Goal: Task Accomplishment & Management: Use online tool/utility

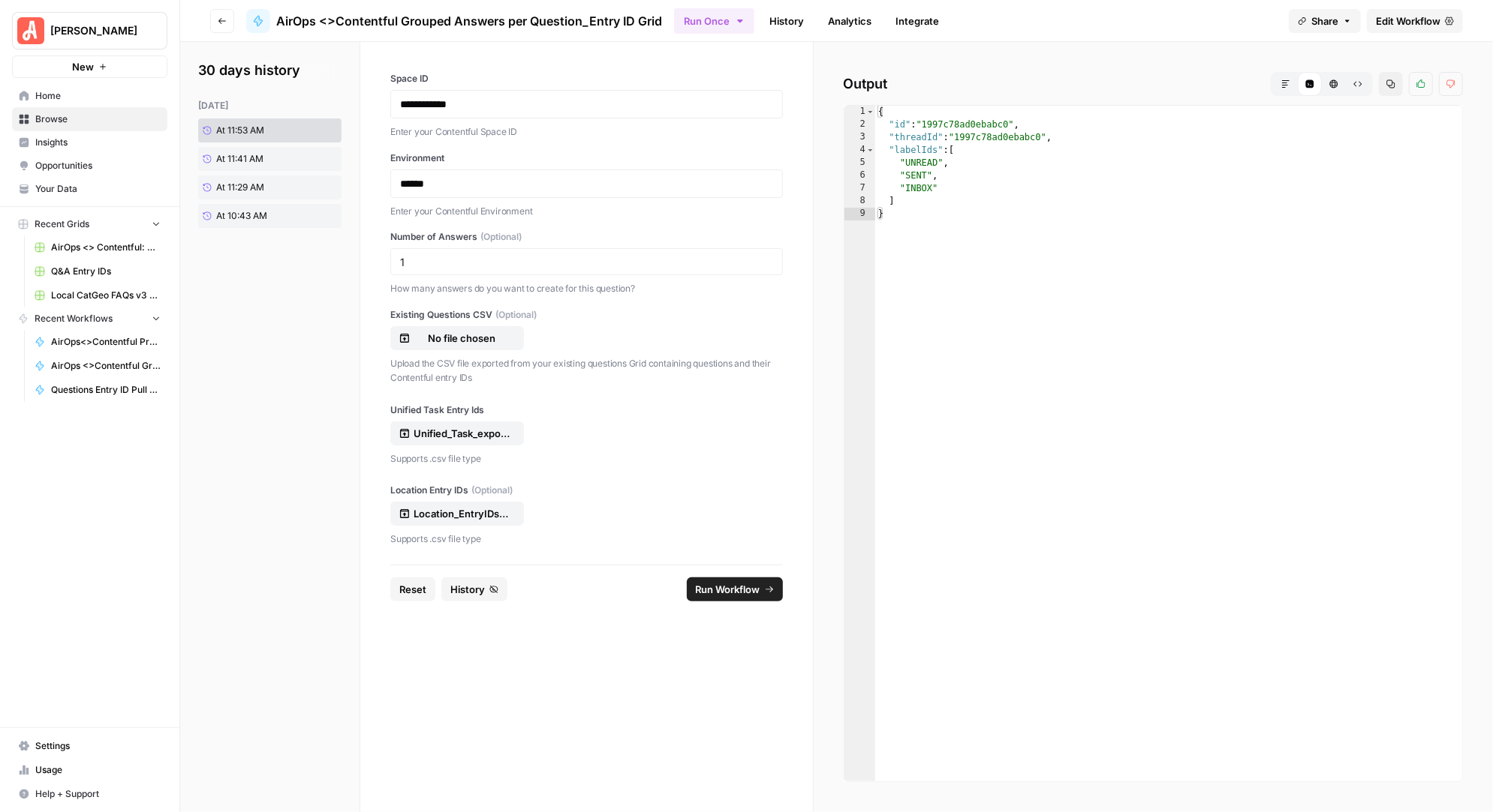
click at [735, 586] on span "Run Workflow" at bounding box center [728, 589] width 65 height 15
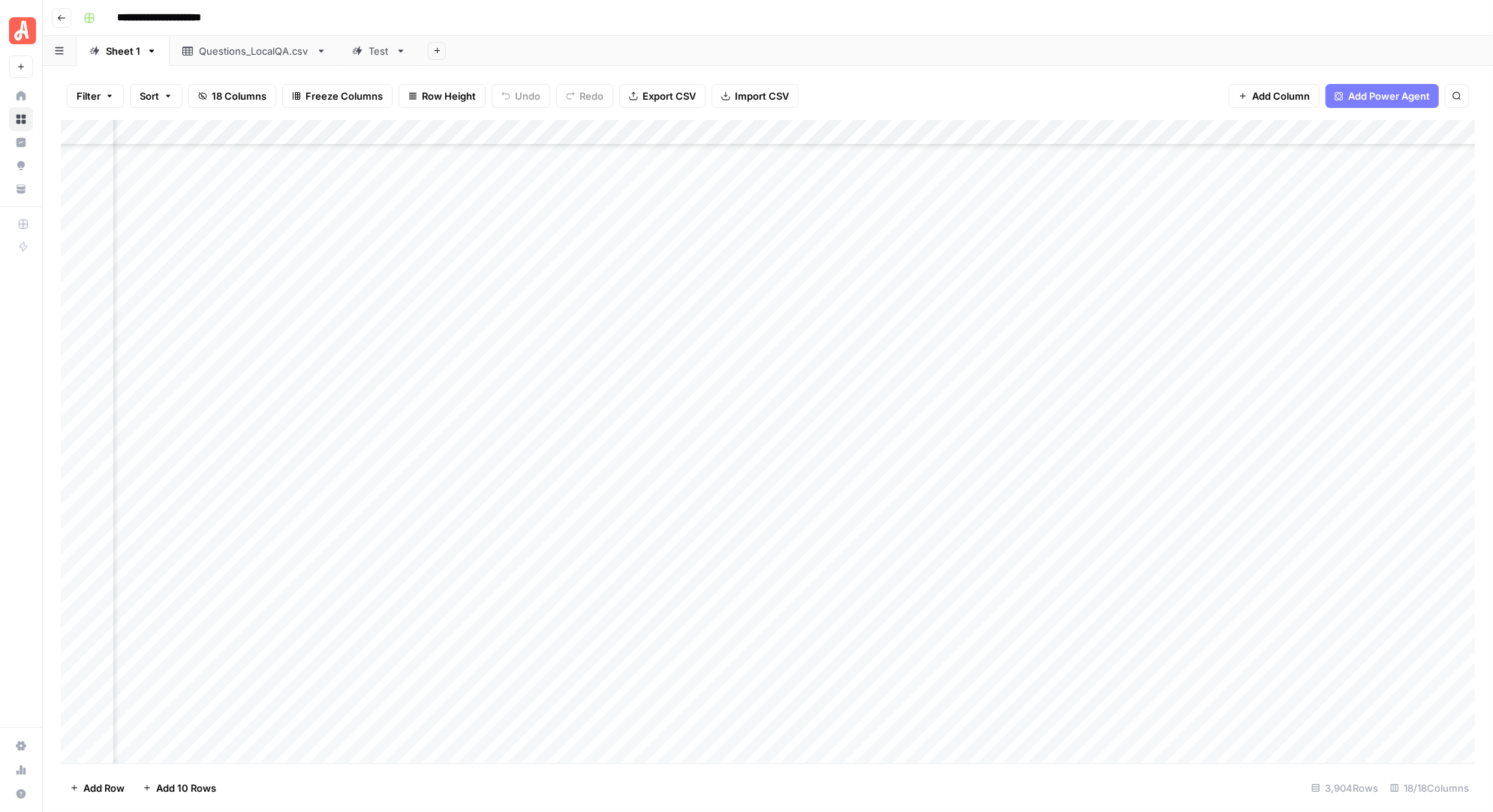
scroll to position [46168, 1398]
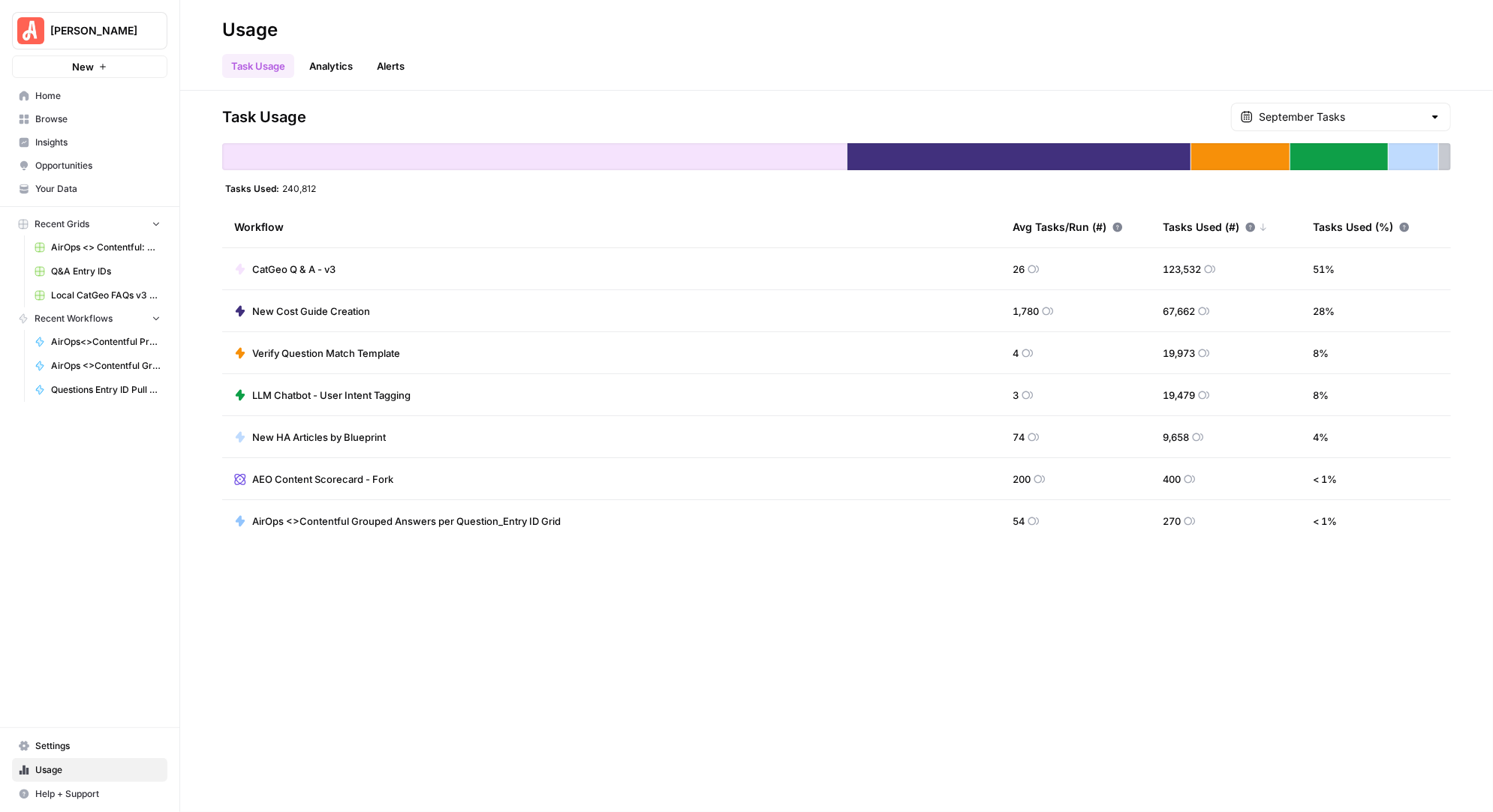
click at [57, 116] on span "Browse" at bounding box center [98, 119] width 125 height 14
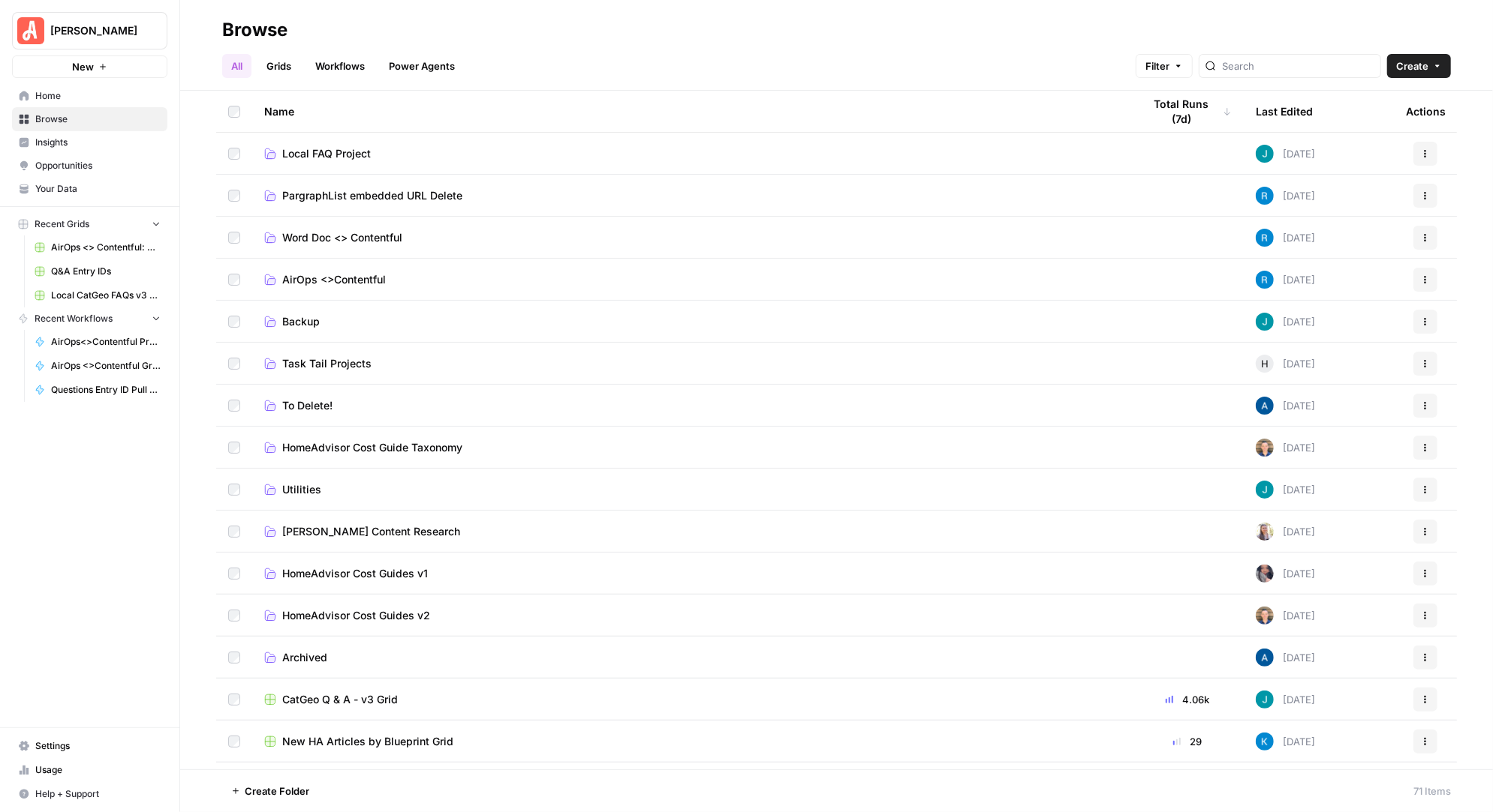
click at [332, 275] on span "AirOps <>Contentful" at bounding box center [334, 280] width 104 height 15
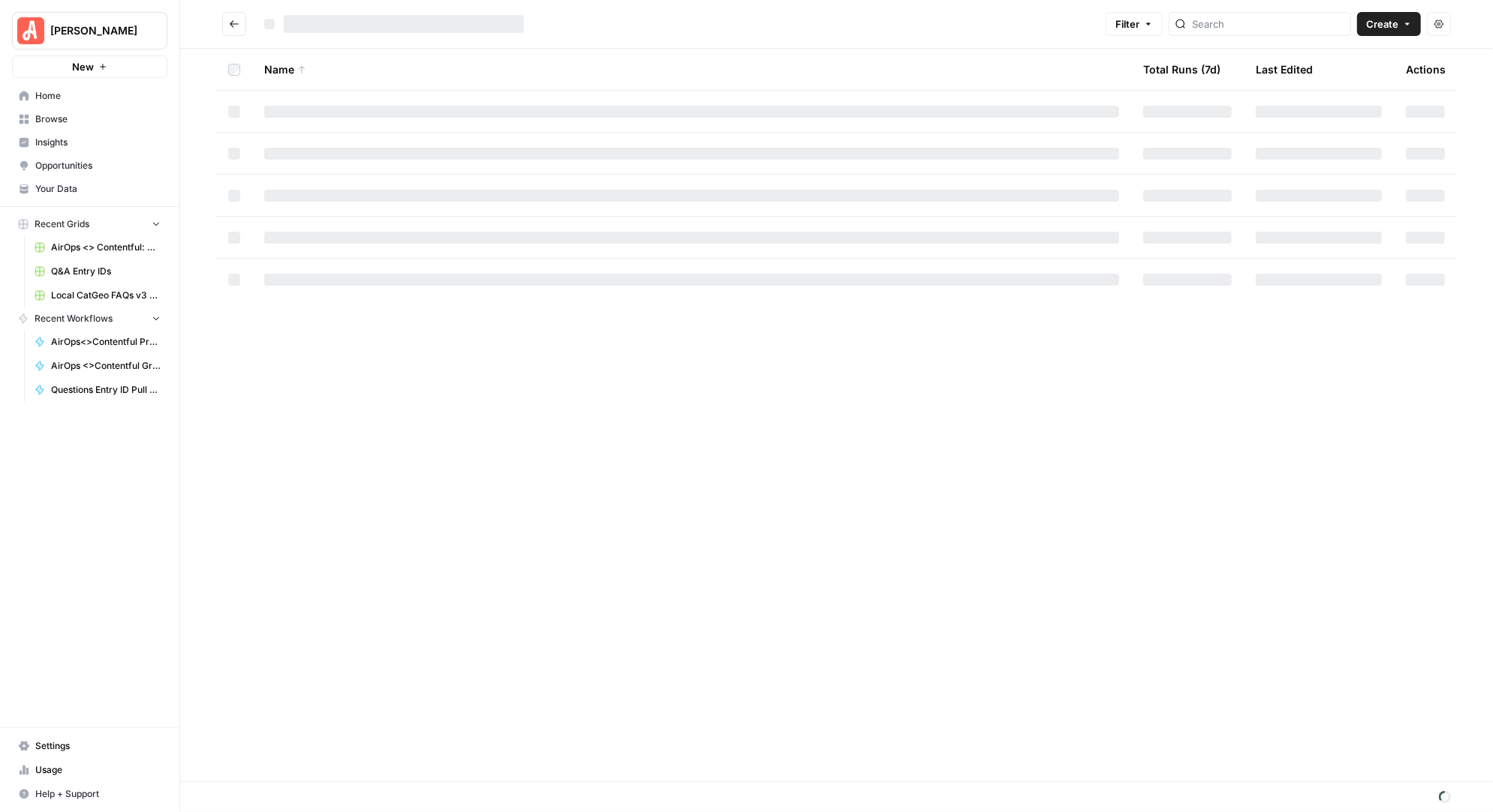
click at [332, 275] on div at bounding box center [692, 279] width 855 height 12
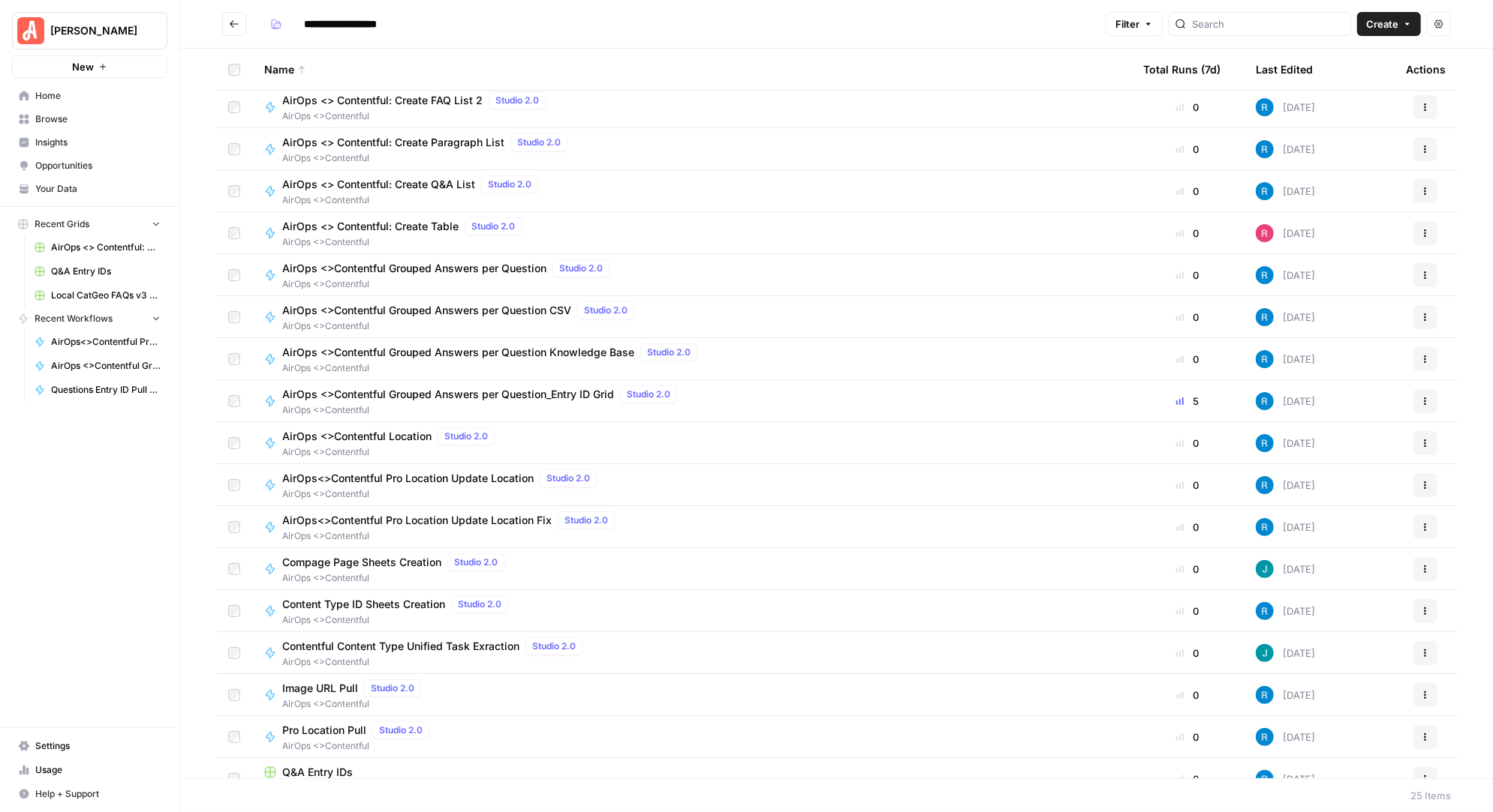
scroll to position [362, 0]
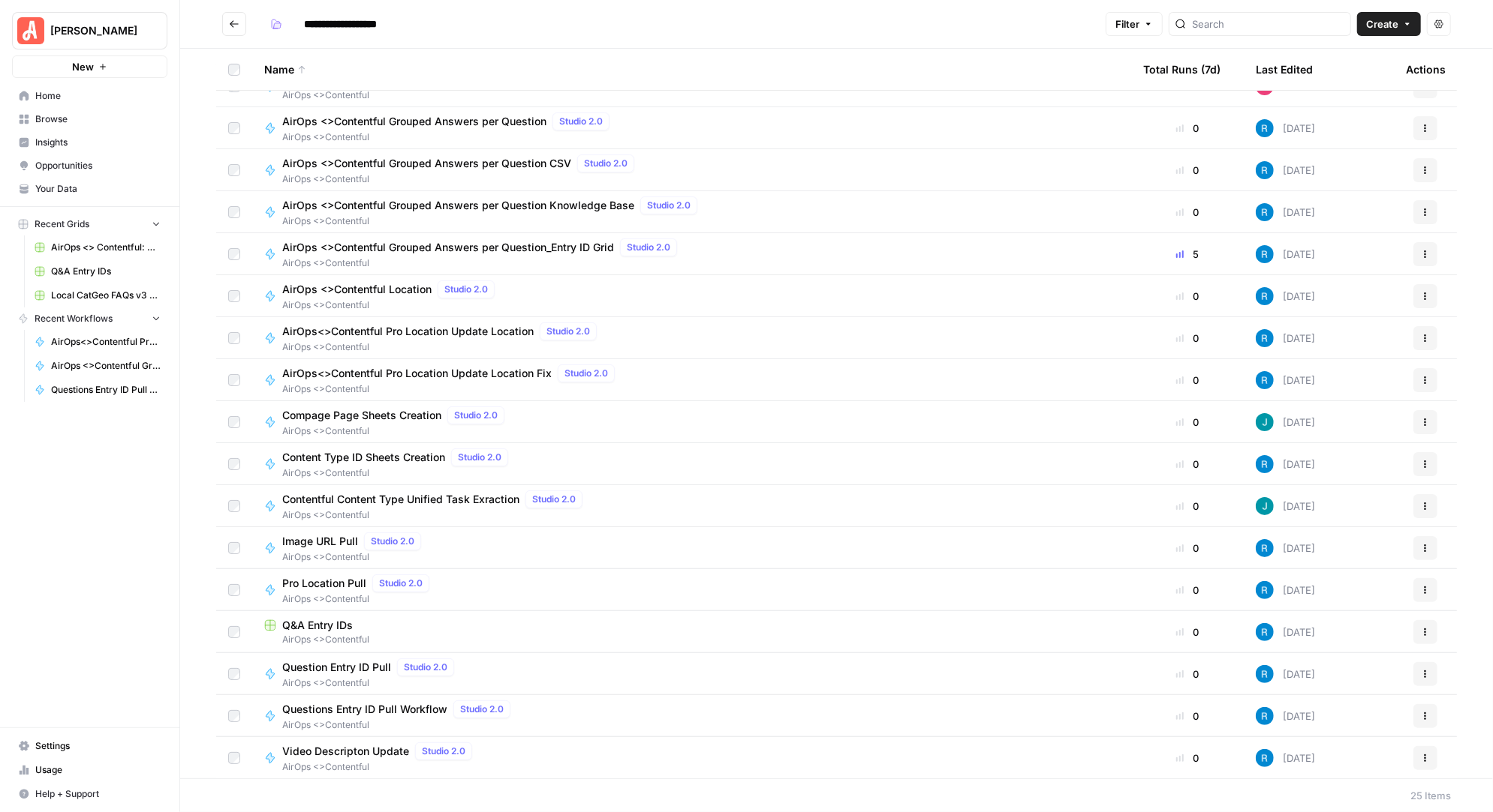
click at [477, 242] on span "AirOps <>Contentful Grouped Answers per Question_Entry ID Grid" at bounding box center [448, 248] width 331 height 15
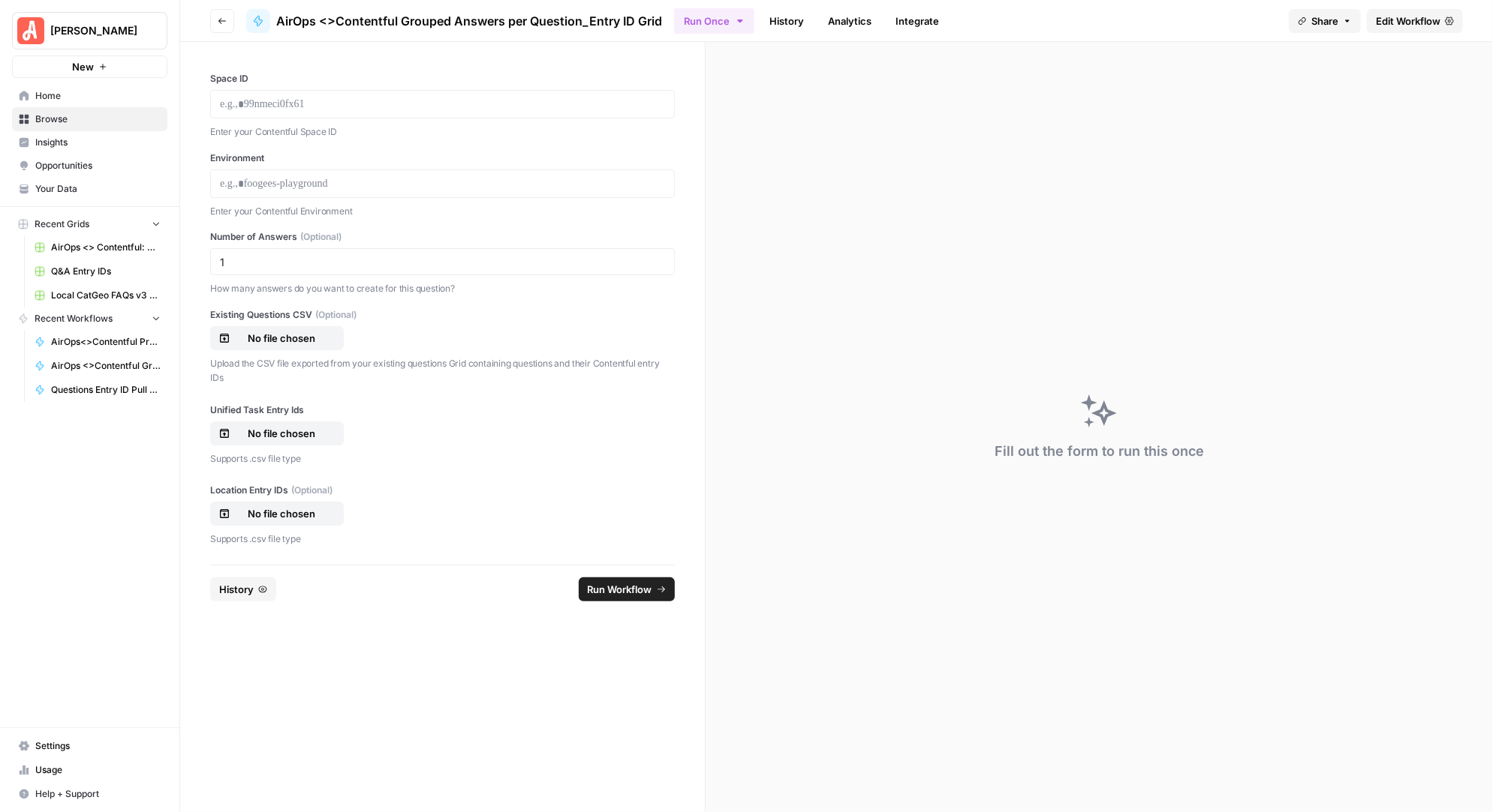
click at [257, 584] on button "History" at bounding box center [243, 589] width 66 height 24
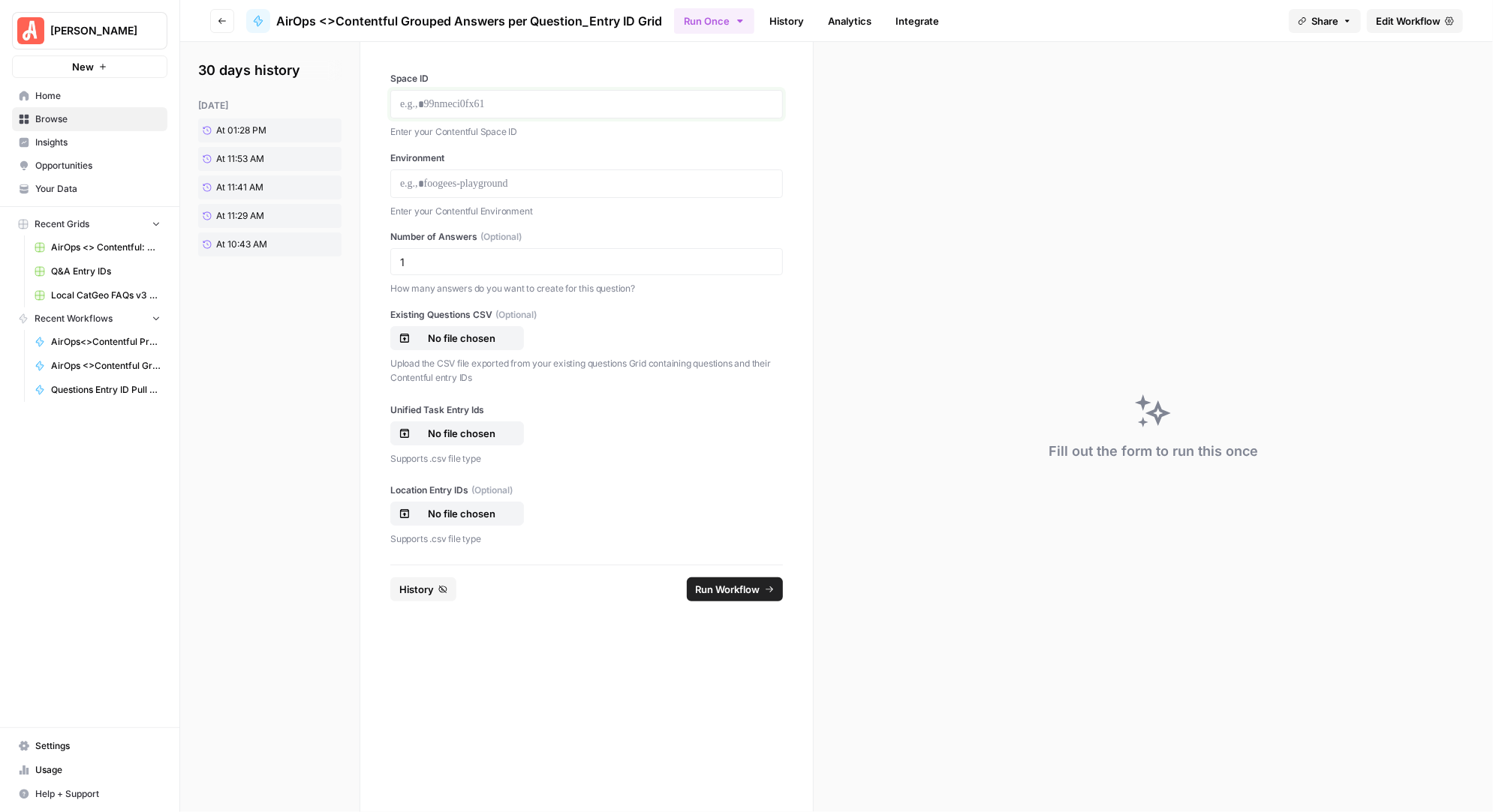
click at [478, 98] on p at bounding box center [586, 104] width 373 height 15
click at [461, 183] on p at bounding box center [586, 184] width 373 height 15
click at [451, 428] on p "No file chosen" at bounding box center [461, 434] width 96 height 15
click at [493, 511] on p "No file chosen" at bounding box center [461, 514] width 96 height 15
click at [484, 178] on p "******" at bounding box center [587, 184] width 374 height 15
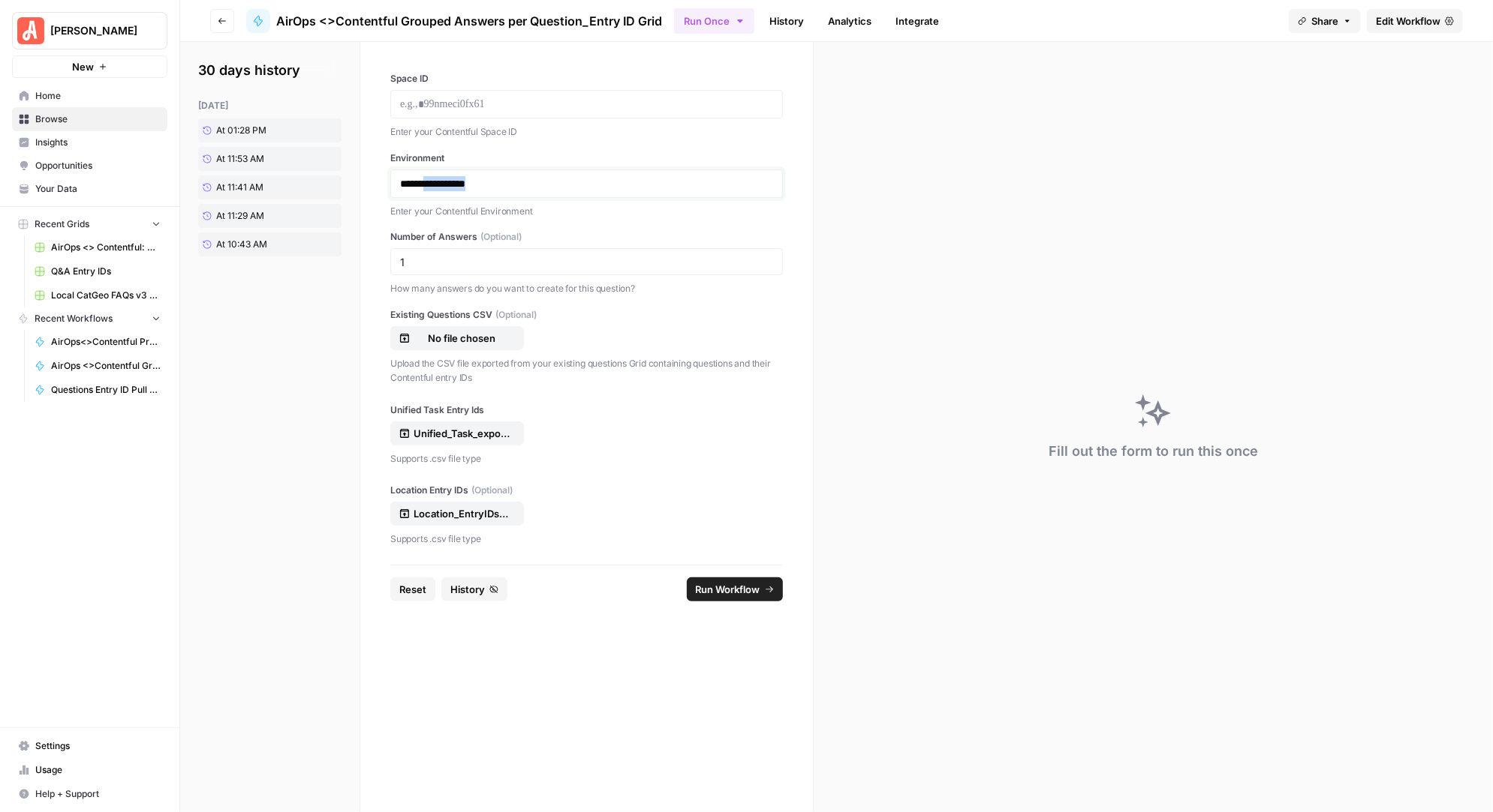
drag, startPoint x: 509, startPoint y: 179, endPoint x: 434, endPoint y: 183, distance: 75.1
click at [434, 183] on p "**********" at bounding box center [587, 184] width 374 height 15
click at [440, 109] on p at bounding box center [586, 104] width 373 height 15
click at [737, 586] on span "Run Workflow" at bounding box center [728, 589] width 65 height 15
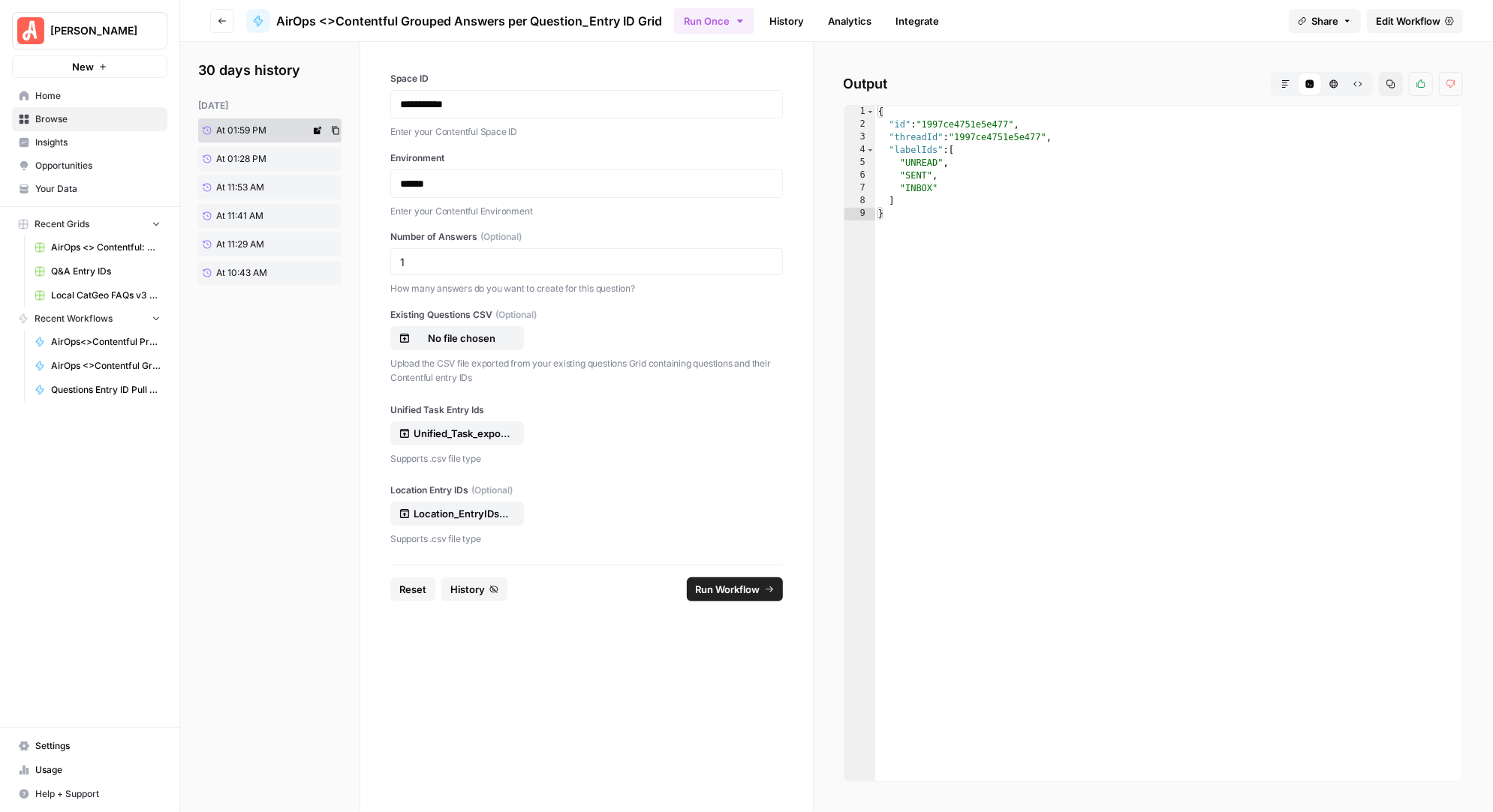
click at [318, 130] on icon at bounding box center [317, 130] width 9 height 9
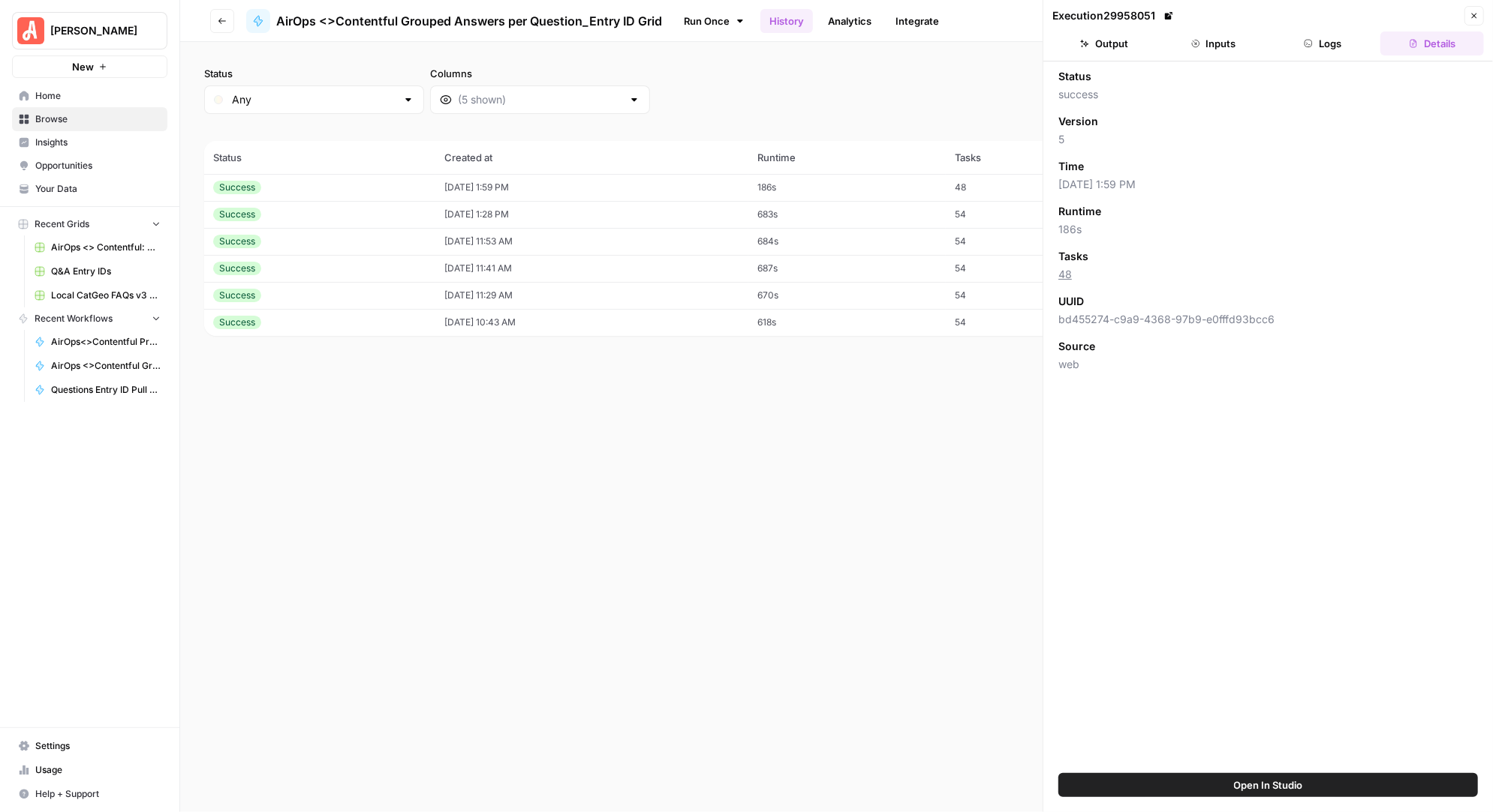
click at [1211, 42] on button "Inputs" at bounding box center [1213, 43] width 104 height 24
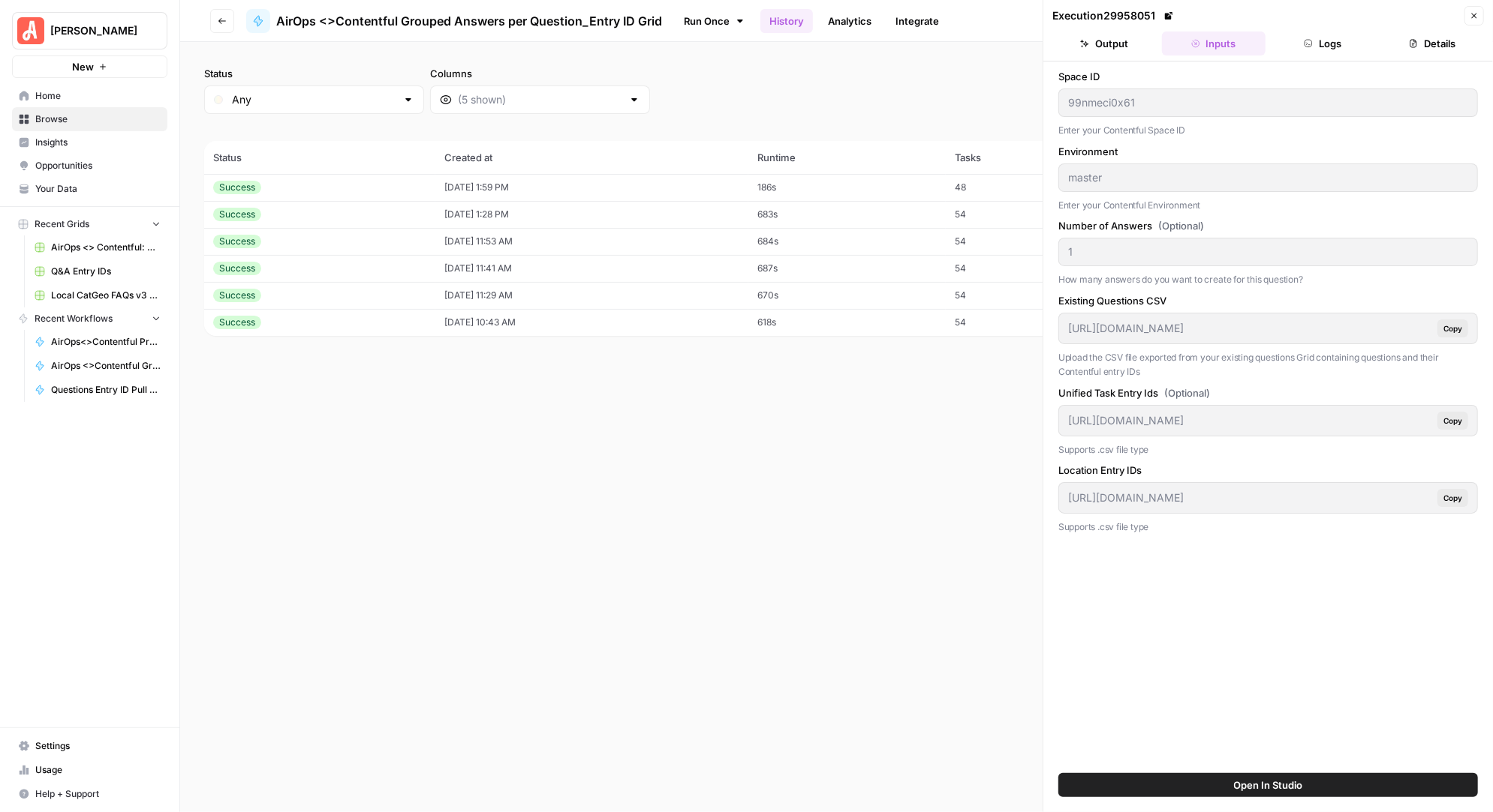
click at [1119, 45] on button "Output" at bounding box center [1104, 43] width 104 height 24
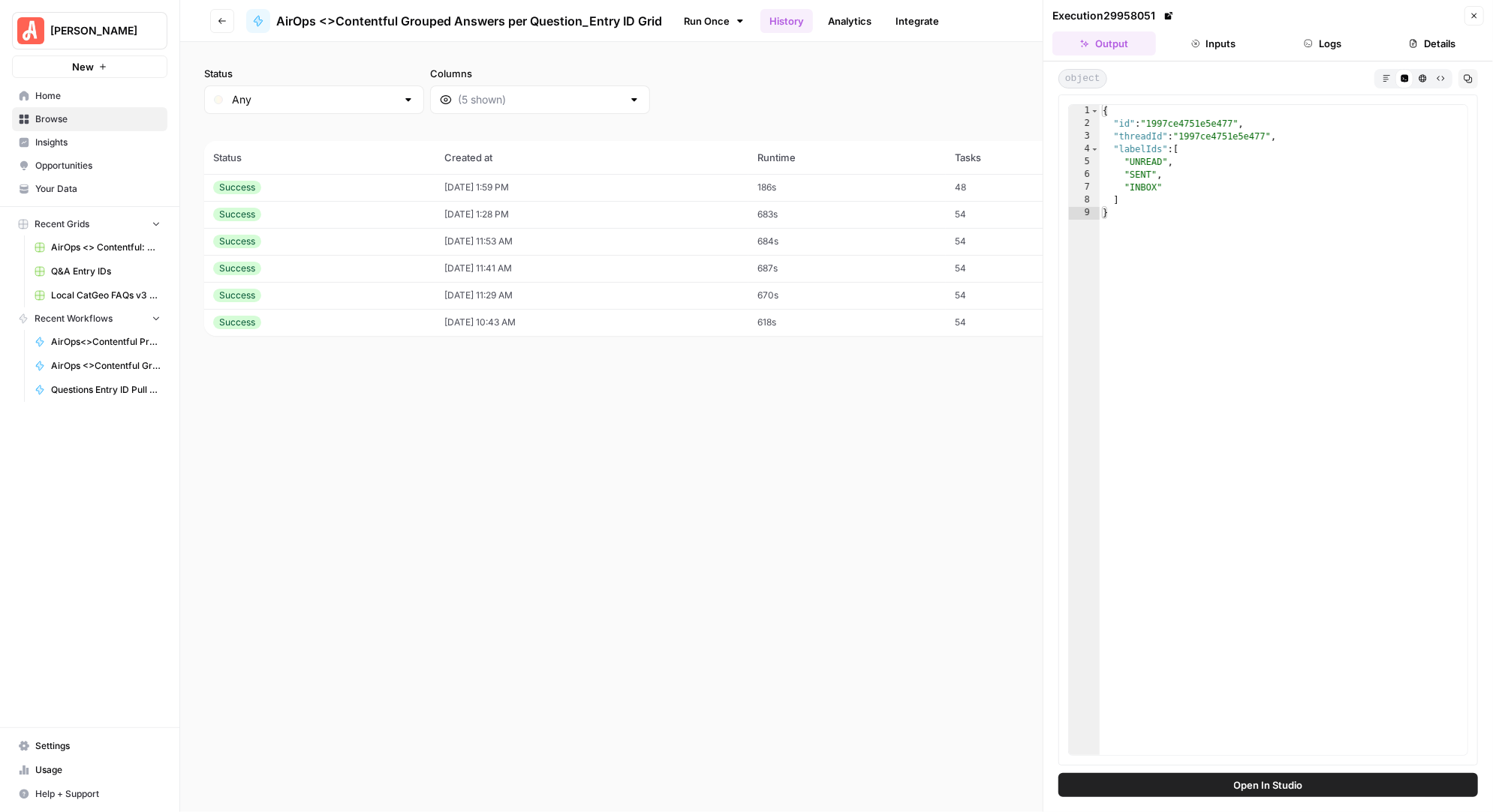
click at [1315, 48] on button "Logs" at bounding box center [1323, 43] width 104 height 24
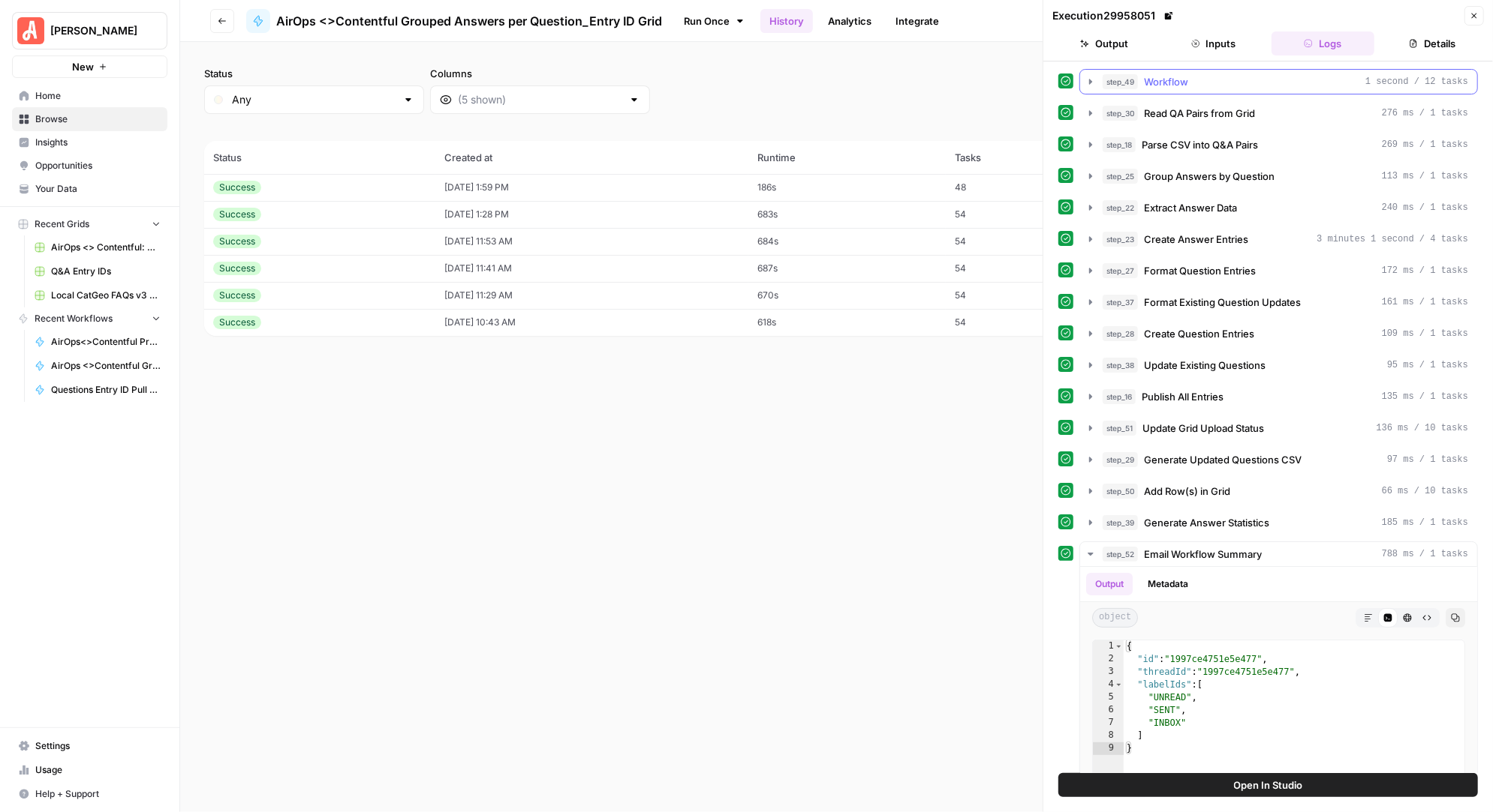
click at [1091, 84] on icon "button" at bounding box center [1090, 82] width 12 height 12
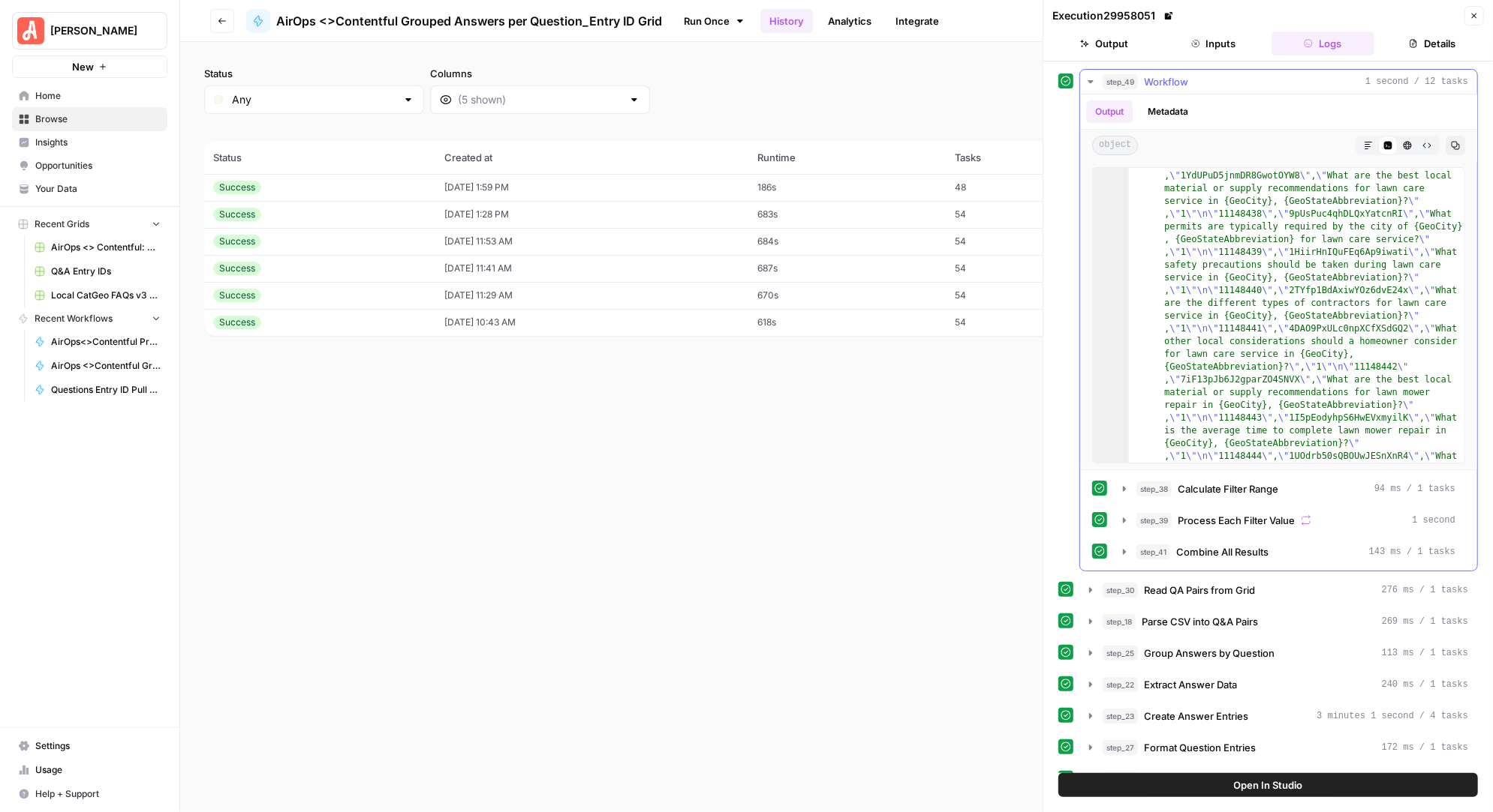
scroll to position [587, 0]
click at [1093, 589] on icon "button" at bounding box center [1090, 590] width 12 height 12
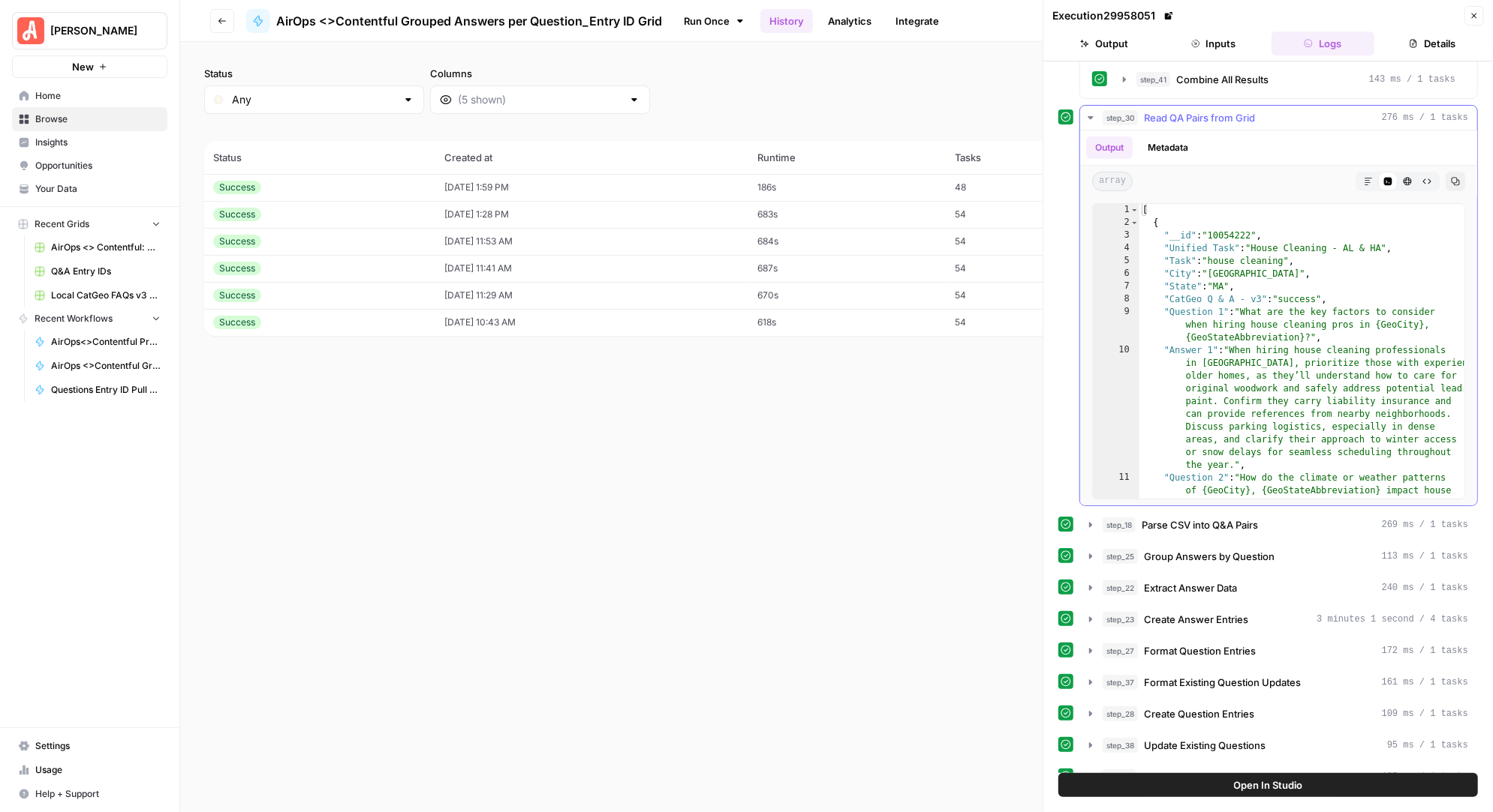
scroll to position [474, 0]
click at [1089, 521] on icon "button" at bounding box center [1090, 523] width 3 height 5
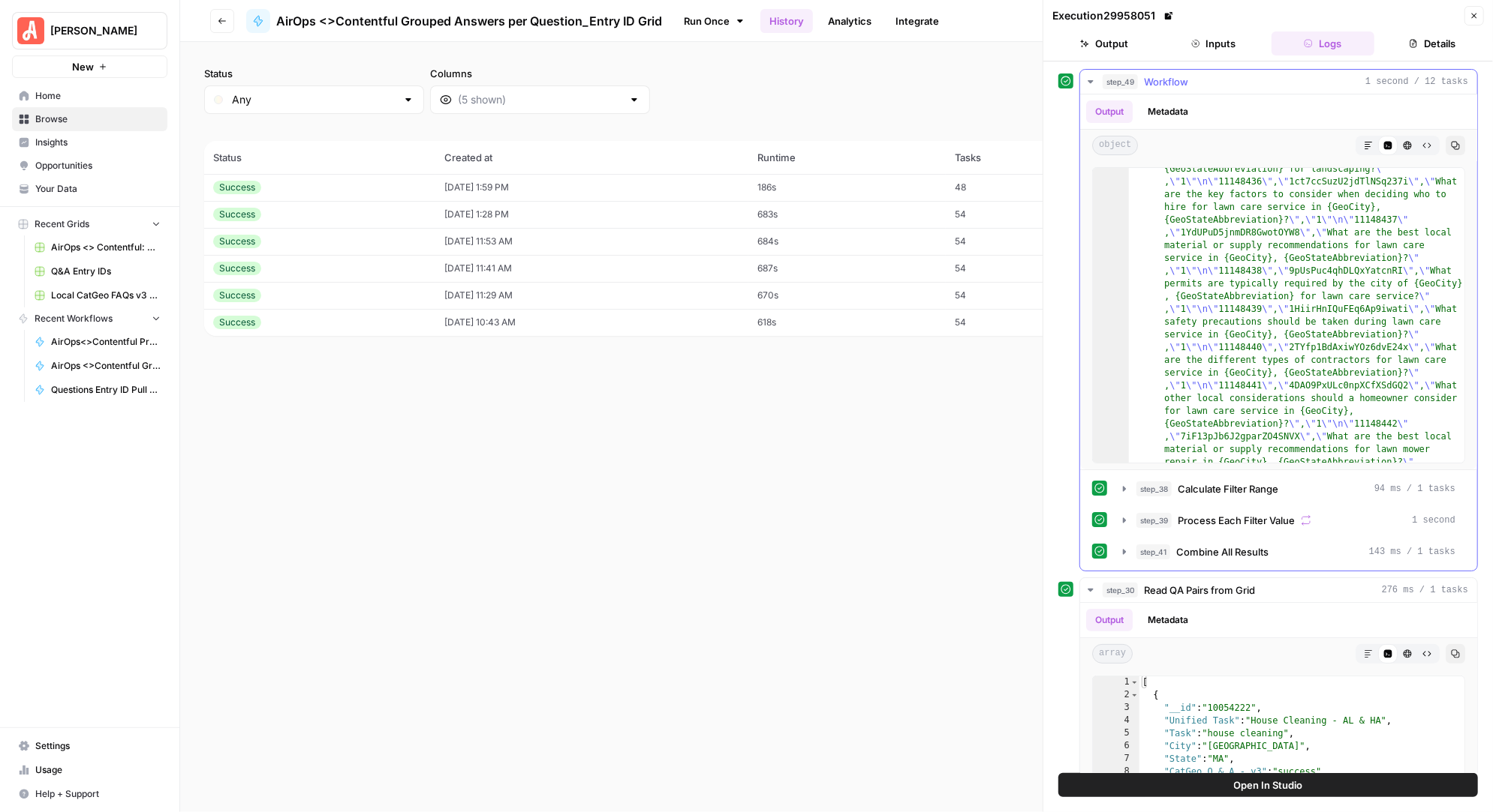
scroll to position [541, 0]
click at [1089, 584] on icon "button" at bounding box center [1090, 590] width 12 height 12
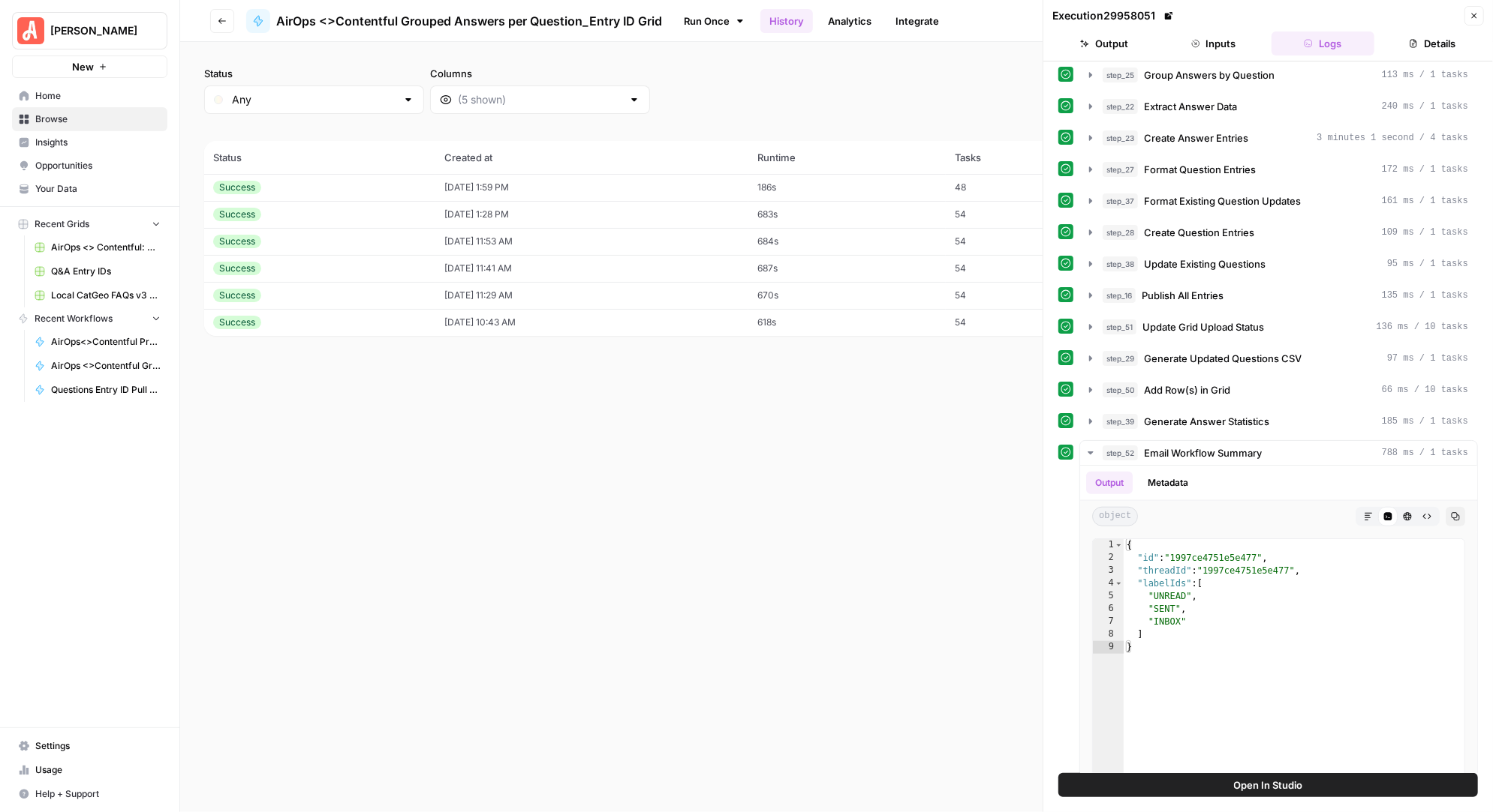
scroll to position [1018, 0]
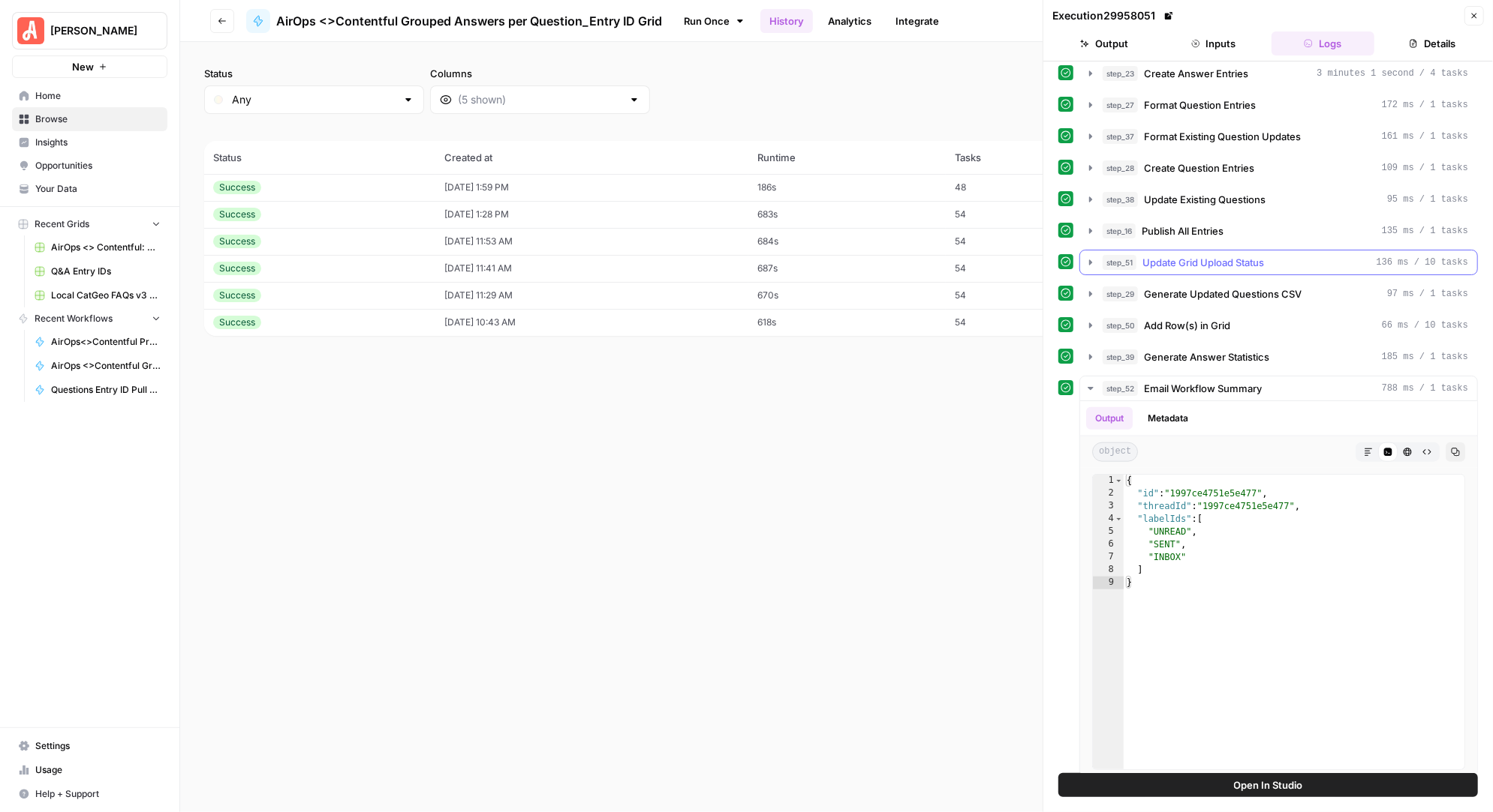
click at [1089, 257] on icon "button" at bounding box center [1090, 262] width 12 height 12
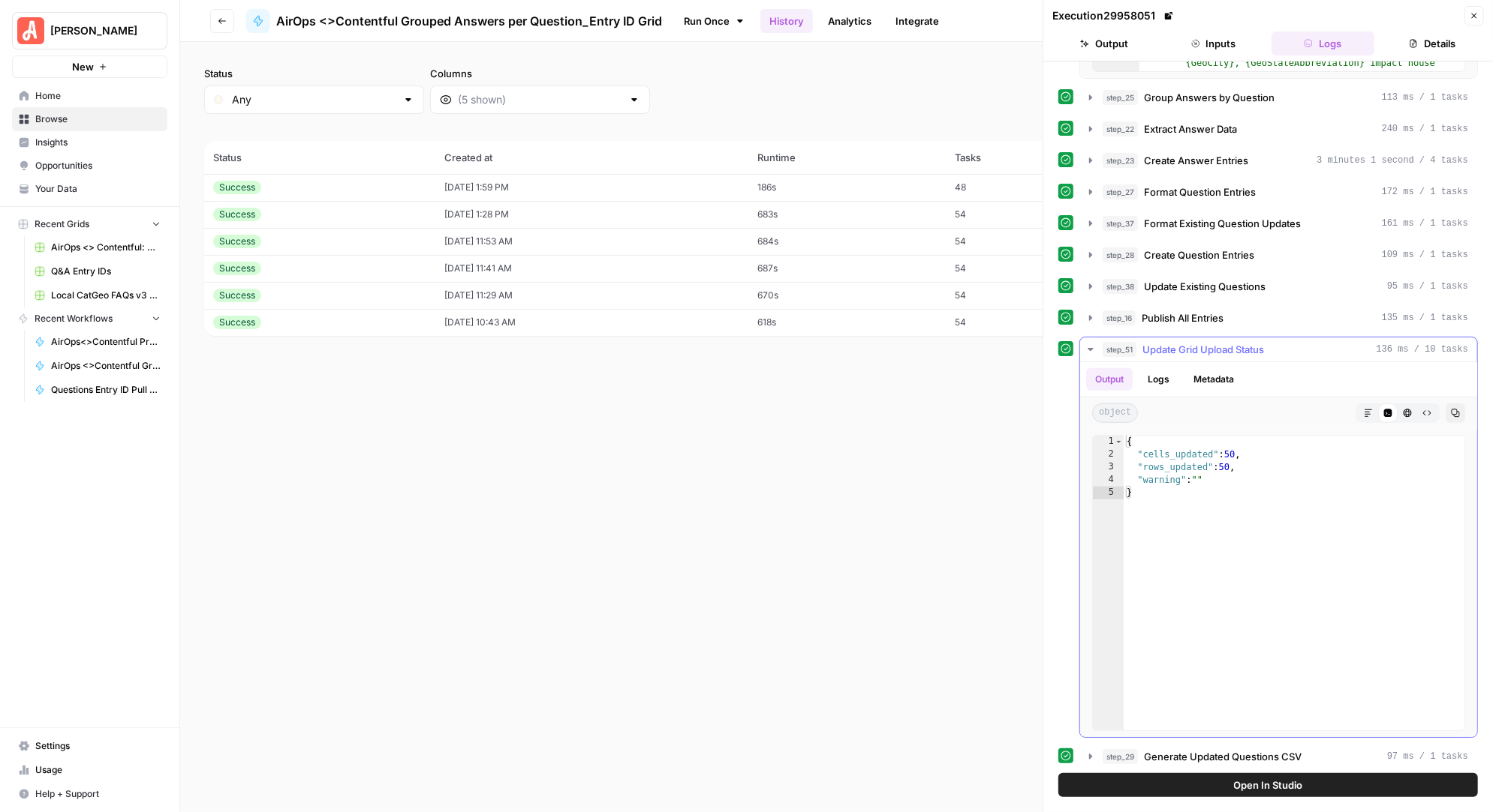
scroll to position [905, 0]
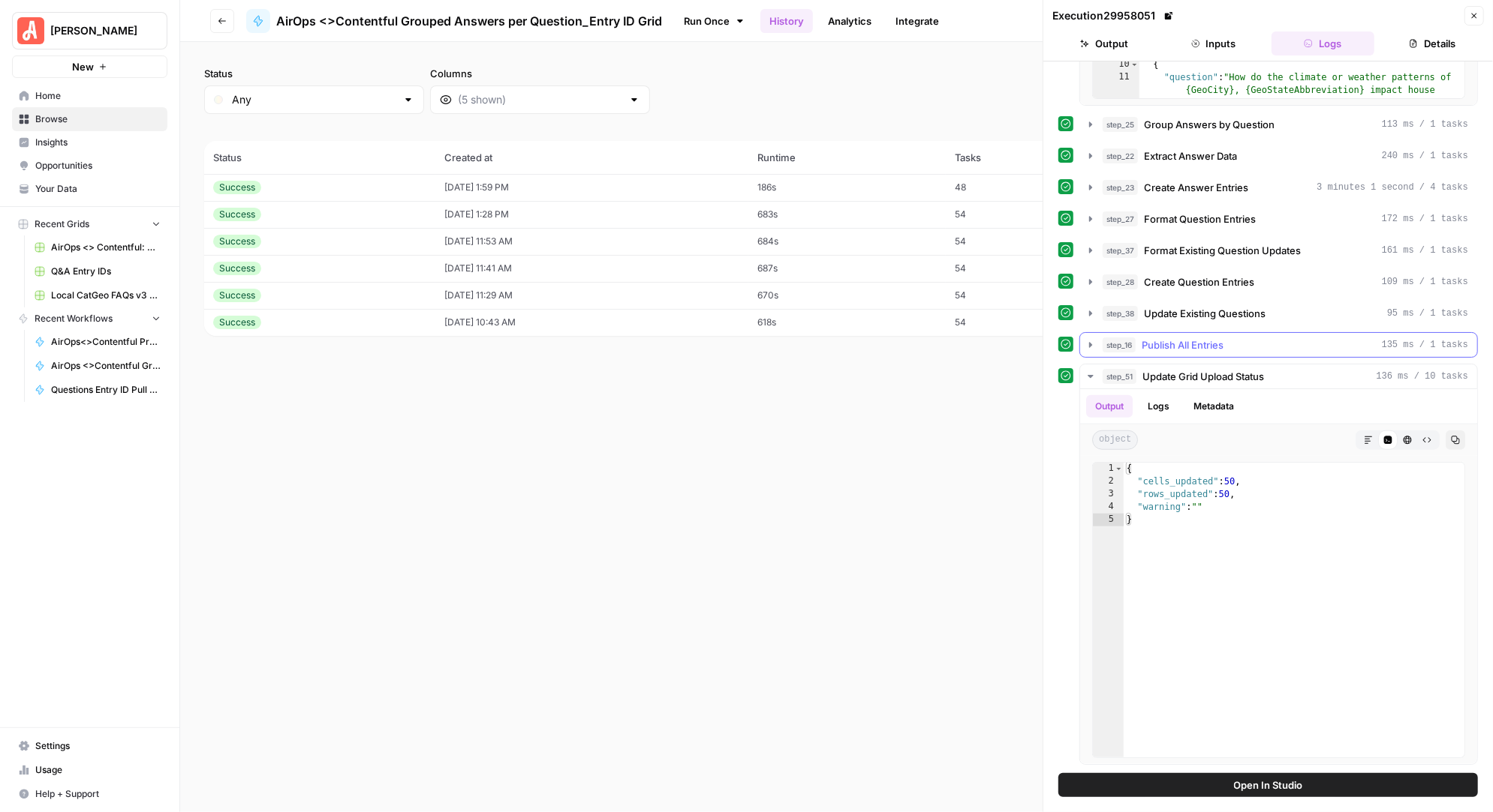
click at [1091, 342] on icon "button" at bounding box center [1090, 345] width 3 height 5
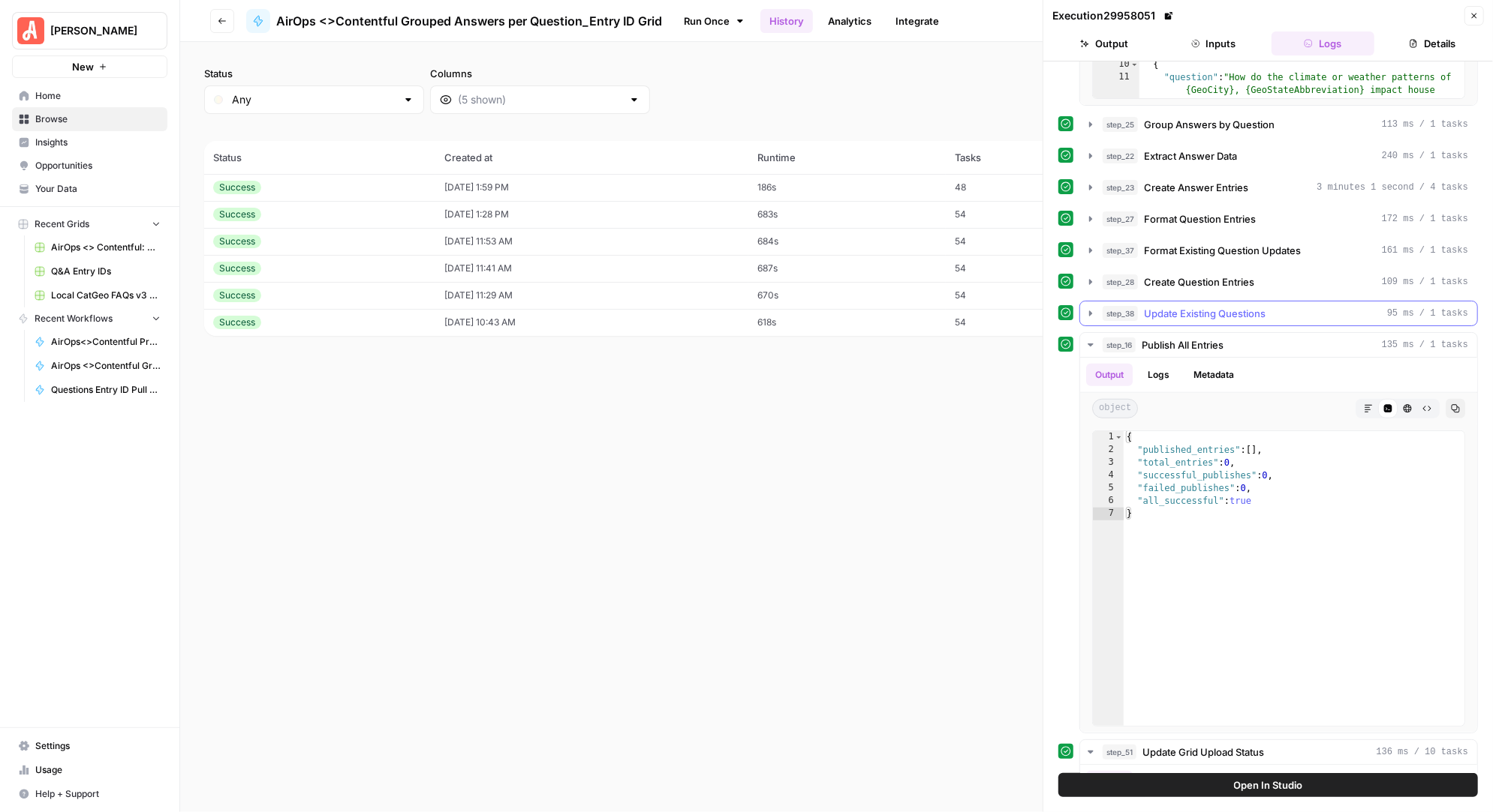
click at [1089, 311] on icon "button" at bounding box center [1090, 313] width 3 height 5
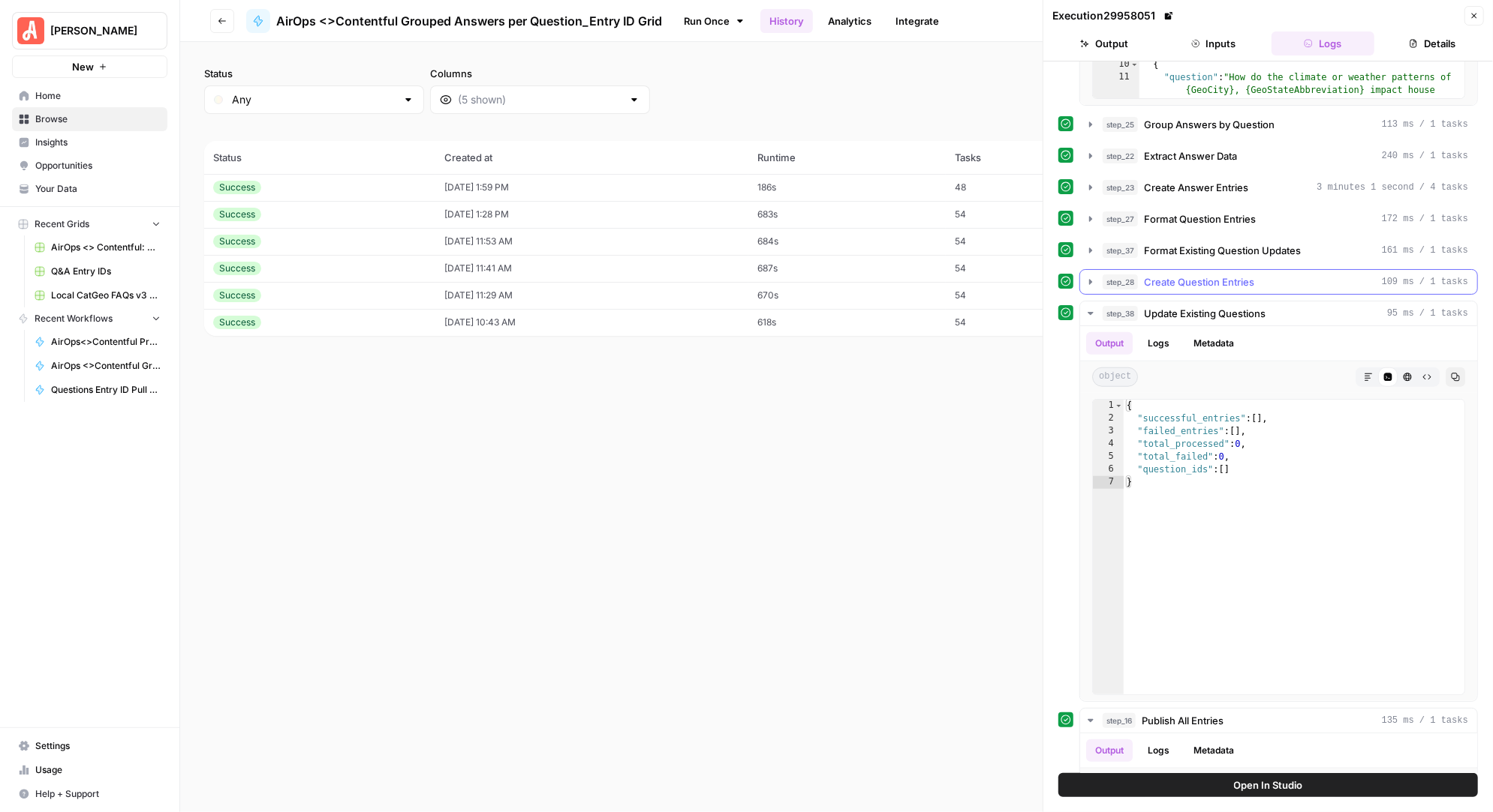
click at [1085, 285] on button "step_28 Create Question Entries 109 ms / 1 tasks" at bounding box center [1278, 282] width 397 height 24
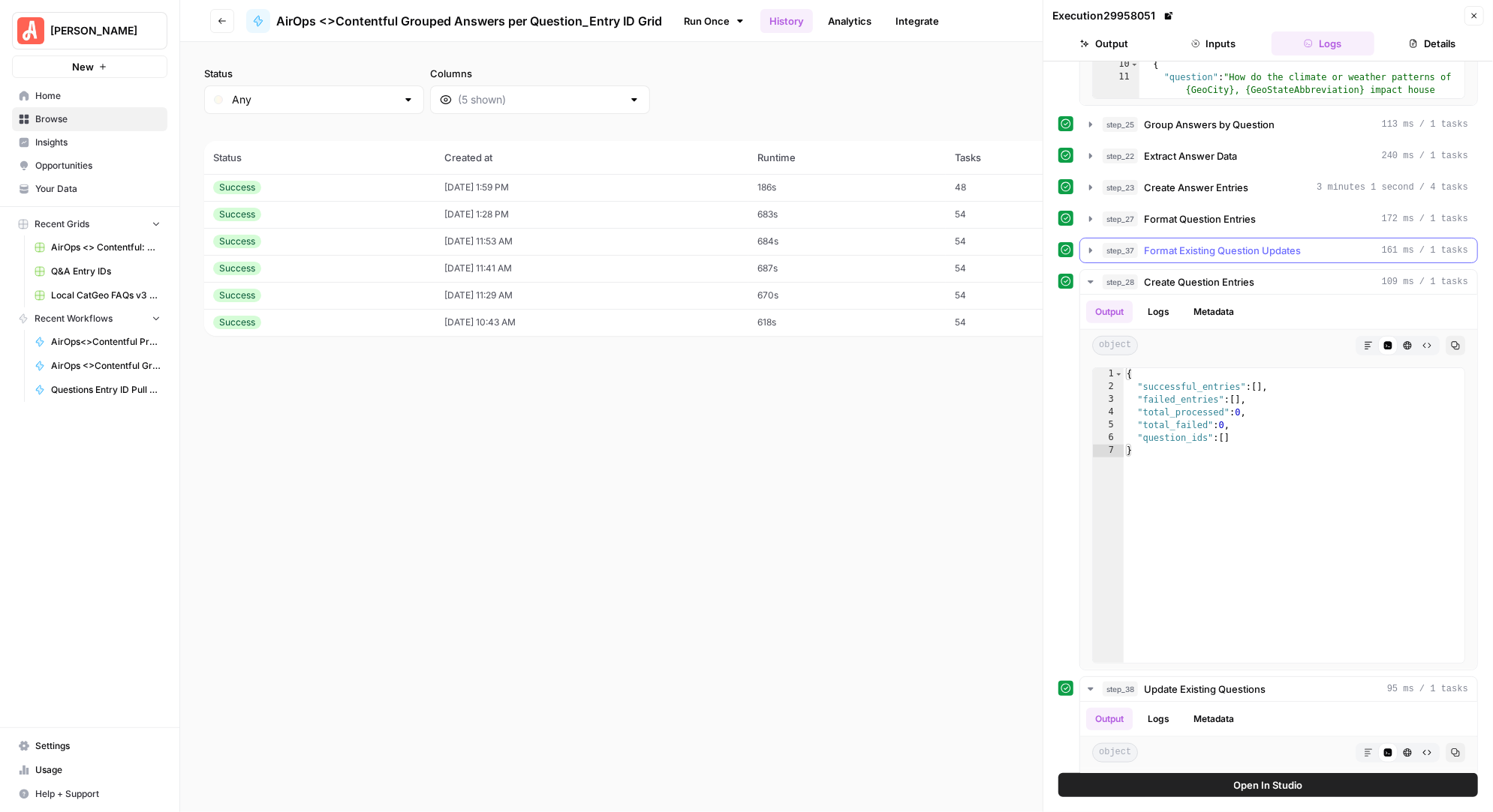
click at [1082, 240] on button "step_37 Format Existing Question Updates 161 ms / 1 tasks" at bounding box center [1278, 251] width 397 height 24
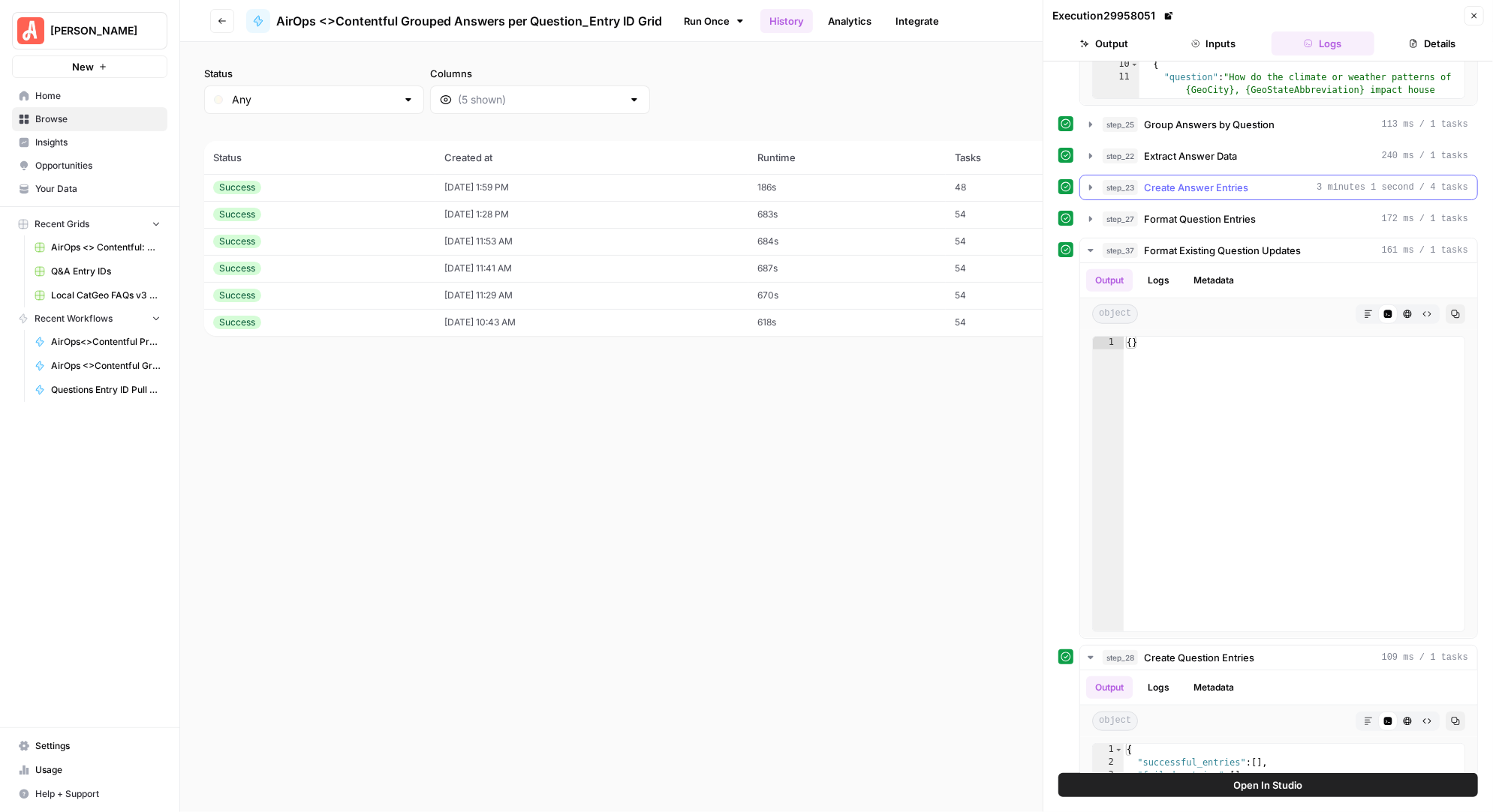
click at [1085, 185] on icon "button" at bounding box center [1090, 188] width 12 height 12
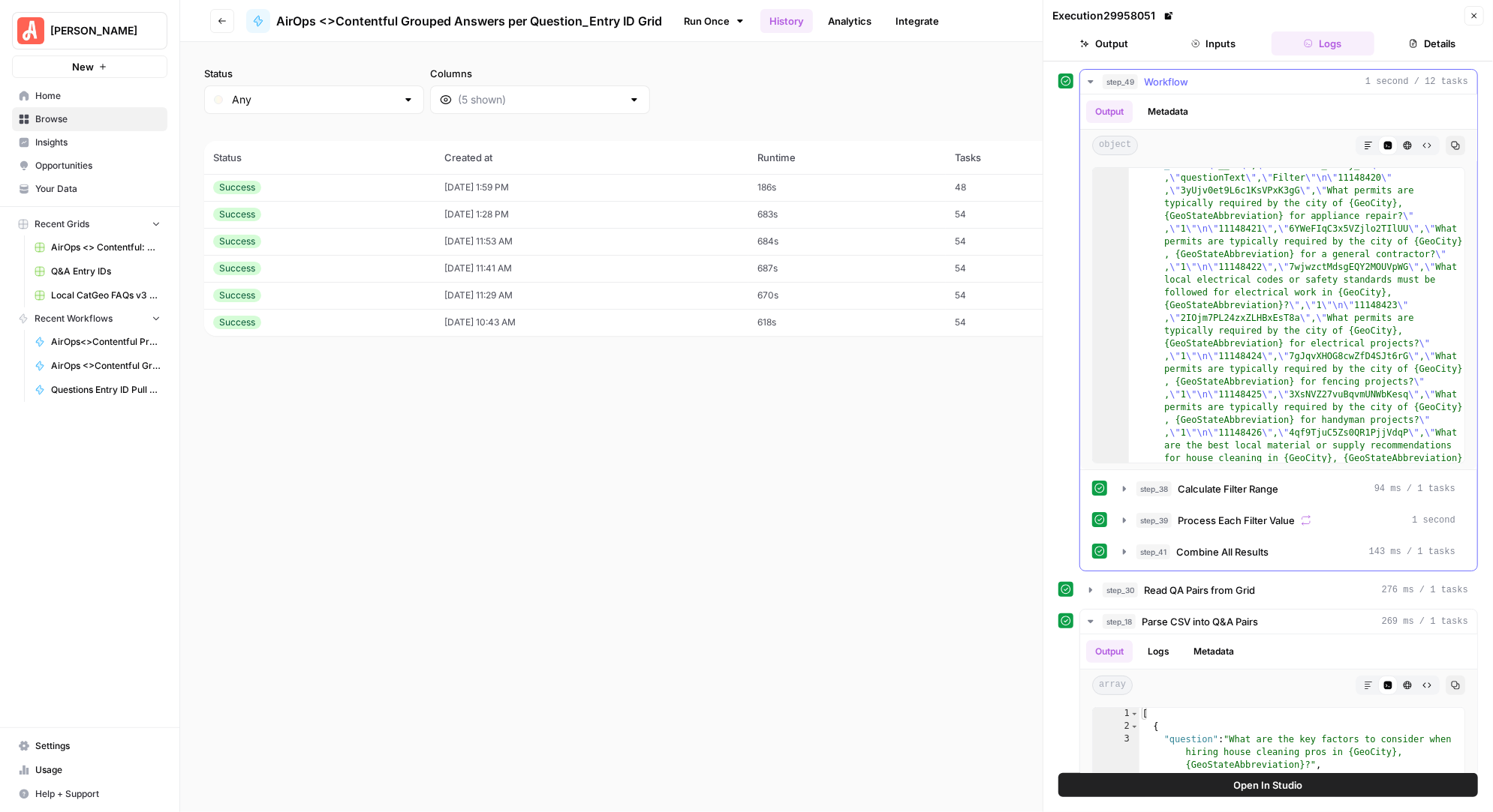
scroll to position [0, 0]
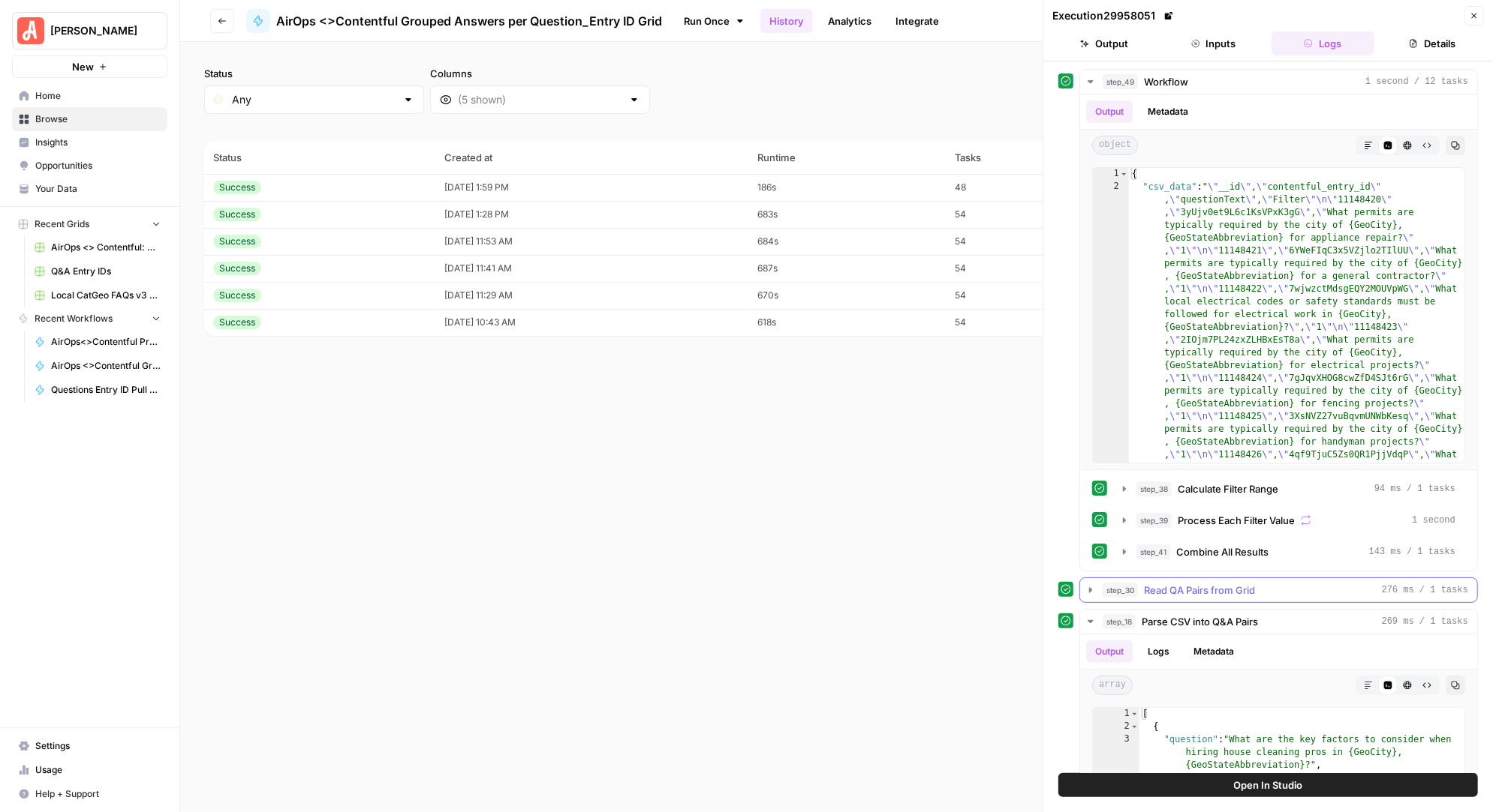
click at [1090, 588] on icon "button" at bounding box center [1090, 590] width 3 height 5
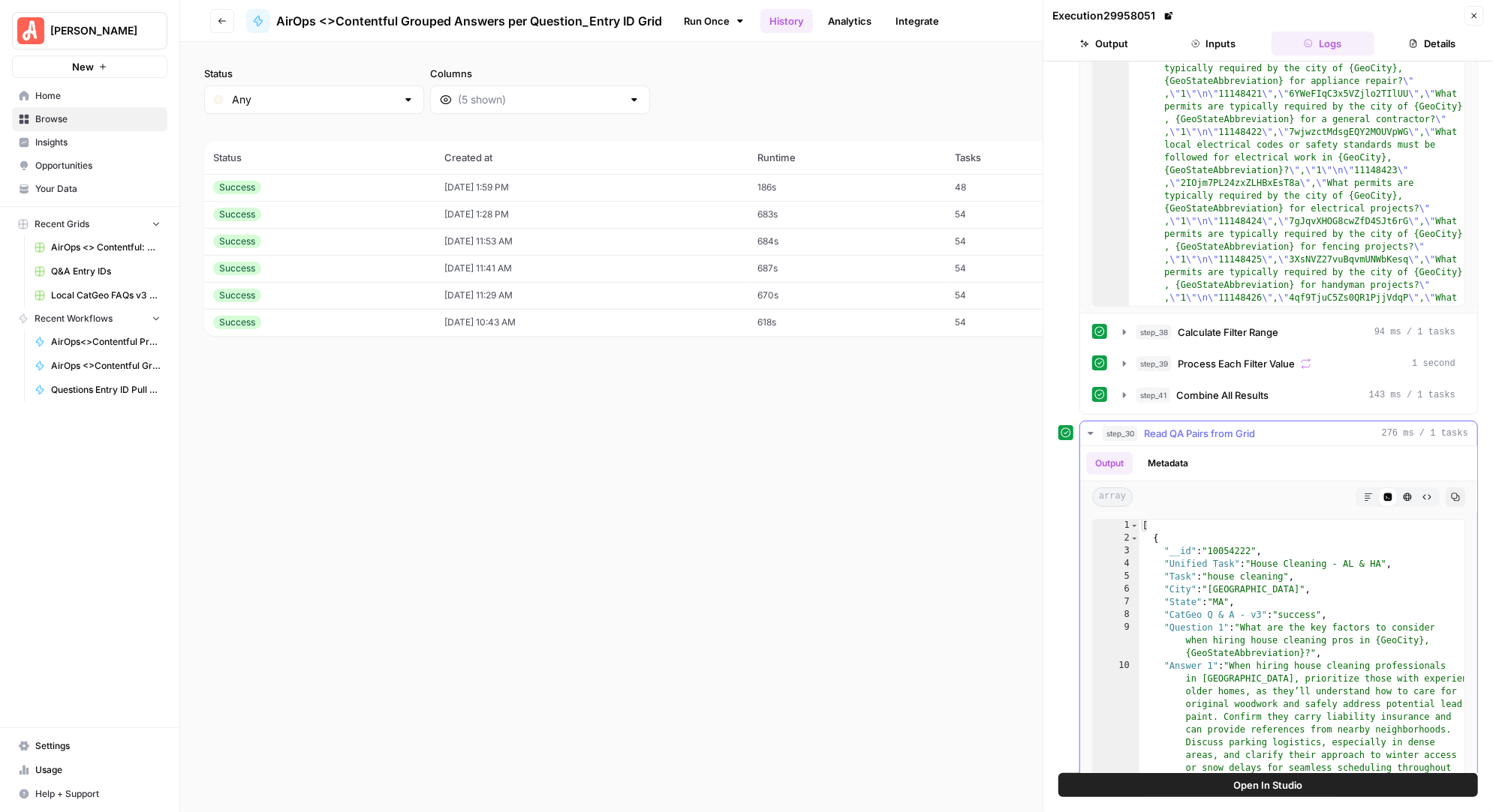
scroll to position [160, 0]
click at [224, 22] on icon "button" at bounding box center [222, 20] width 9 height 9
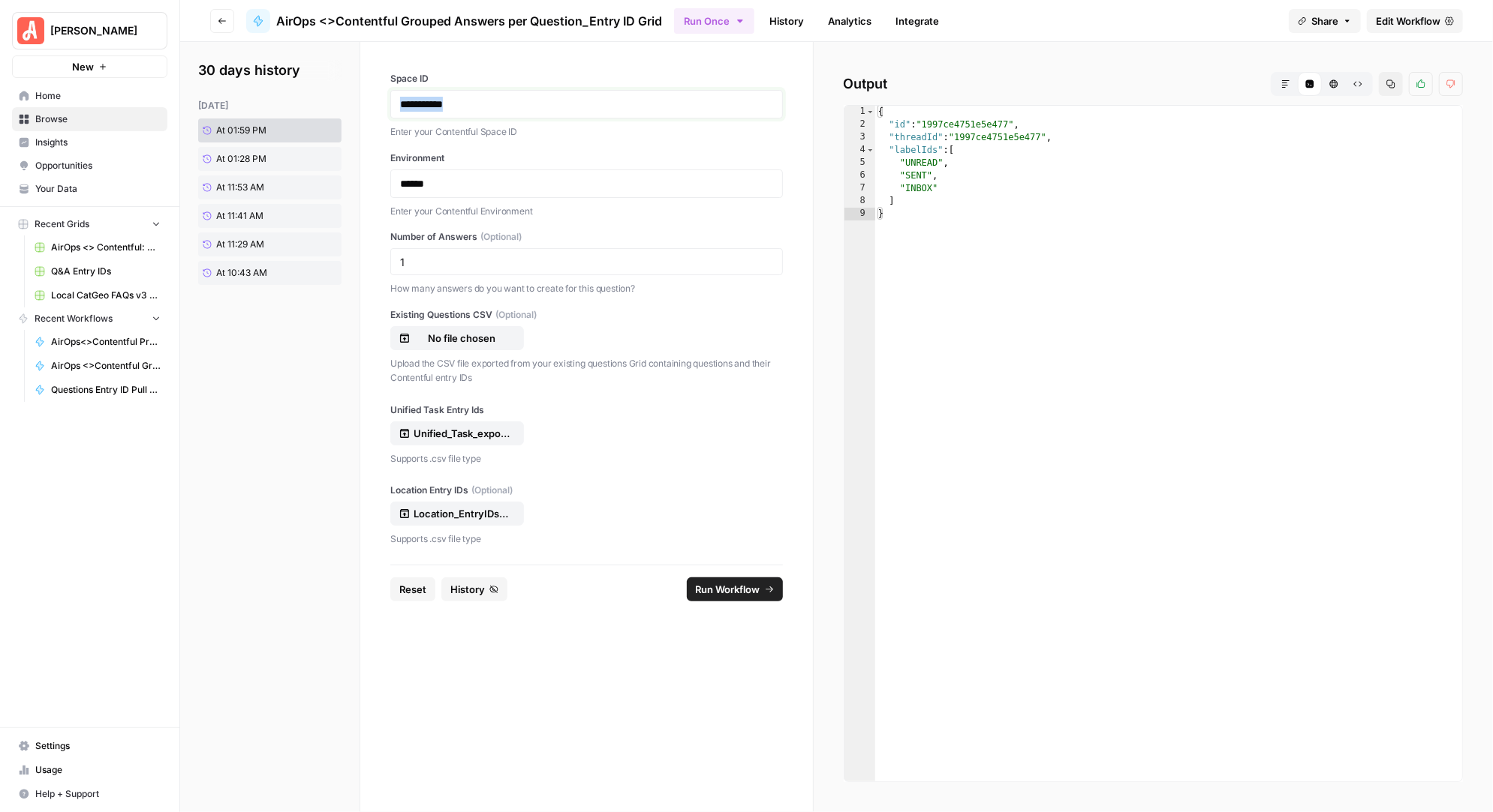
drag, startPoint x: 509, startPoint y: 102, endPoint x: 388, endPoint y: 104, distance: 121.0
click at [388, 104] on div "**********" at bounding box center [586, 303] width 453 height 523
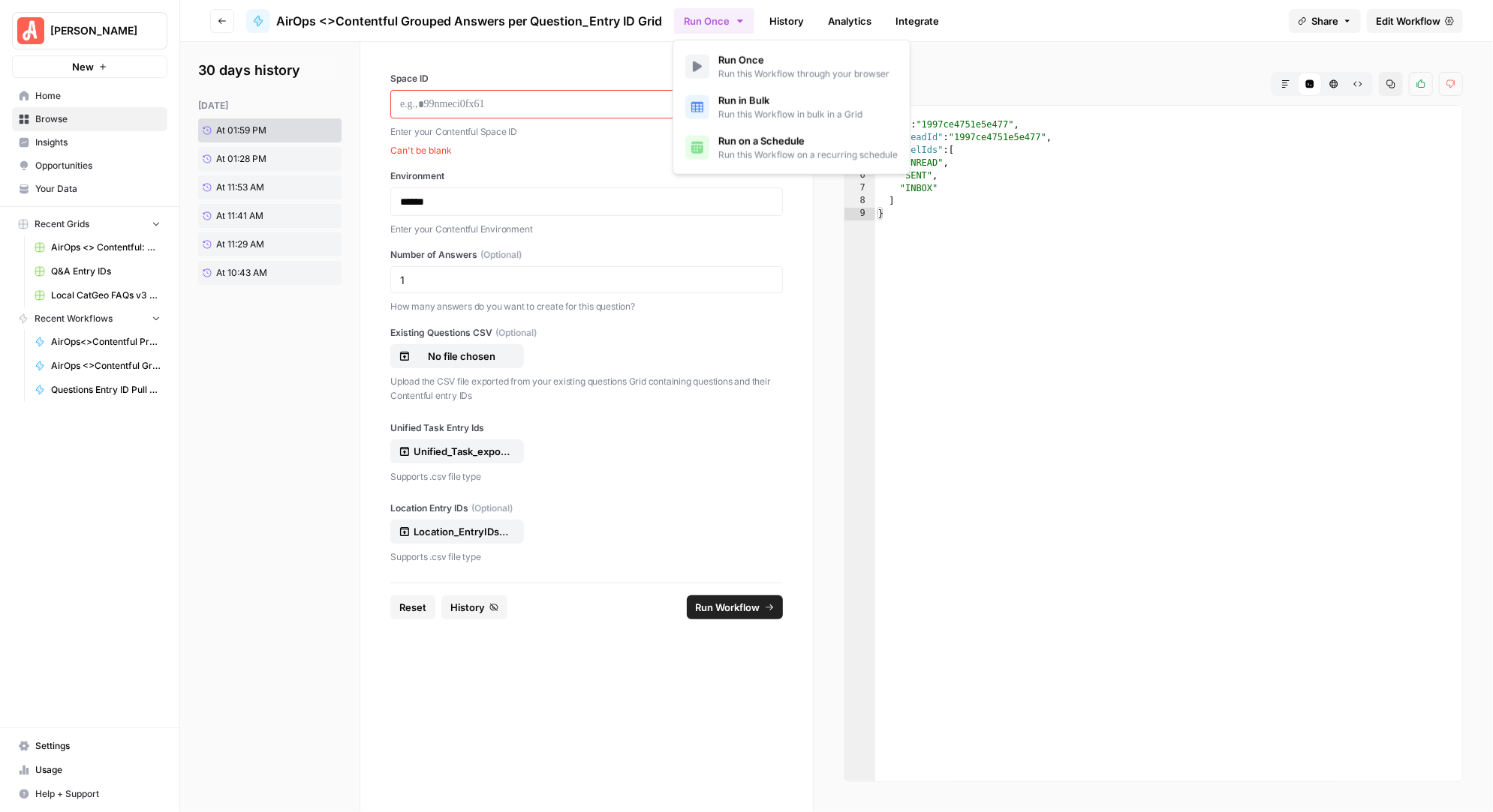
click at [743, 20] on icon "button" at bounding box center [740, 21] width 12 height 12
click at [756, 144] on span "Run on a Schedule" at bounding box center [807, 141] width 179 height 15
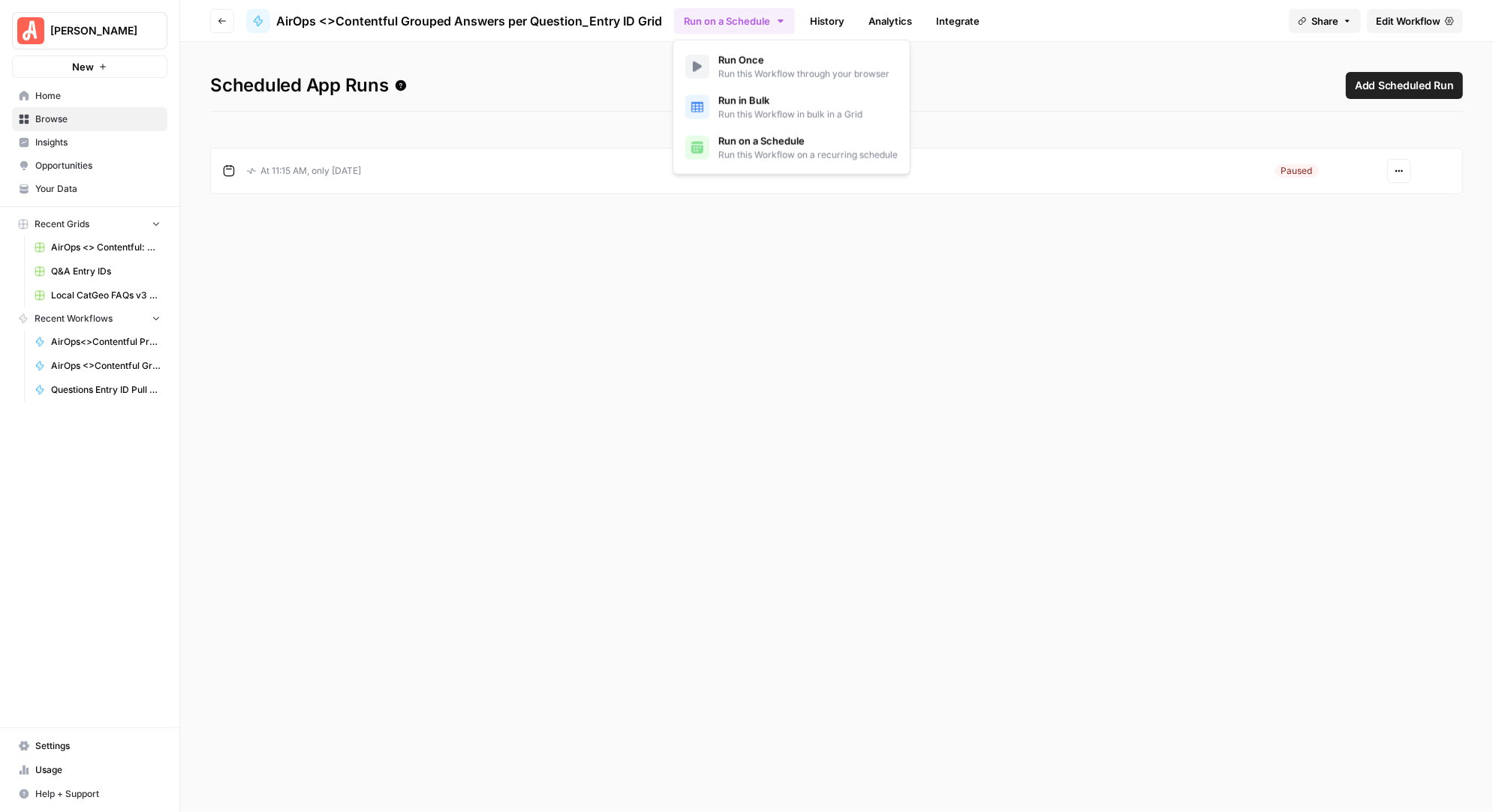
click at [750, 60] on span "Run Once" at bounding box center [803, 60] width 171 height 15
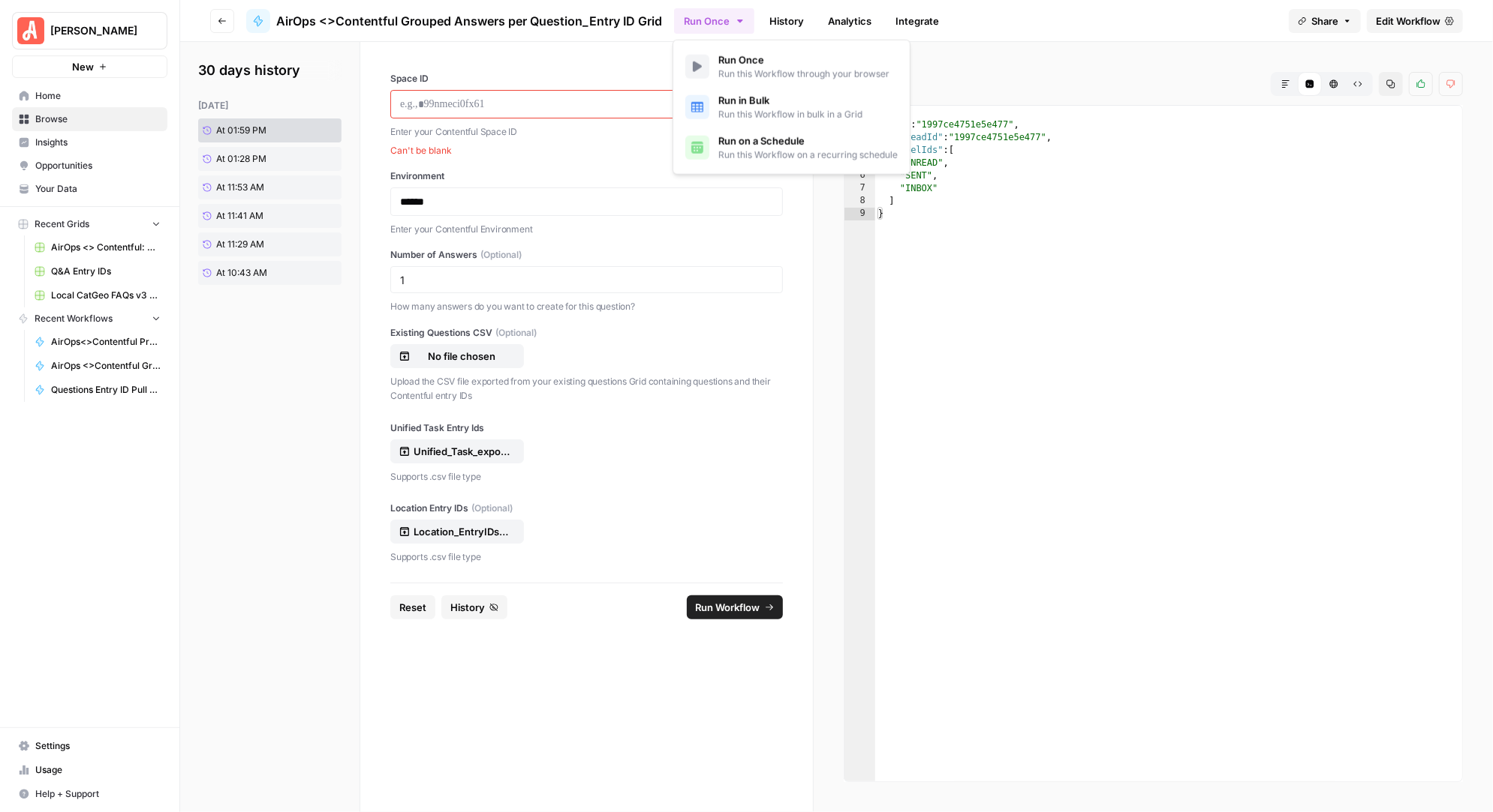
click at [557, 134] on p "Enter your Contentful Space ID" at bounding box center [586, 133] width 393 height 15
click at [473, 531] on p "Location_EntryIDs_Master_091225.csv" at bounding box center [461, 532] width 96 height 15
click at [548, 99] on p at bounding box center [586, 104] width 373 height 15
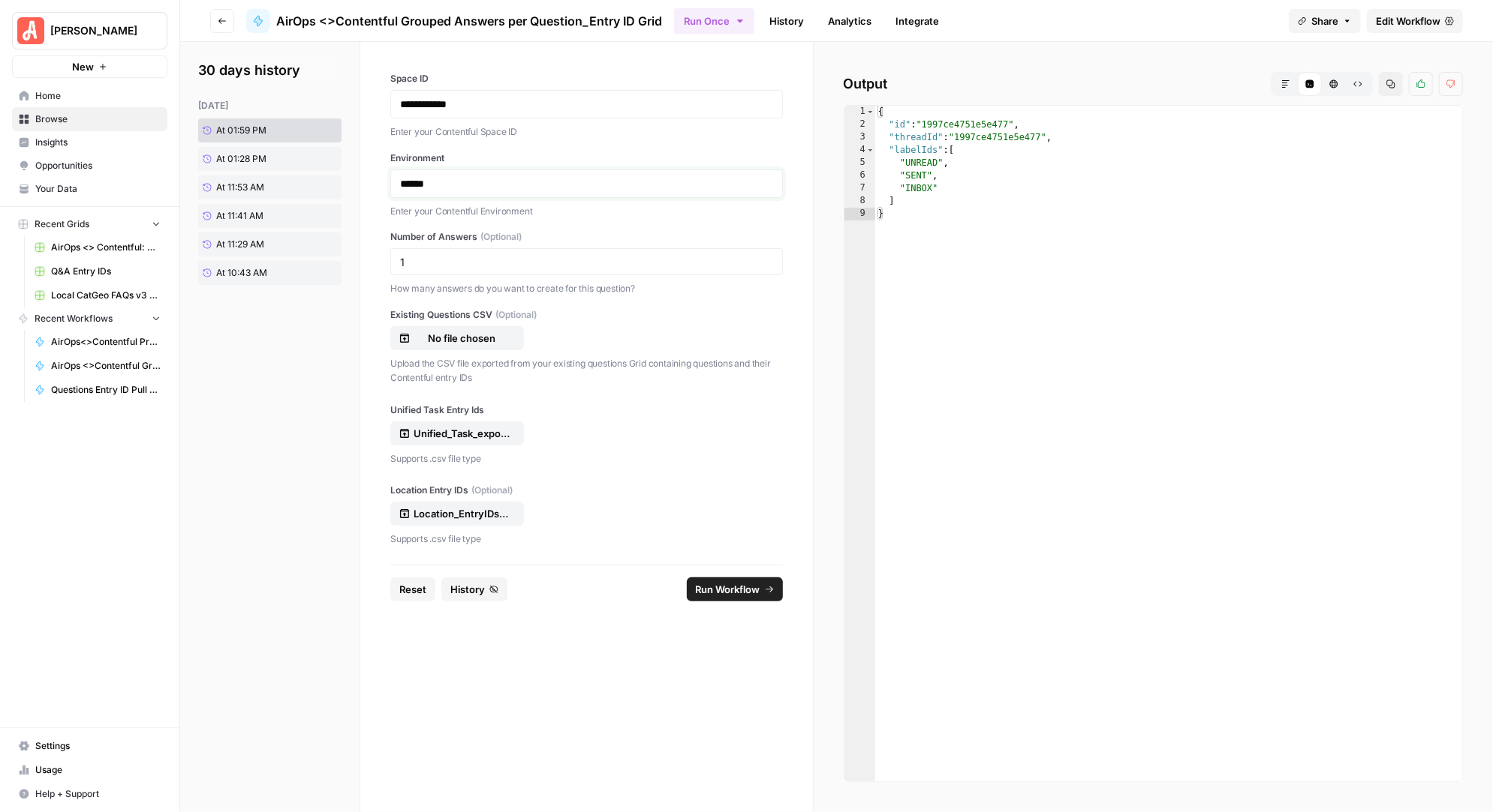
click at [454, 184] on p "******" at bounding box center [587, 184] width 374 height 15
click at [717, 584] on span "Run Workflow" at bounding box center [728, 589] width 65 height 15
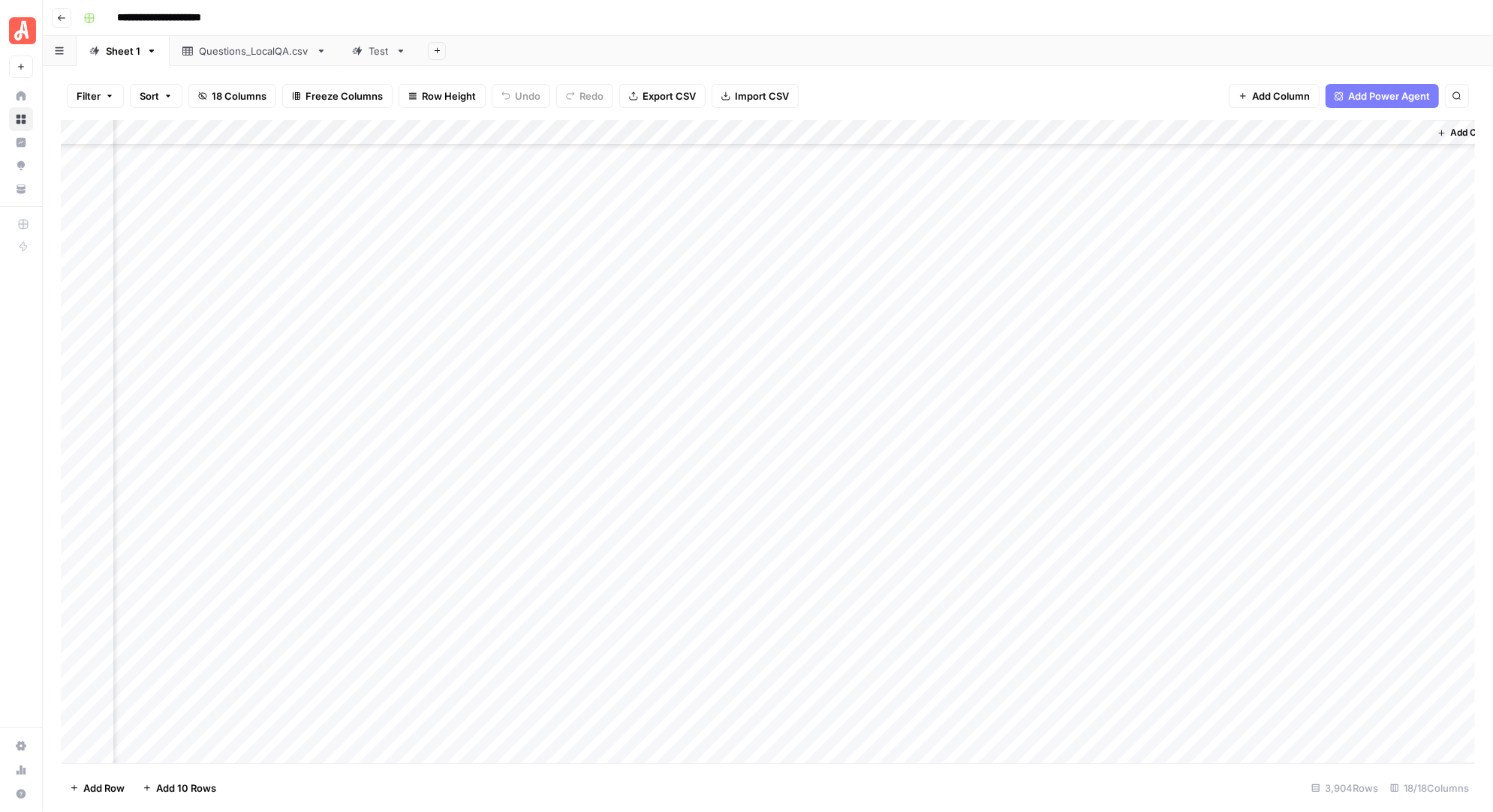
scroll to position [47657, 1360]
click at [1134, 347] on div "Add Column" at bounding box center [768, 442] width 1414 height 644
click at [1128, 330] on div "Add Column" at bounding box center [768, 442] width 1414 height 644
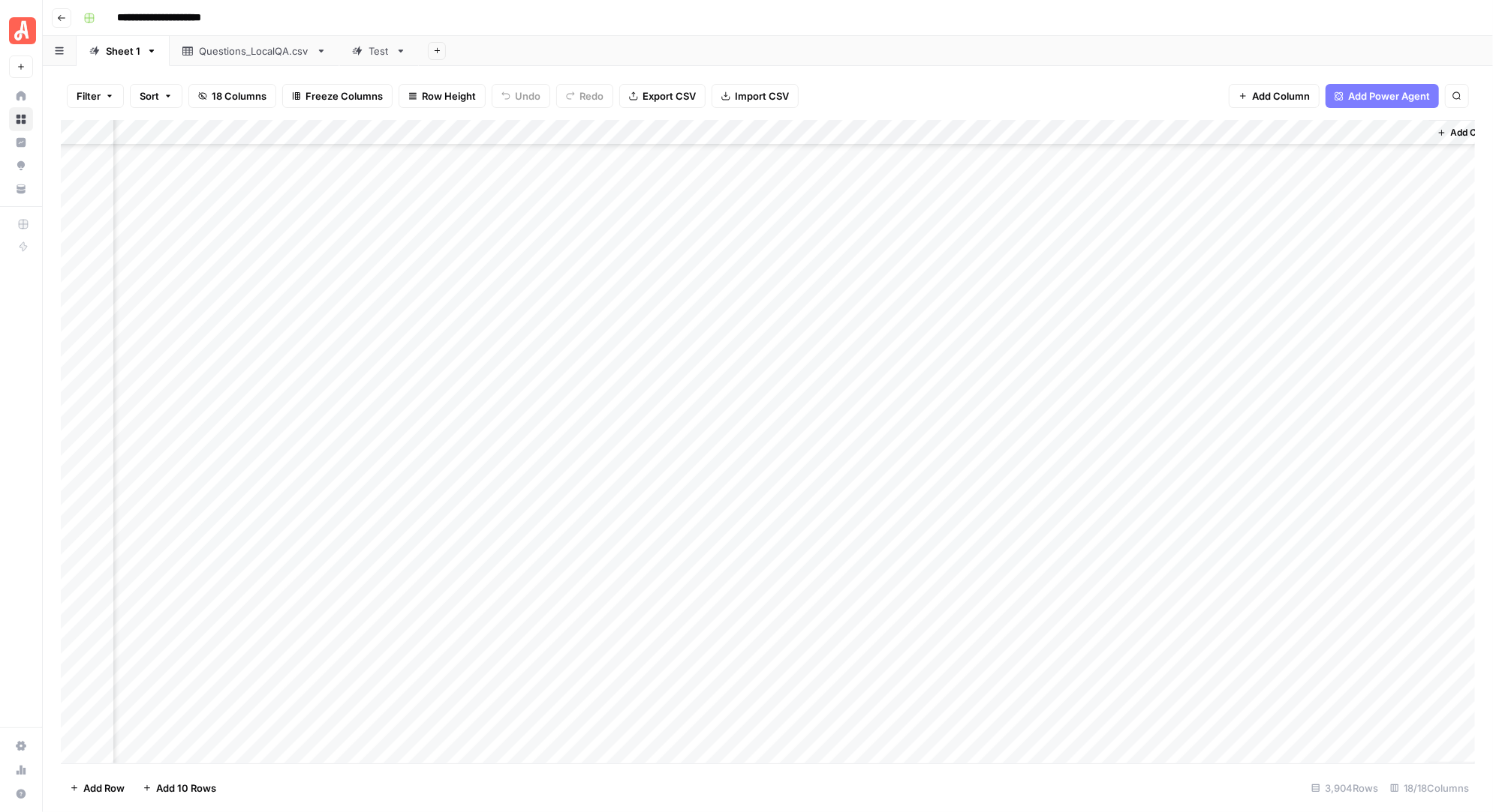
click at [1128, 275] on div "Add Column" at bounding box center [768, 442] width 1414 height 644
click at [1134, 279] on button "button" at bounding box center [1137, 280] width 83 height 26
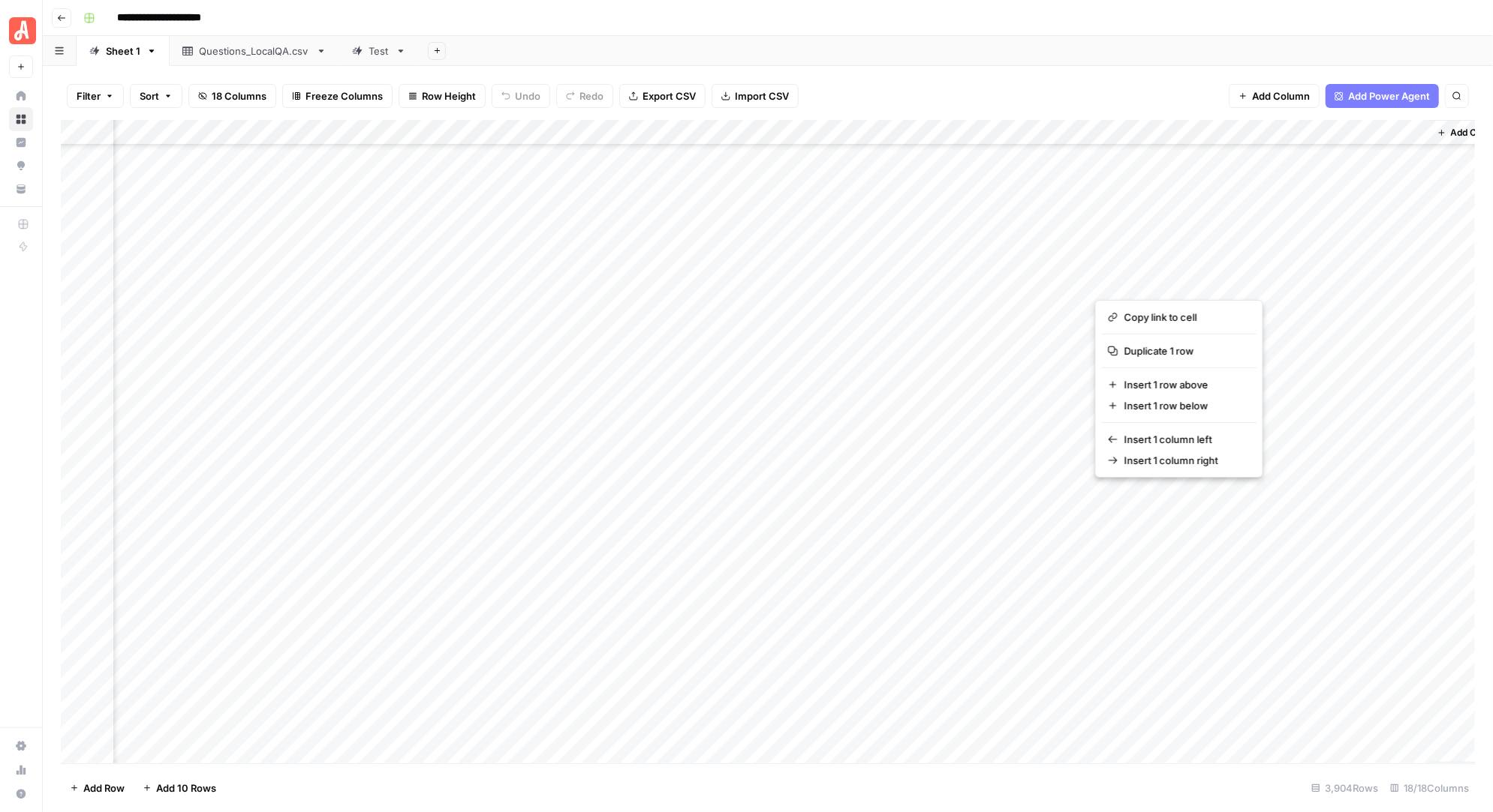
click at [1132, 257] on div "Add Column" at bounding box center [768, 442] width 1414 height 644
click at [1132, 273] on div "Add Column" at bounding box center [768, 442] width 1414 height 644
type textarea "*"
type textarea "*****"
click at [1123, 276] on div "Add Column" at bounding box center [768, 442] width 1414 height 644
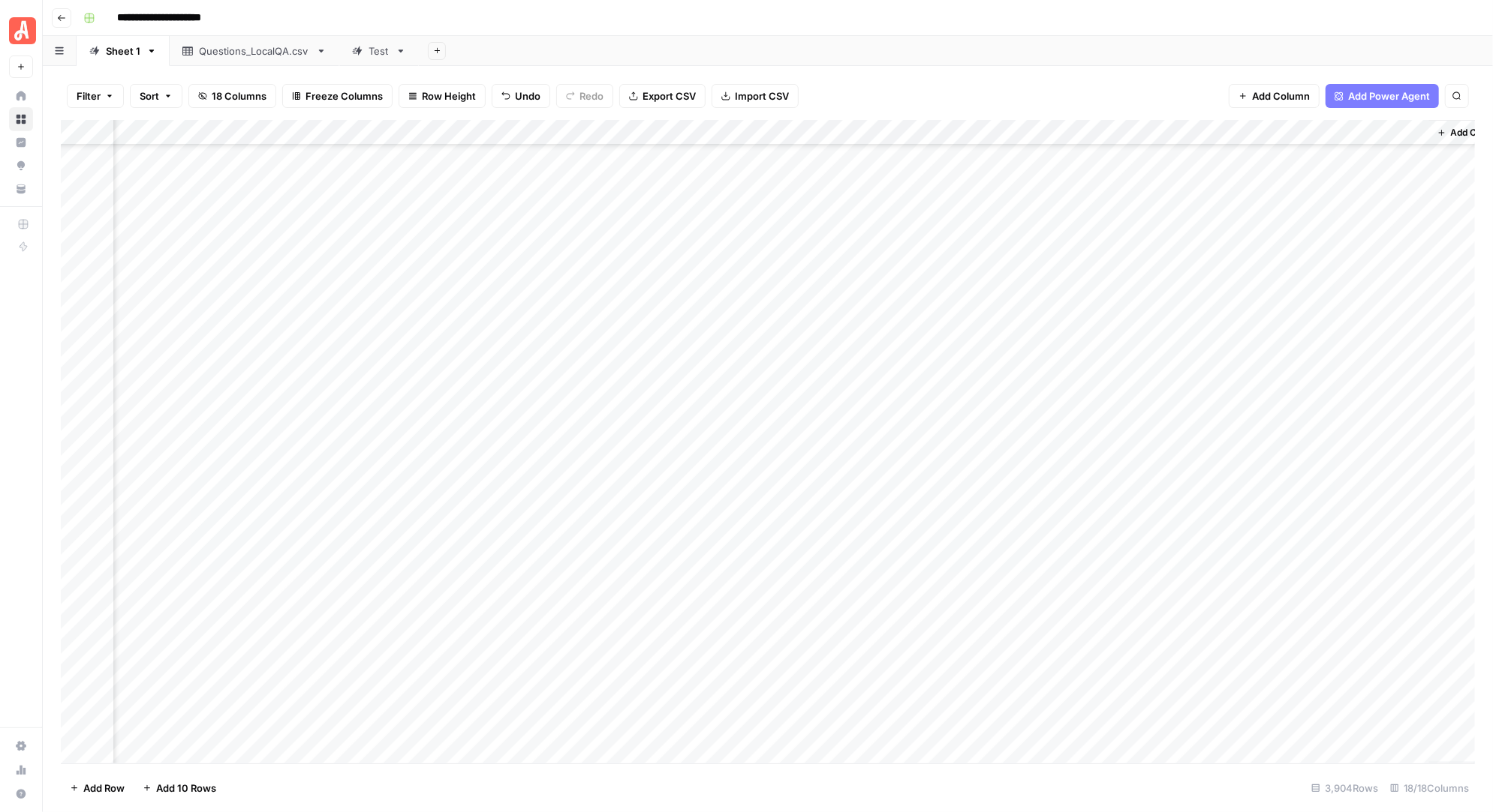
scroll to position [49459, 1360]
click at [1123, 331] on div "Add Column" at bounding box center [768, 442] width 1414 height 644
drag, startPoint x: 1125, startPoint y: 277, endPoint x: 1126, endPoint y: 329, distance: 52.0
click at [1126, 329] on div "Add Column" at bounding box center [768, 442] width 1414 height 644
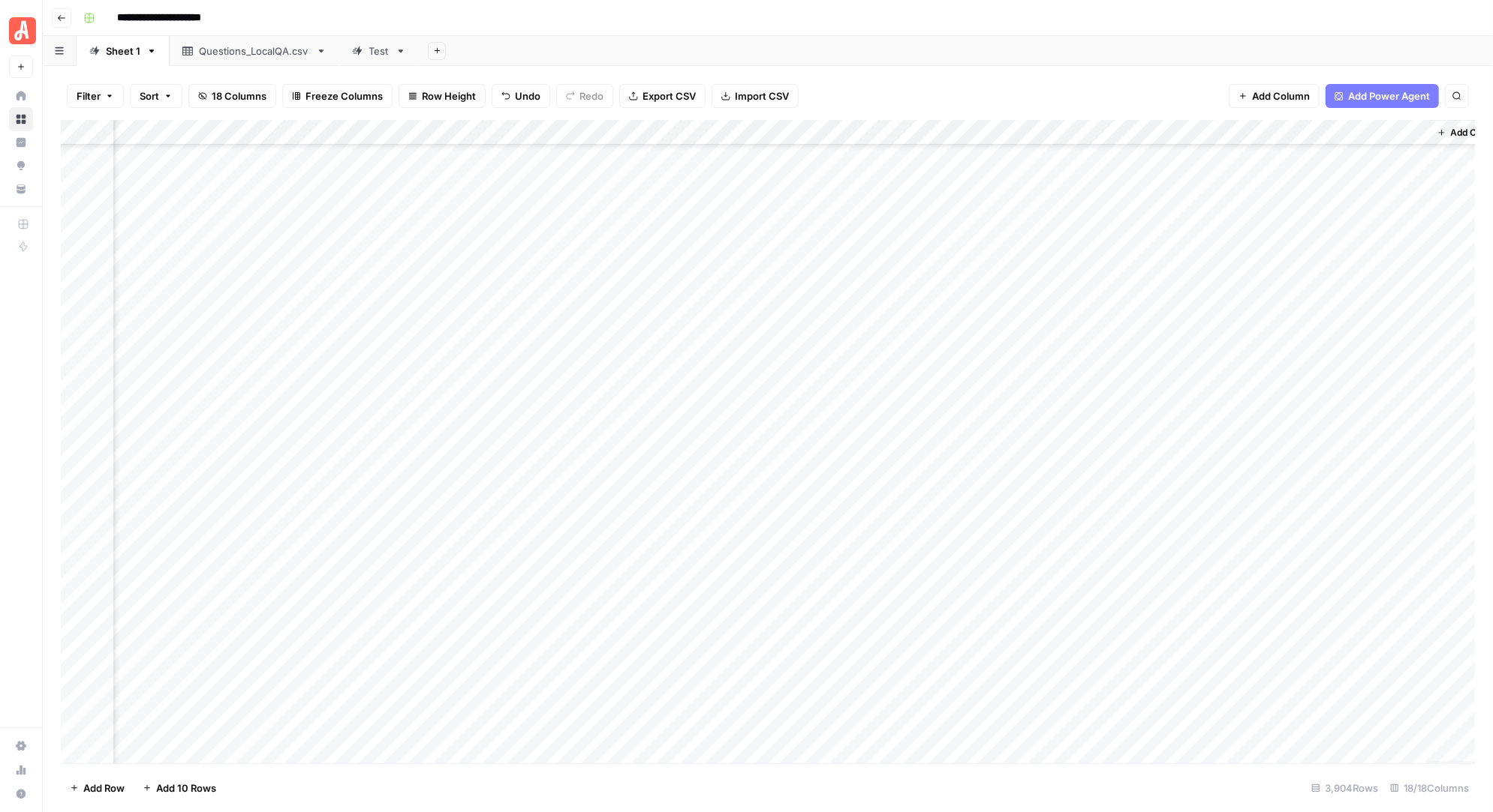
drag, startPoint x: 1177, startPoint y: 343, endPoint x: 1166, endPoint y: 719, distance: 376.2
click at [1166, 719] on div "Add Column" at bounding box center [768, 442] width 1414 height 644
click at [1138, 663] on div "Add Column" at bounding box center [768, 442] width 1414 height 644
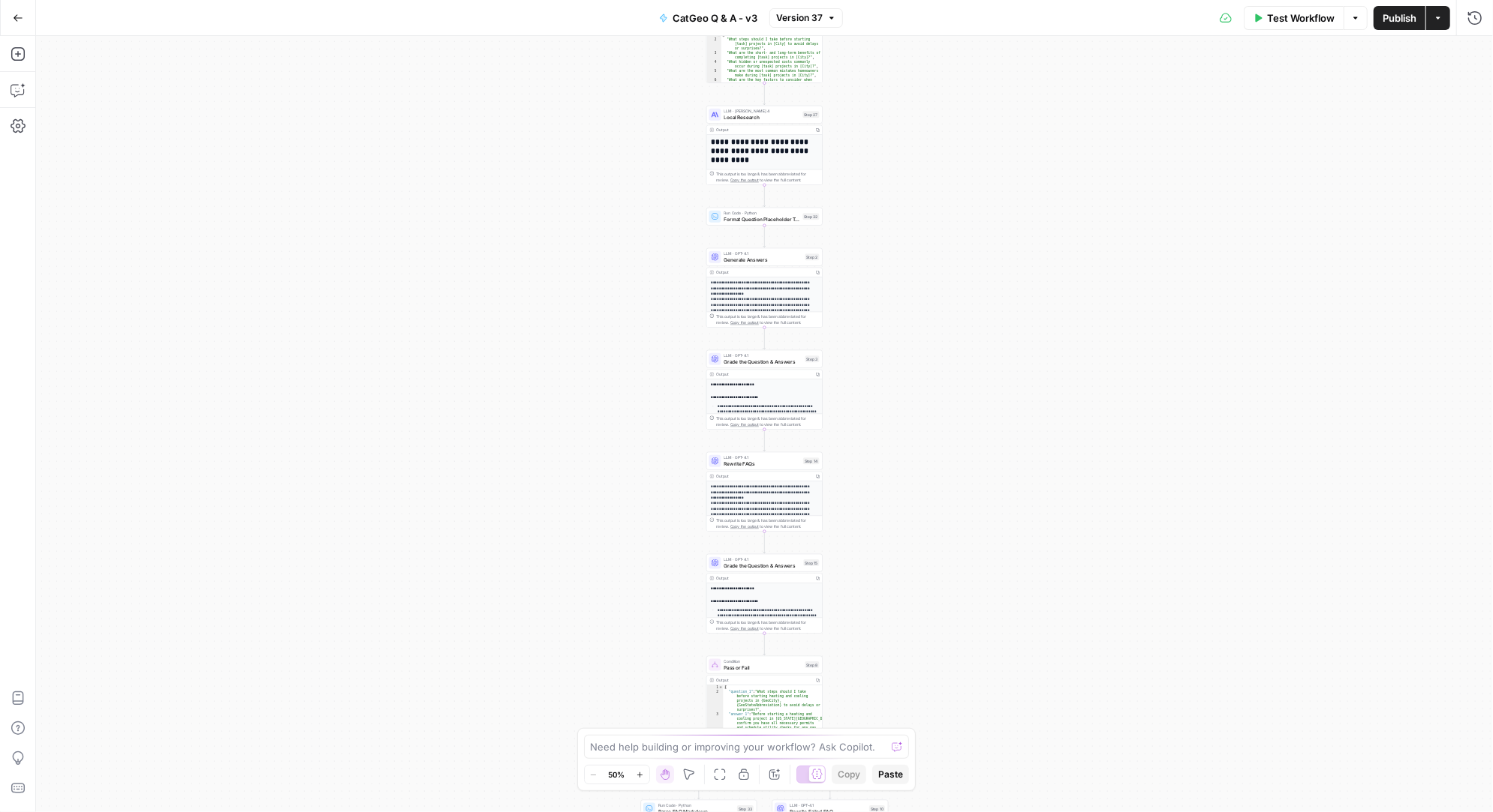
click at [21, 18] on icon "button" at bounding box center [18, 18] width 10 height 10
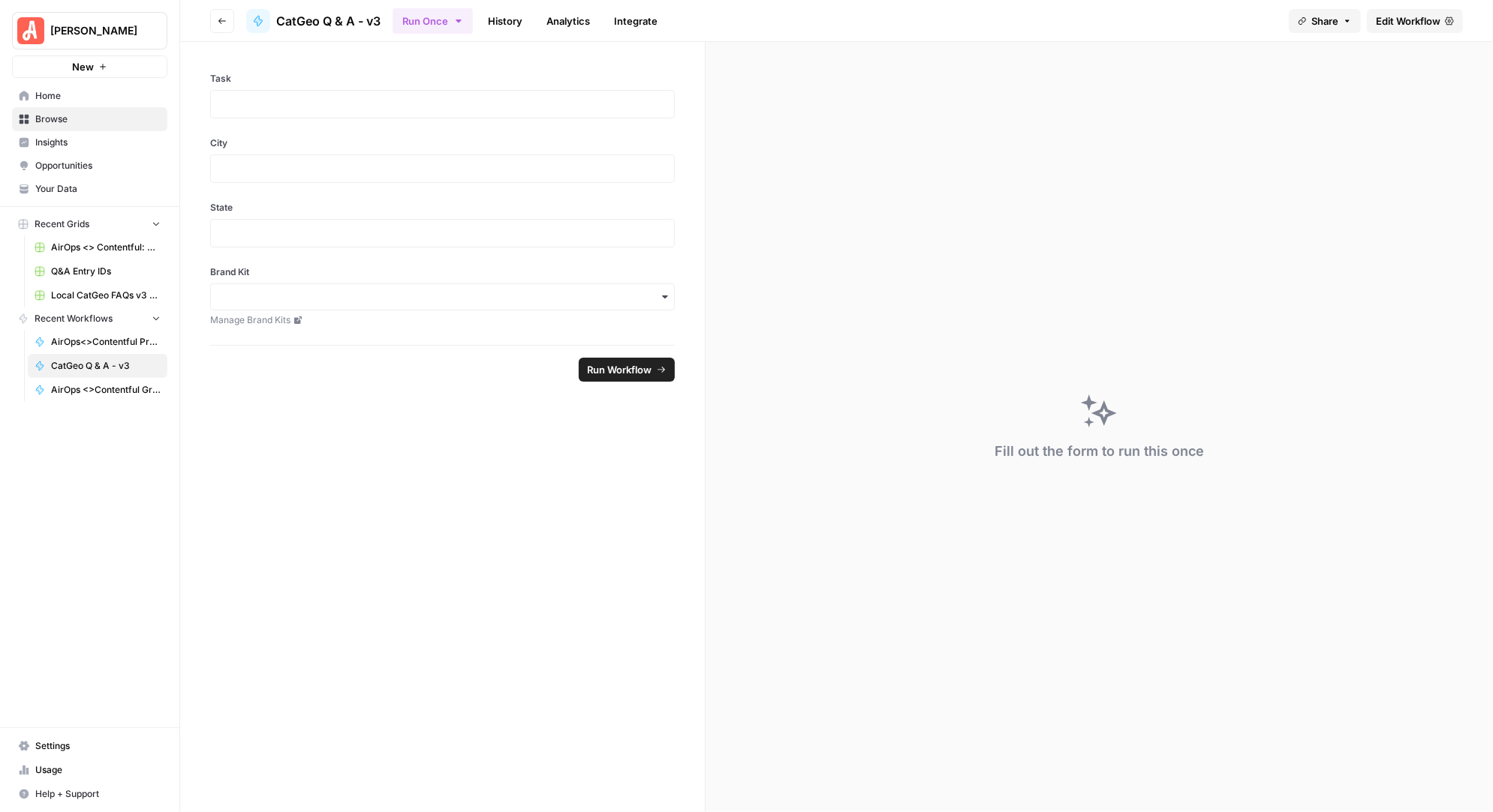
click at [61, 116] on span "Browse" at bounding box center [98, 119] width 125 height 14
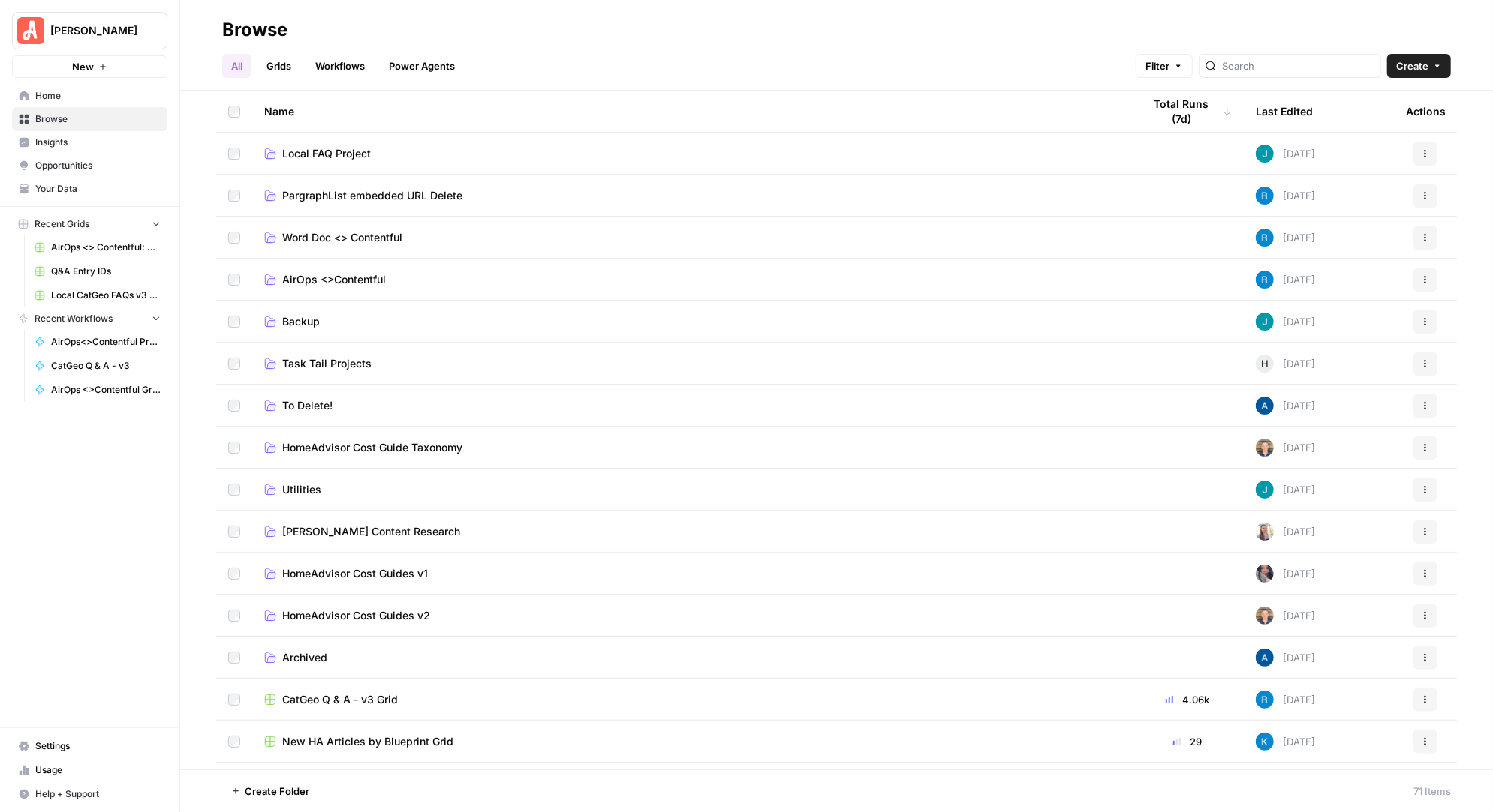
click at [353, 274] on span "AirOps <>Contentful" at bounding box center [334, 280] width 104 height 15
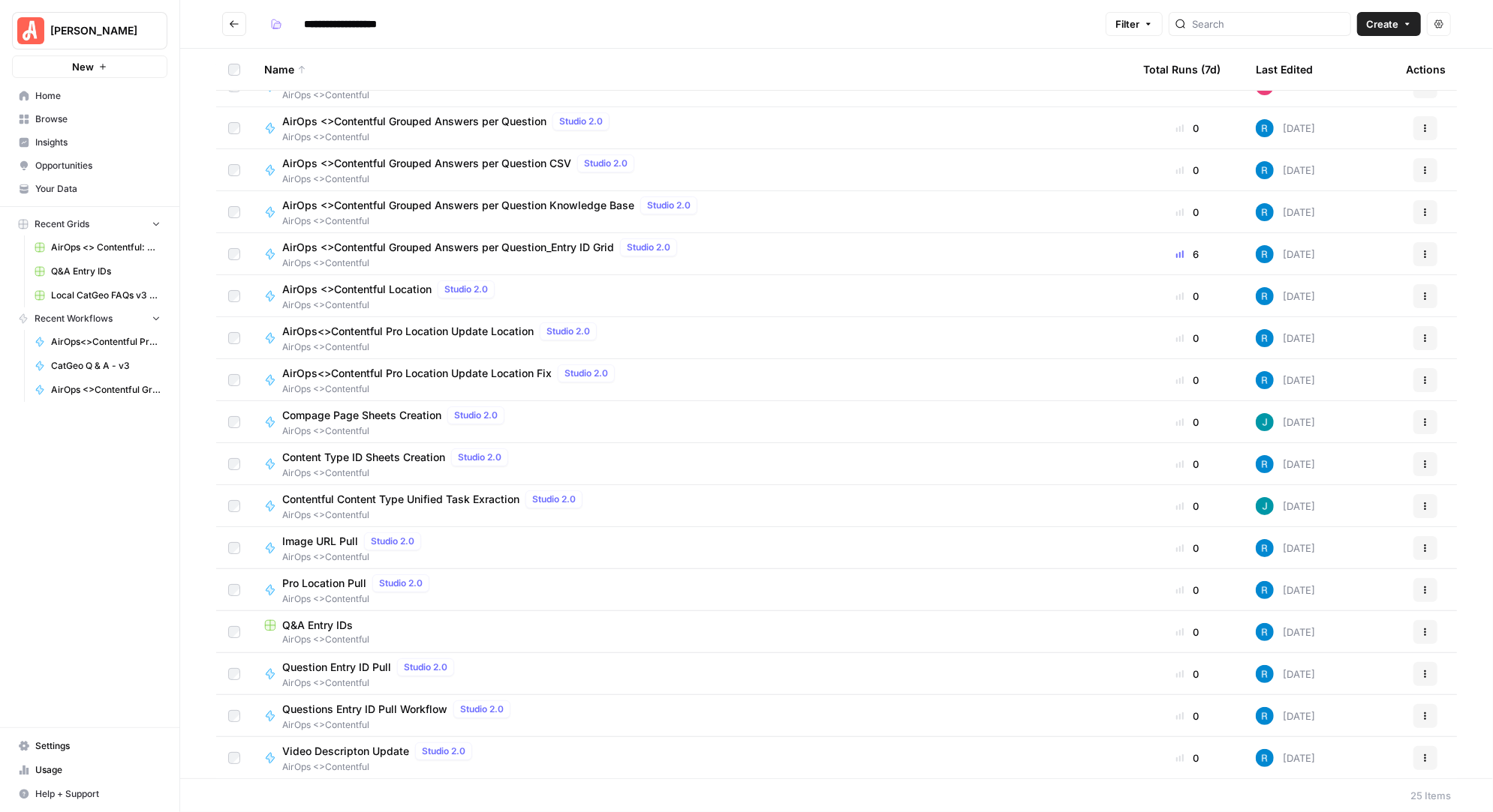
scroll to position [345, 0]
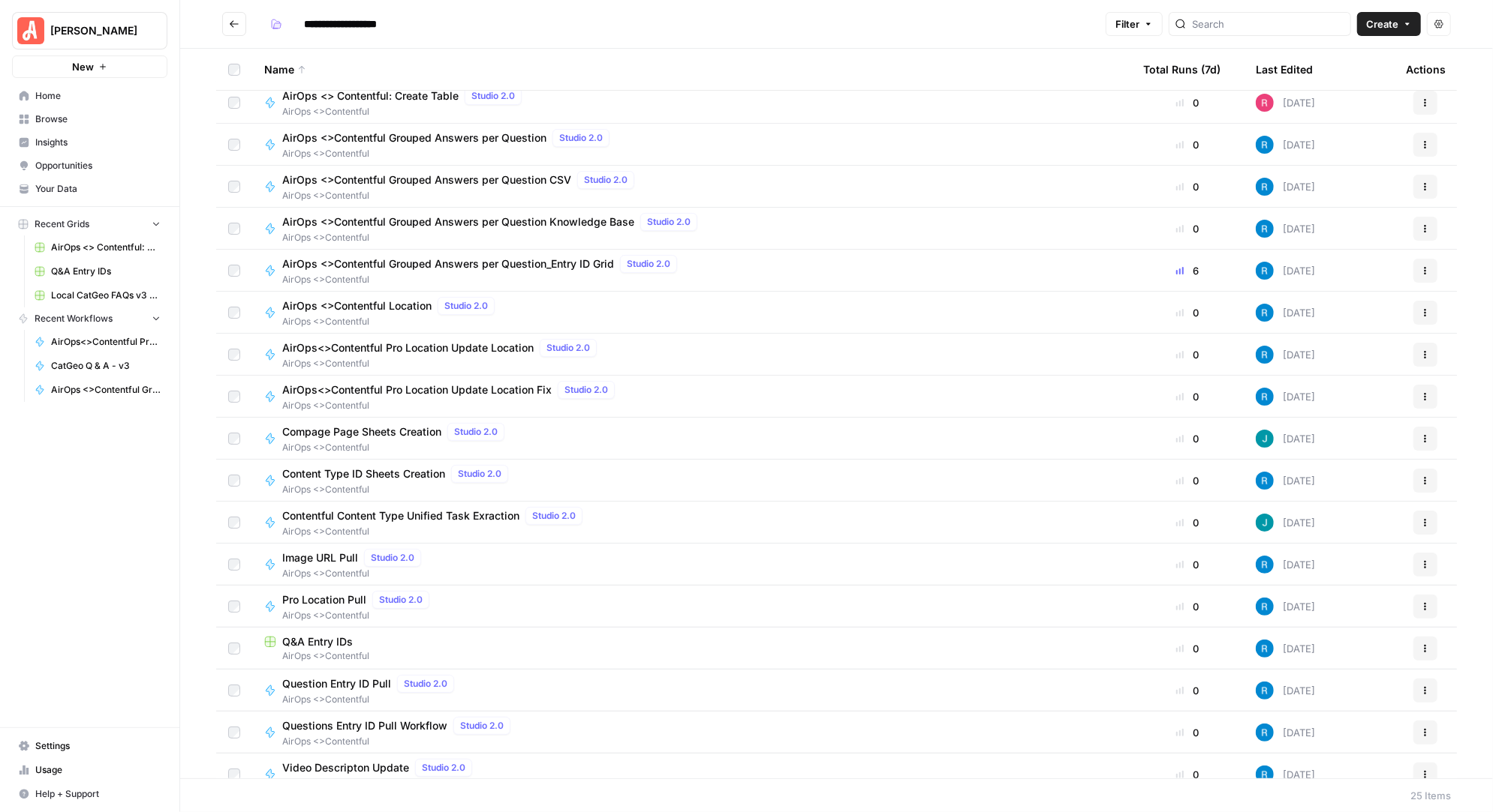
click at [545, 266] on span "AirOps <>Contentful Grouped Answers per Question_Entry ID Grid" at bounding box center [448, 264] width 331 height 15
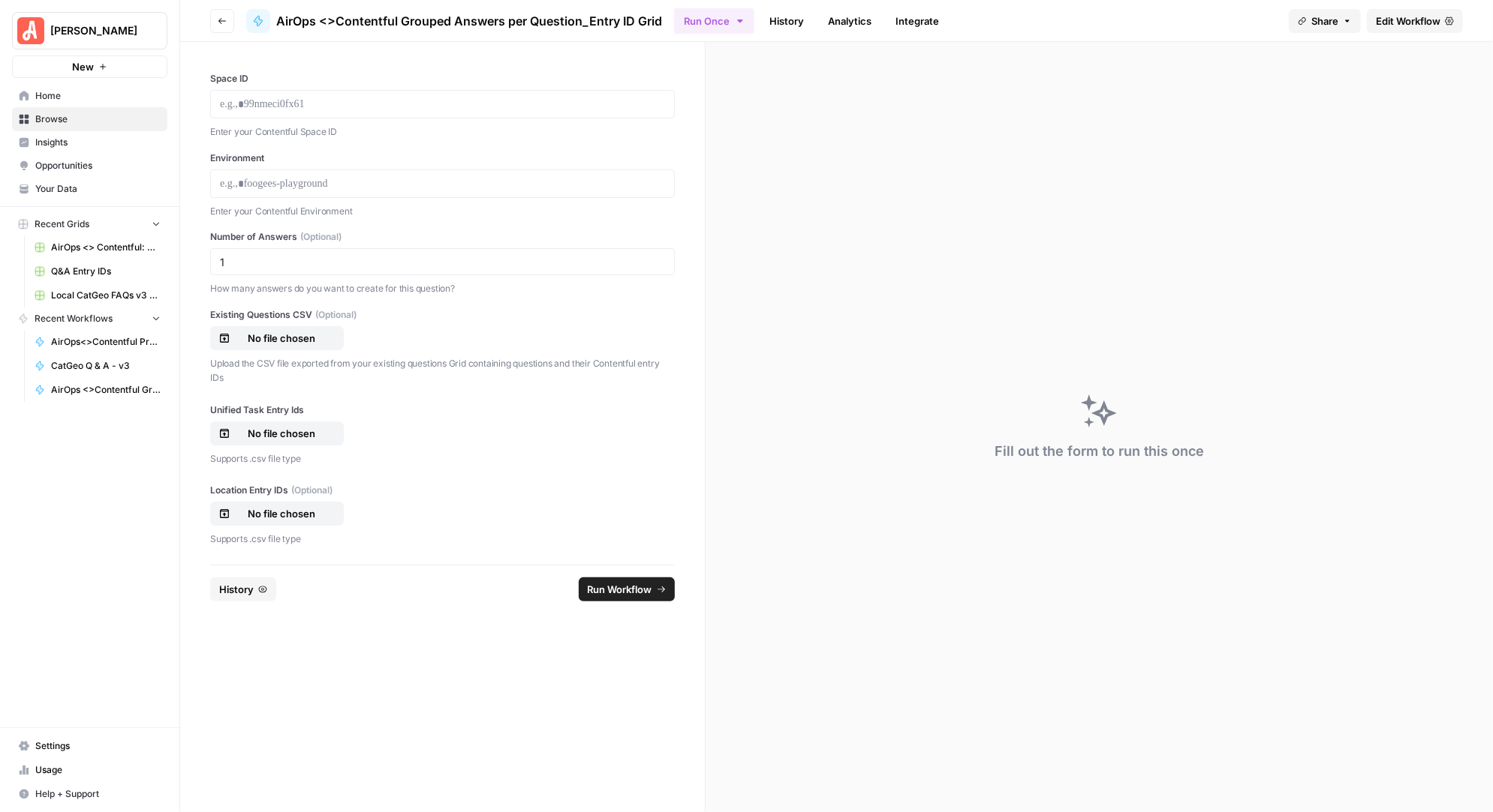
click at [1397, 22] on span "Edit Workflow" at bounding box center [1408, 21] width 65 height 15
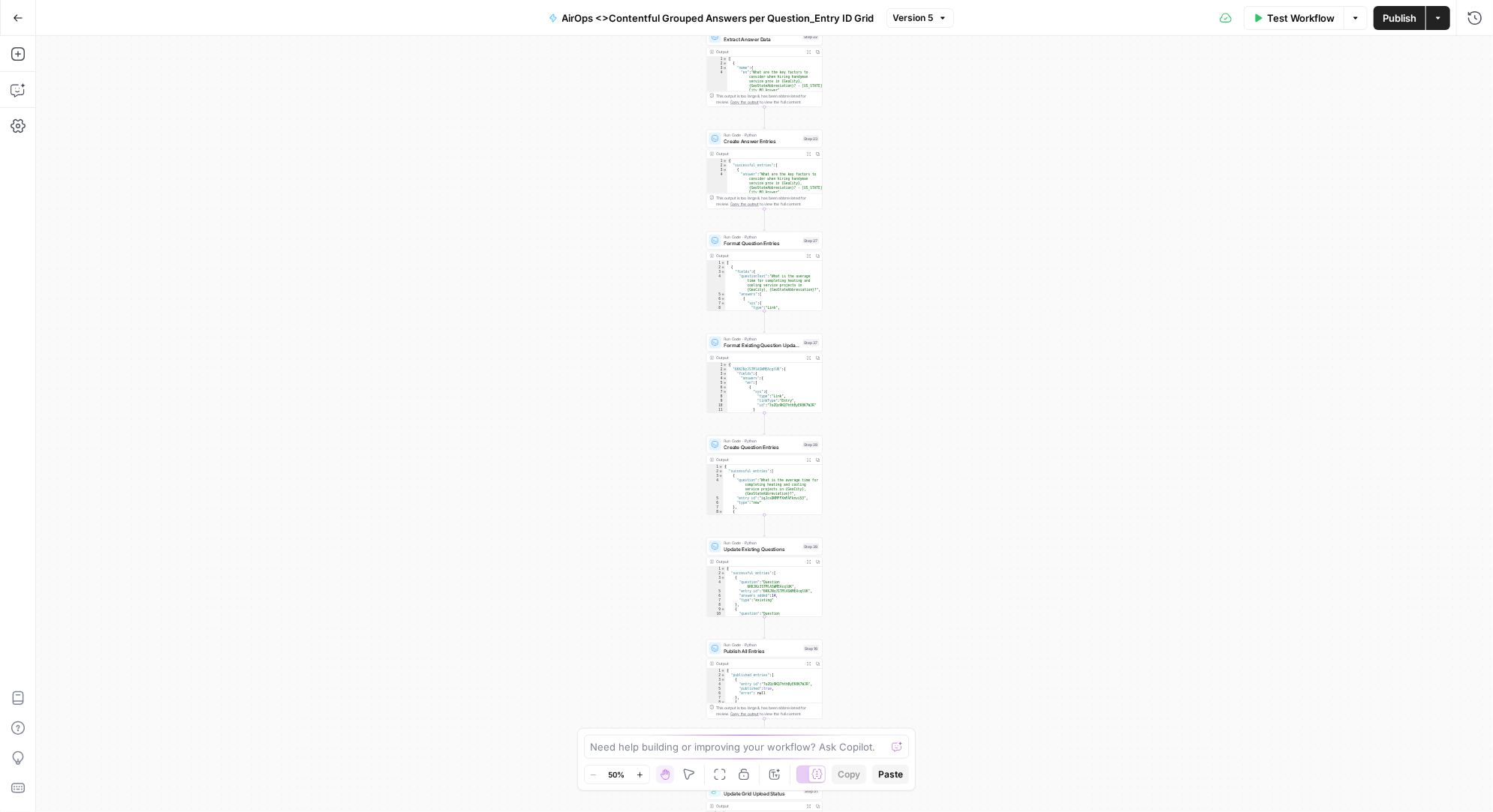
click at [1300, 27] on button "Test Workflow" at bounding box center [1293, 18] width 100 height 24
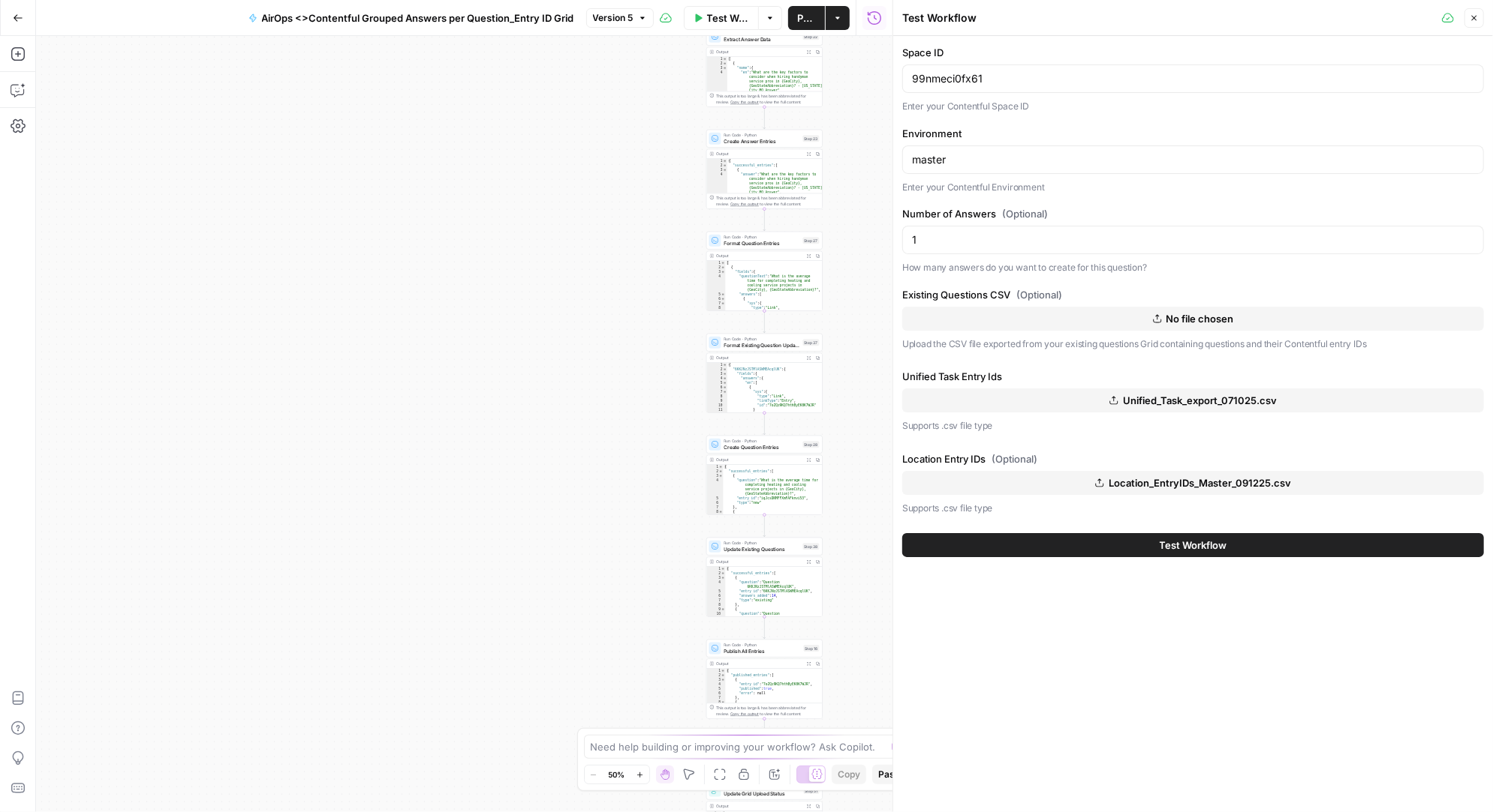
click at [980, 107] on div "Test Workflow Close Space ID 99nmeci0fx61 Enter your Contentful Space ID Enviro…" at bounding box center [1192, 406] width 601 height 812
drag, startPoint x: 1008, startPoint y: 80, endPoint x: 896, endPoint y: 80, distance: 112.0
click at [896, 80] on div "Test Workflow Close Space ID 99nmeci0fx61 Enter your Contentful Space ID Enviro…" at bounding box center [1192, 406] width 601 height 812
click at [20, 16] on icon "button" at bounding box center [18, 18] width 10 height 10
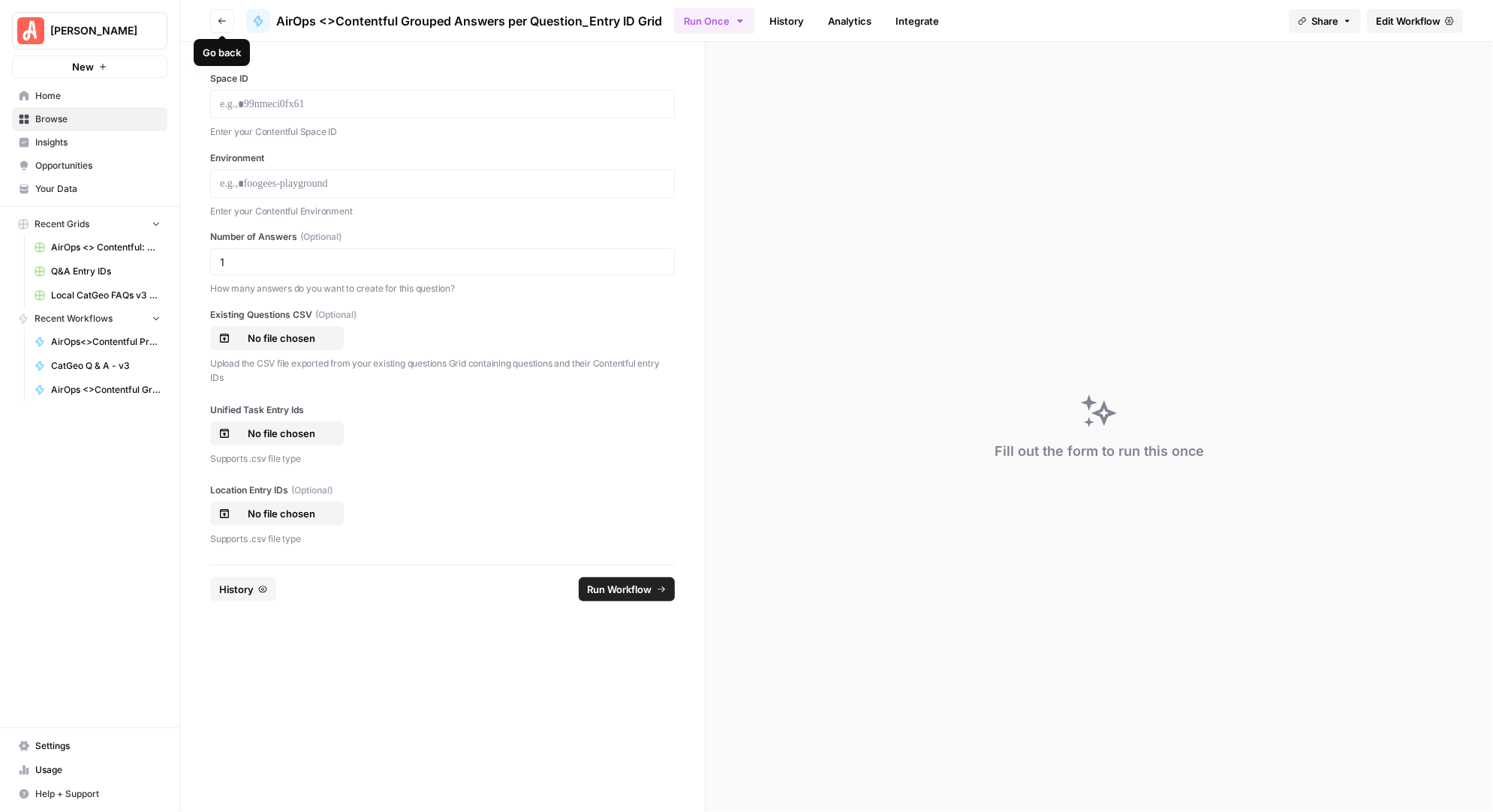
click at [223, 24] on icon "button" at bounding box center [222, 20] width 9 height 9
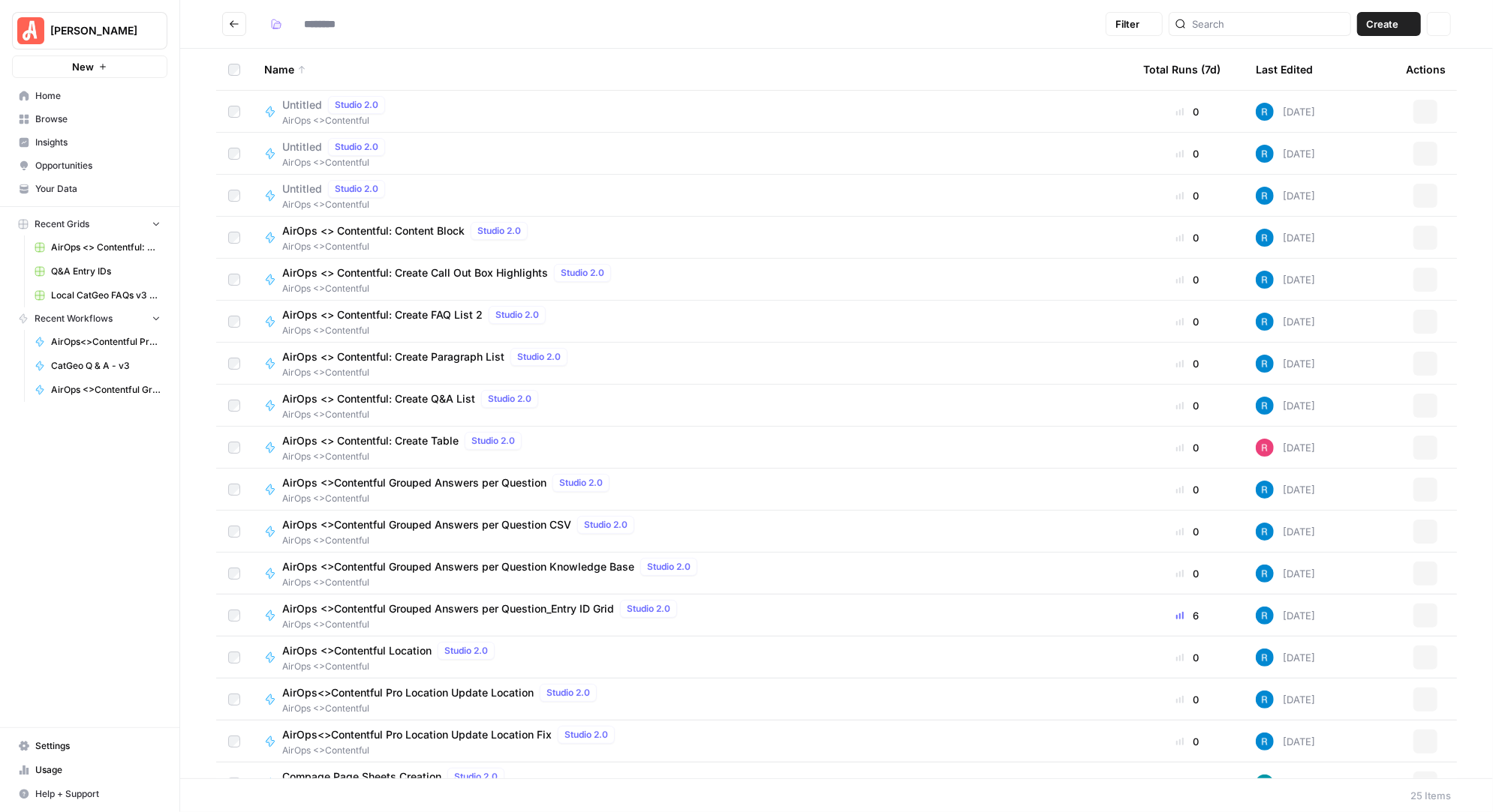
type input "**********"
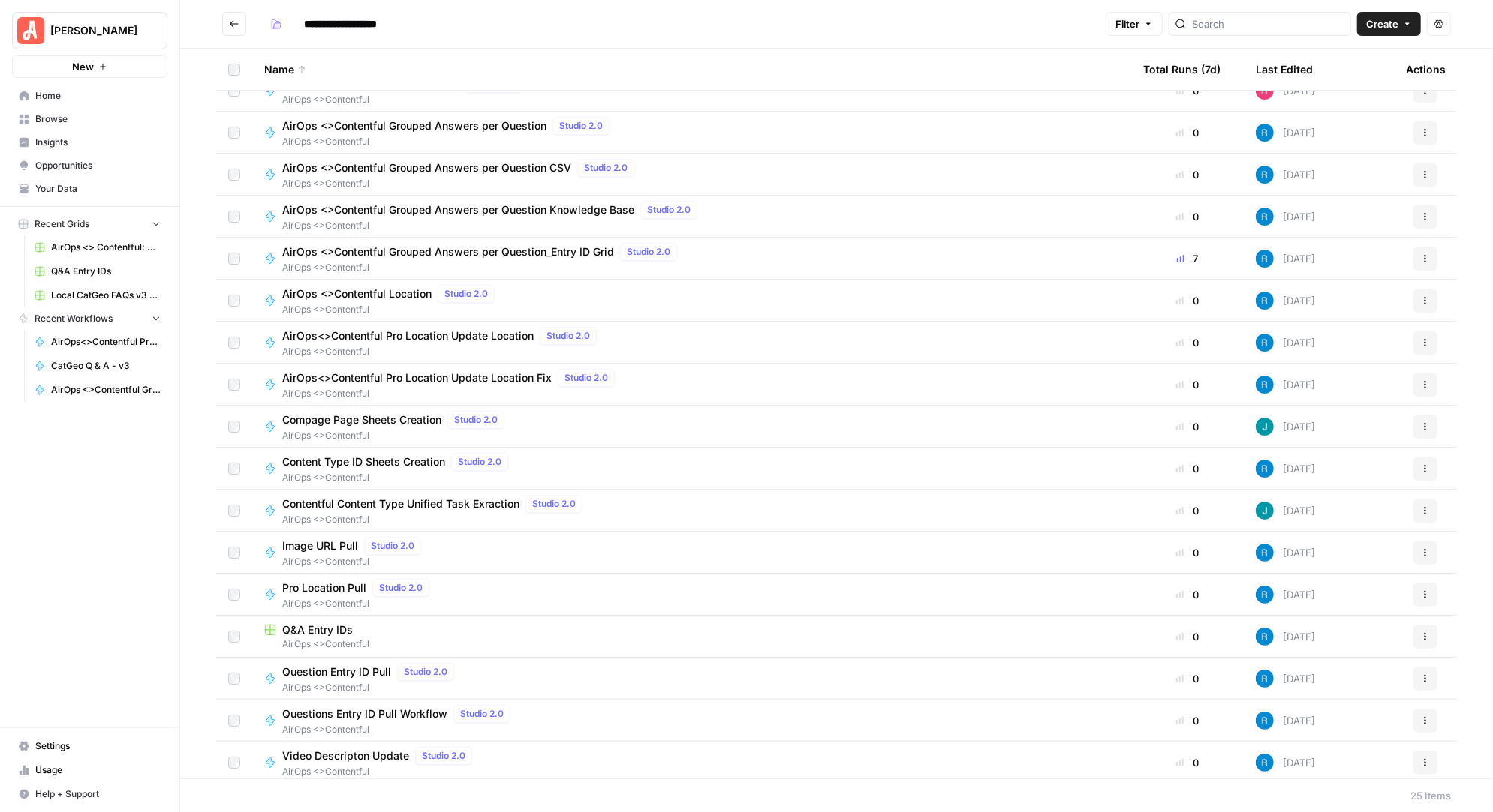
scroll to position [362, 0]
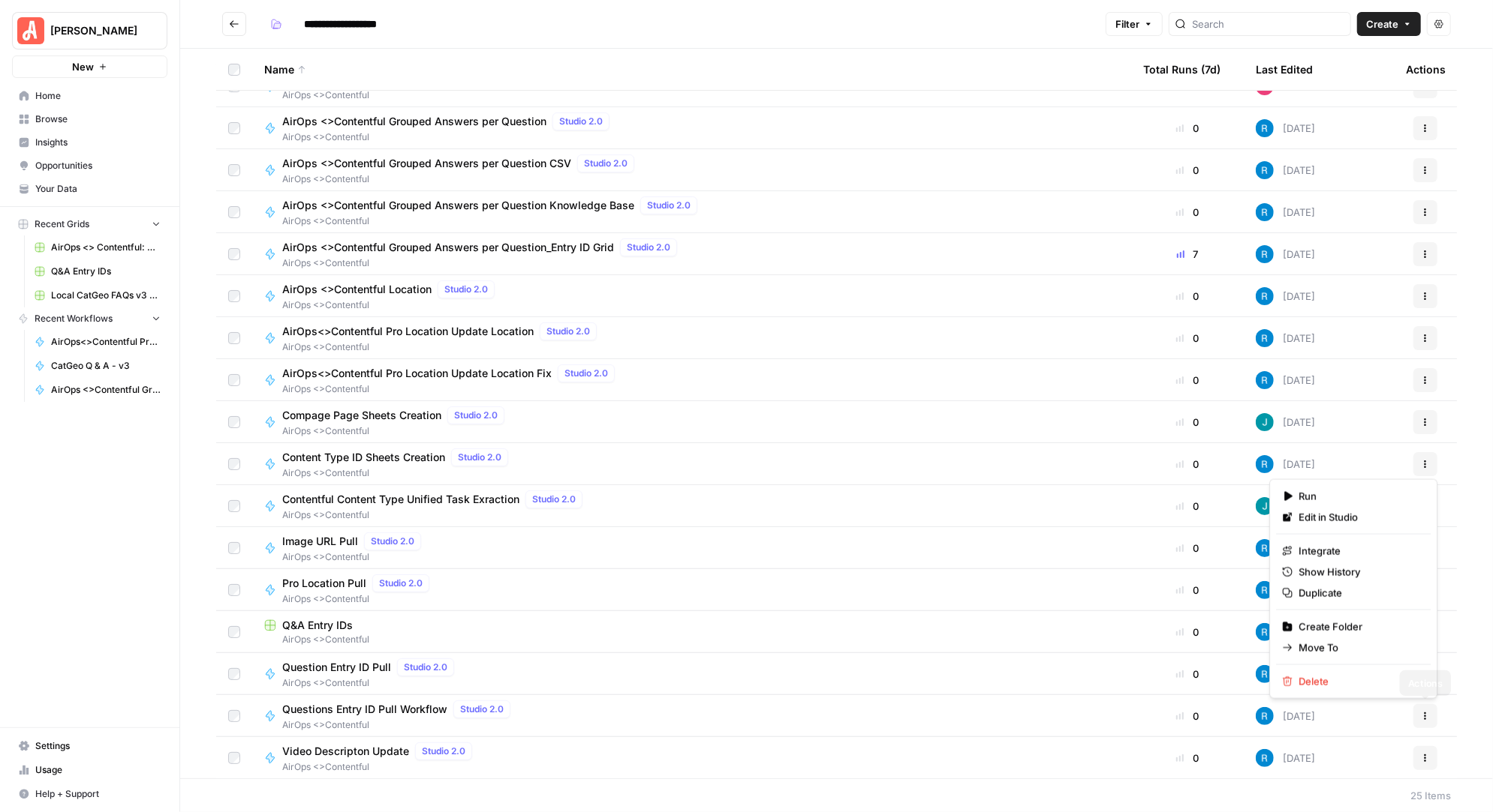
click at [1424, 719] on icon "button" at bounding box center [1425, 716] width 9 height 9
click at [1338, 594] on span "Duplicate" at bounding box center [1358, 594] width 120 height 15
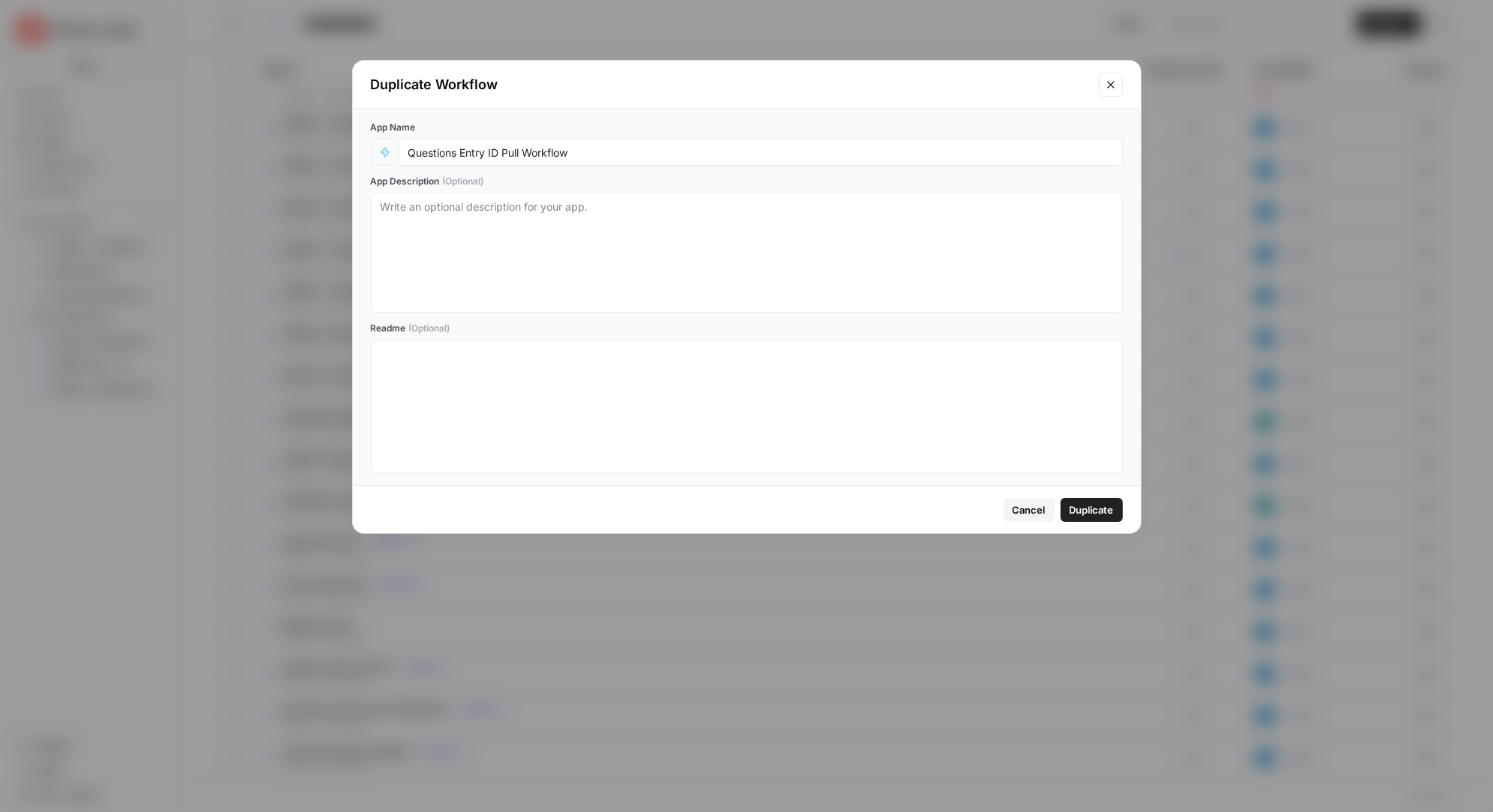
drag, startPoint x: 498, startPoint y: 151, endPoint x: 396, endPoint y: 155, distance: 102.1
click at [396, 155] on div "Questions Entry ID Pull Workflow" at bounding box center [746, 152] width 752 height 27
type input "Article Data Pull Workflow"
click at [1097, 513] on span "Duplicate" at bounding box center [1092, 510] width 44 height 15
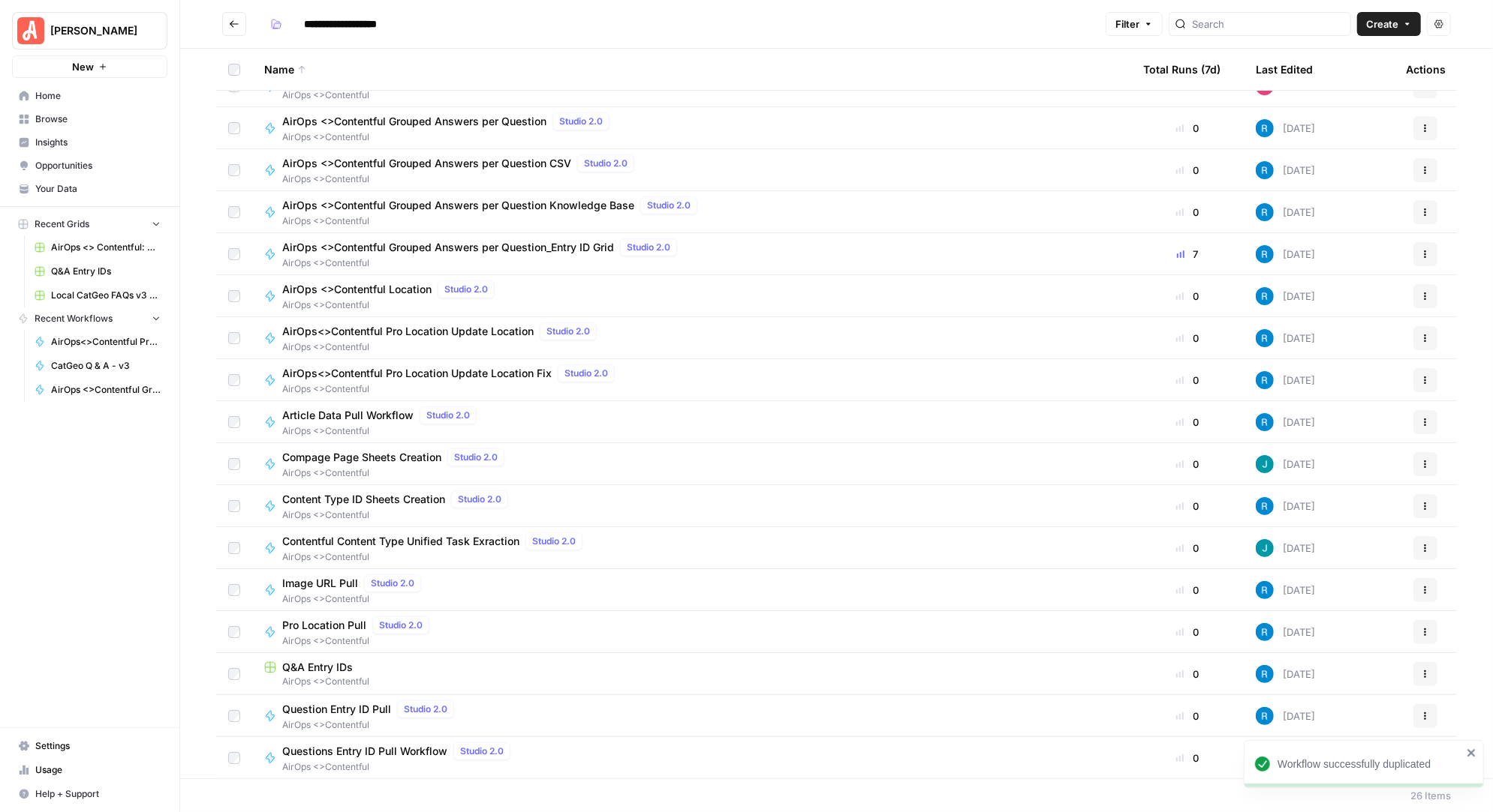
click at [386, 408] on span "Article Data Pull Workflow" at bounding box center [348, 415] width 132 height 15
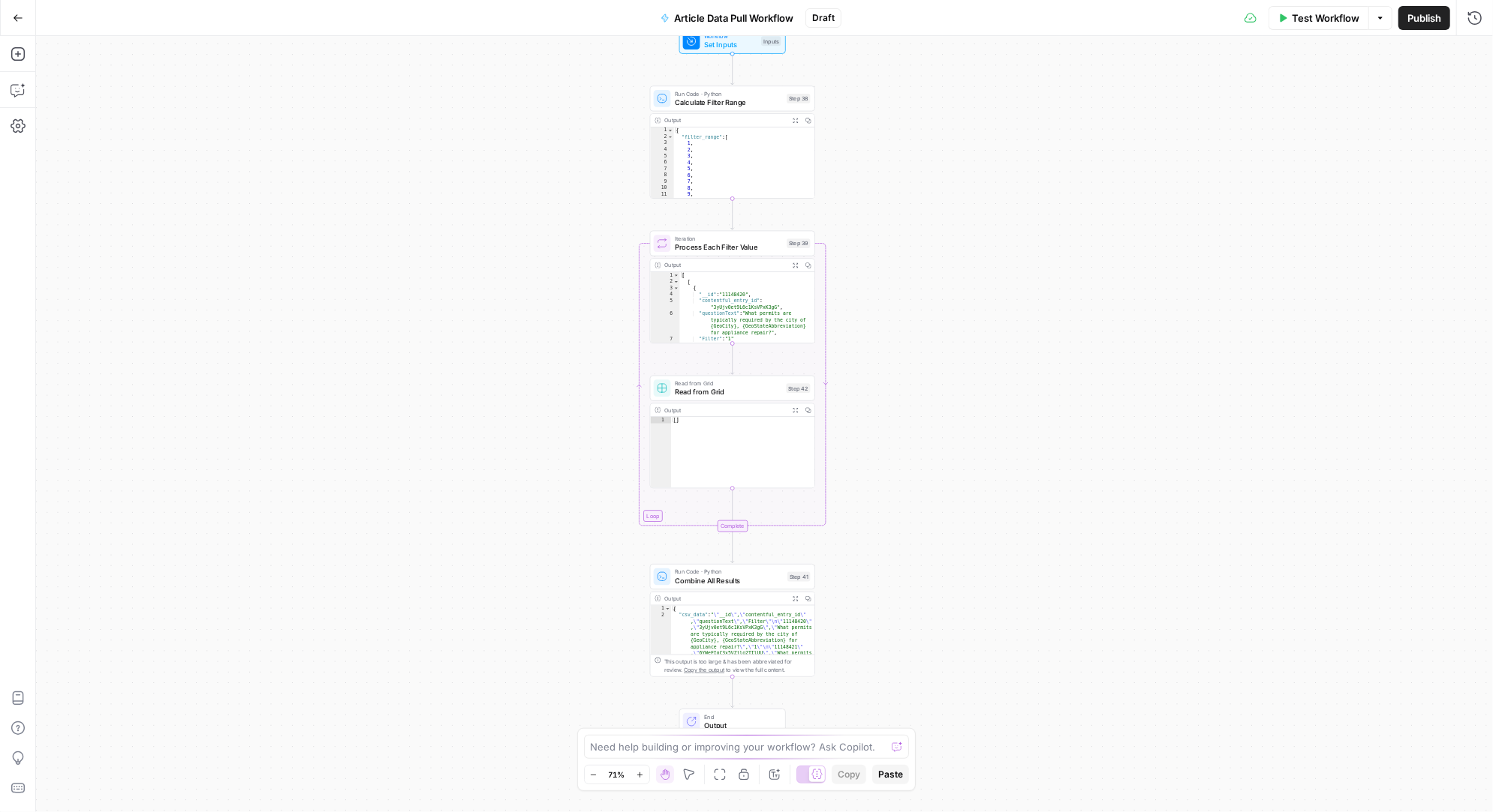
drag, startPoint x: 907, startPoint y: 497, endPoint x: 876, endPoint y: 596, distance: 103.7
click at [876, 596] on div "Workflow Set Inputs Inputs Run Code · Python Calculate Filter Range Step 38 Out…" at bounding box center [764, 424] width 1456 height 776
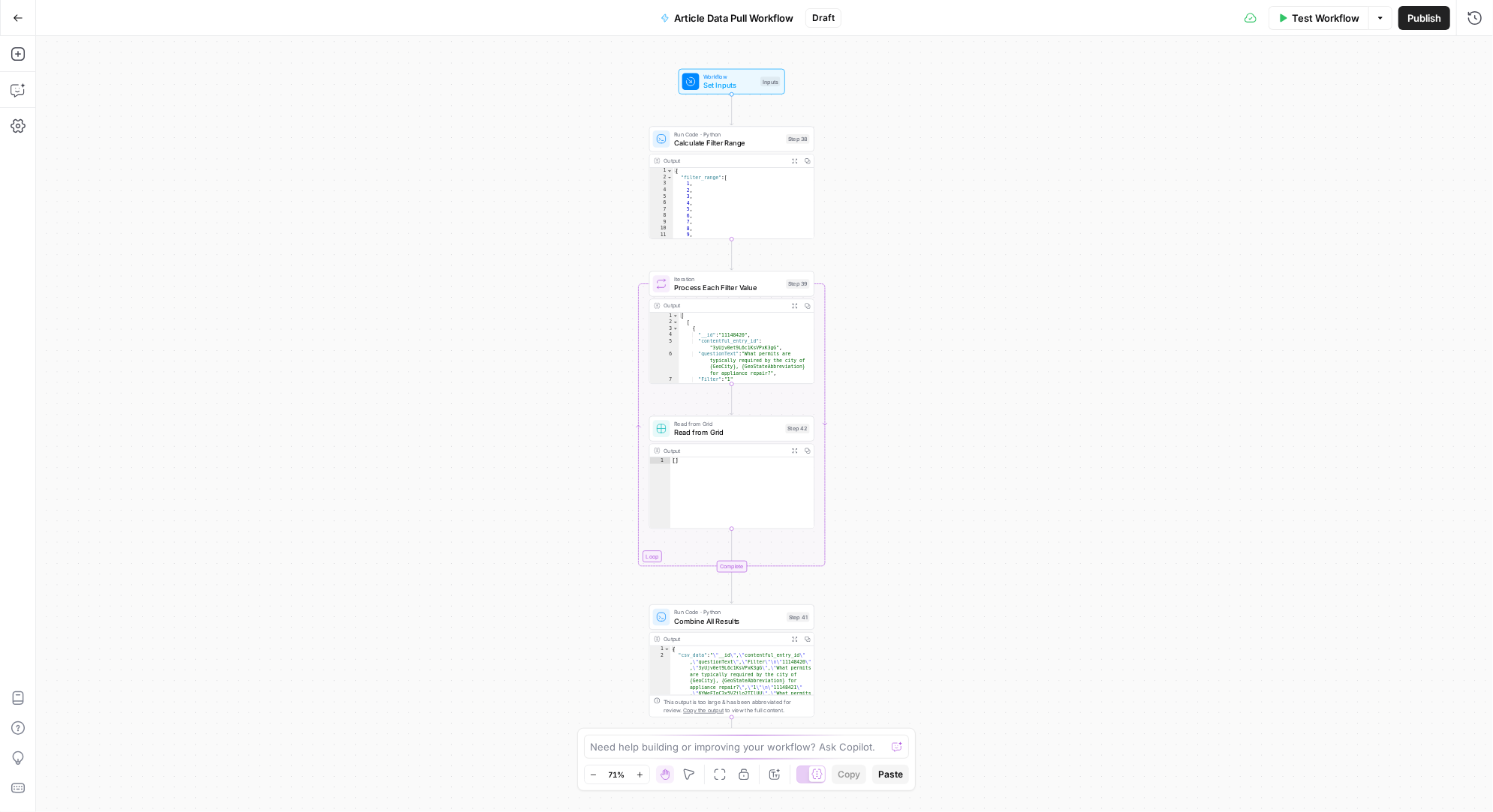
drag, startPoint x: 899, startPoint y: 228, endPoint x: 899, endPoint y: 252, distance: 24.0
click at [899, 252] on div "Workflow Set Inputs Inputs Run Code · Python Calculate Filter Range Step 38 Out…" at bounding box center [764, 424] width 1456 height 776
click at [757, 128] on icon "button" at bounding box center [754, 126] width 8 height 8
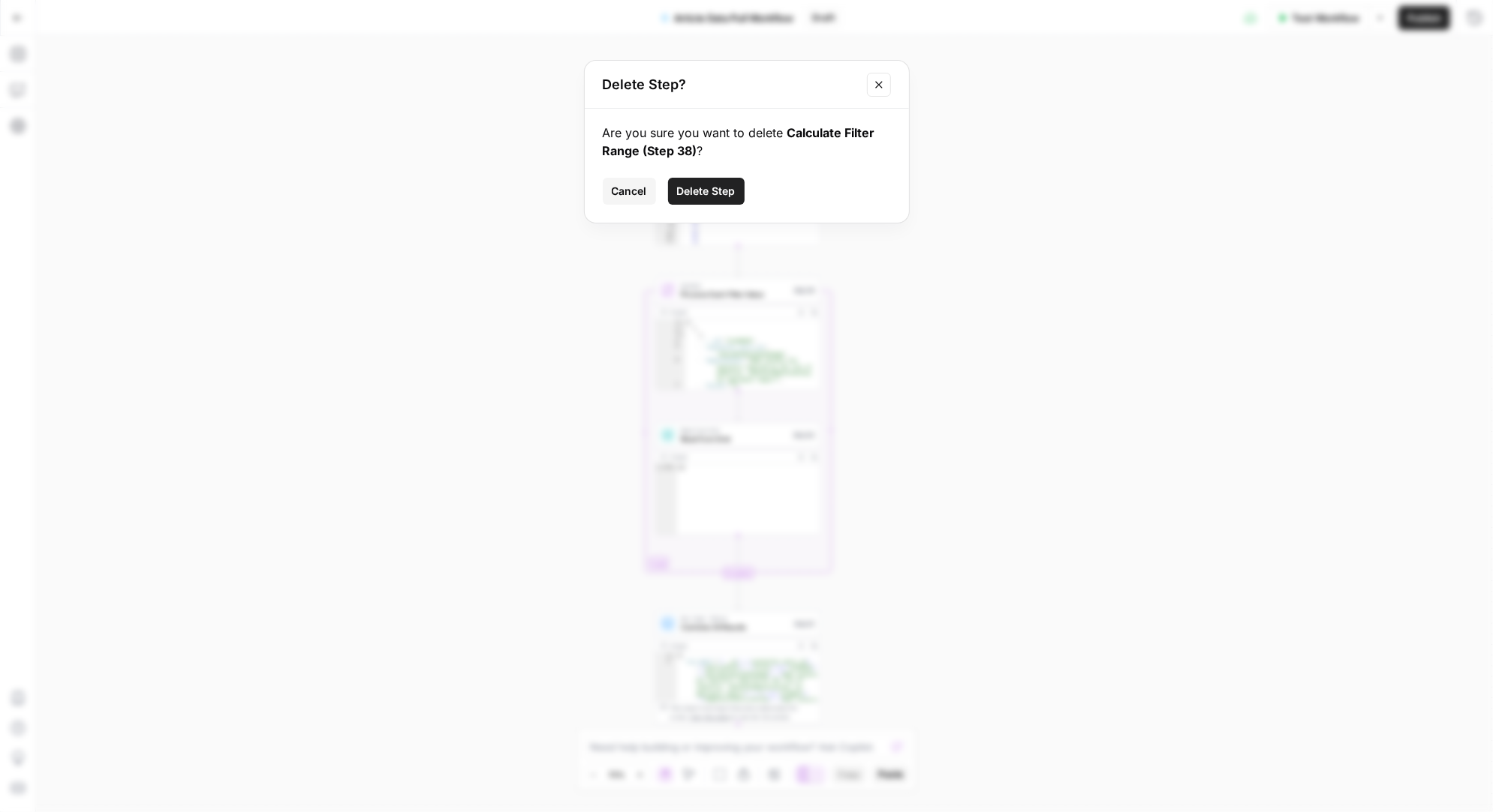
click at [718, 184] on span "Delete Step" at bounding box center [706, 191] width 59 height 15
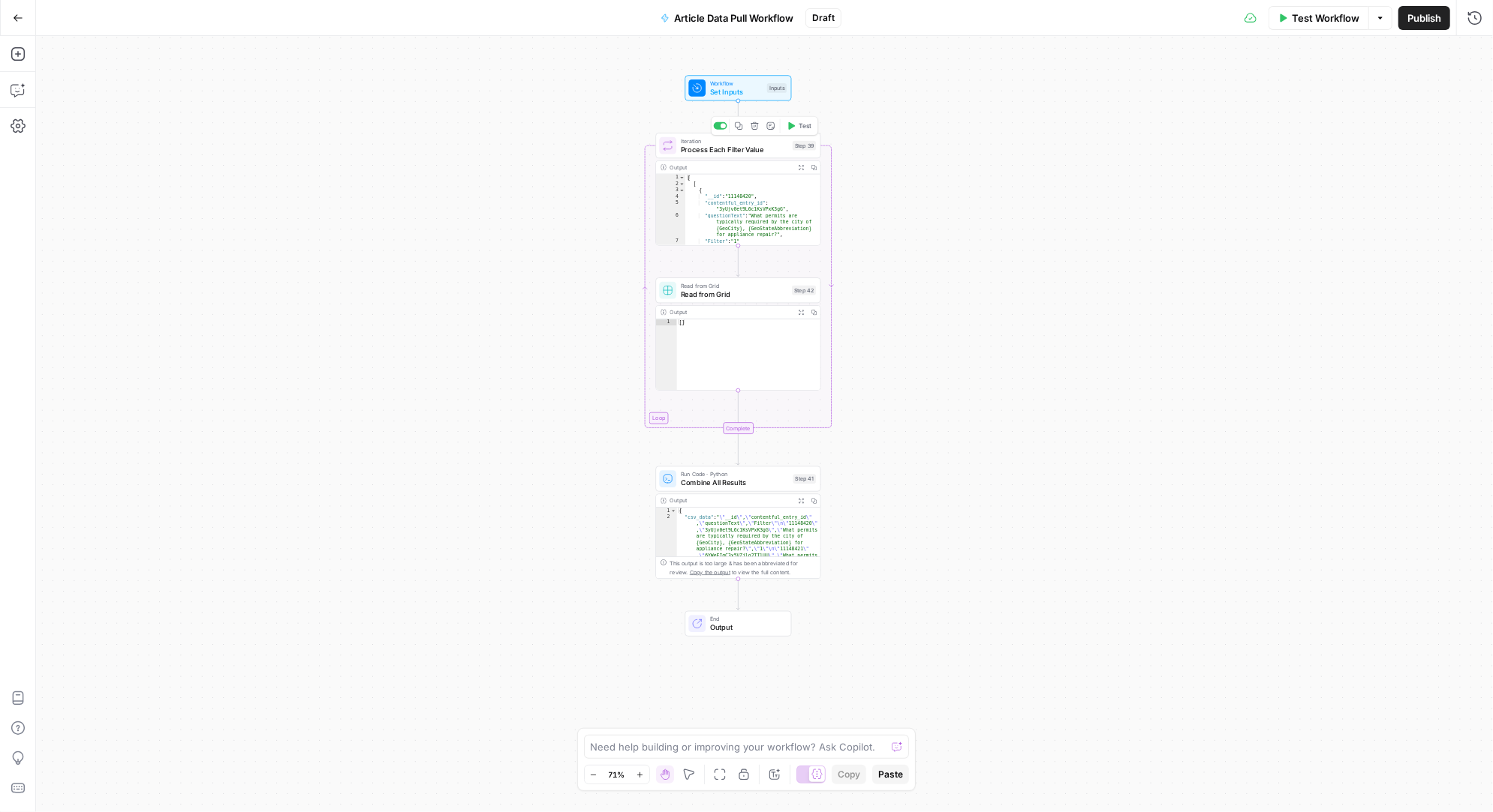
click at [753, 130] on button "Delete step" at bounding box center [755, 126] width 14 height 14
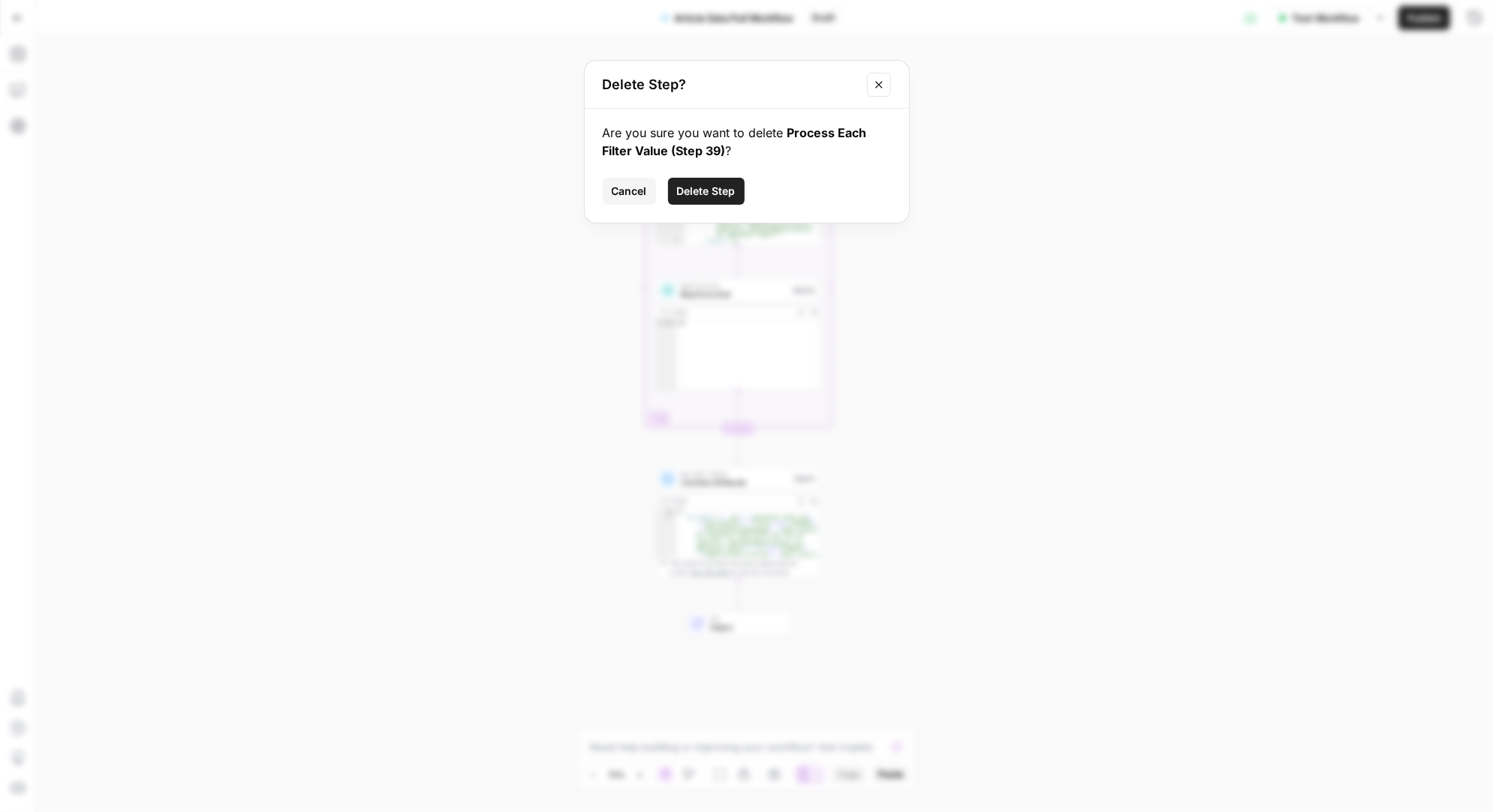
click at [712, 187] on span "Delete Step" at bounding box center [706, 191] width 59 height 15
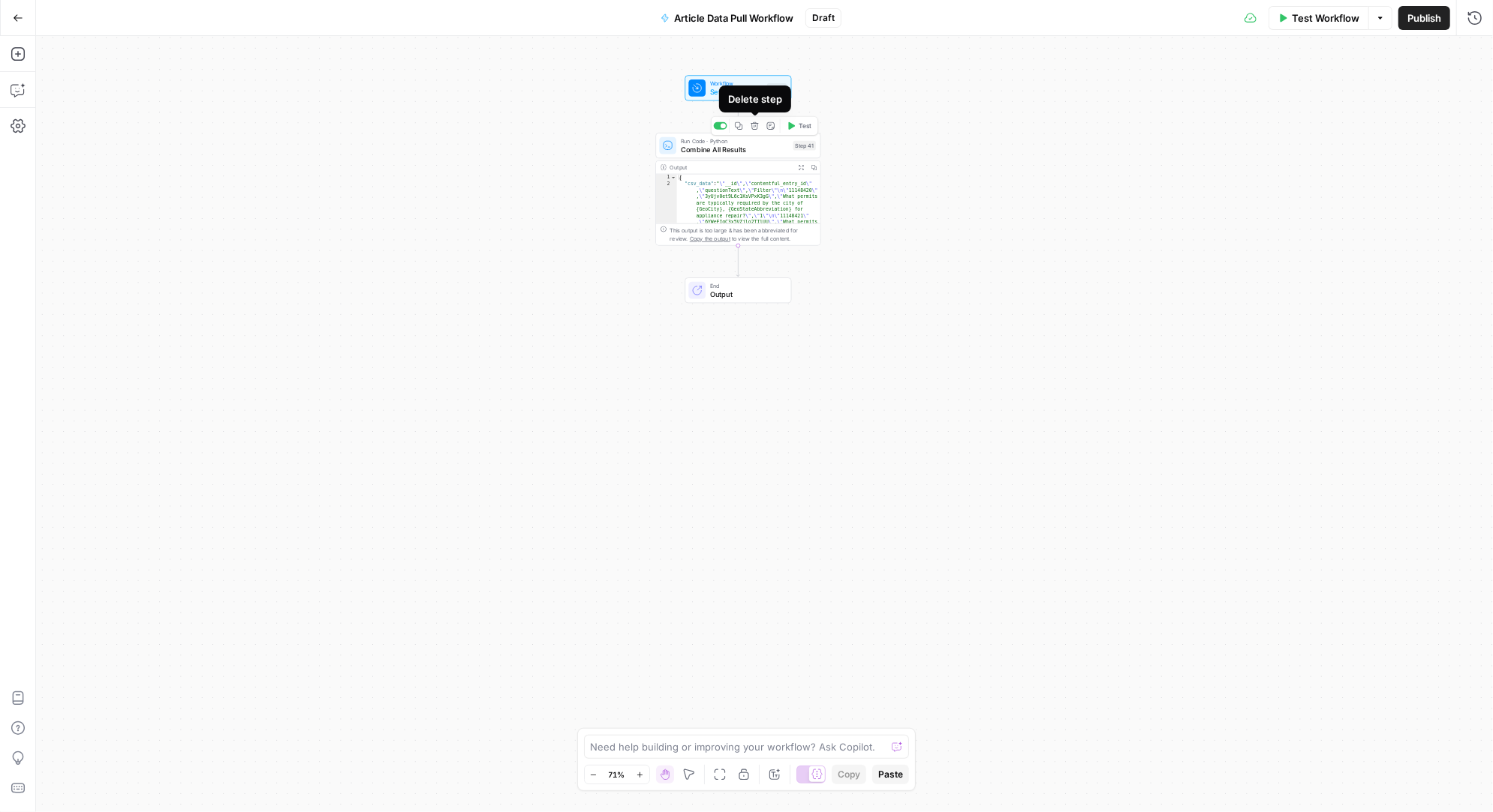
click at [755, 129] on icon "button" at bounding box center [754, 126] width 8 height 8
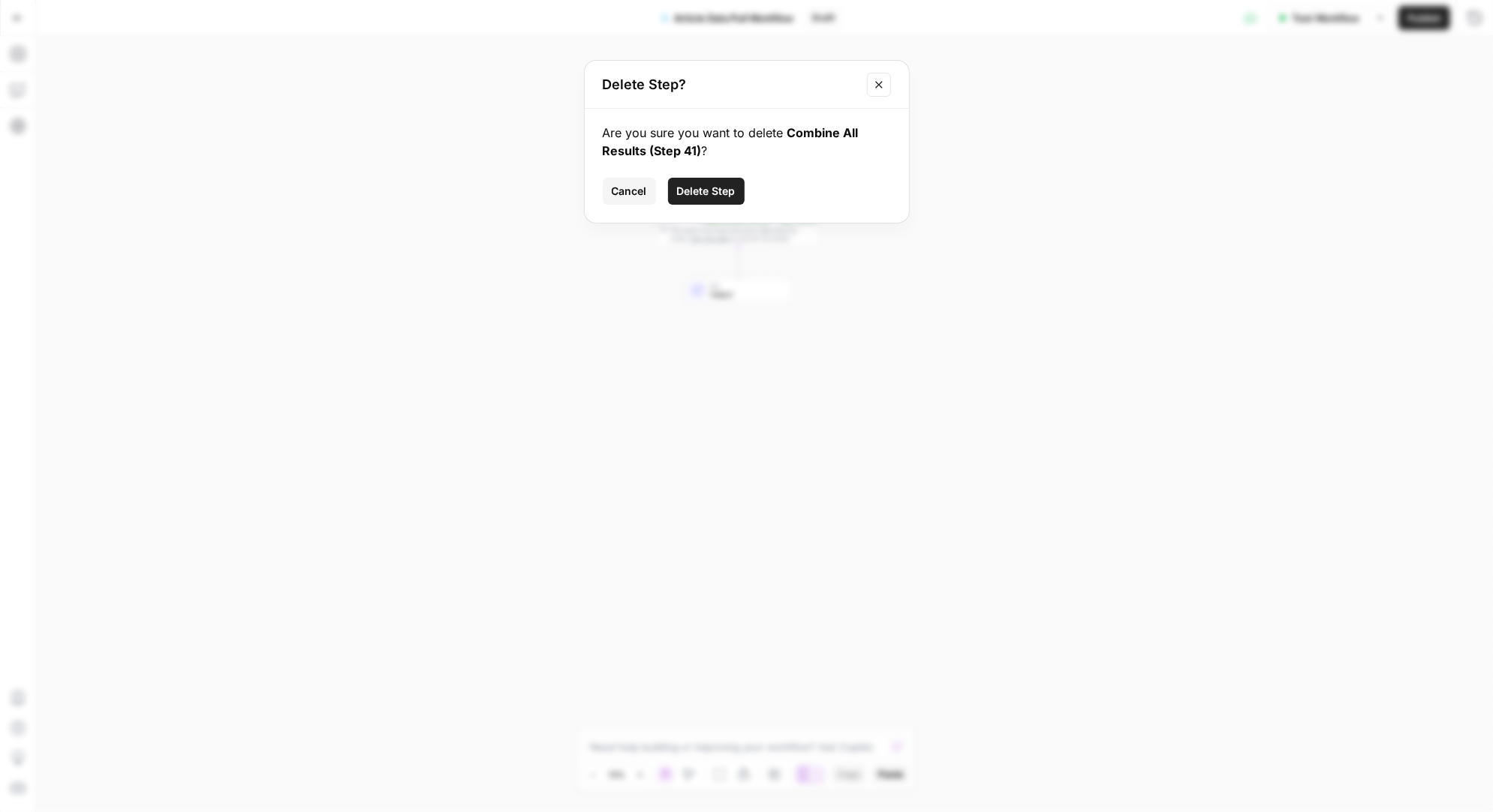
click at [720, 190] on span "Delete Step" at bounding box center [706, 191] width 59 height 15
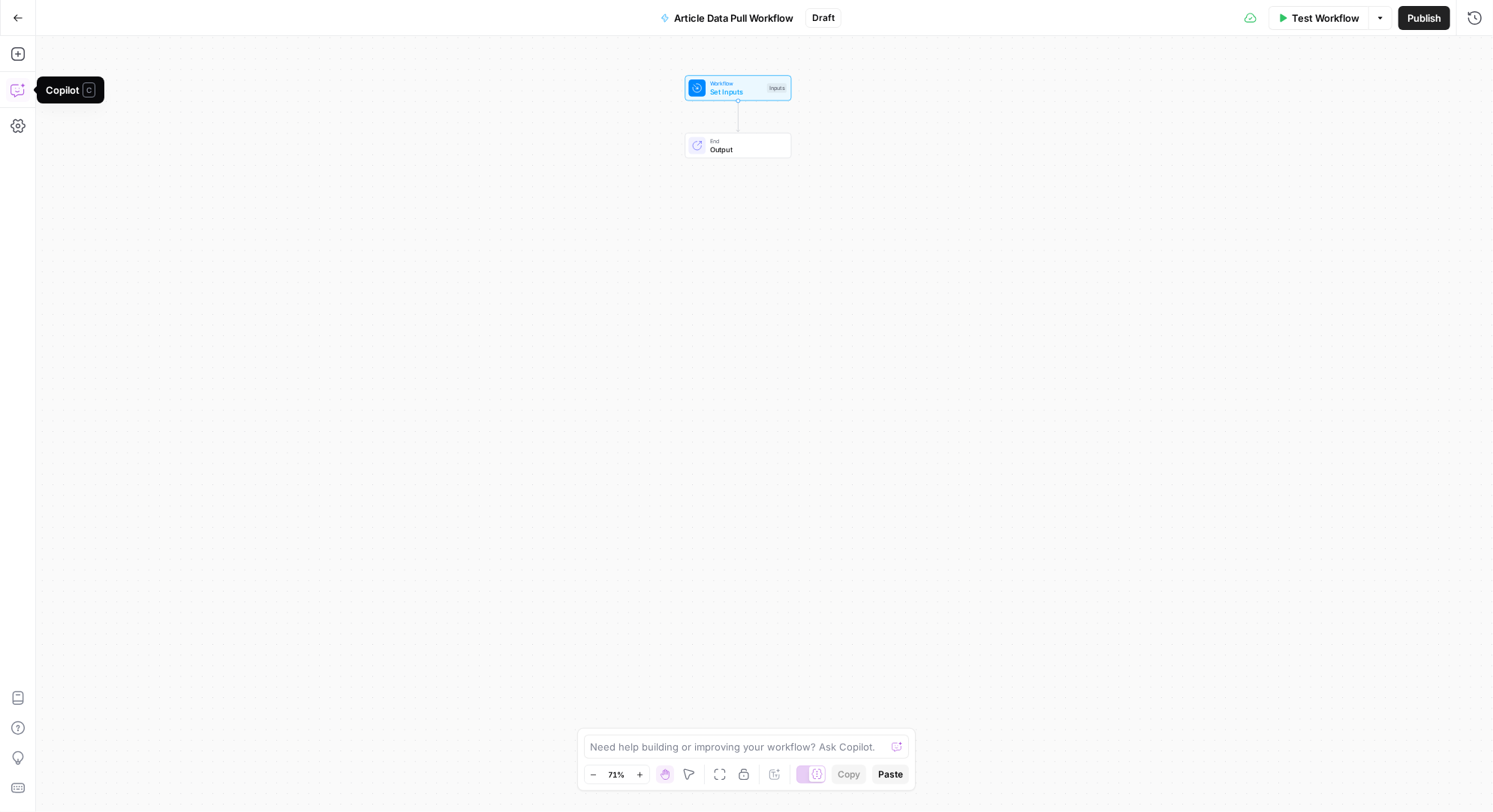
click at [20, 89] on icon "button" at bounding box center [18, 90] width 15 height 15
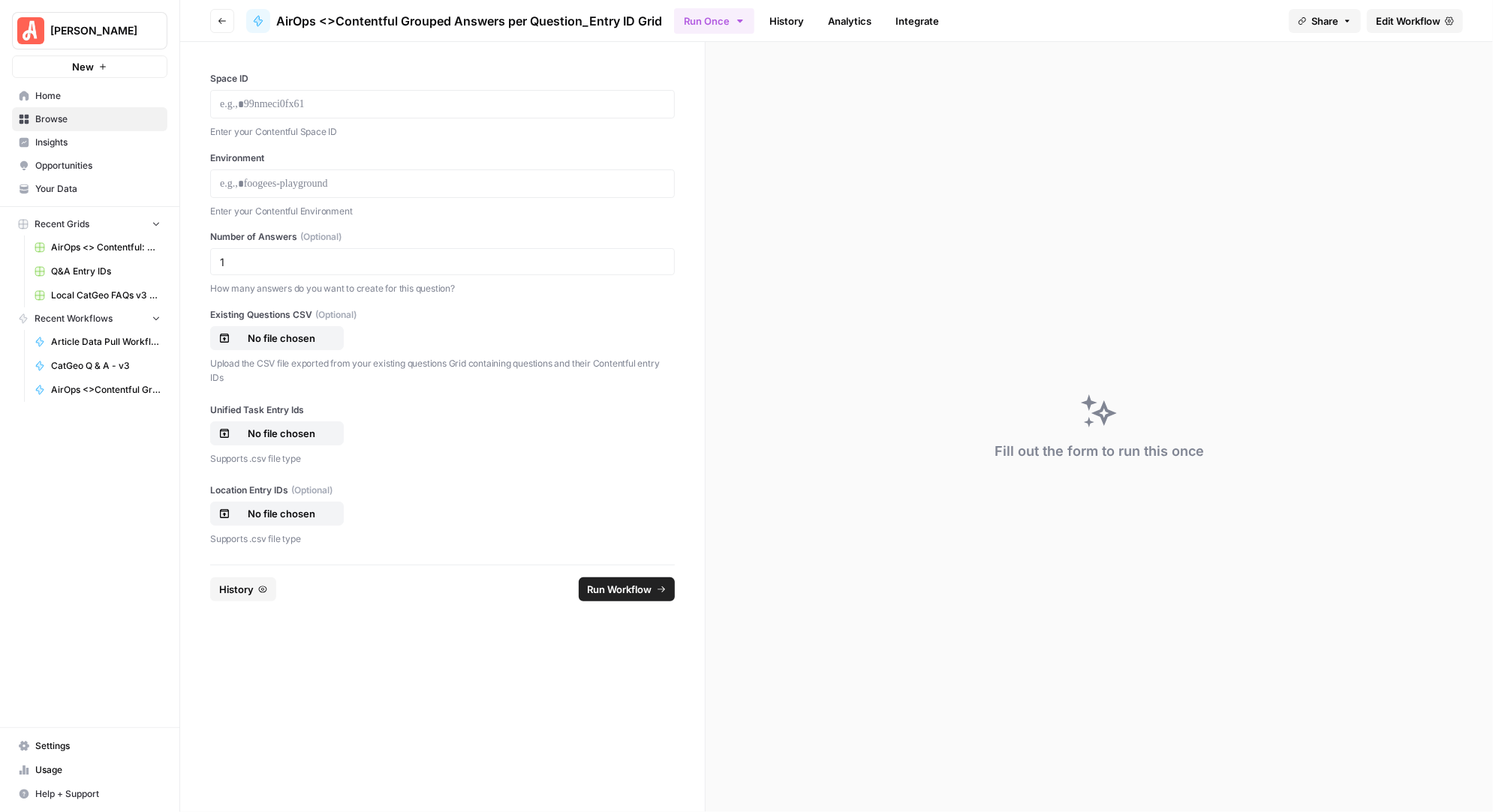
click at [251, 589] on span "History" at bounding box center [236, 589] width 35 height 15
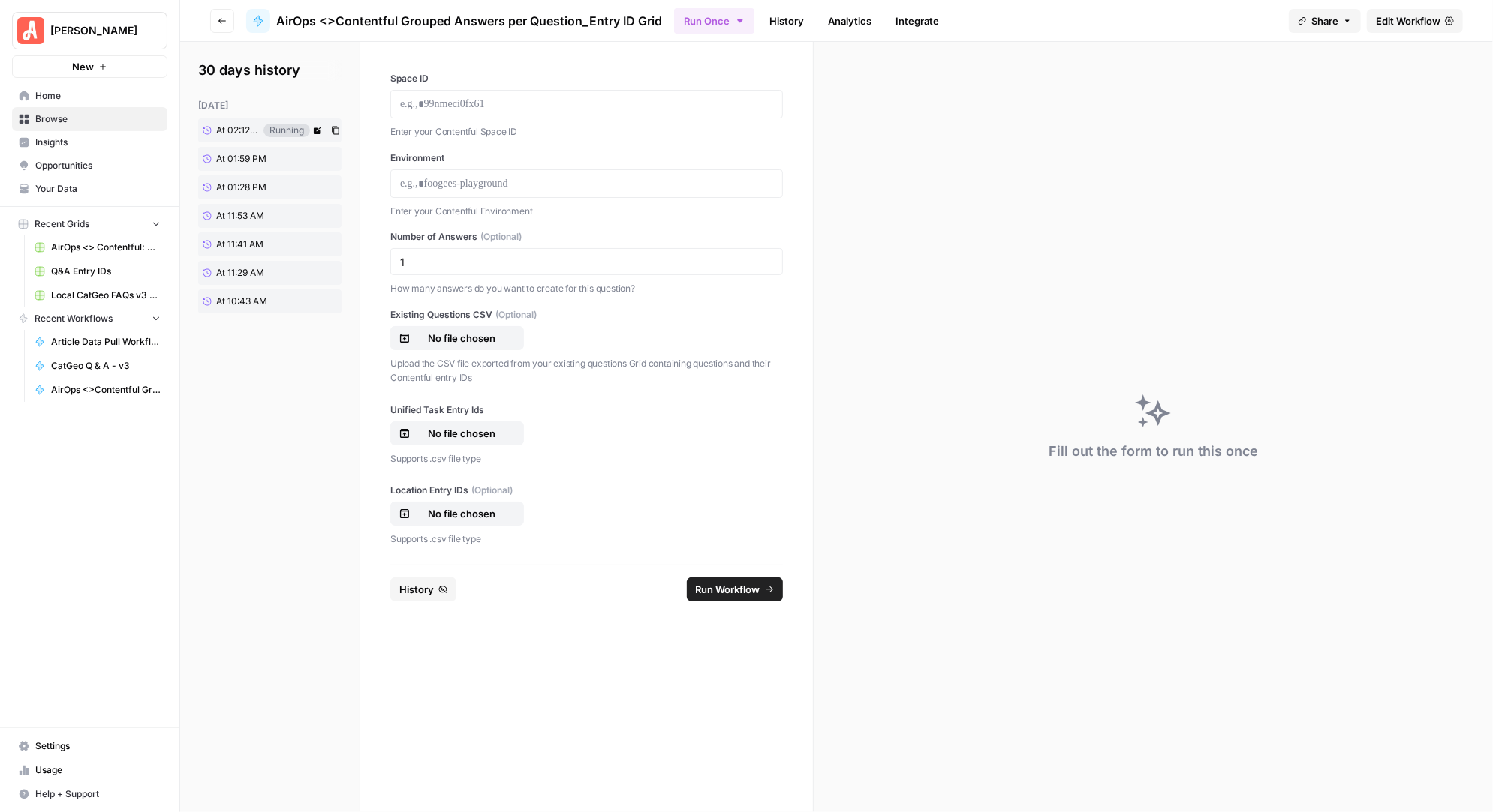
click at [318, 130] on icon at bounding box center [317, 130] width 9 height 9
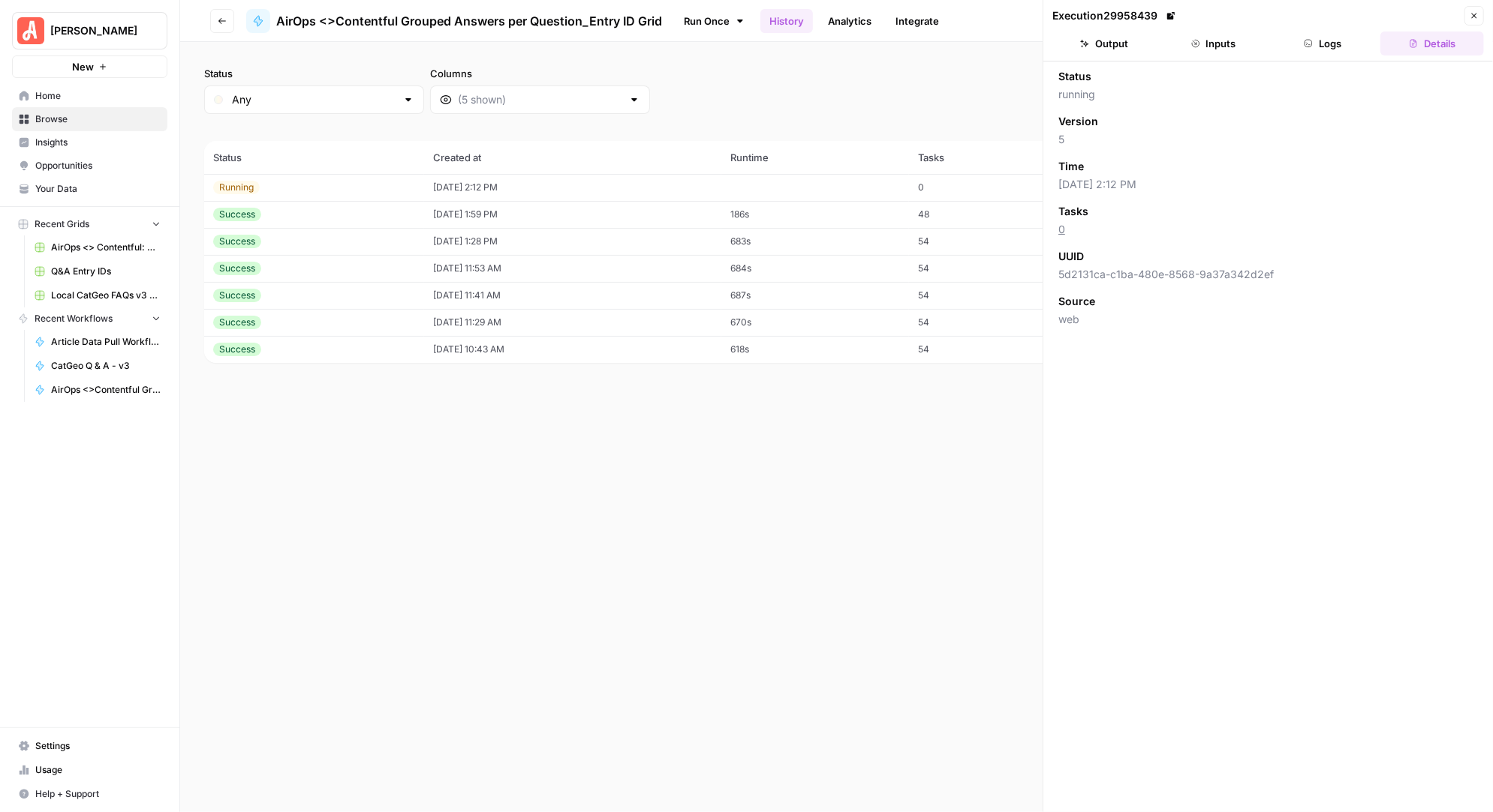
click at [1335, 44] on button "Logs" at bounding box center [1323, 43] width 104 height 24
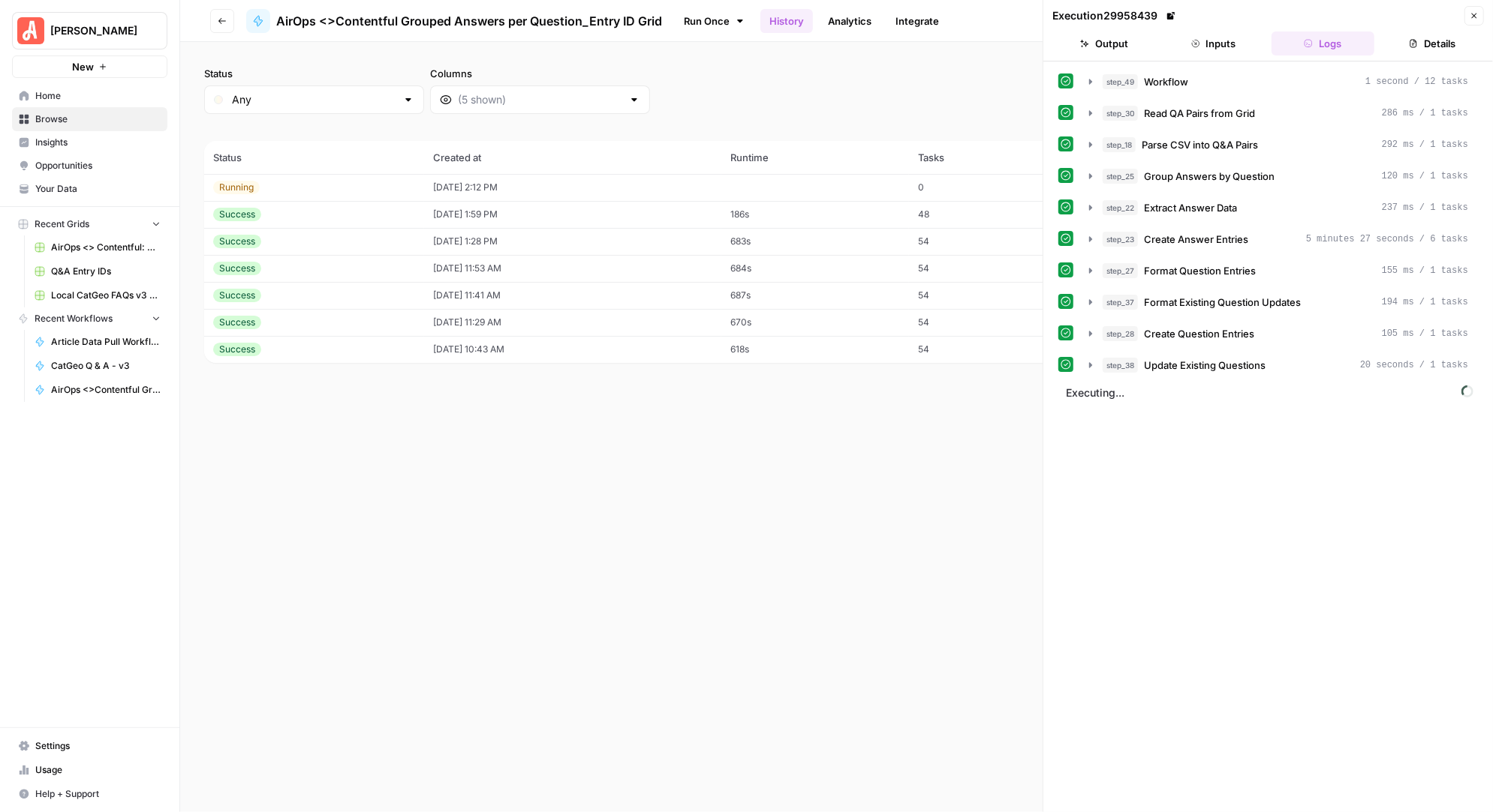
click at [628, 102] on div at bounding box center [634, 100] width 12 height 15
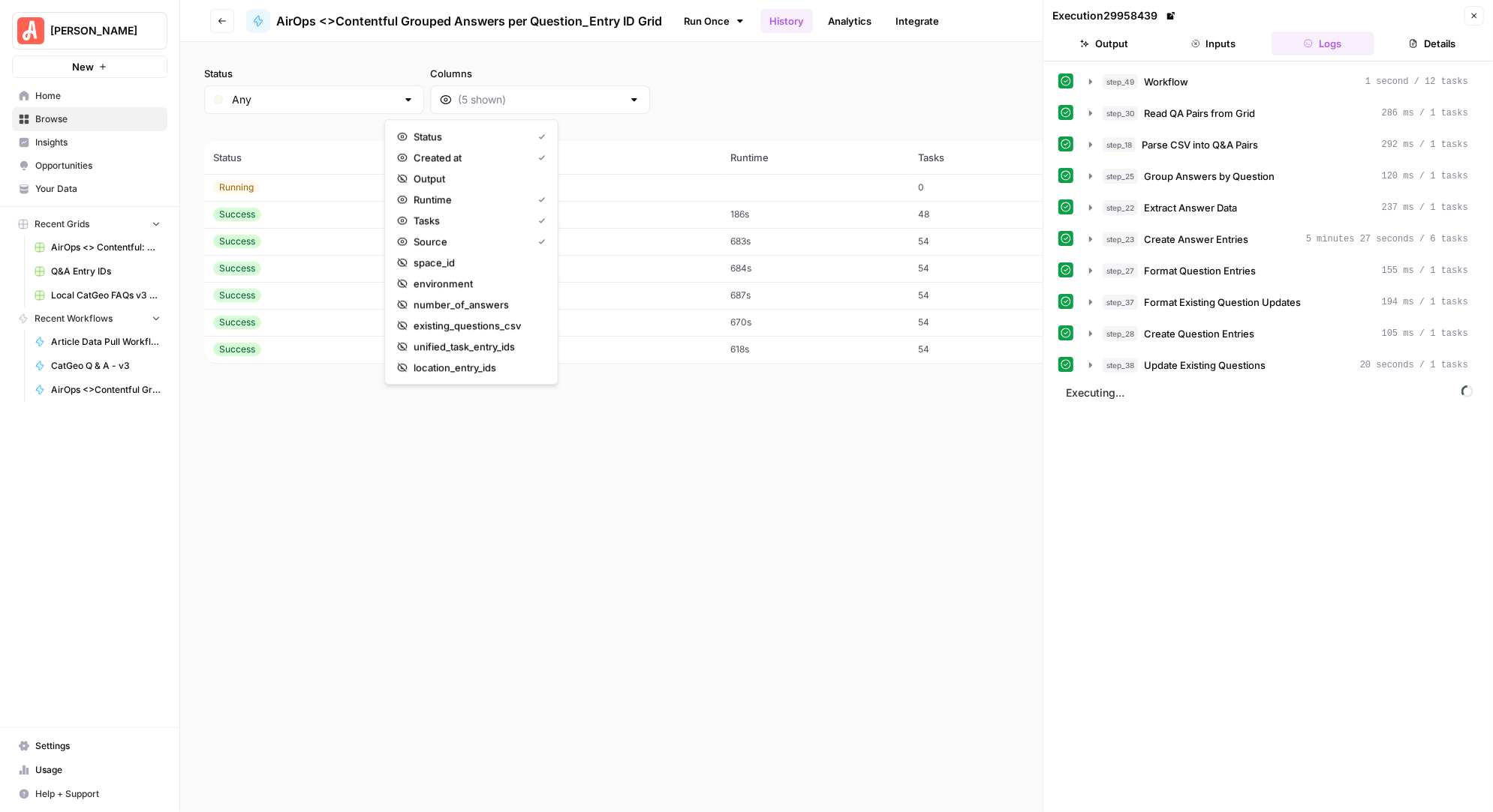
click at [643, 81] on div "Status Any Columns 2h 24h 7d 30d All Time Custom range" at bounding box center [836, 90] width 1264 height 48
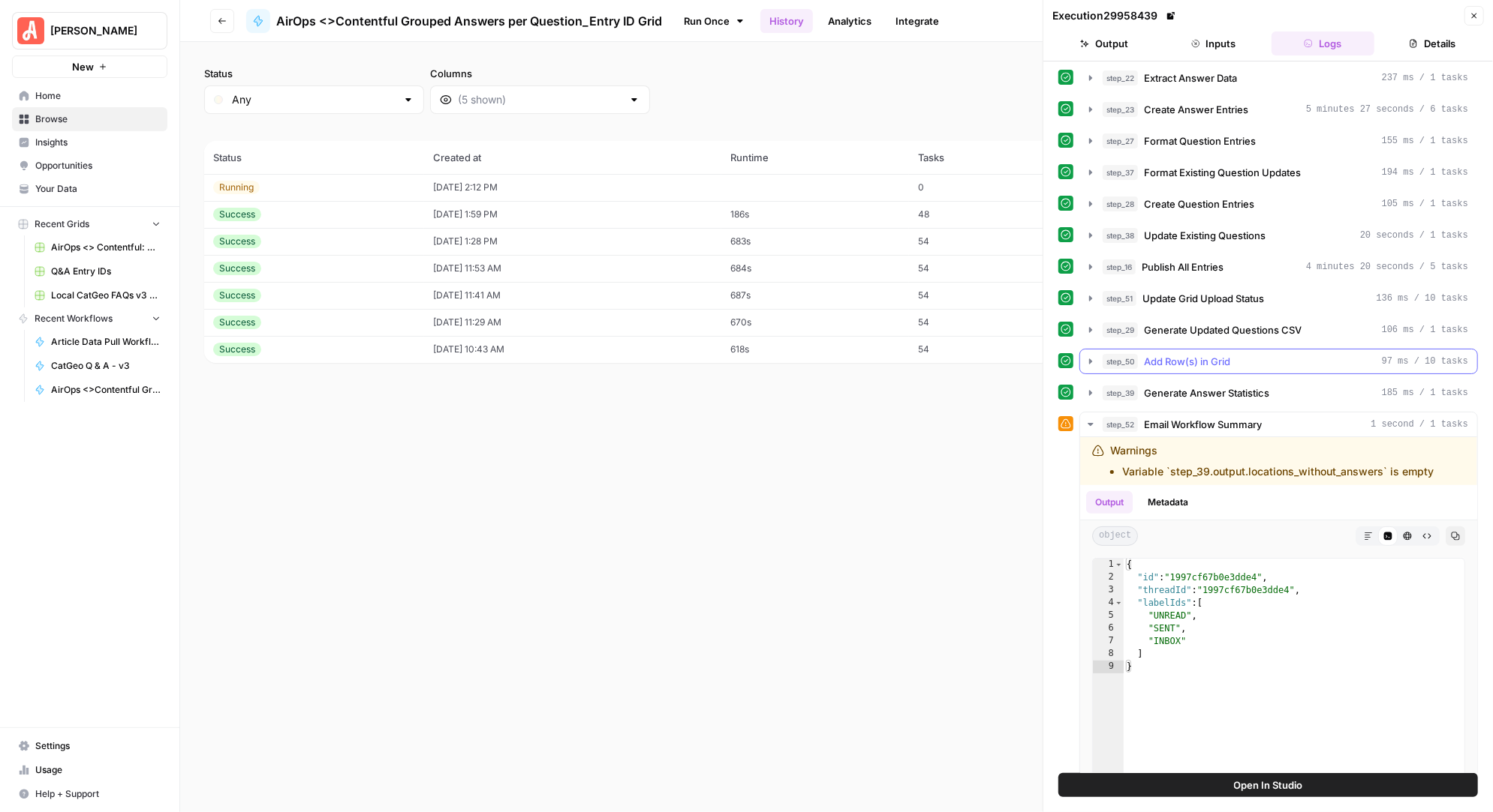
scroll to position [135, 0]
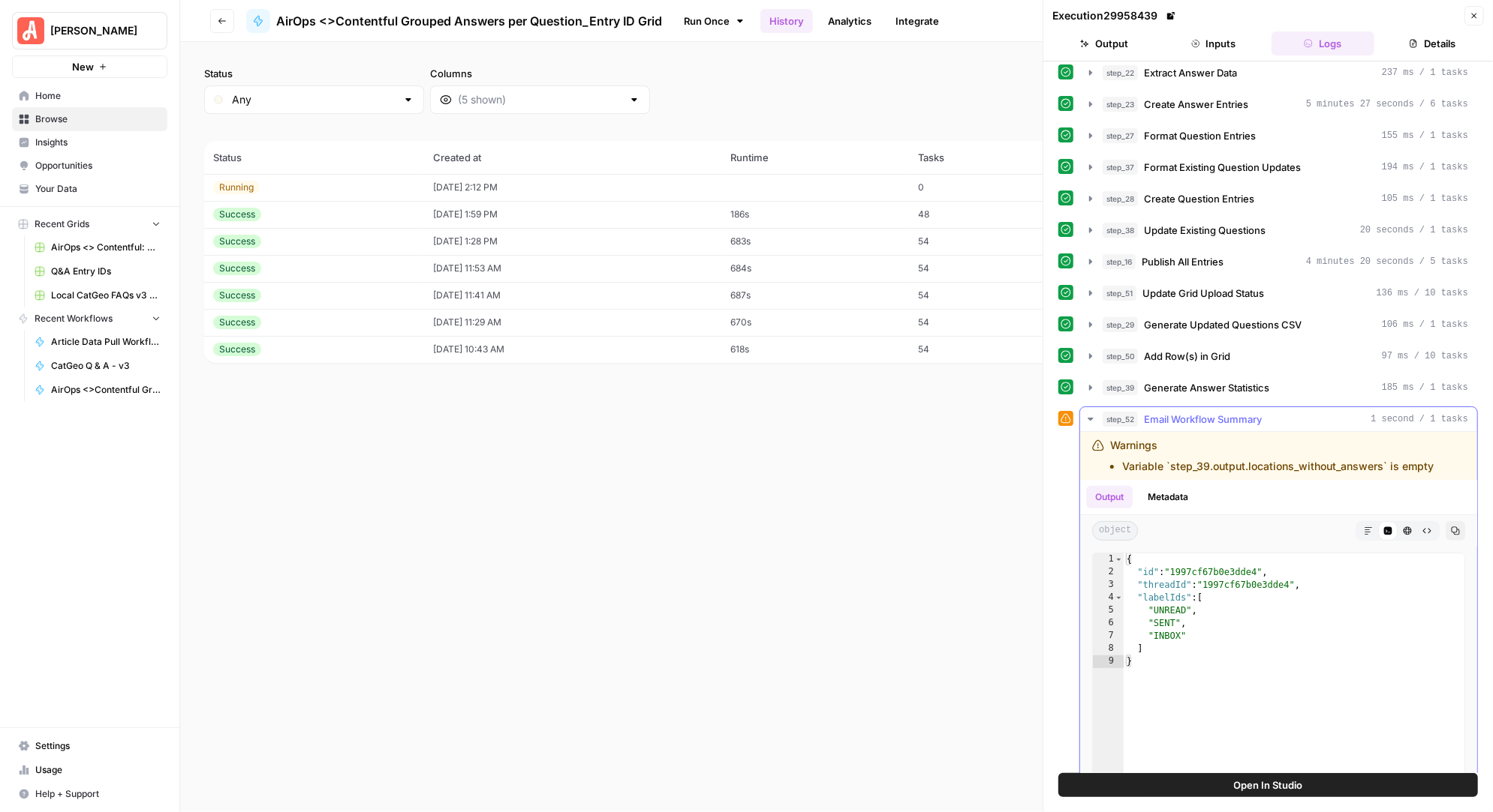
click at [1158, 495] on button "Metadata" at bounding box center [1168, 497] width 59 height 22
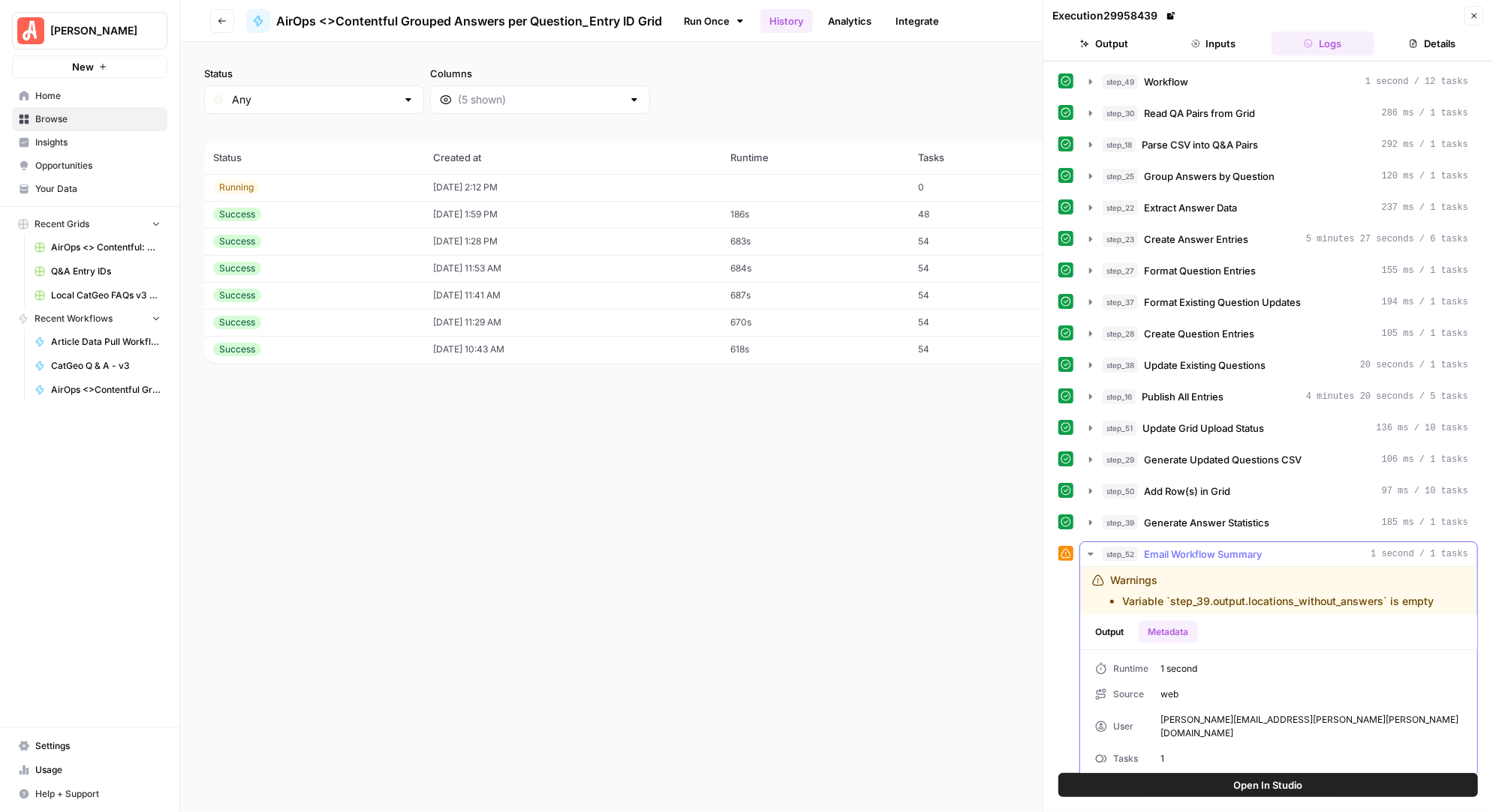
click at [1114, 621] on button "Output" at bounding box center [1109, 632] width 47 height 22
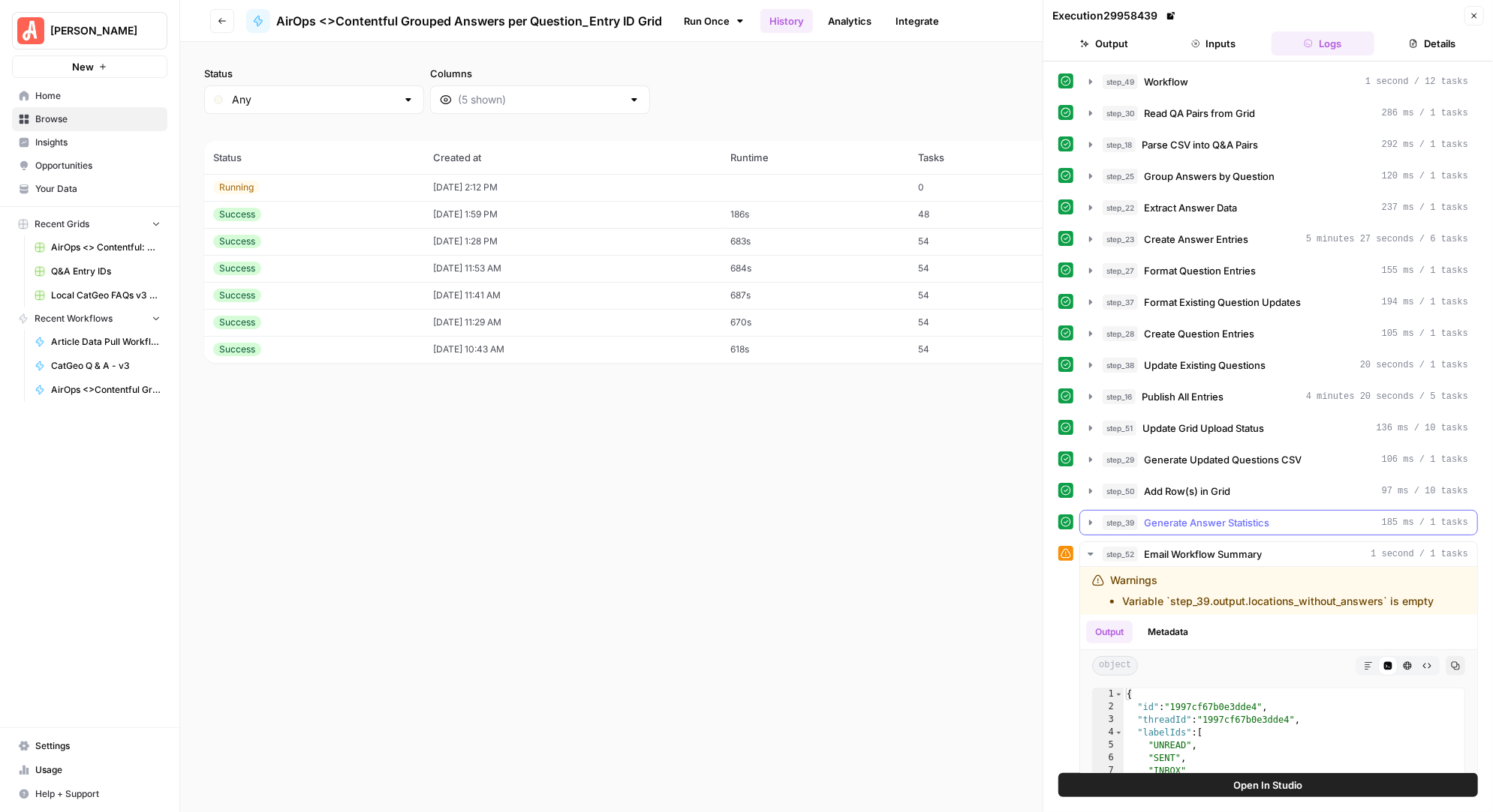
click at [1095, 516] on button "step_39 Generate Answer Statistics 185 ms / 1 tasks" at bounding box center [1278, 522] width 397 height 24
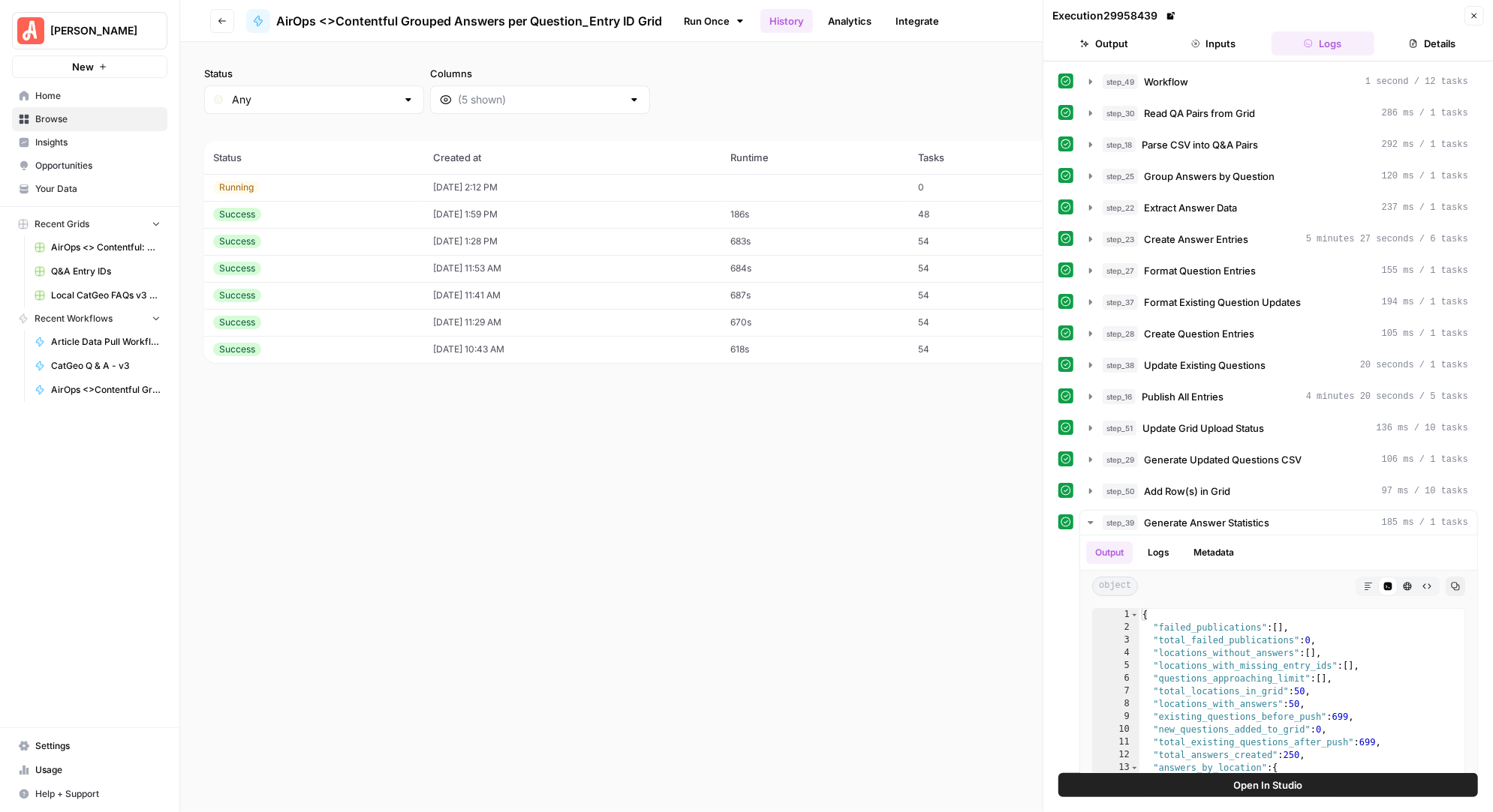
click at [222, 24] on icon "button" at bounding box center [222, 20] width 9 height 9
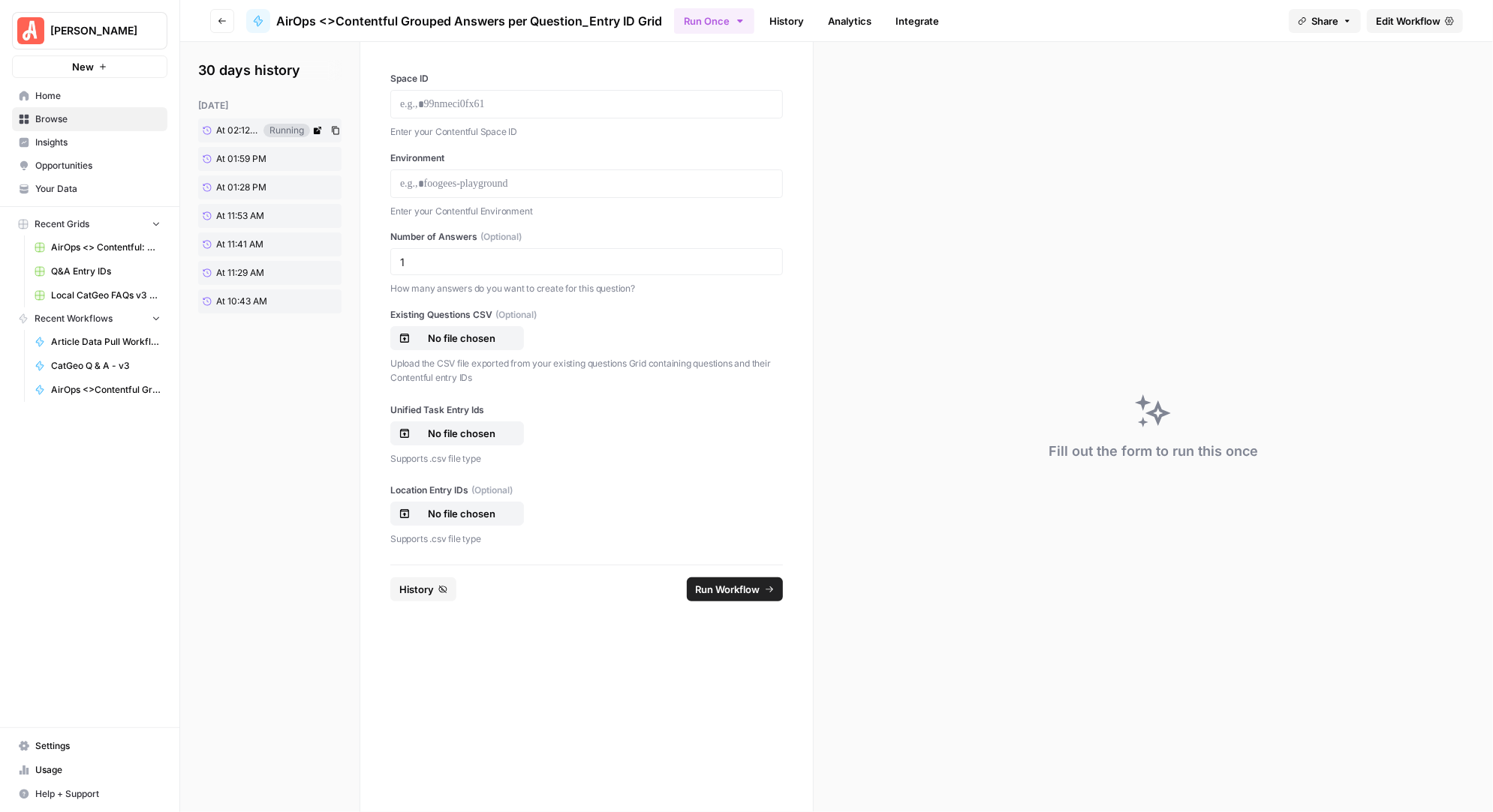
click at [336, 132] on icon "button" at bounding box center [335, 130] width 9 height 9
click at [318, 127] on icon at bounding box center [317, 130] width 9 height 9
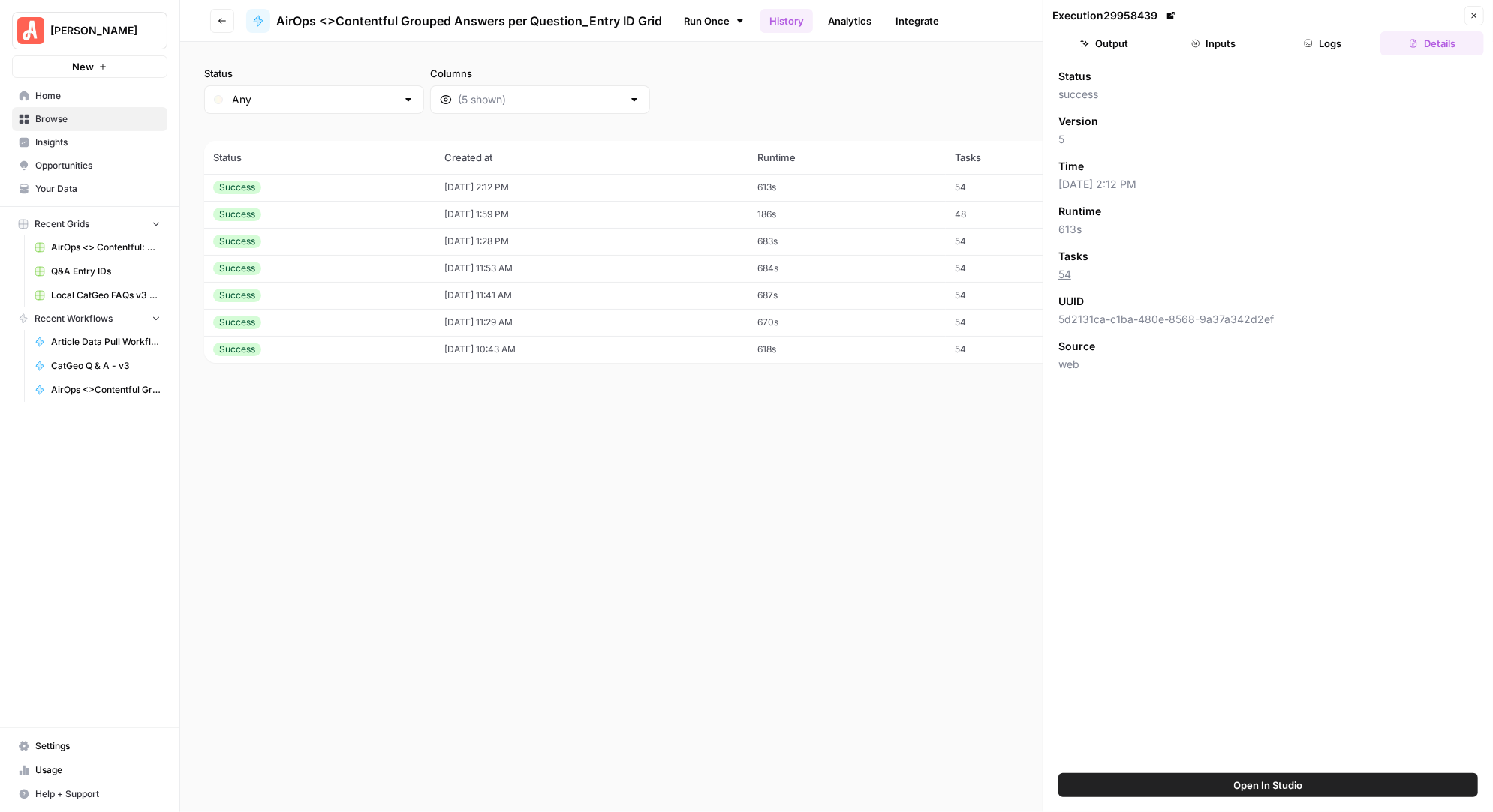
click at [1212, 40] on button "Inputs" at bounding box center [1213, 43] width 104 height 24
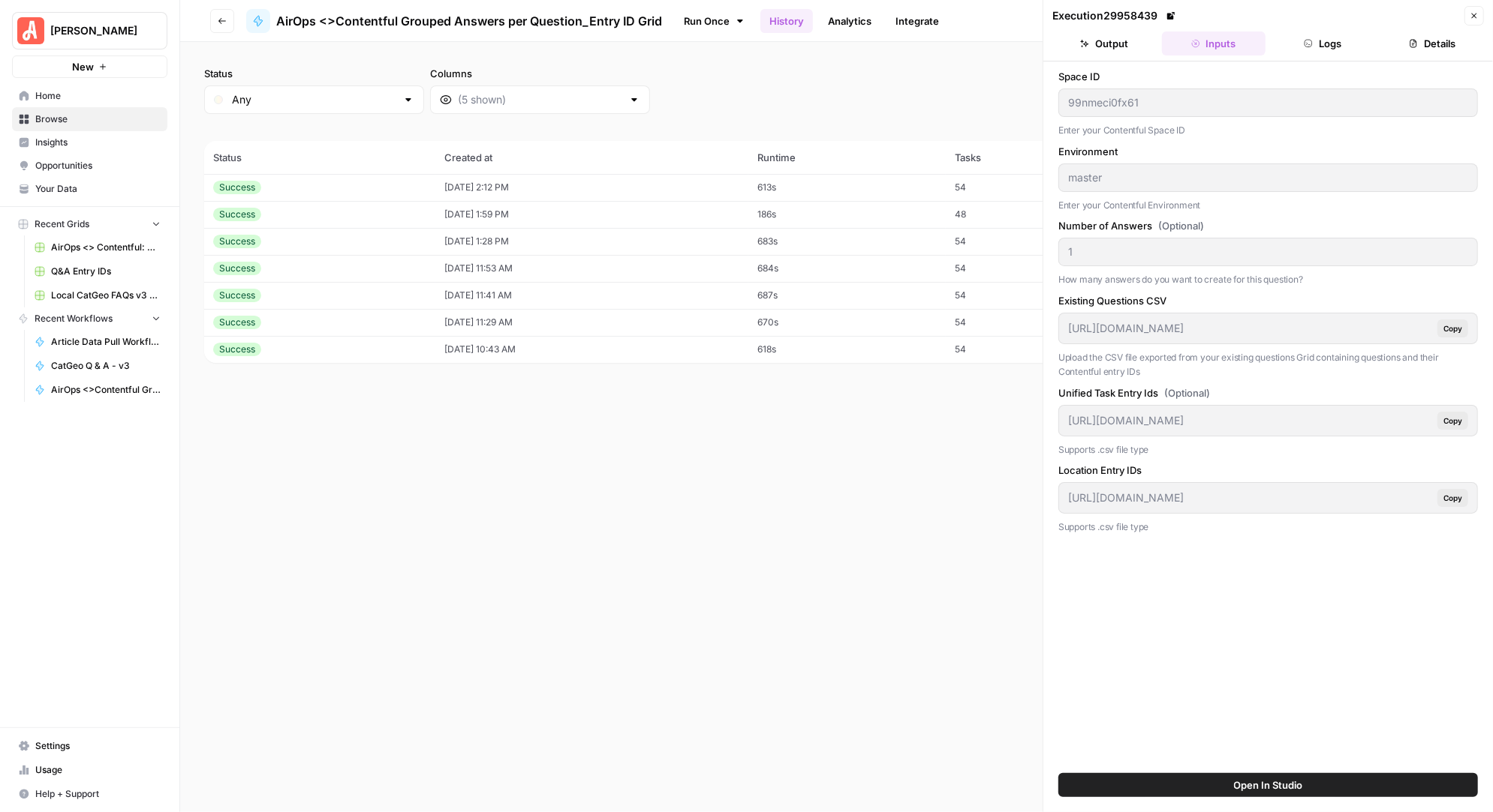
click at [1026, 101] on body "Angi New Home Browse Insights Opportunities Your Data Recent Grids AirOps <> Co…" at bounding box center [746, 406] width 1493 height 812
click at [224, 18] on icon "button" at bounding box center [222, 20] width 9 height 9
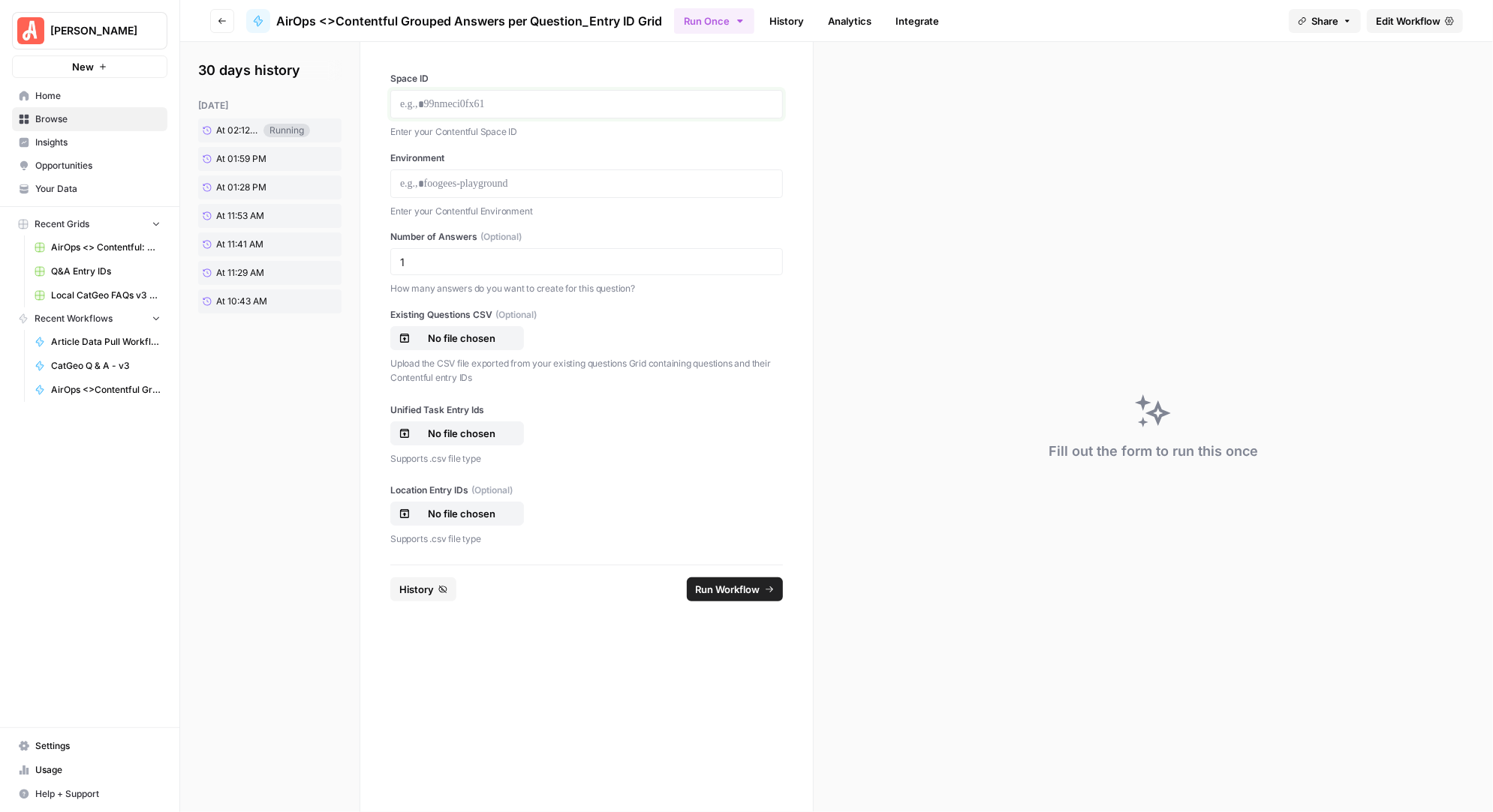
click at [483, 109] on p at bounding box center [586, 104] width 373 height 15
click at [461, 179] on p at bounding box center [586, 184] width 373 height 15
click at [455, 433] on p "No file chosen" at bounding box center [461, 434] width 96 height 15
click at [478, 510] on p "No file chosen" at bounding box center [461, 514] width 96 height 15
click at [729, 584] on span "Run Workflow" at bounding box center [728, 589] width 65 height 15
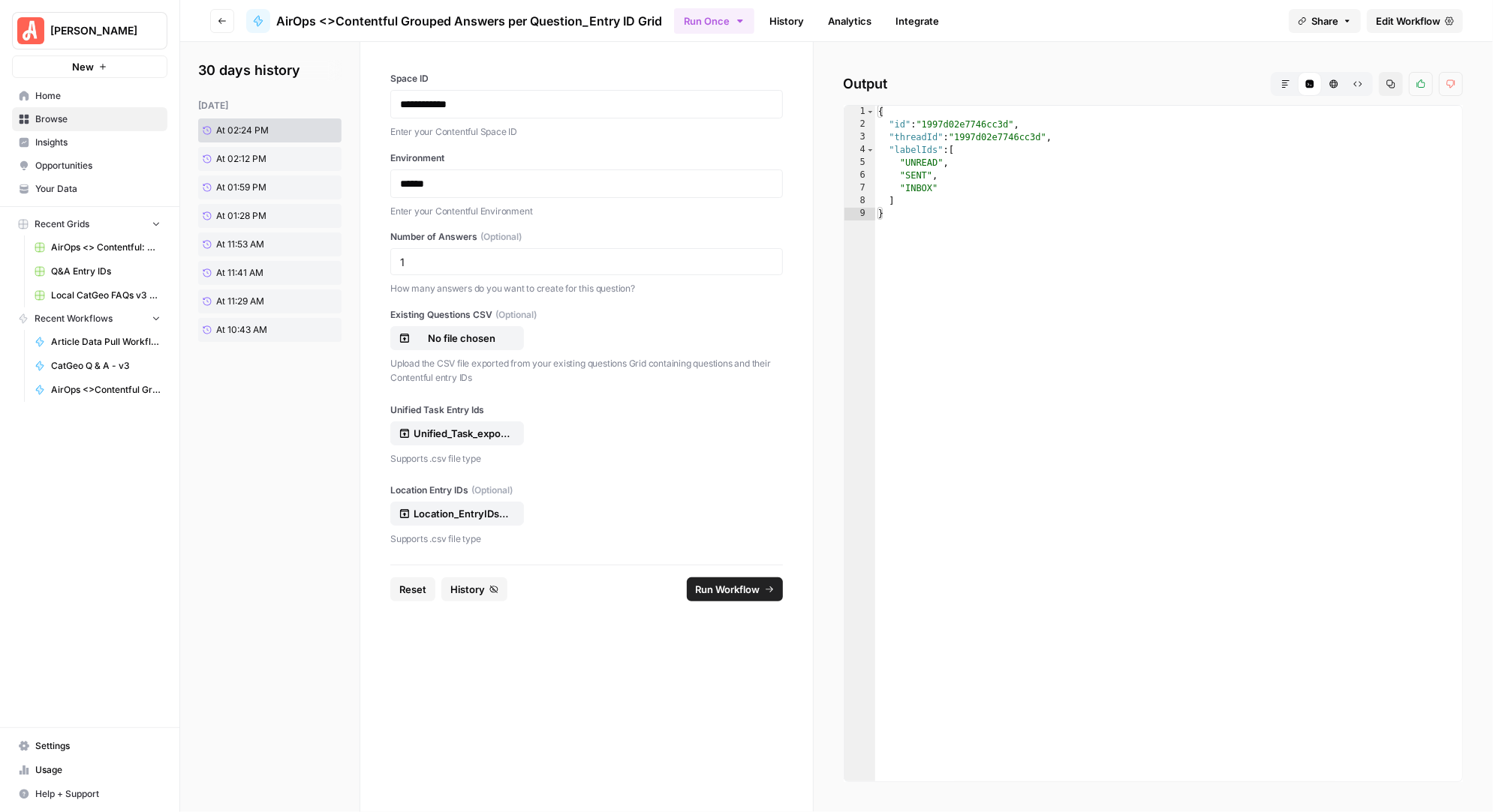
click at [729, 588] on span "Run Workflow" at bounding box center [728, 589] width 65 height 15
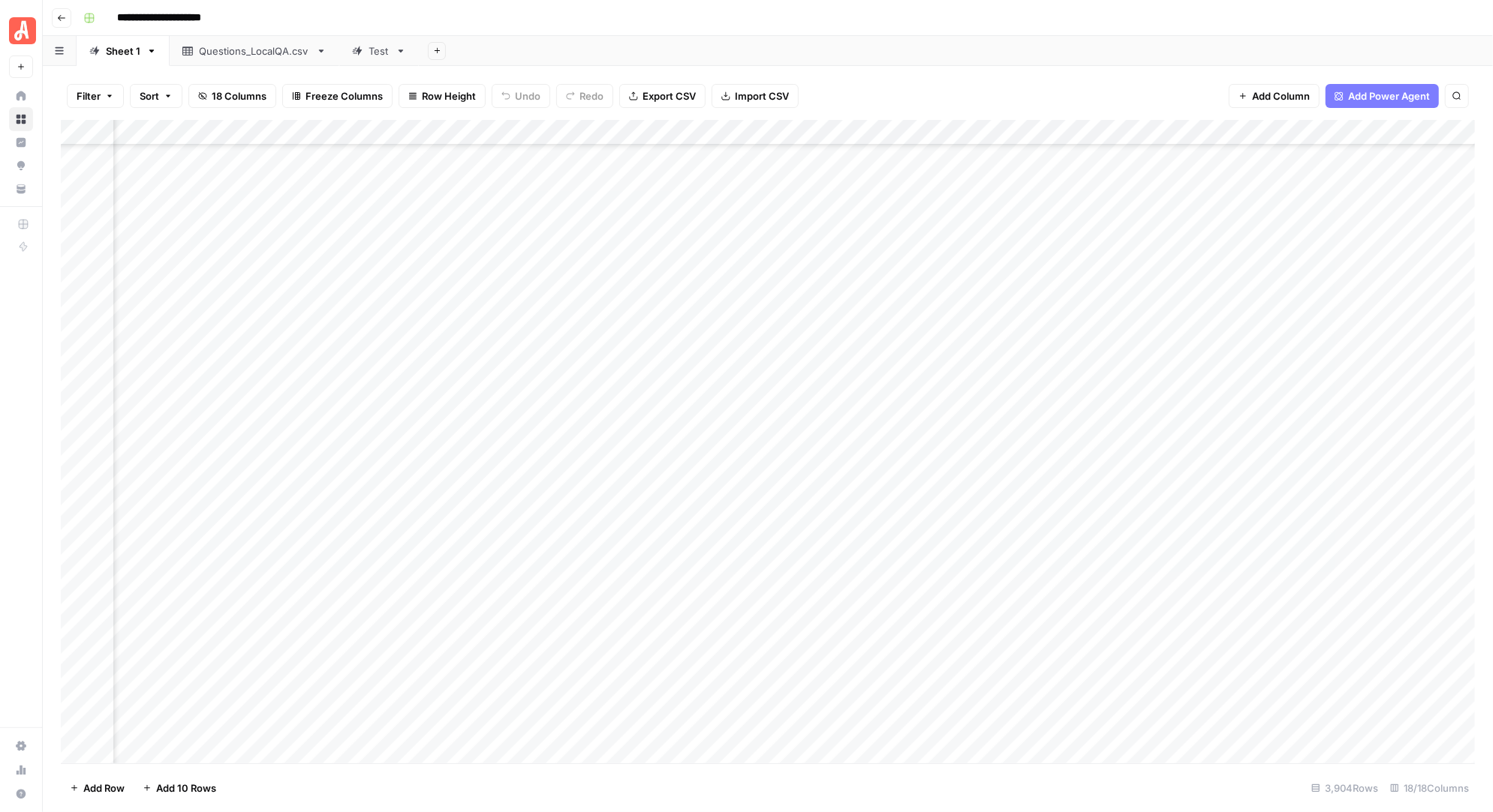
scroll to position [50228, 1310]
click at [223, 52] on div "Questions_LocalQA.csv" at bounding box center [254, 51] width 111 height 15
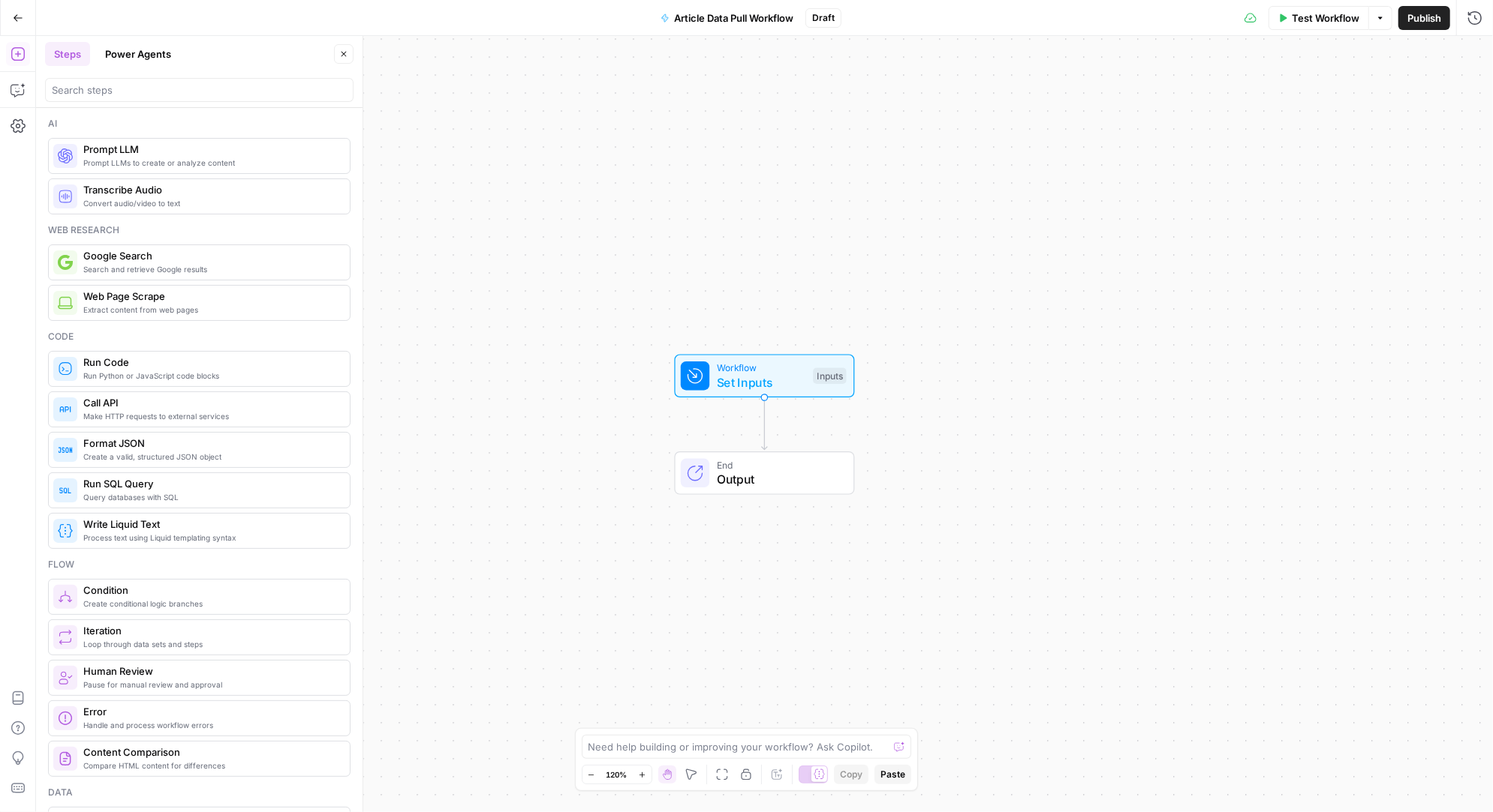
click at [1328, 19] on span "Test Workflow" at bounding box center [1325, 18] width 67 height 15
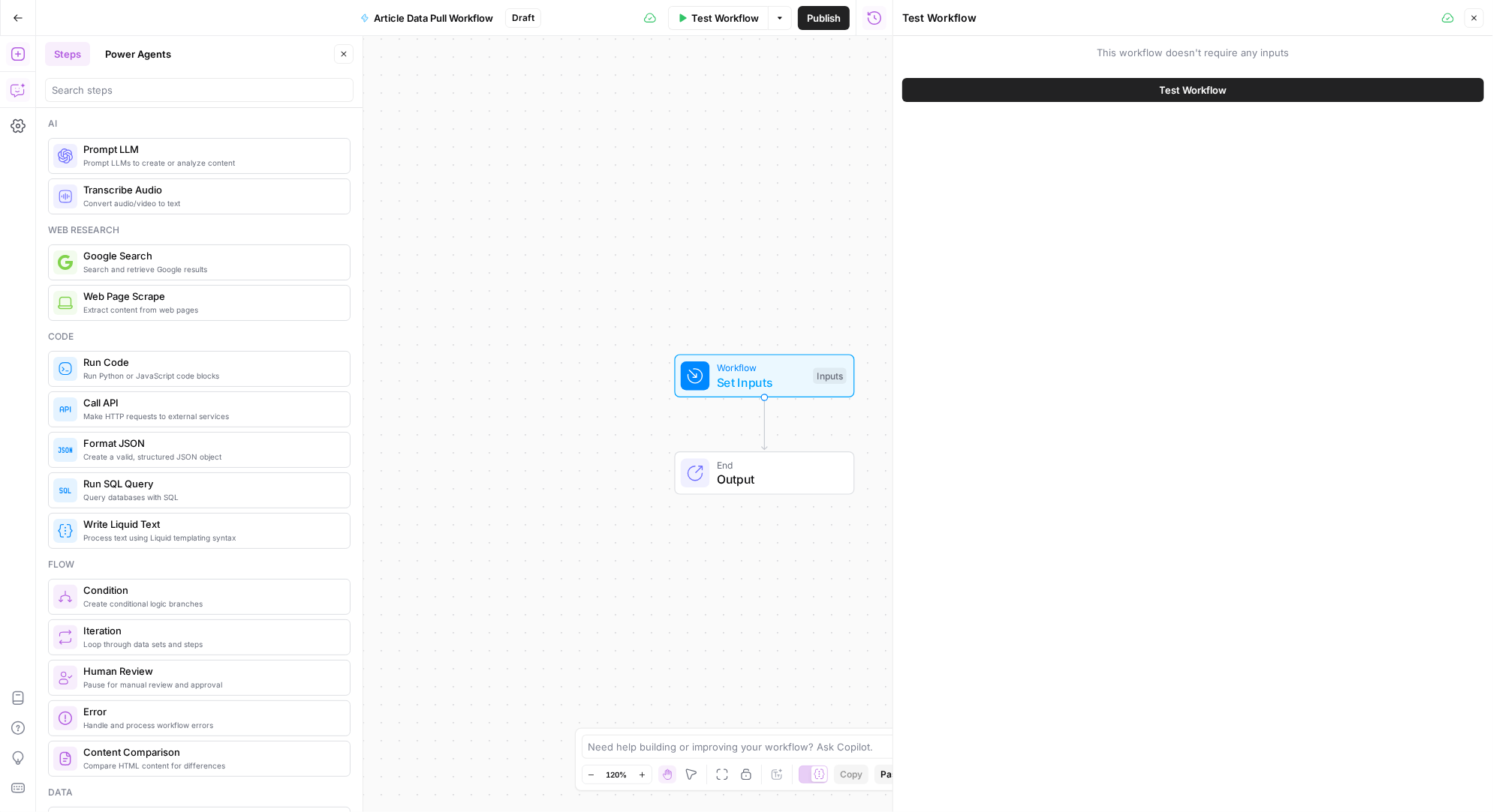
click at [20, 93] on icon "button" at bounding box center [18, 90] width 15 height 15
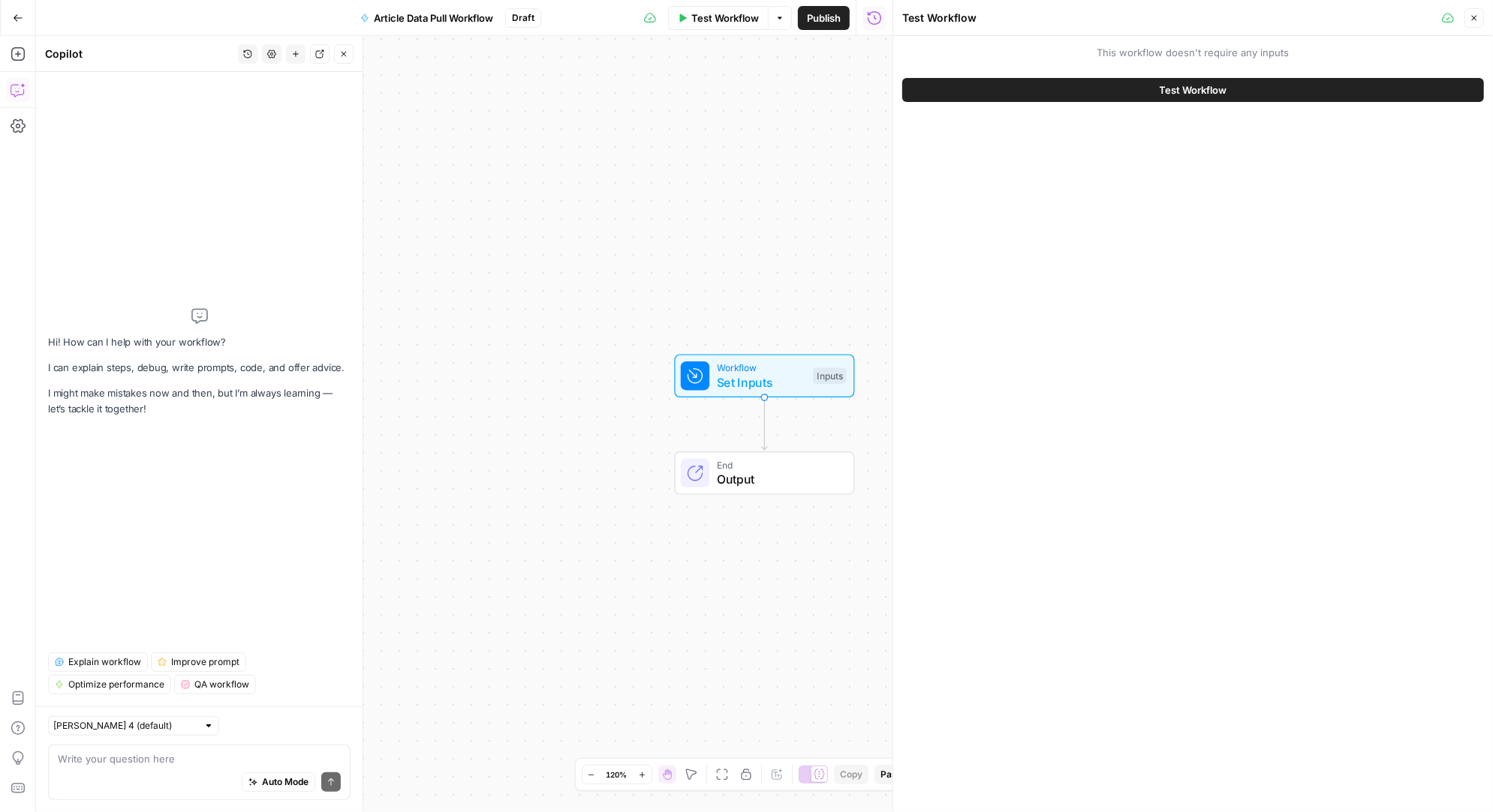
click at [110, 761] on textarea at bounding box center [199, 759] width 283 height 15
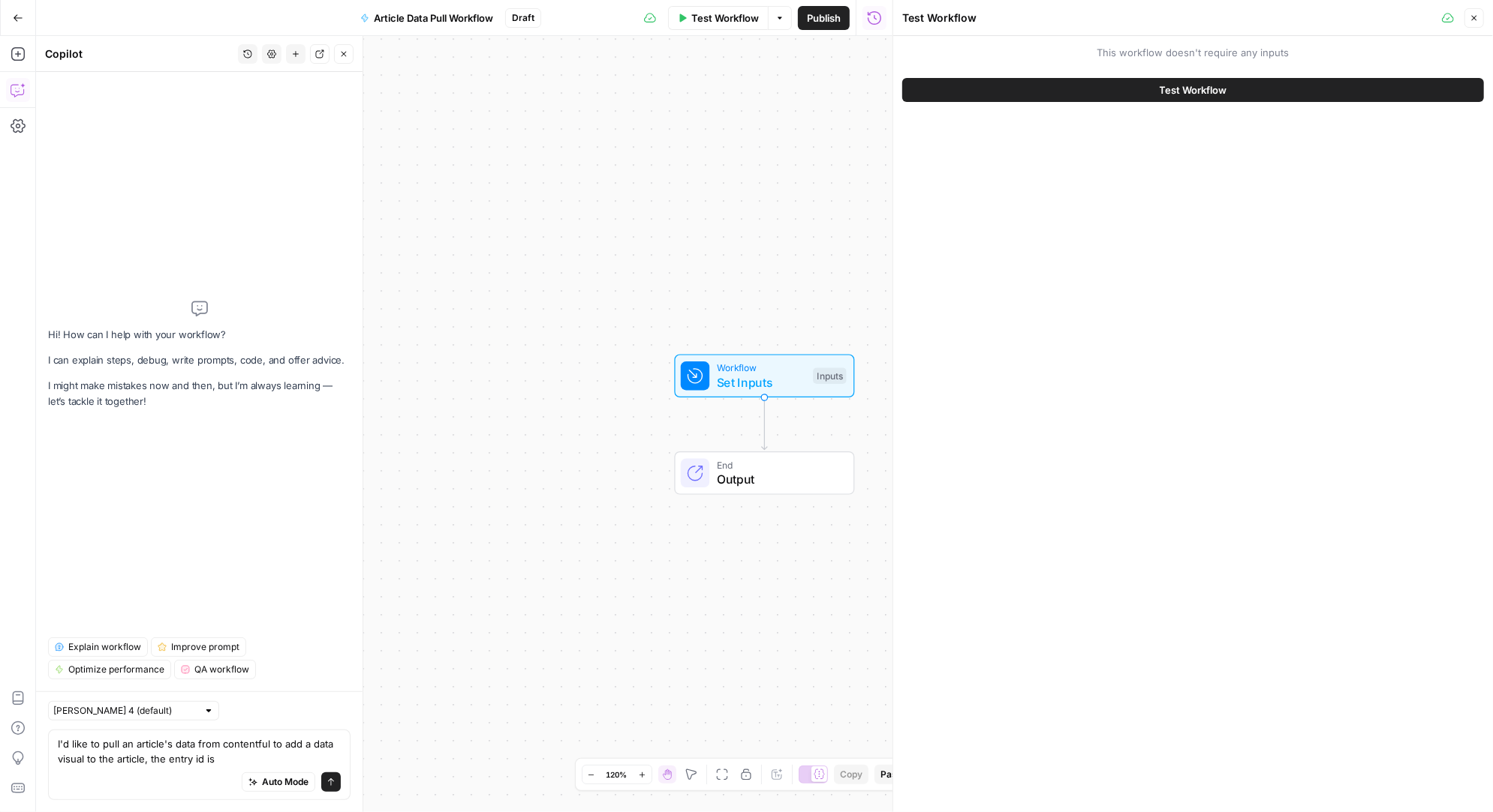
type textarea "I'd like to pull an article's data from contentful to add a data visual to the …"
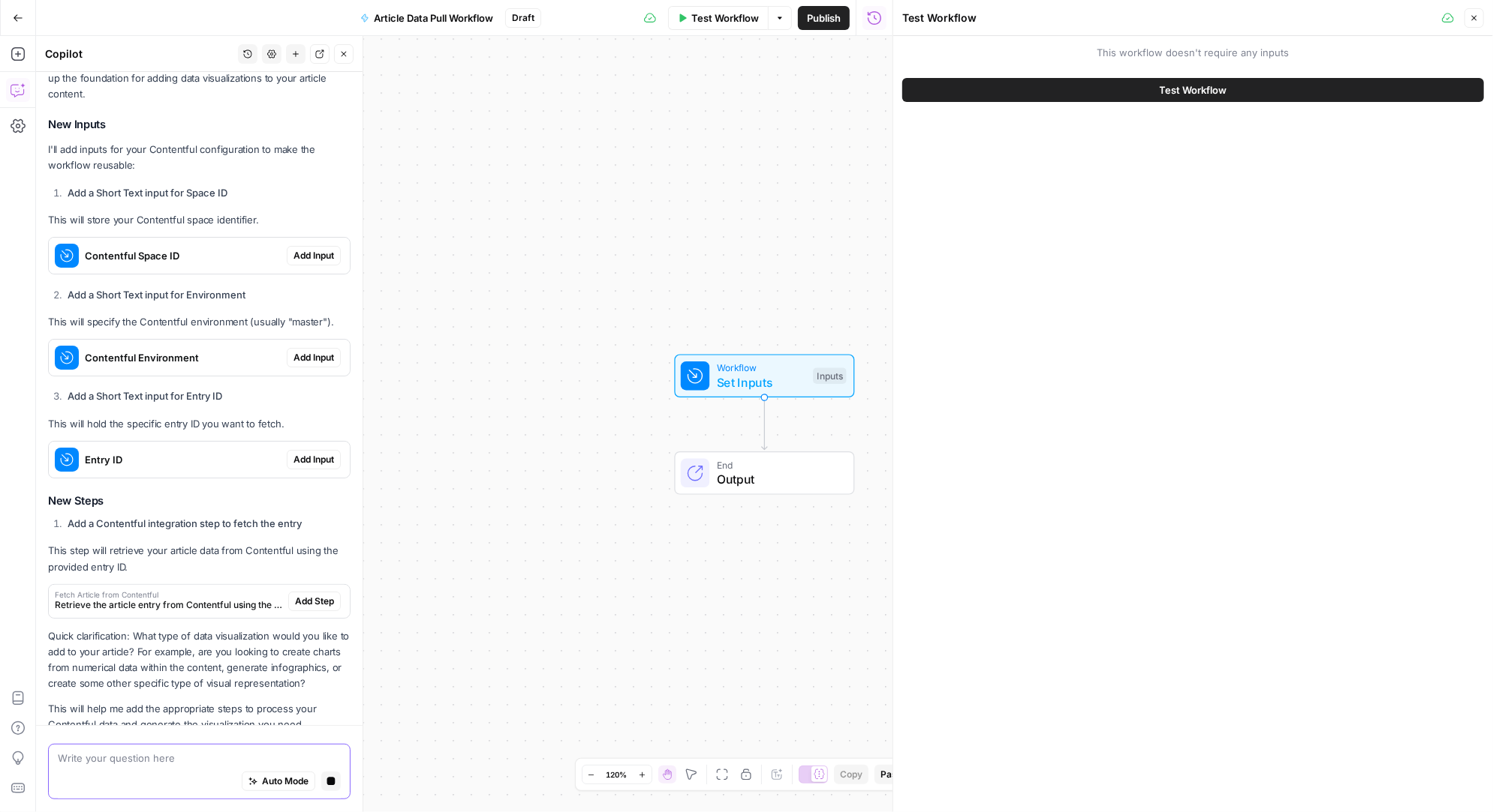
scroll to position [478, 0]
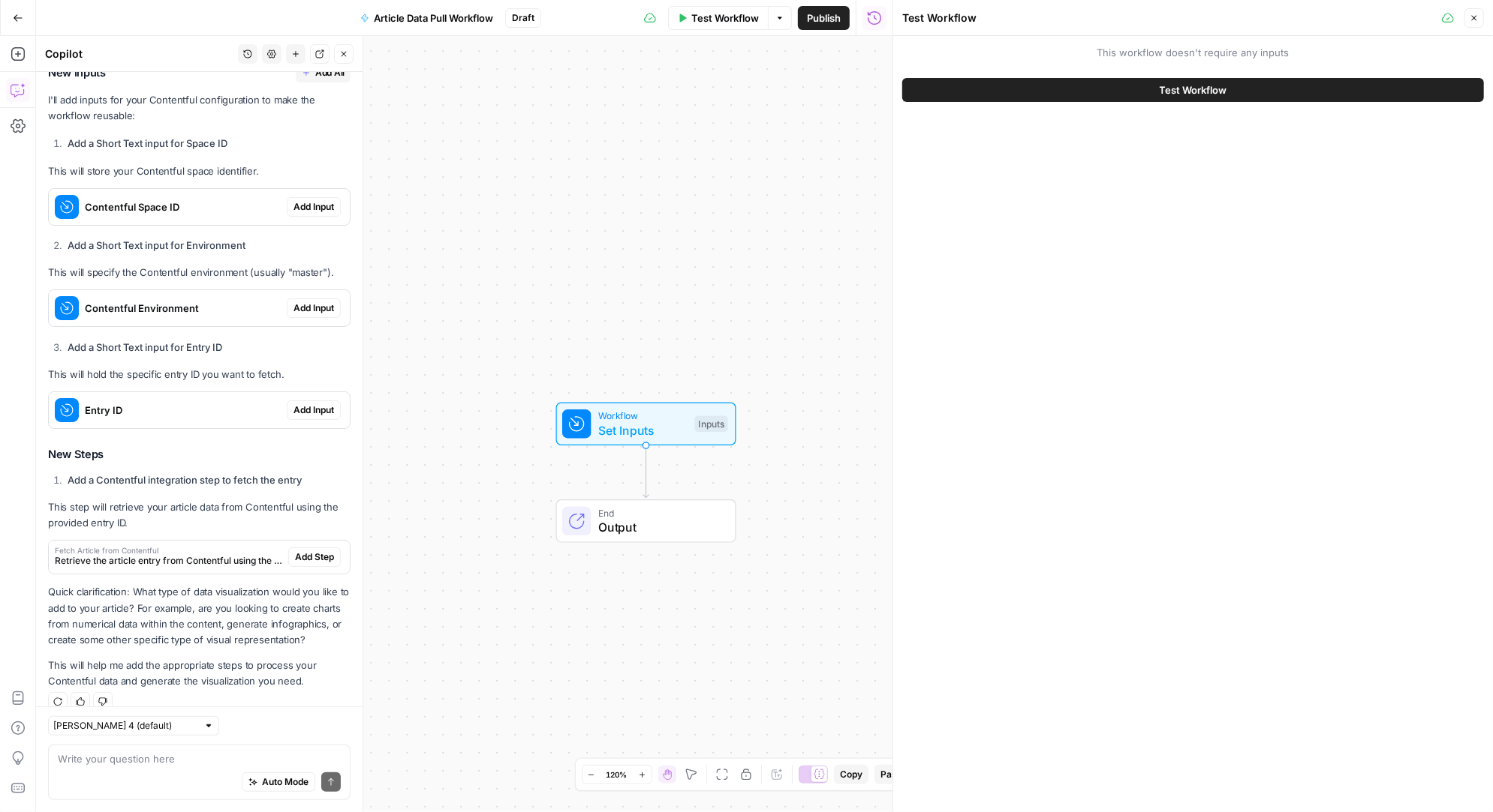
click at [320, 200] on span "Add Input" at bounding box center [314, 207] width 41 height 14
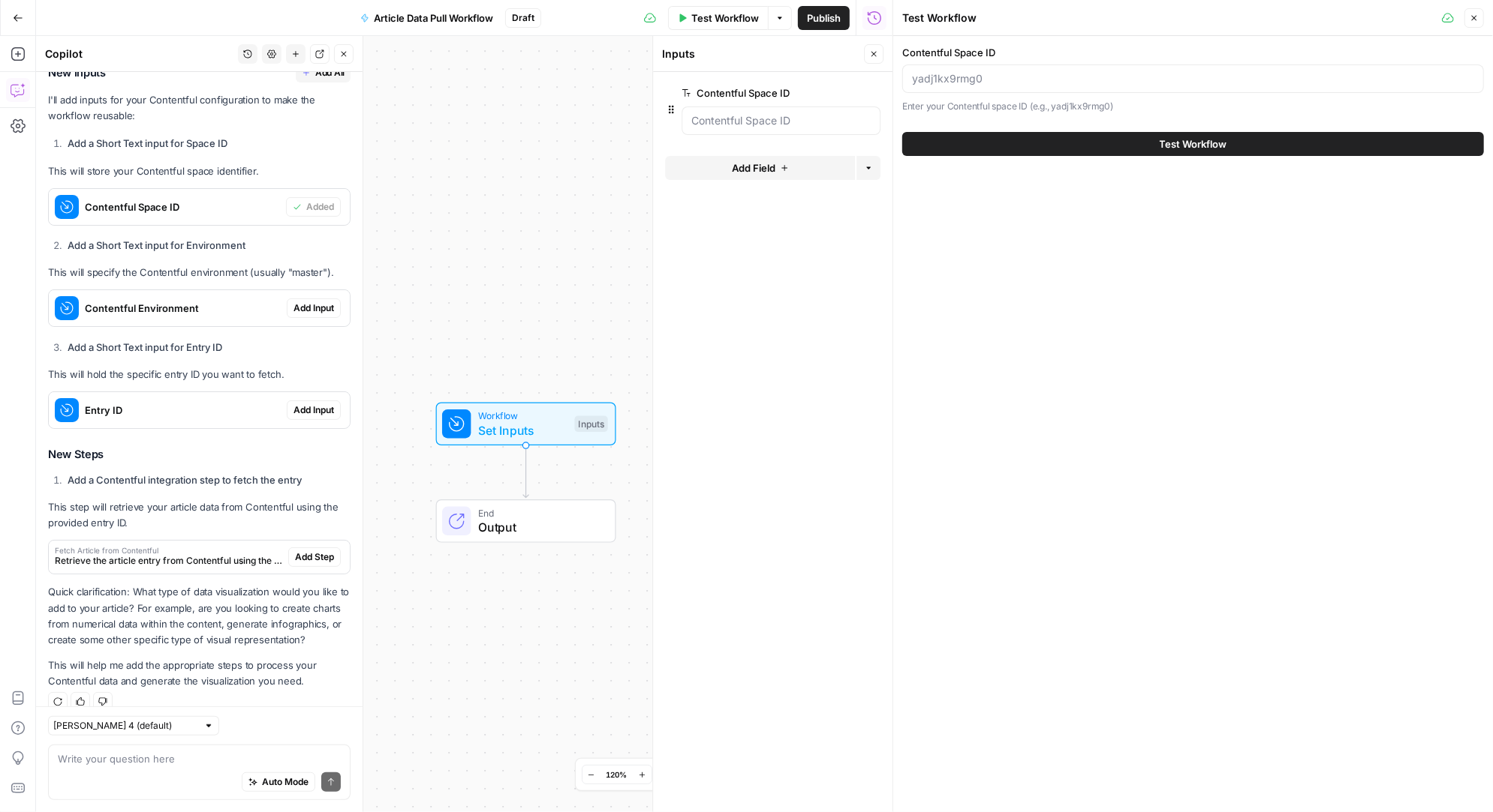
click at [312, 302] on span "Add Input" at bounding box center [314, 308] width 41 height 14
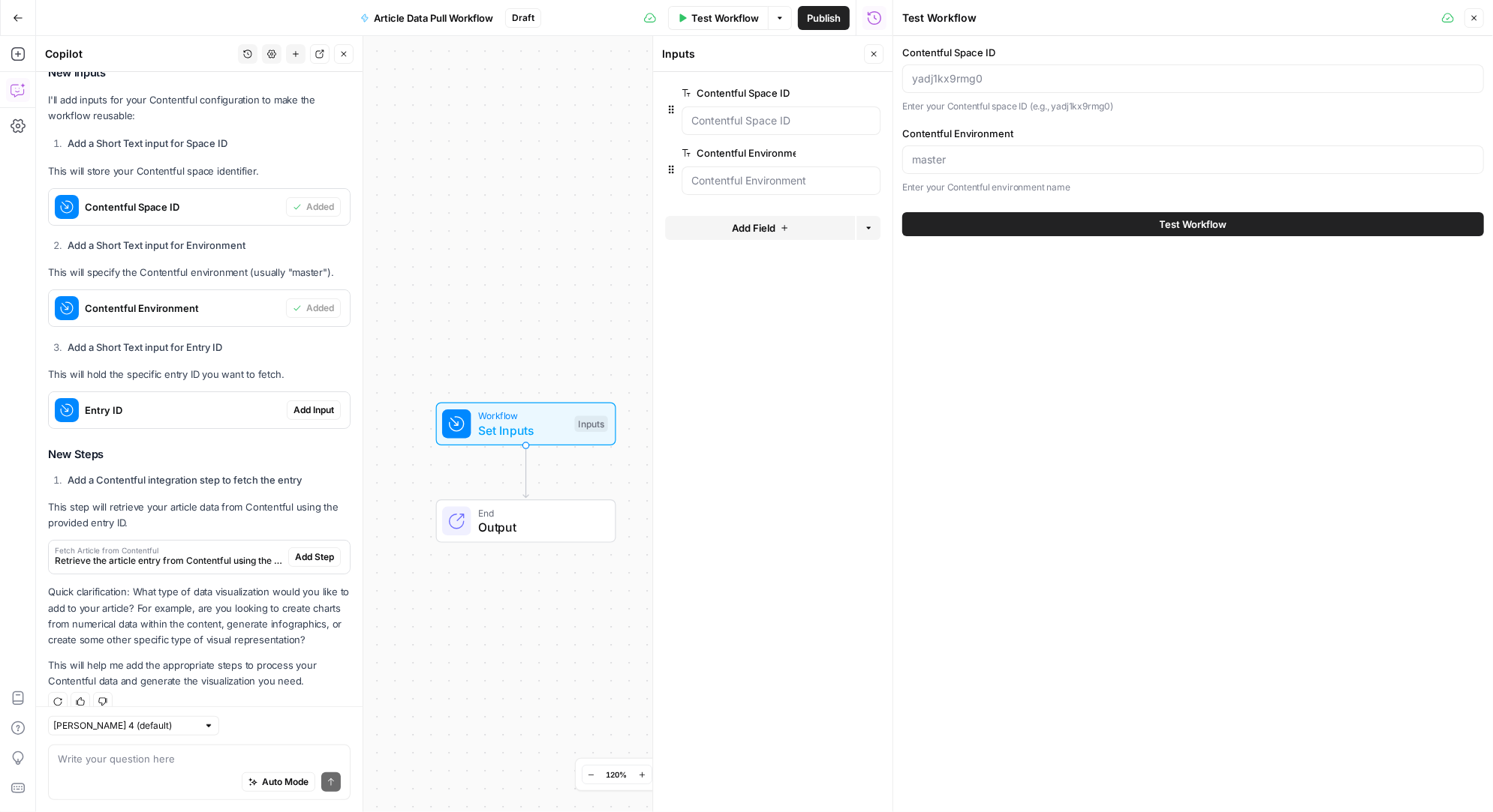
click at [319, 403] on span "Add Input" at bounding box center [314, 410] width 41 height 14
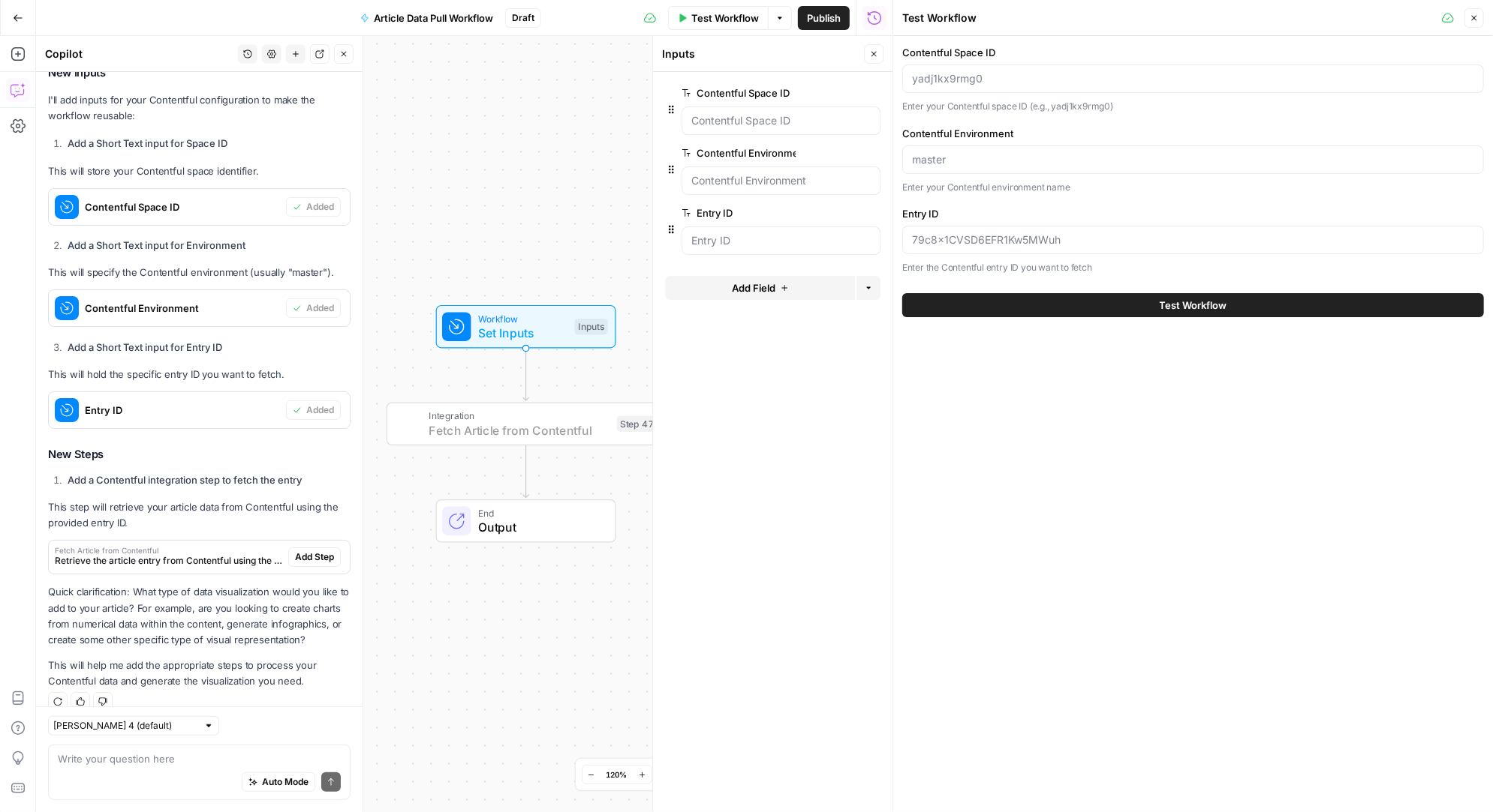
click at [318, 550] on span "Add Step" at bounding box center [314, 557] width 39 height 14
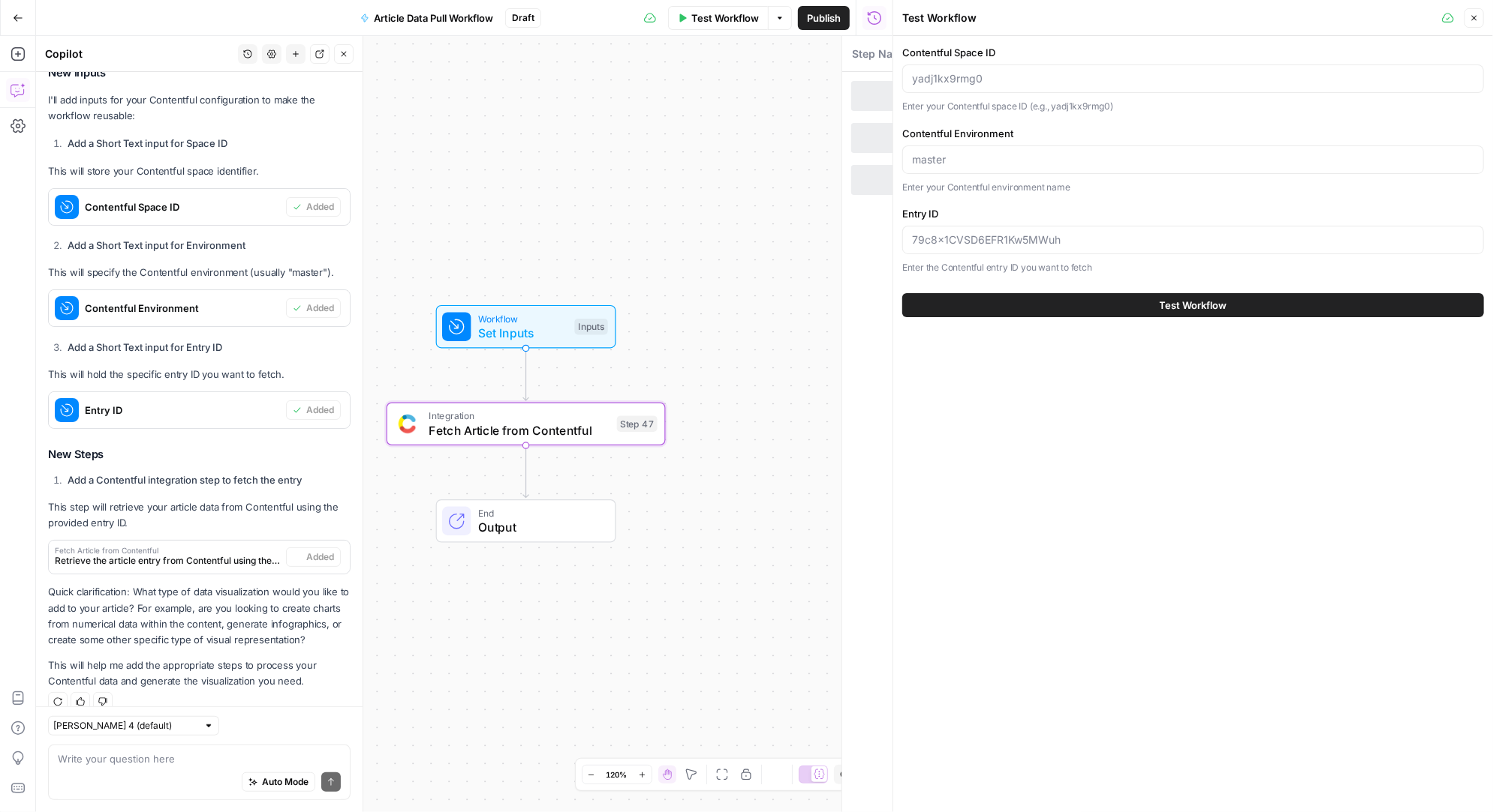
type textarea "Fetch Article from Contentful"
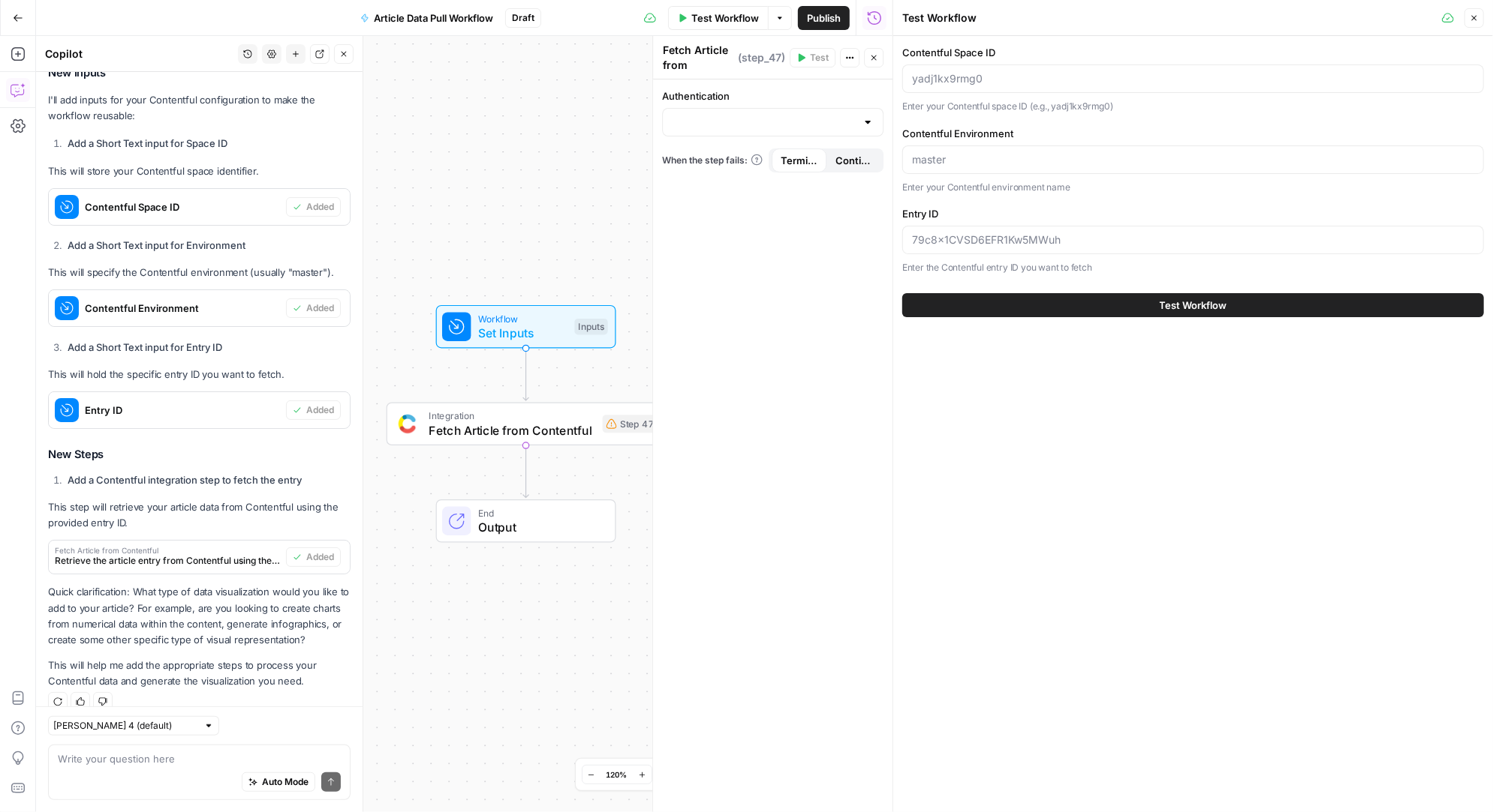
click at [870, 116] on div at bounding box center [868, 122] width 12 height 15
click at [107, 762] on textarea at bounding box center [199, 759] width 283 height 15
click at [555, 390] on icon "button" at bounding box center [553, 390] width 13 height 13
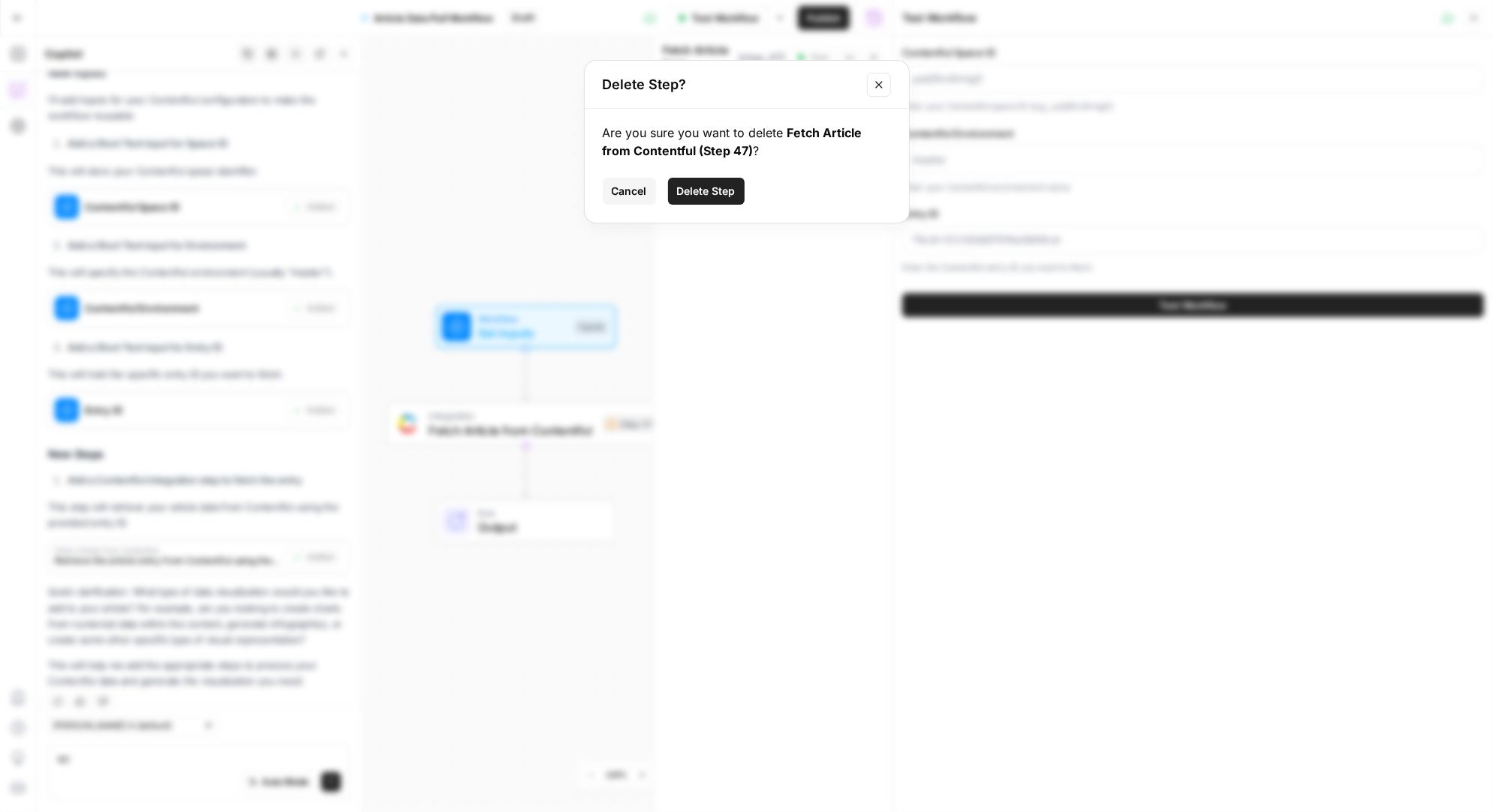
click at [716, 197] on span "Delete Step" at bounding box center [706, 191] width 59 height 15
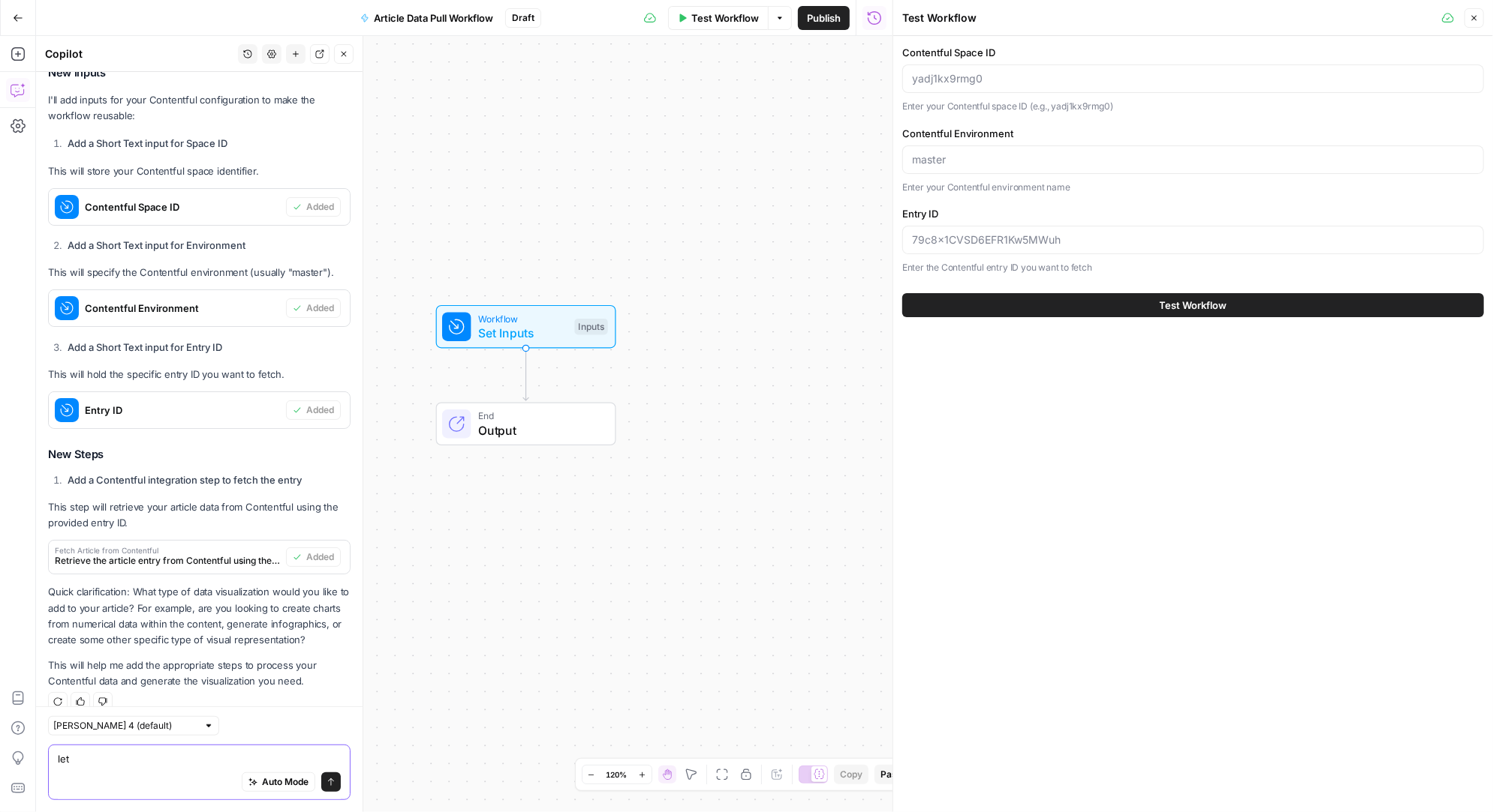
click at [122, 765] on textarea "let" at bounding box center [199, 759] width 283 height 15
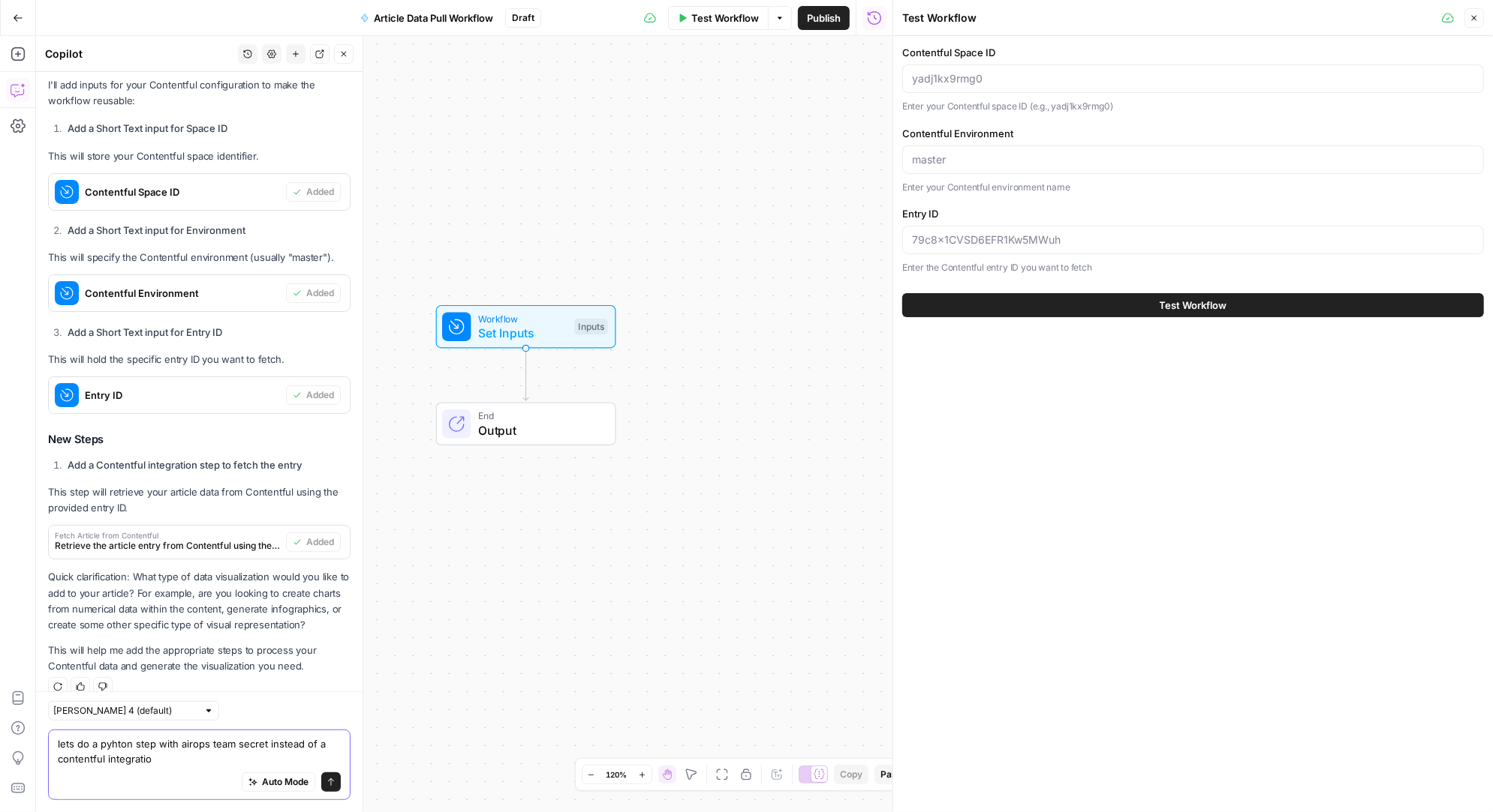
type textarea "lets do a pyhton step with airops team secret instead of a contentful integrati…"
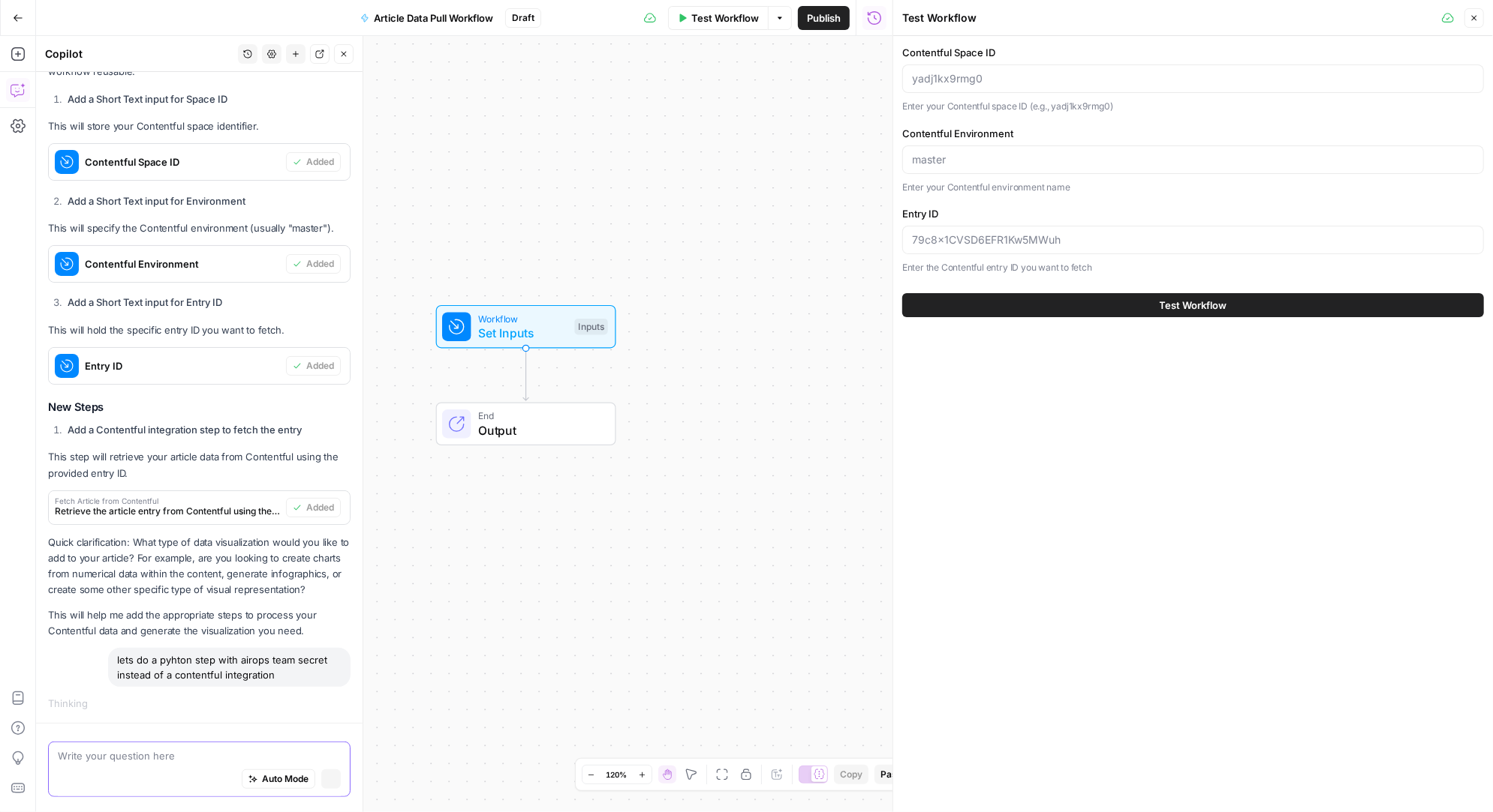
scroll to position [495, 0]
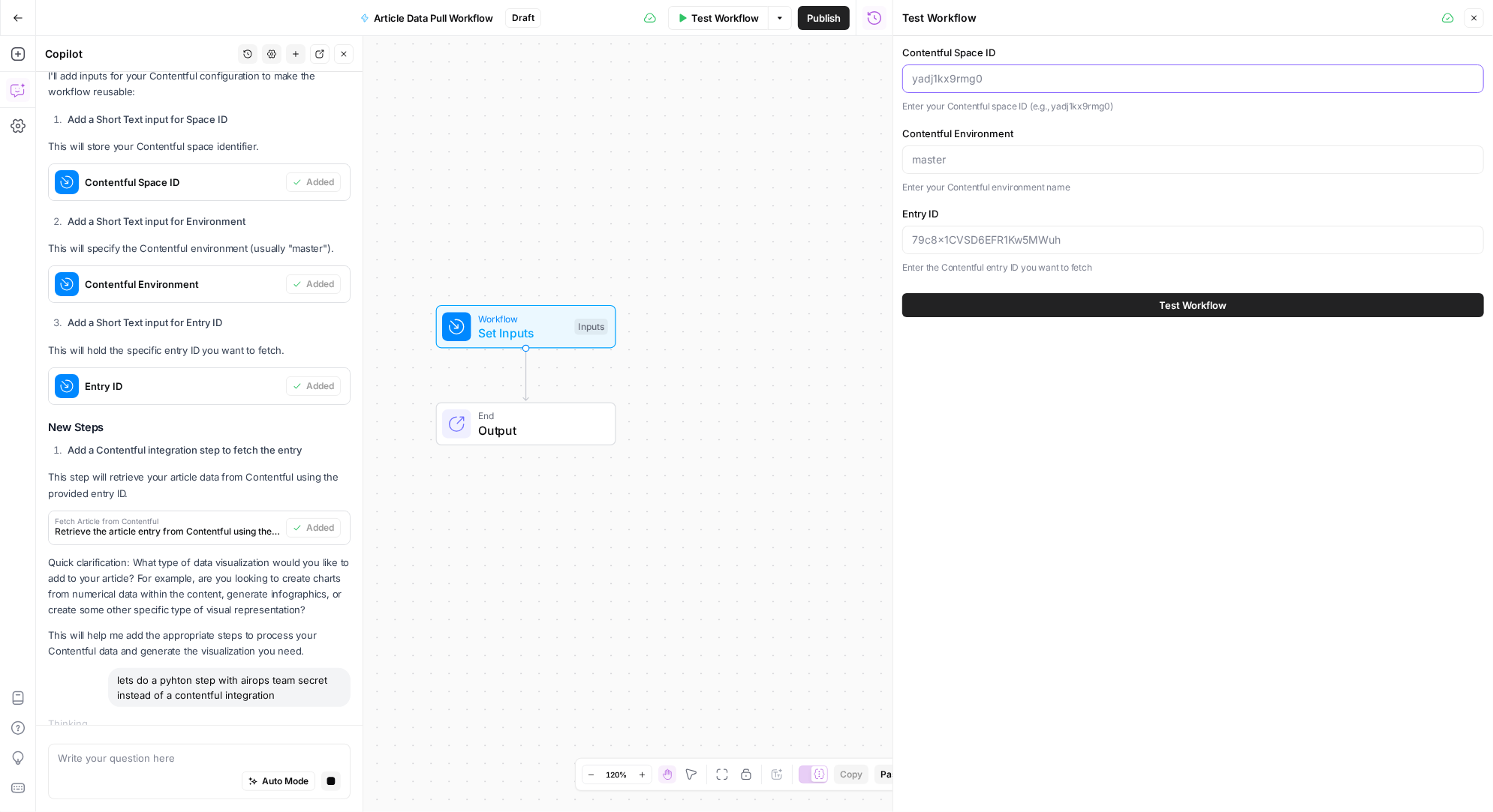
click at [1003, 78] on input "Contentful Space ID" at bounding box center [1192, 79] width 562 height 15
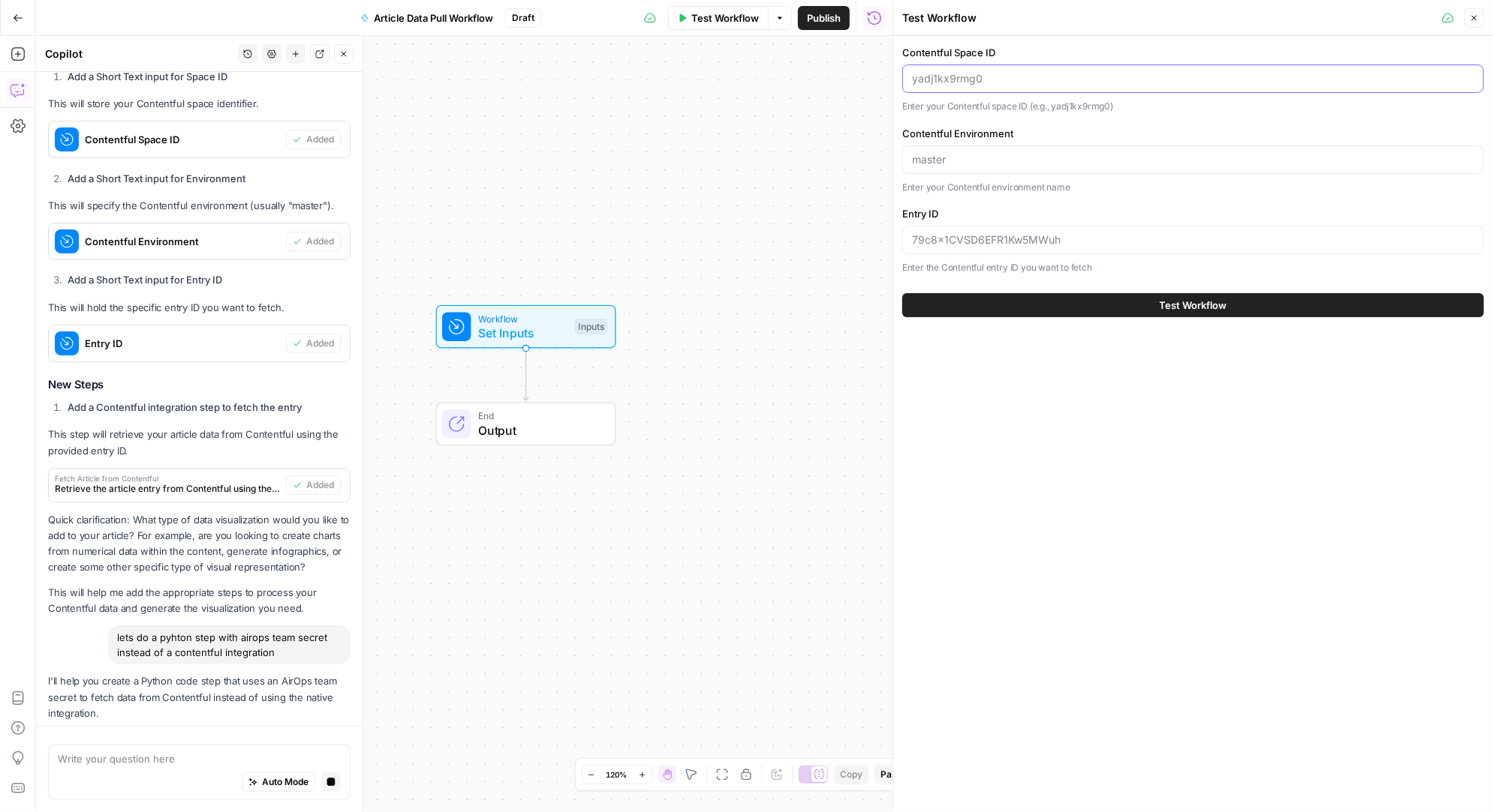
type input "99nmeci0fx61"
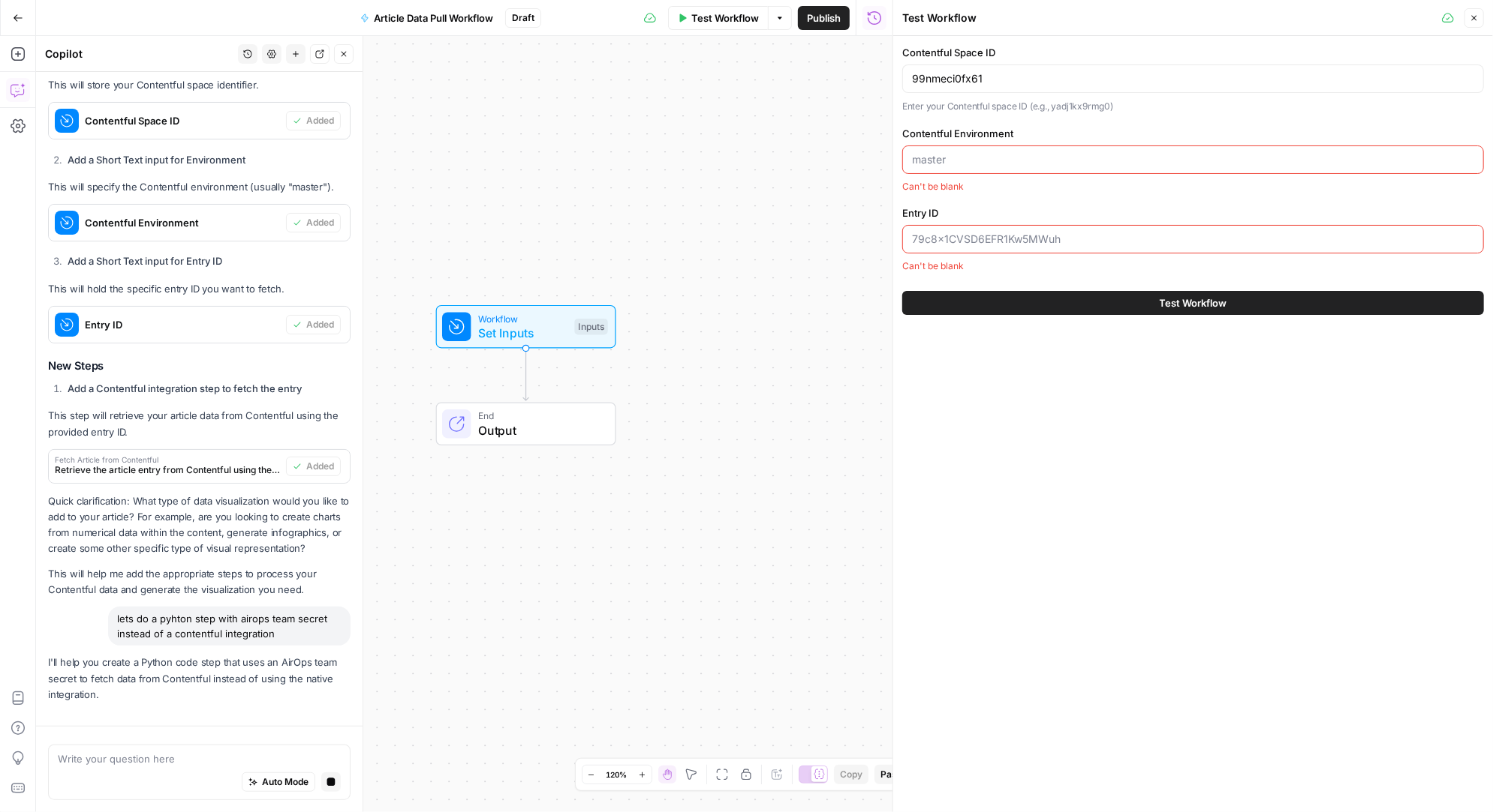
click at [990, 153] on input "Contentful Environment" at bounding box center [1192, 160] width 562 height 15
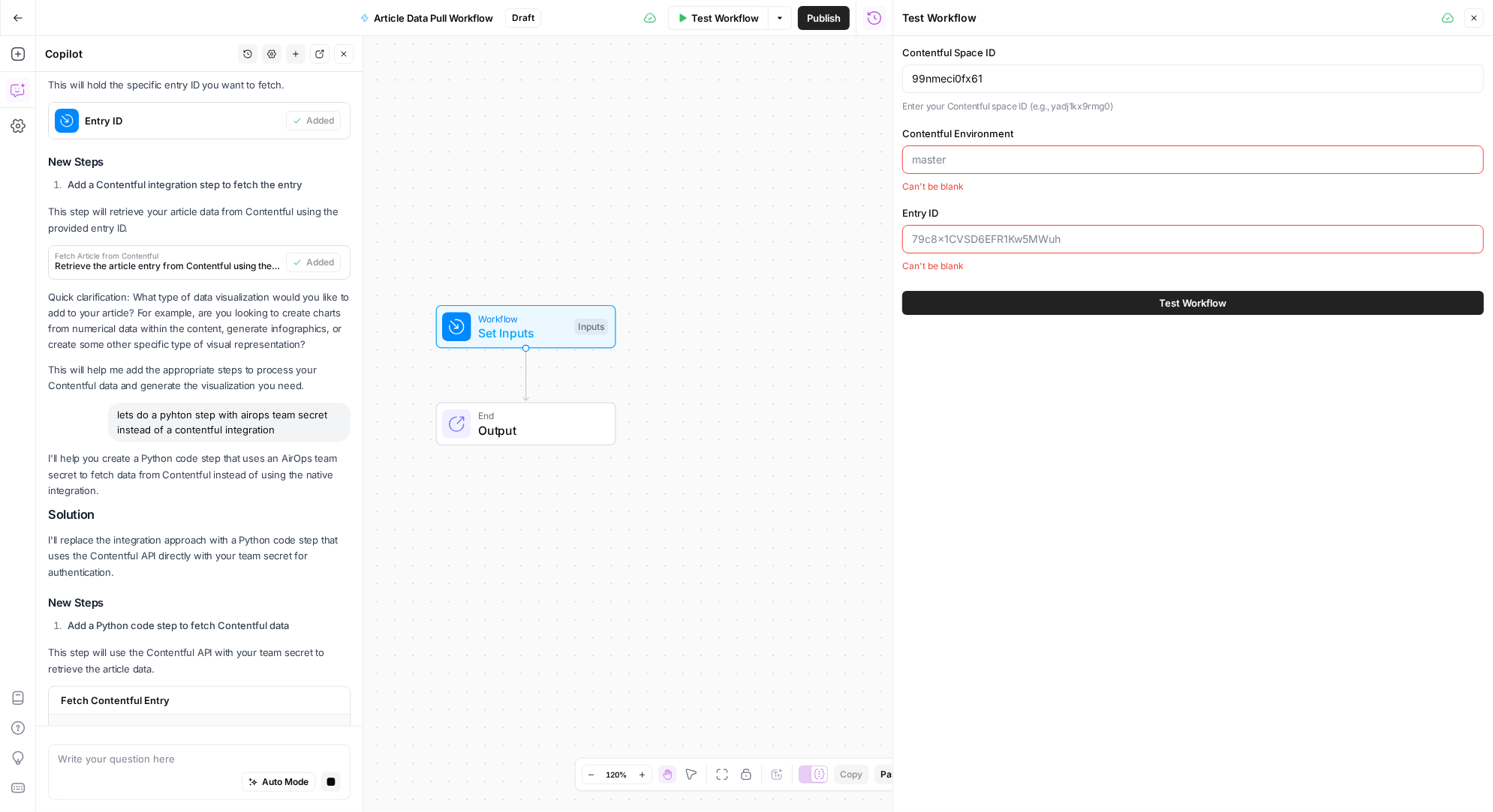
type input "master"
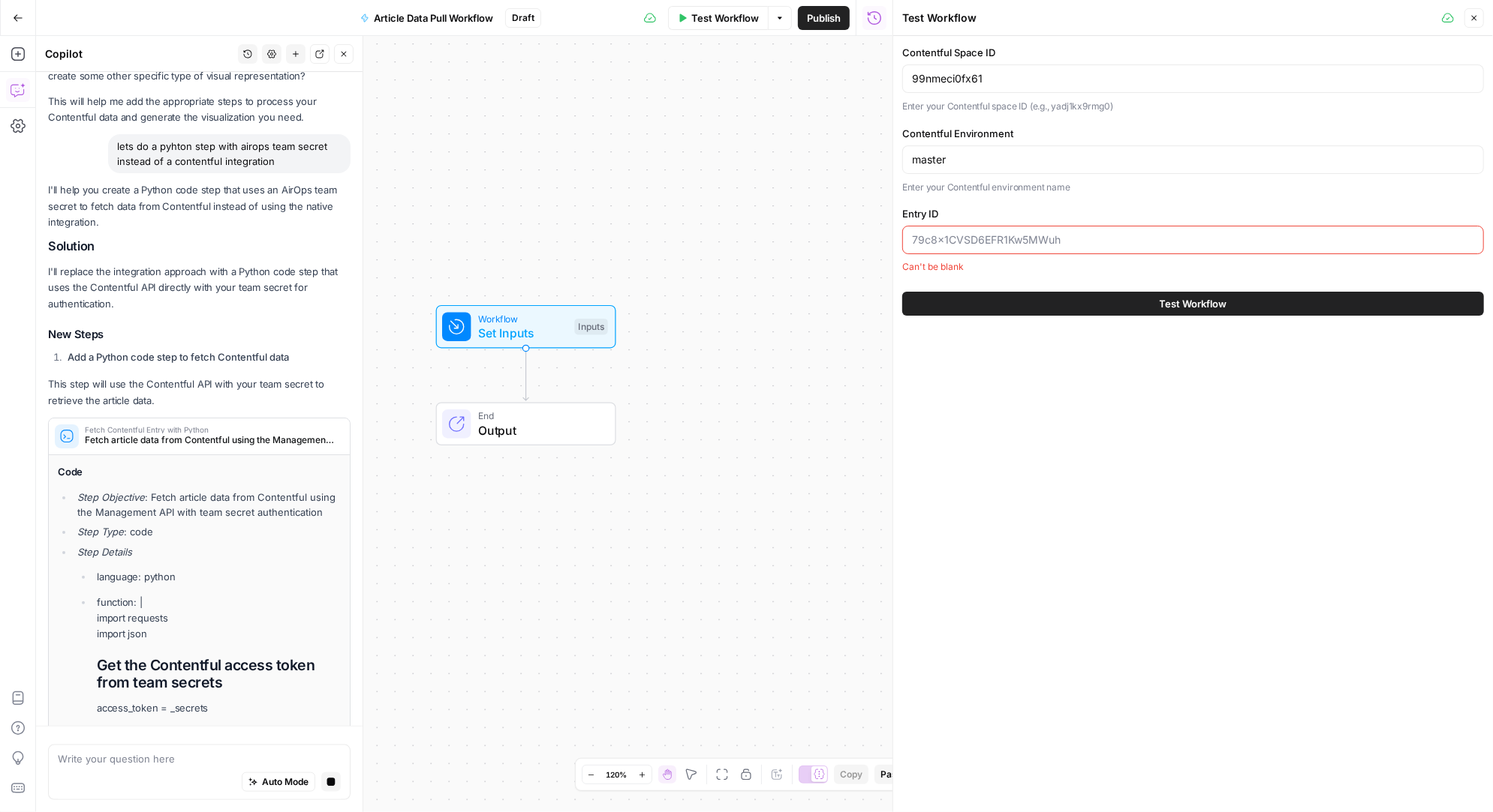
click at [1021, 235] on input "Entry ID" at bounding box center [1192, 240] width 562 height 15
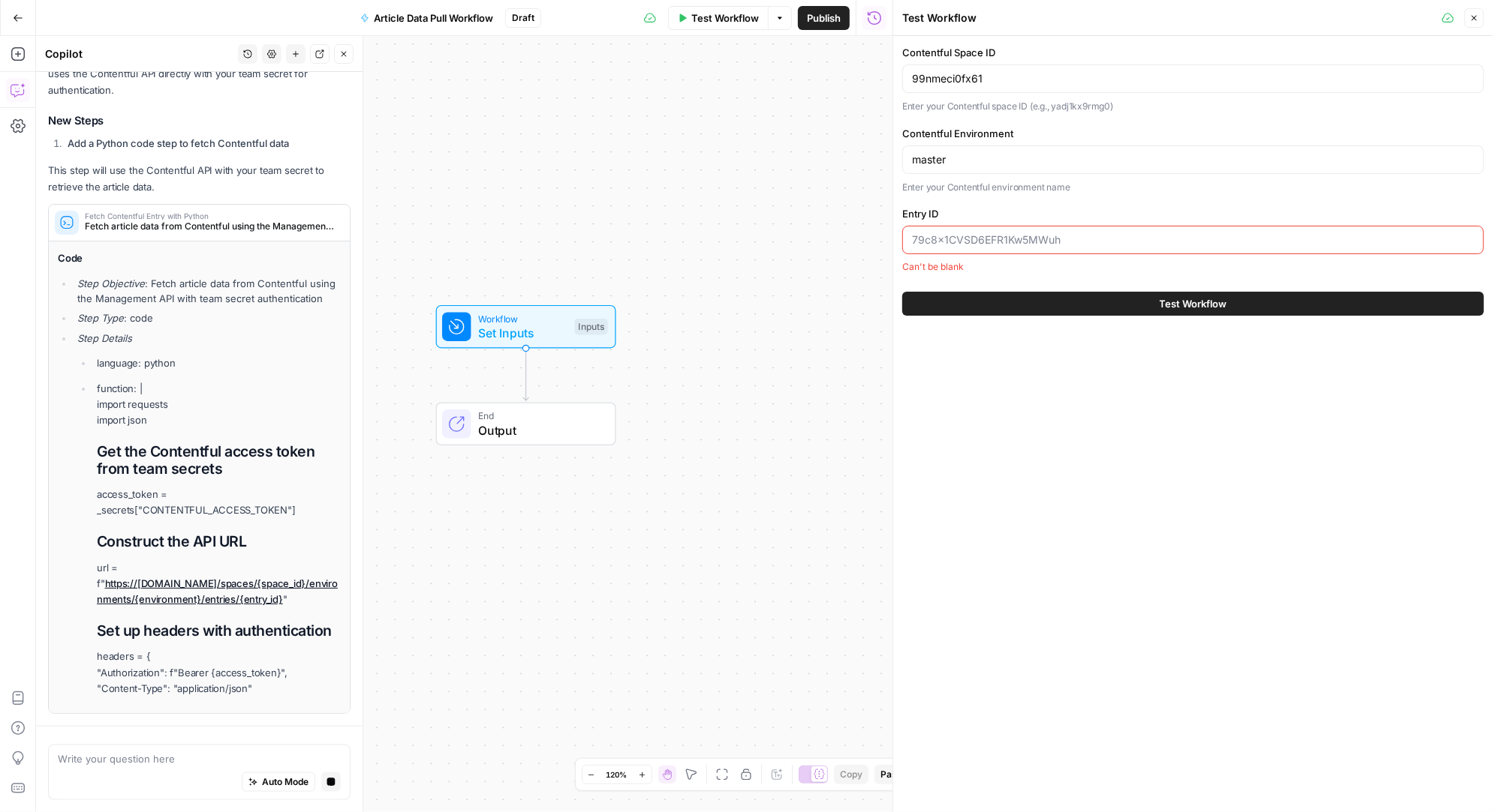
click at [1005, 207] on label "Entry ID" at bounding box center [1193, 214] width 581 height 15
click at [1005, 233] on input "Entry ID" at bounding box center [1192, 240] width 562 height 15
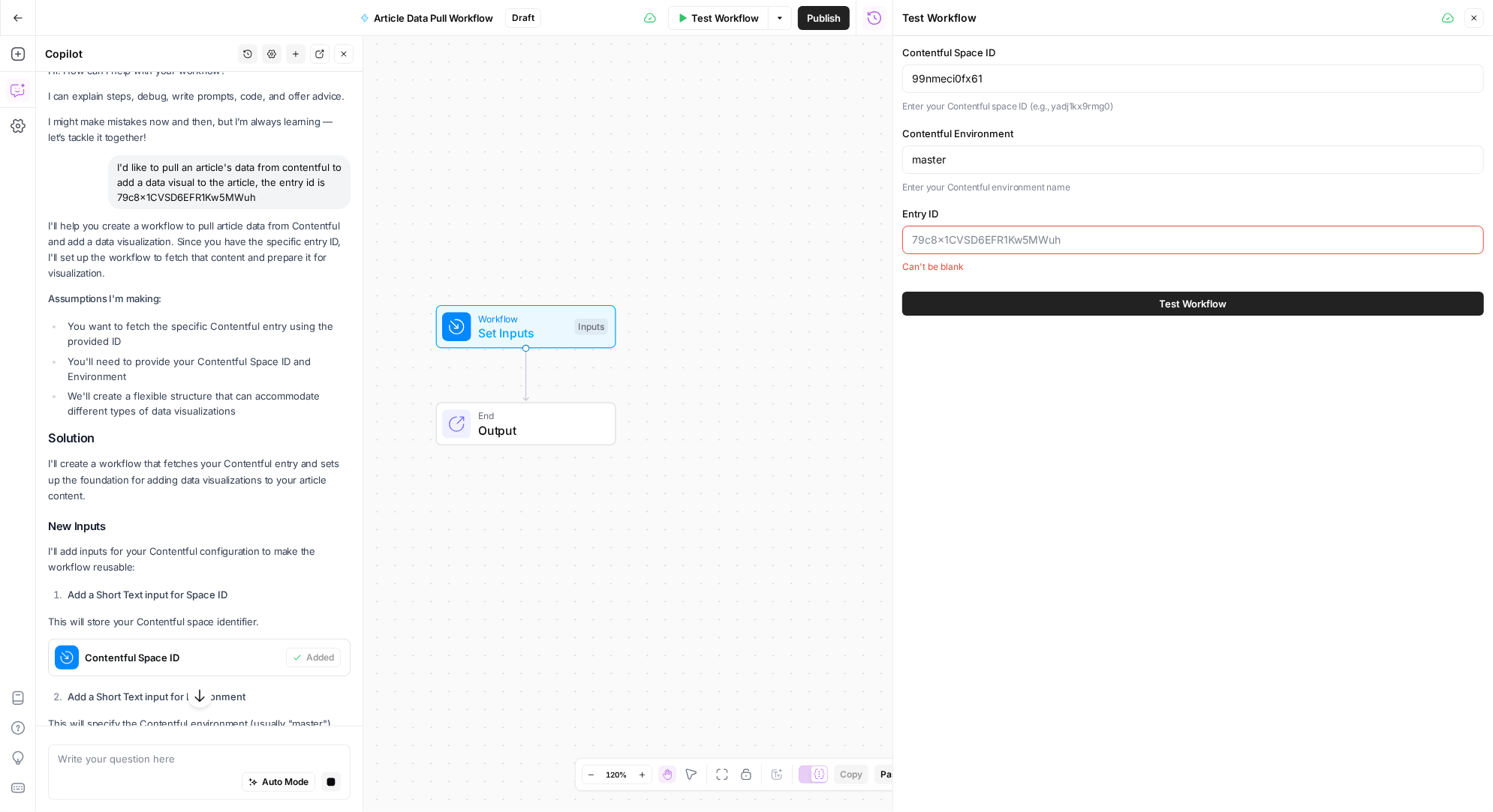
scroll to position [0, 0]
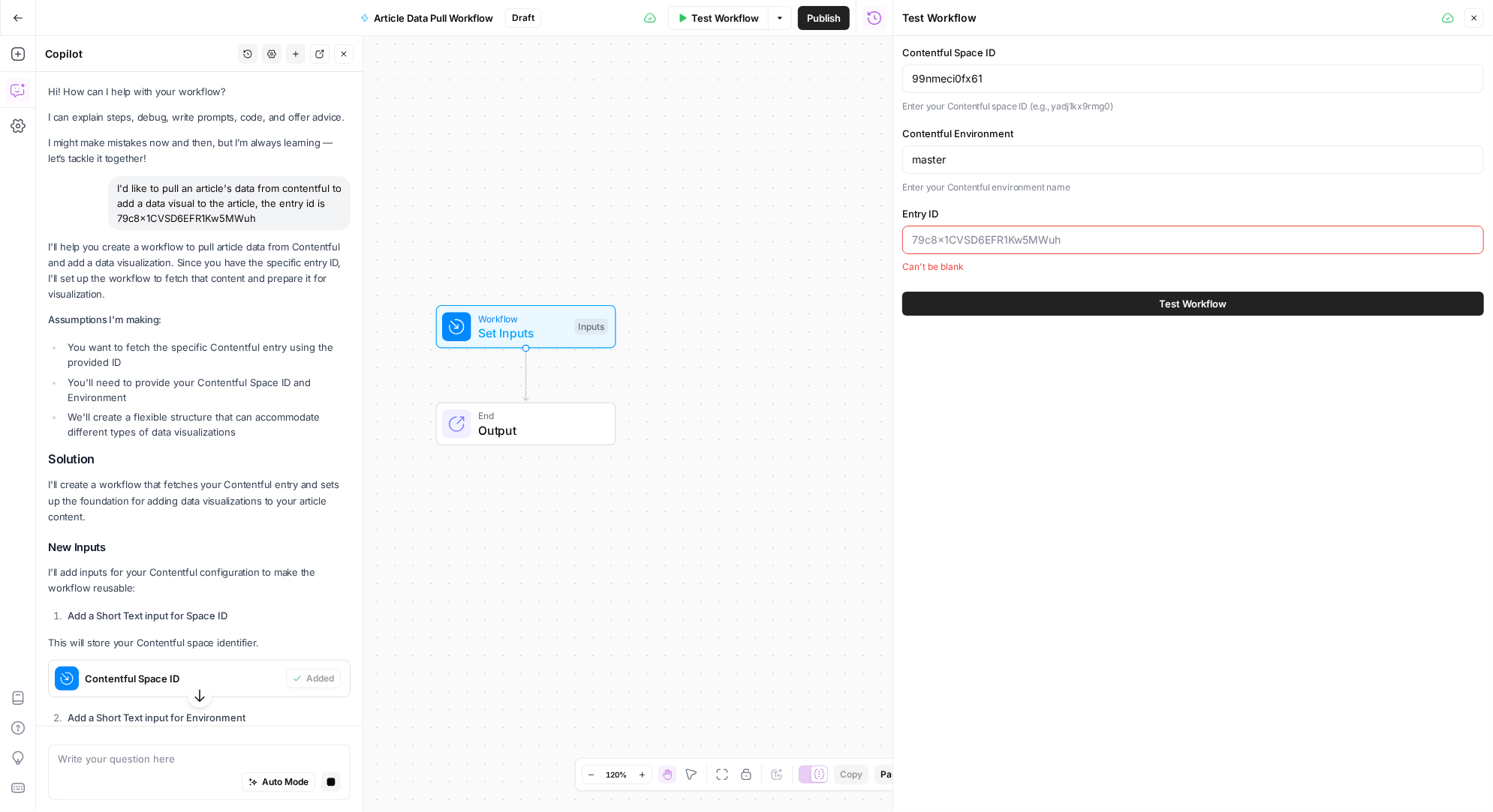
drag, startPoint x: 260, startPoint y: 220, endPoint x: 116, endPoint y: 223, distance: 144.0
click at [116, 223] on div "I'd like to pull an article's data from contentful to add a data visual to the …" at bounding box center [229, 204] width 242 height 54
copy div "79c8x1CVSD6EFR1Kw5MWuh"
drag, startPoint x: 1083, startPoint y: 246, endPoint x: 909, endPoint y: 246, distance: 174.0
click at [909, 246] on div at bounding box center [1193, 240] width 581 height 29
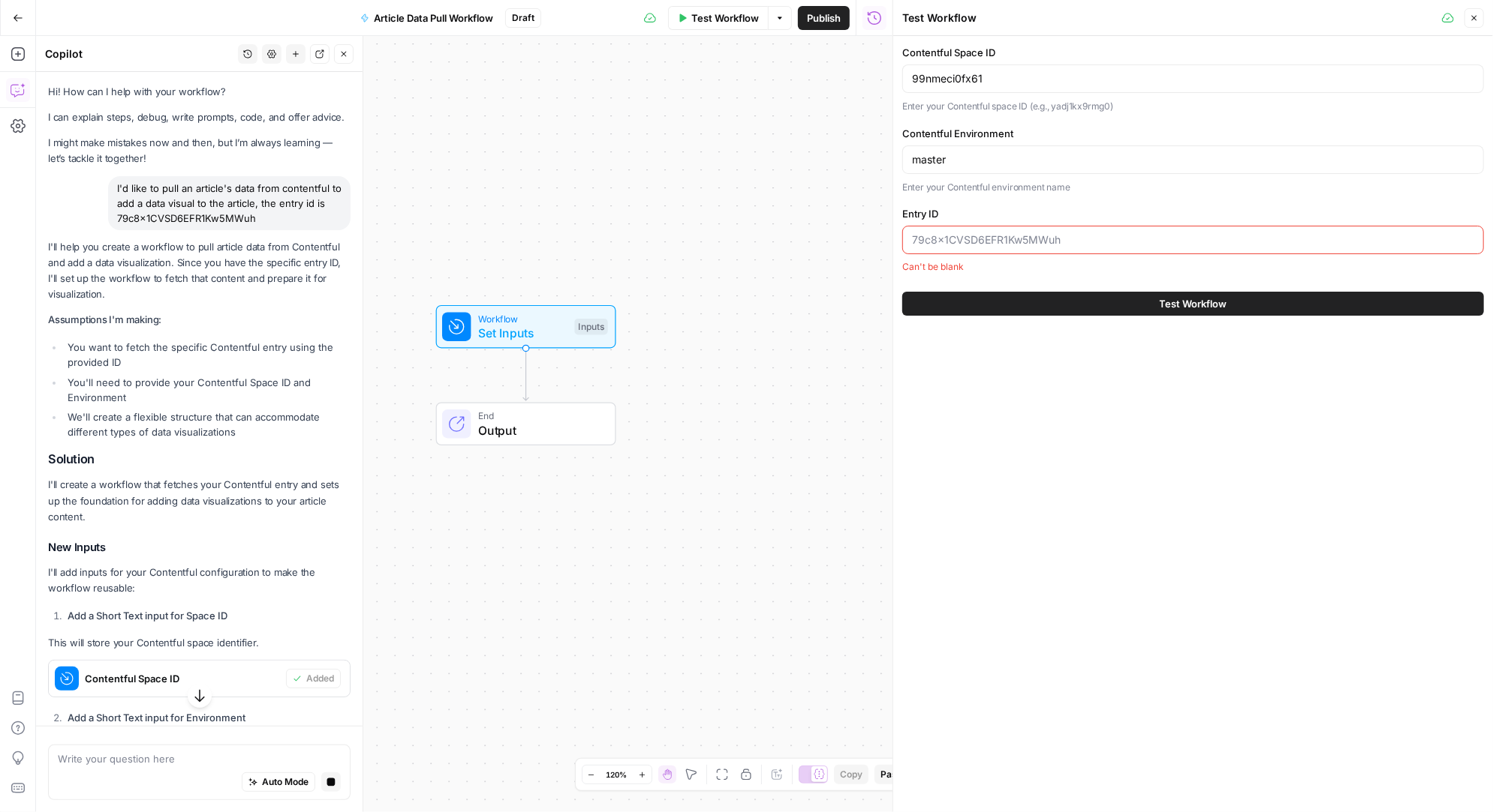
click at [940, 239] on input "Entry ID" at bounding box center [1192, 240] width 562 height 15
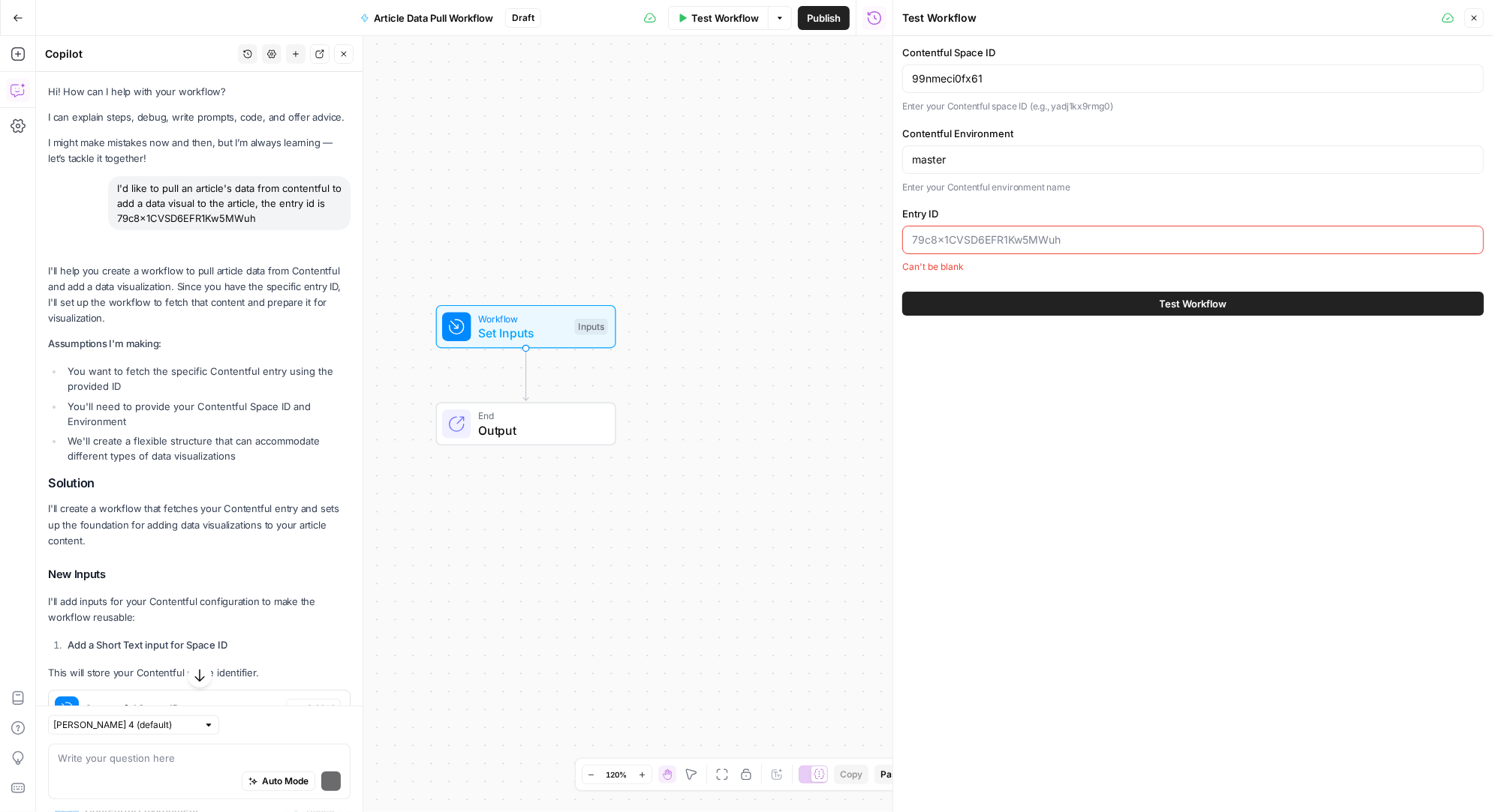
paste input "79c8x1CVSD6EFR1Kw5MWuh"
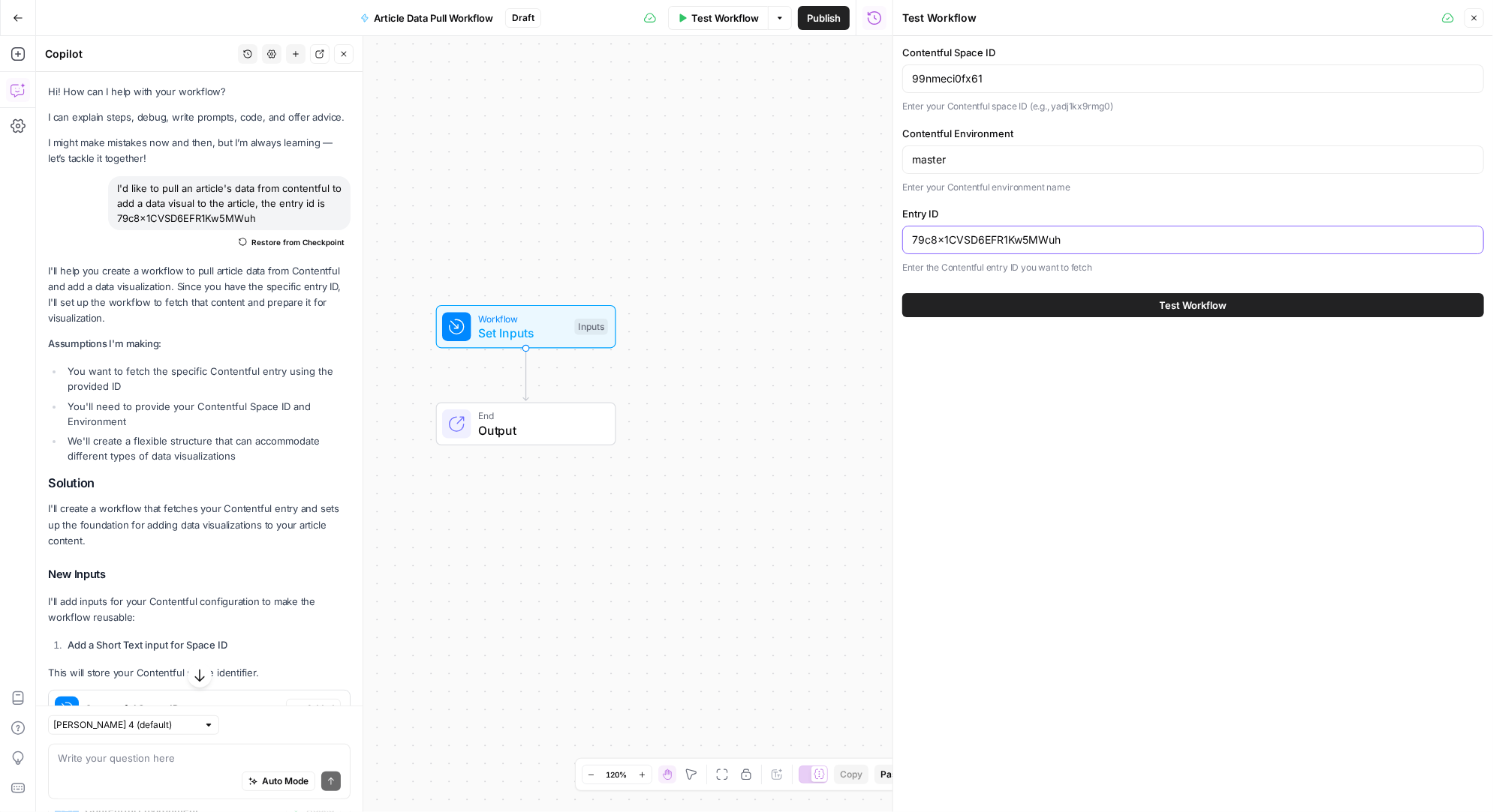
type input "79c8x1CVSD6EFR1Kw5MWuh"
click at [902, 293] on button "Test Workflow" at bounding box center [1193, 305] width 581 height 24
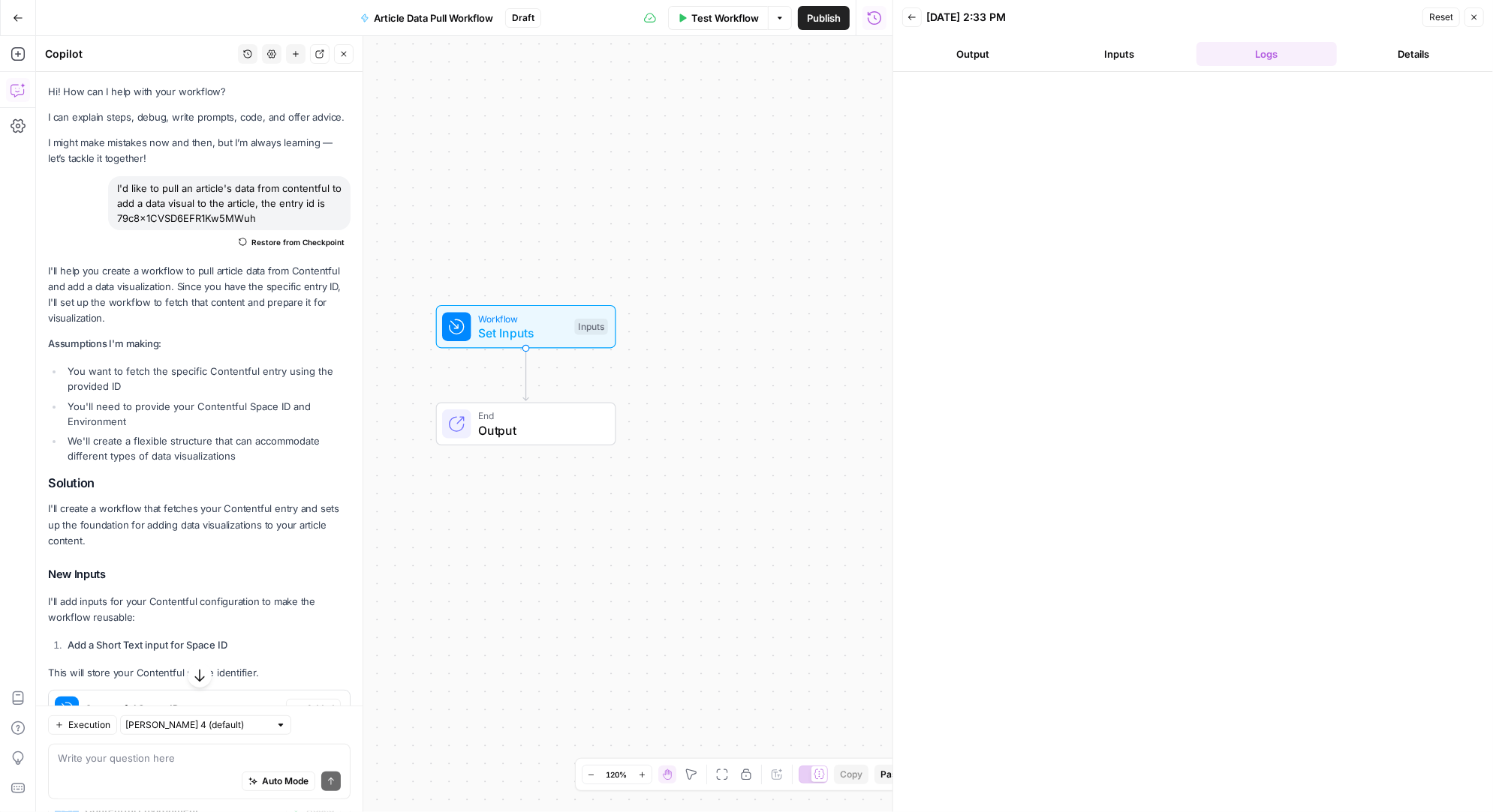
click at [915, 17] on span "Back" at bounding box center [915, 17] width 1 height 1
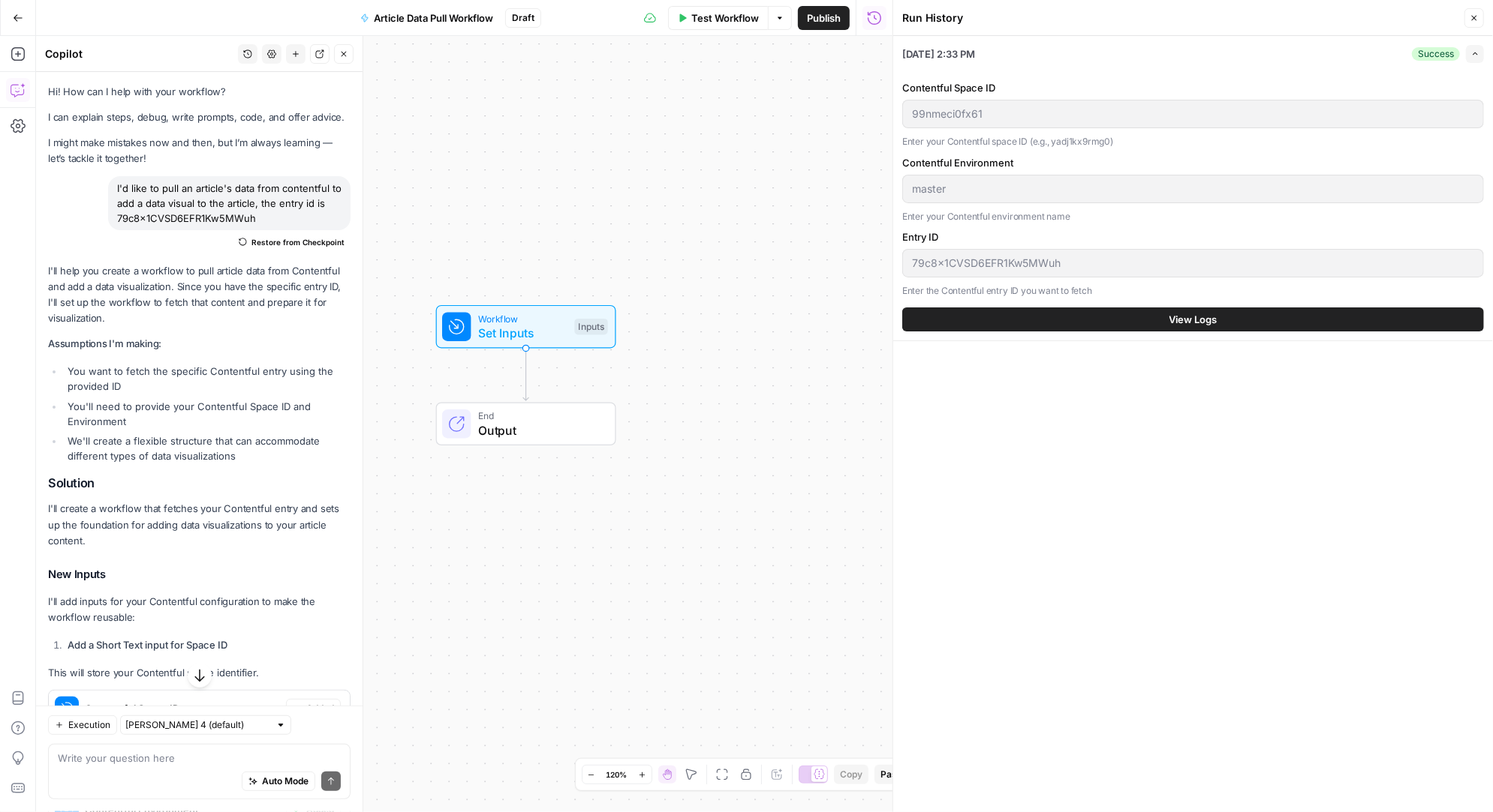
click at [874, 17] on icon "button" at bounding box center [874, 17] width 14 height 14
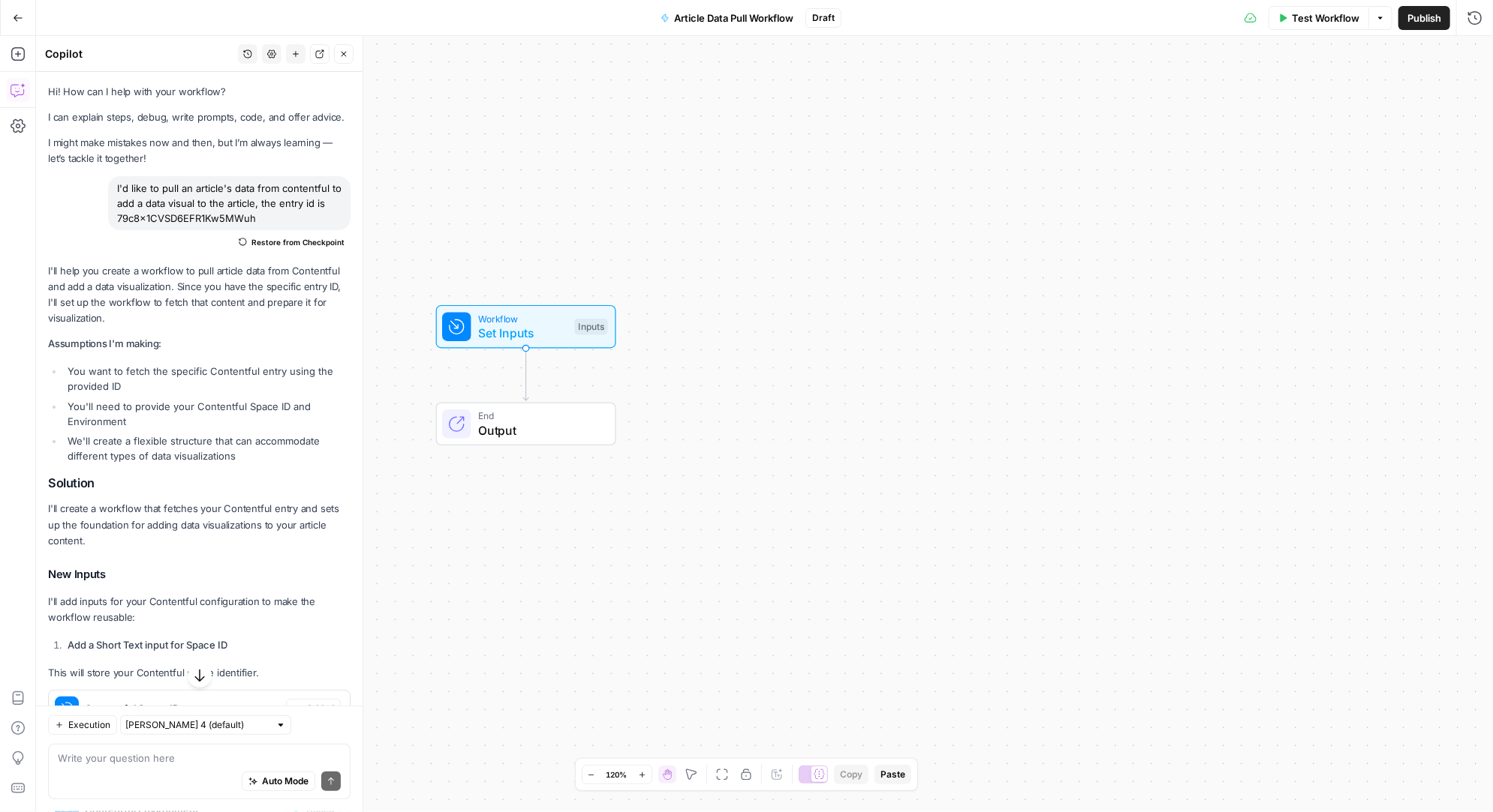
click at [1310, 21] on span "Test Workflow" at bounding box center [1325, 18] width 67 height 15
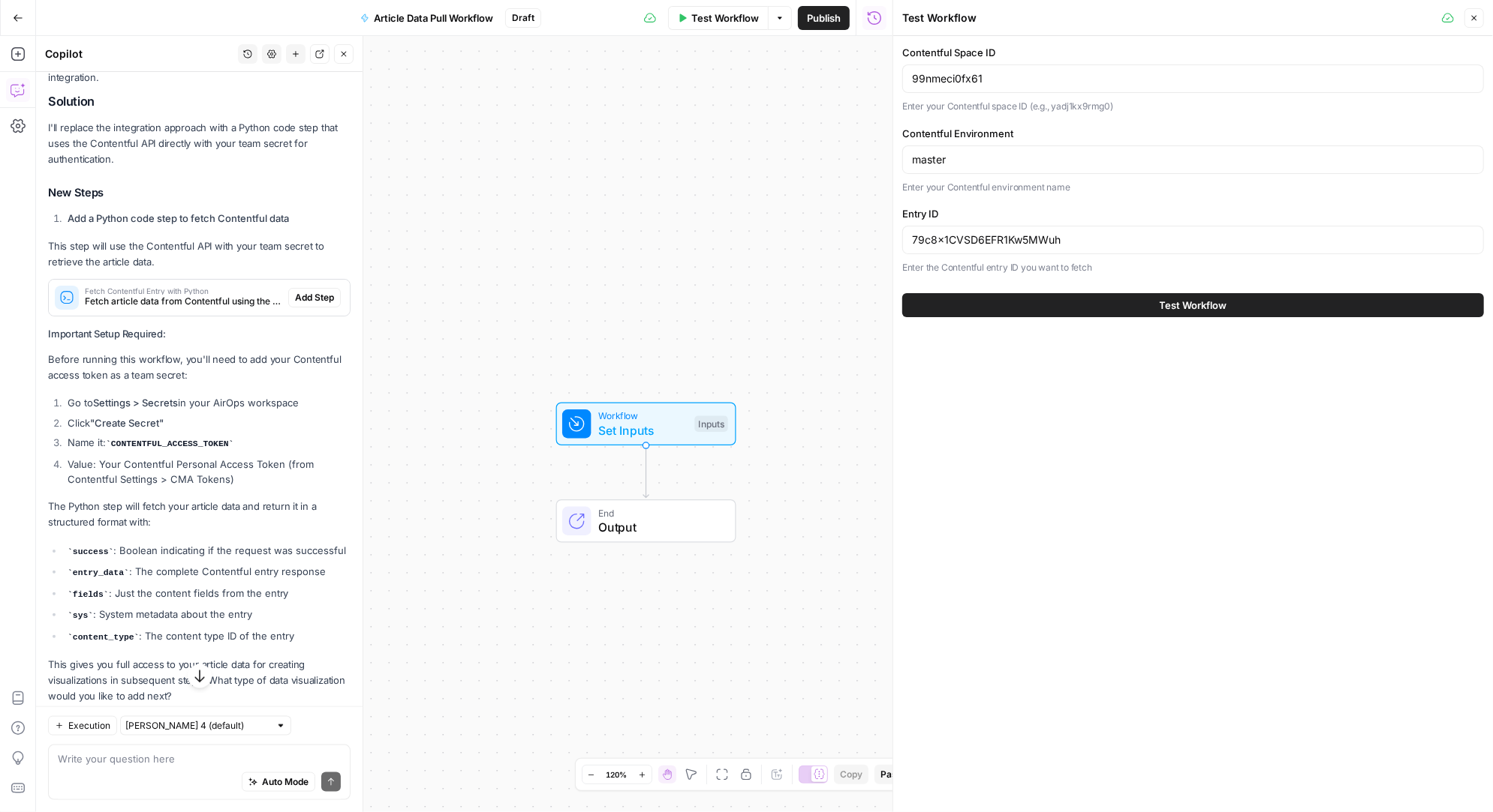
scroll to position [1218, 0]
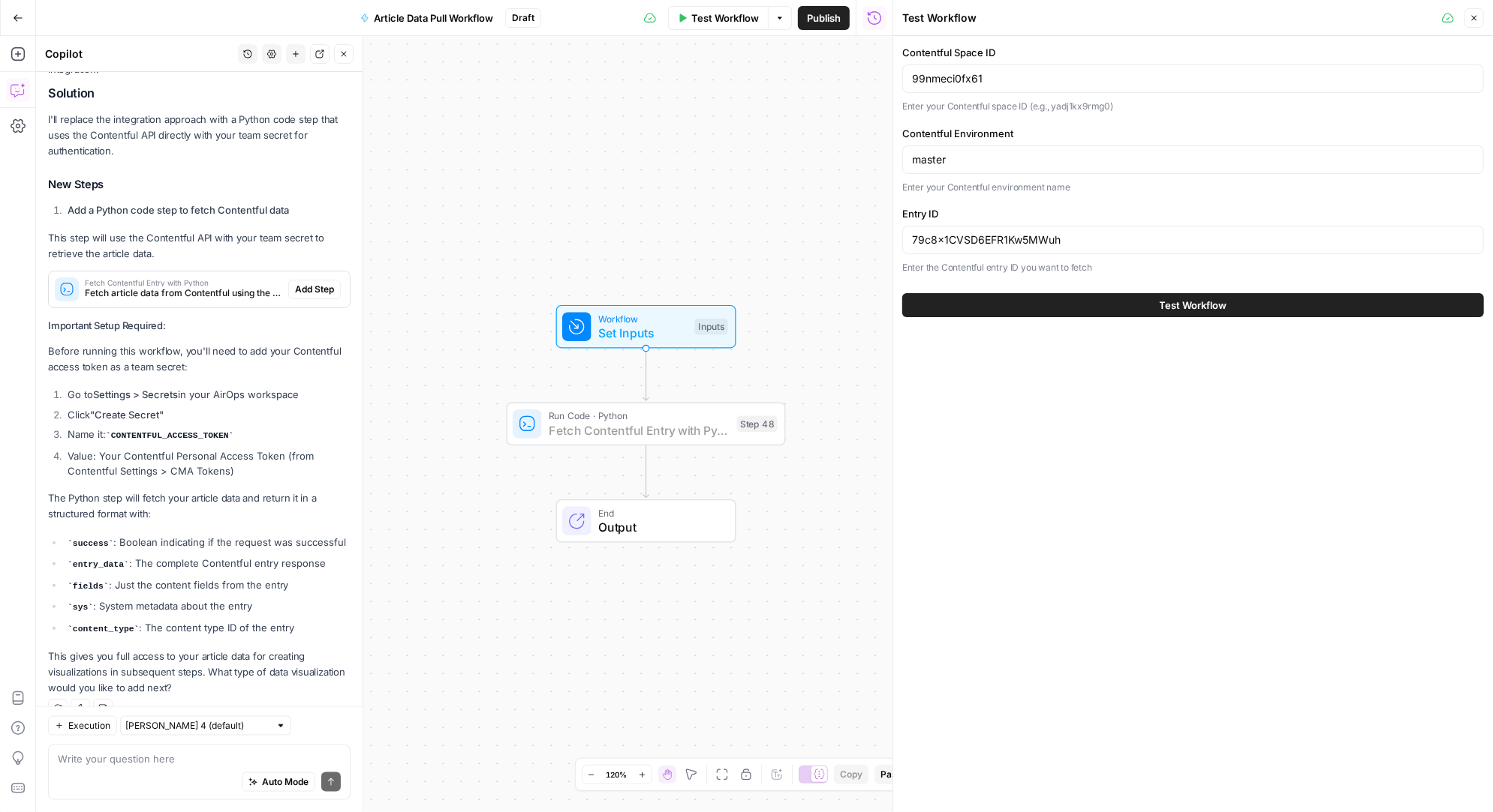
click at [305, 283] on span "Add Step" at bounding box center [314, 290] width 39 height 14
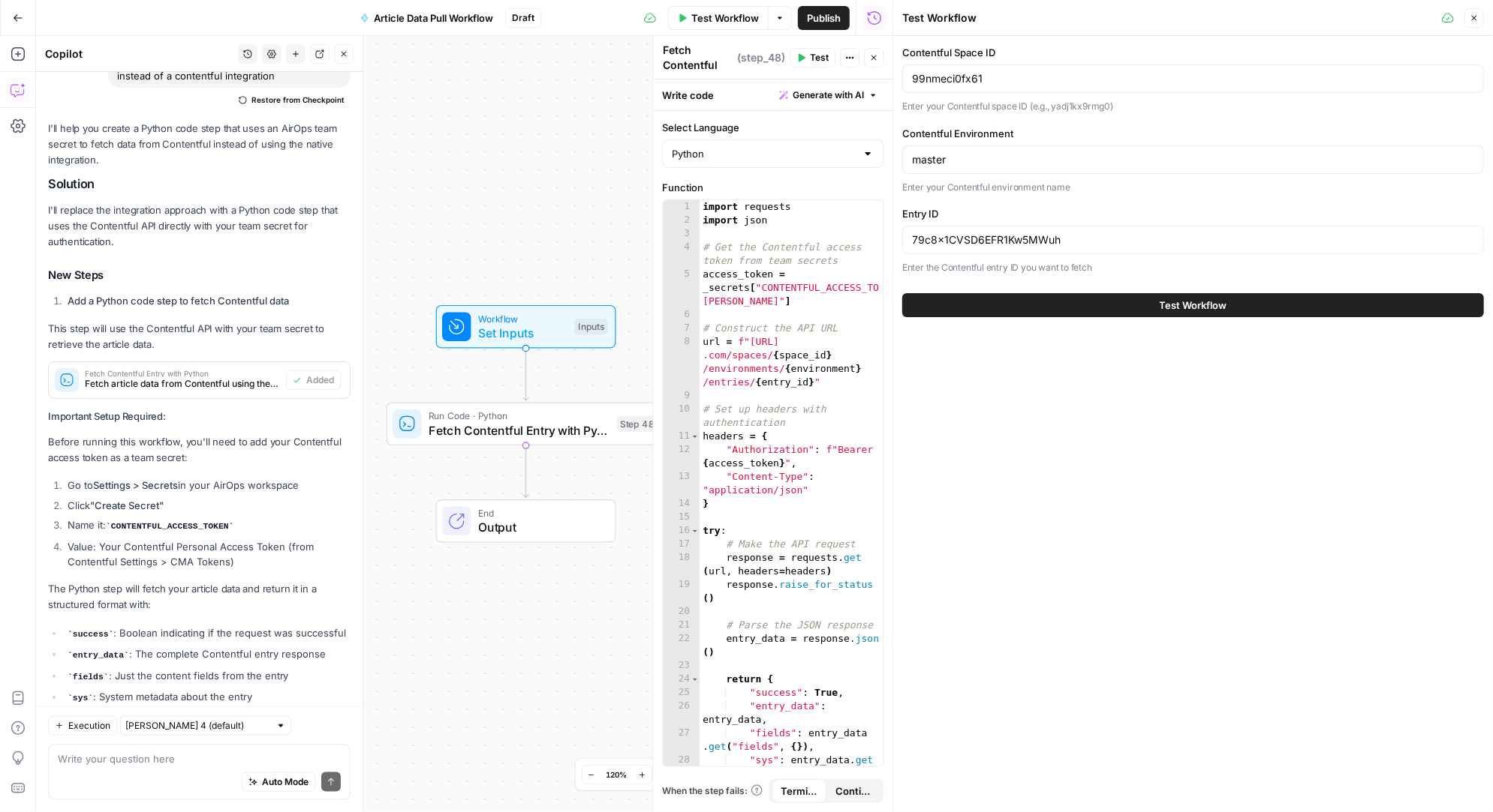
scroll to position [1243, 0]
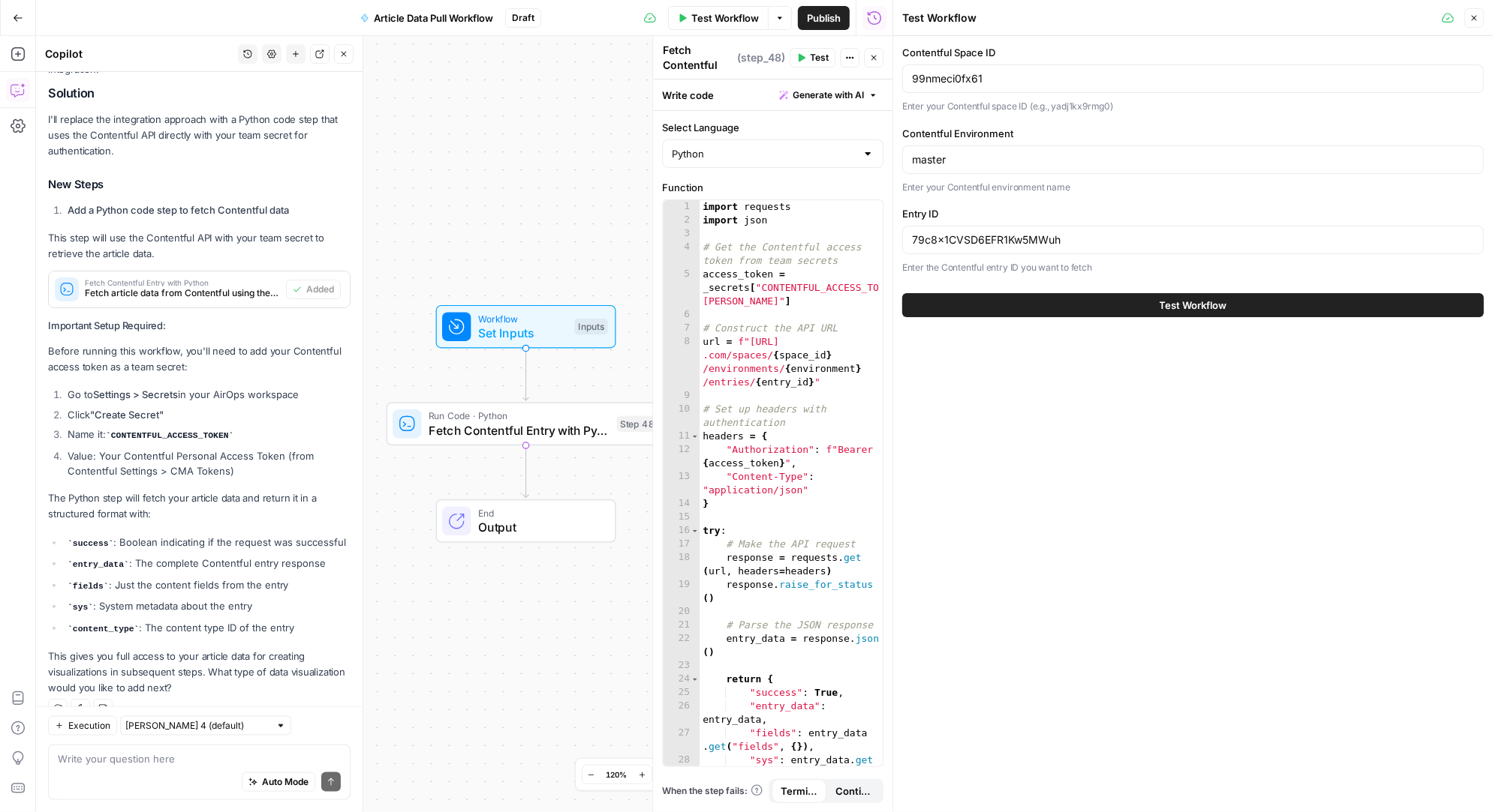
click at [156, 767] on div "Auto Mode Send" at bounding box center [199, 783] width 283 height 33
paste textarea "AirOpsTeam"
type textarea "secret is AirOpsTeam"
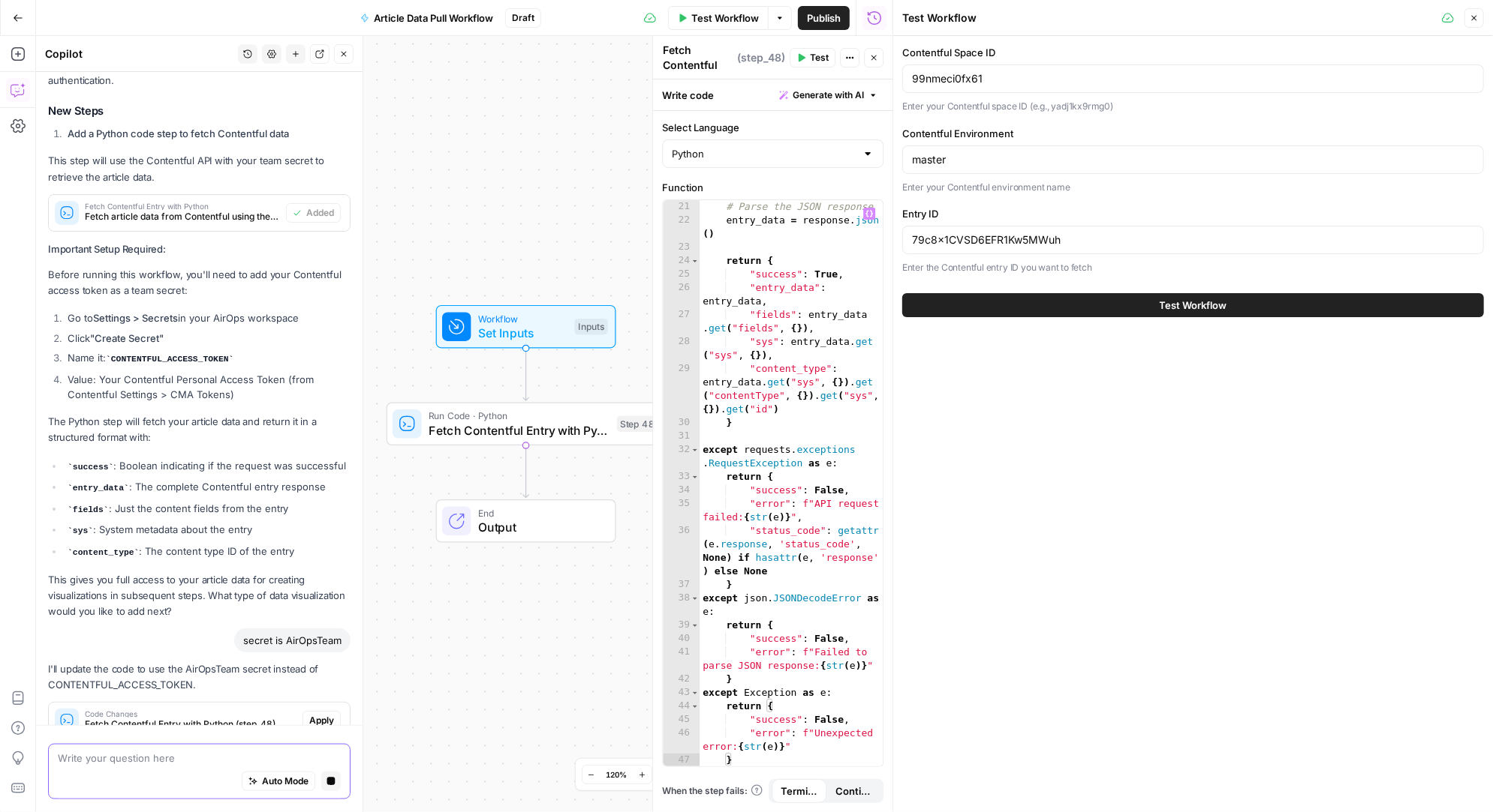
scroll to position [1362, 0]
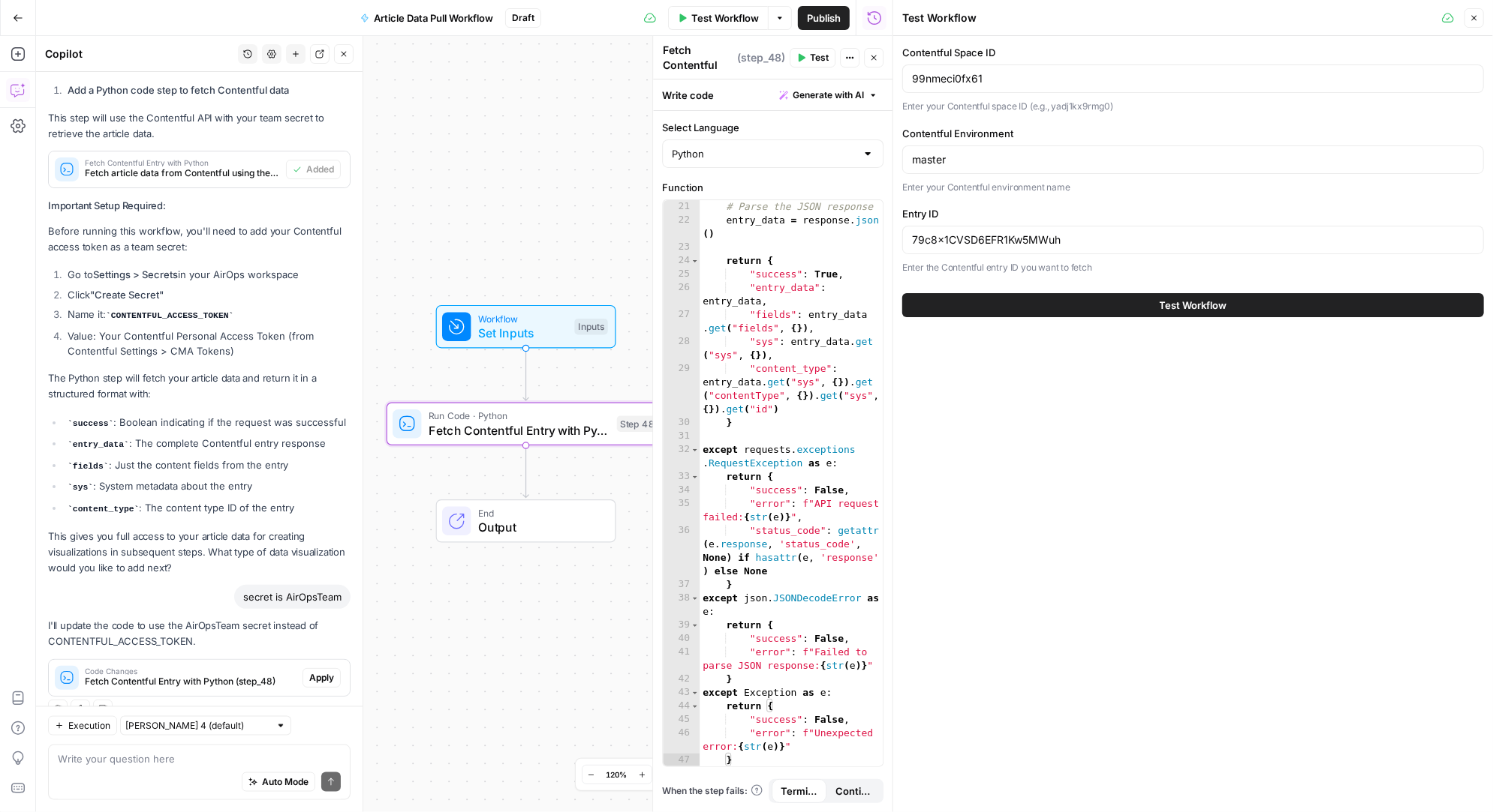
click at [326, 671] on span "Apply" at bounding box center [321, 678] width 25 height 14
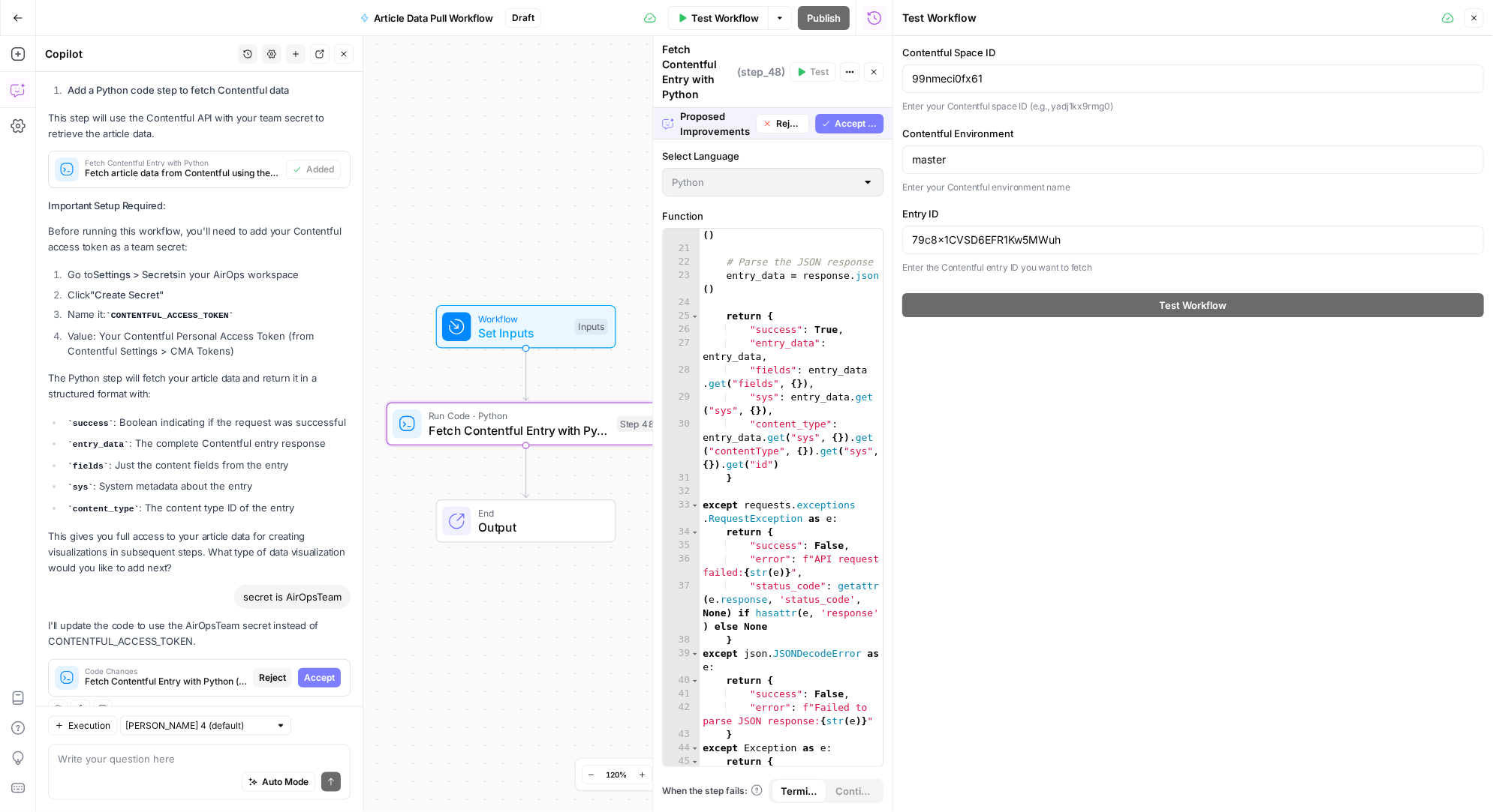
click at [325, 671] on span "Accept" at bounding box center [320, 678] width 31 height 14
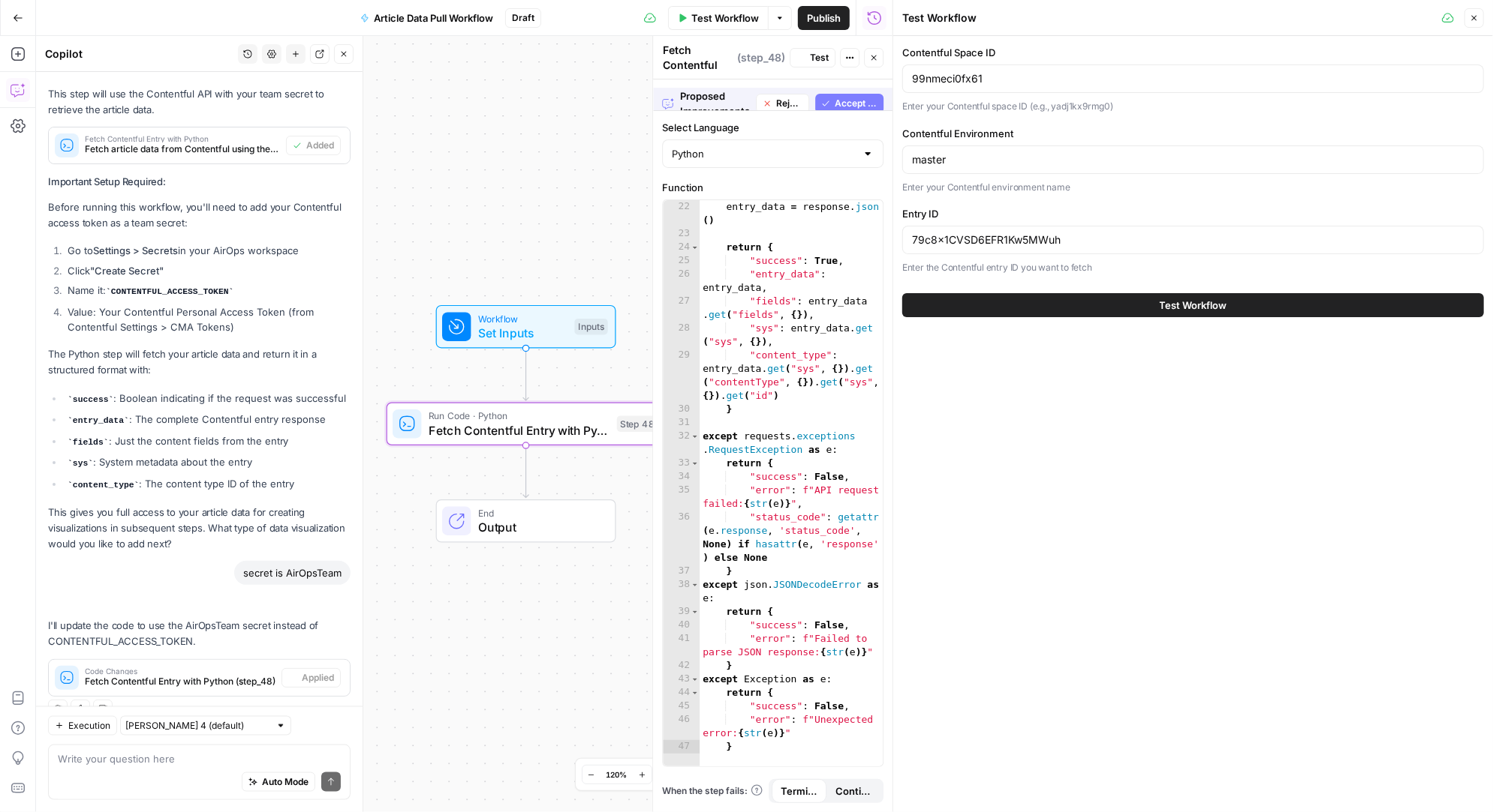
scroll to position [405, 0]
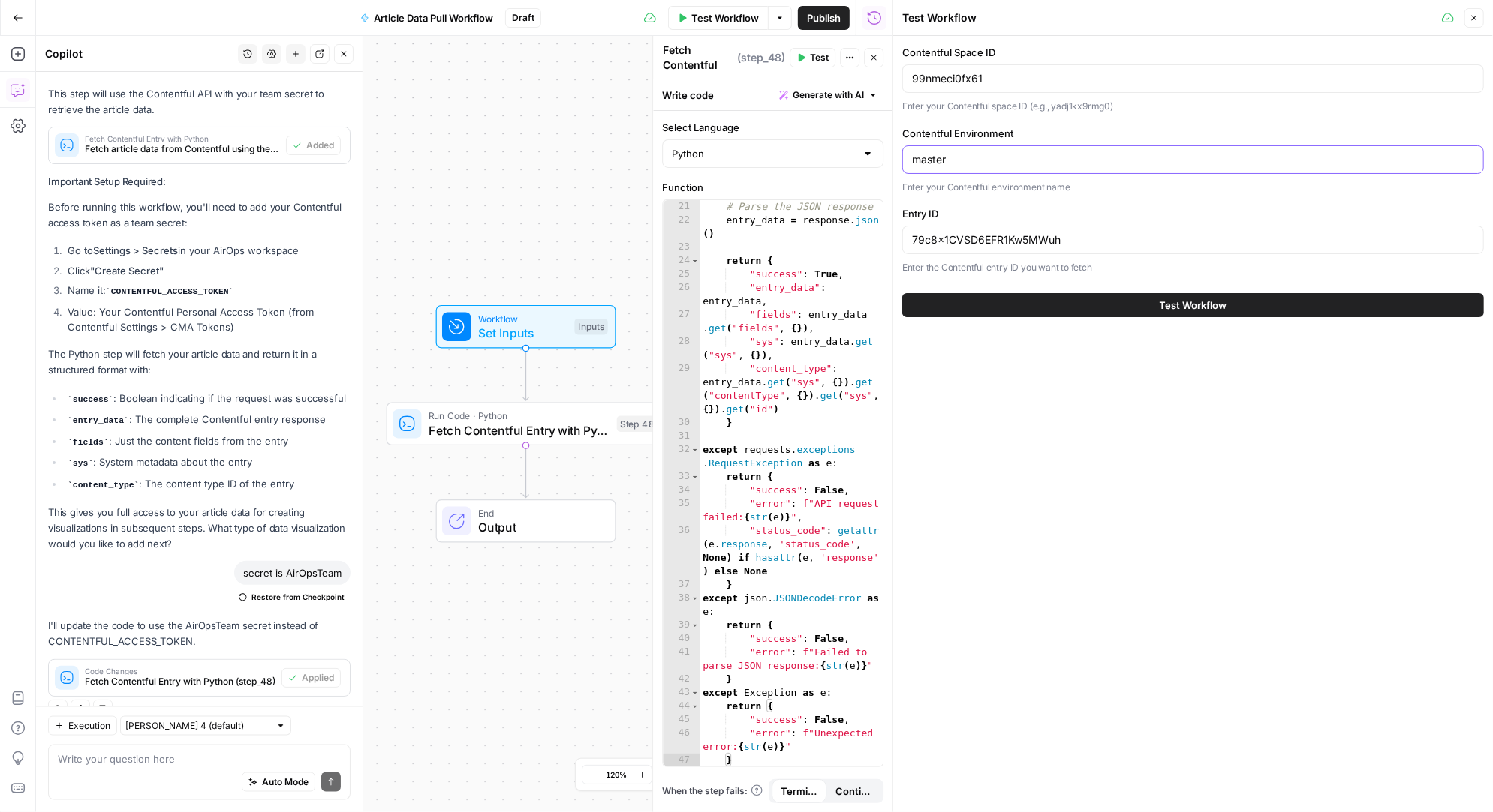
drag, startPoint x: 977, startPoint y: 163, endPoint x: 889, endPoint y: 163, distance: 88.0
click at [892, 163] on div "Test Workflow Close Contentful Space ID 99nmeci0fx61 Enter your Contentful spac…" at bounding box center [1192, 406] width 601 height 812
type input "foogees-playground"
click at [118, 770] on div "Auto Mode Send" at bounding box center [199, 783] width 283 height 33
type textarea "what data will be pulled?"
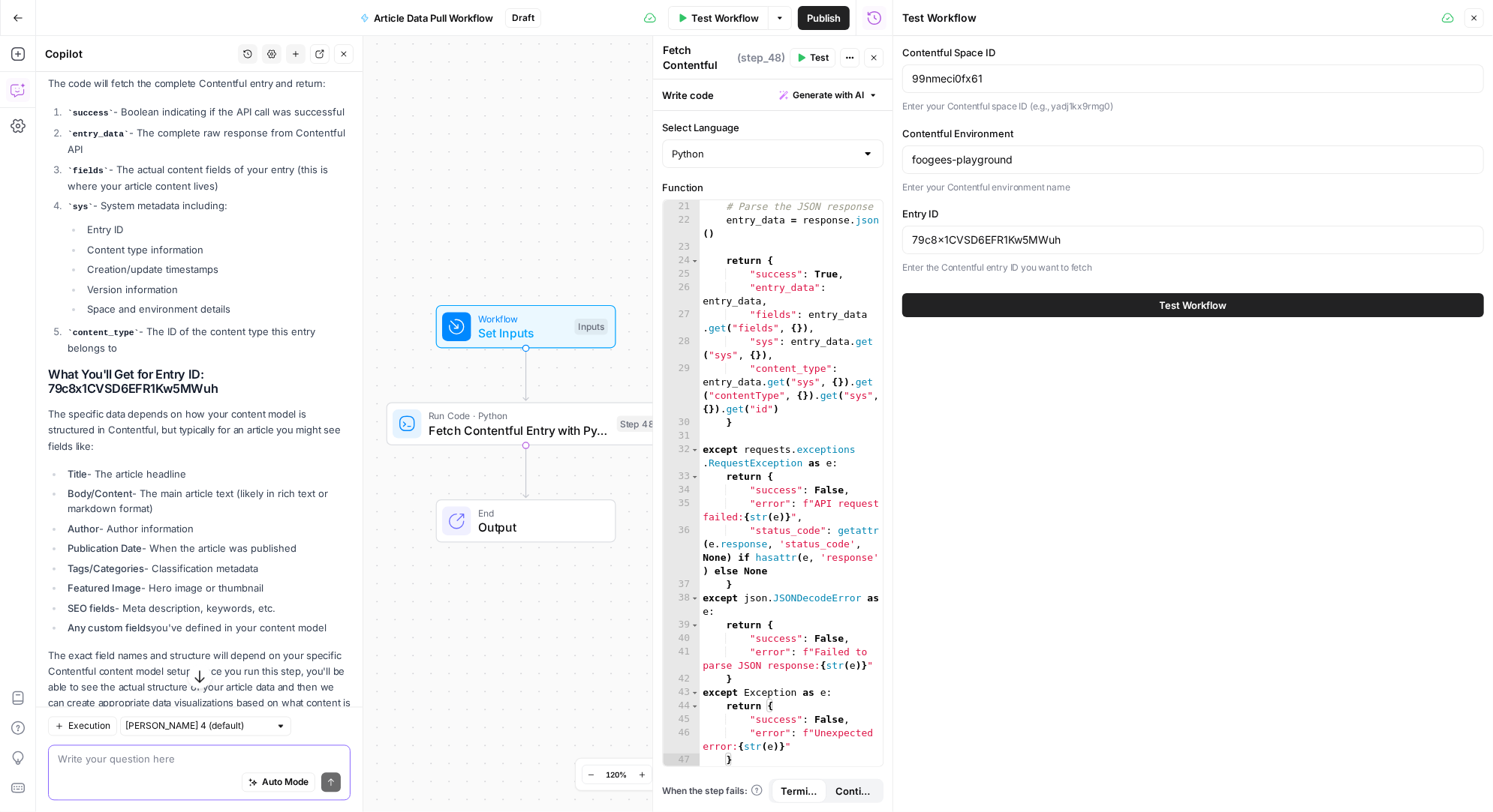
scroll to position [2166, 0]
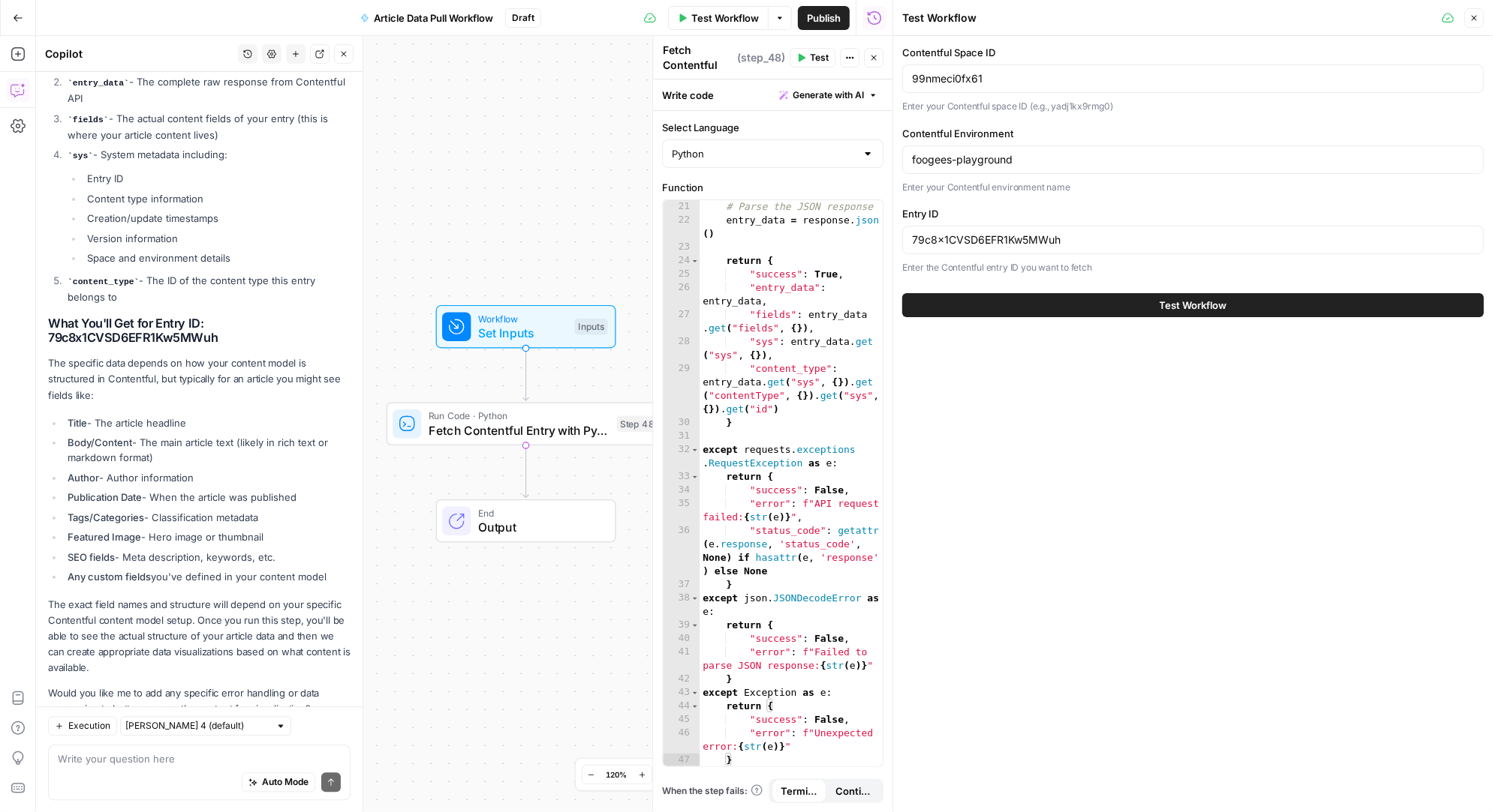
click at [1015, 298] on button "Test Workflow" at bounding box center [1193, 305] width 581 height 24
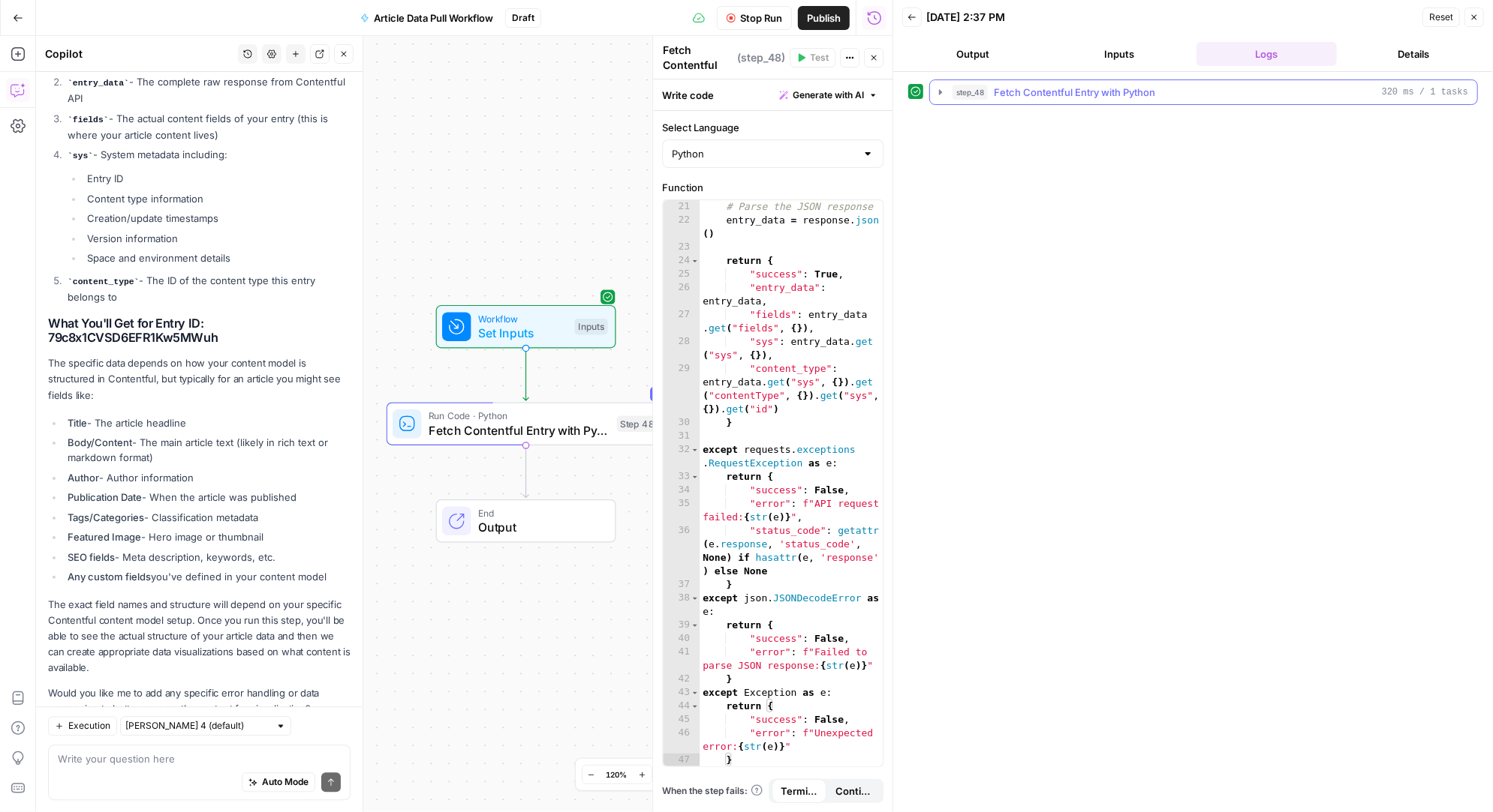
click at [939, 93] on icon "button" at bounding box center [941, 92] width 3 height 5
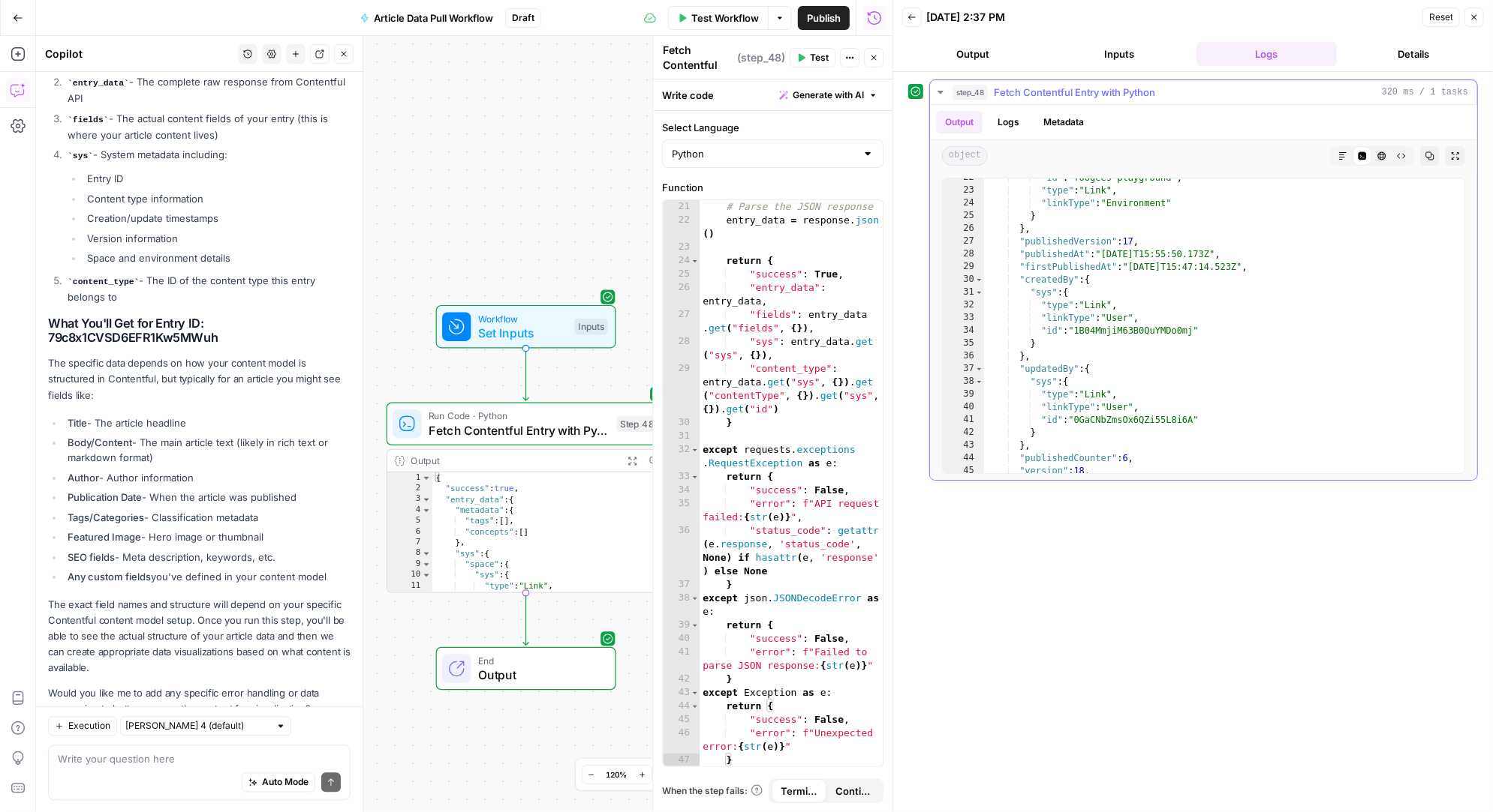
scroll to position [274, 0]
click at [1009, 116] on button "Logs" at bounding box center [1008, 122] width 40 height 22
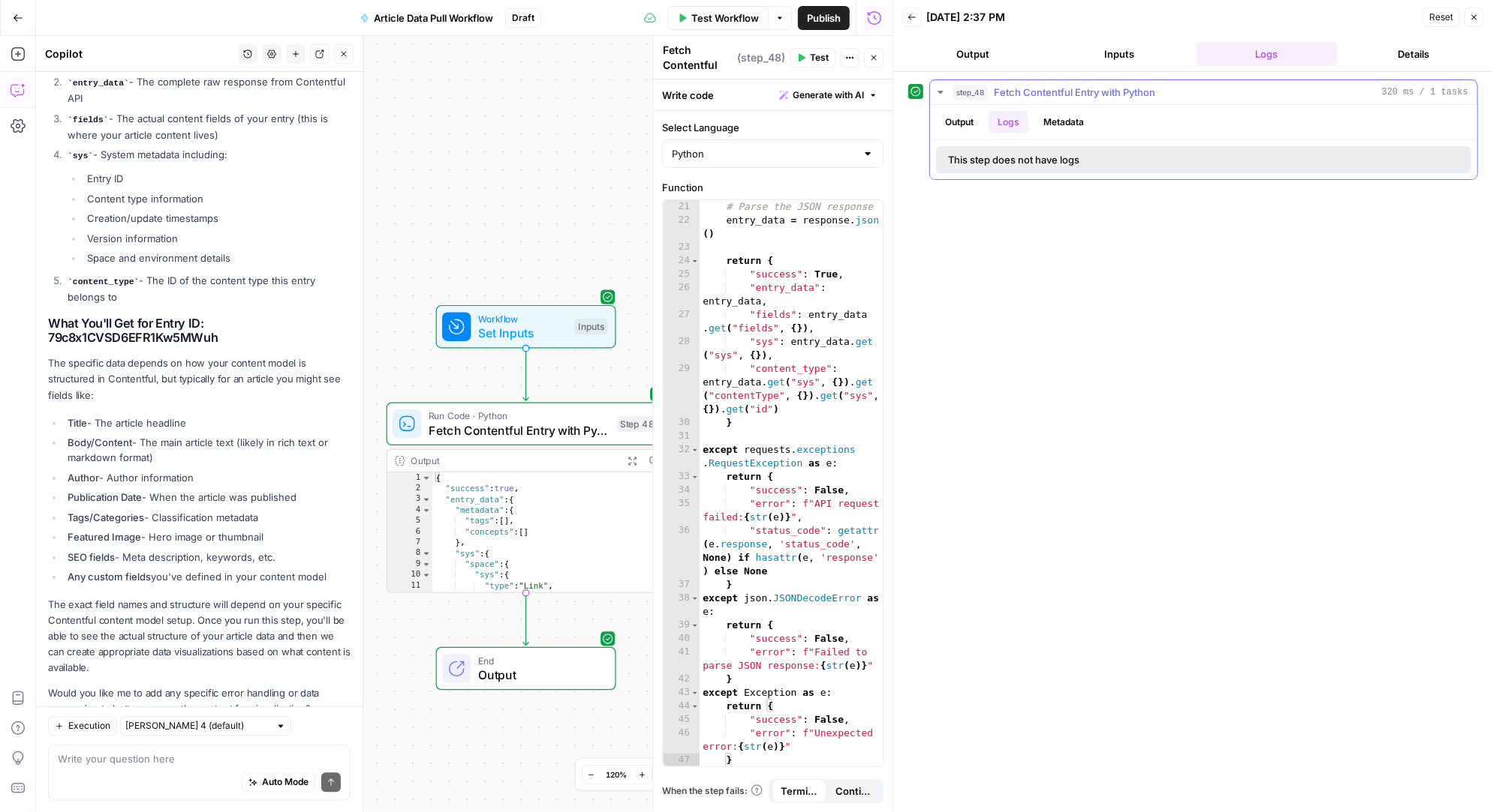
click at [960, 123] on button "Output" at bounding box center [959, 122] width 47 height 22
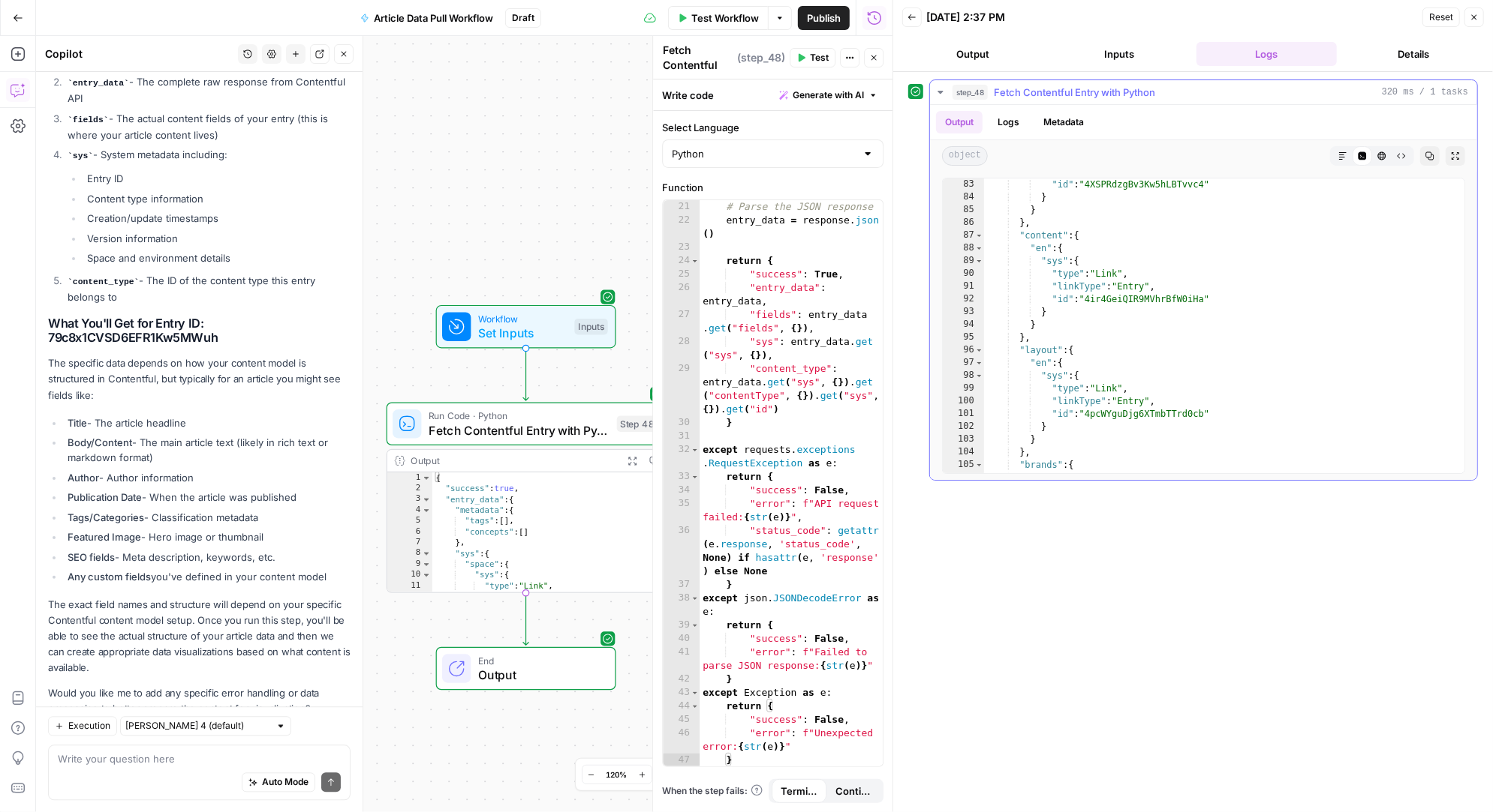
scroll to position [1068, 0]
click at [87, 768] on div "Auto Mode Send" at bounding box center [199, 783] width 283 height 33
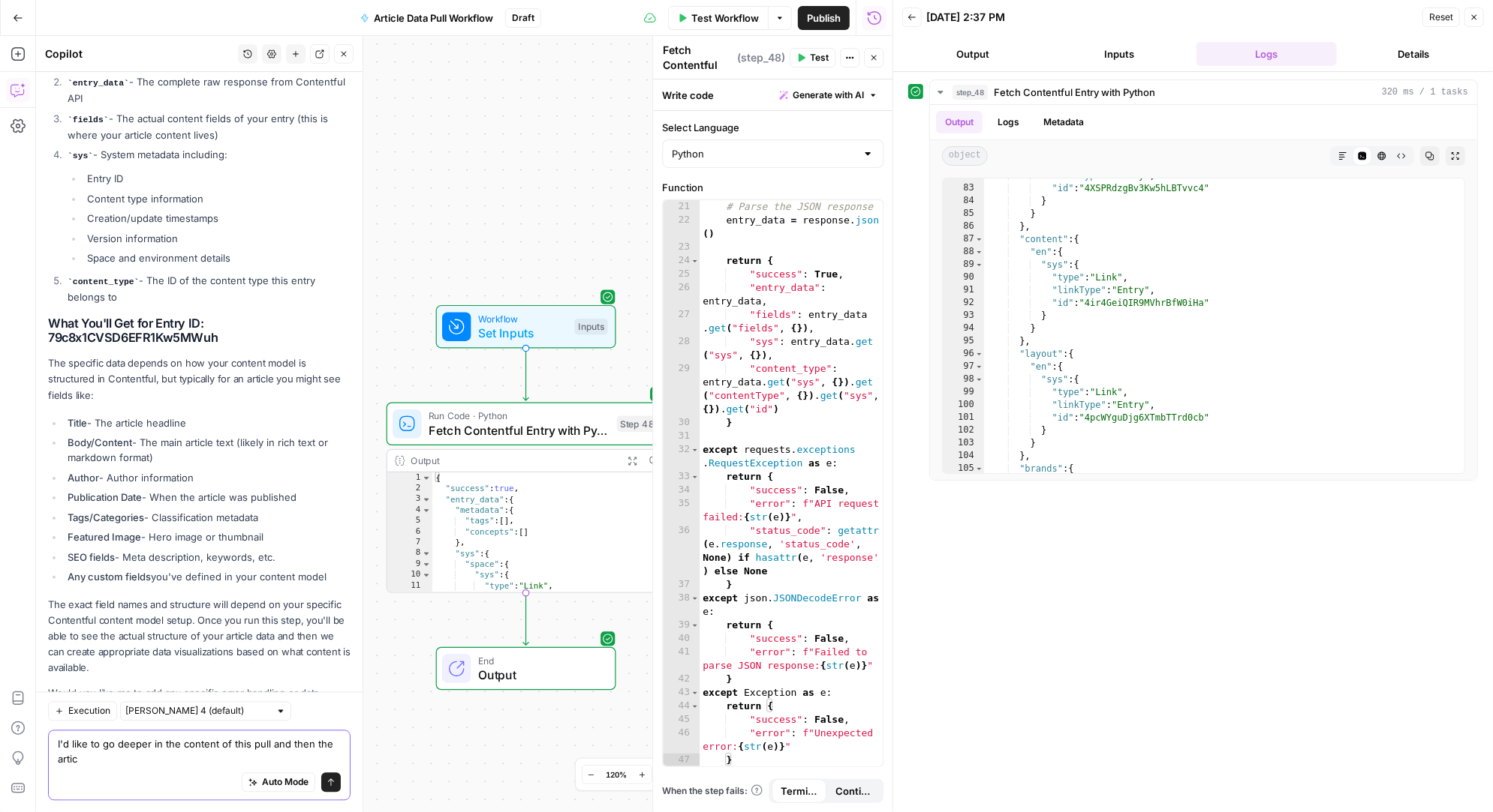
scroll to position [2180, 0]
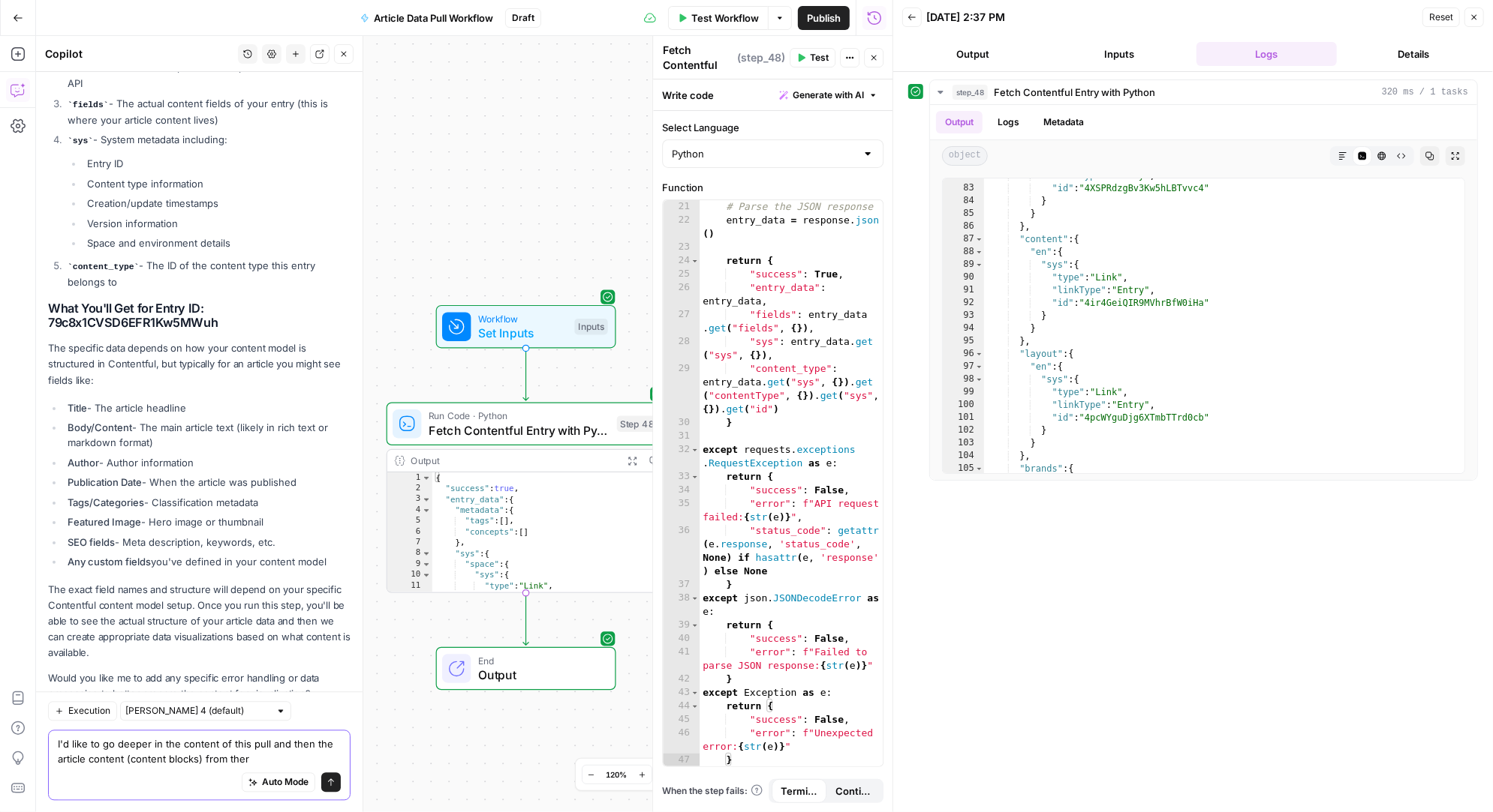
type textarea "I'd like to go deeper in the content of this pull and then the article content …"
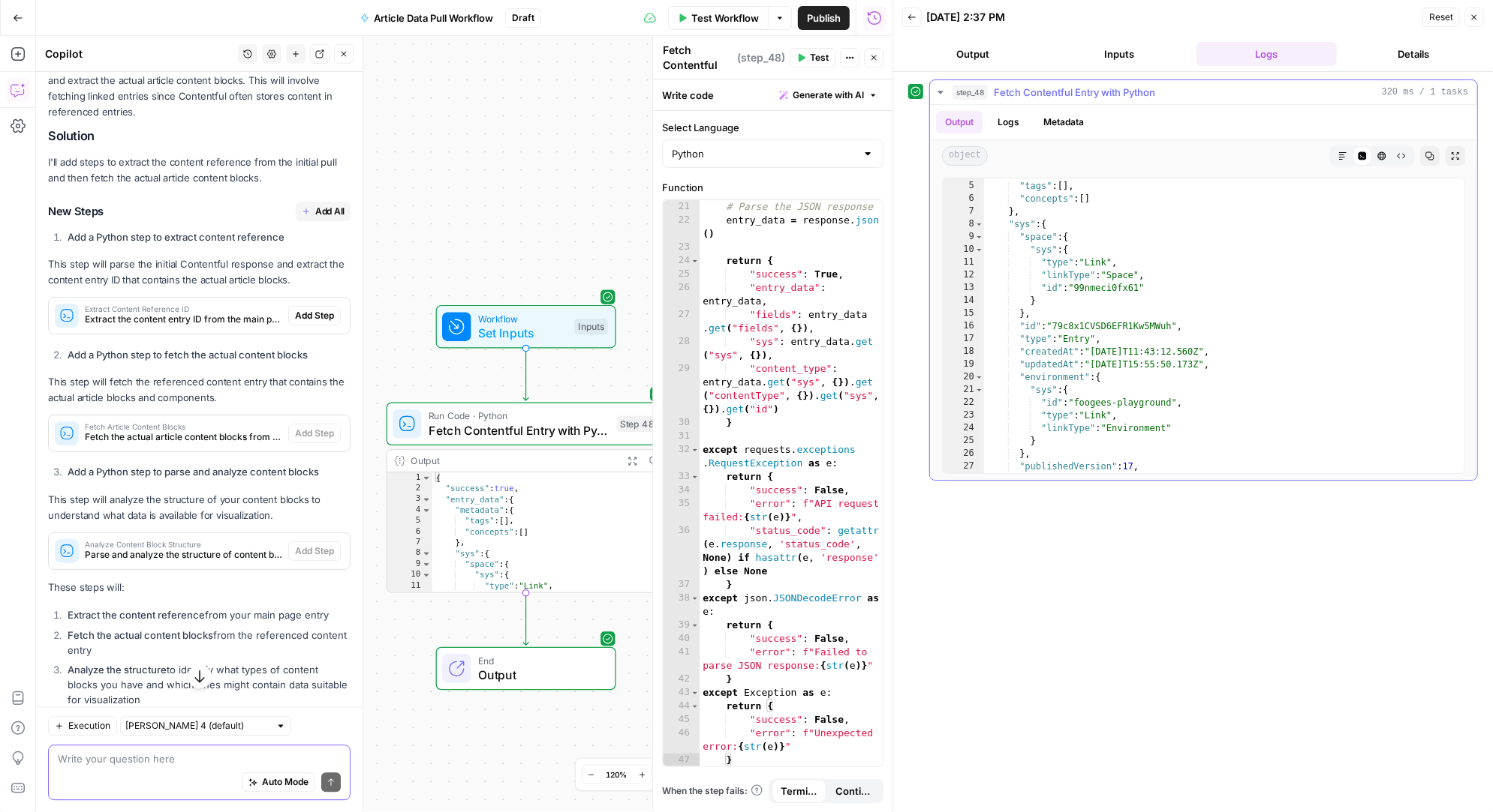
scroll to position [0, 0]
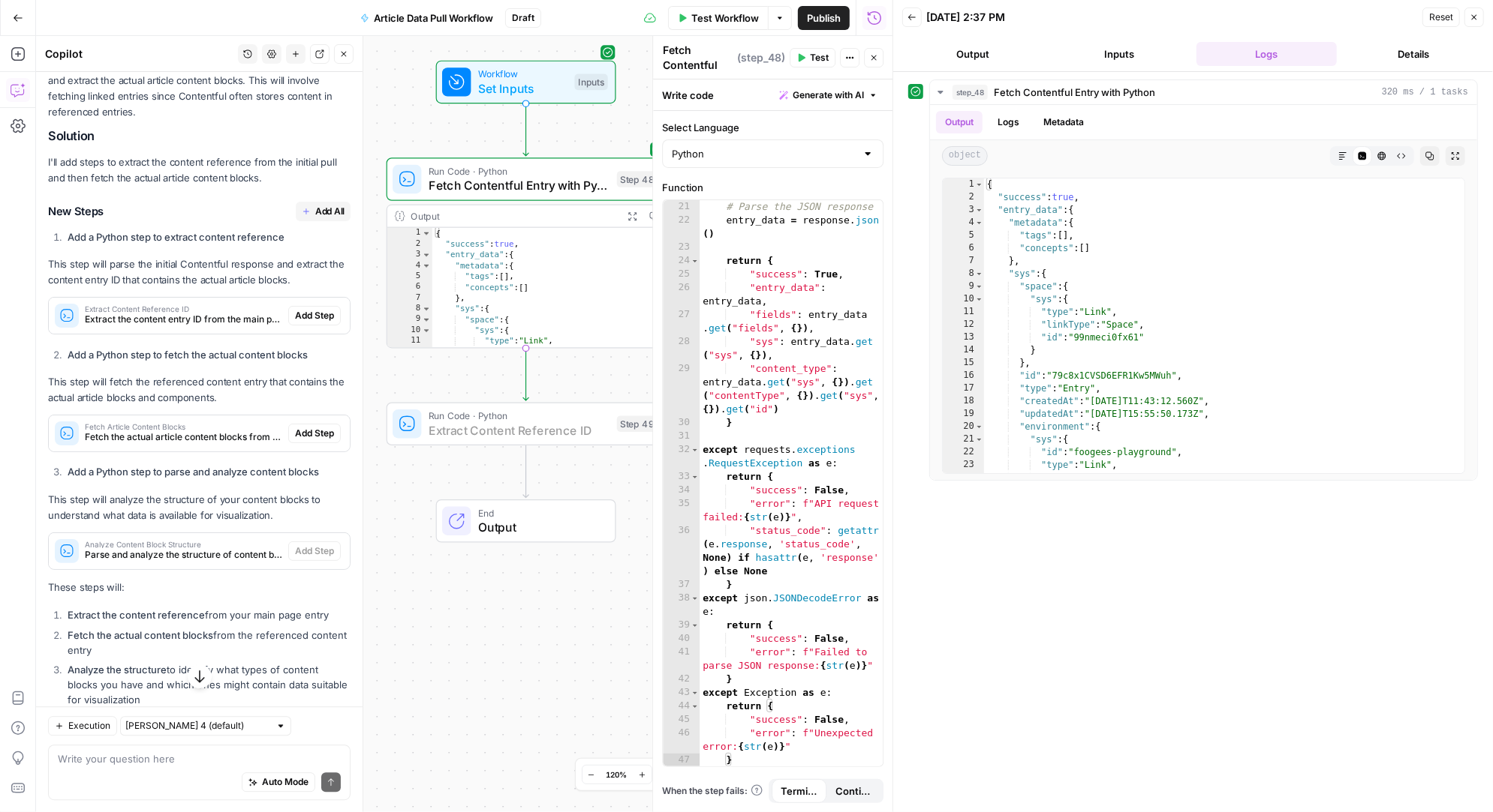
click at [323, 309] on span "Add Step" at bounding box center [314, 316] width 39 height 14
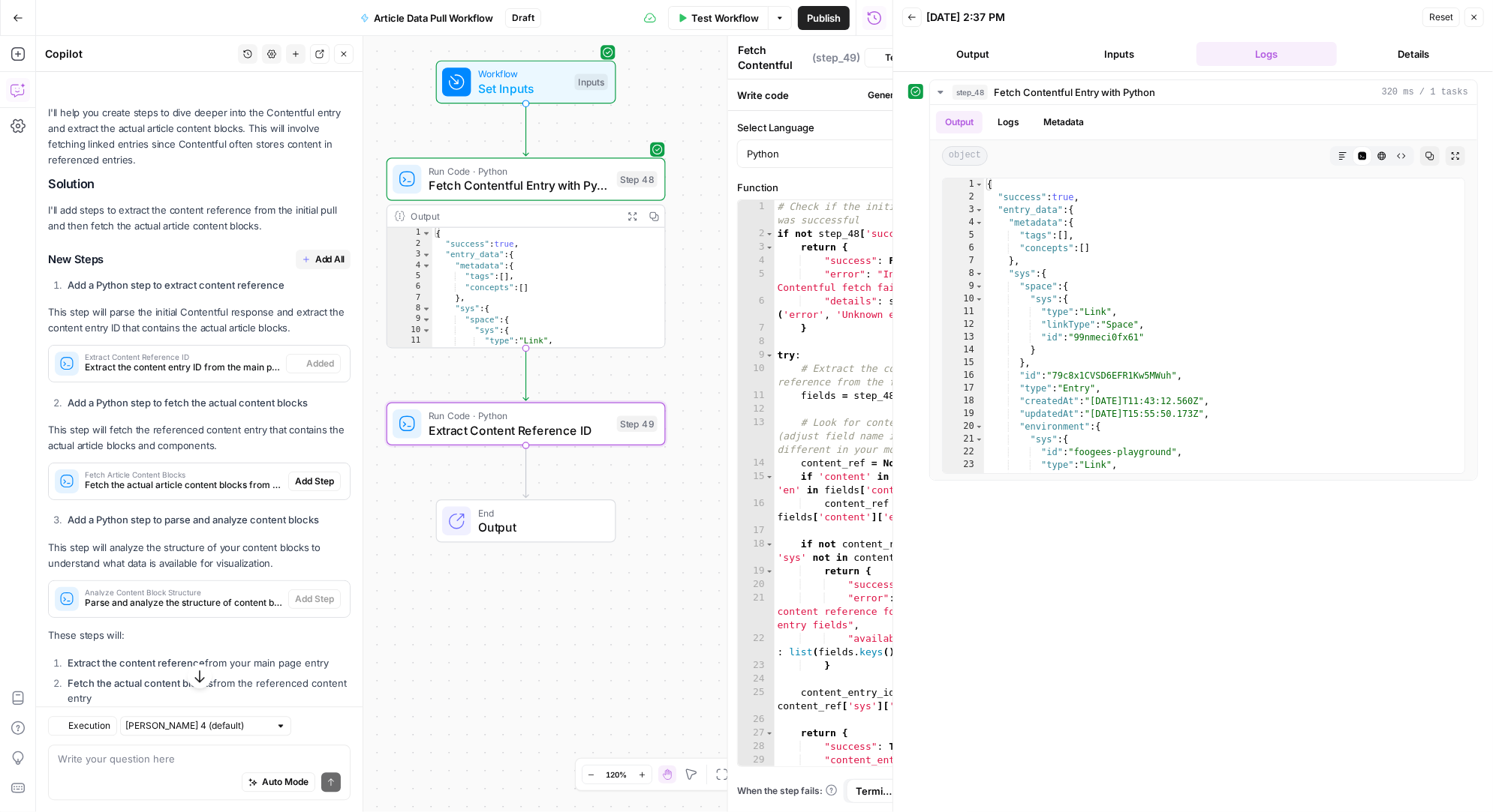
type textarea "Extract Content Reference ID"
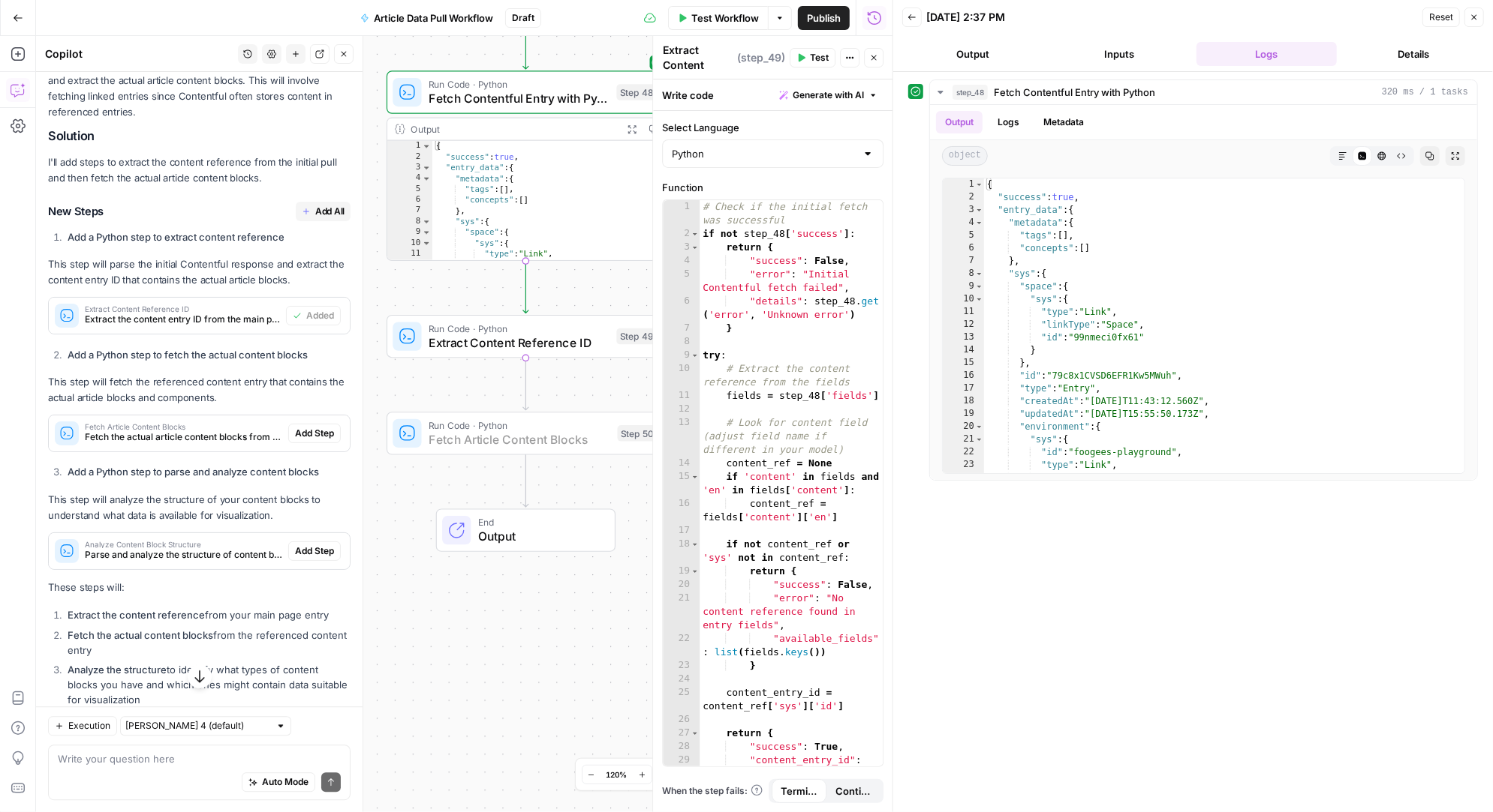
click at [328, 427] on span "Add Step" at bounding box center [314, 434] width 39 height 14
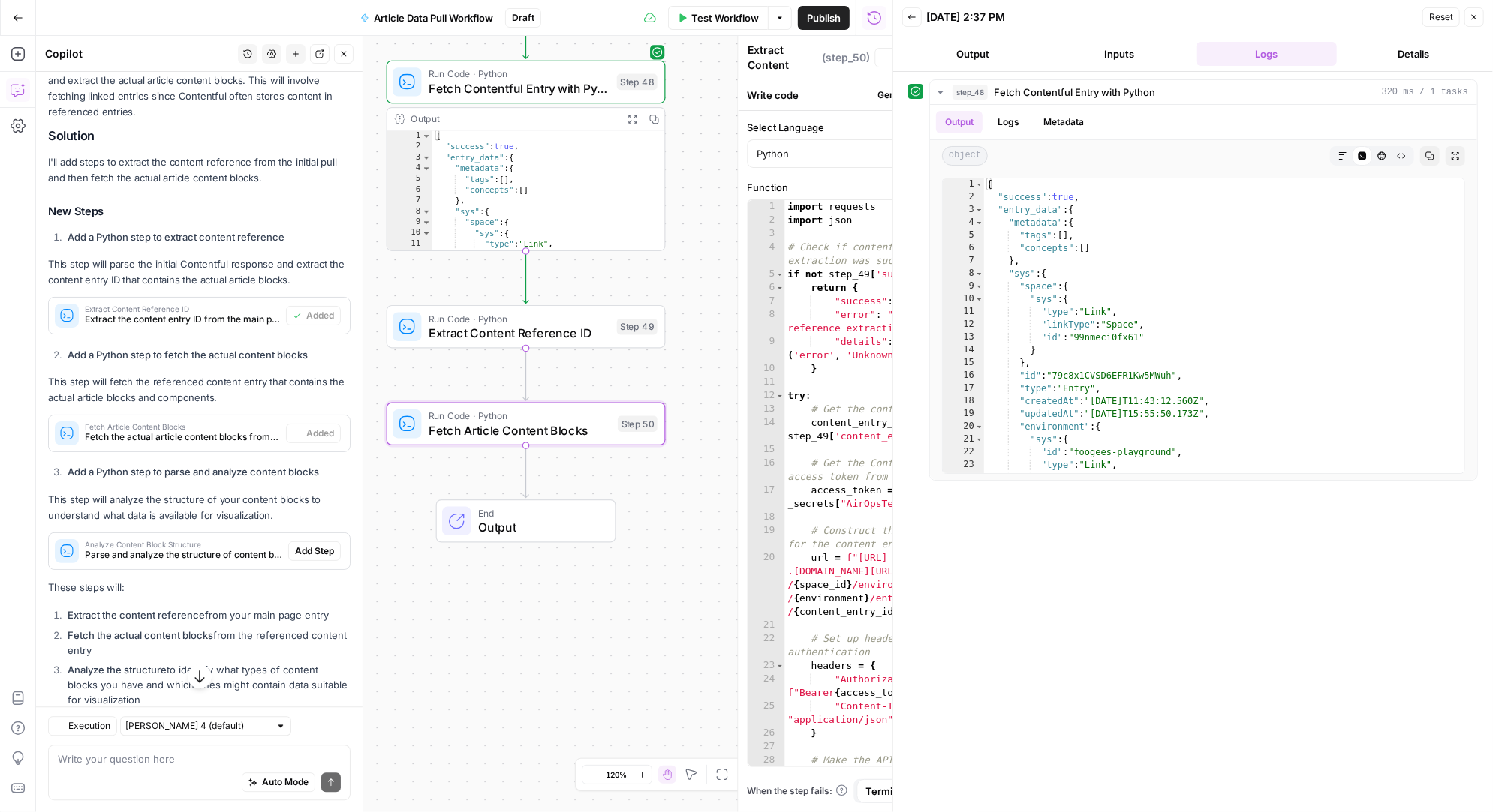
type textarea "Fetch Article Content Blocks"
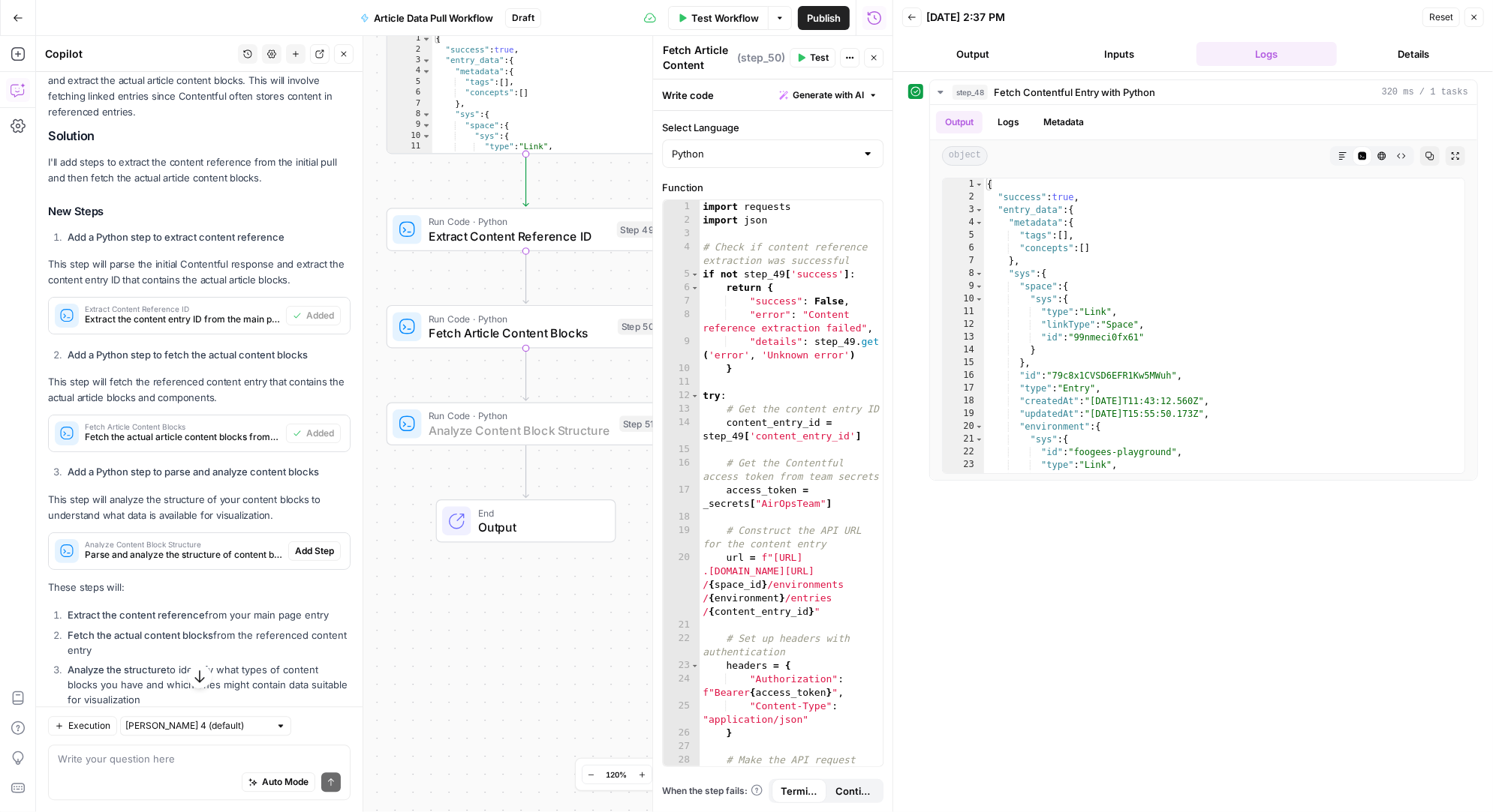
click at [326, 544] on span "Add Step" at bounding box center [314, 551] width 39 height 14
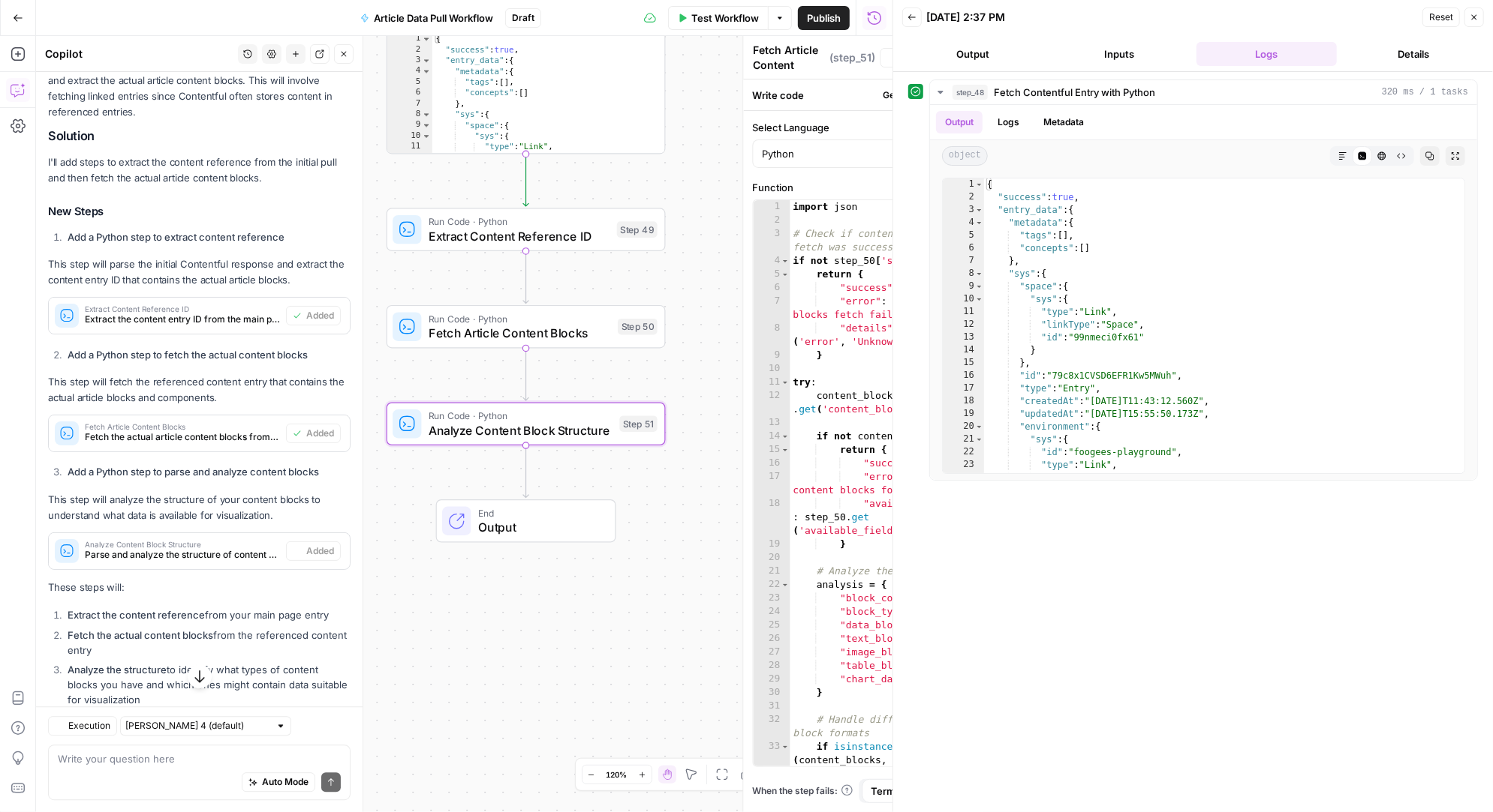
type textarea "Analyze Content Block Structure"
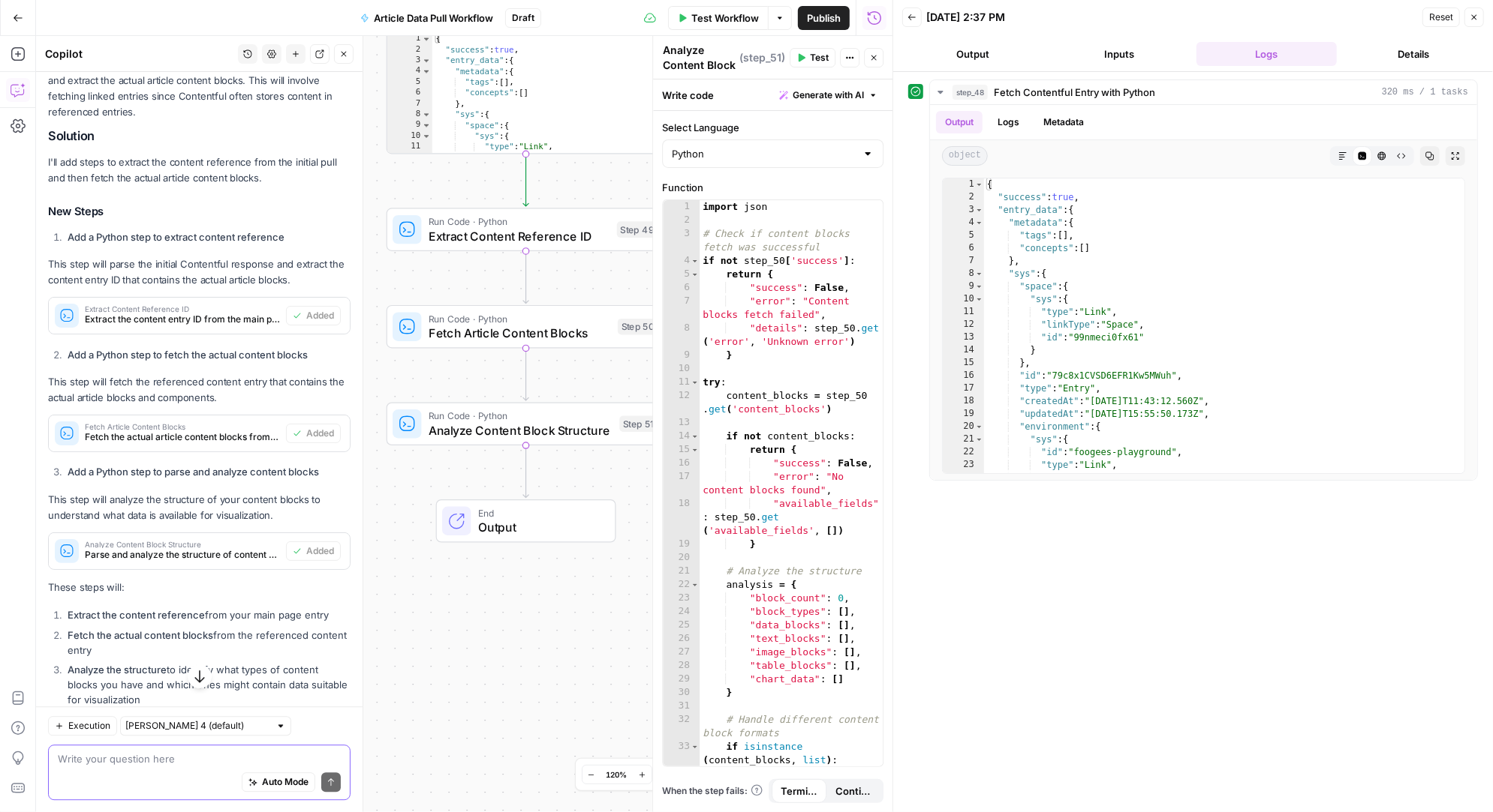
click at [145, 764] on textarea at bounding box center [199, 759] width 283 height 15
type textarea "i feel like these could all be one step"
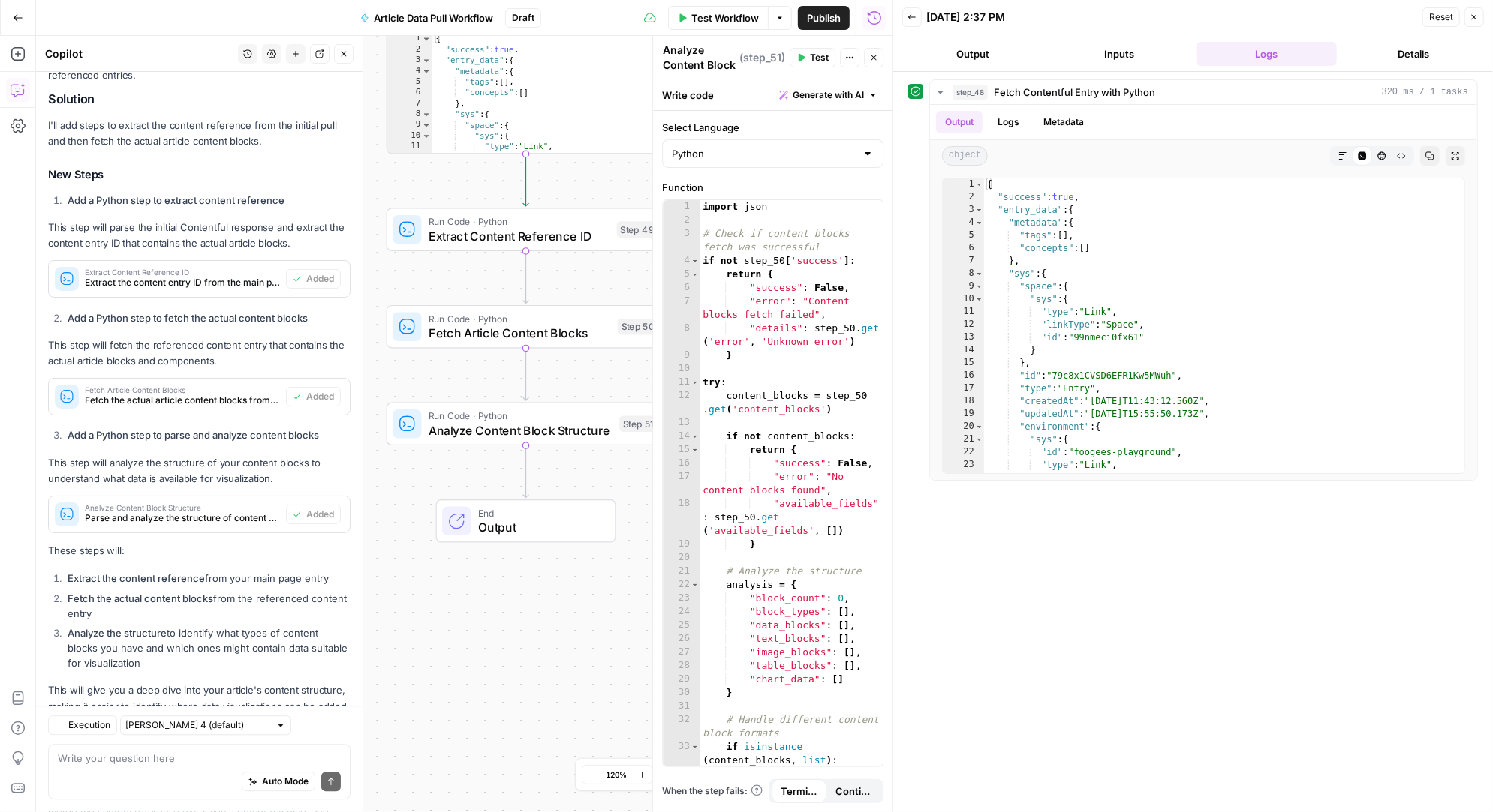
scroll to position [3146, 0]
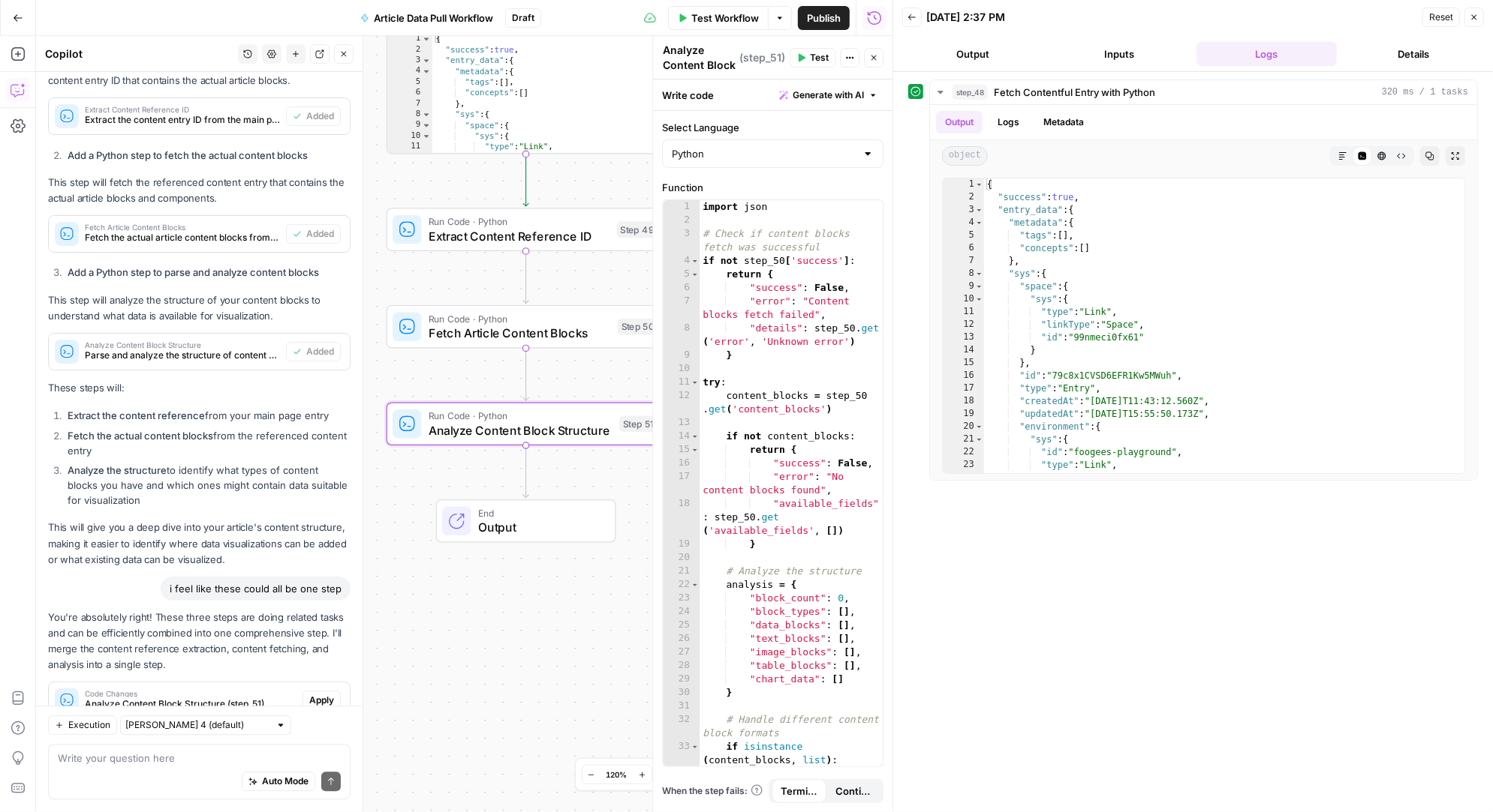
click at [325, 691] on button "Apply" at bounding box center [321, 700] width 38 height 20
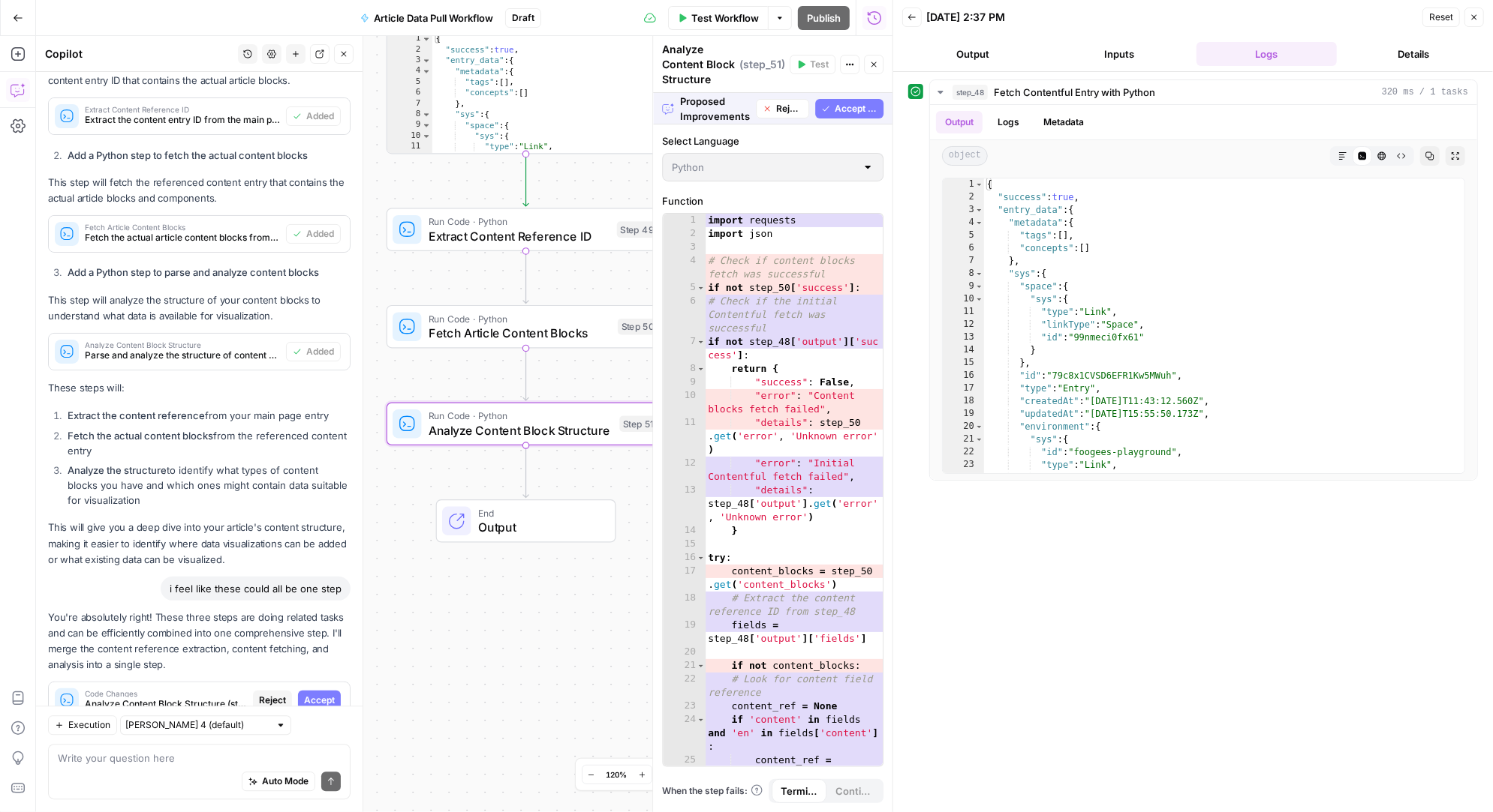
click at [322, 694] on span "Accept" at bounding box center [320, 701] width 31 height 14
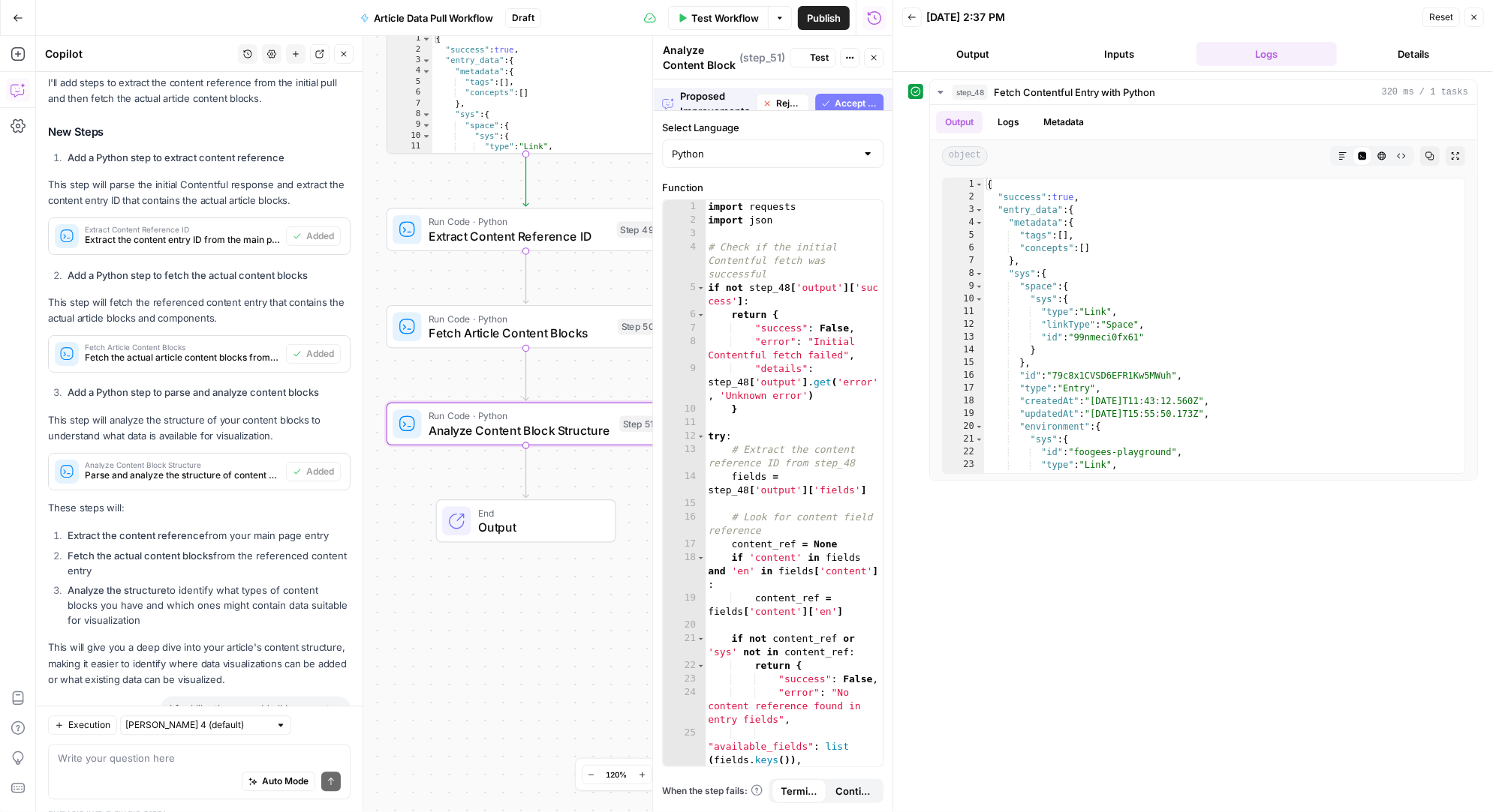
scroll to position [3170, 0]
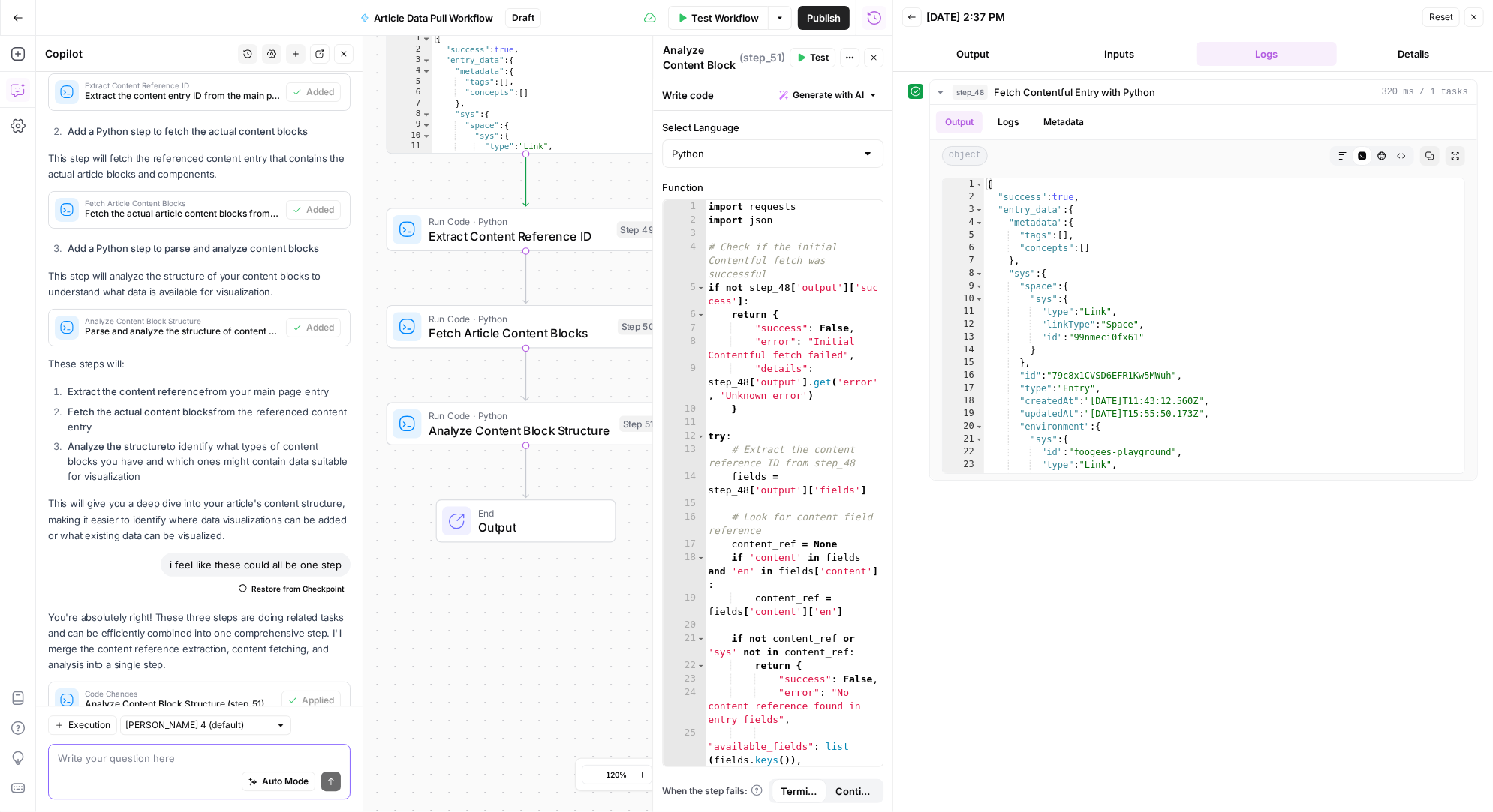
click at [144, 764] on textarea at bounding box center [199, 759] width 283 height 15
type textarea "a"
type textarea "all 3 or all 4"
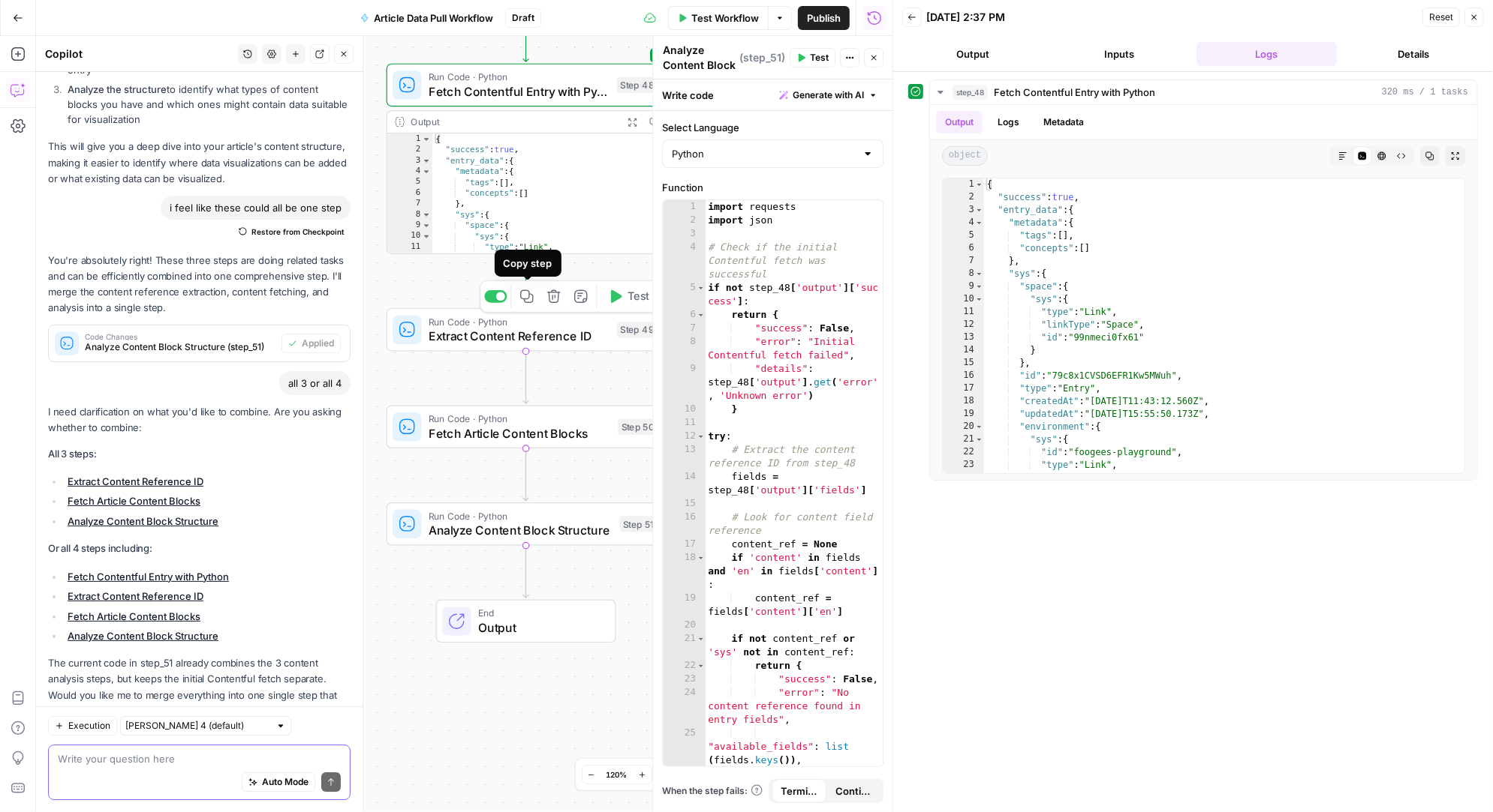
scroll to position [0, 0]
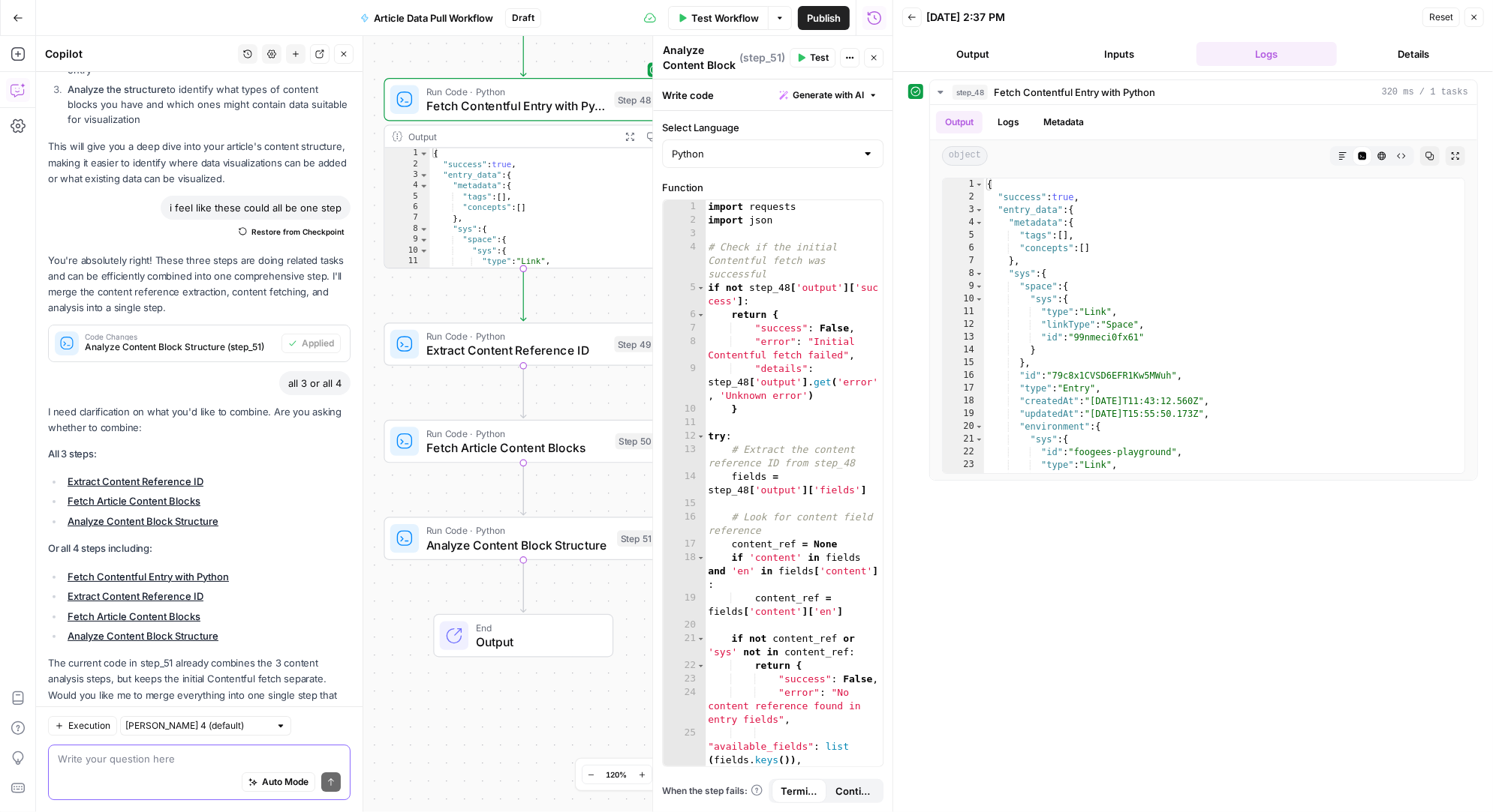
click at [124, 758] on textarea at bounding box center [199, 759] width 283 height 15
type textarea "yes please"
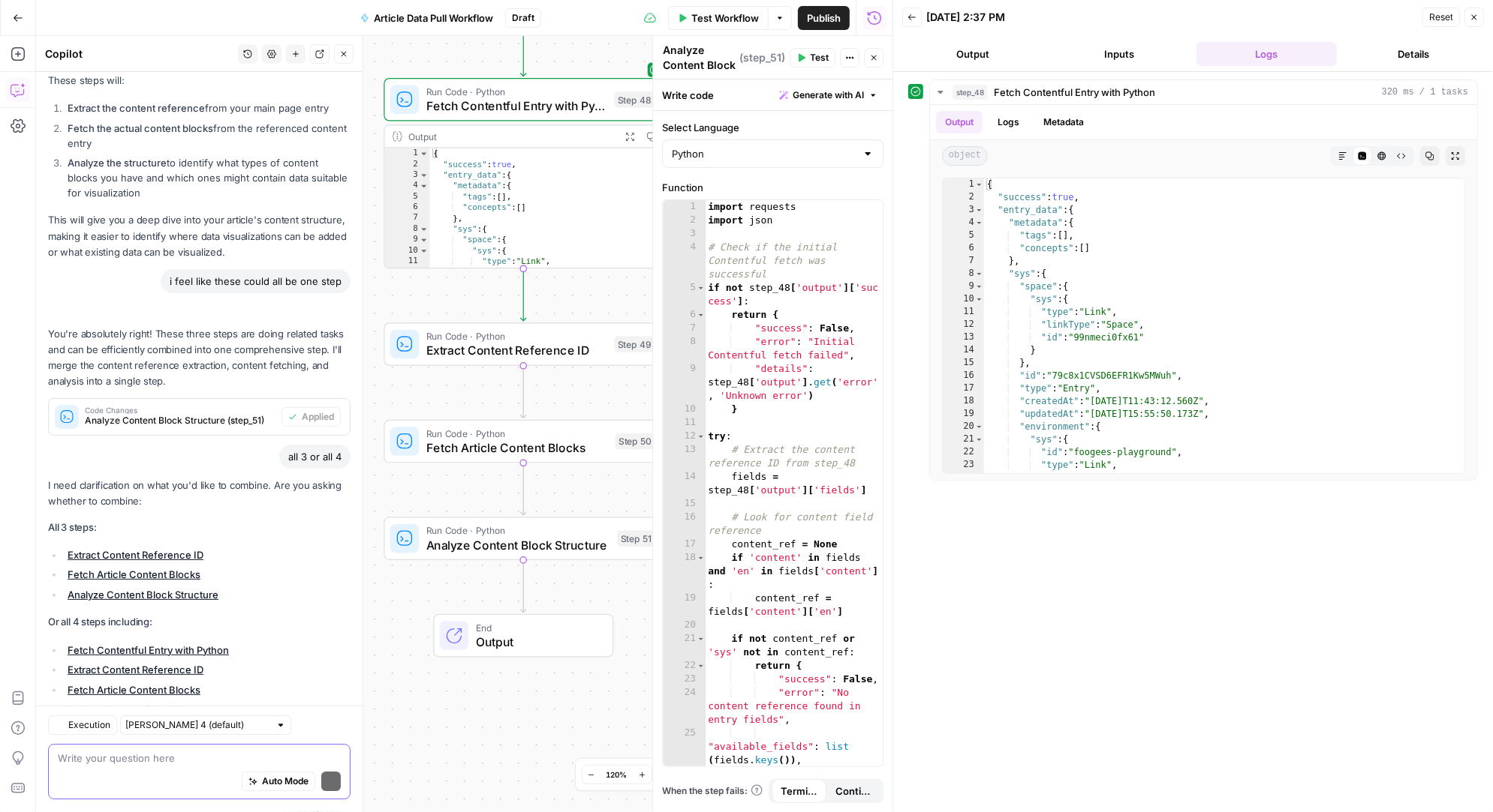
scroll to position [3662, 0]
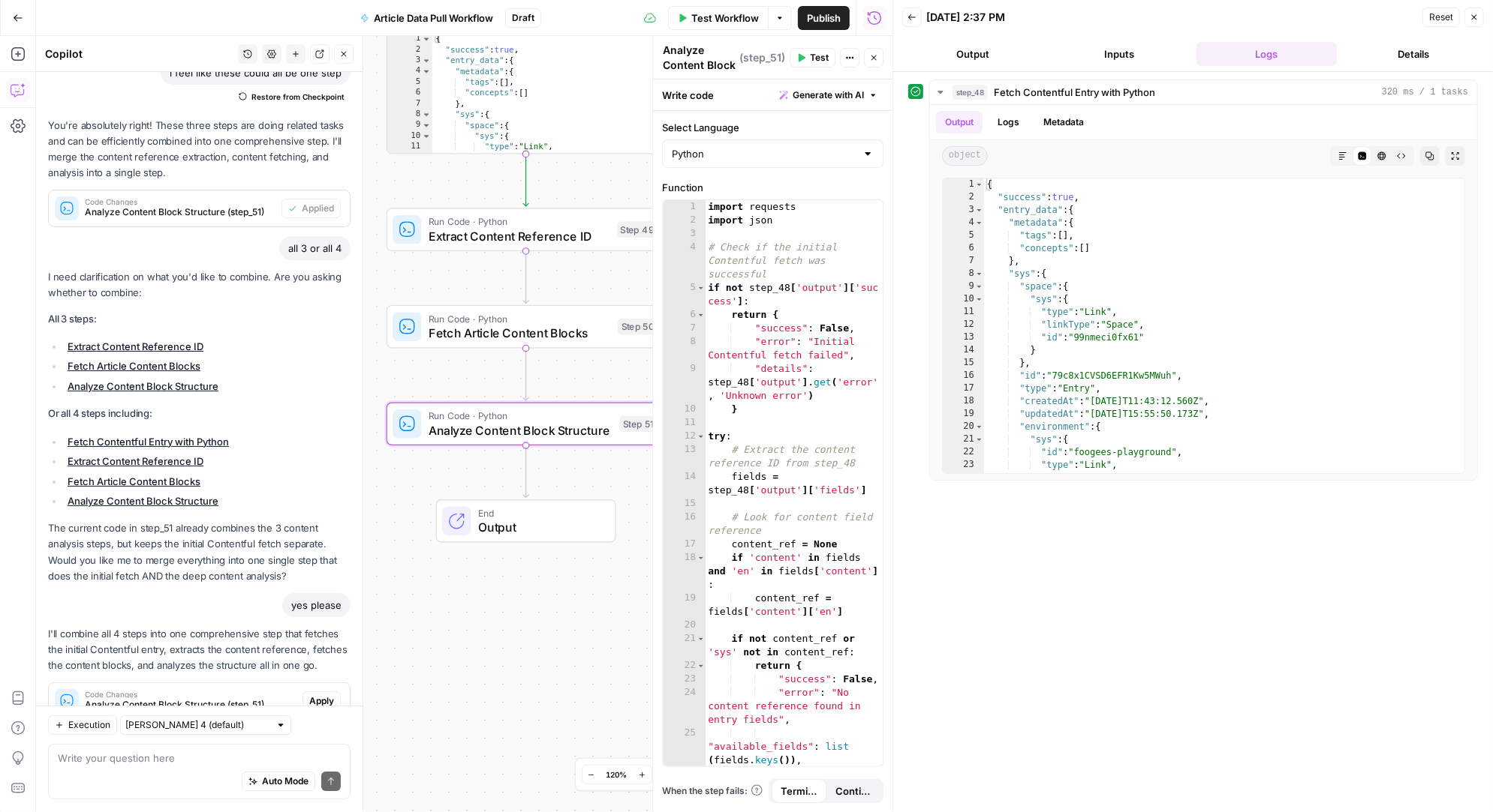
click at [328, 695] on span "Apply" at bounding box center [321, 702] width 25 height 14
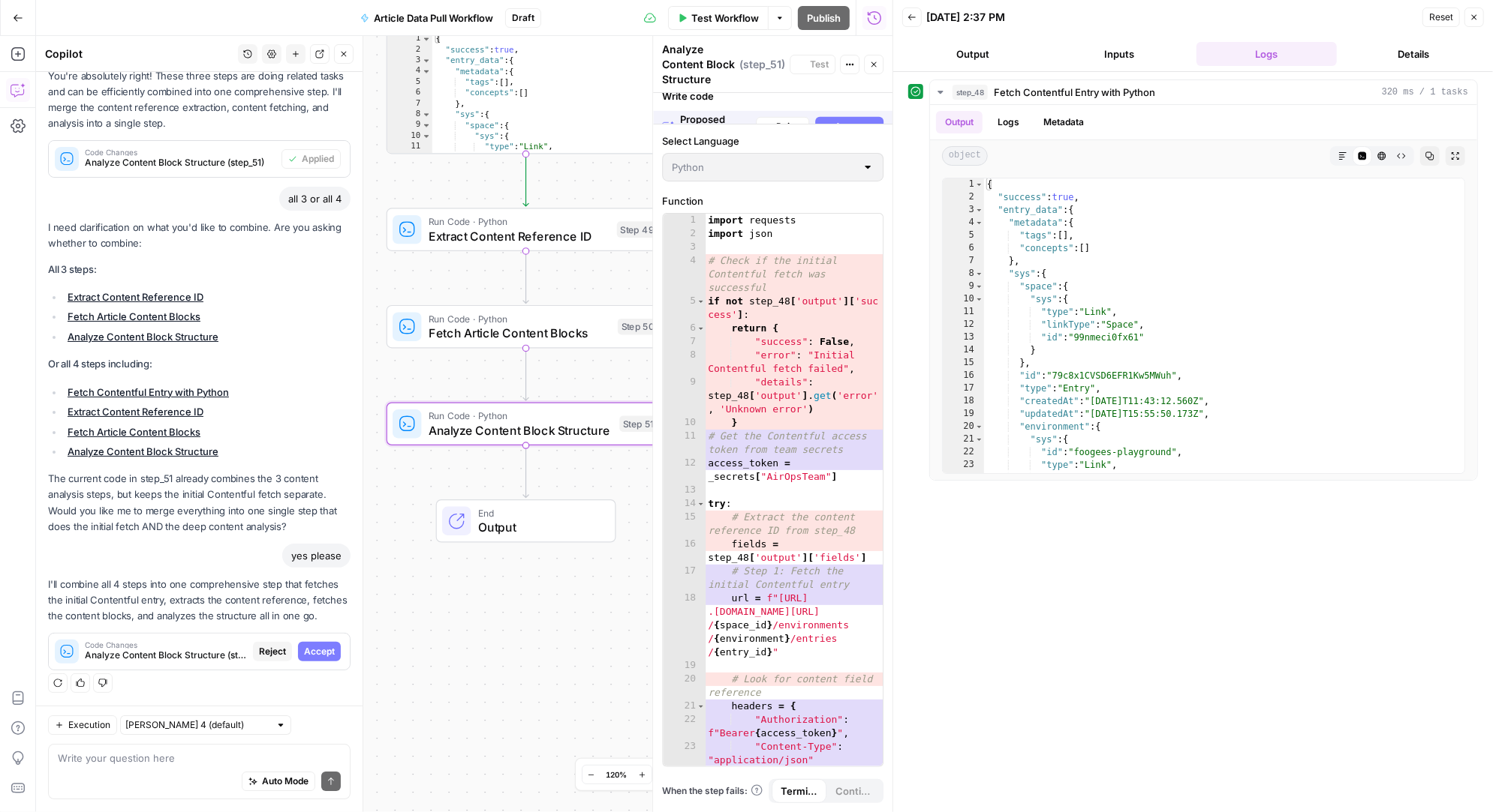
scroll to position [3518, 0]
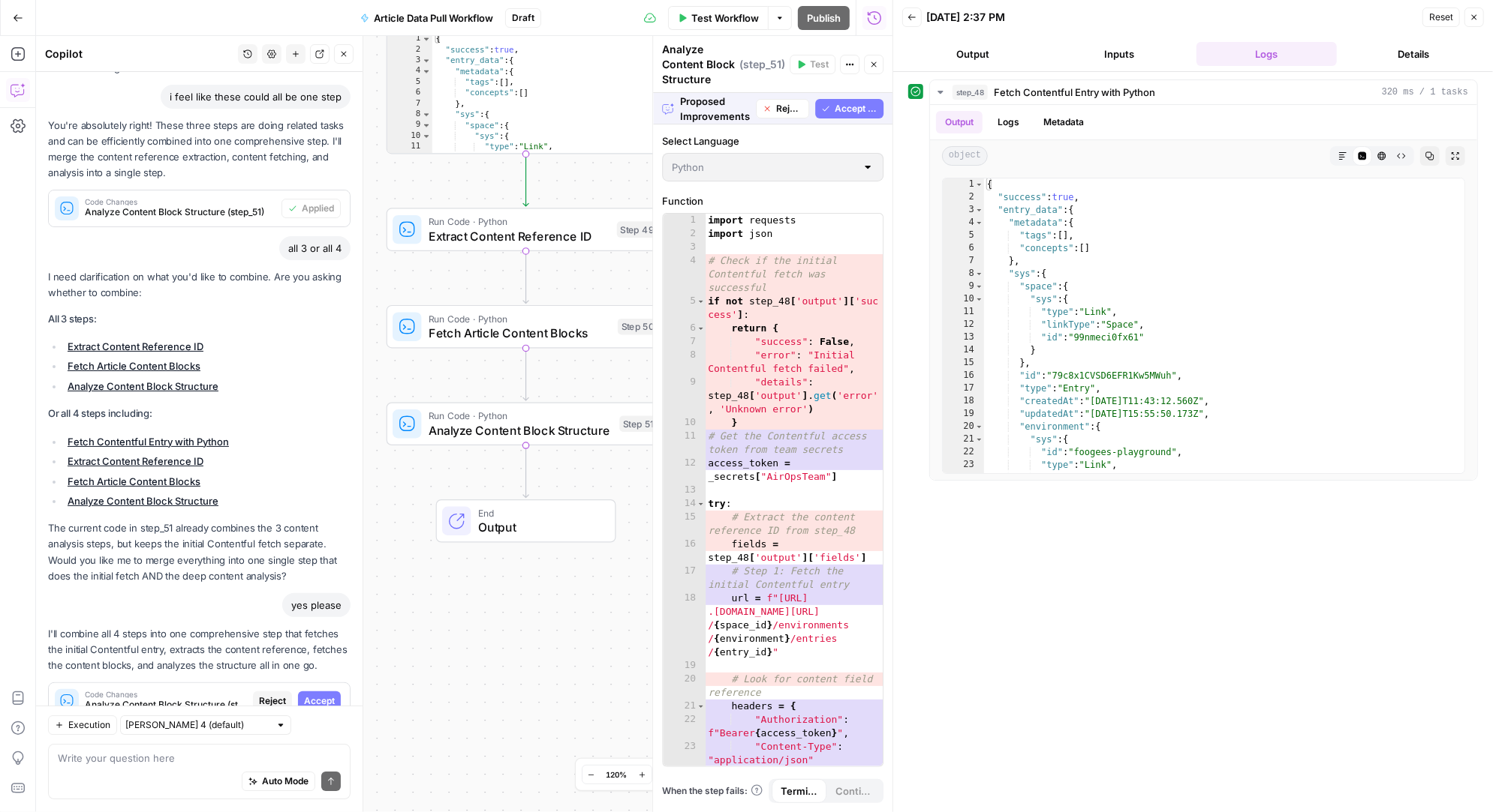
click at [862, 103] on span "Accept All" at bounding box center [856, 109] width 42 height 14
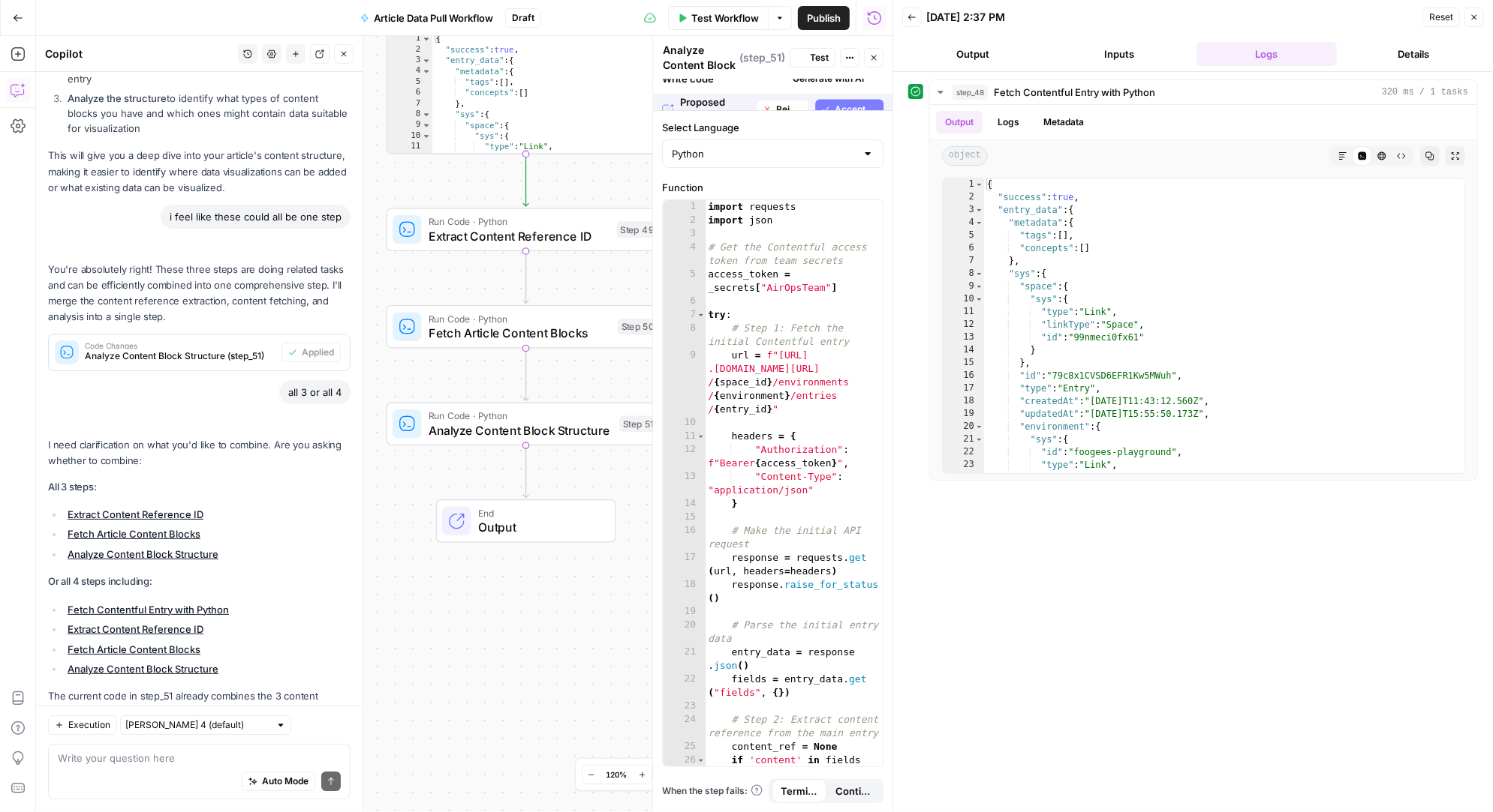
scroll to position [3710, 0]
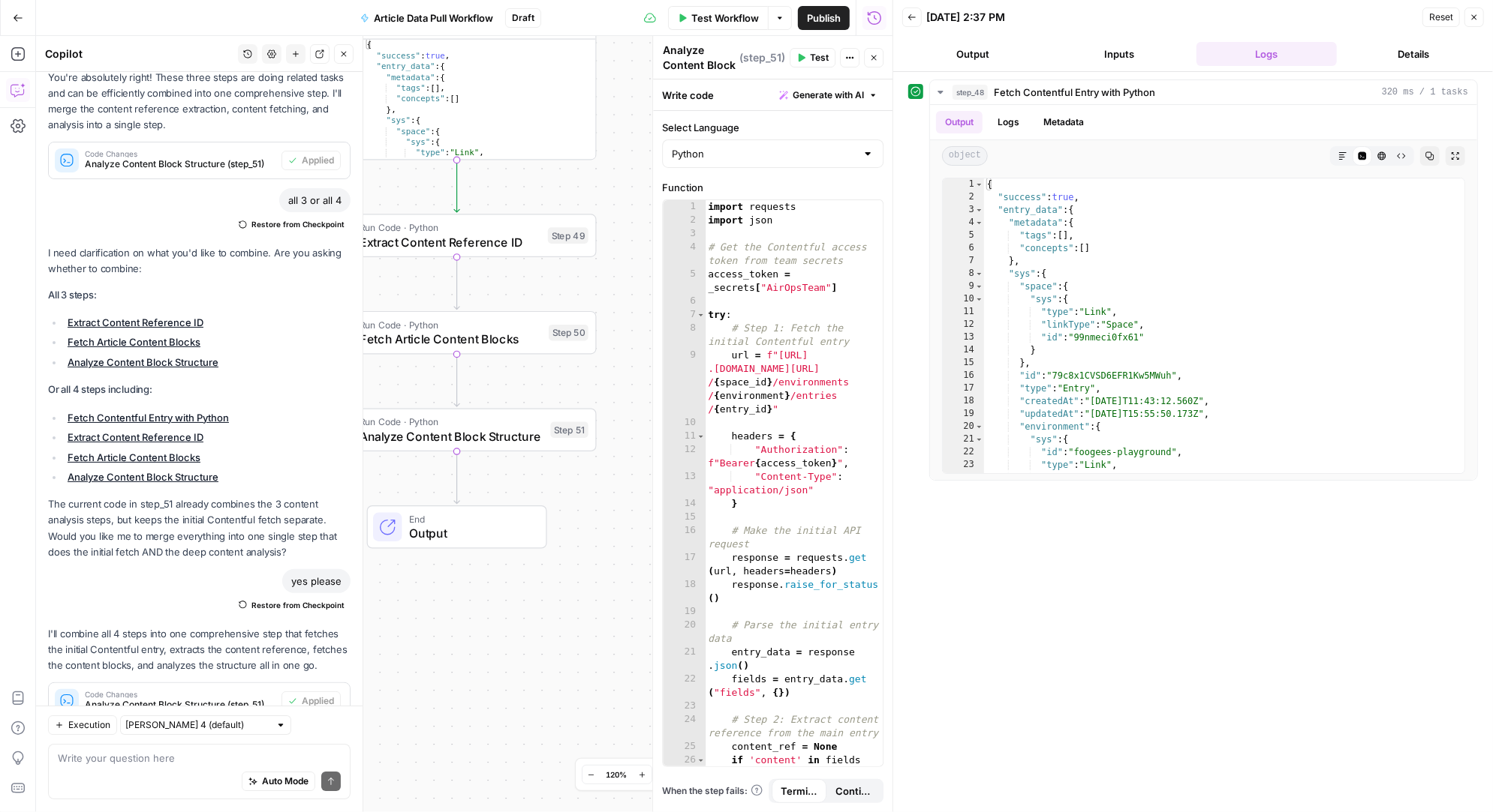
drag, startPoint x: 588, startPoint y: 166, endPoint x: 514, endPoint y: 173, distance: 74.3
click at [514, 173] on div "Workflow Set Inputs Inputs Run Code · Python Fetch Contentful Entry with Python…" at bounding box center [464, 424] width 857 height 776
click at [483, 206] on icon "button" at bounding box center [479, 203] width 14 height 14
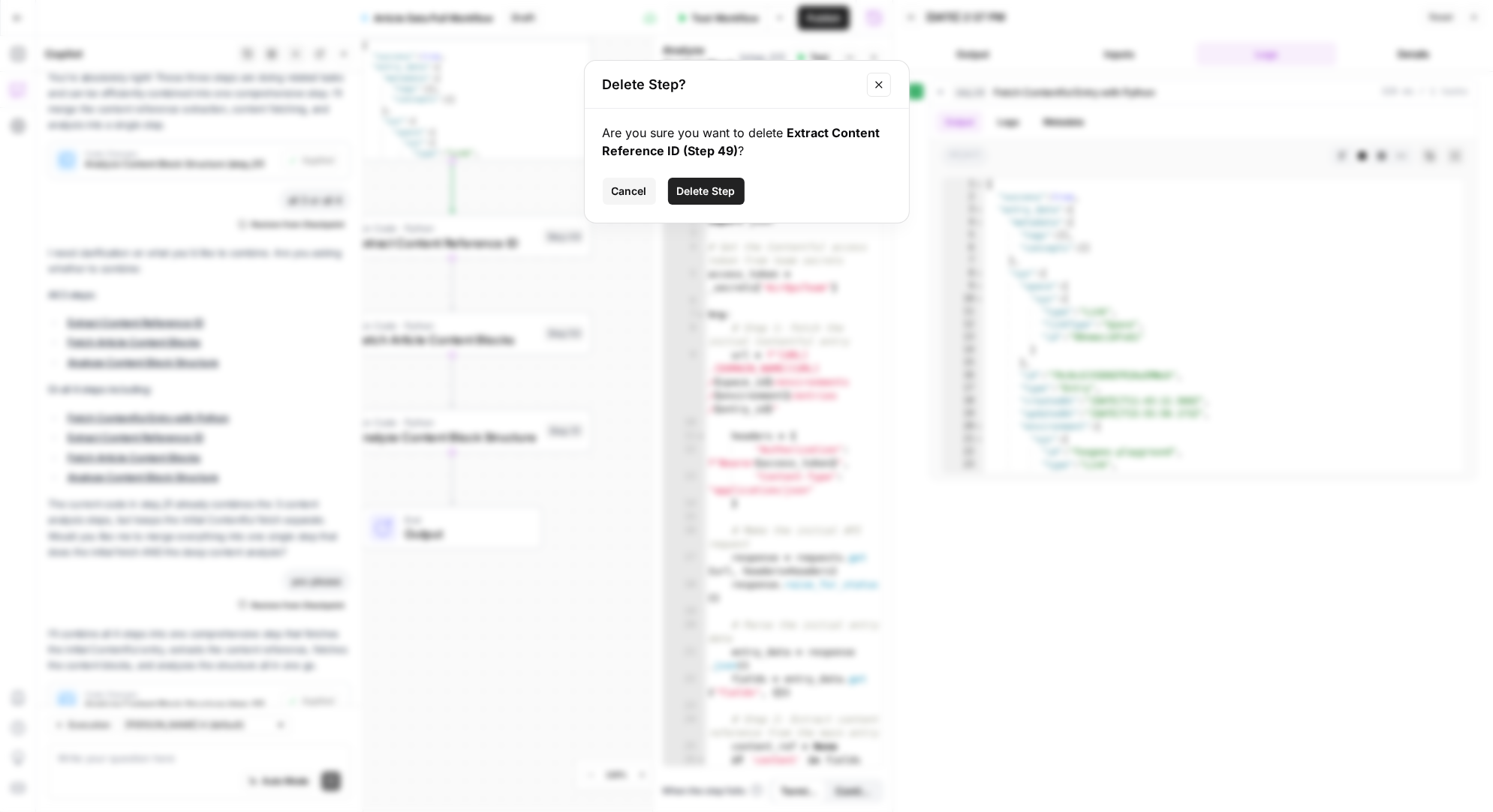
click at [703, 191] on span "Delete Step" at bounding box center [706, 191] width 59 height 15
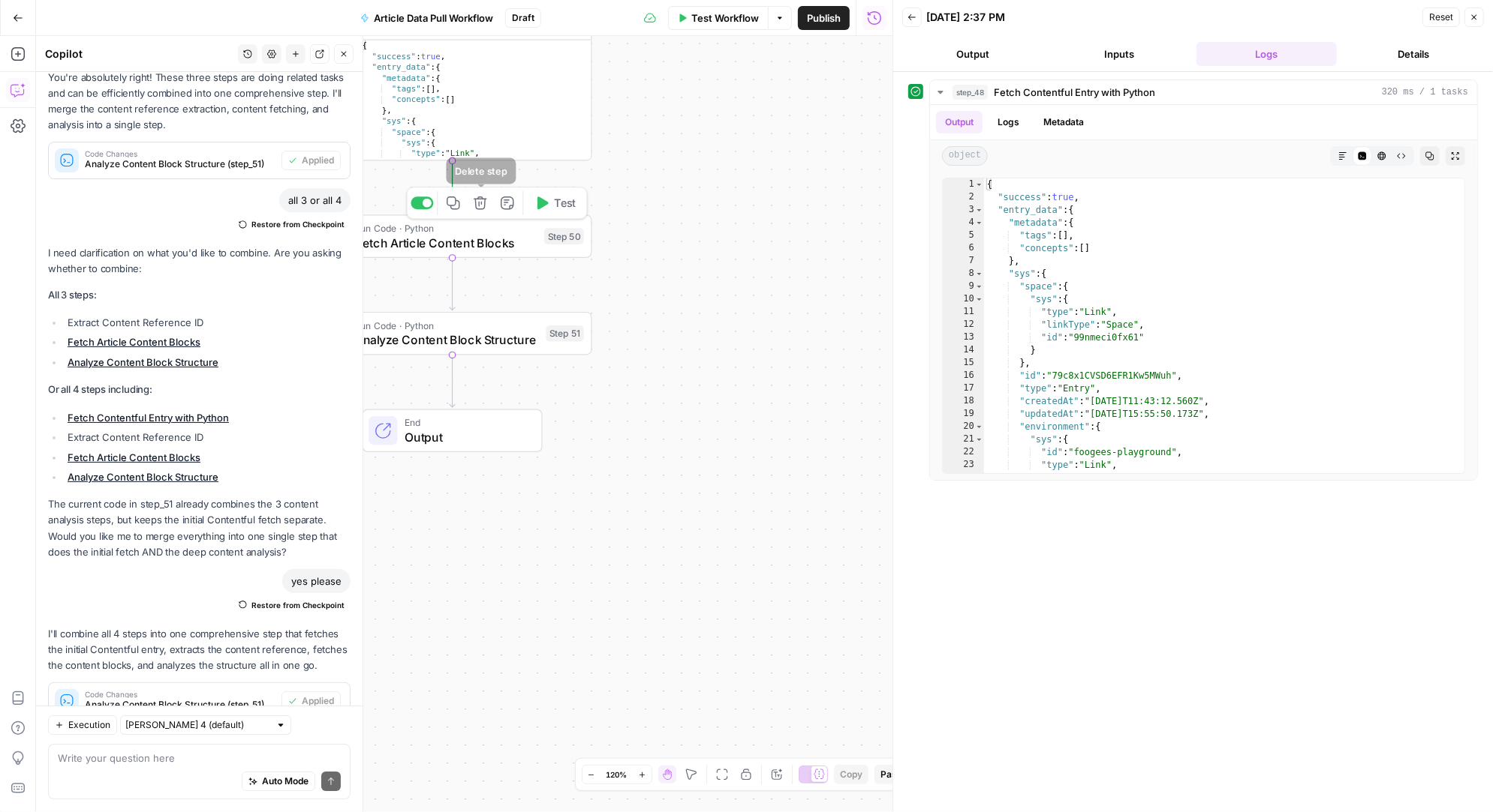
click at [483, 204] on icon "button" at bounding box center [479, 203] width 14 height 14
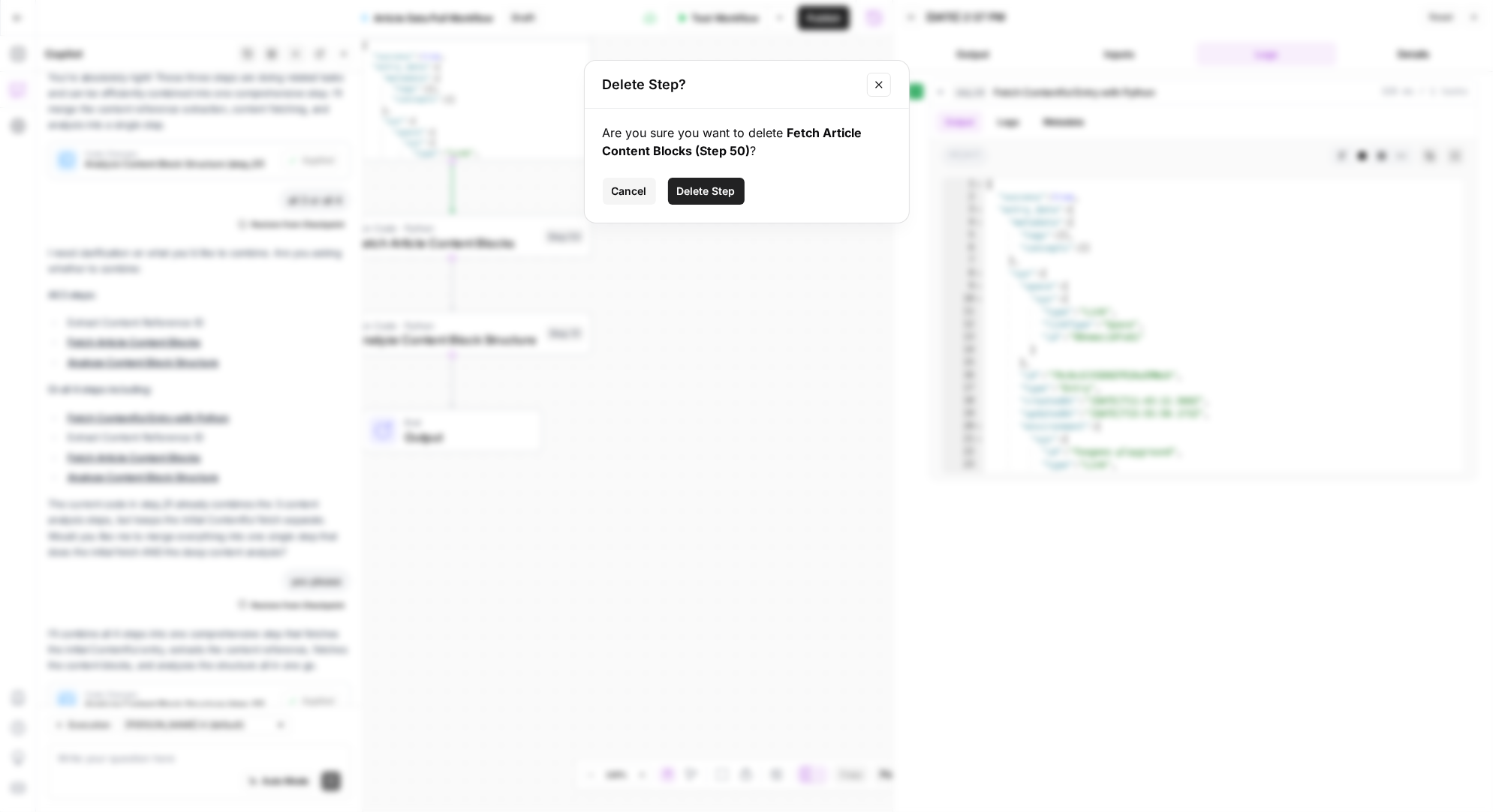
click at [732, 192] on span "Delete Step" at bounding box center [706, 191] width 59 height 15
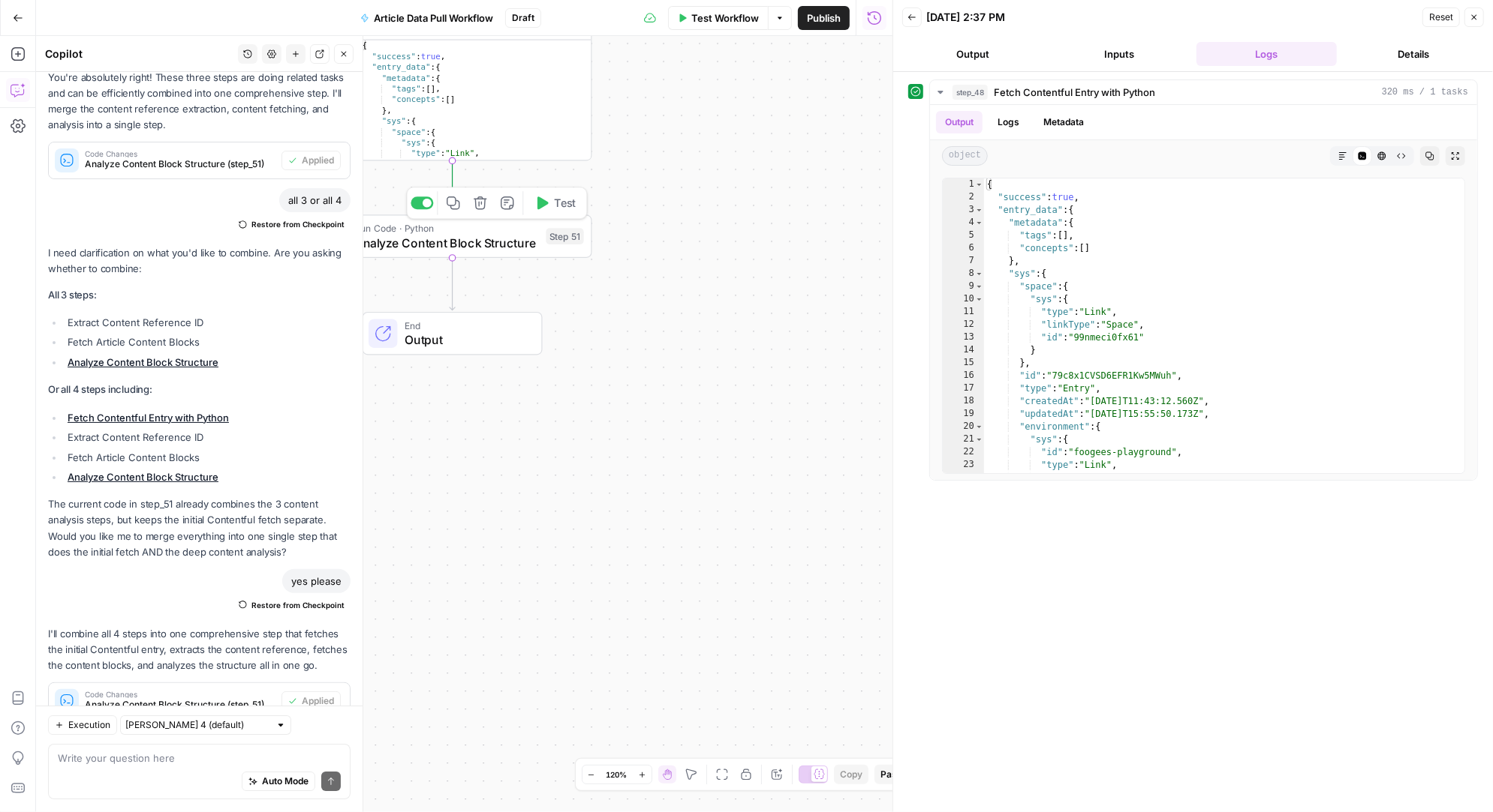
click at [484, 206] on icon "button" at bounding box center [479, 203] width 14 height 14
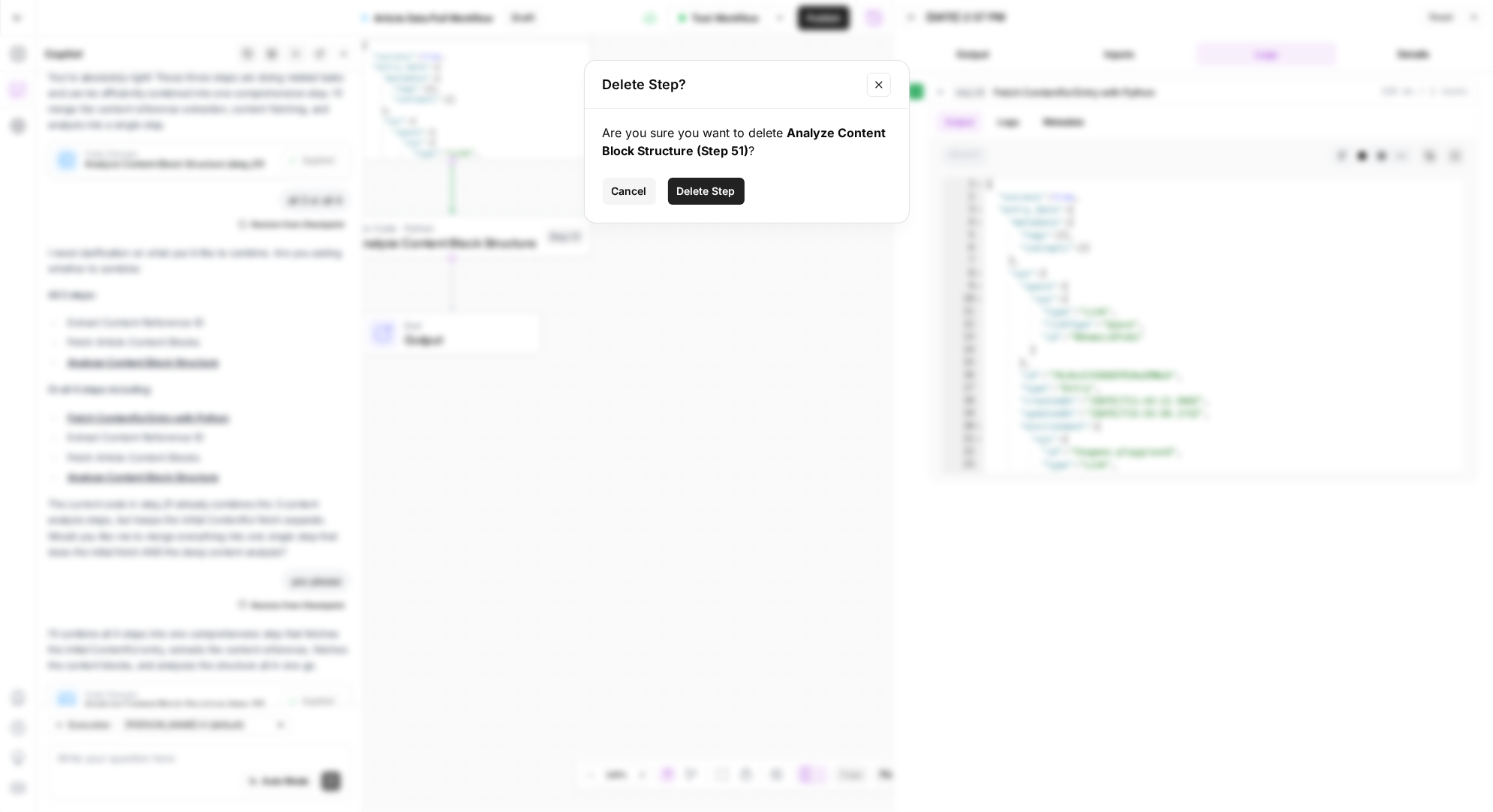
click at [732, 192] on span "Delete Step" at bounding box center [706, 191] width 59 height 15
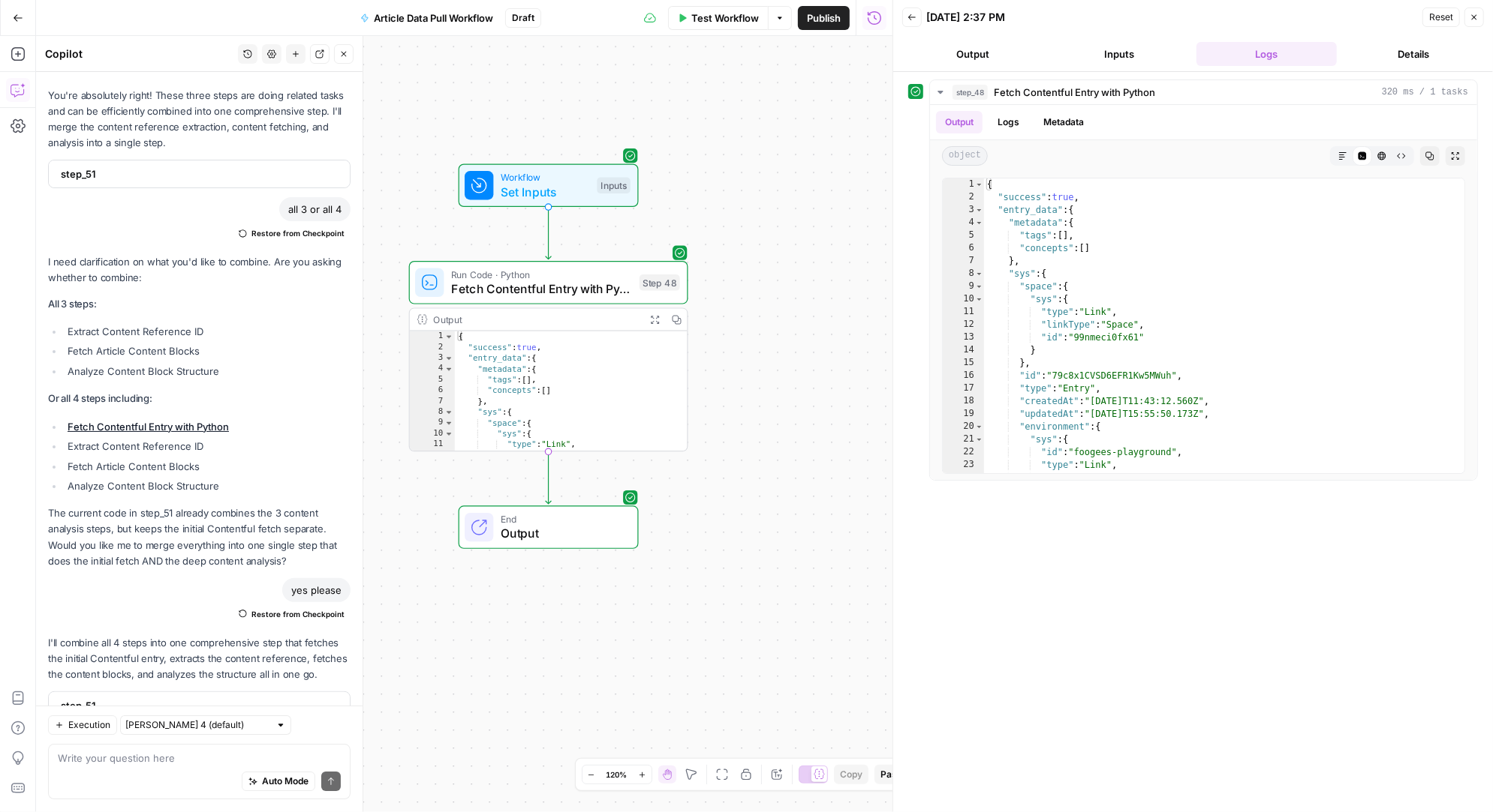
drag, startPoint x: 659, startPoint y: 215, endPoint x: 755, endPoint y: 507, distance: 307.4
click at [755, 507] on div "Workflow Set Inputs Inputs Run Code · Python Fetch Contentful Entry with Python…" at bounding box center [464, 424] width 857 height 776
click at [123, 765] on textarea at bounding box center [199, 759] width 283 height 15
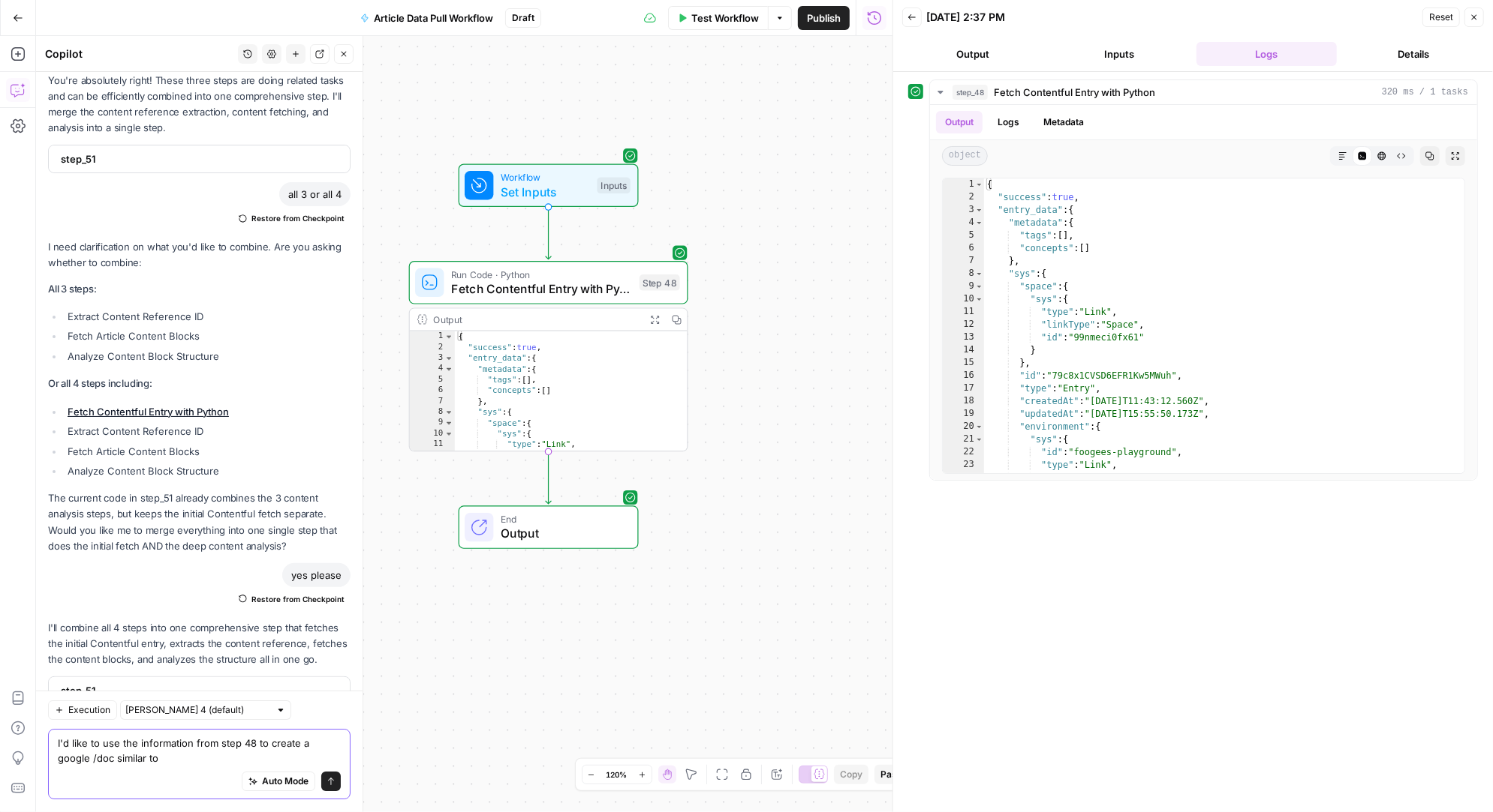
paste textarea "https://docs.google.com/document/d/1Jzaddj5sc1CsN024zS8lowmsP4t_Hm1r_WqpMqTVts8…"
type textarea "I'd like to use the information from step 48 to create a google /doc similar to…"
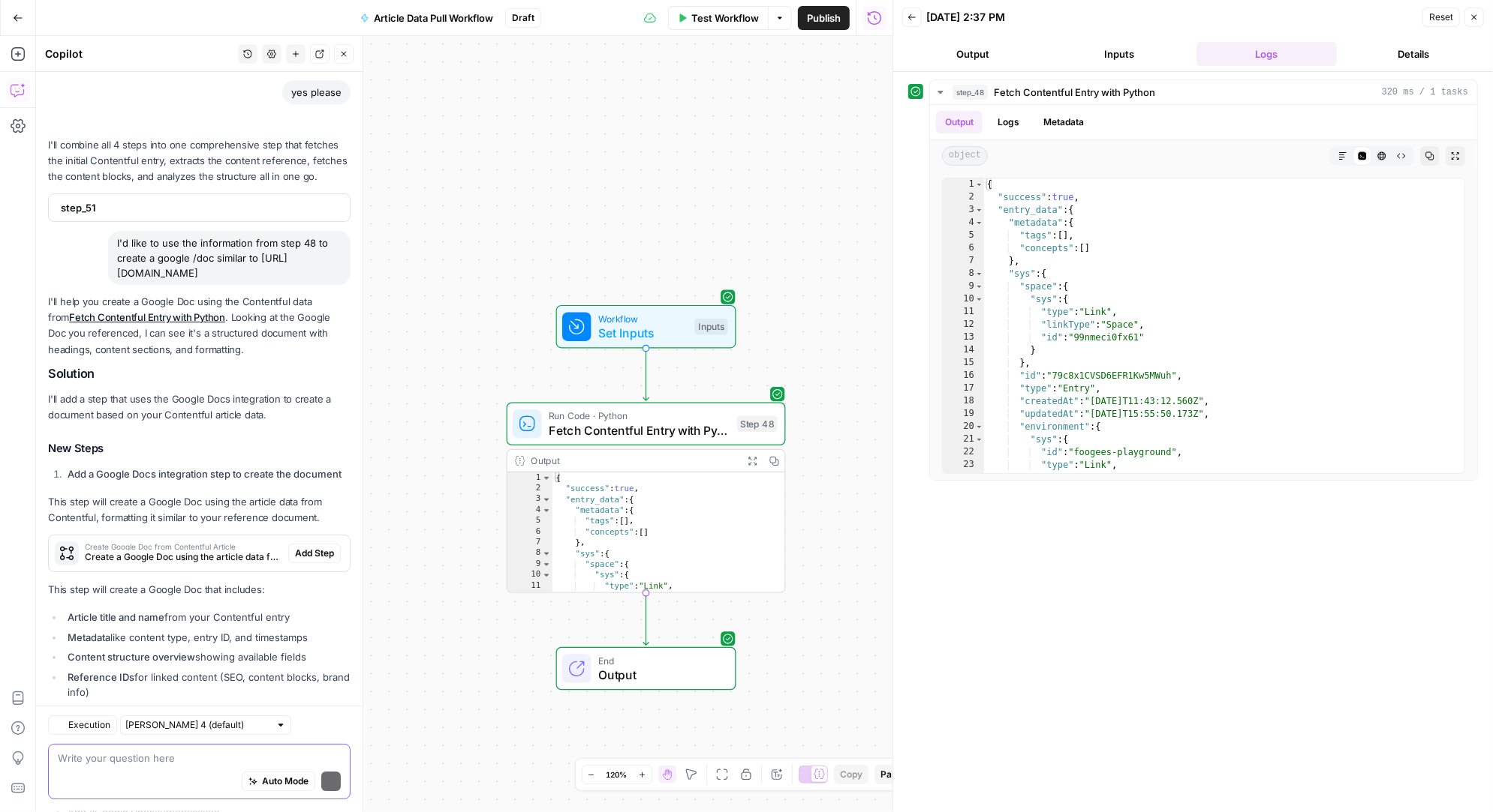
scroll to position [4356, 0]
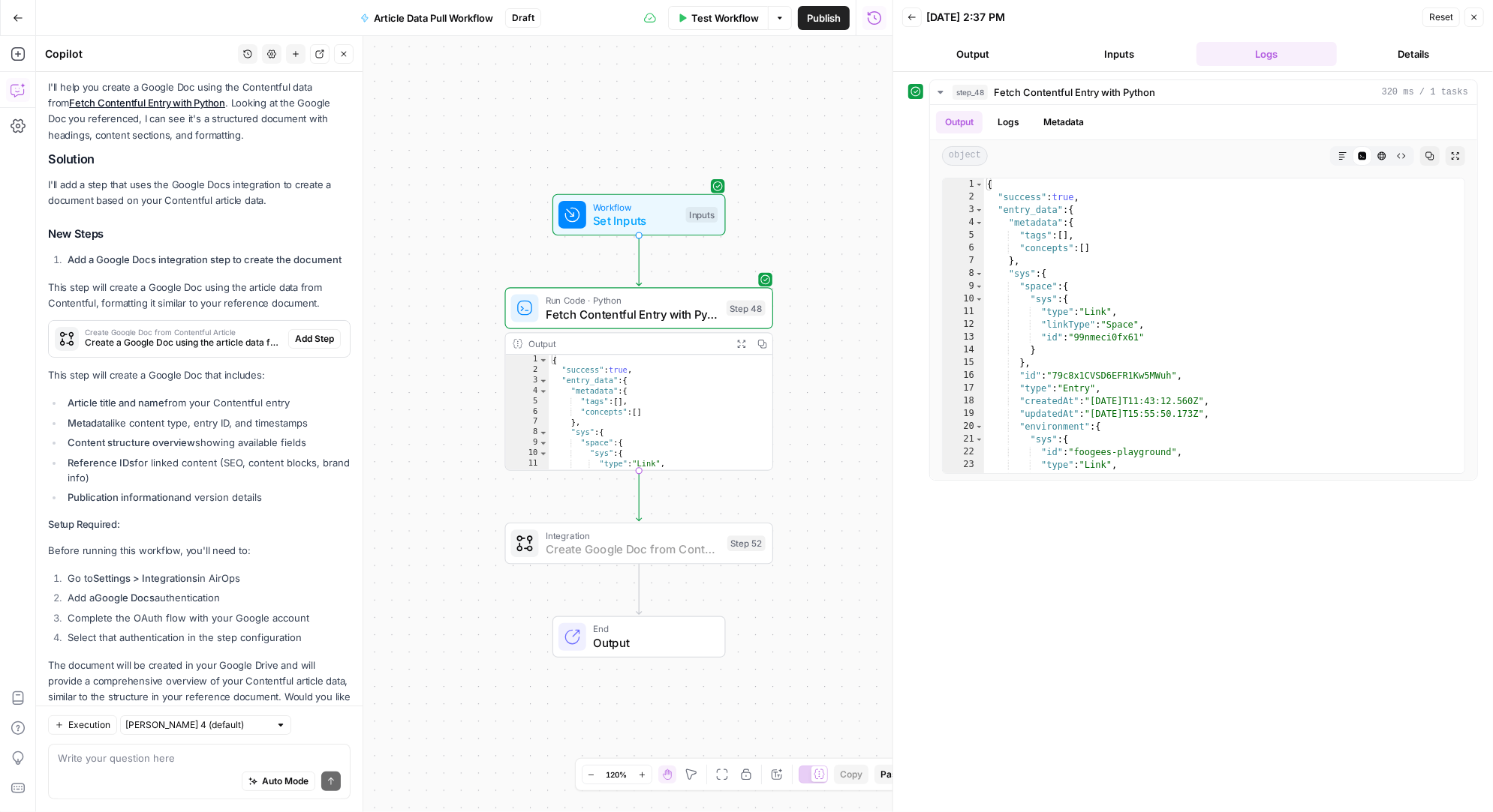
click at [323, 332] on span "Add Step" at bounding box center [314, 339] width 39 height 14
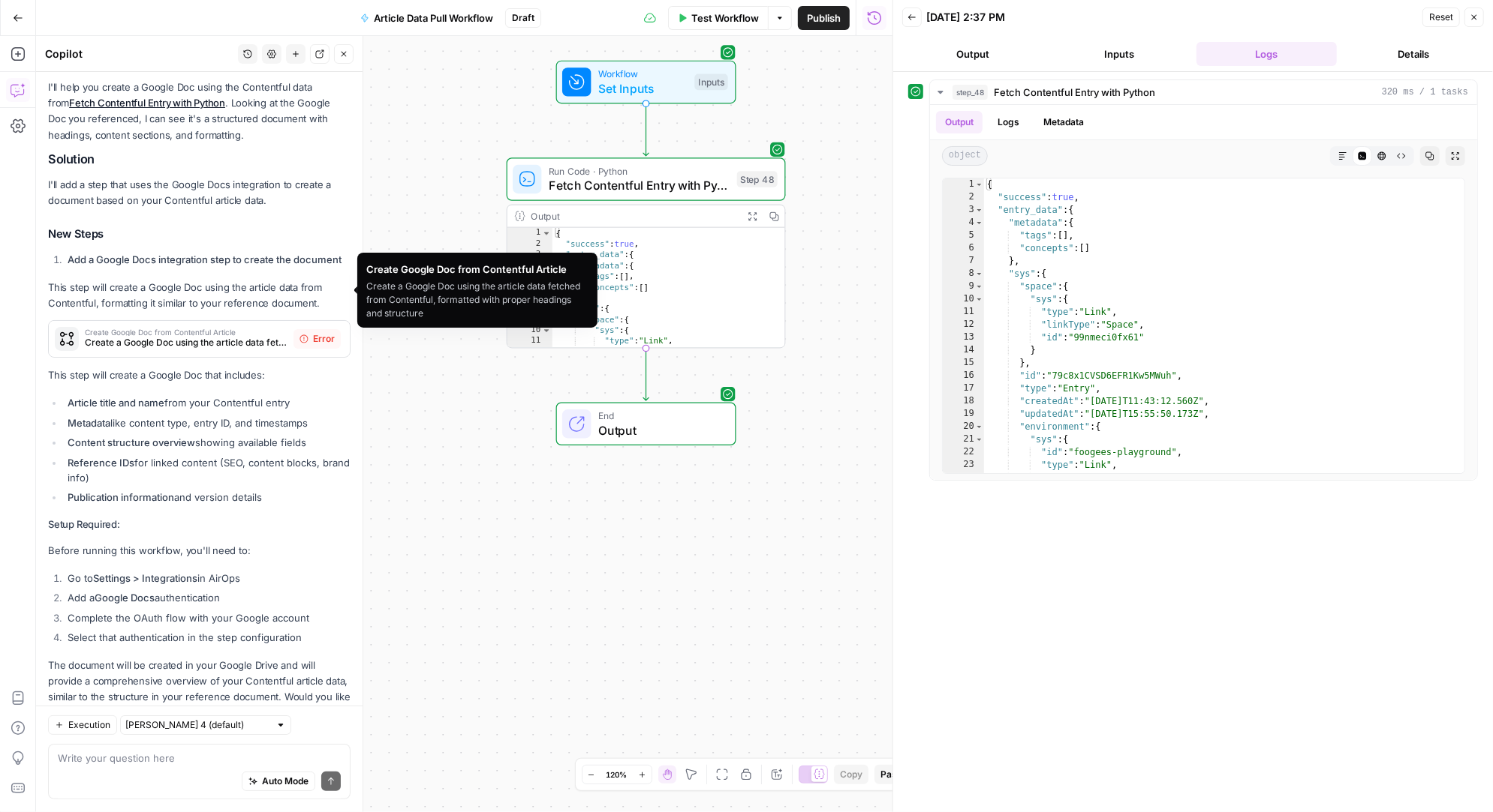
click at [228, 336] on span "Create a Google Doc using the article data fetched from Contentful, formatted w…" at bounding box center [186, 343] width 202 height 14
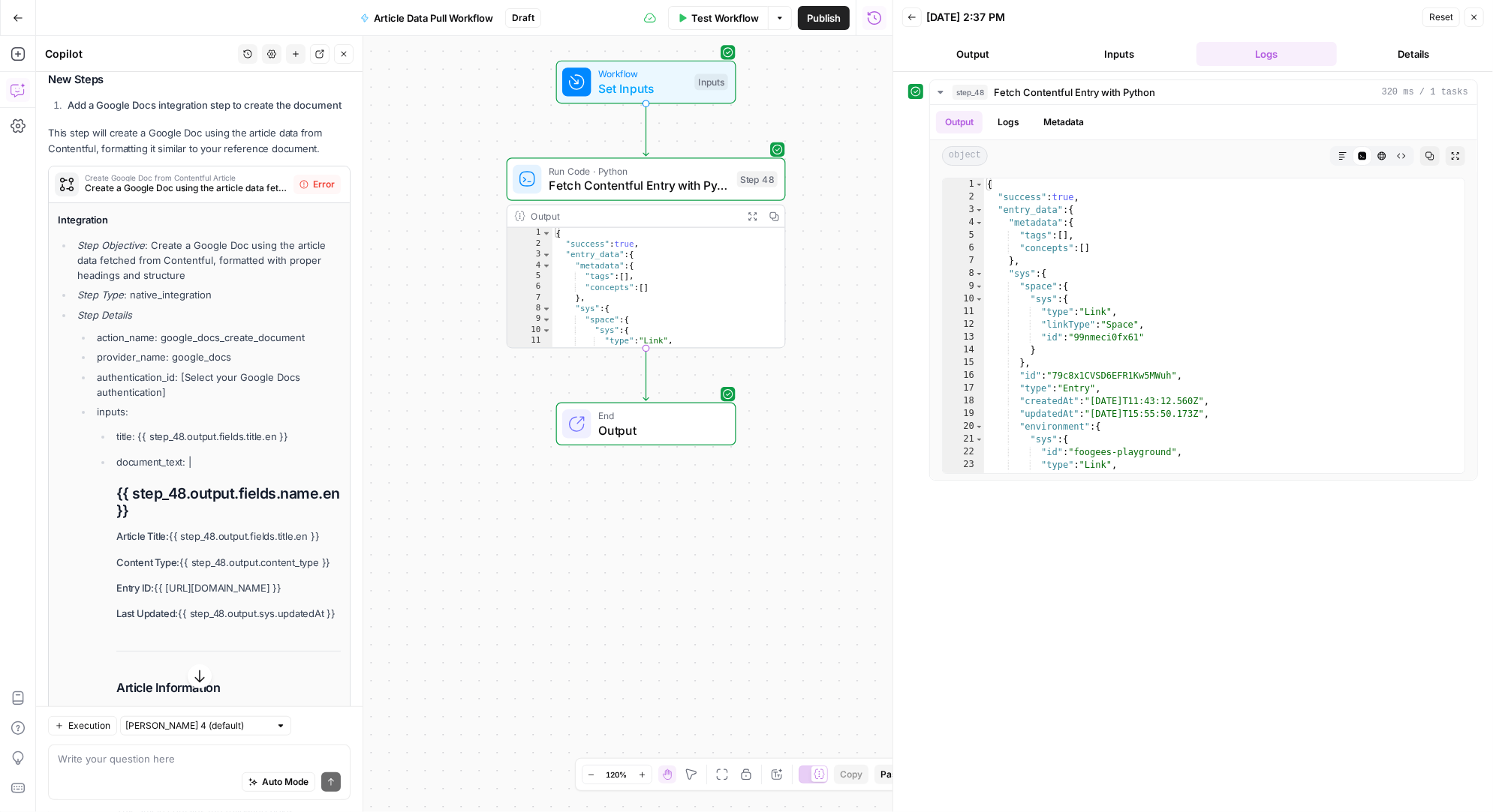
scroll to position [4508, 0]
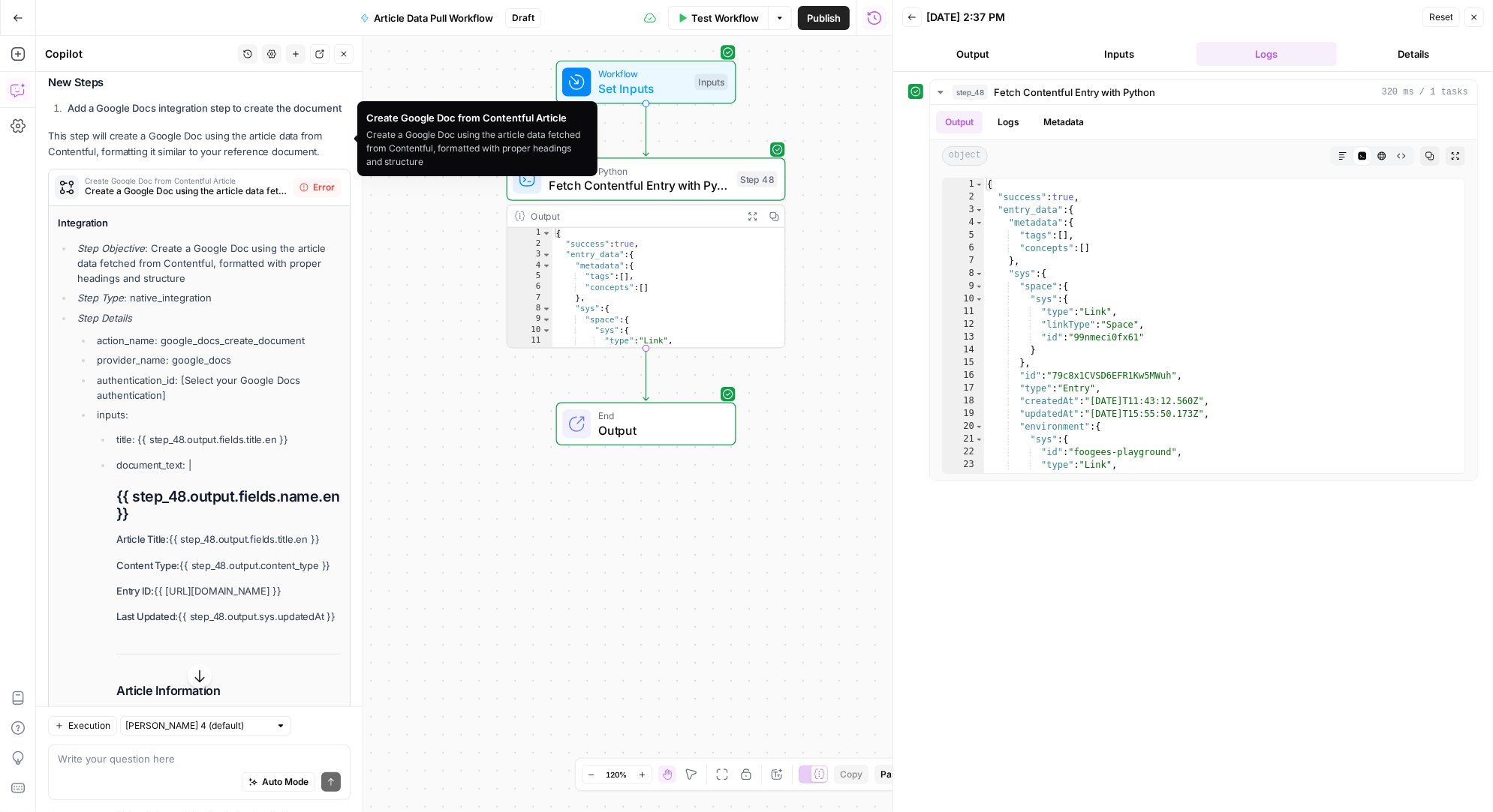
click at [308, 178] on div "Error" at bounding box center [317, 187] width 48 height 20
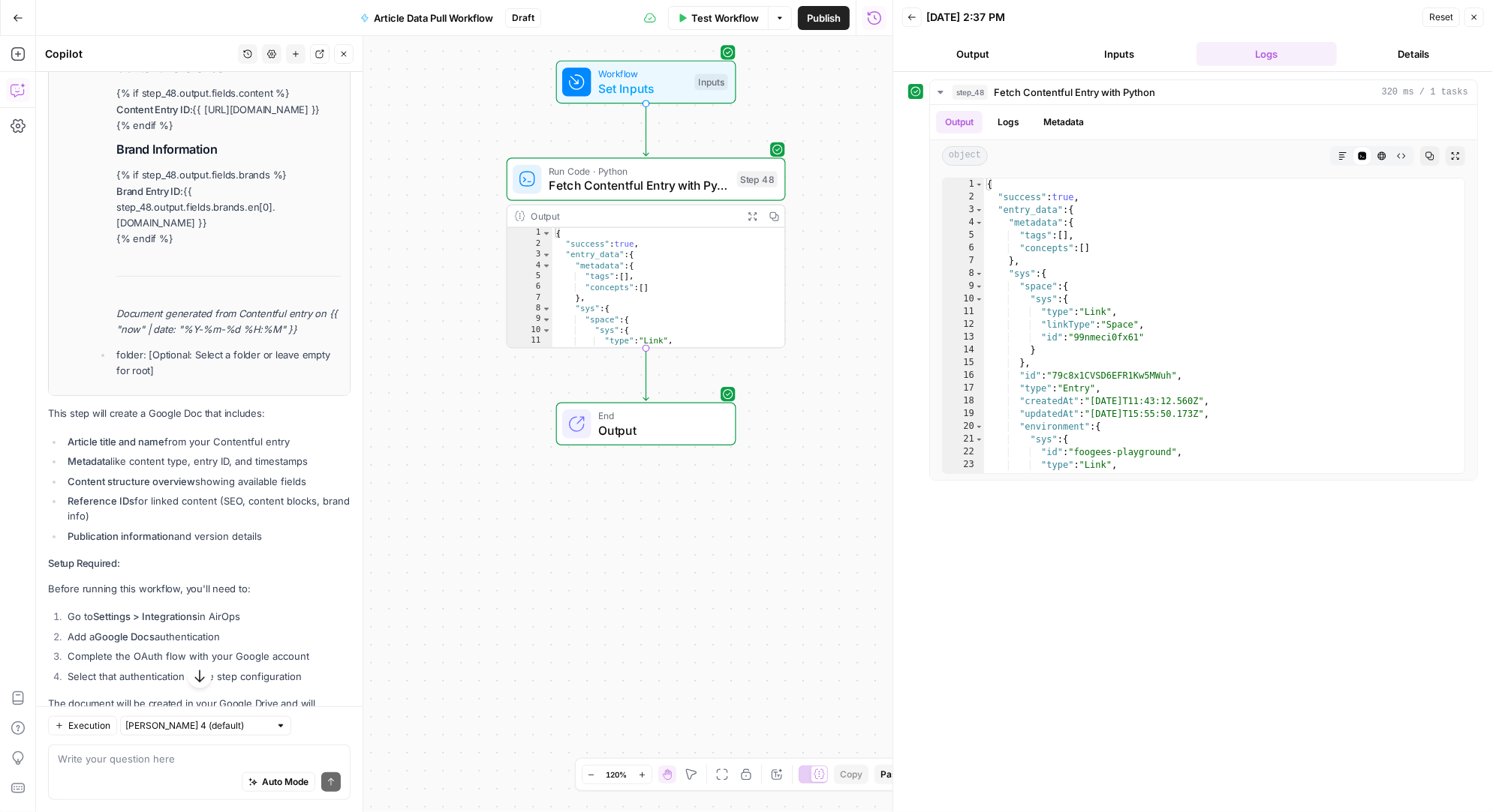
scroll to position [5468, 0]
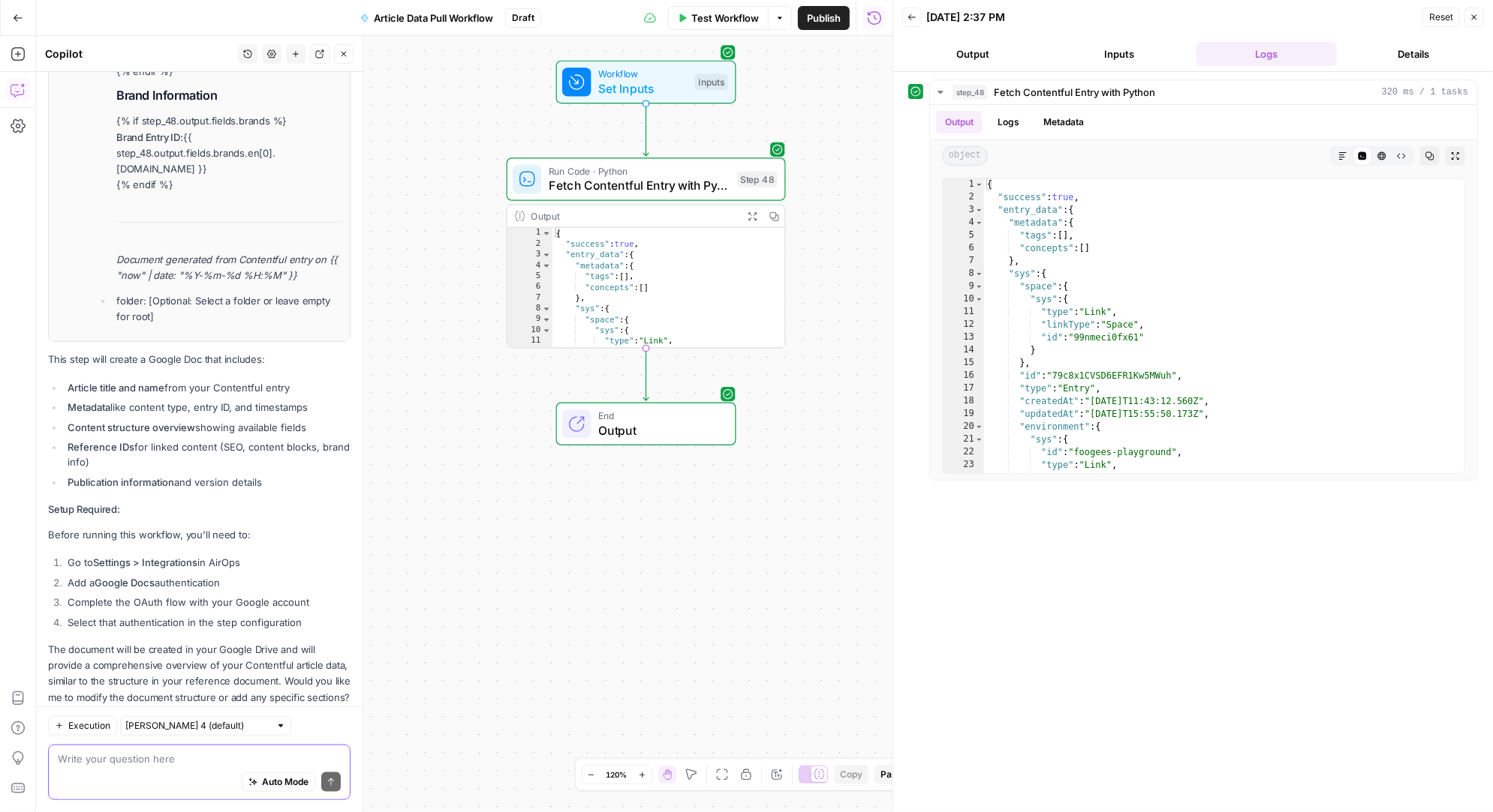
click at [132, 759] on textarea at bounding box center [199, 759] width 283 height 15
type textarea "step errored while adding"
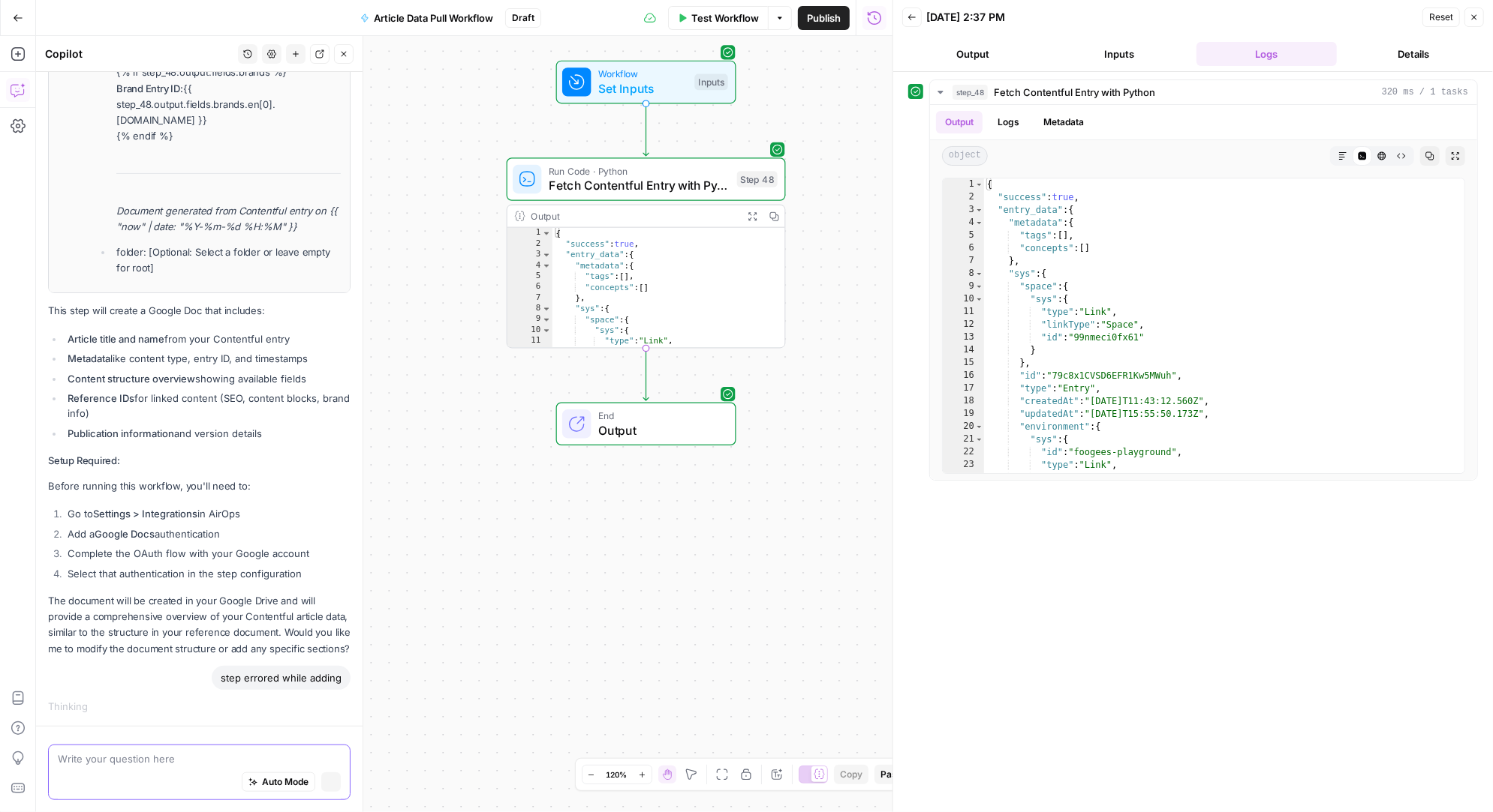
scroll to position [5311, 0]
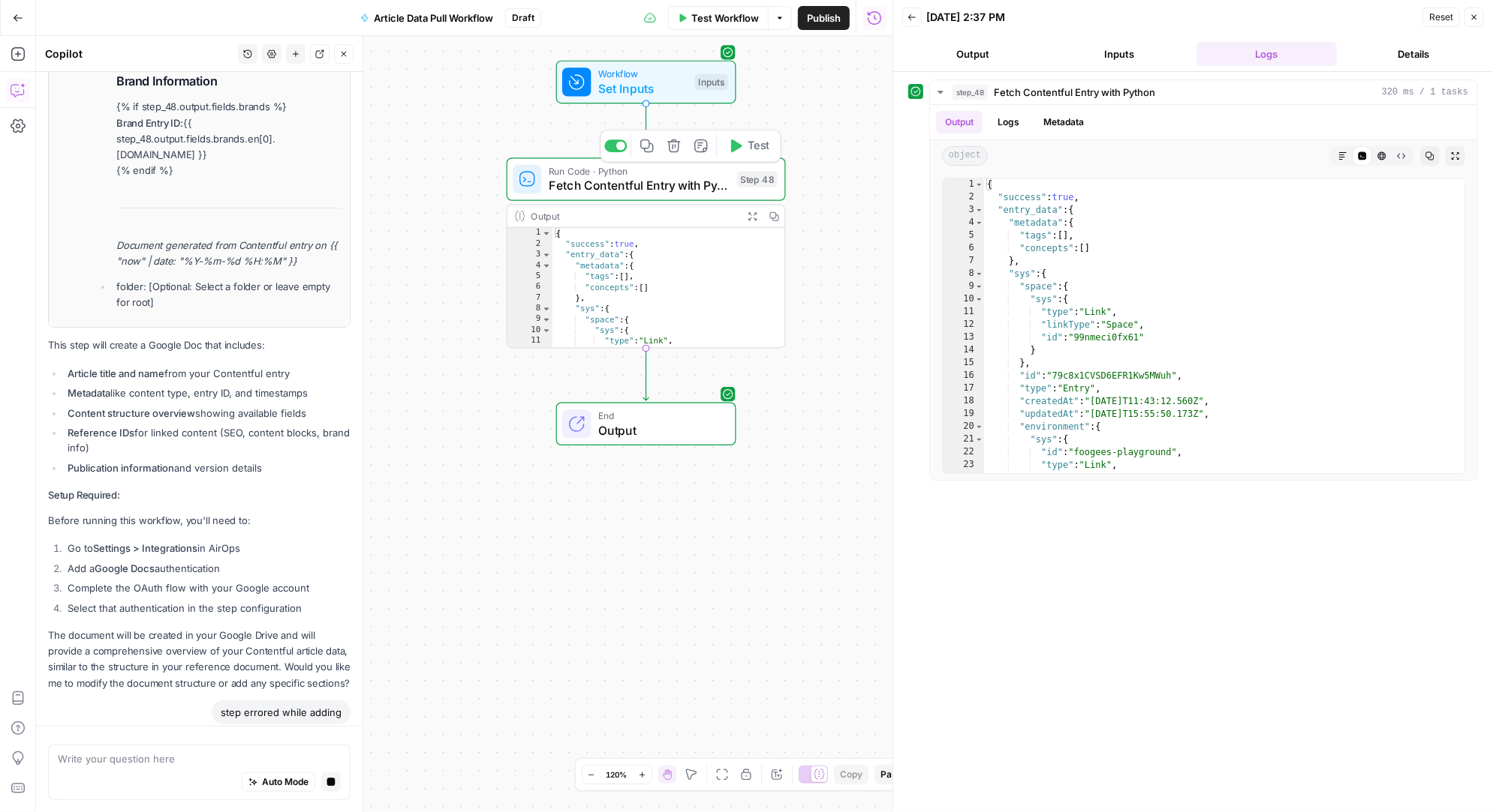
click at [739, 155] on button "Test" at bounding box center [748, 145] width 55 height 23
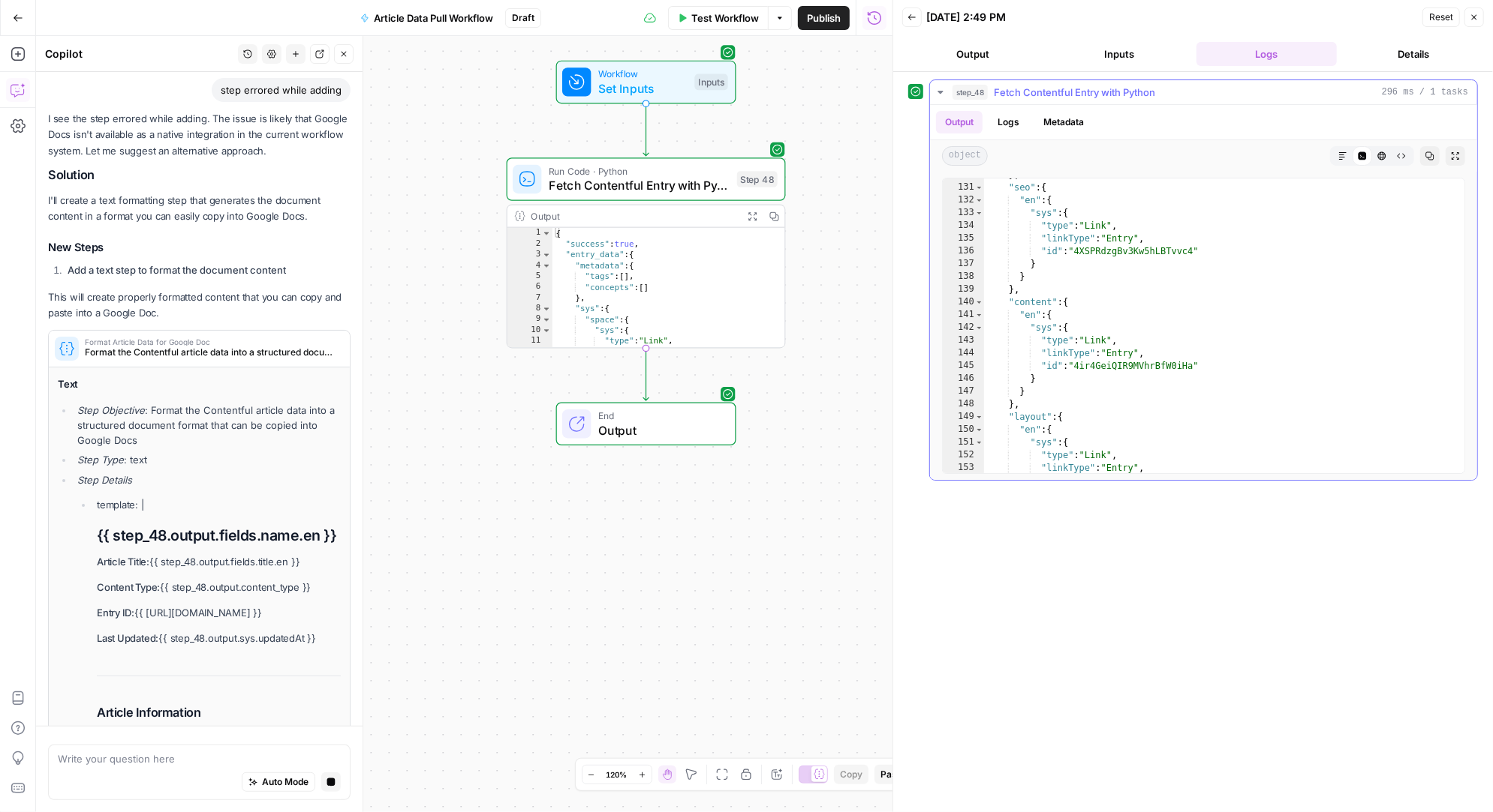
scroll to position [0, 0]
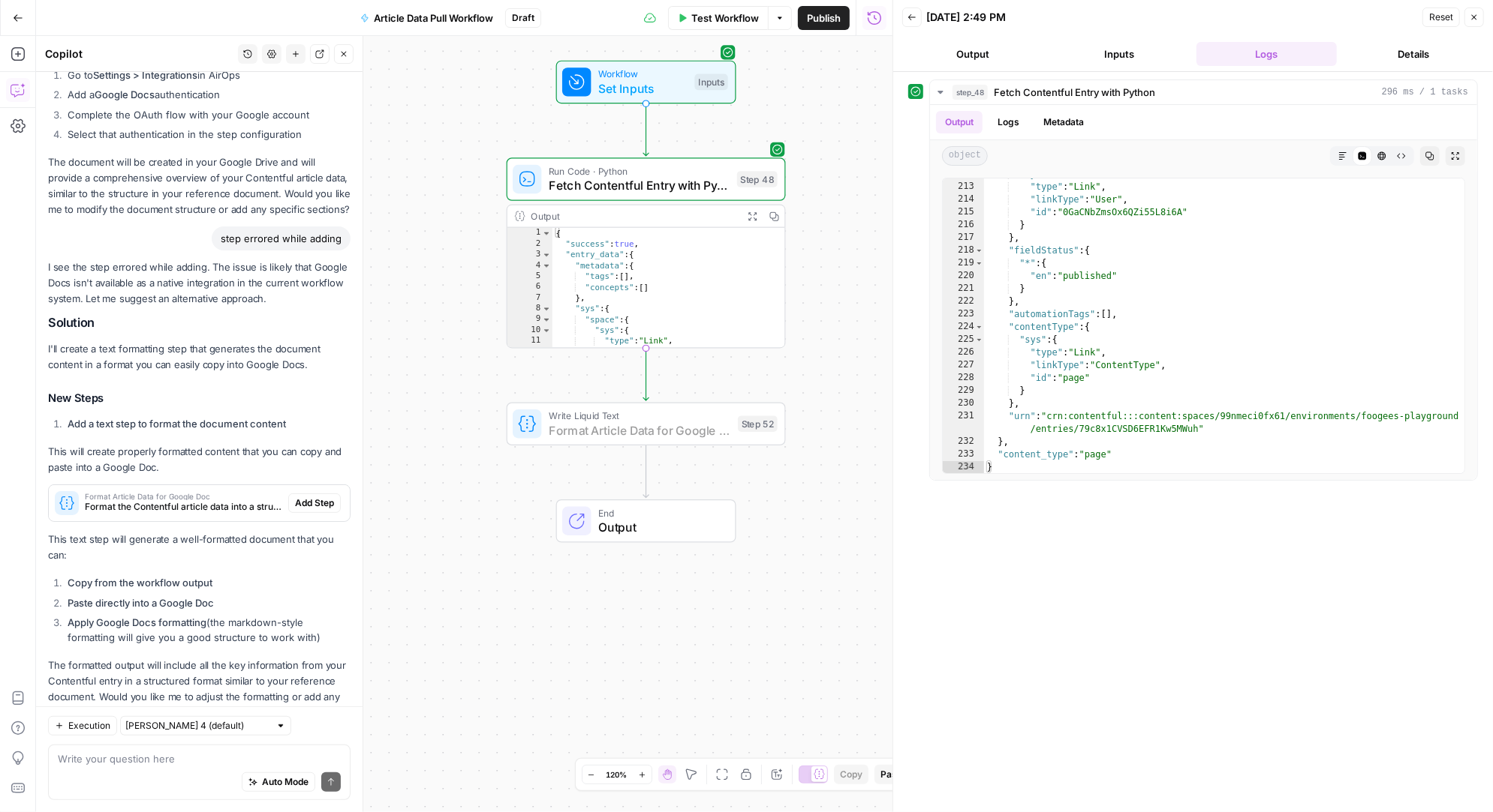
click at [320, 497] on span "Add Step" at bounding box center [314, 504] width 39 height 14
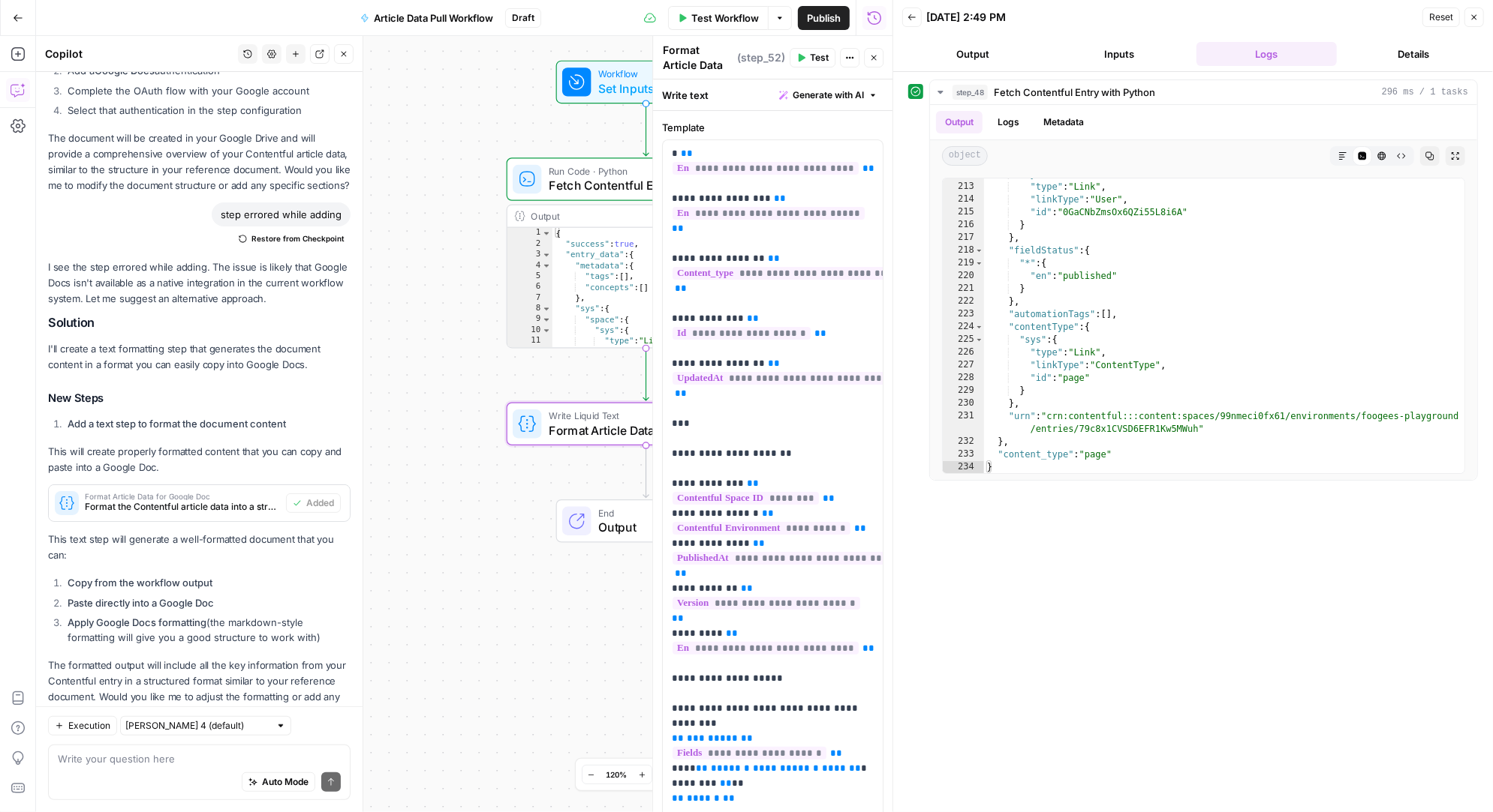
click at [229, 389] on h3 "New Steps" at bounding box center [200, 398] width 303 height 20
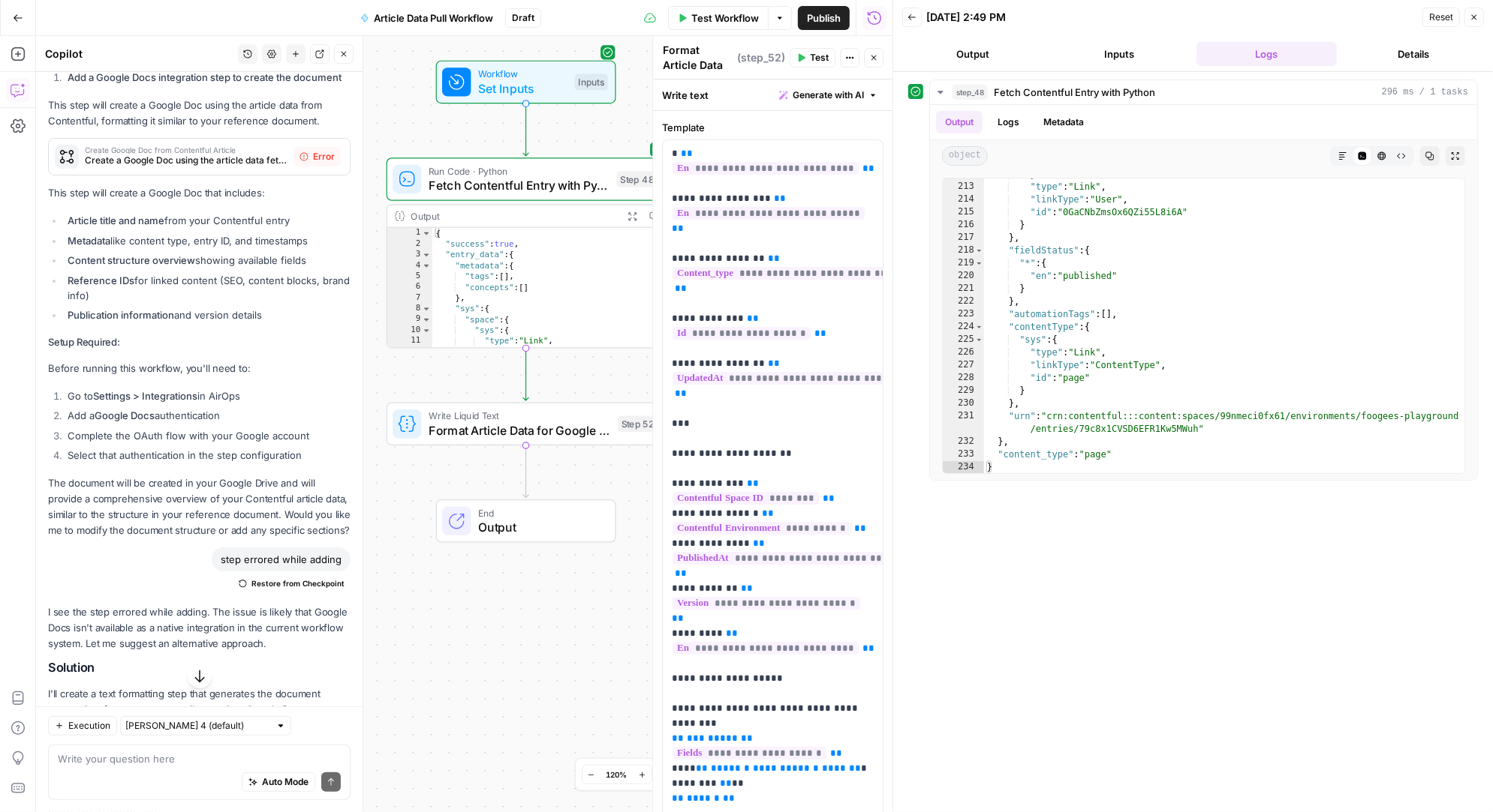
scroll to position [4956, 0]
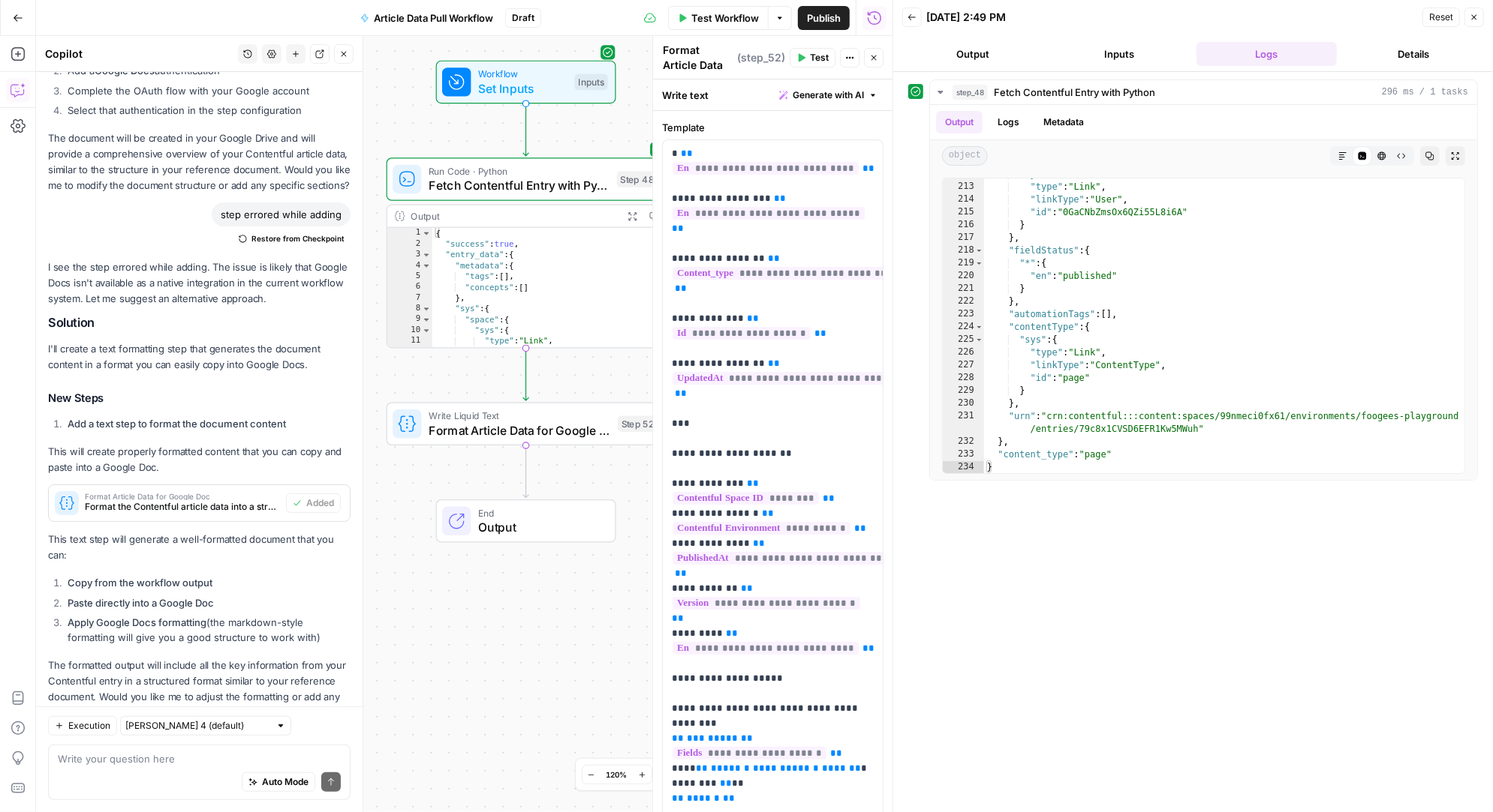
click at [113, 770] on div "Auto Mode Send" at bounding box center [199, 783] width 283 height 33
type textarea "step 48 didn't actually combine all 4"
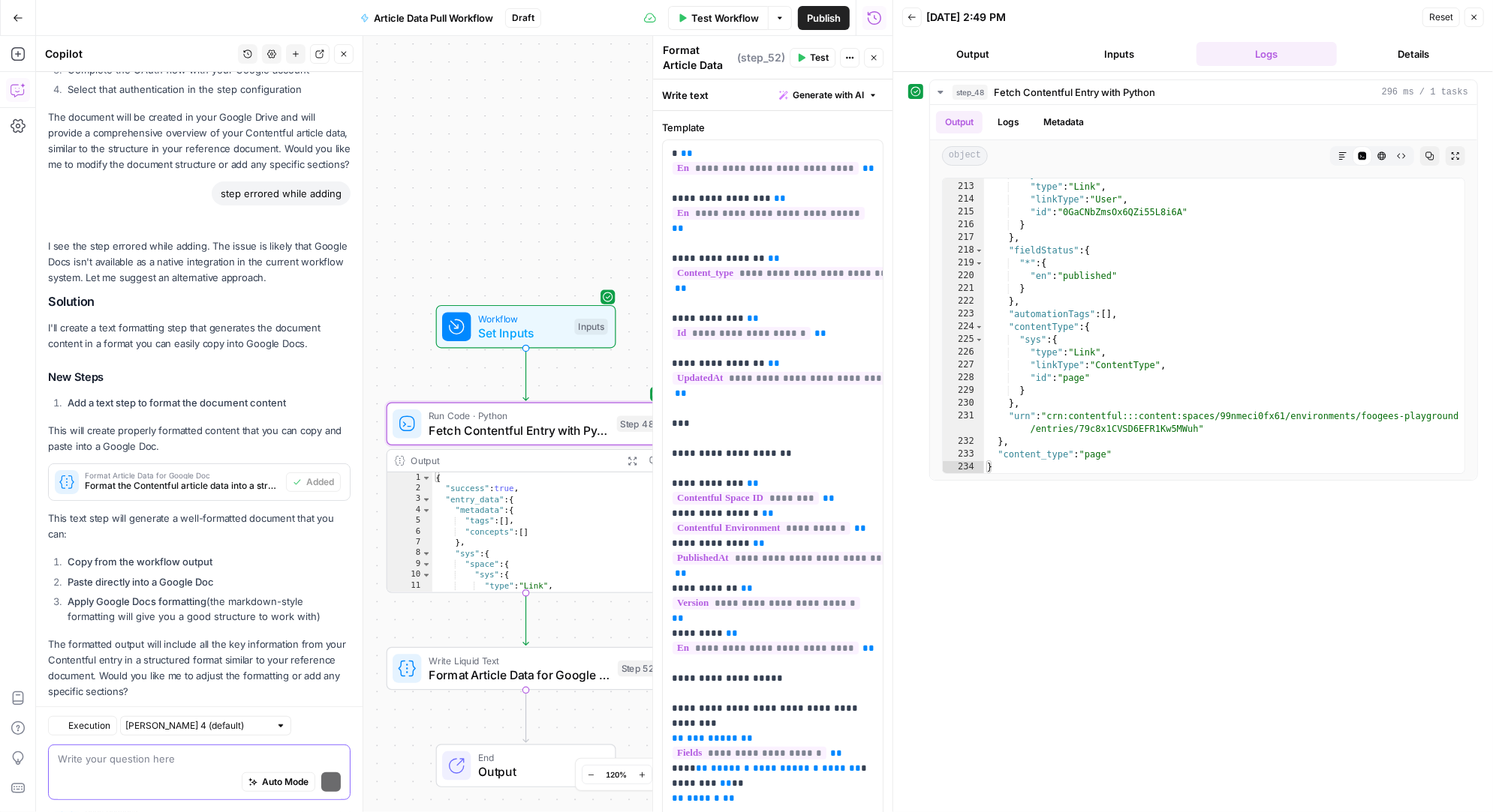
scroll to position [5294, 0]
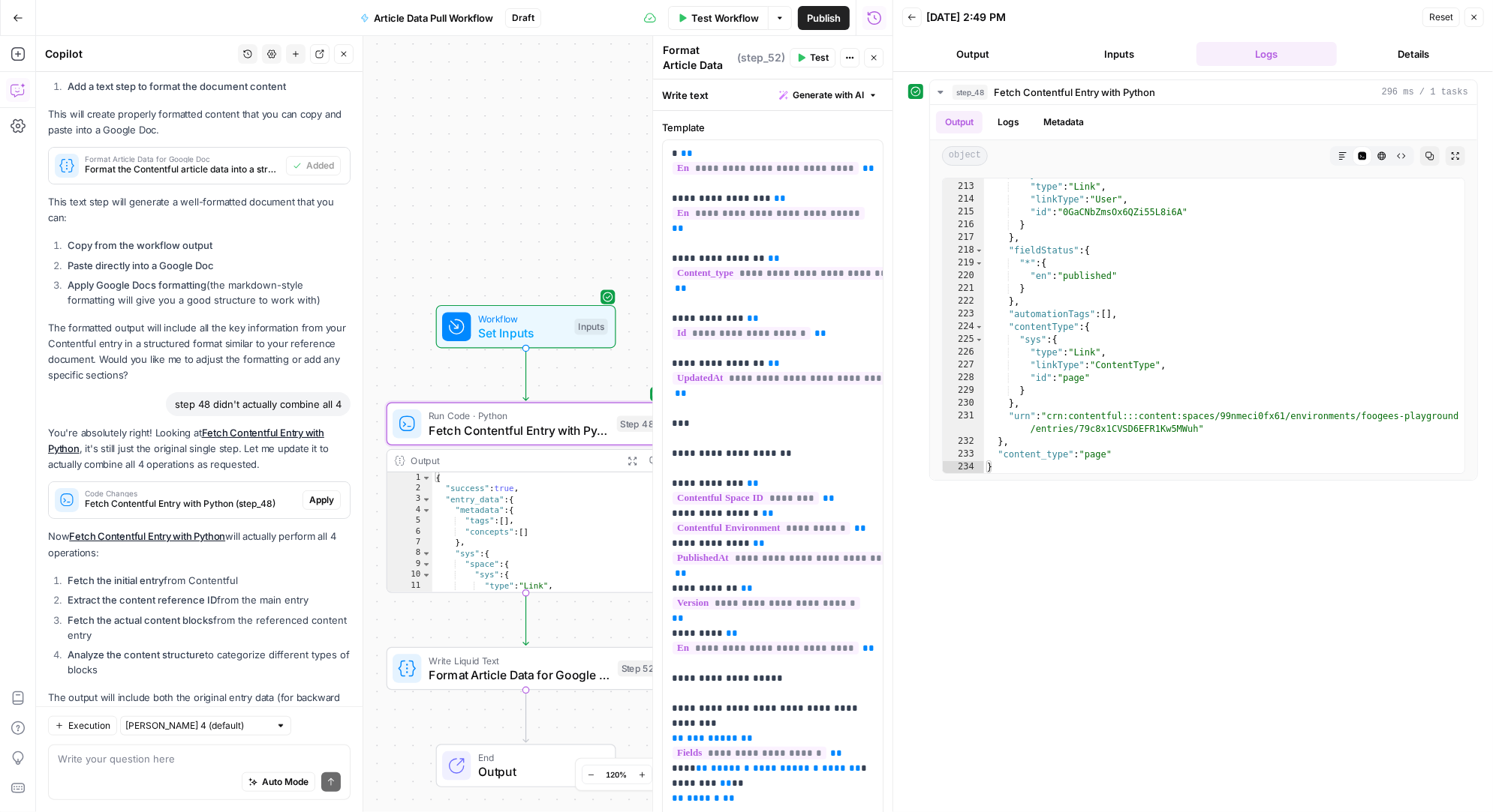
click at [325, 493] on span "Apply" at bounding box center [321, 500] width 25 height 14
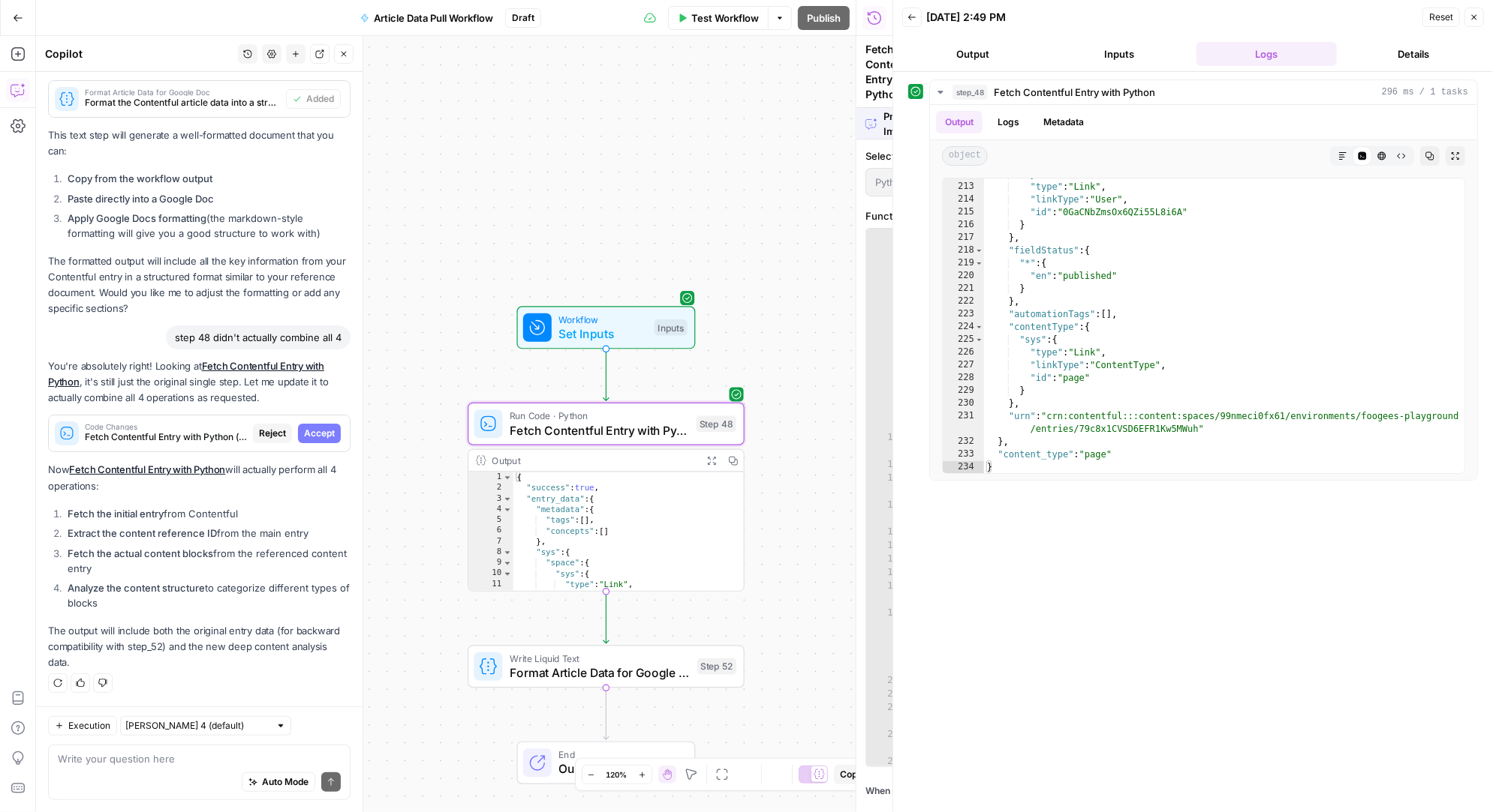
scroll to position [5054, 0]
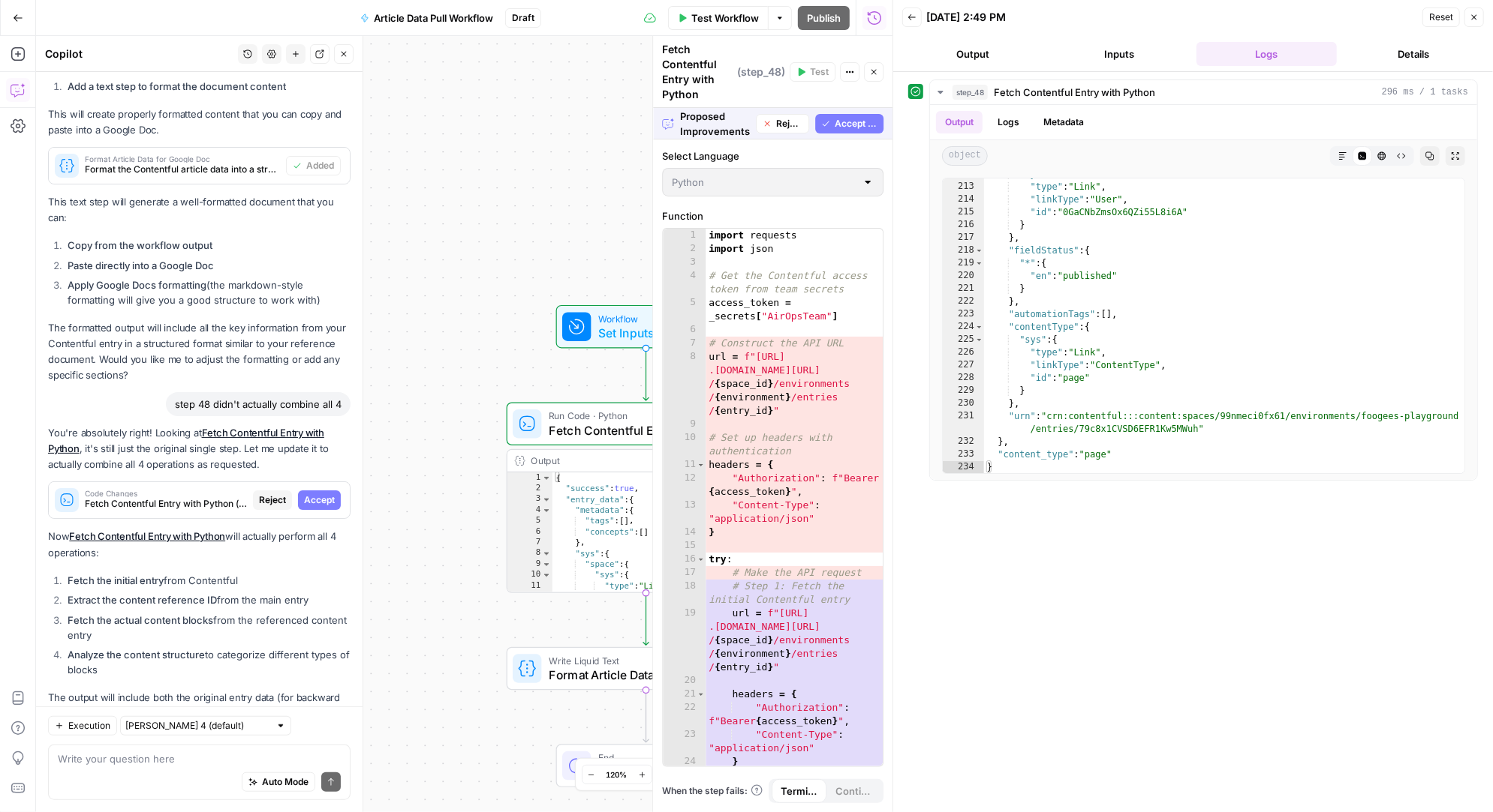
click at [858, 119] on span "Accept All" at bounding box center [856, 124] width 42 height 14
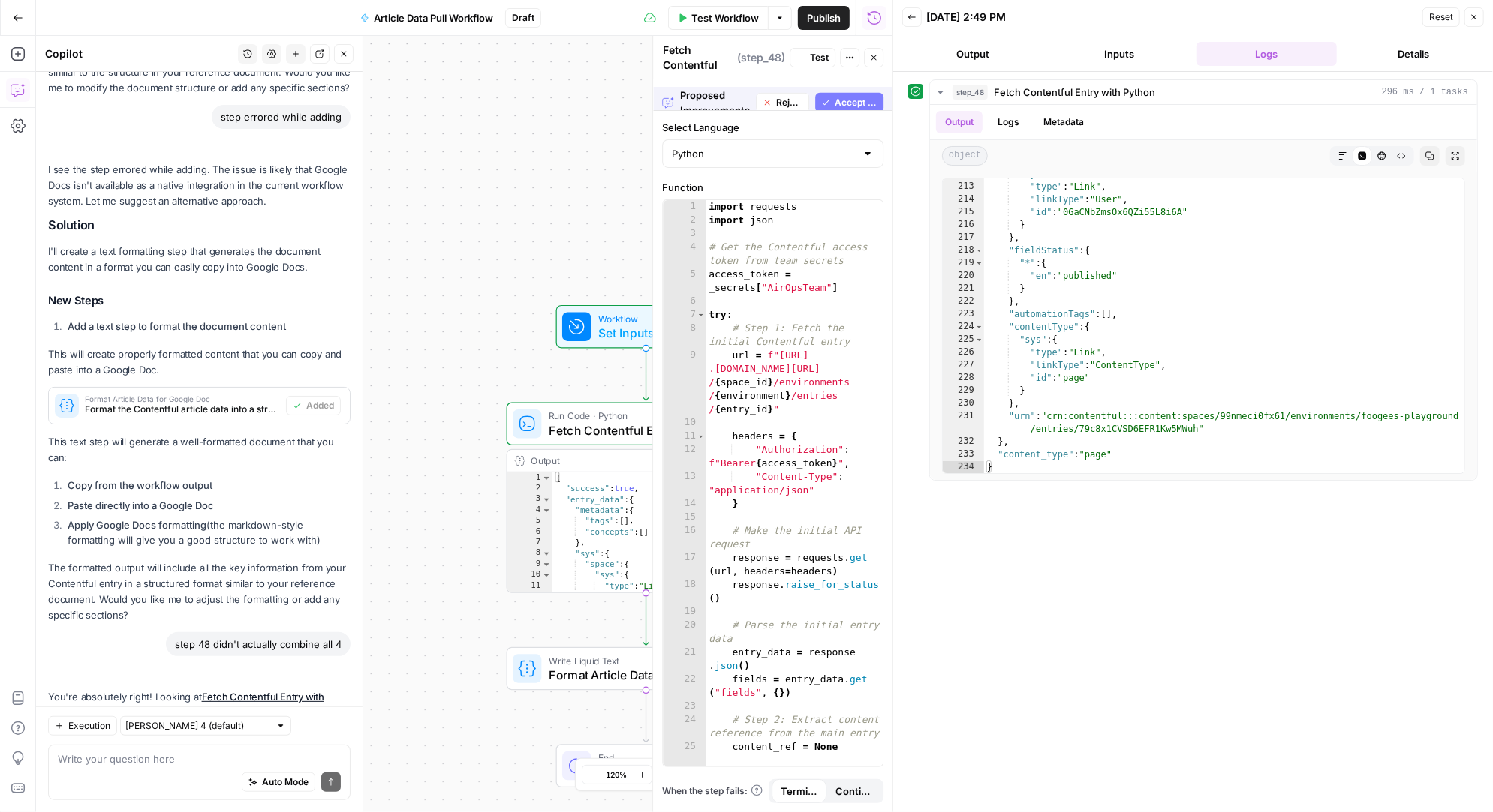
scroll to position [5318, 0]
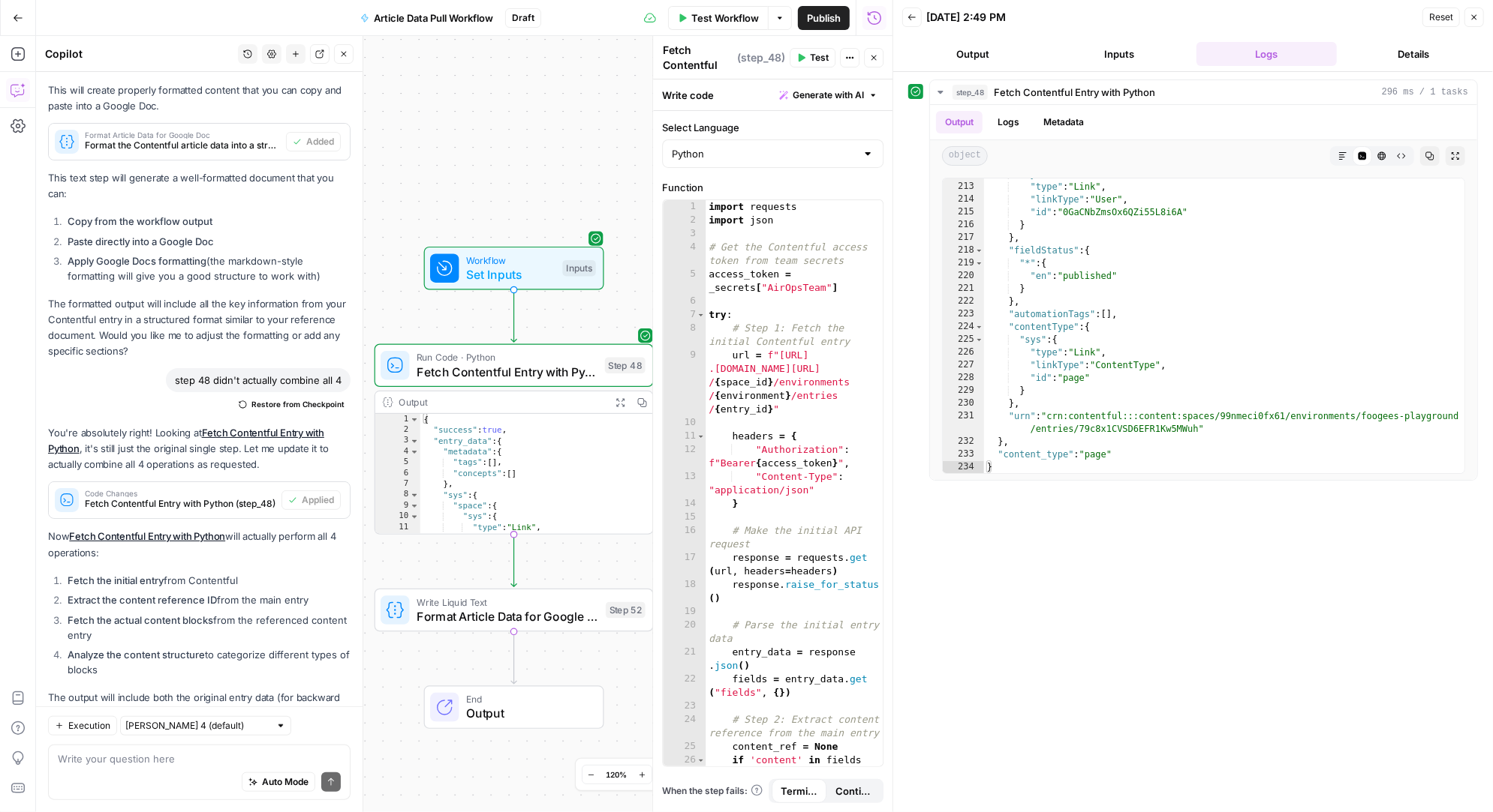
drag, startPoint x: 557, startPoint y: 206, endPoint x: 425, endPoint y: 147, distance: 144.6
click at [425, 148] on div "Workflow Set Inputs Inputs Run Code · Python Fetch Contentful Entry with Python…" at bounding box center [464, 424] width 857 height 776
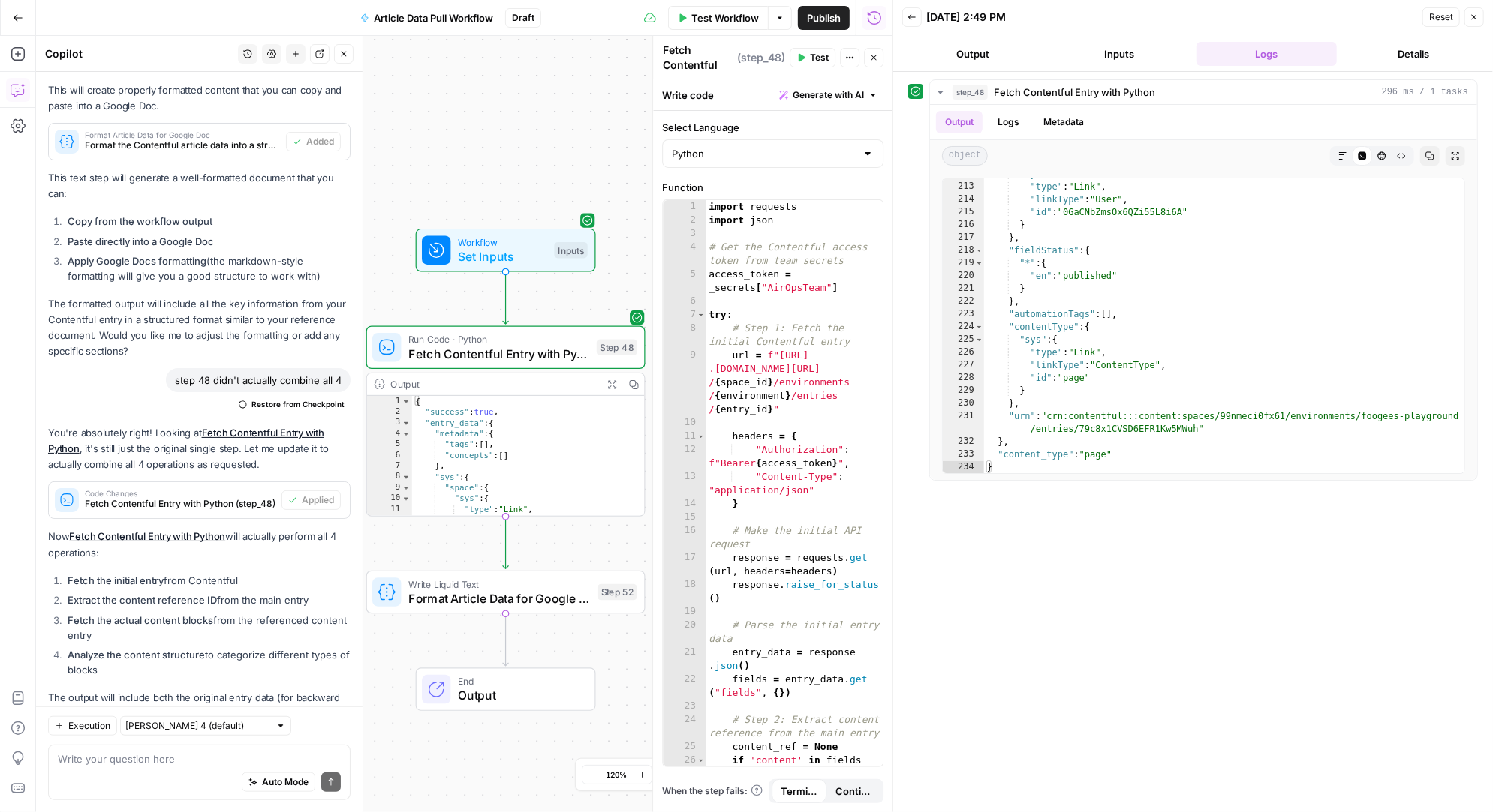
drag, startPoint x: 585, startPoint y: 163, endPoint x: 578, endPoint y: 145, distance: 19.3
click at [578, 145] on div "Workflow Set Inputs Inputs Run Code · Python Fetch Contentful Entry with Python…" at bounding box center [464, 424] width 857 height 776
click at [142, 771] on div "Auto Mode Send" at bounding box center [199, 783] width 283 height 33
type textarea "does 52 acutally format to match the doc example?"
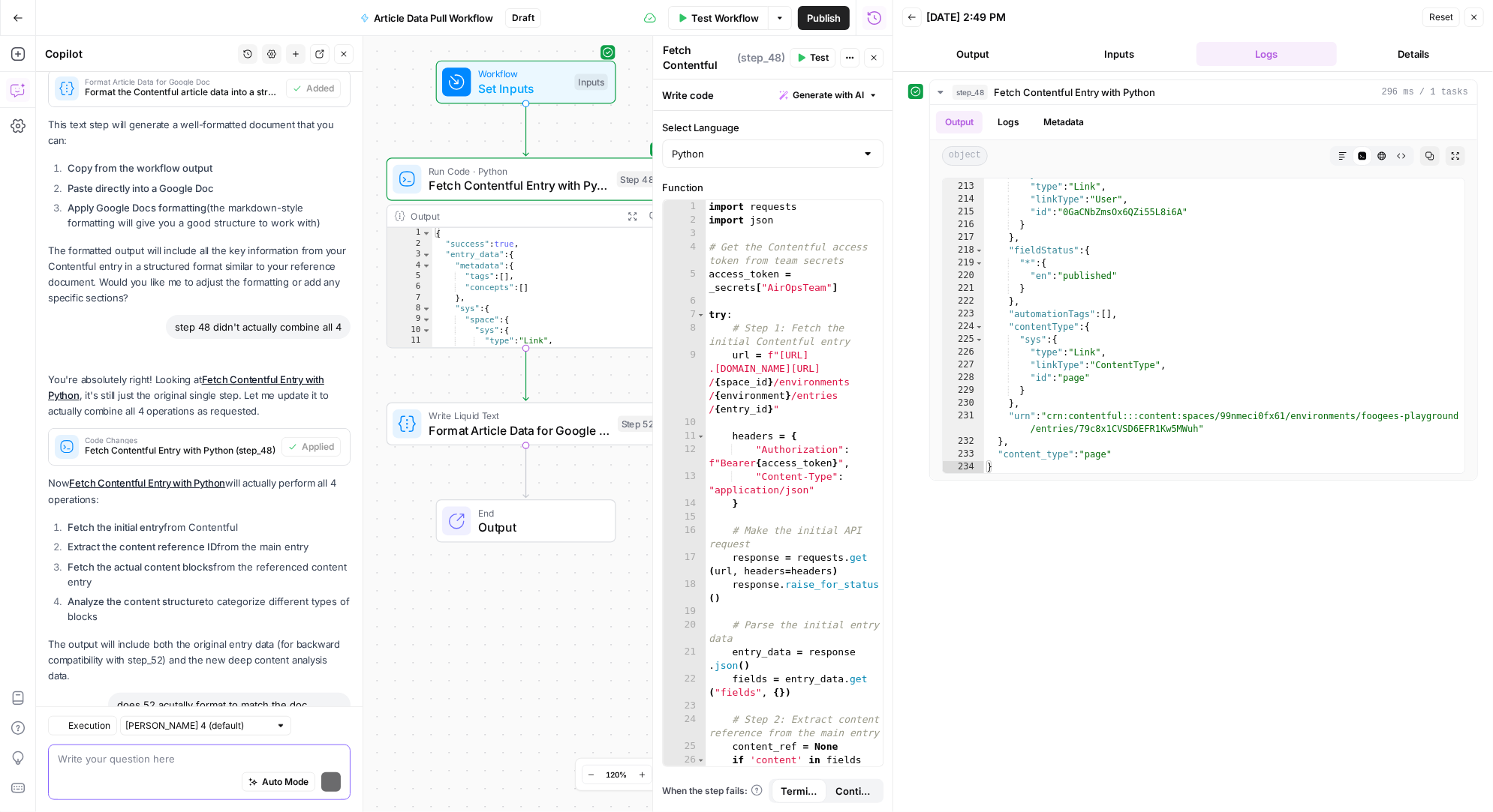
scroll to position [5712, 0]
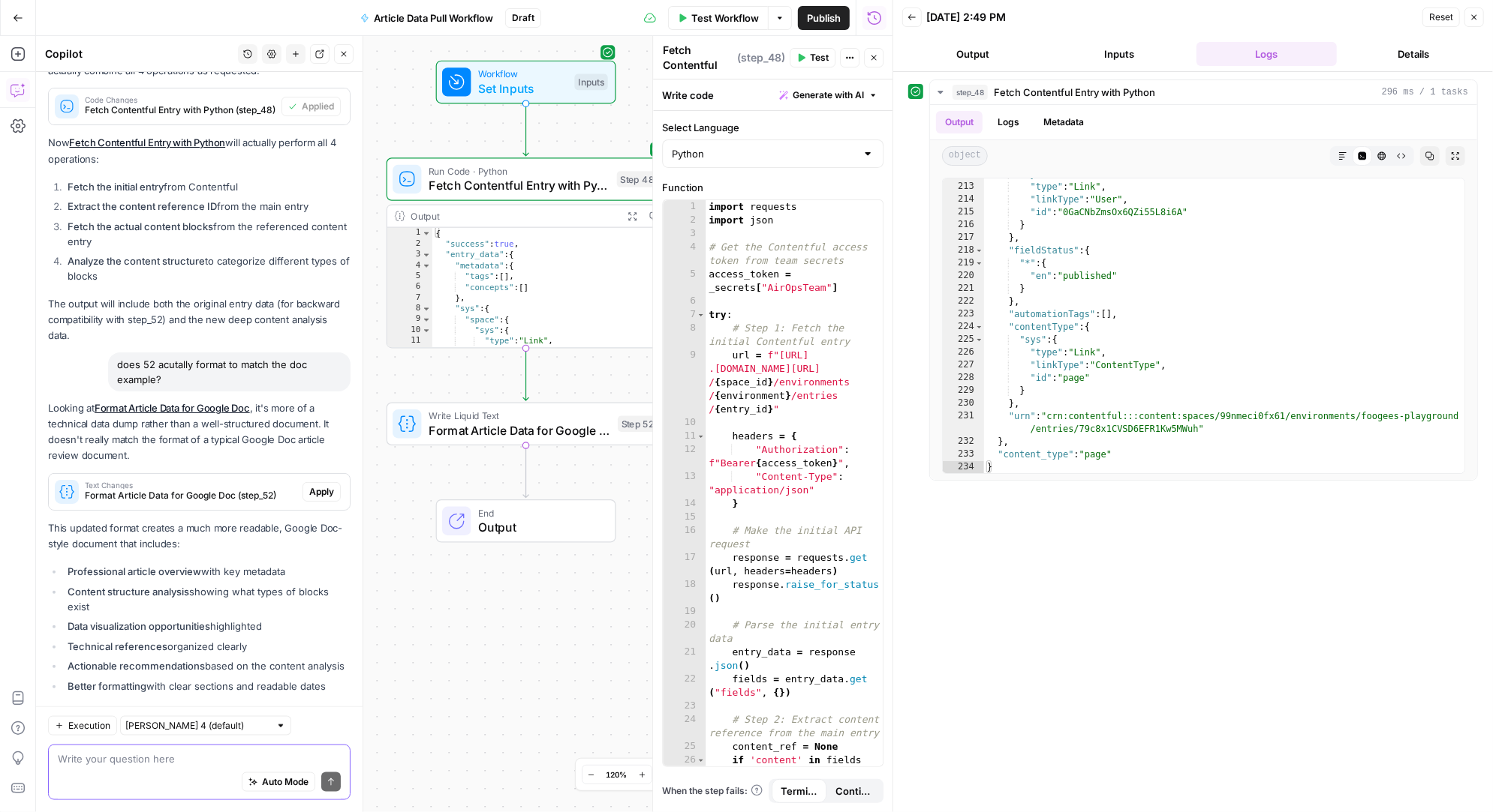
click at [151, 761] on textarea at bounding box center [199, 759] width 283 height 15
paste textarea "https://docs.google.com/document/d/1Jzaddj5sc1CsN024zS8lowmsP4t_Hm1r_WqpMqTVts8…"
type textarea "can we build a template google doc based on https://docs.google.com/document/d/…"
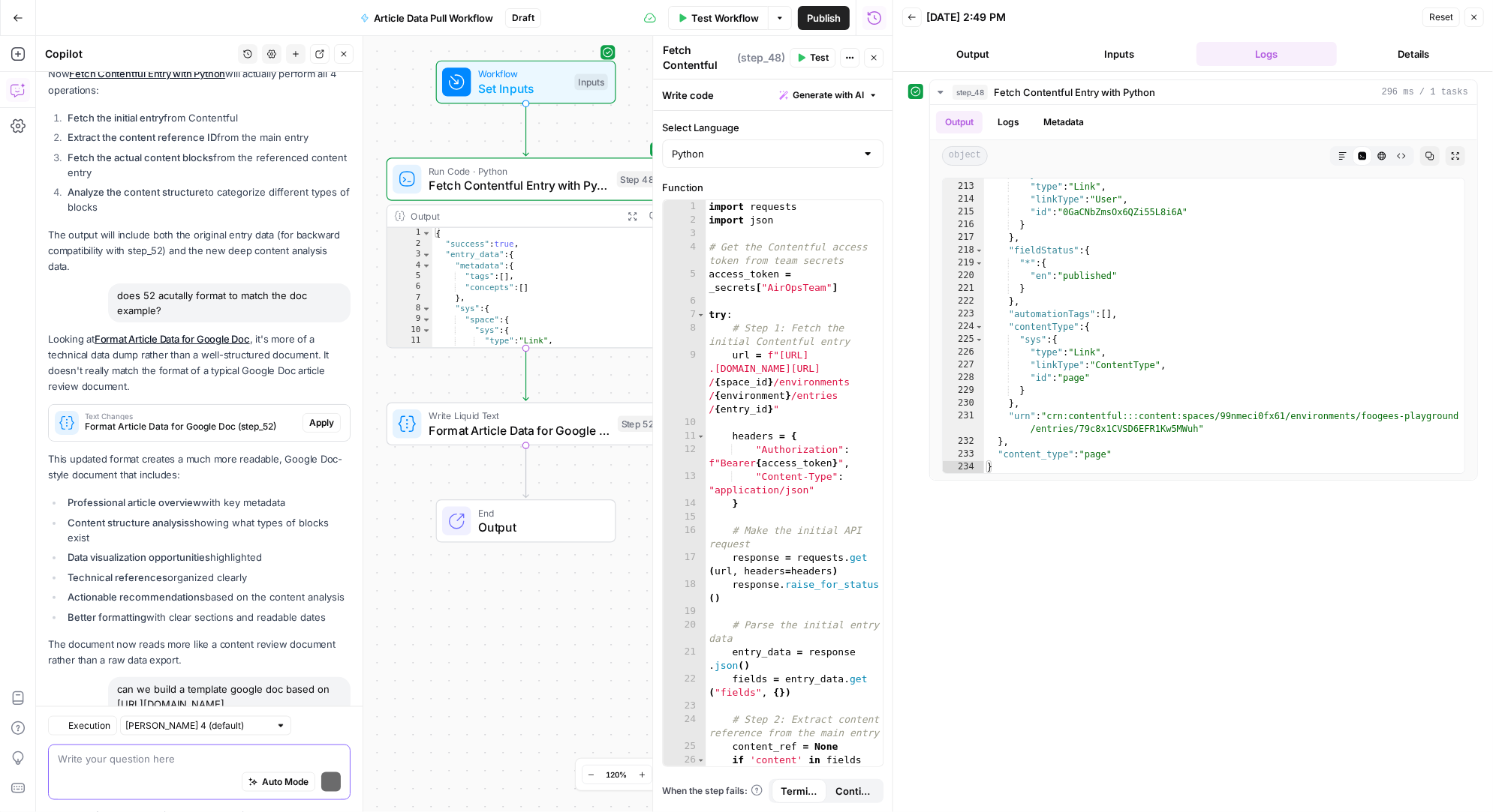
scroll to position [6121, 0]
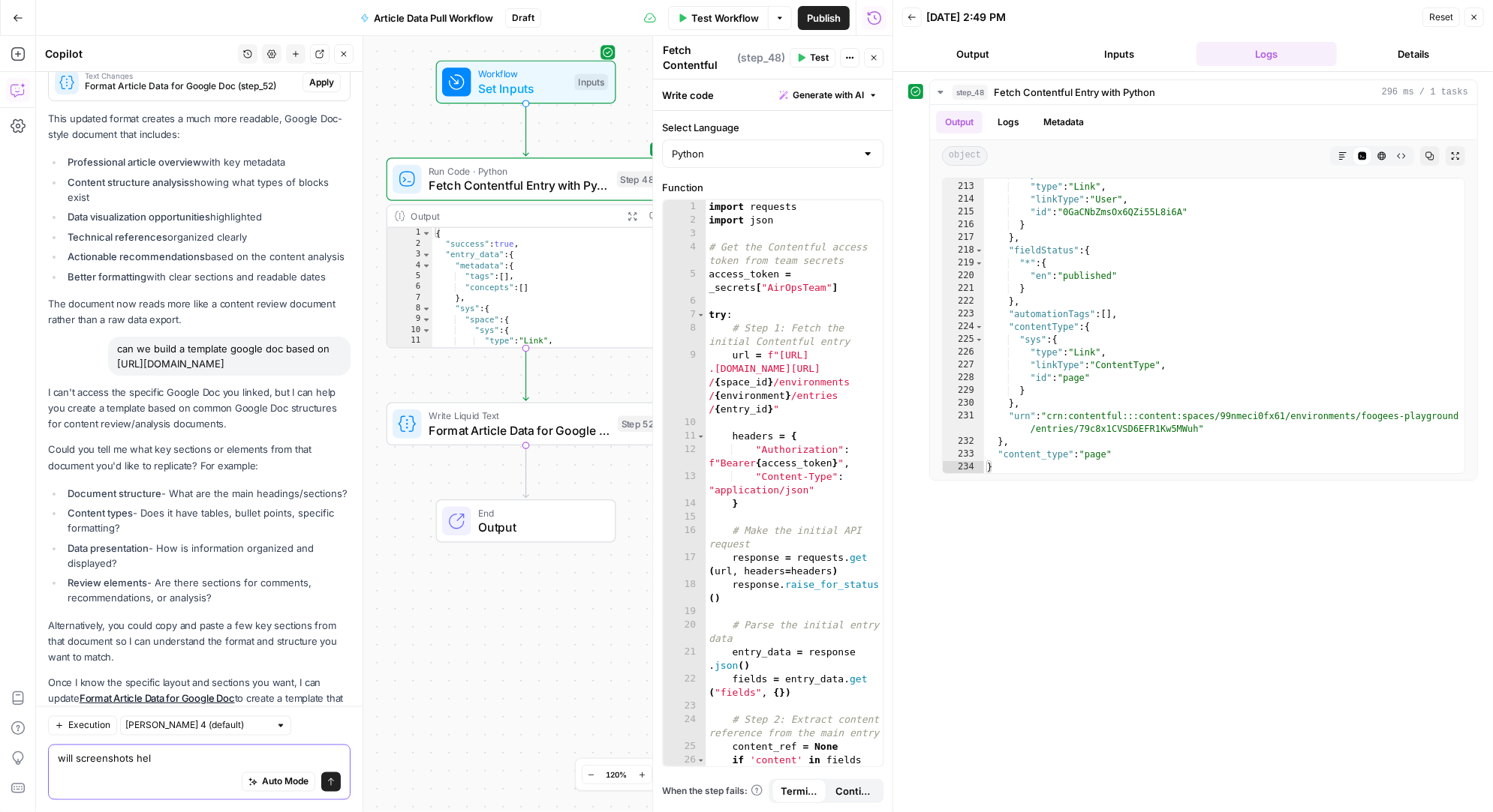
type textarea "will screenshots help"
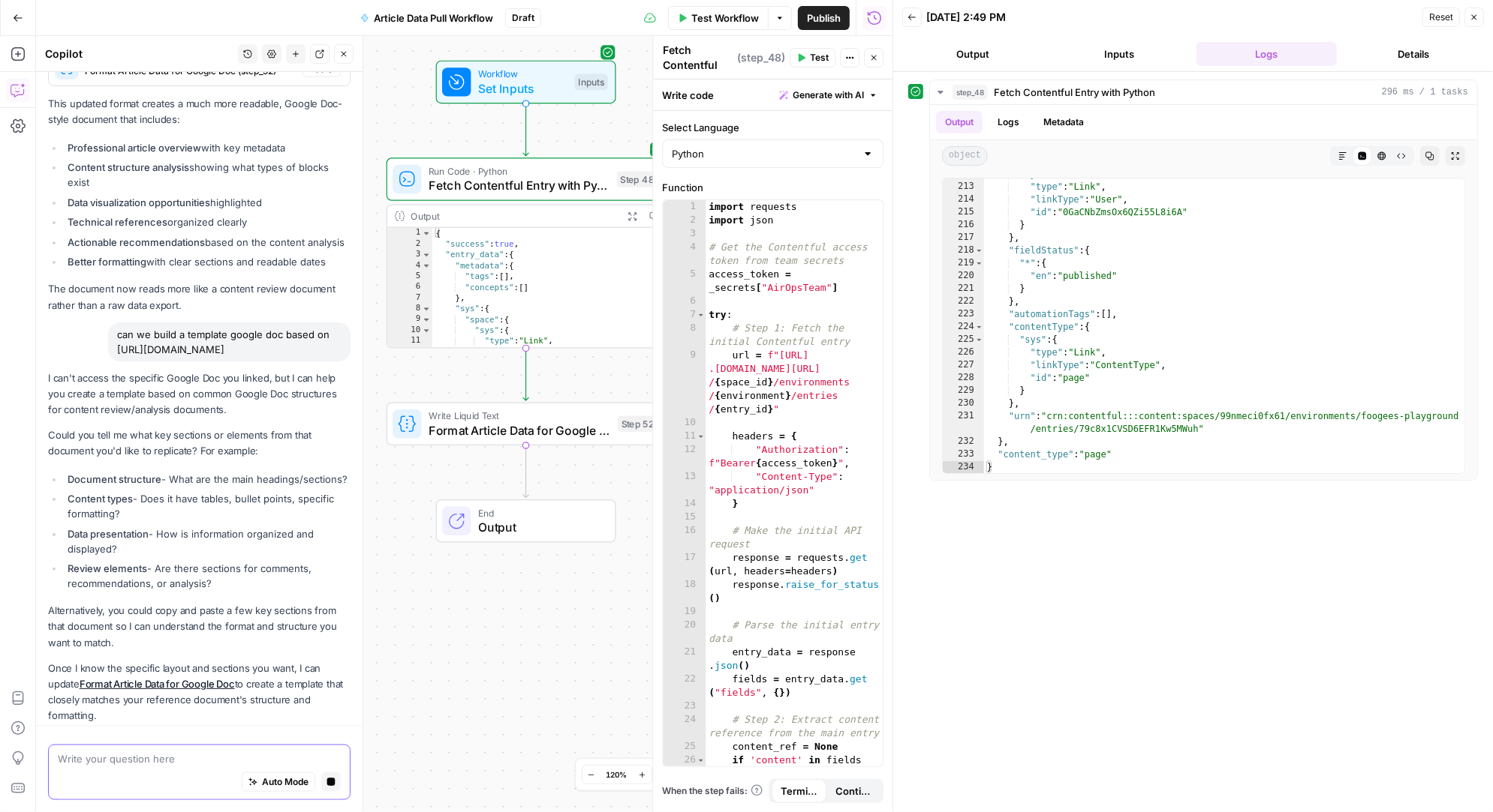
scroll to position [5854, 0]
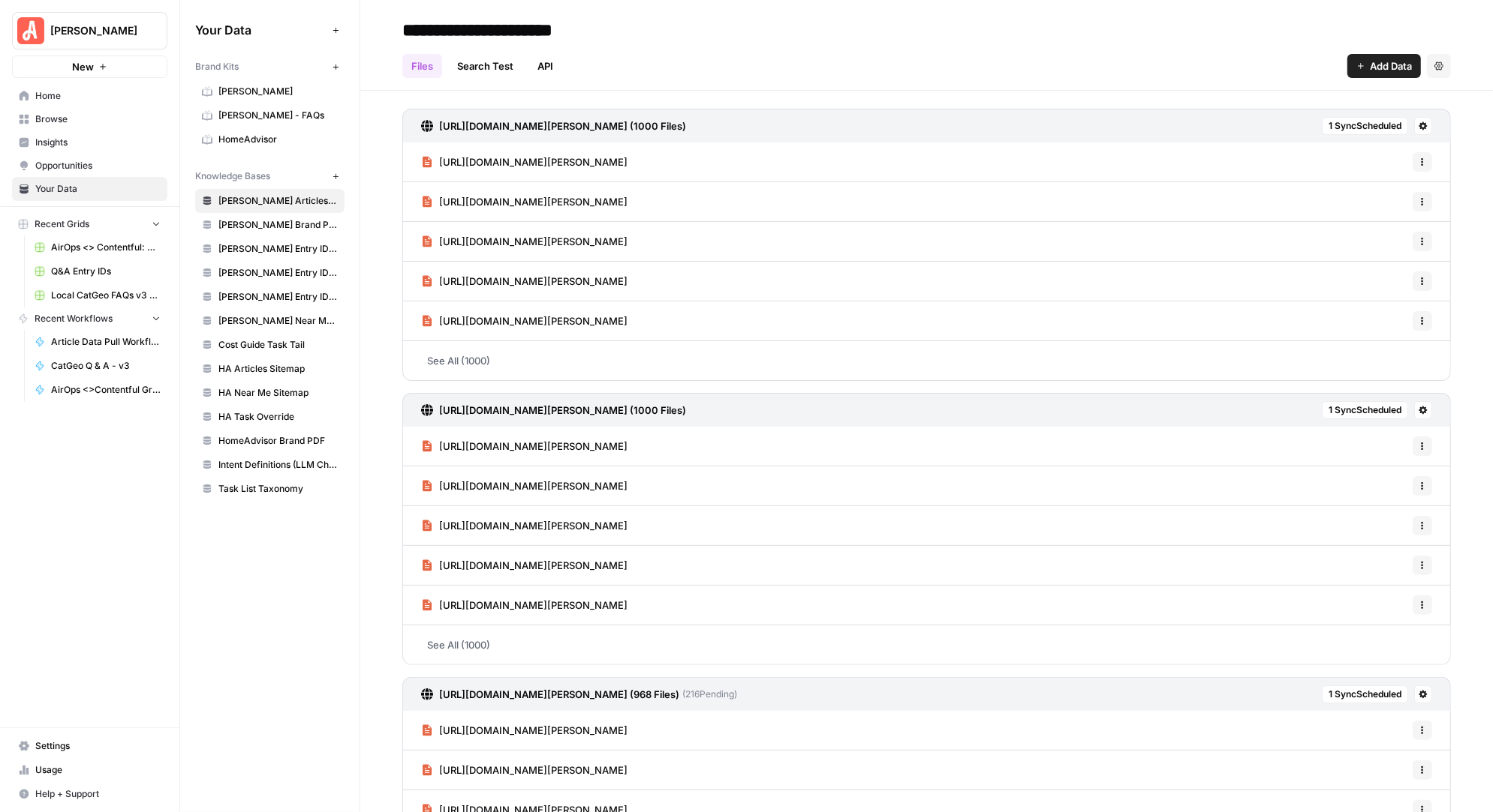
click at [65, 744] on span "Settings" at bounding box center [98, 747] width 125 height 14
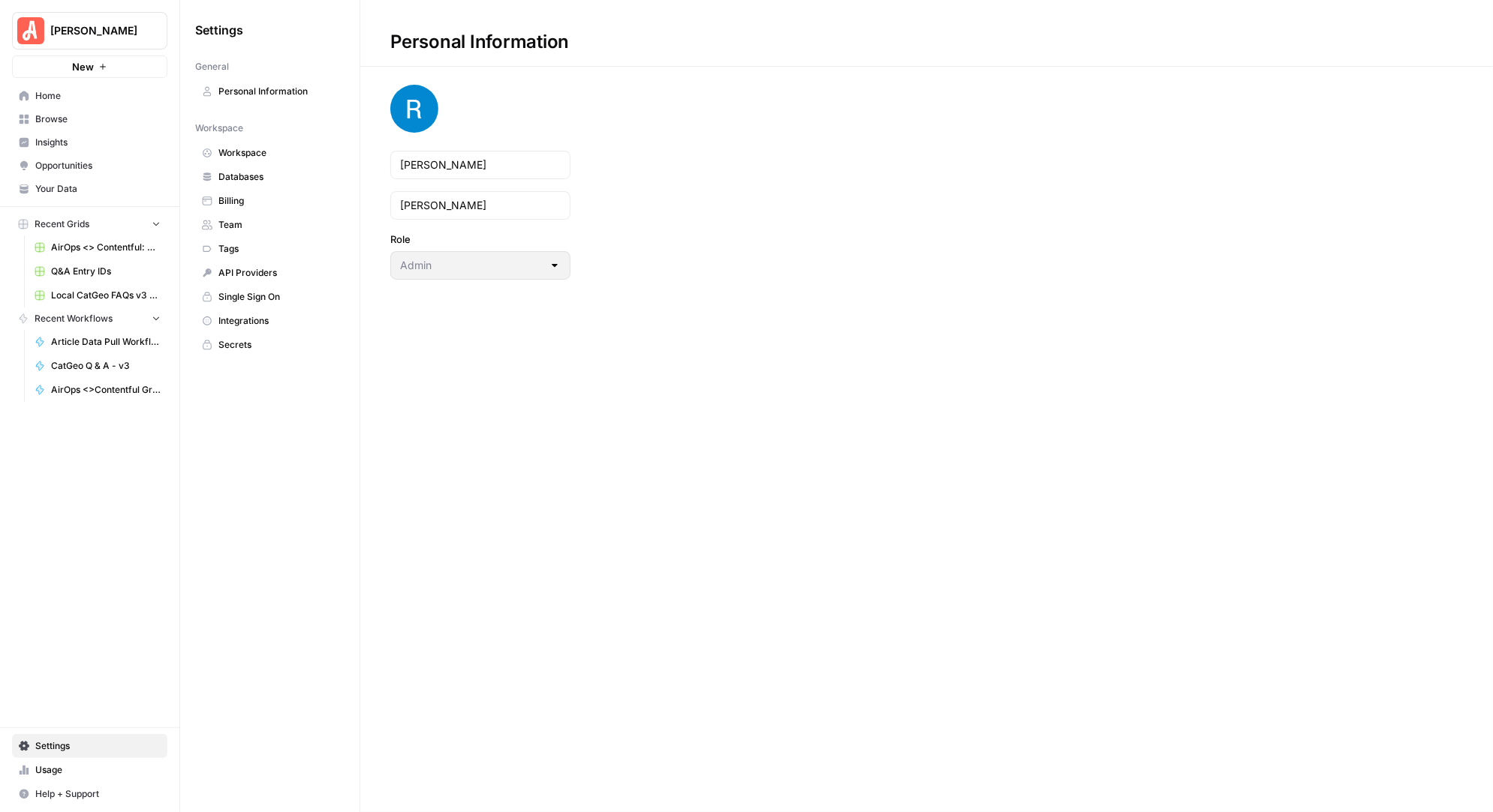
click at [247, 340] on span "Secrets" at bounding box center [278, 345] width 119 height 14
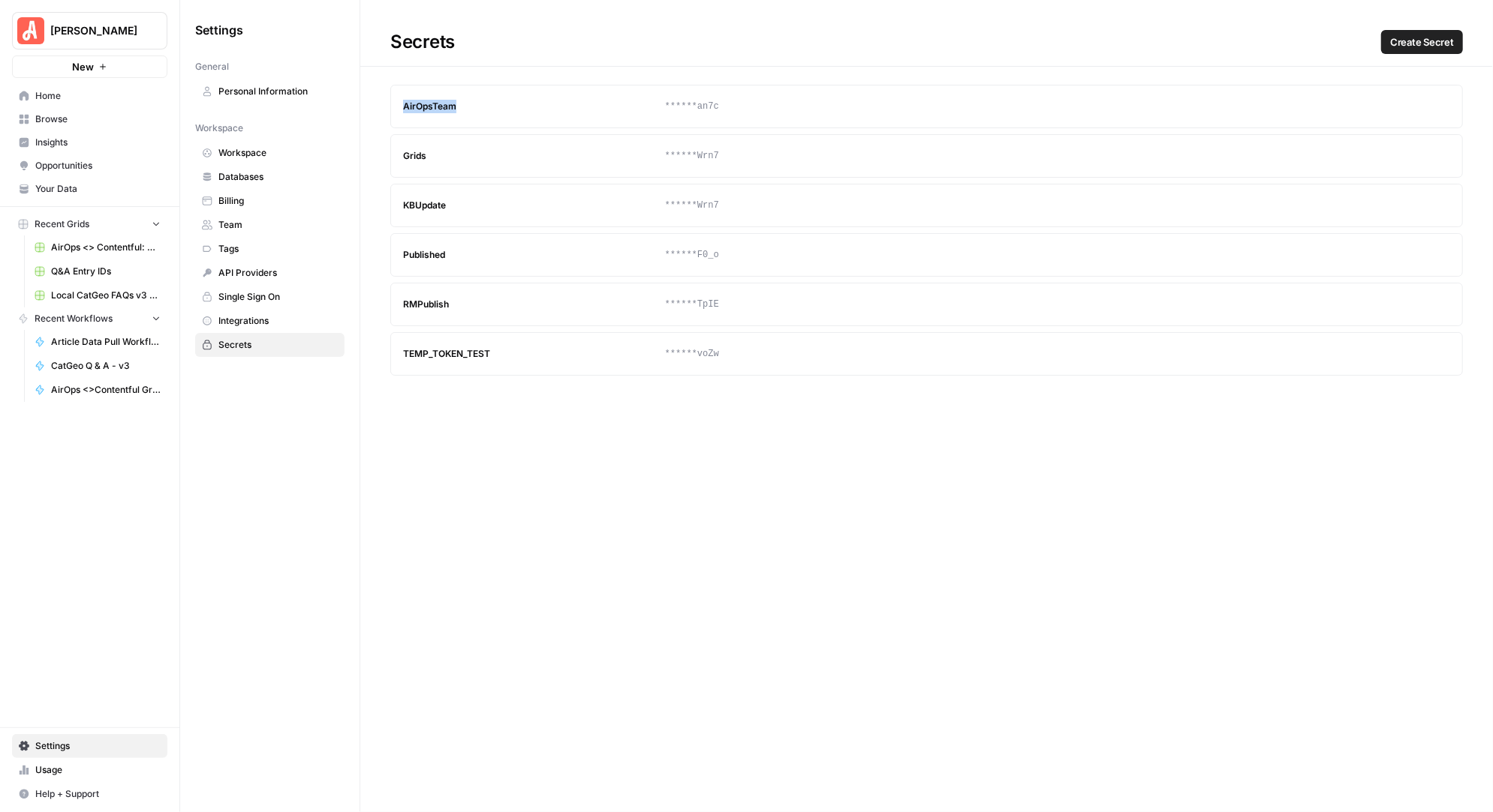
drag, startPoint x: 472, startPoint y: 105, endPoint x: 395, endPoint y: 106, distance: 77.0
click at [394, 106] on article "AirOpsTeam ******an7c Update Delete" at bounding box center [926, 106] width 1072 height 43
copy div "AirOpsTeam"
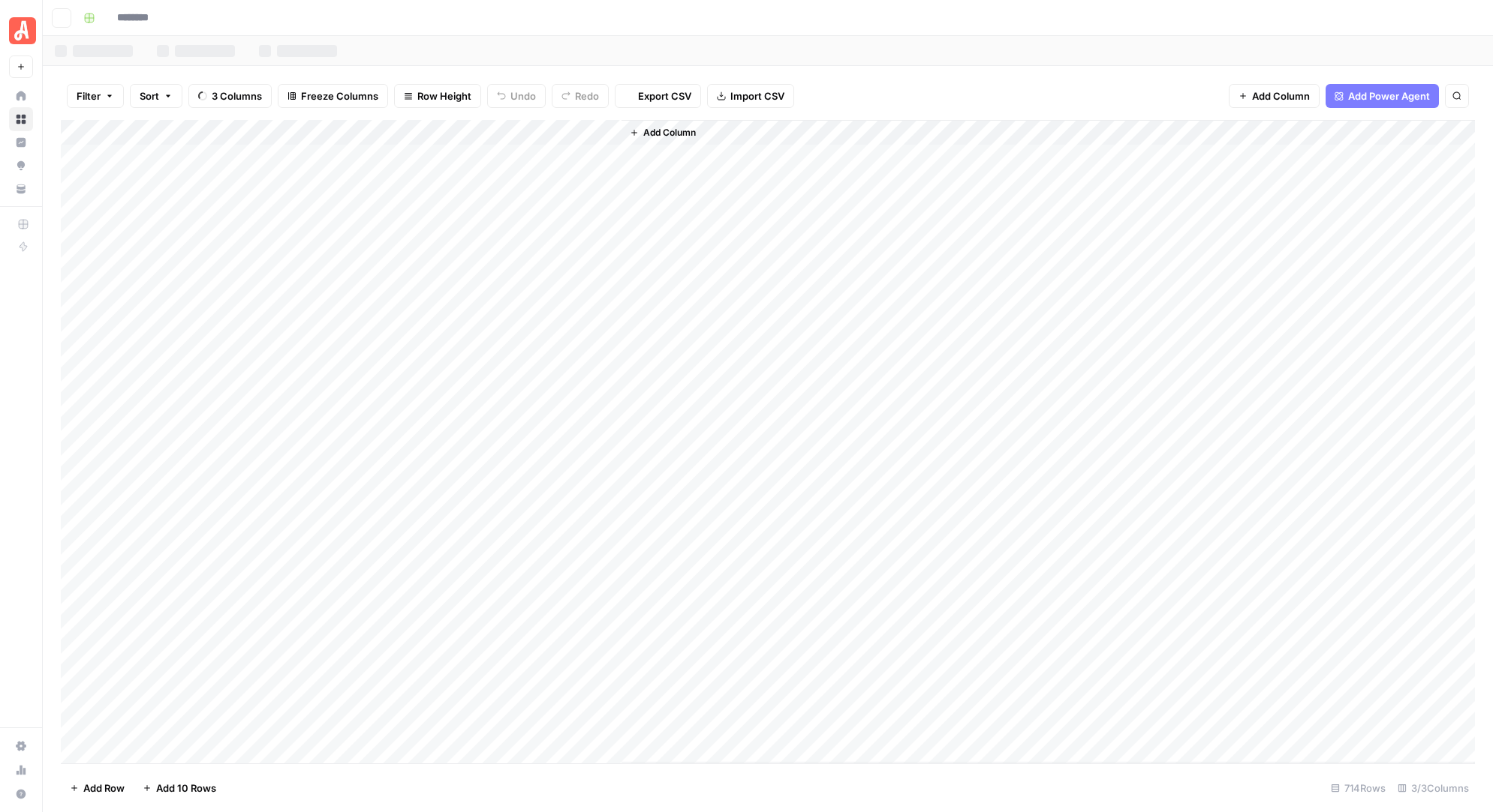
type input "**********"
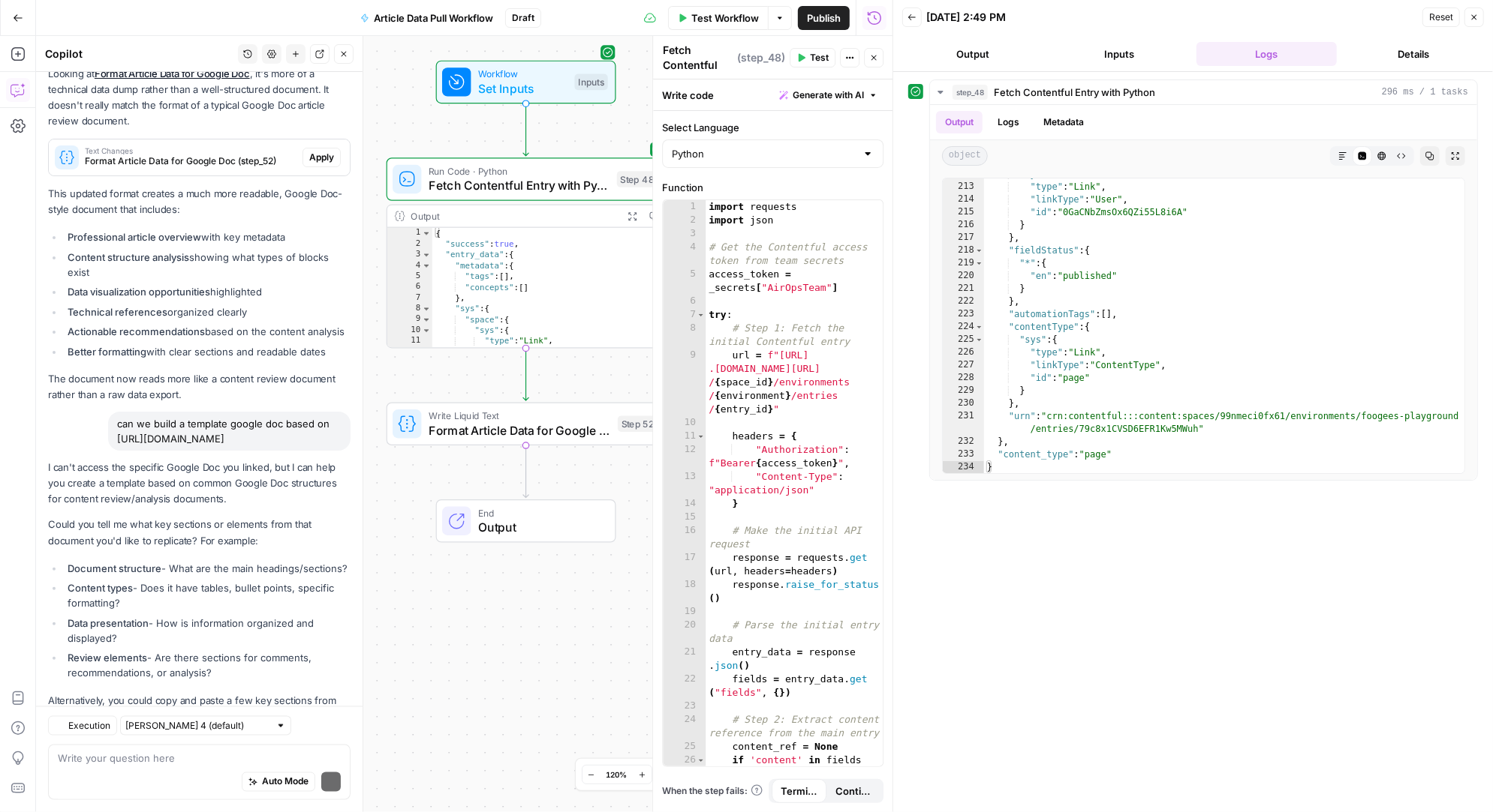
scroll to position [6386, 0]
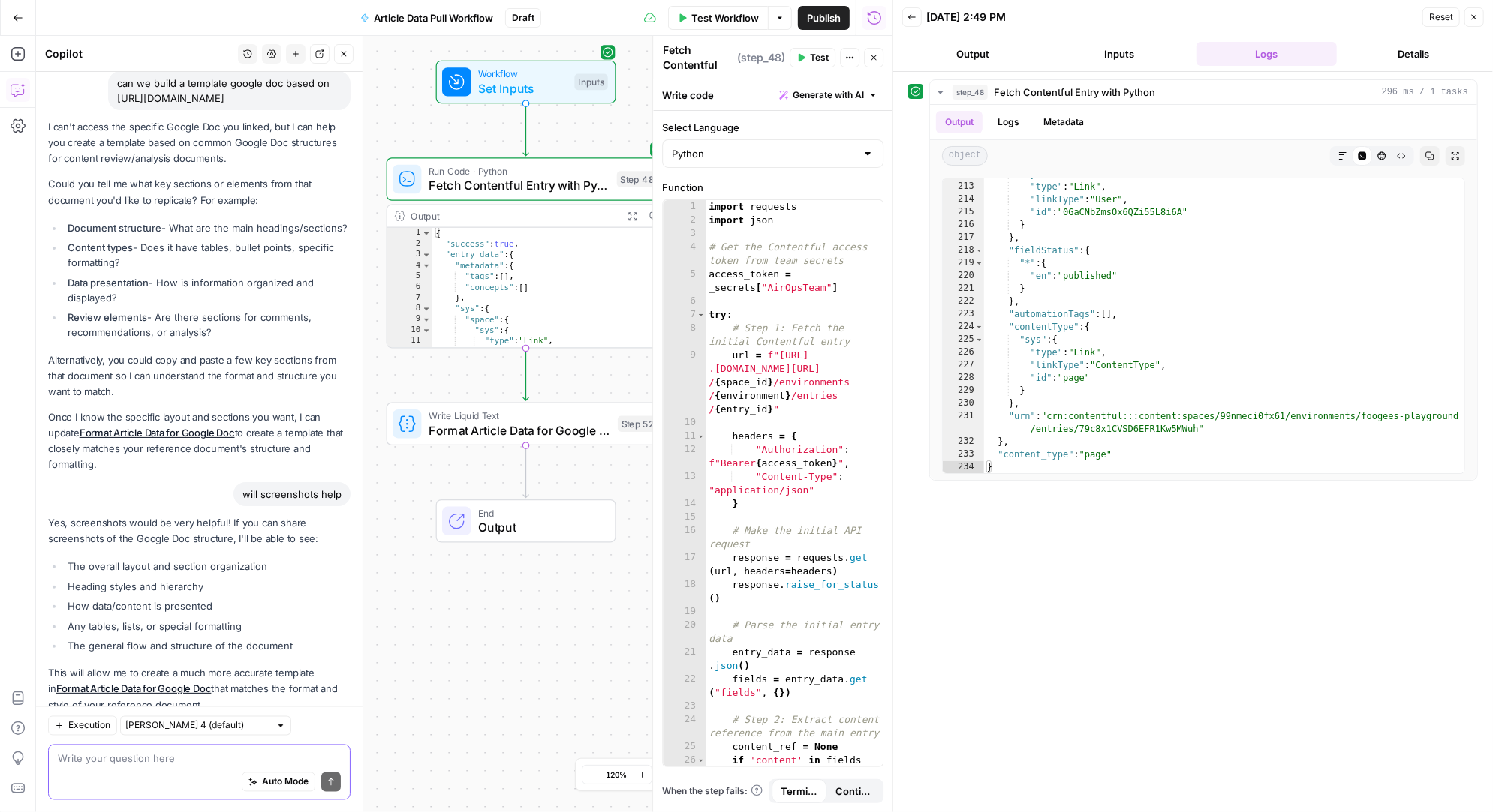
click at [98, 760] on textarea at bounding box center [199, 759] width 283 height 15
click at [123, 773] on div "Auto Mode Send" at bounding box center [199, 783] width 283 height 33
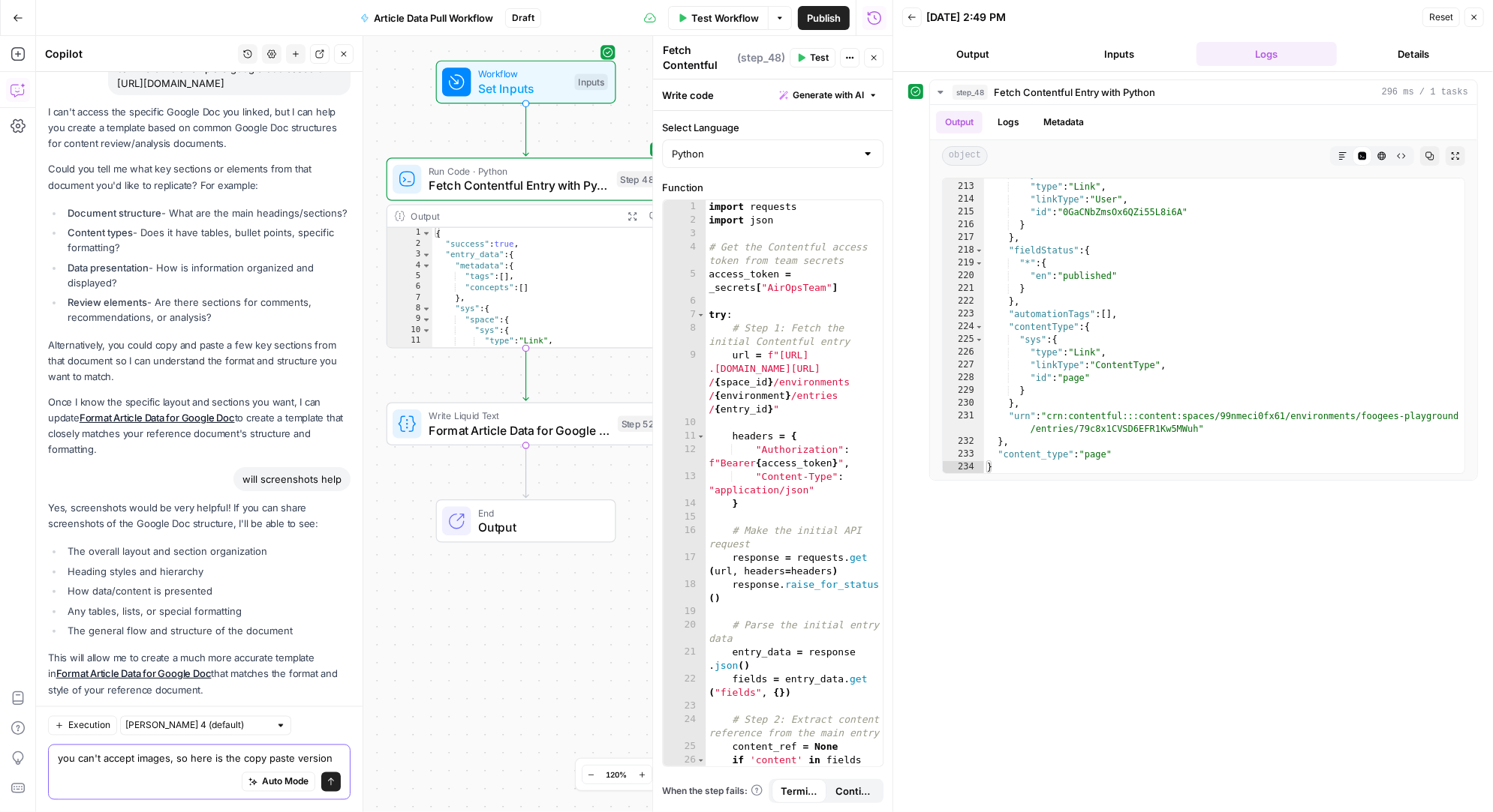
paste textarea "Loremipsu Dolo sita consec ad elitseddoe temp Inci Utlabore Etdol Magn Aliquae …"
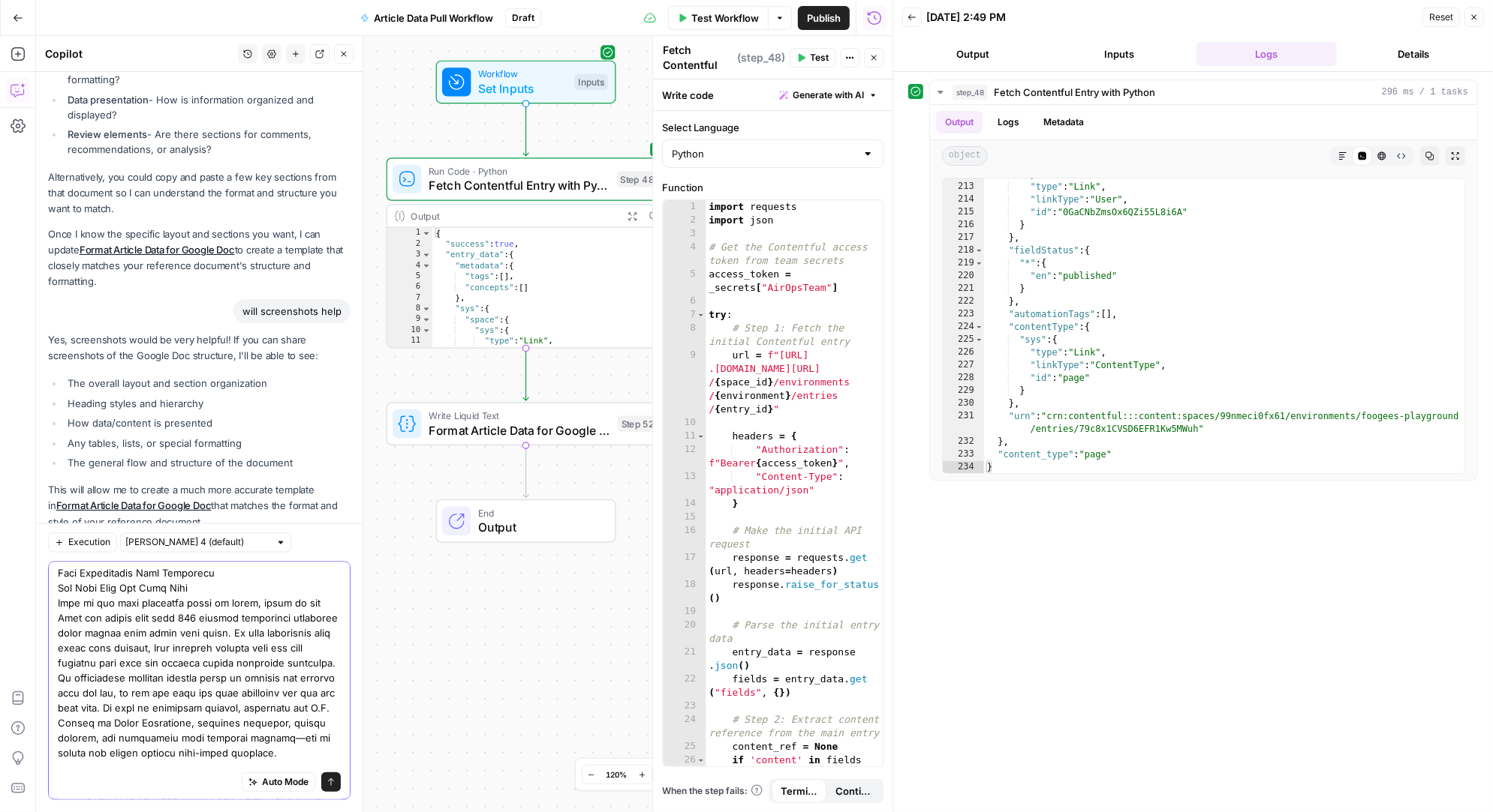
scroll to position [5160, 0]
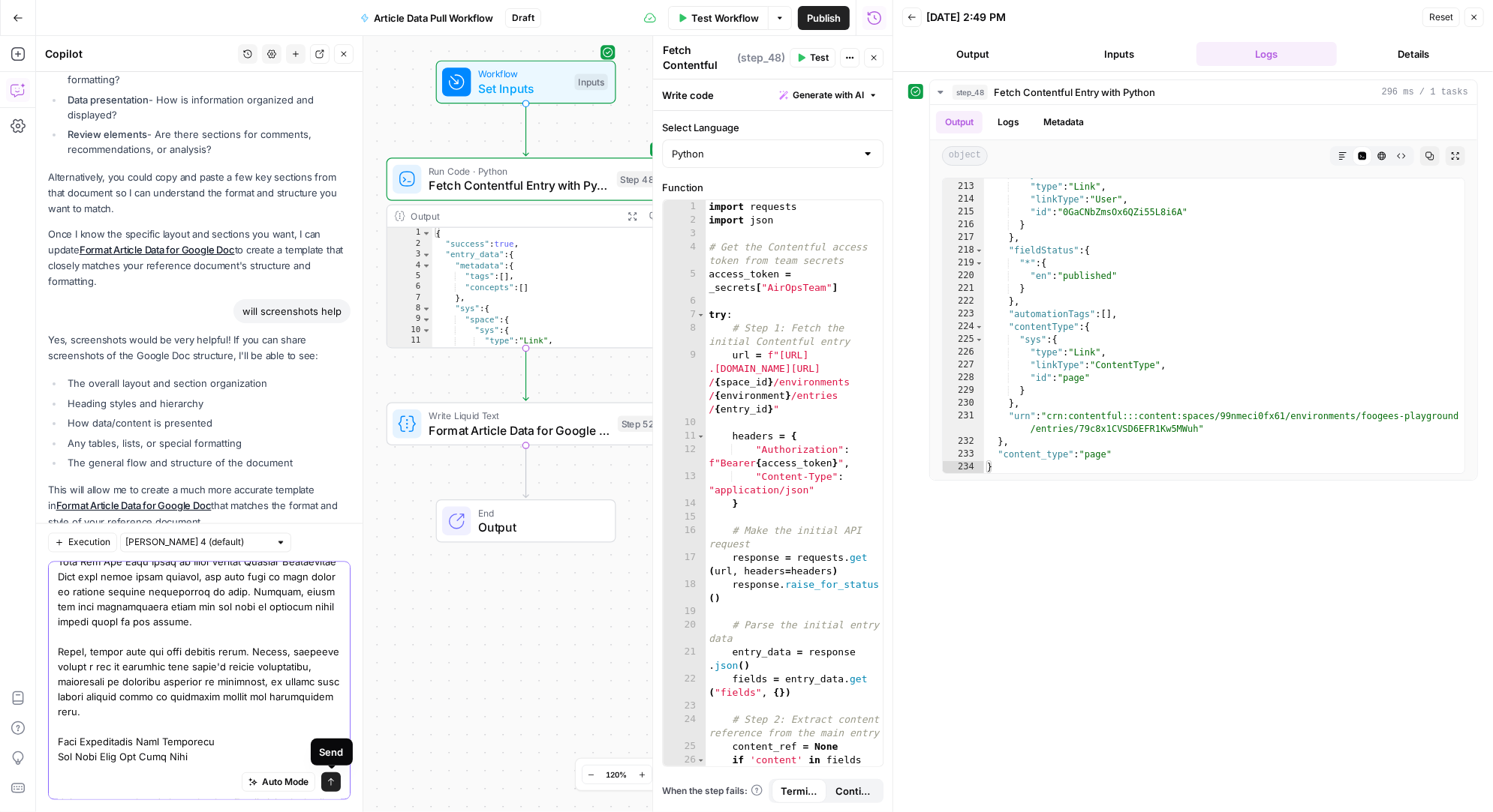
type textarea "lor ips'd sitame consec, ad elit se doe temp incid utlabor Etdolorem Aliq enim …"
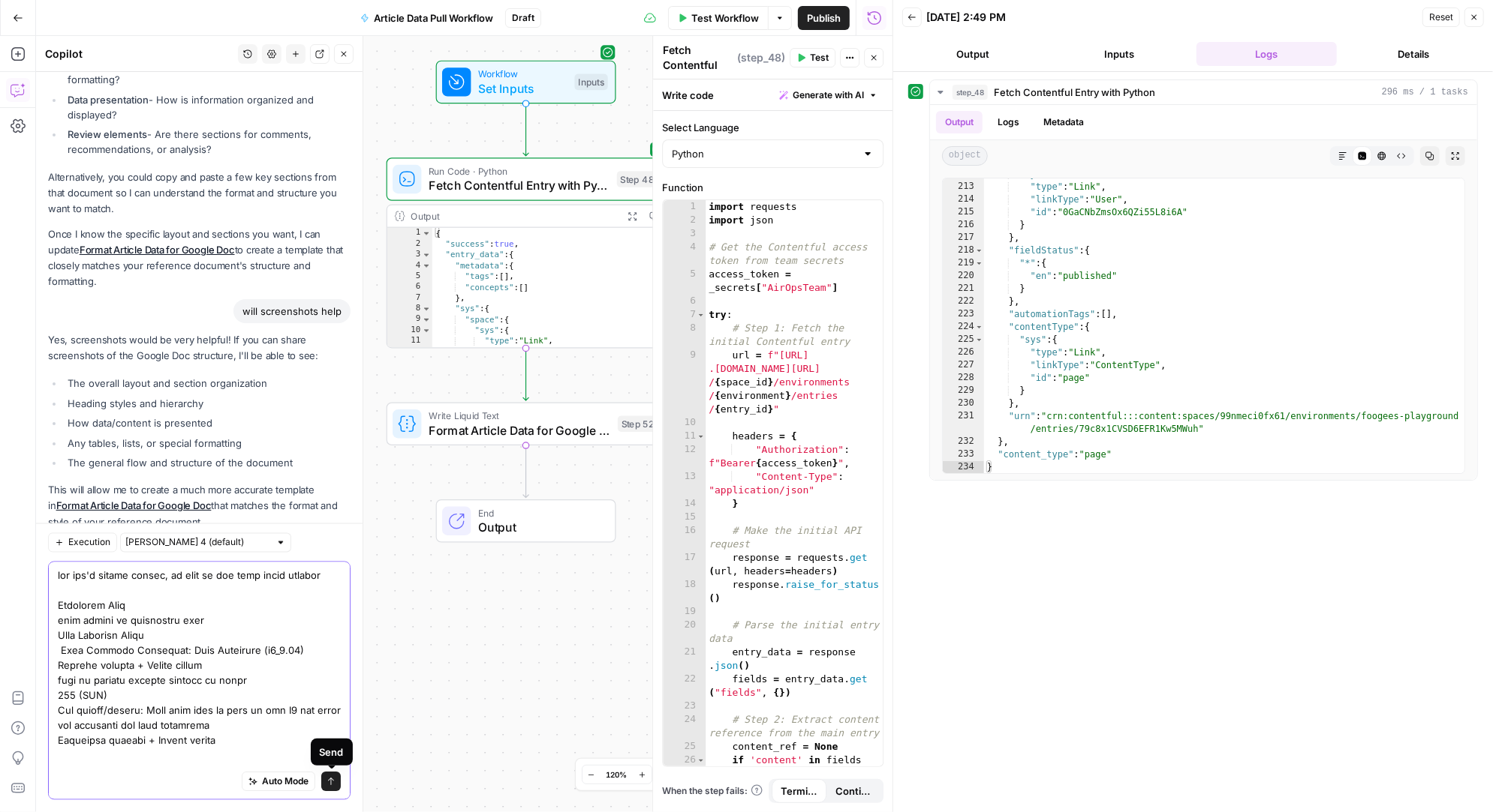
click at [333, 781] on icon "submit" at bounding box center [331, 782] width 6 height 8
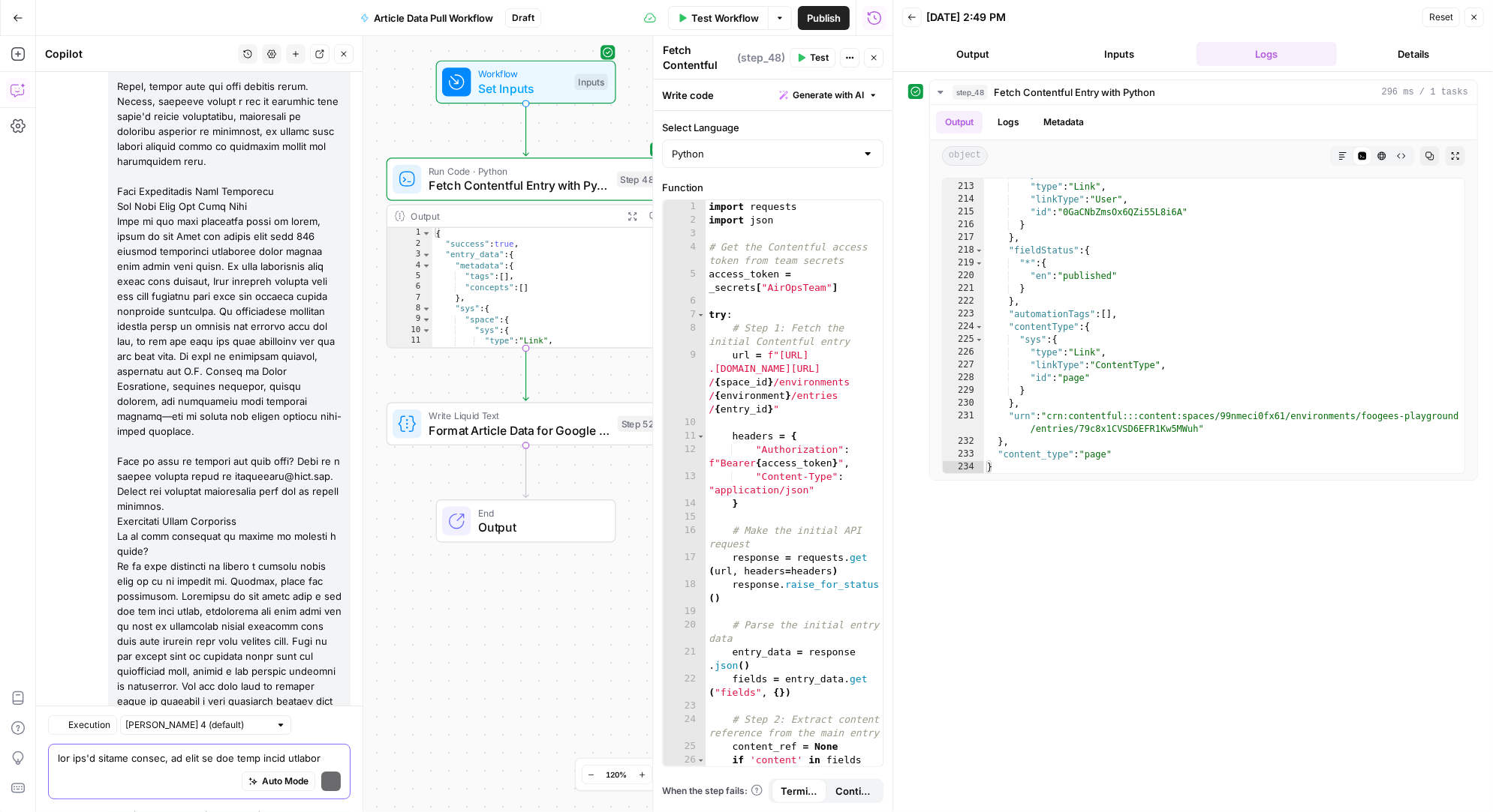
scroll to position [13432, 0]
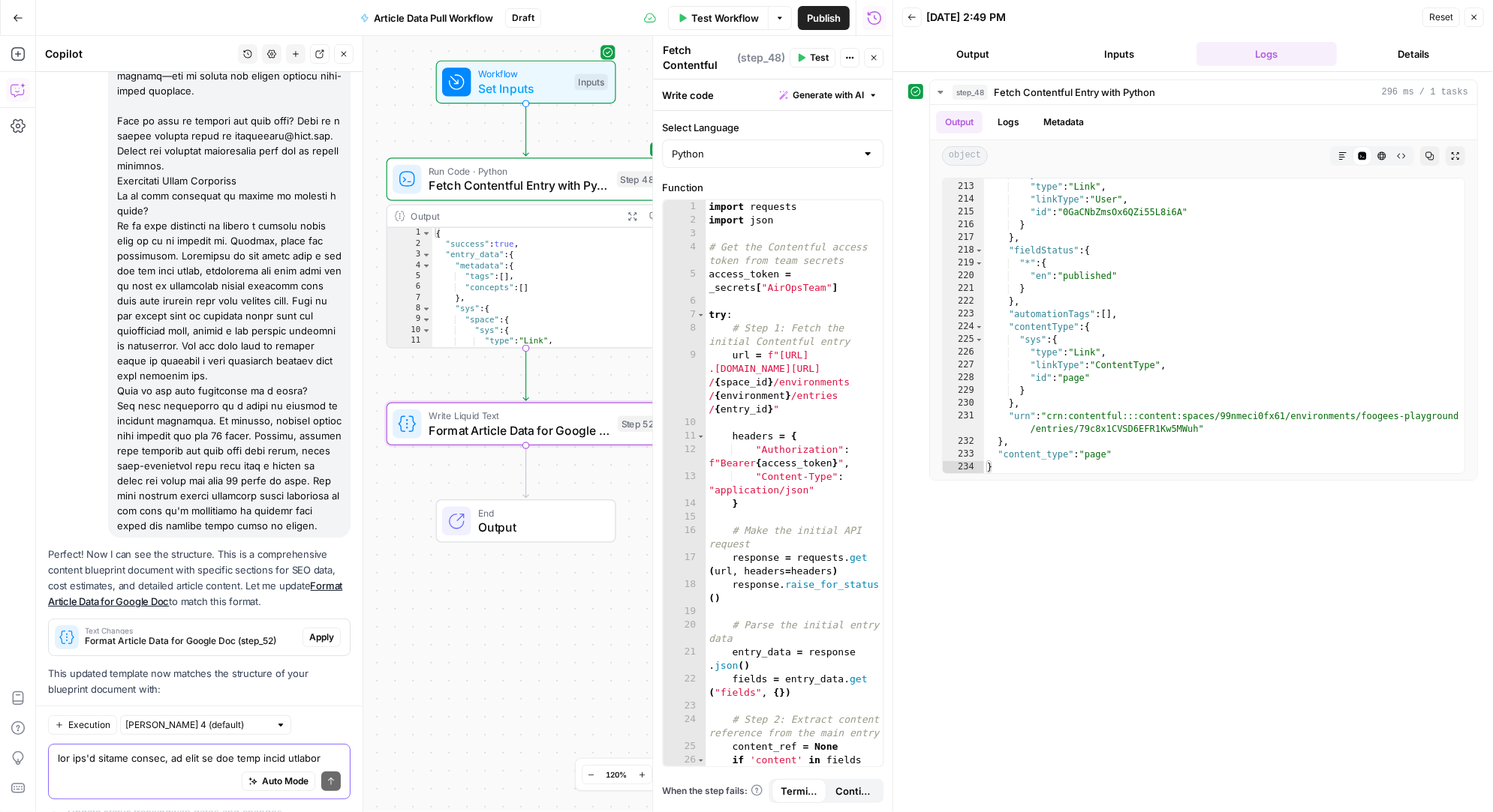
click at [318, 631] on span "Apply" at bounding box center [321, 638] width 25 height 14
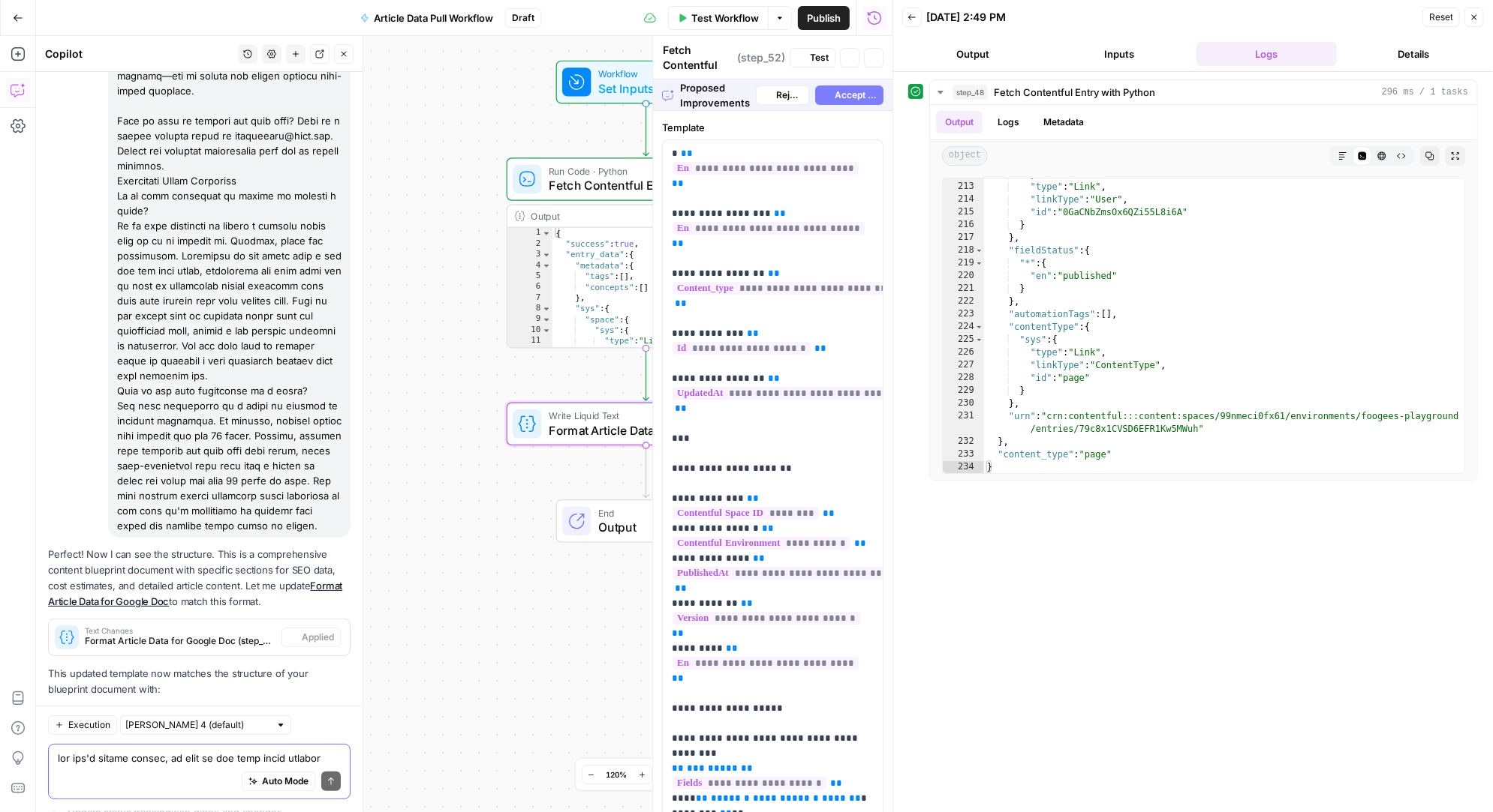
type textarea "Format Article Data for Google Doc"
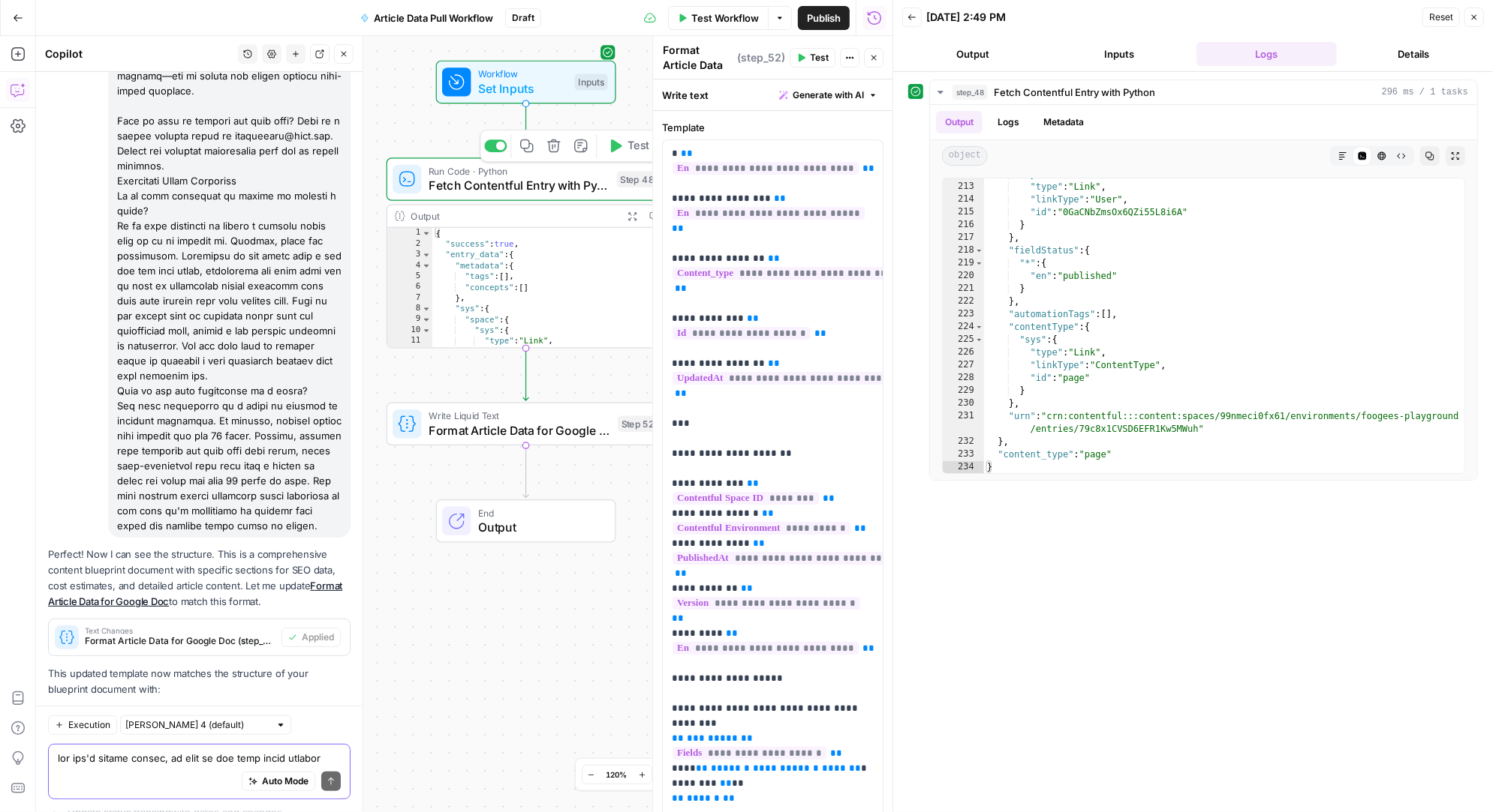
click at [614, 141] on icon "button" at bounding box center [616, 145] width 11 height 13
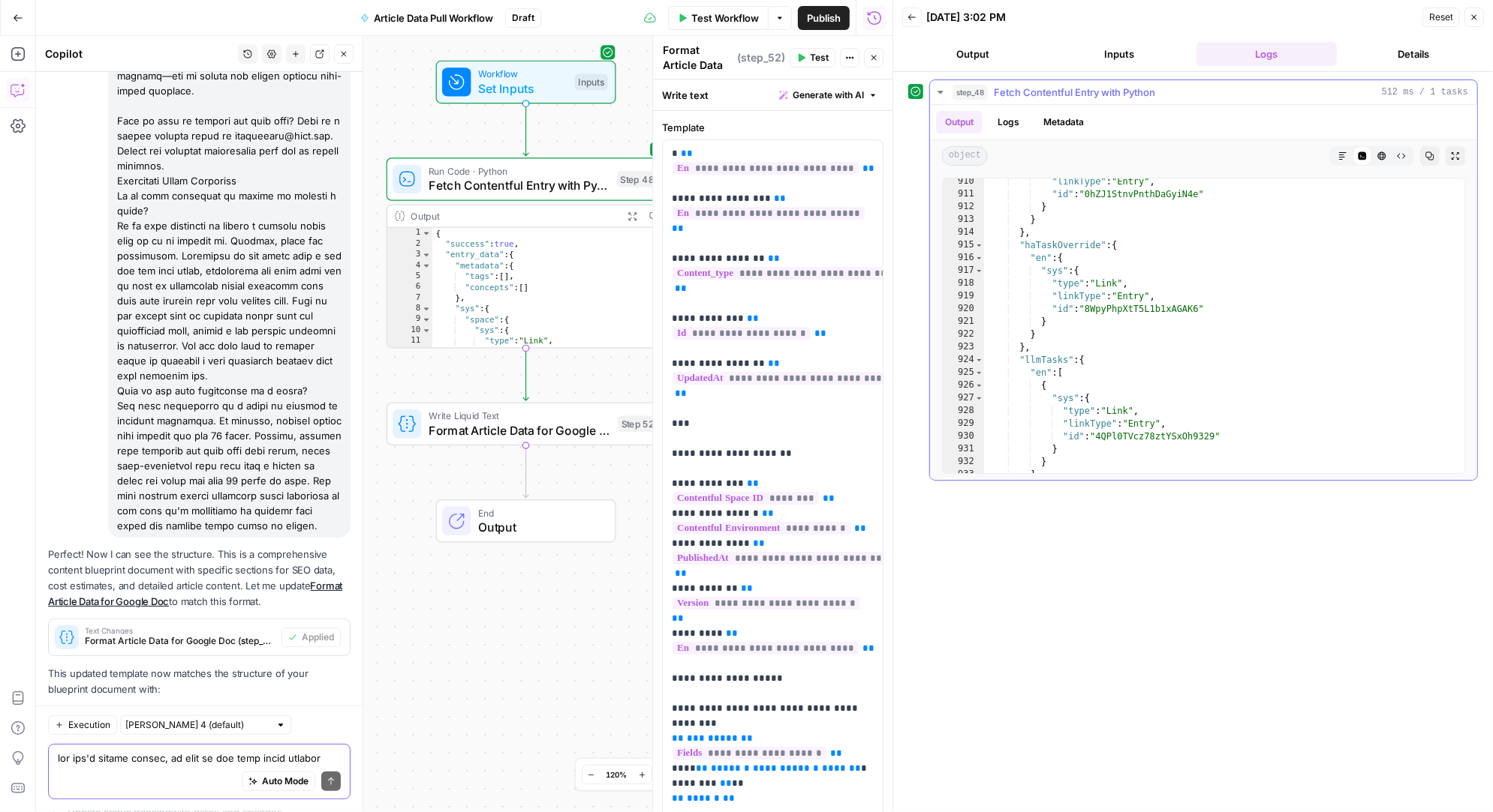
scroll to position [12036, 0]
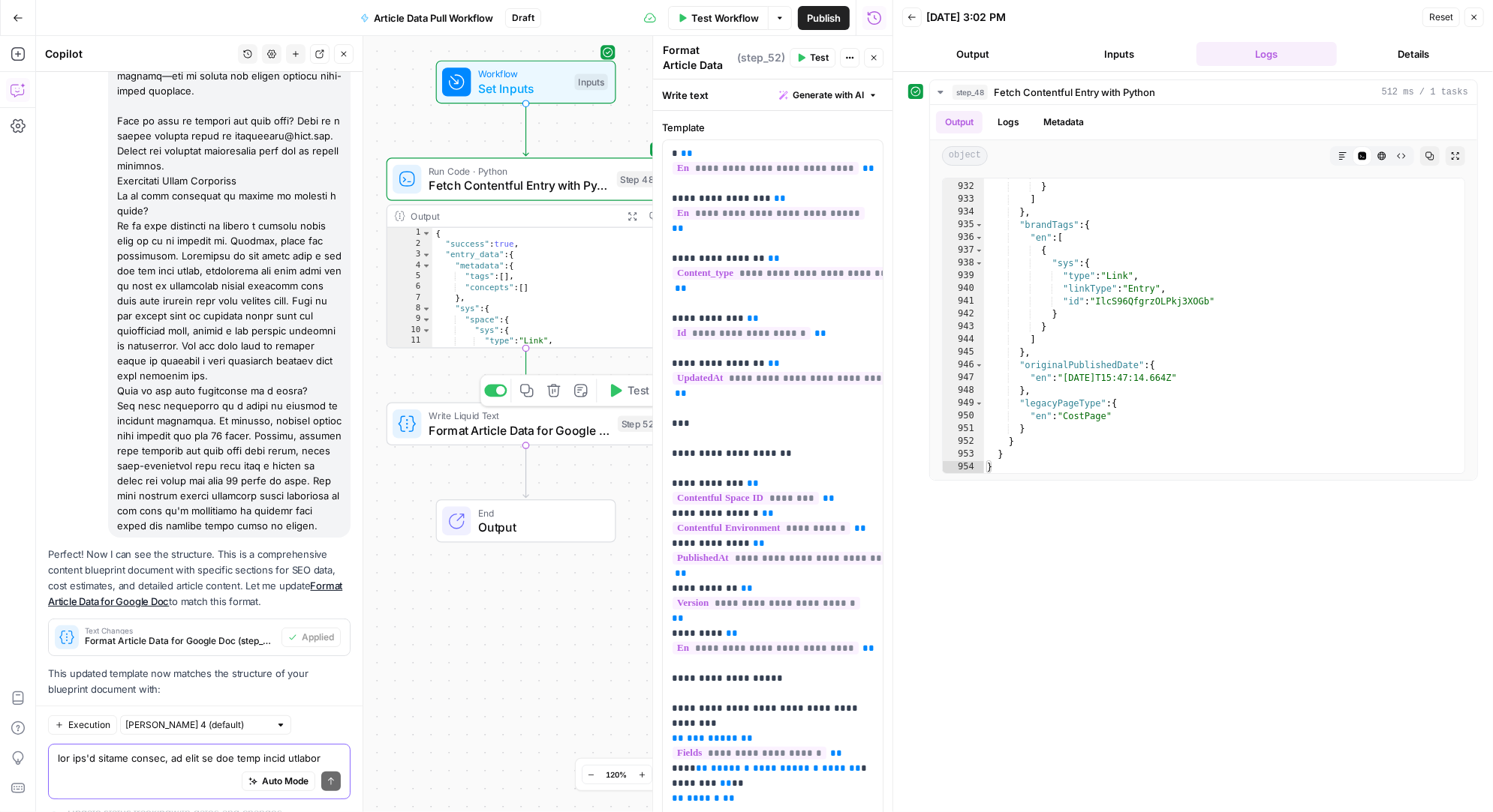
click at [621, 390] on icon "button" at bounding box center [616, 390] width 11 height 13
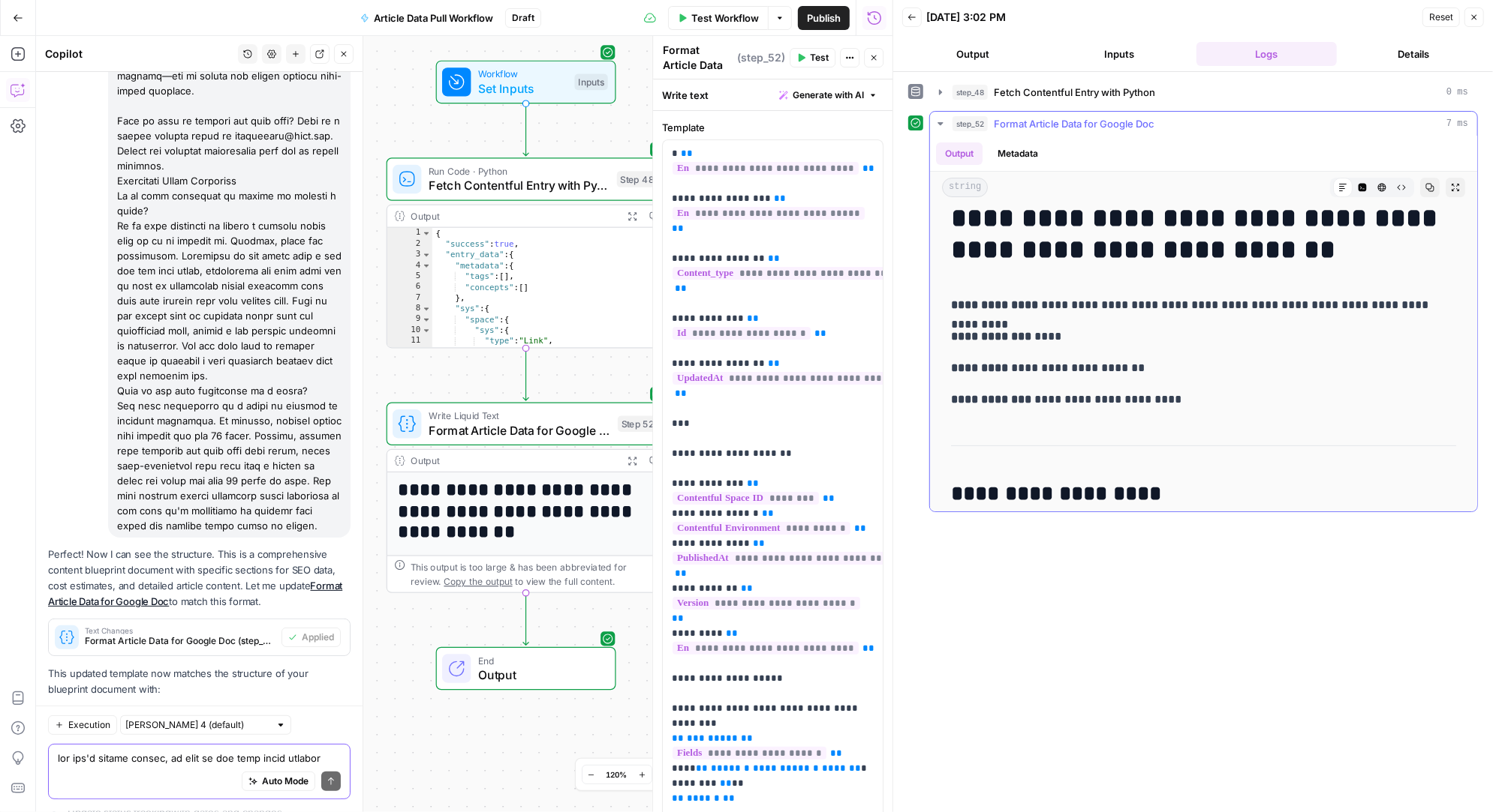
scroll to position [0, 0]
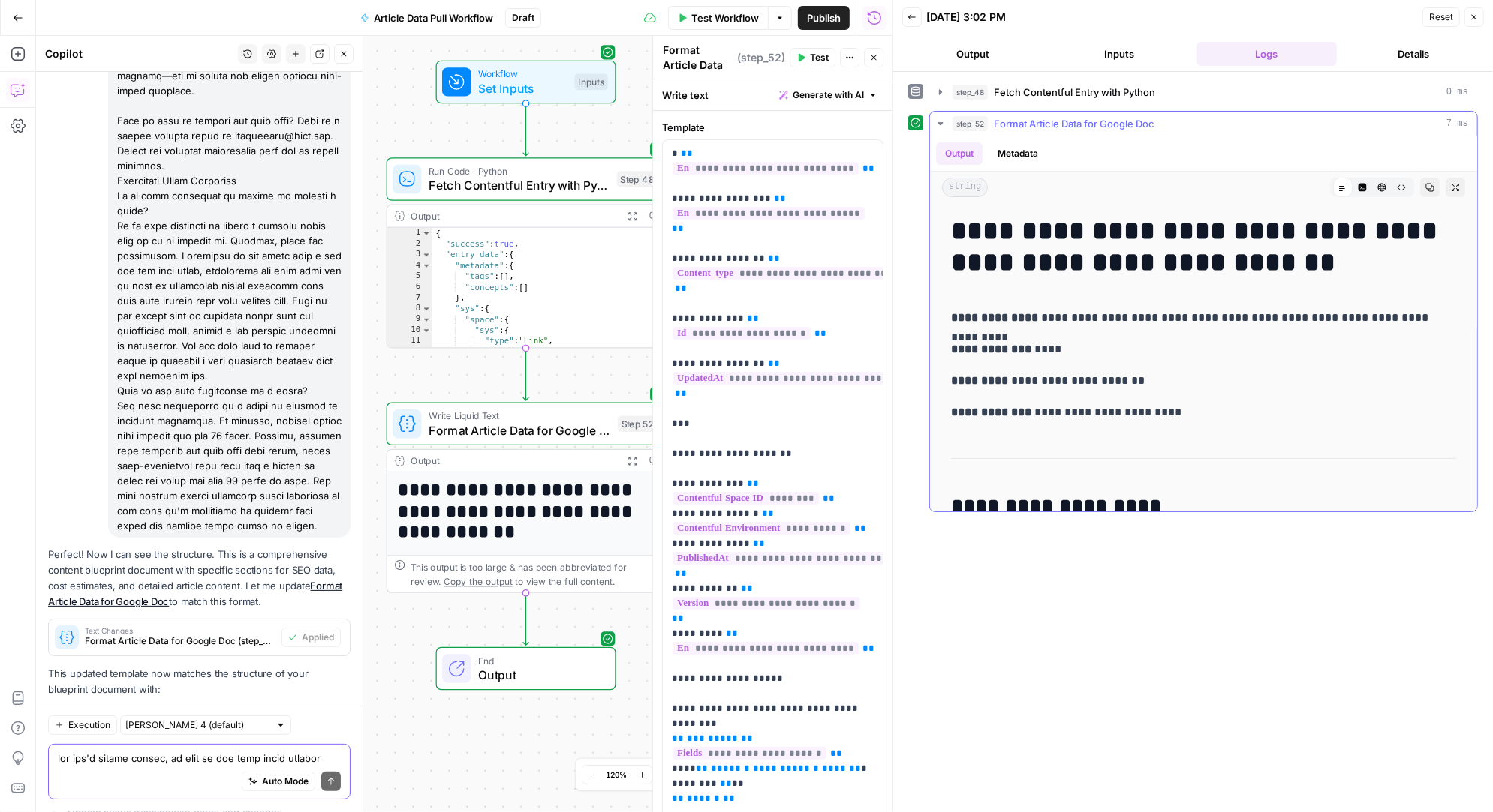
click at [1072, 319] on p "**********" at bounding box center [1203, 318] width 506 height 20
click at [986, 313] on strong "**********" at bounding box center [994, 317] width 87 height 11
click at [147, 770] on div "Auto Mode Send" at bounding box center [199, 783] width 283 height 33
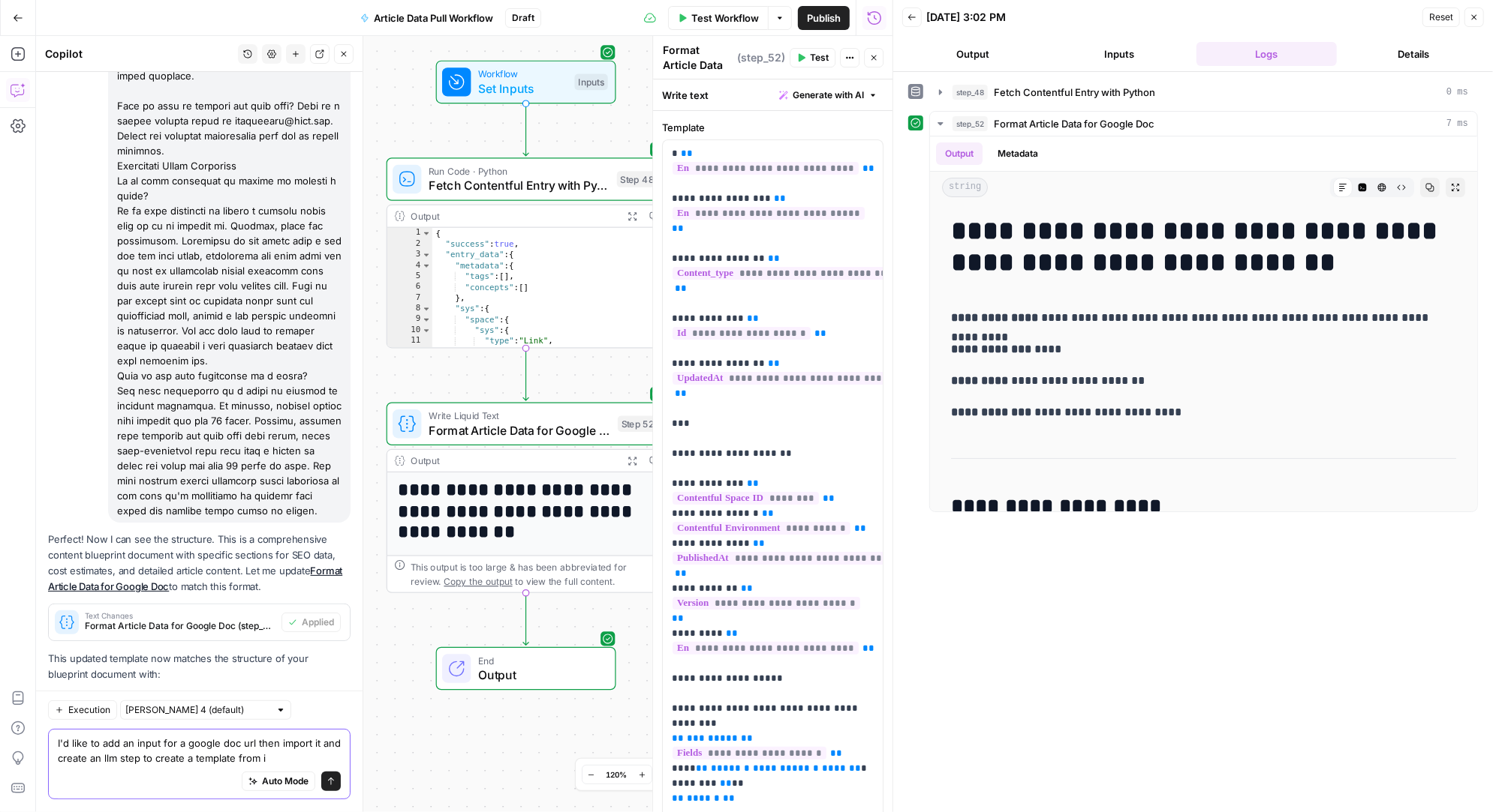
type textarea "I'd like to add an input for a google doc url then import it and create an llm …"
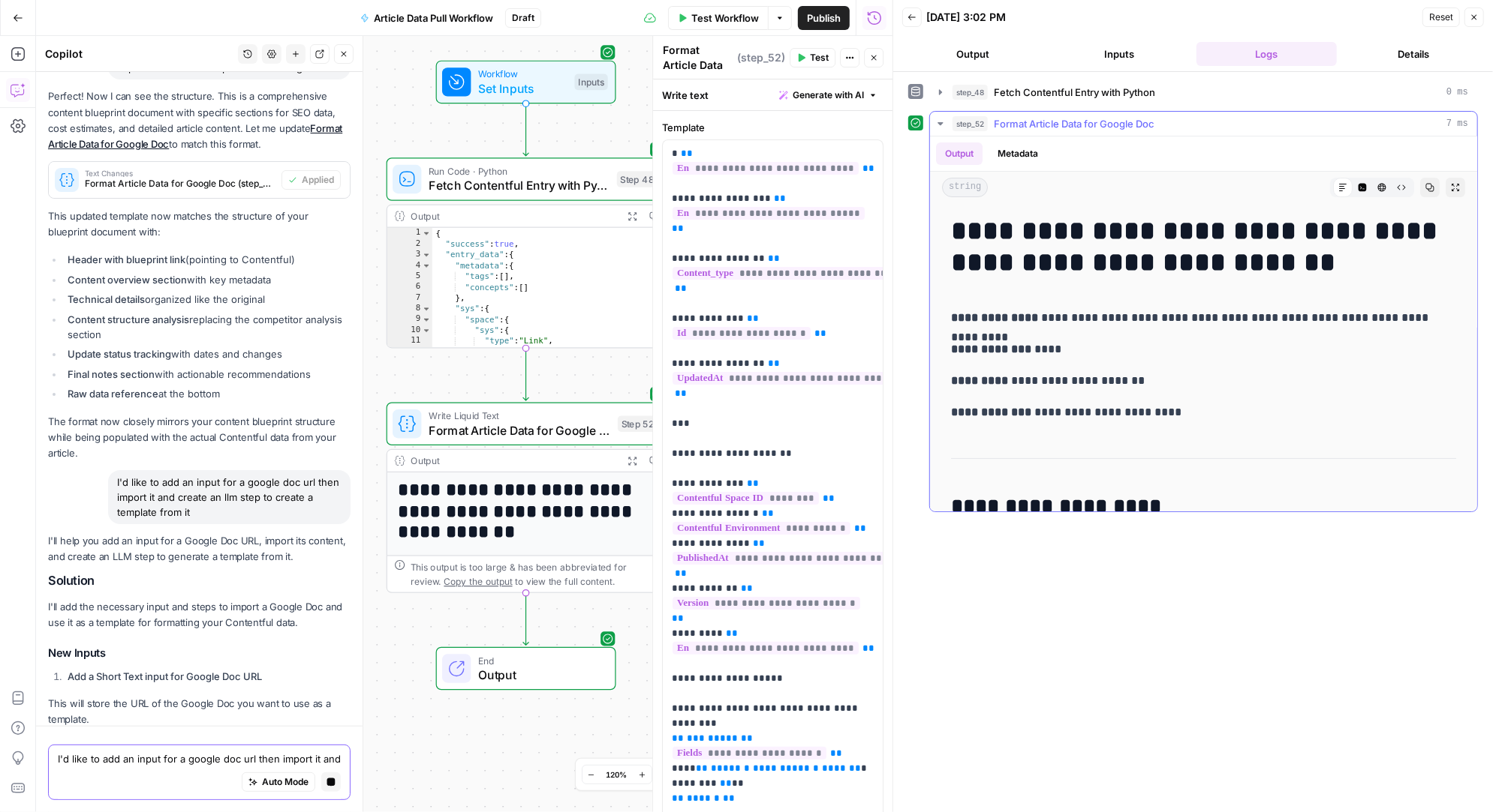
scroll to position [13608, 0]
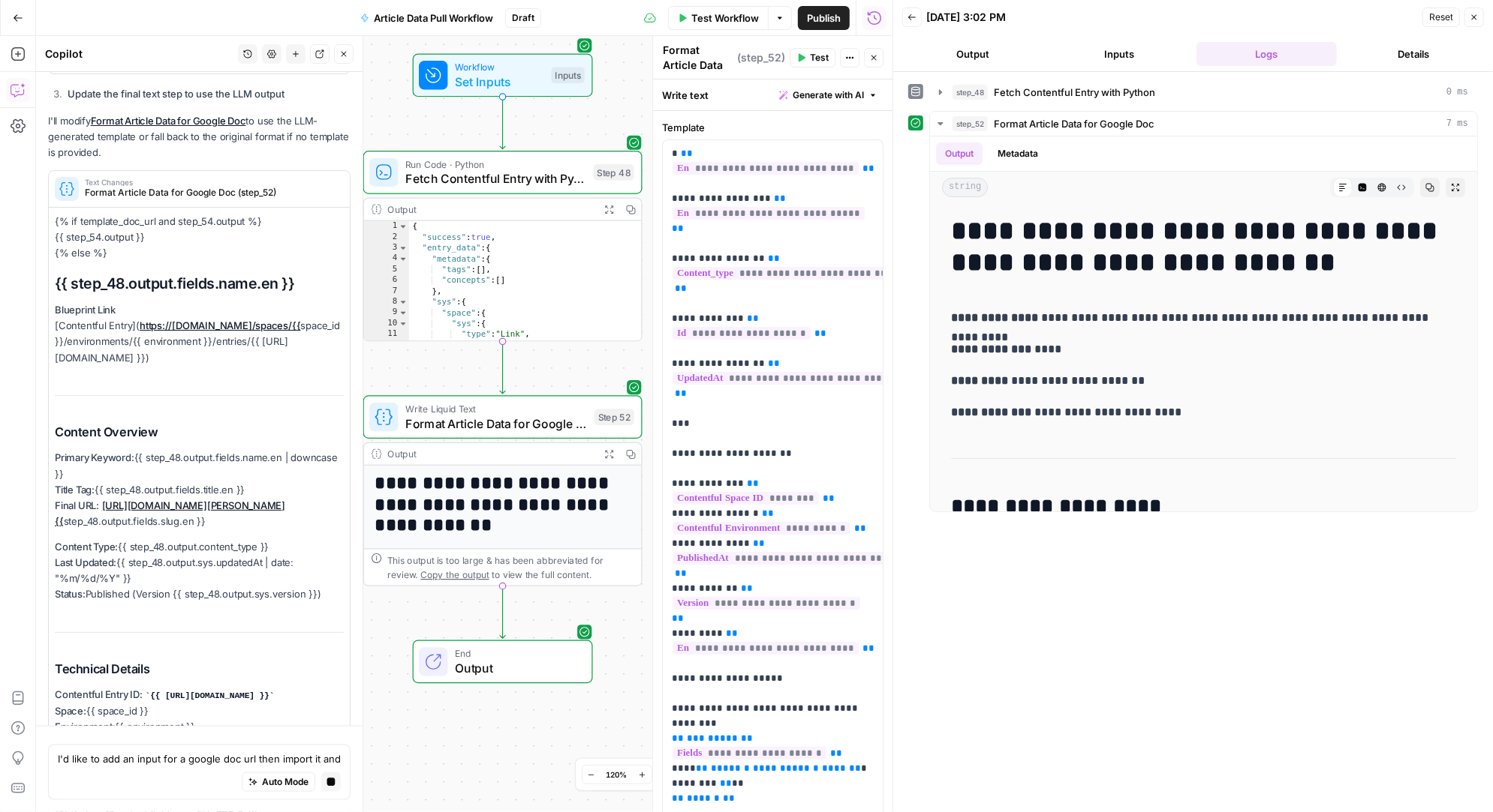
drag, startPoint x: 404, startPoint y: 460, endPoint x: 382, endPoint y: 113, distance: 347.7
click at [382, 113] on div "Workflow Set Inputs Inputs Run Code · Python Fetch Contentful Entry with Python…" at bounding box center [464, 424] width 857 height 776
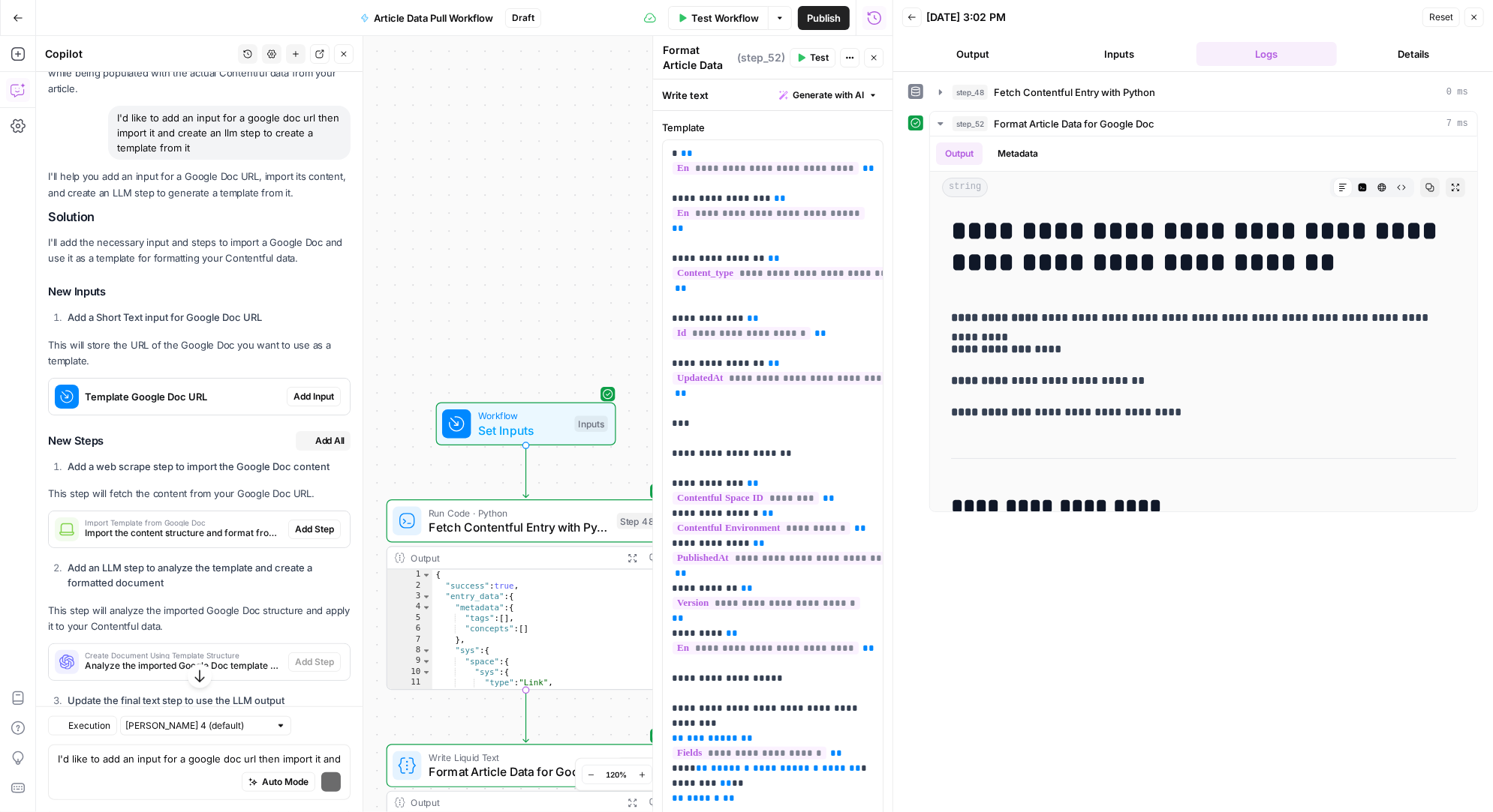
click at [310, 390] on span "Add Input" at bounding box center [314, 397] width 41 height 14
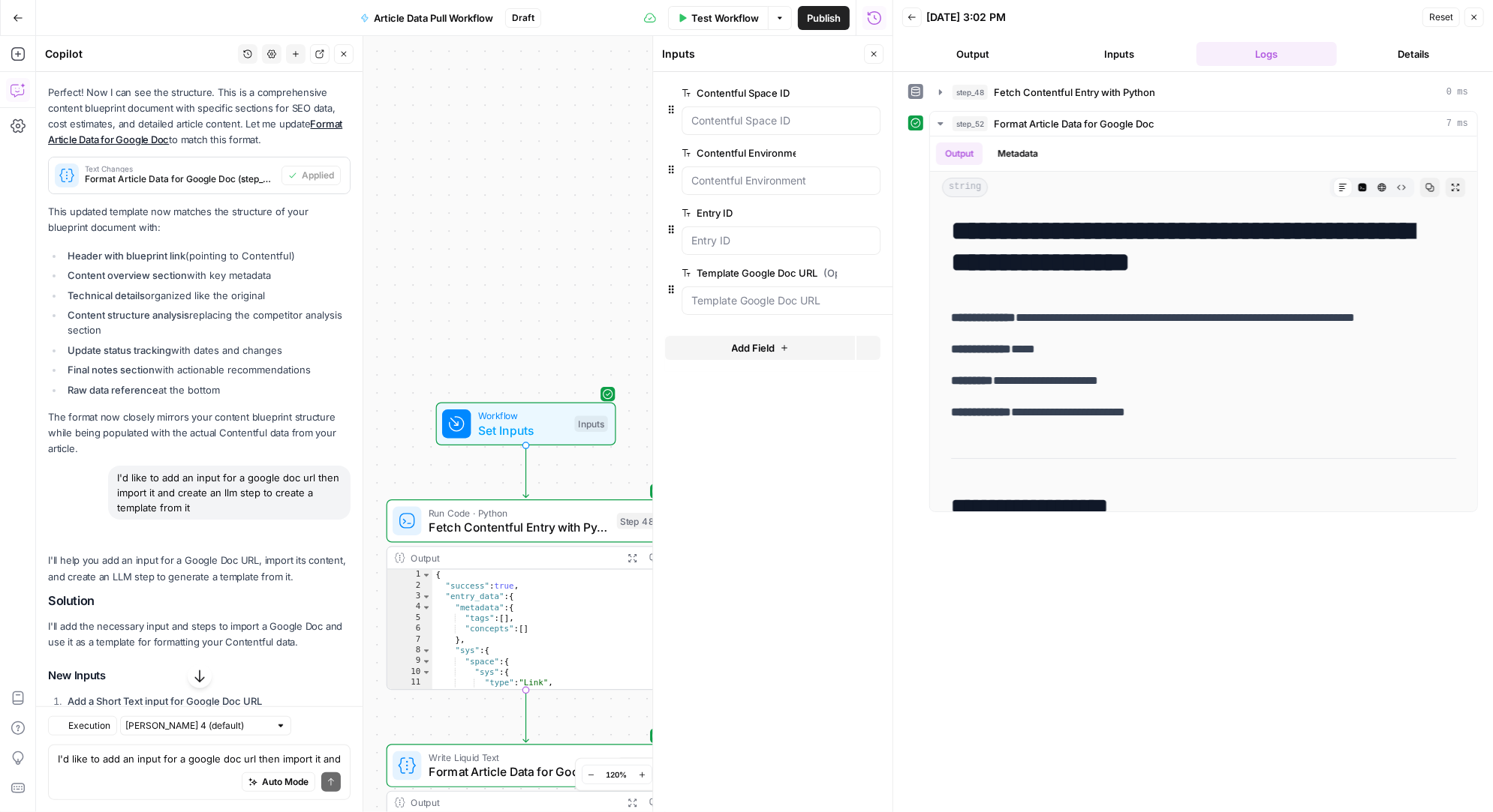
scroll to position [14374, 0]
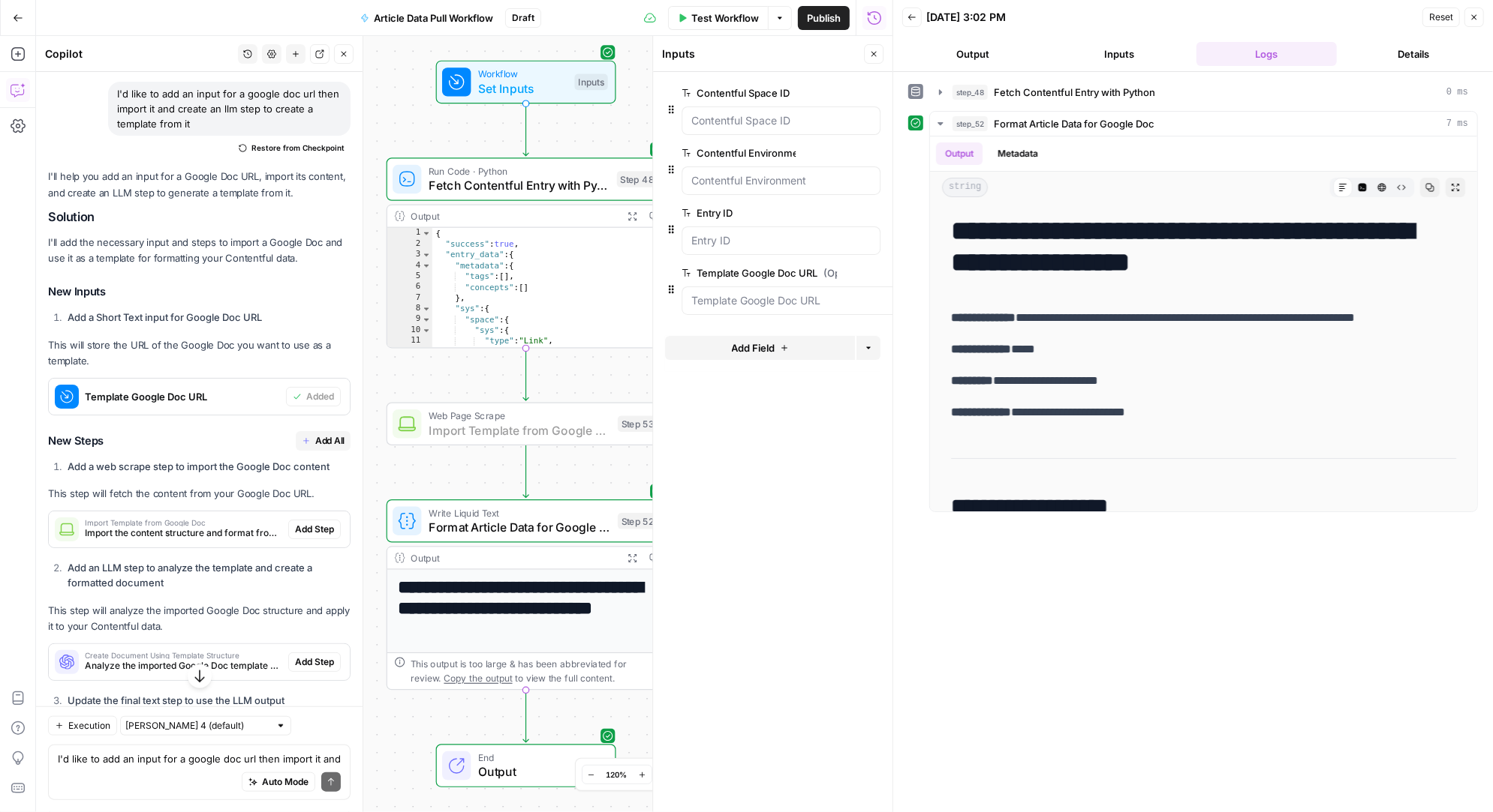
click at [316, 523] on span "Add Step" at bounding box center [314, 530] width 39 height 14
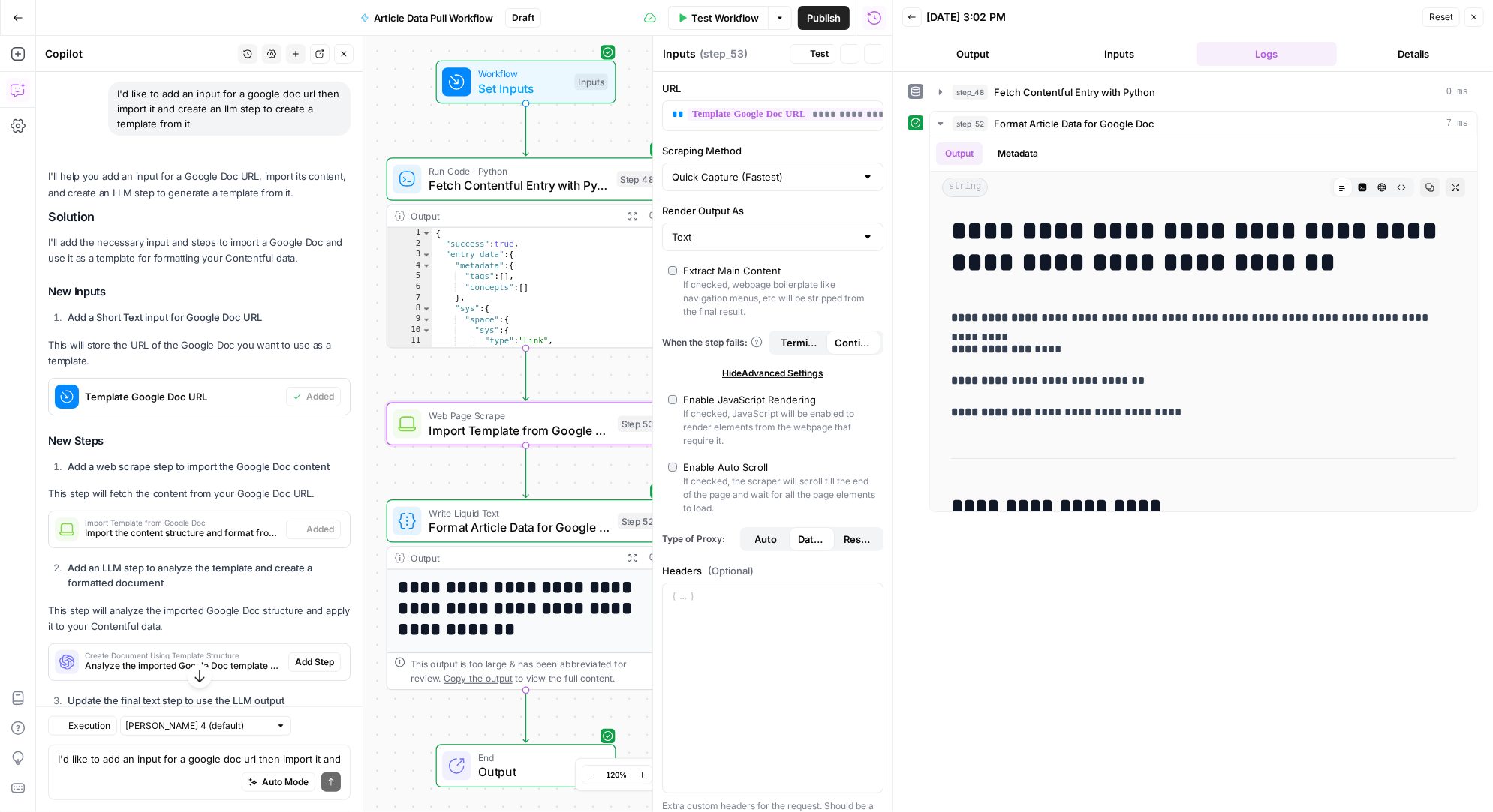
type textarea "Import Template from Google Doc"
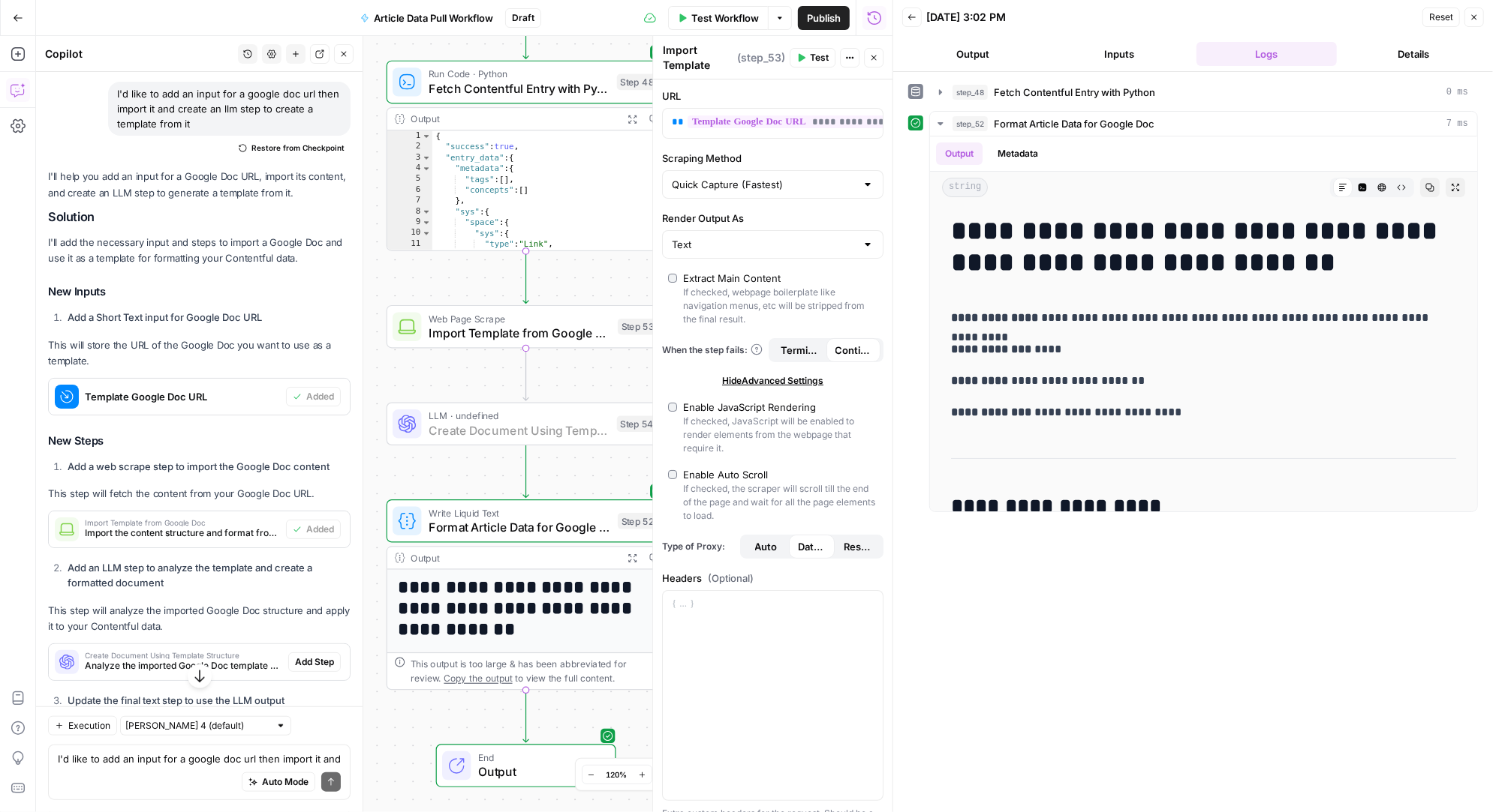
click at [325, 656] on span "Add Step" at bounding box center [314, 663] width 39 height 14
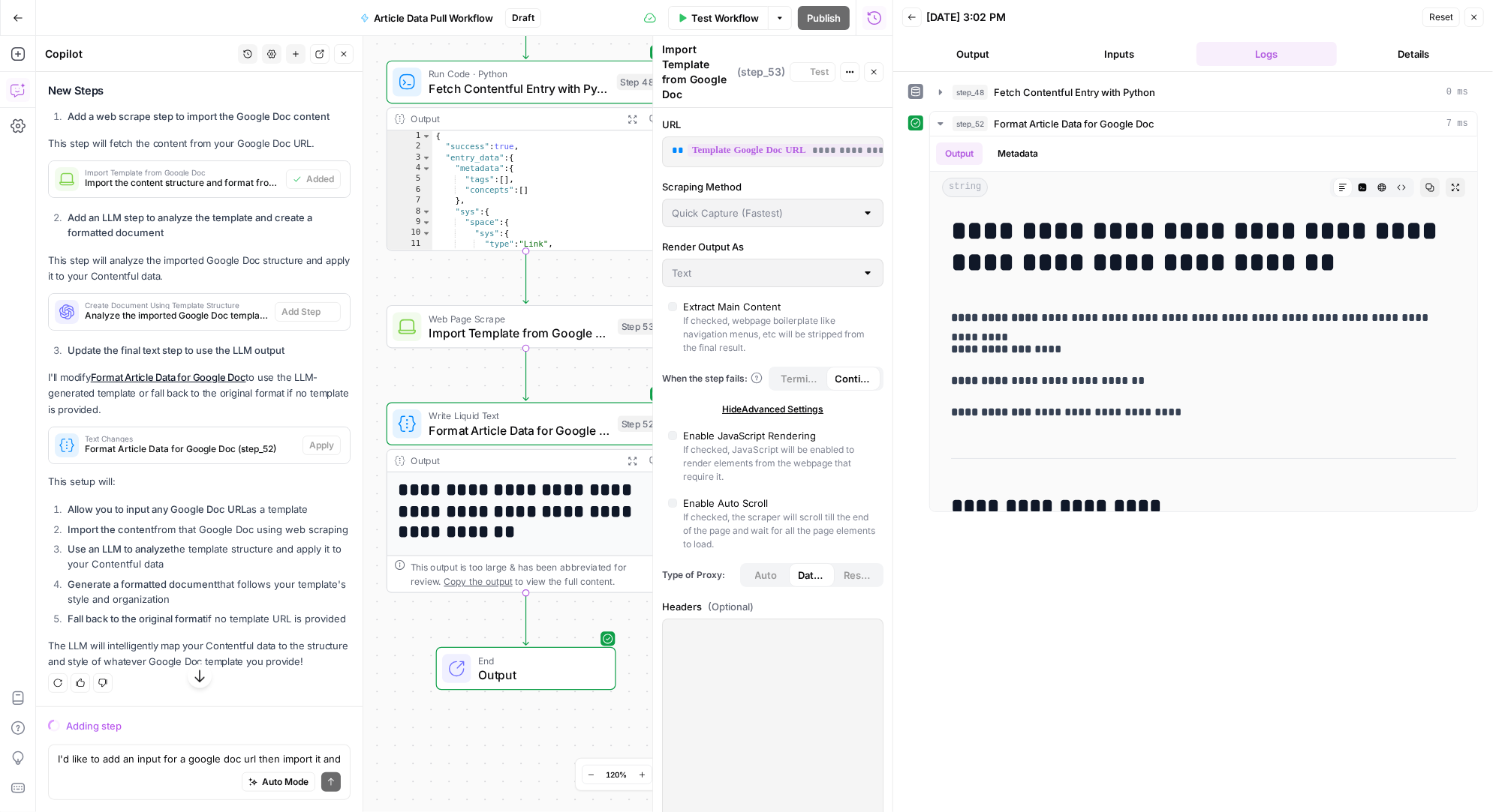
scroll to position [13990, 0]
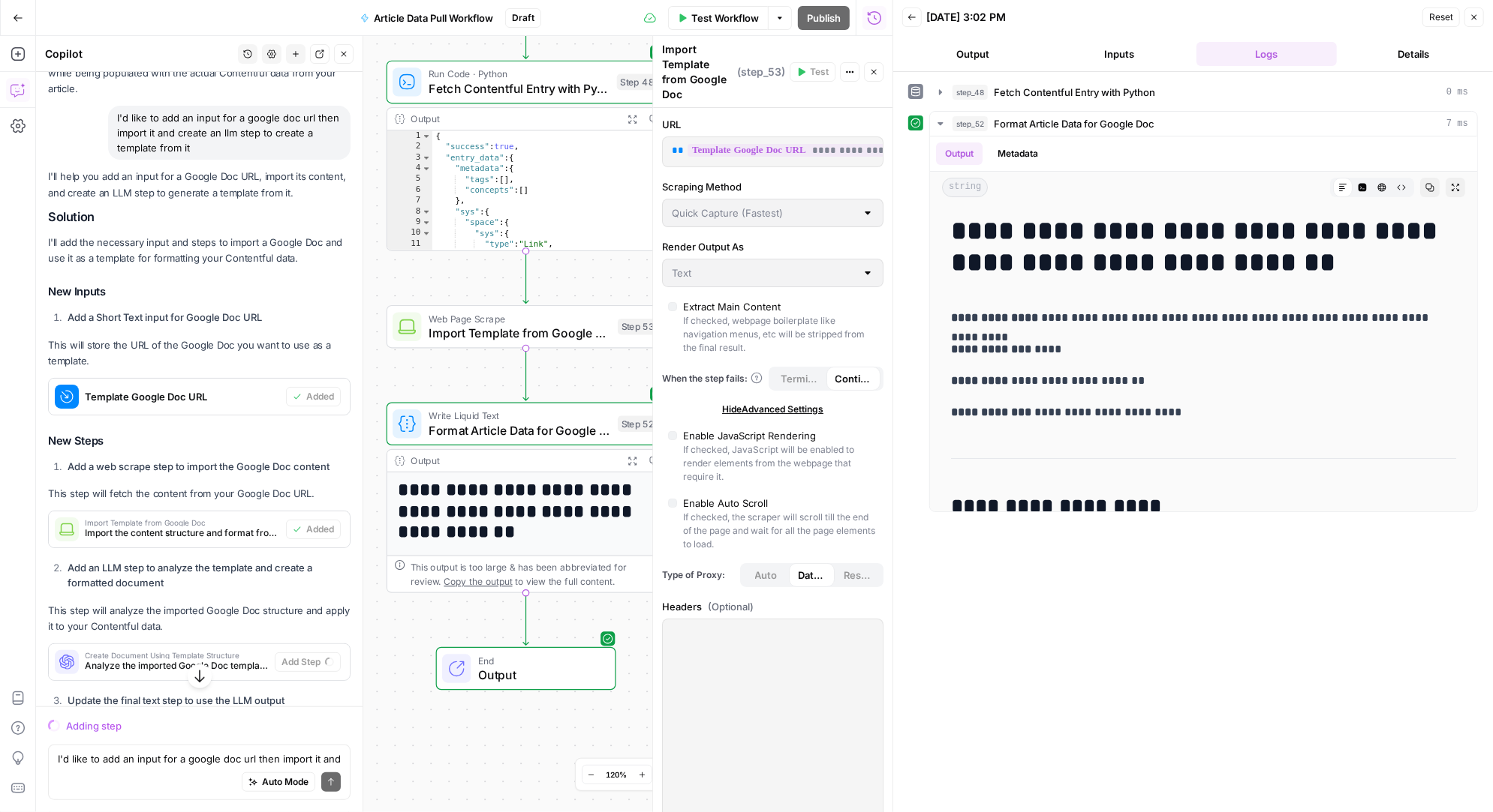
click at [866, 266] on div at bounding box center [868, 273] width 12 height 15
click at [222, 659] on span "Analyze the imported Google Doc template and create a formatted document using …" at bounding box center [177, 666] width 184 height 14
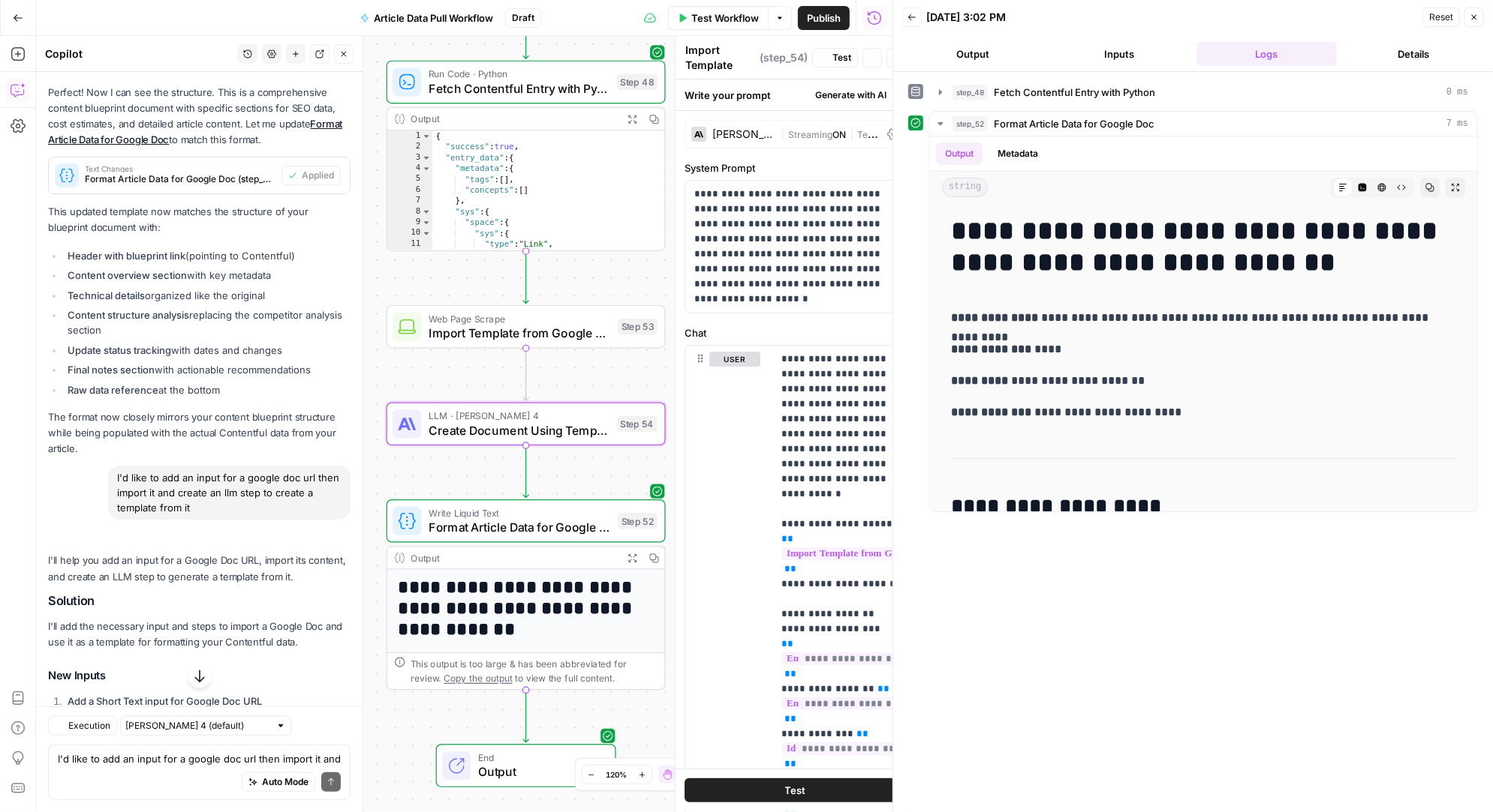
type textarea "Create Document Using Template Structure"
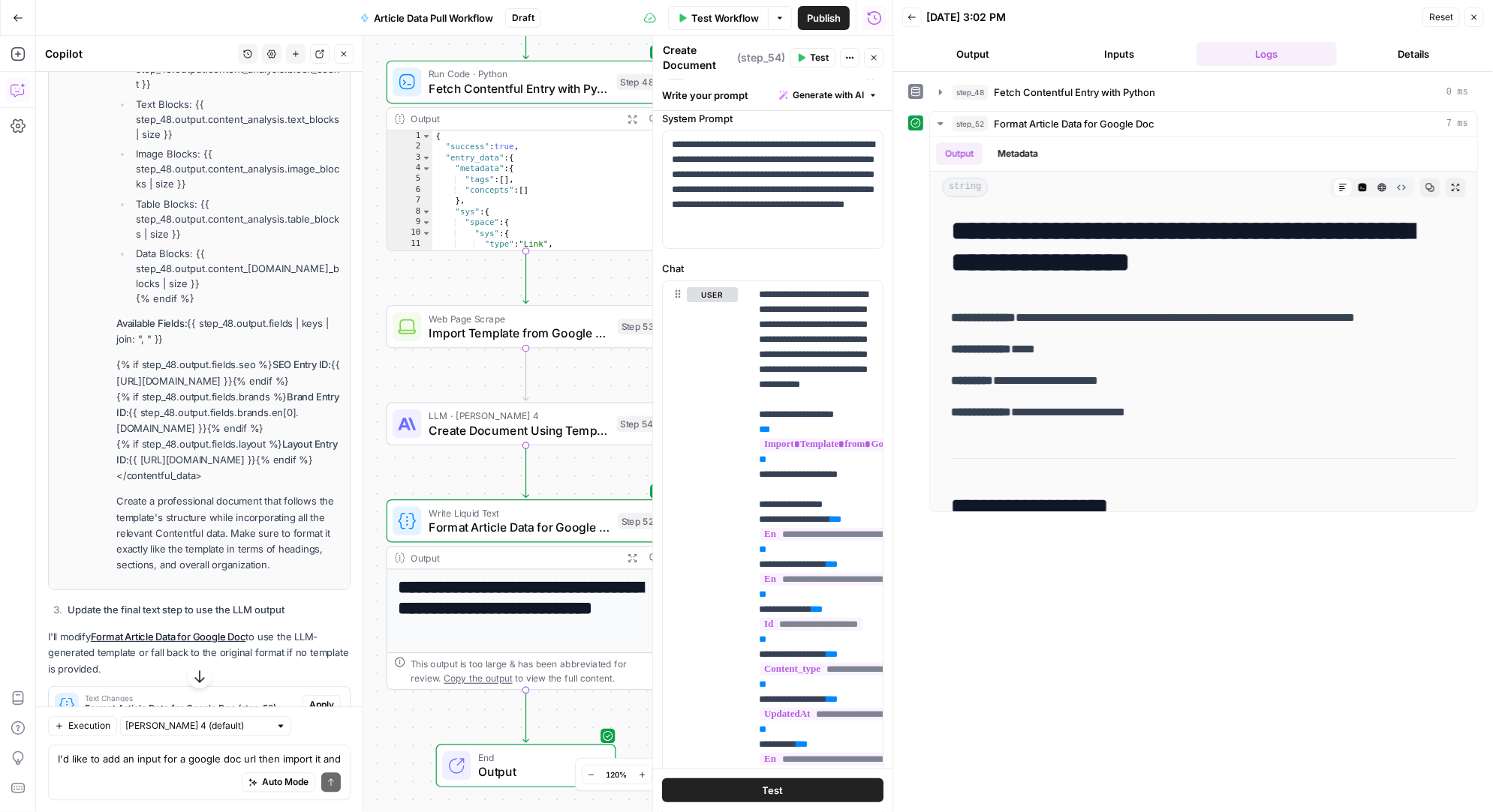
scroll to position [15951, 0]
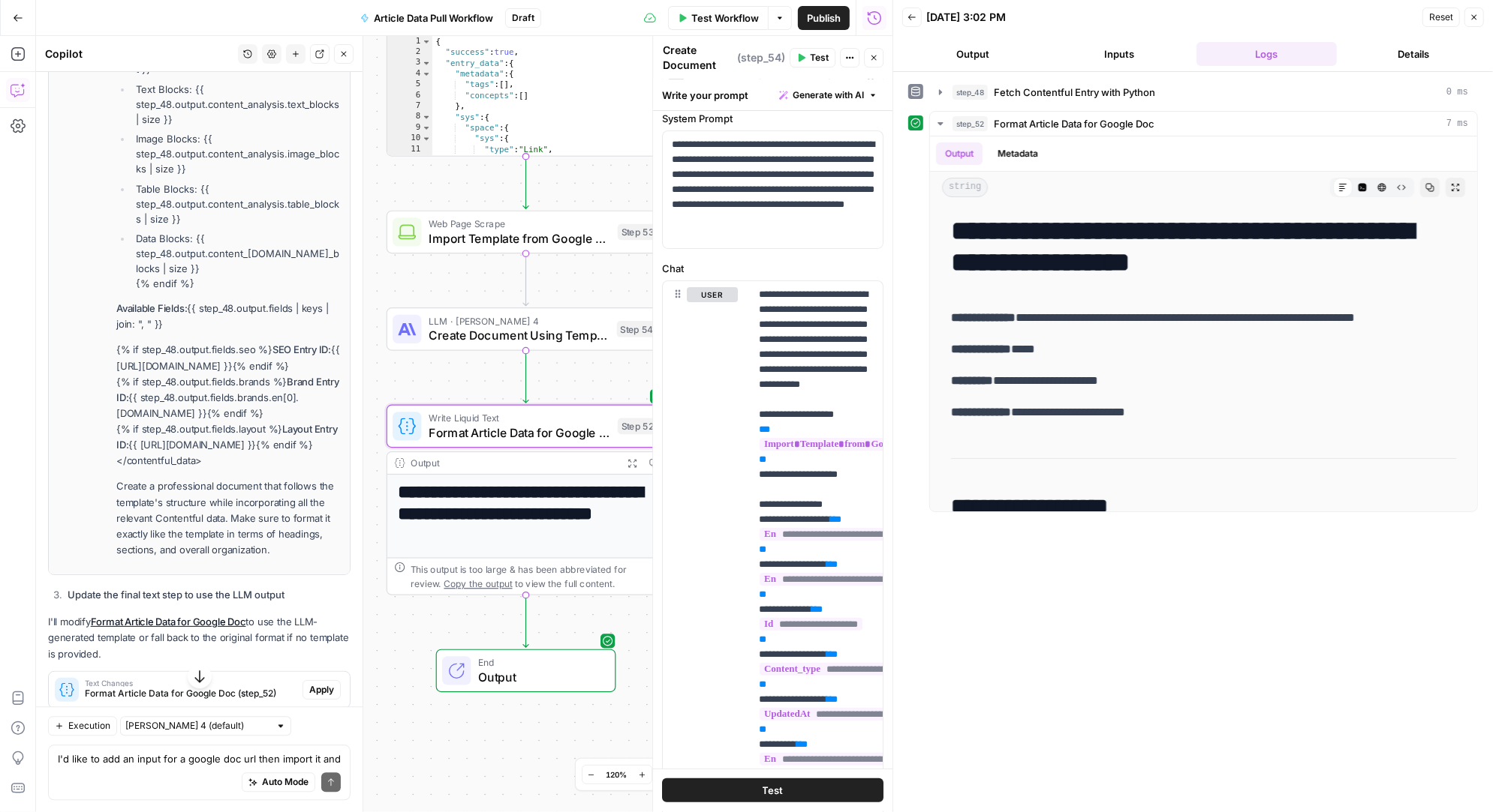
click at [323, 684] on span "Apply" at bounding box center [321, 691] width 25 height 14
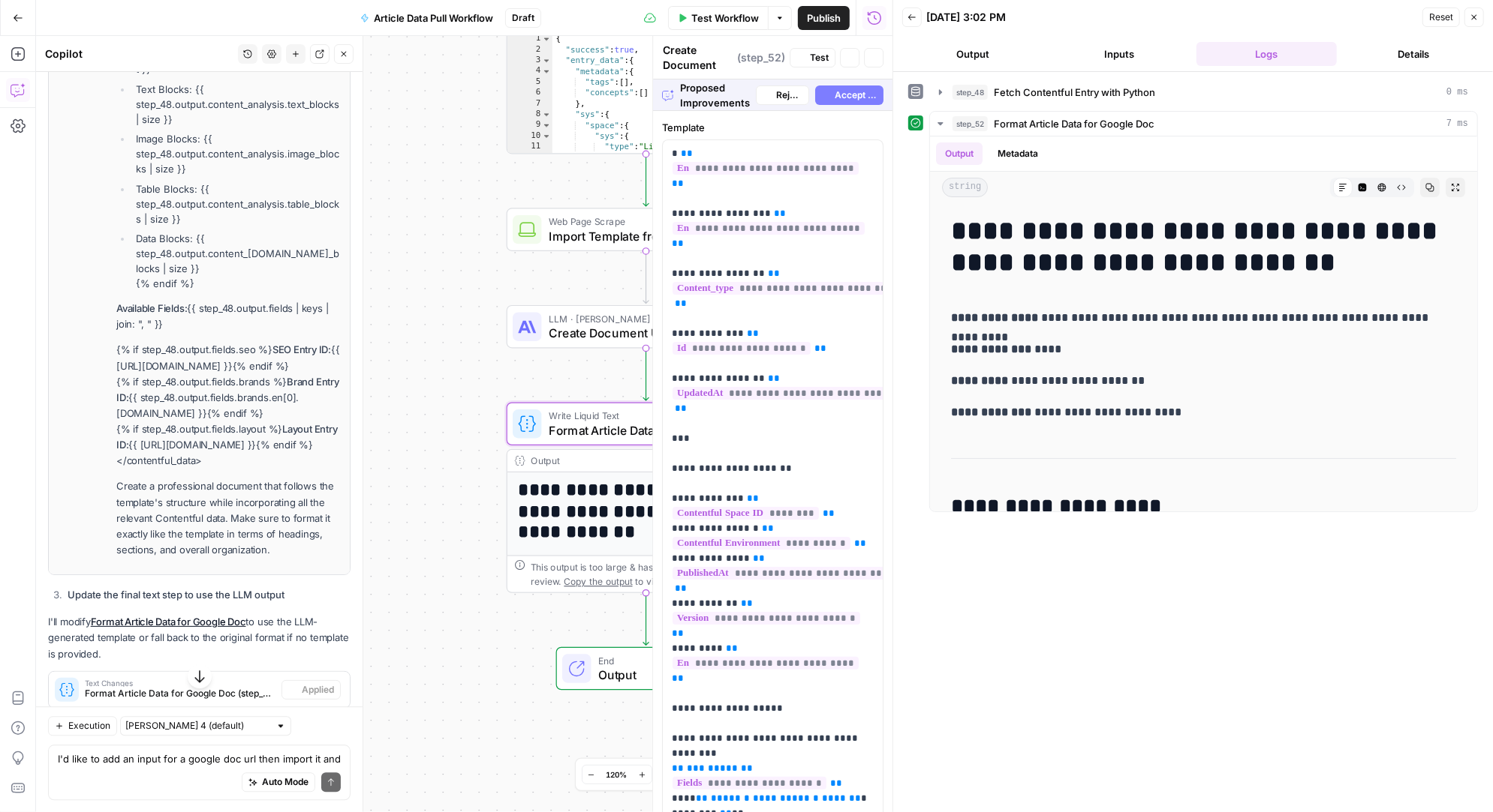
type textarea "Format Article Data for Google Doc"
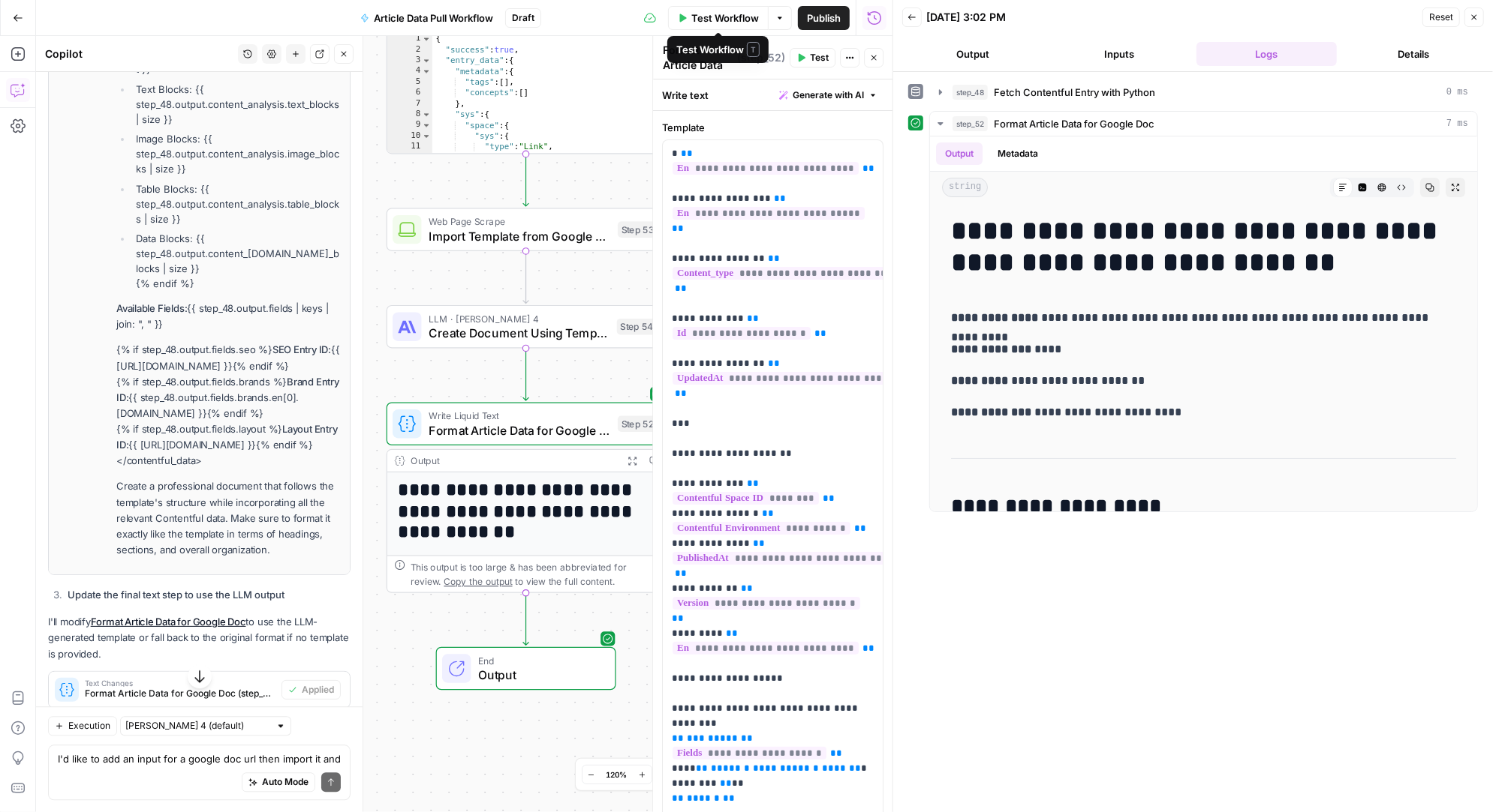
click at [709, 17] on span "Test Workflow" at bounding box center [724, 18] width 67 height 15
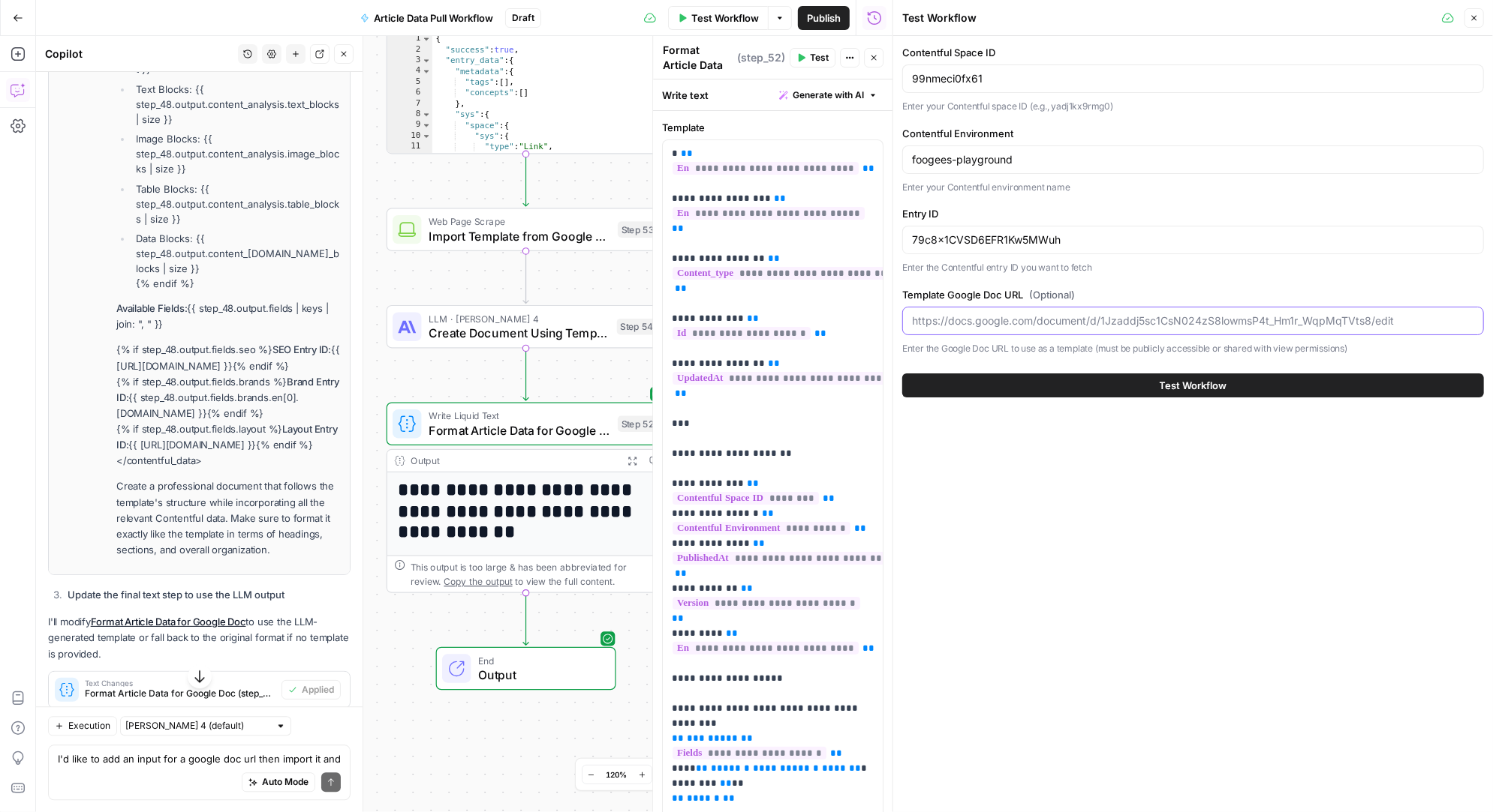
click at [1146, 320] on input "Template Google Doc URL (Optional)" at bounding box center [1192, 321] width 562 height 15
click at [1000, 329] on div at bounding box center [1193, 321] width 581 height 29
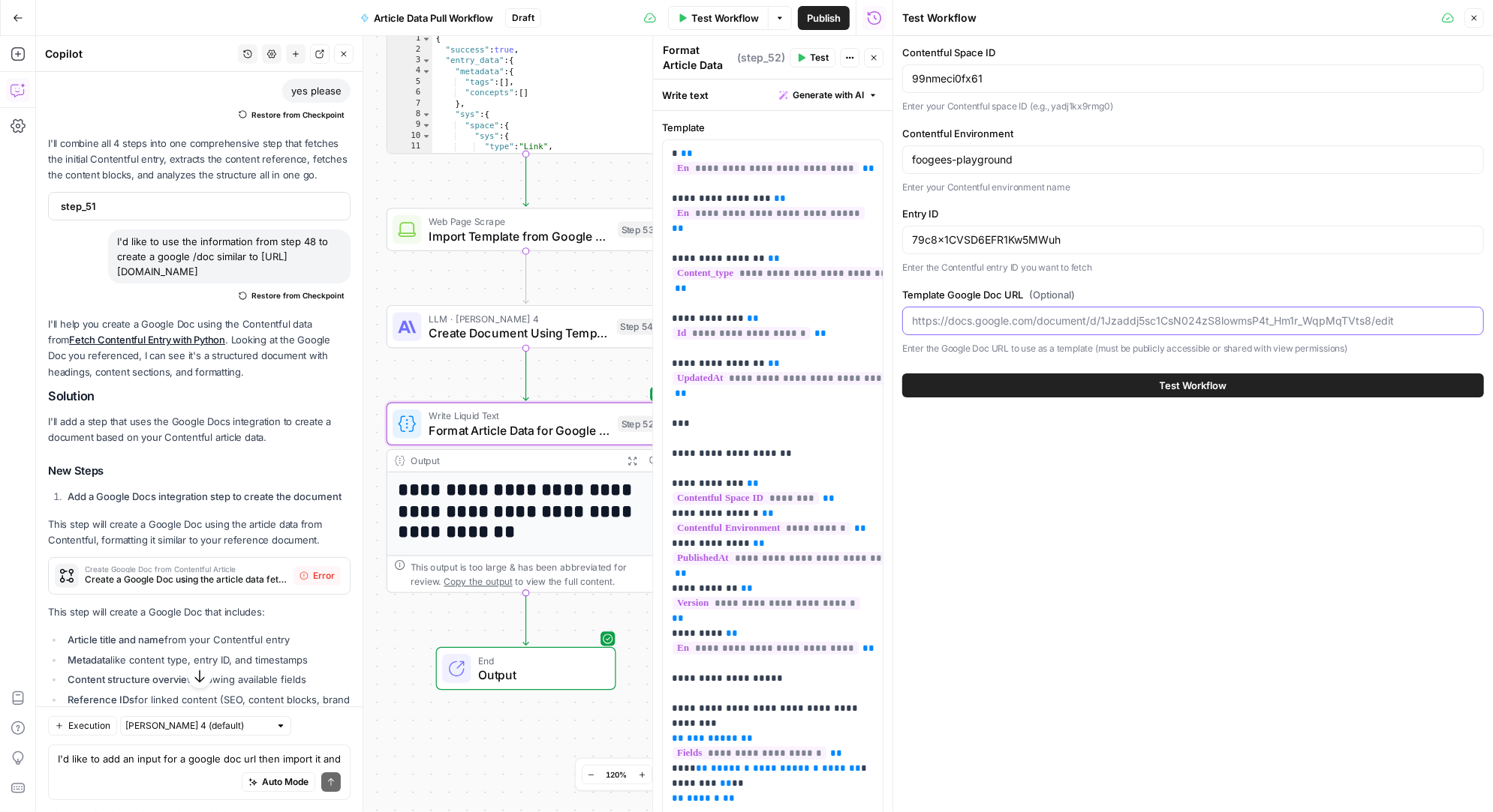
scroll to position [4174, 0]
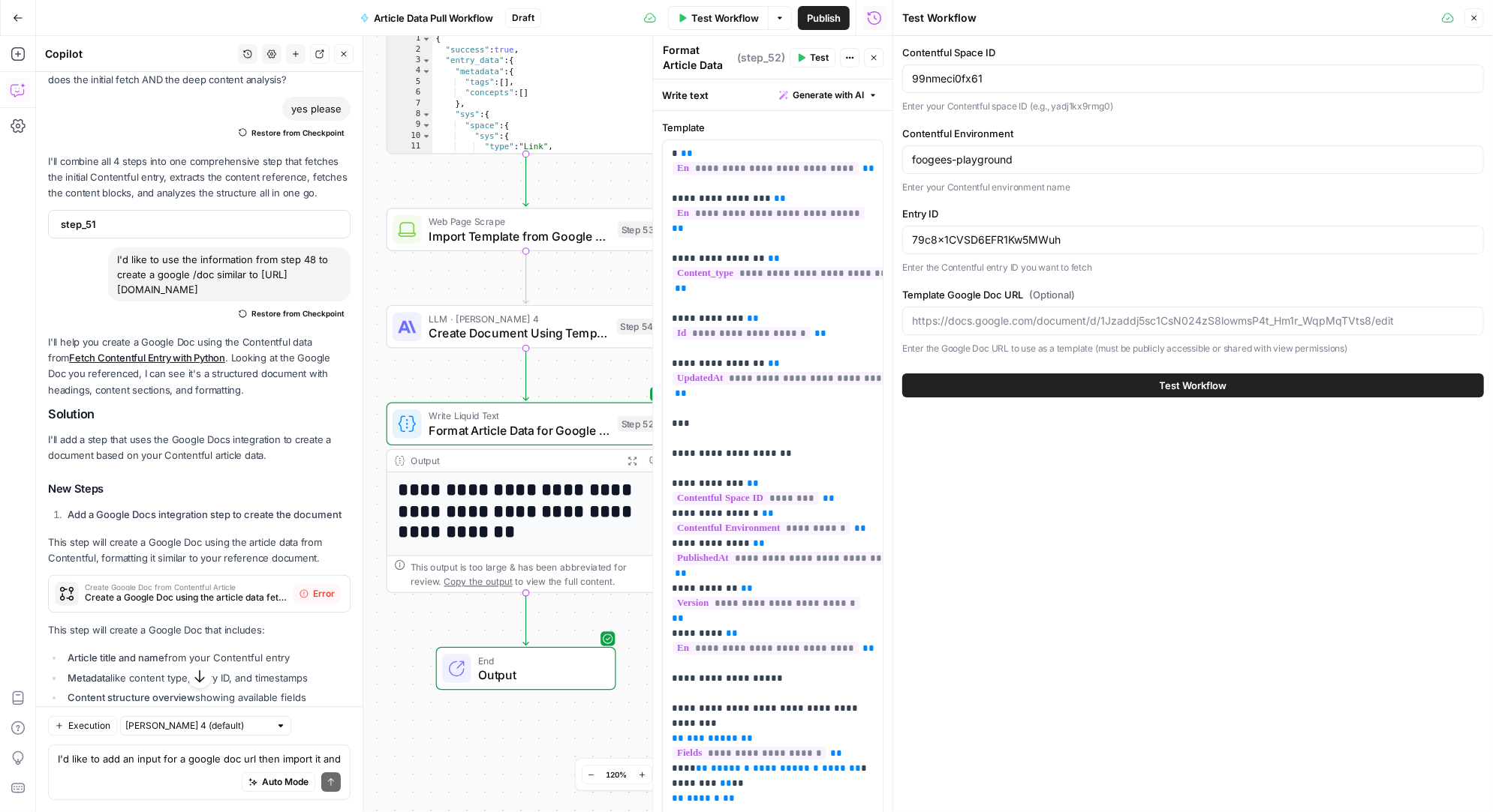
drag, startPoint x: 170, startPoint y: 242, endPoint x: 112, endPoint y: 228, distance: 59.7
click at [112, 247] on div "I'd like to use the information from step 48 to create a google /doc similar to…" at bounding box center [229, 274] width 242 height 54
copy div "https://docs.google.com/document/d/1Jzaddj5sc1CsN024zS8lowmsP4t_Hm1r_WqpMqTVts8…"
drag, startPoint x: 1405, startPoint y: 319, endPoint x: 922, endPoint y: 329, distance: 483.1
click at [922, 329] on div at bounding box center [1193, 321] width 581 height 29
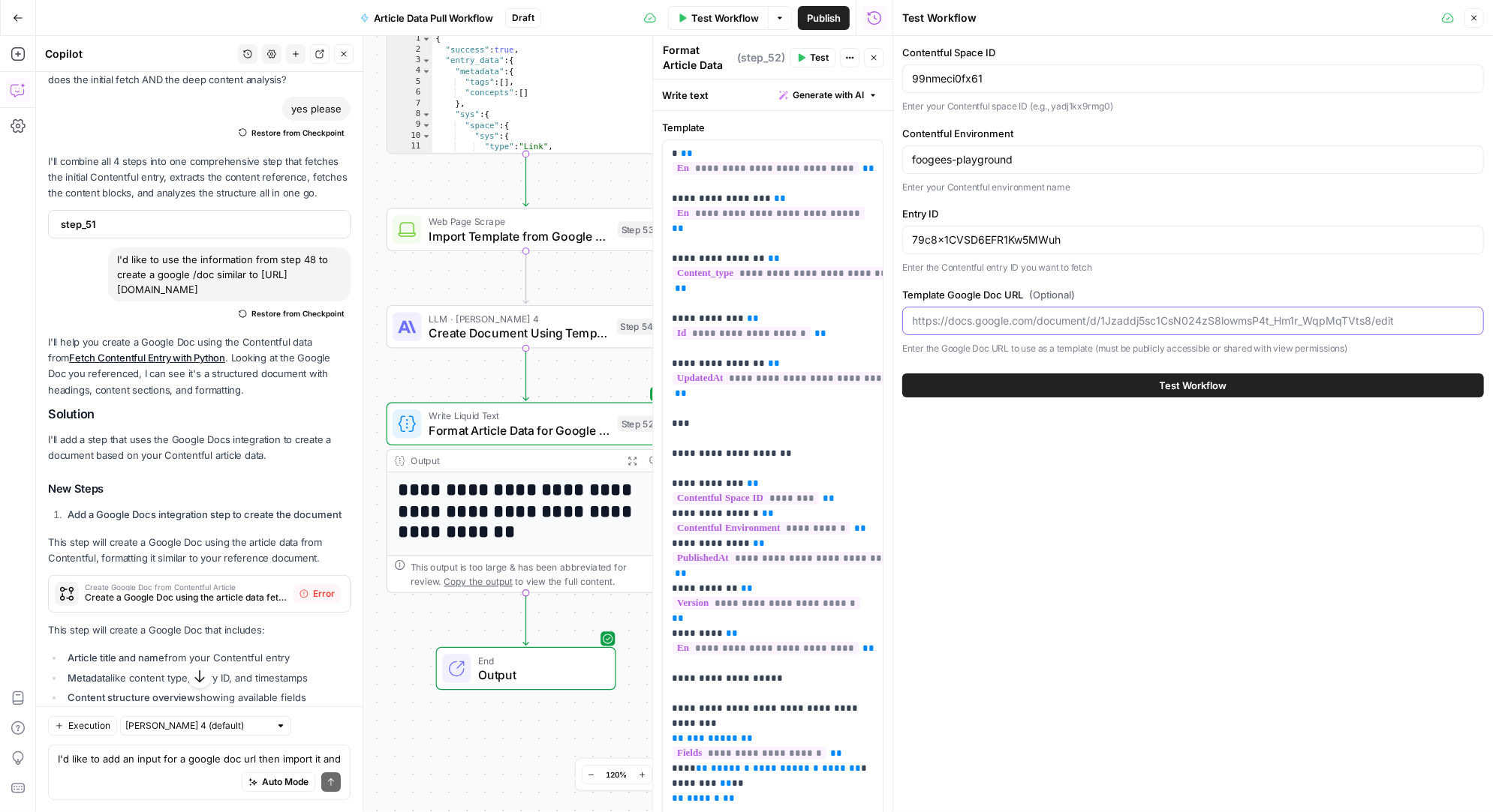
paste input "https://docs.google.com/document/d/1Jzaddj5sc1CsN024zS8lowmsP4t_Hm1r_WqpMqTVts8…"
drag, startPoint x: 1397, startPoint y: 319, endPoint x: 1439, endPoint y: 319, distance: 42.0
click at [1439, 319] on input "https://docs.google.com/document/d/1Jzaddj5sc1CsN024zS8lowmsP4t_Hm1r_WqpMqTVts8…" at bounding box center [1192, 321] width 562 height 15
type input "https://docs.google.com/document/d/1Jzaddj5sc1CsN024zS8lowmsP4t_Hm1r_WqpMqTVts8…"
click at [956, 383] on button "Test Workflow" at bounding box center [1193, 386] width 581 height 24
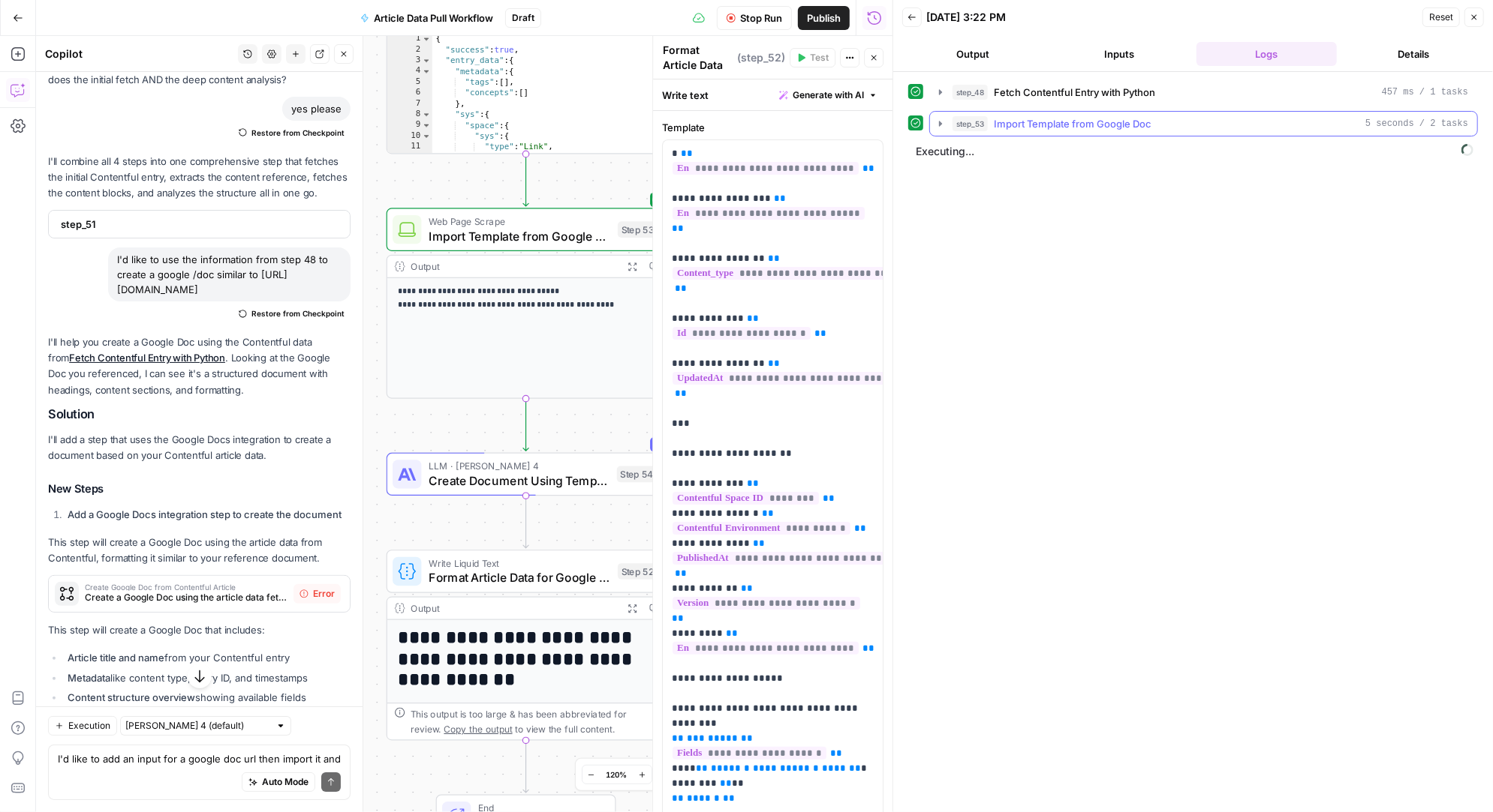
click at [937, 119] on icon "button" at bounding box center [941, 124] width 12 height 12
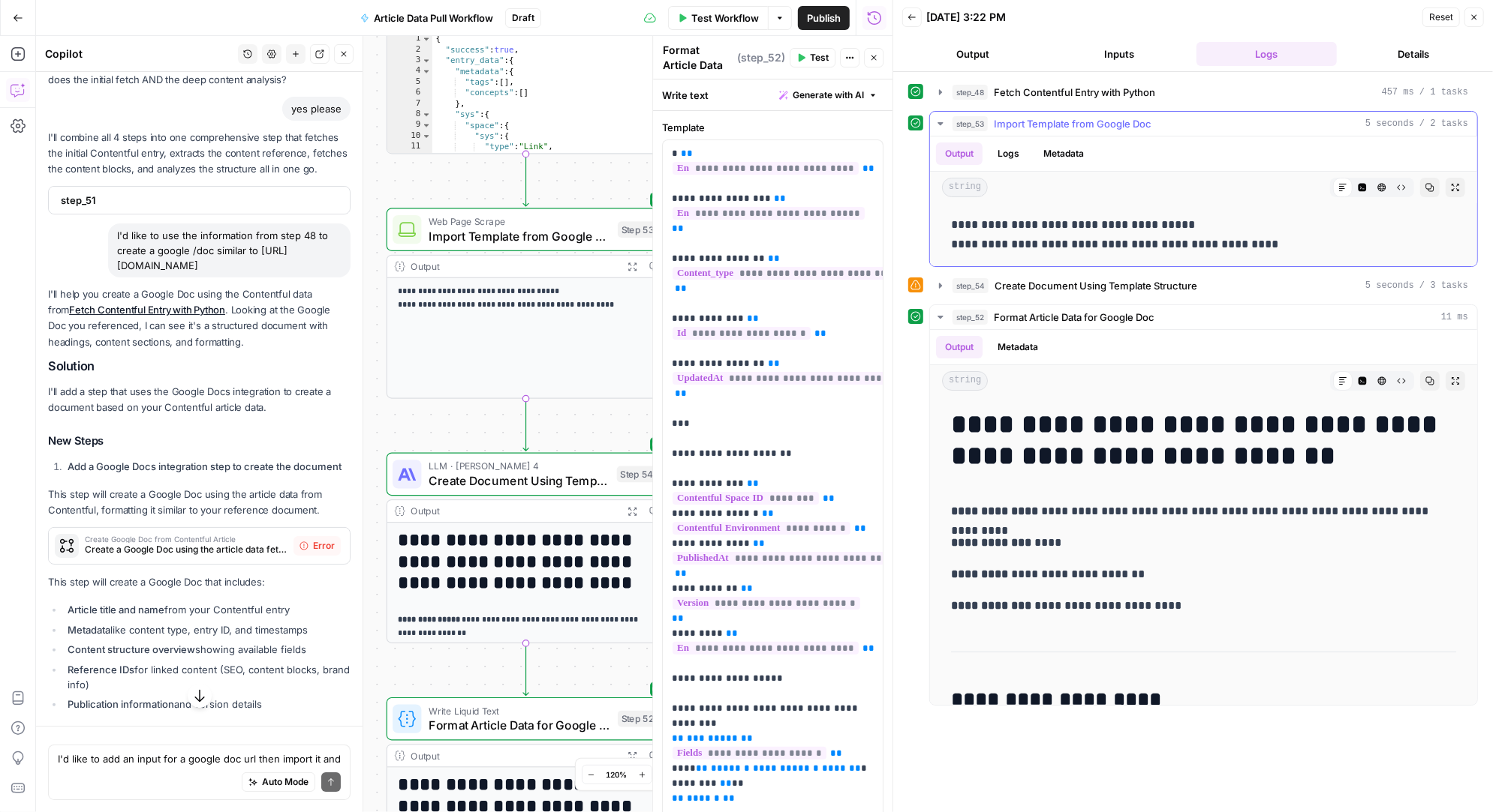
scroll to position [4174, 0]
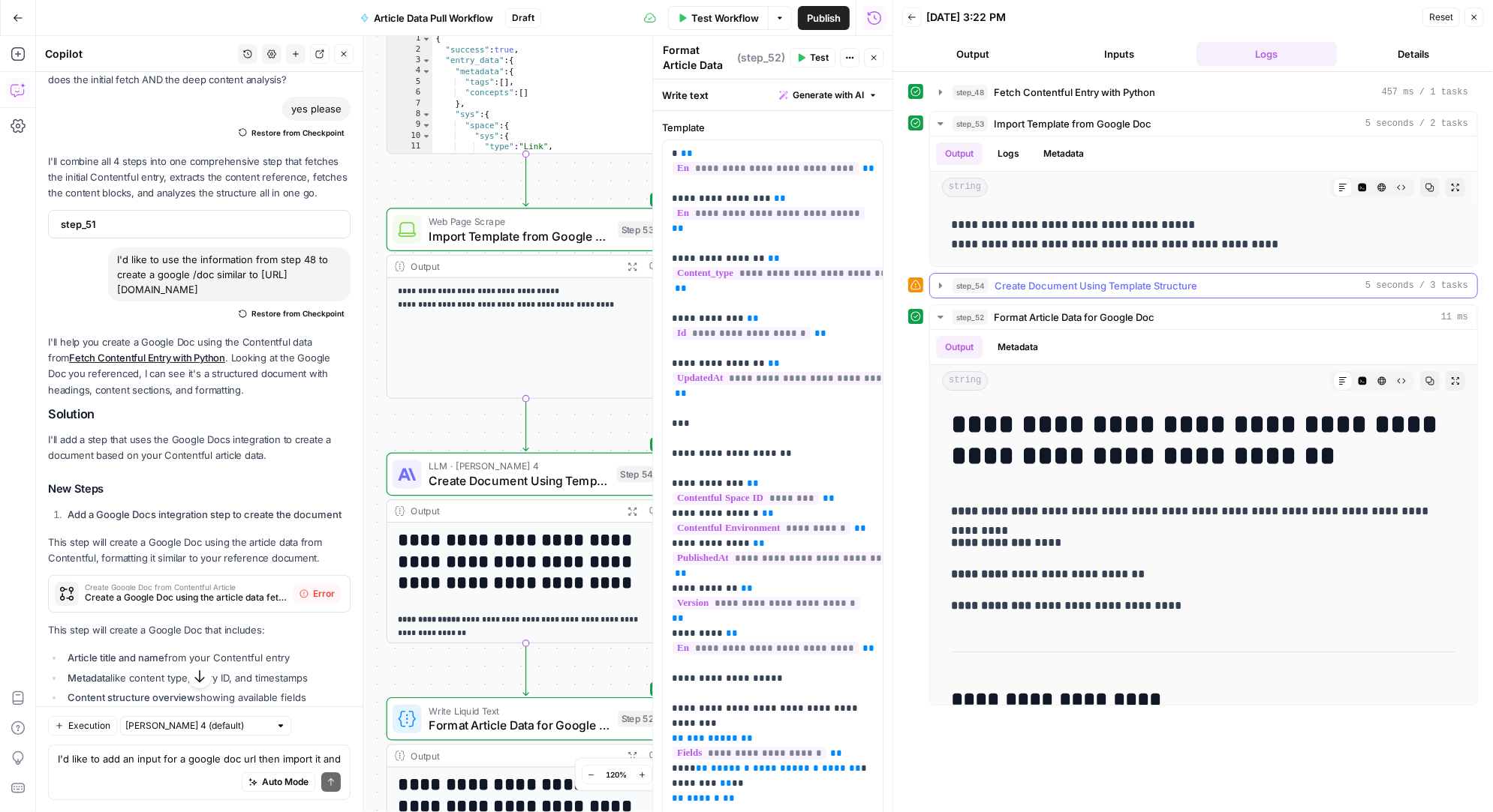
click at [939, 283] on icon "button" at bounding box center [941, 285] width 3 height 5
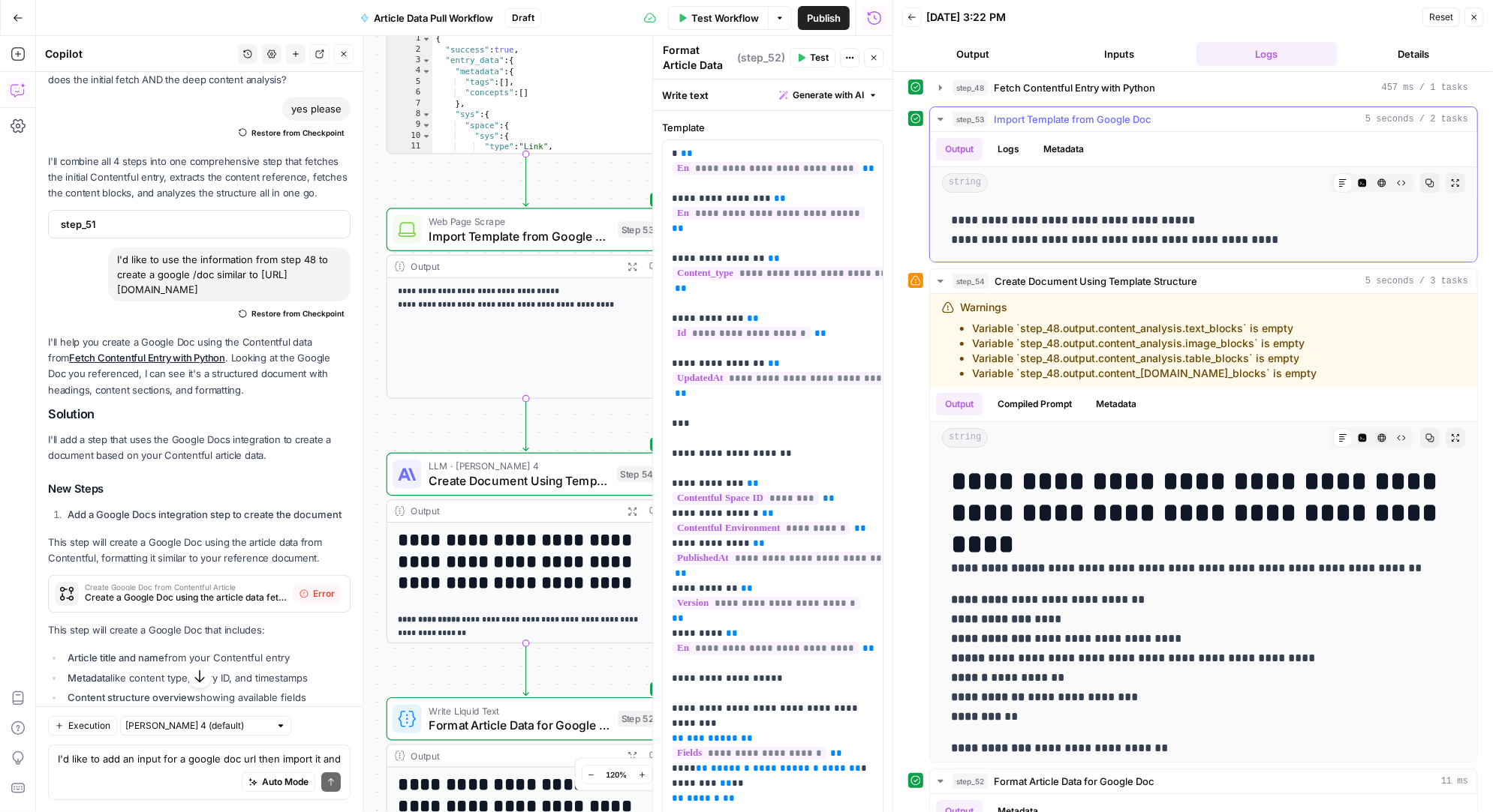
scroll to position [0, 0]
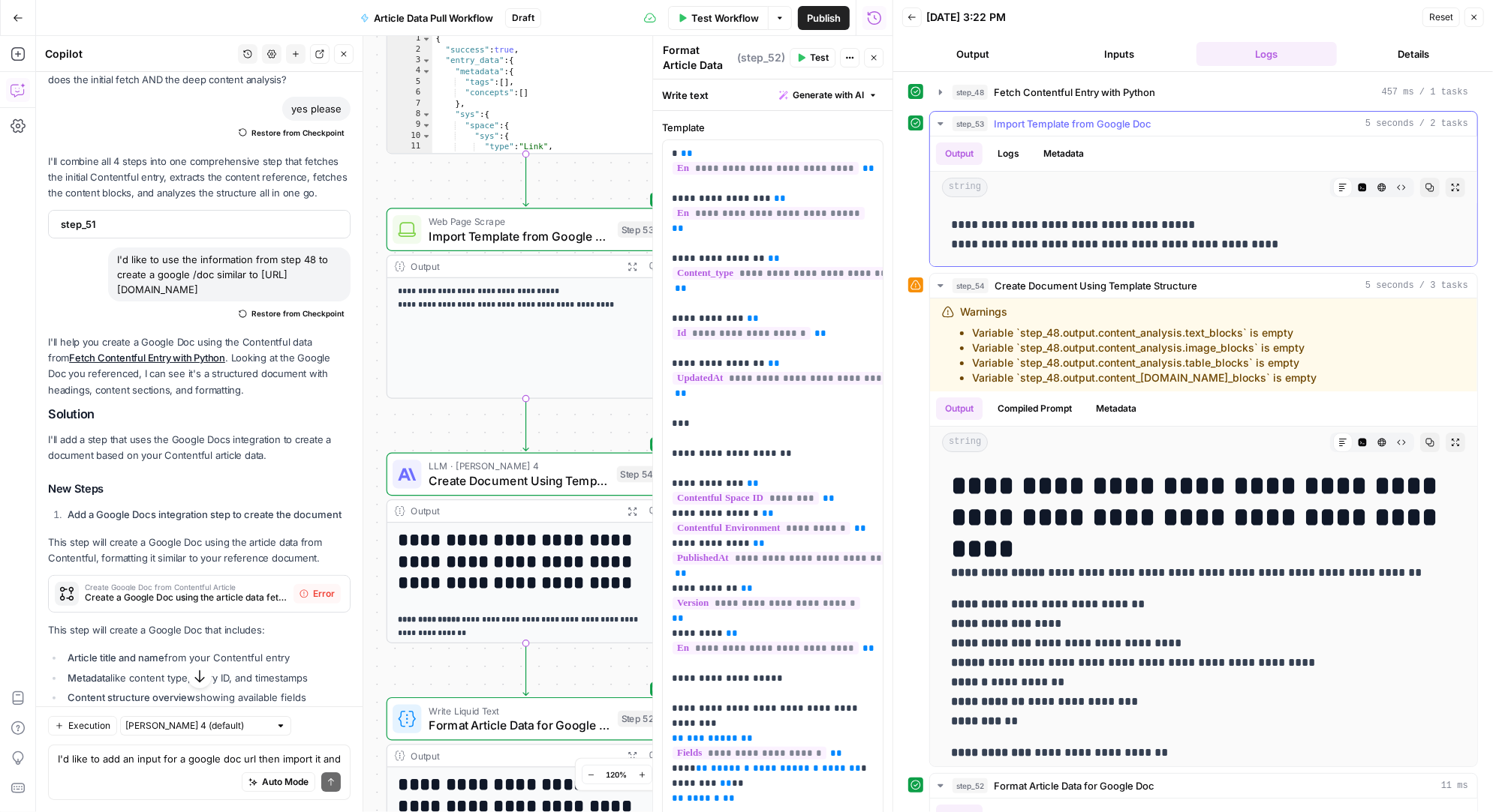
click at [1016, 223] on p "**********" at bounding box center [1203, 234] width 506 height 39
click at [1005, 149] on button "Logs" at bounding box center [1008, 154] width 40 height 22
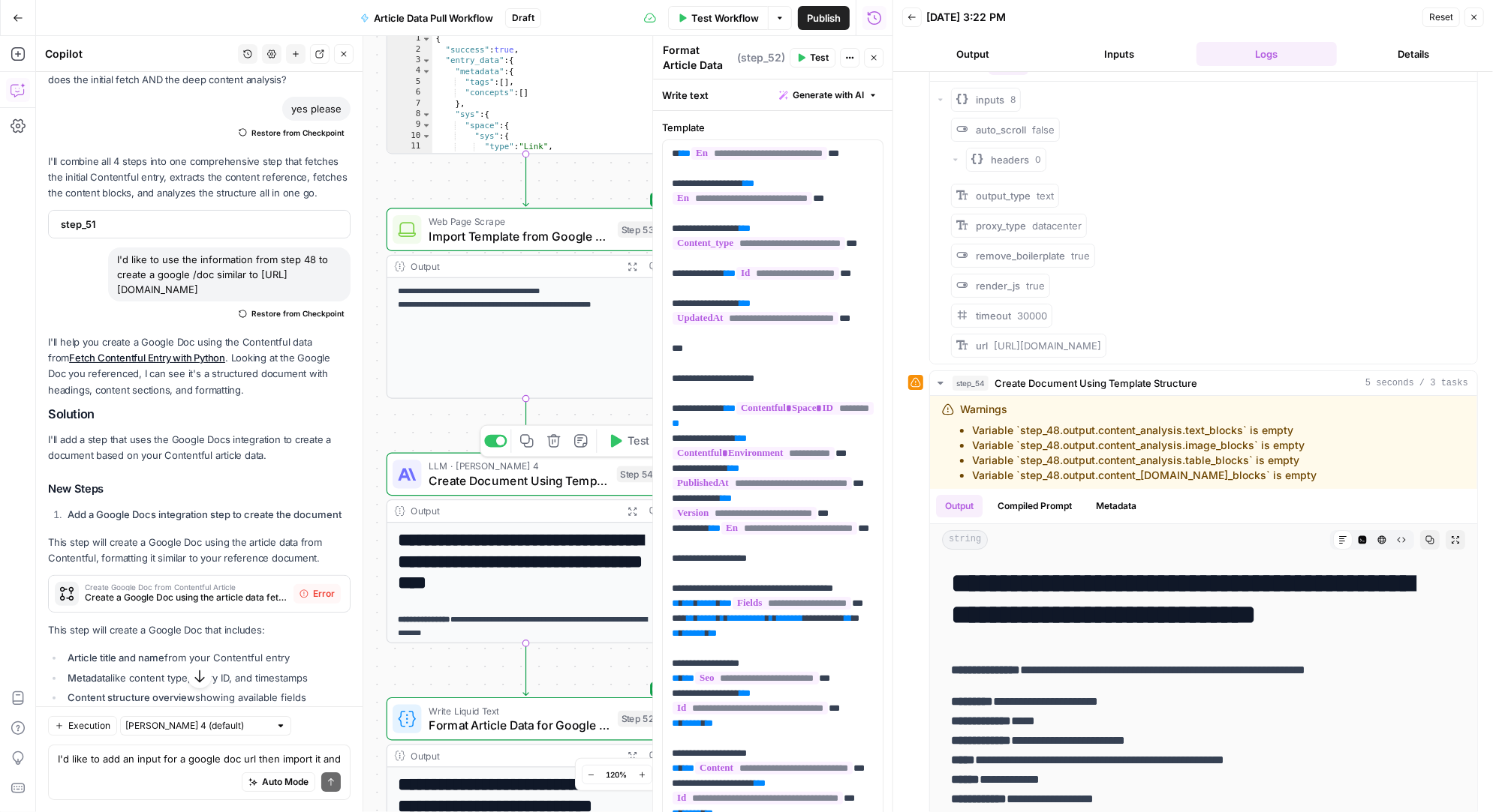
click at [536, 478] on span "Create Document Using Template Structure" at bounding box center [518, 481] width 181 height 18
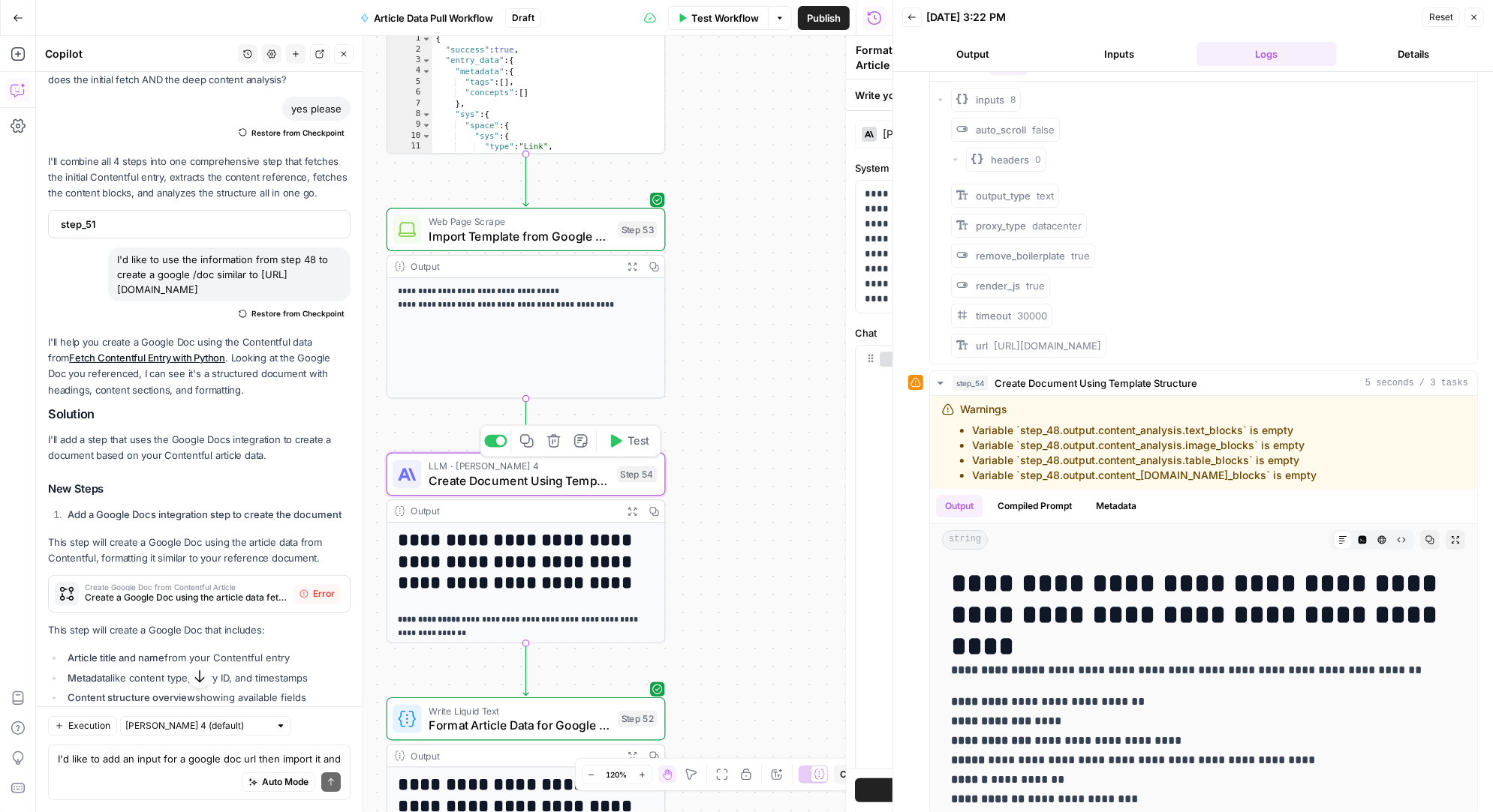
type textarea "Create Document Using Template Structure"
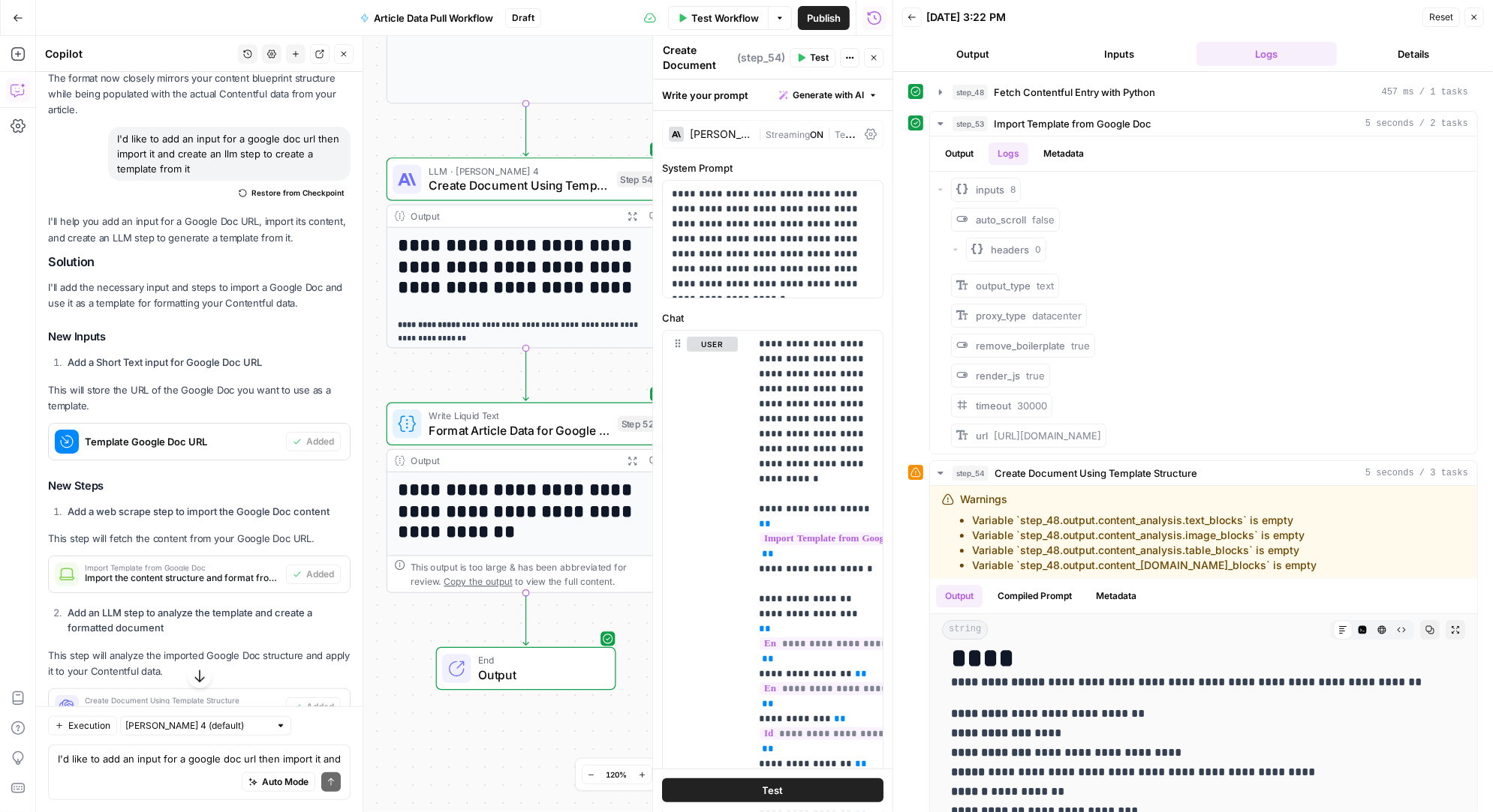
scroll to position [14473, 0]
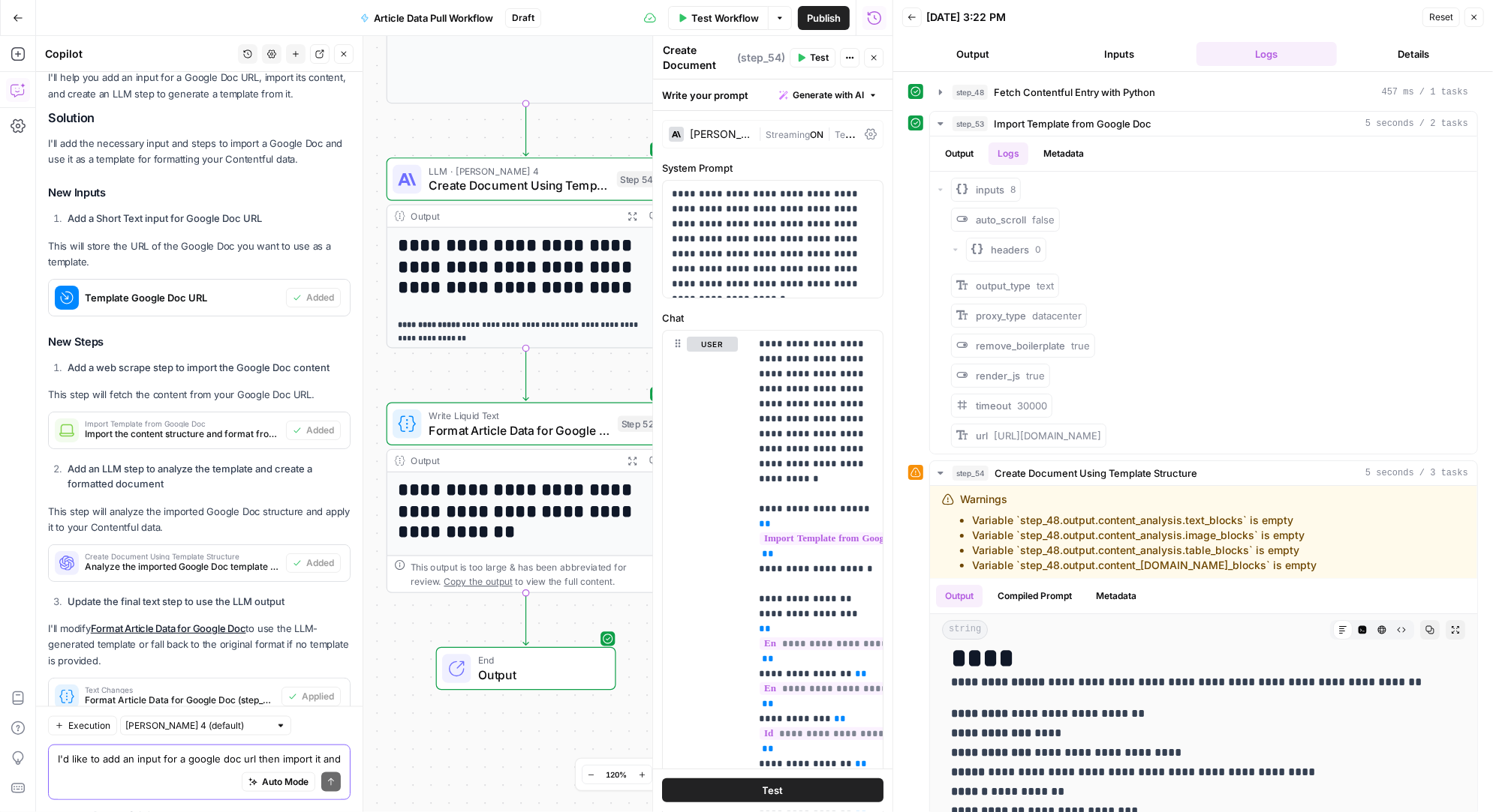
click at [101, 763] on textarea "I'd like to add an input for a google doc url then import it and create an llm …" at bounding box center [199, 759] width 283 height 15
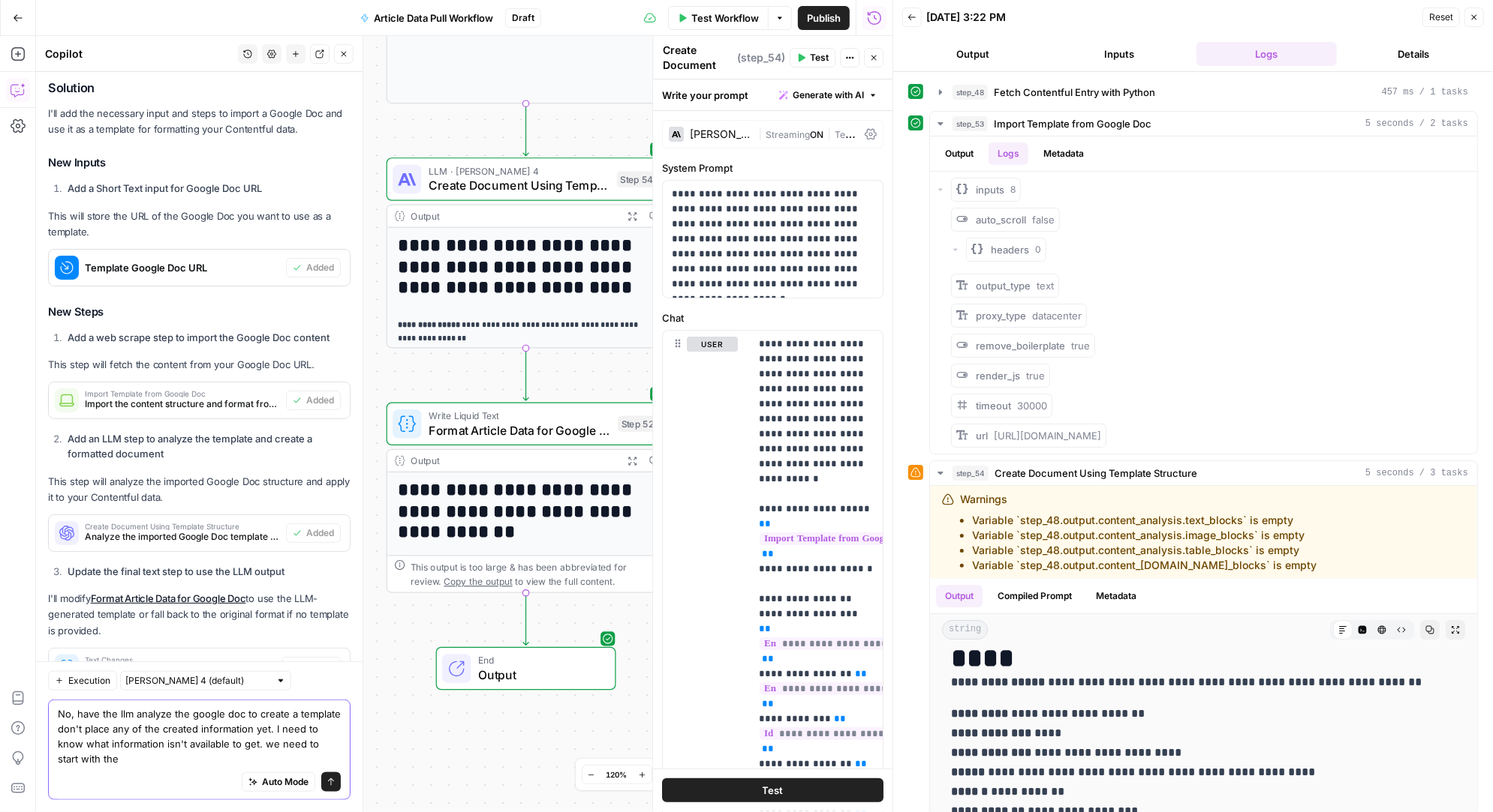
scroll to position [14518, 0]
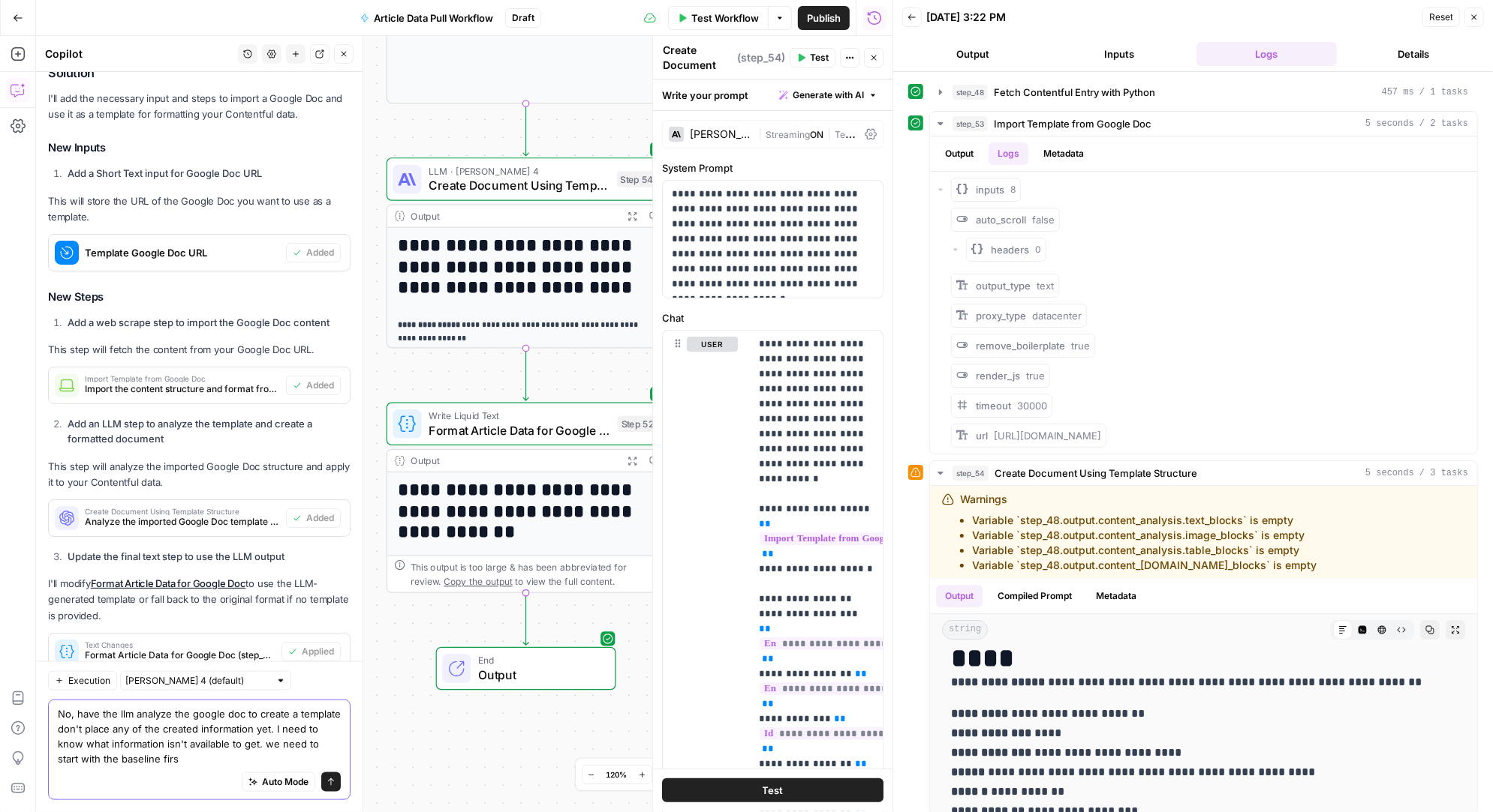
type textarea "No, have the llm analyze the google doc to create a template don't place any of…"
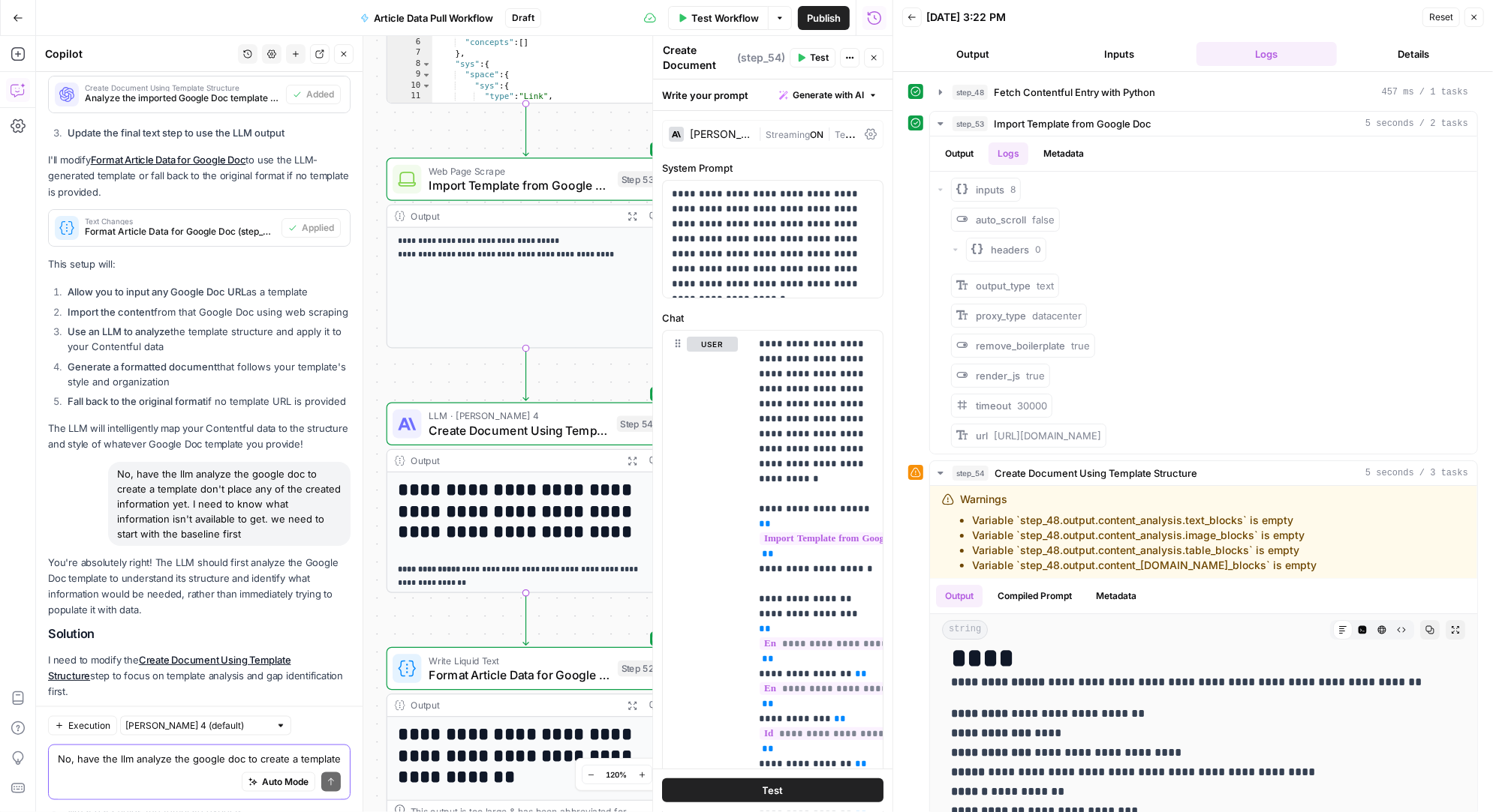
scroll to position [0, 0]
click at [319, 721] on span "Apply" at bounding box center [321, 728] width 25 height 14
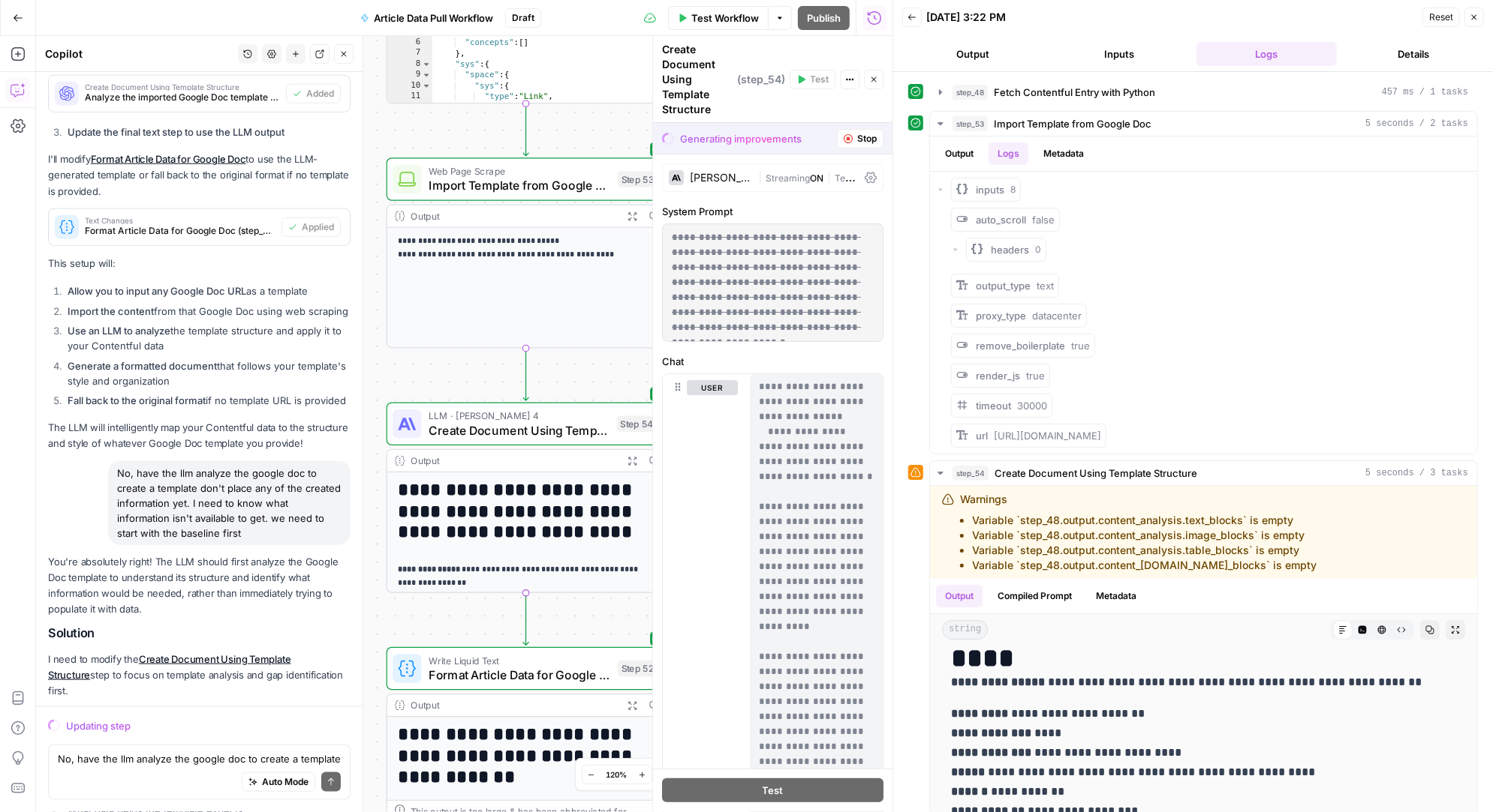
click at [485, 213] on div "Output" at bounding box center [513, 216] width 206 height 14
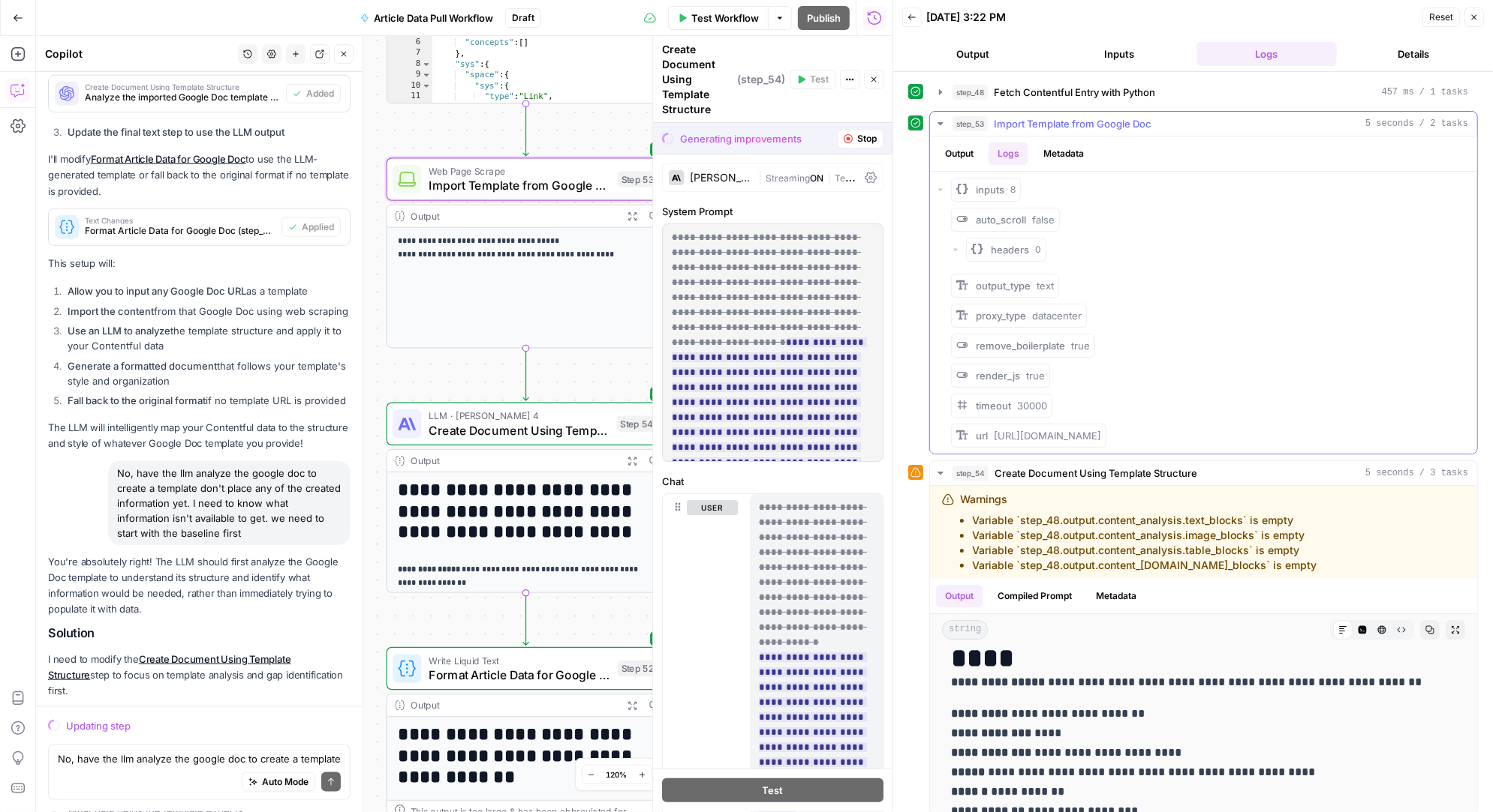
click at [966, 151] on button "Output" at bounding box center [959, 154] width 47 height 22
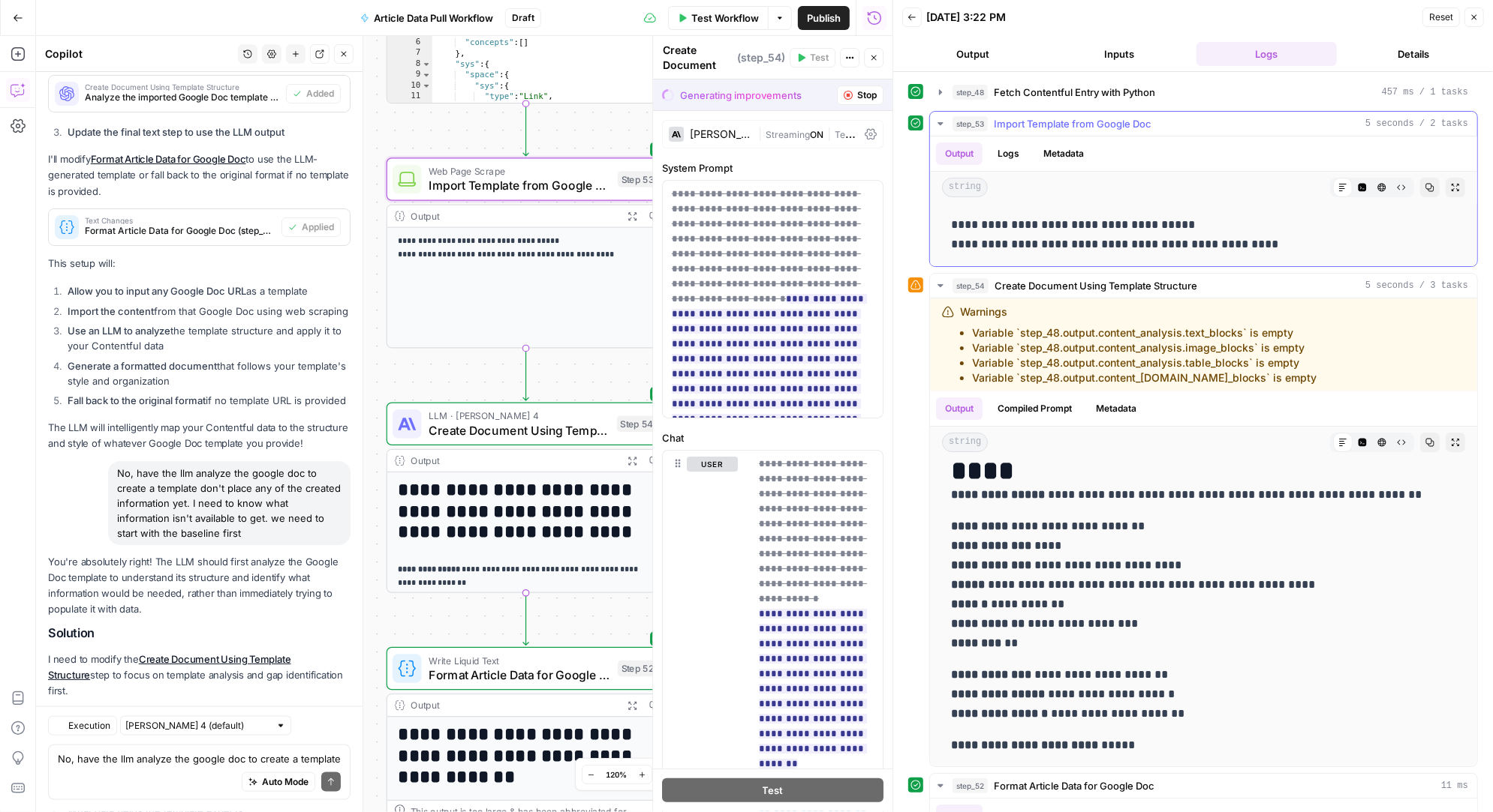
scroll to position [14558, 0]
click at [863, 95] on span "Accept All" at bounding box center [856, 95] width 42 height 14
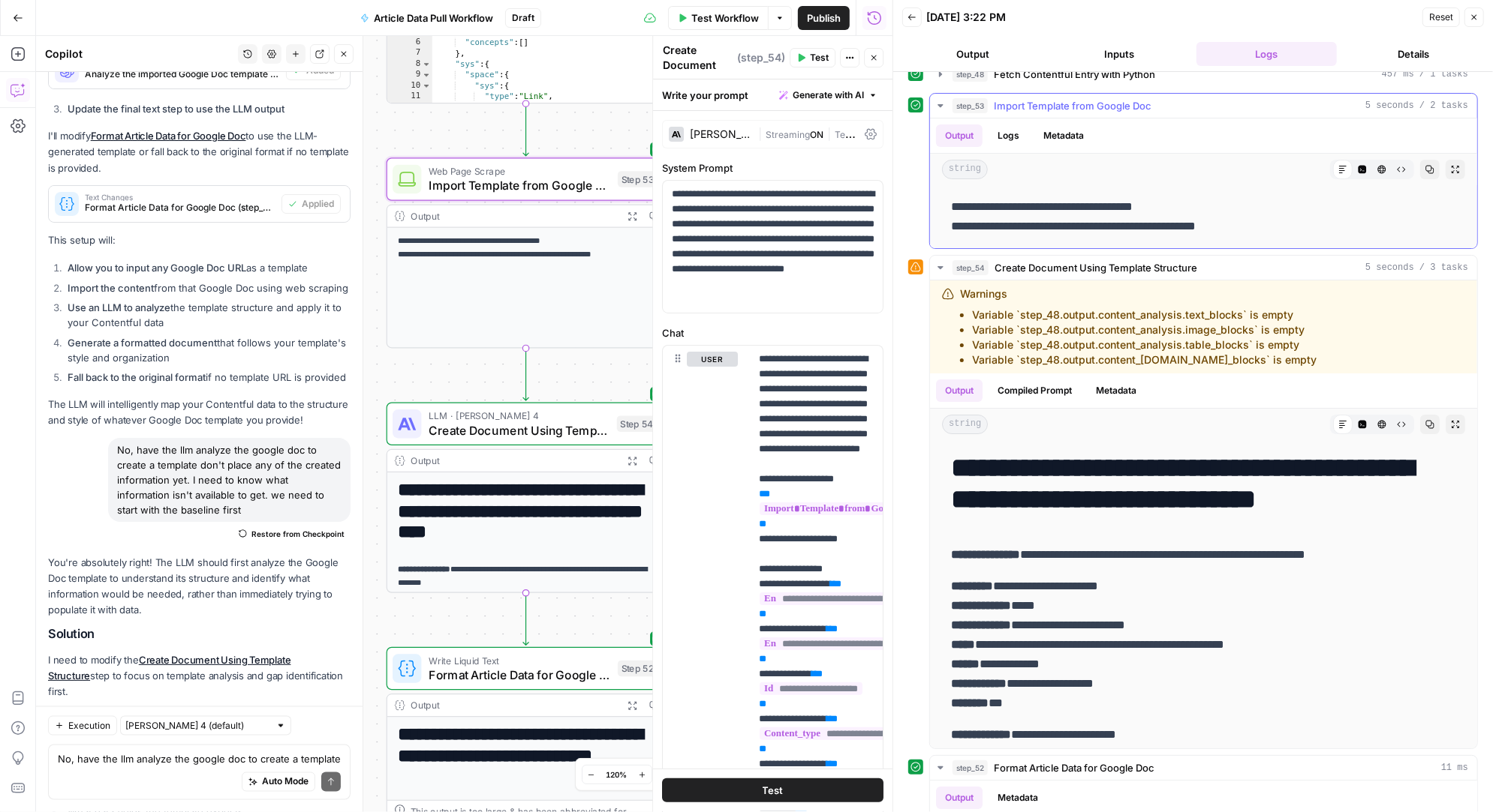
scroll to position [0, 0]
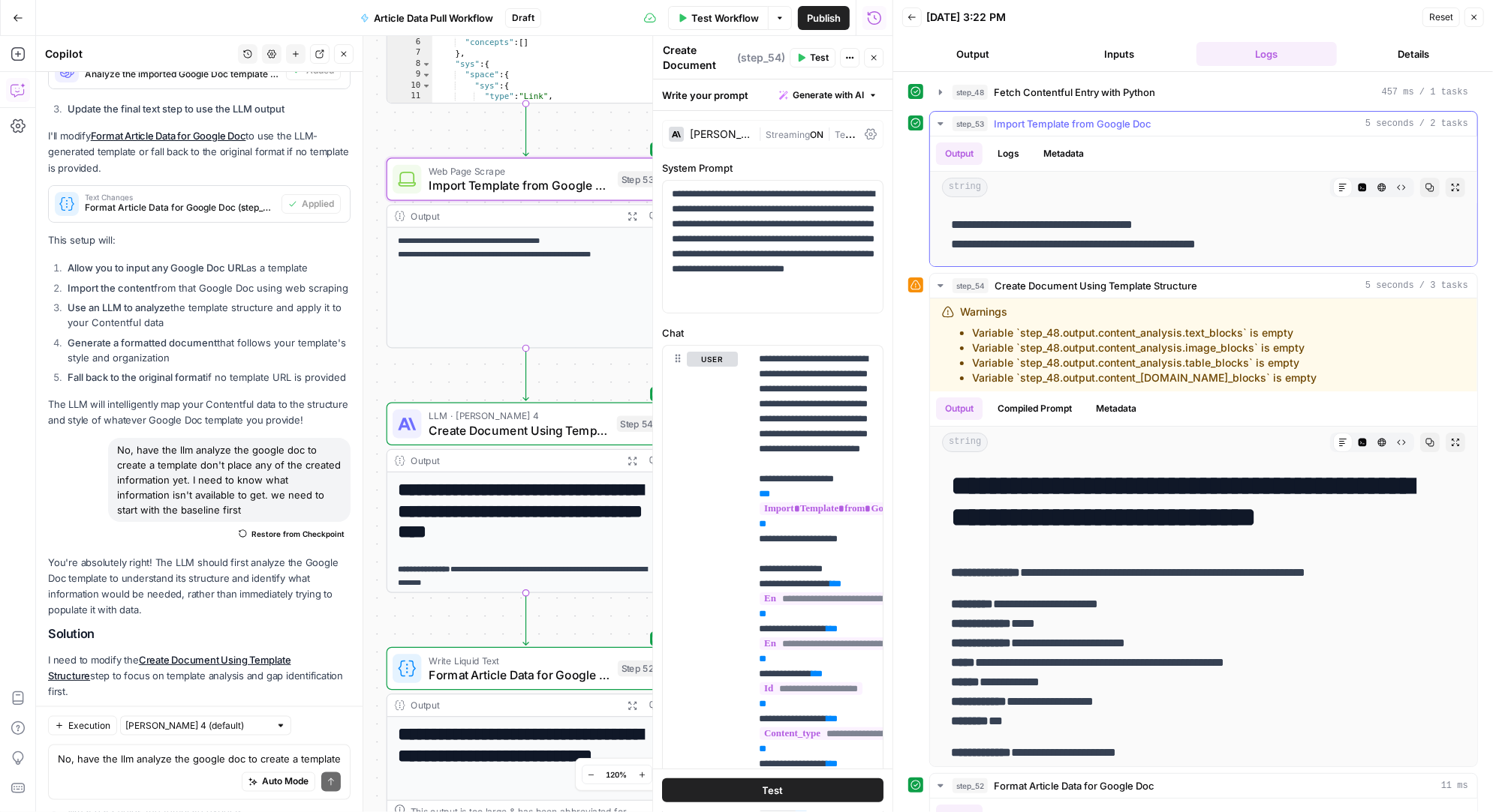
click at [1190, 242] on p "**********" at bounding box center [1203, 234] width 506 height 39
click at [947, 121] on button "step_53 Import Template from Google Doc 5 seconds / 2 tasks" at bounding box center [1203, 124] width 547 height 24
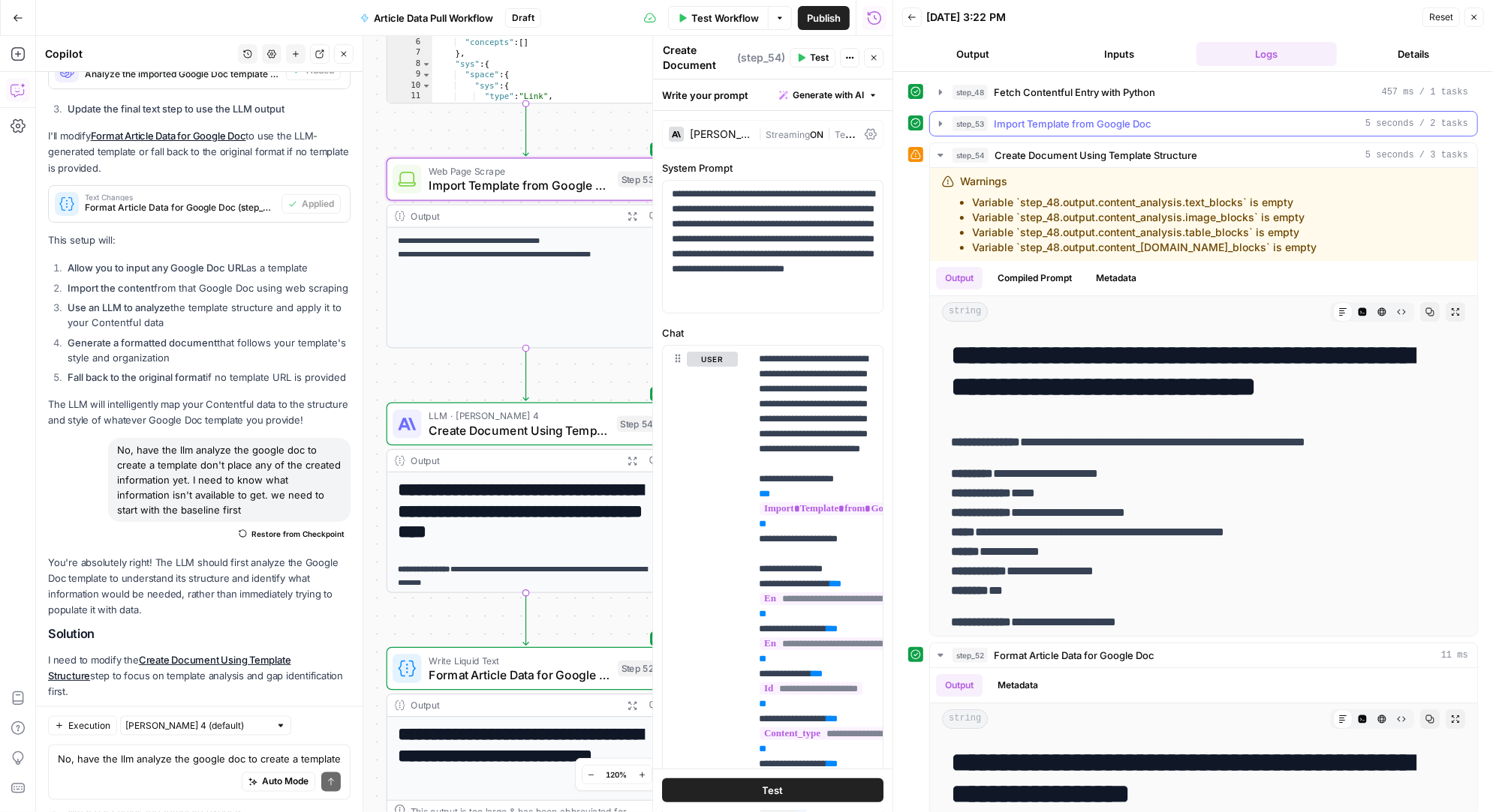
click at [947, 121] on button "step_53 Import Template from Google Doc 5 seconds / 2 tasks" at bounding box center [1203, 124] width 547 height 24
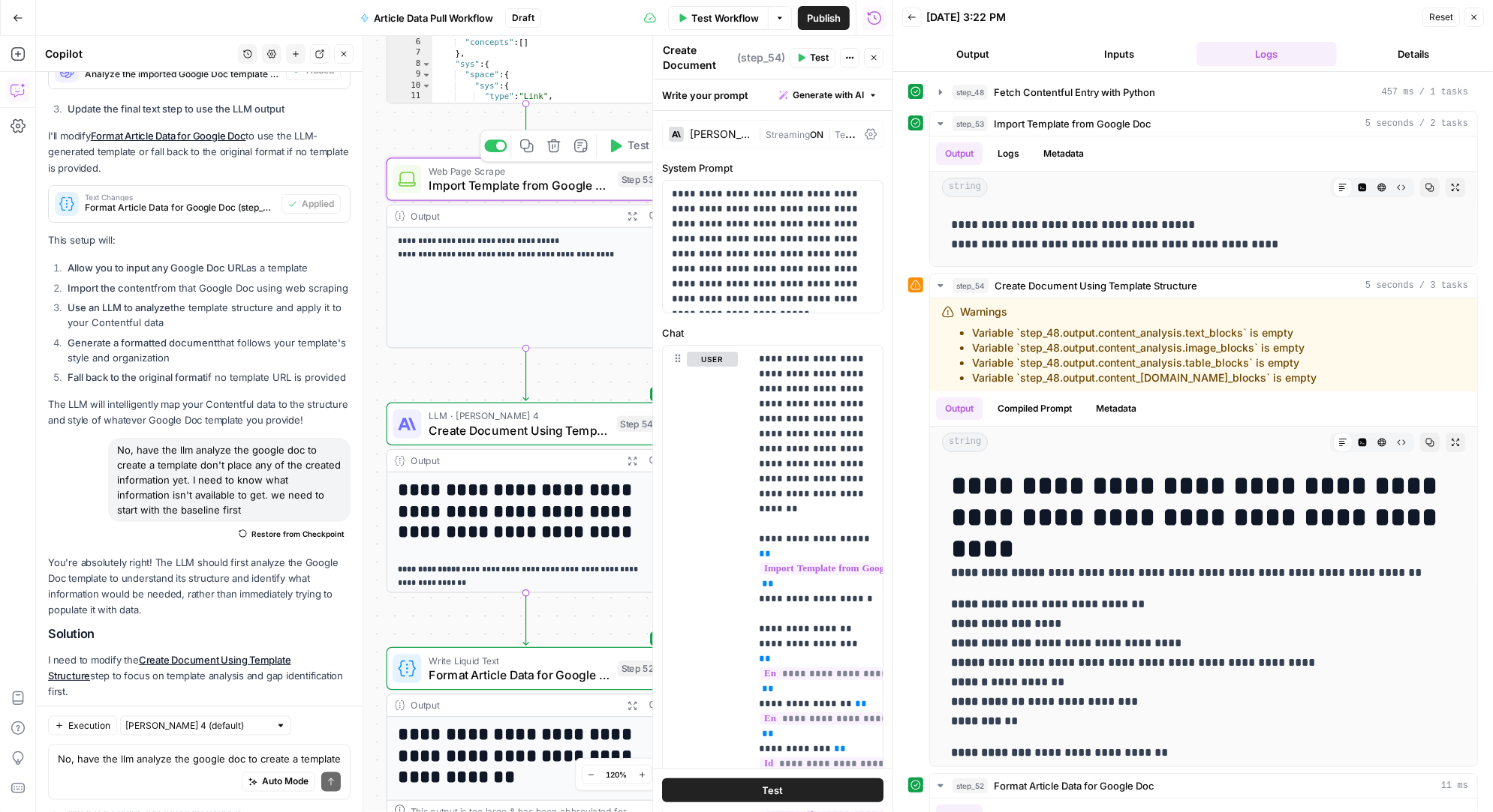
click at [485, 178] on span "Import Template from Google Doc" at bounding box center [519, 185] width 182 height 18
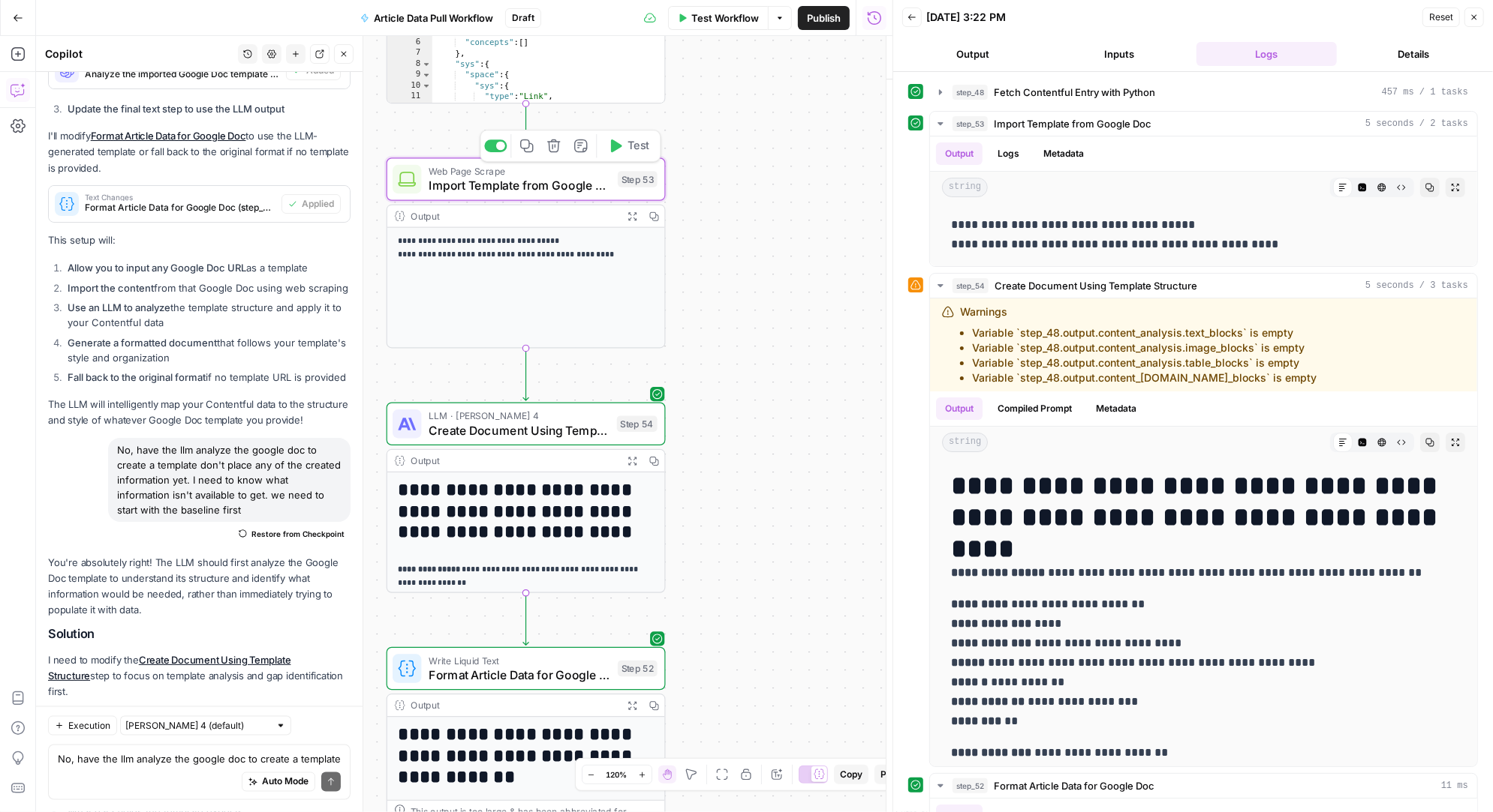
type textarea "Import Template from Google Doc"
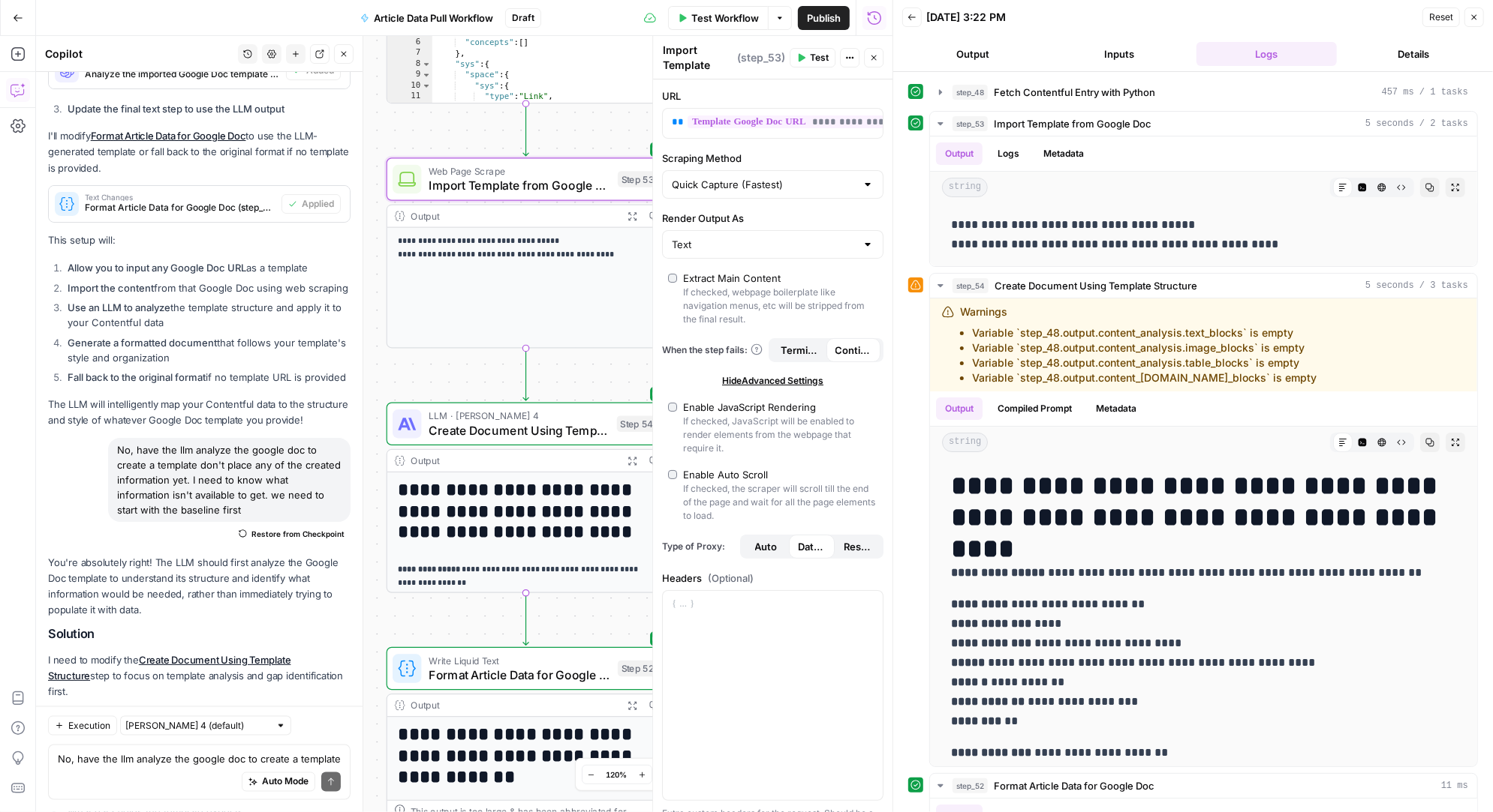
click at [865, 249] on div at bounding box center [868, 245] width 12 height 15
click at [762, 320] on span "Markdown" at bounding box center [769, 323] width 189 height 15
type input "Markdown"
click at [134, 763] on textarea "No, have the llm analyze the google doc to create a template don't place any of…" at bounding box center [199, 759] width 283 height 15
type textarea "let's add a pdf instead of the url link of the doc"
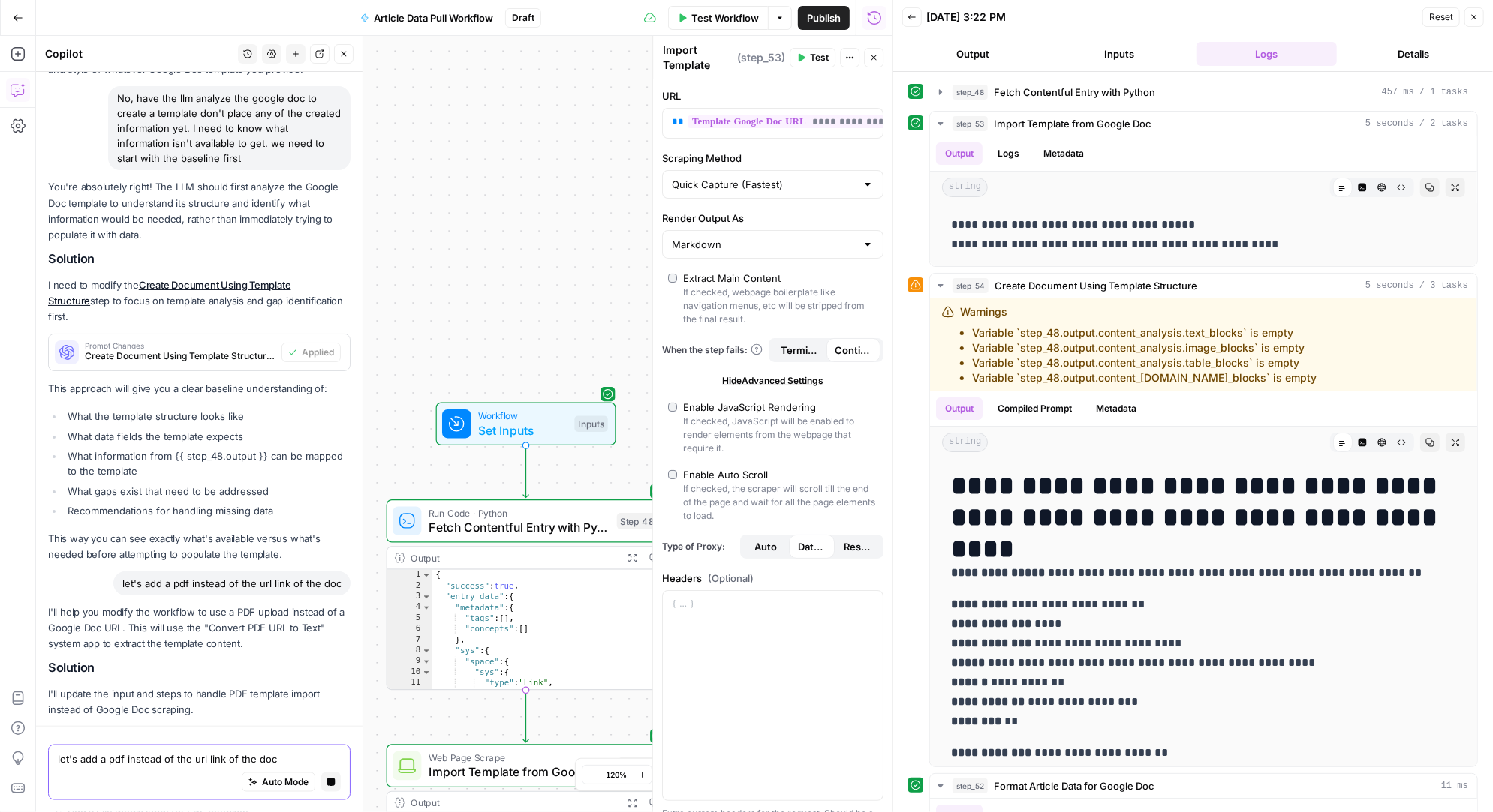
scroll to position [14906, 0]
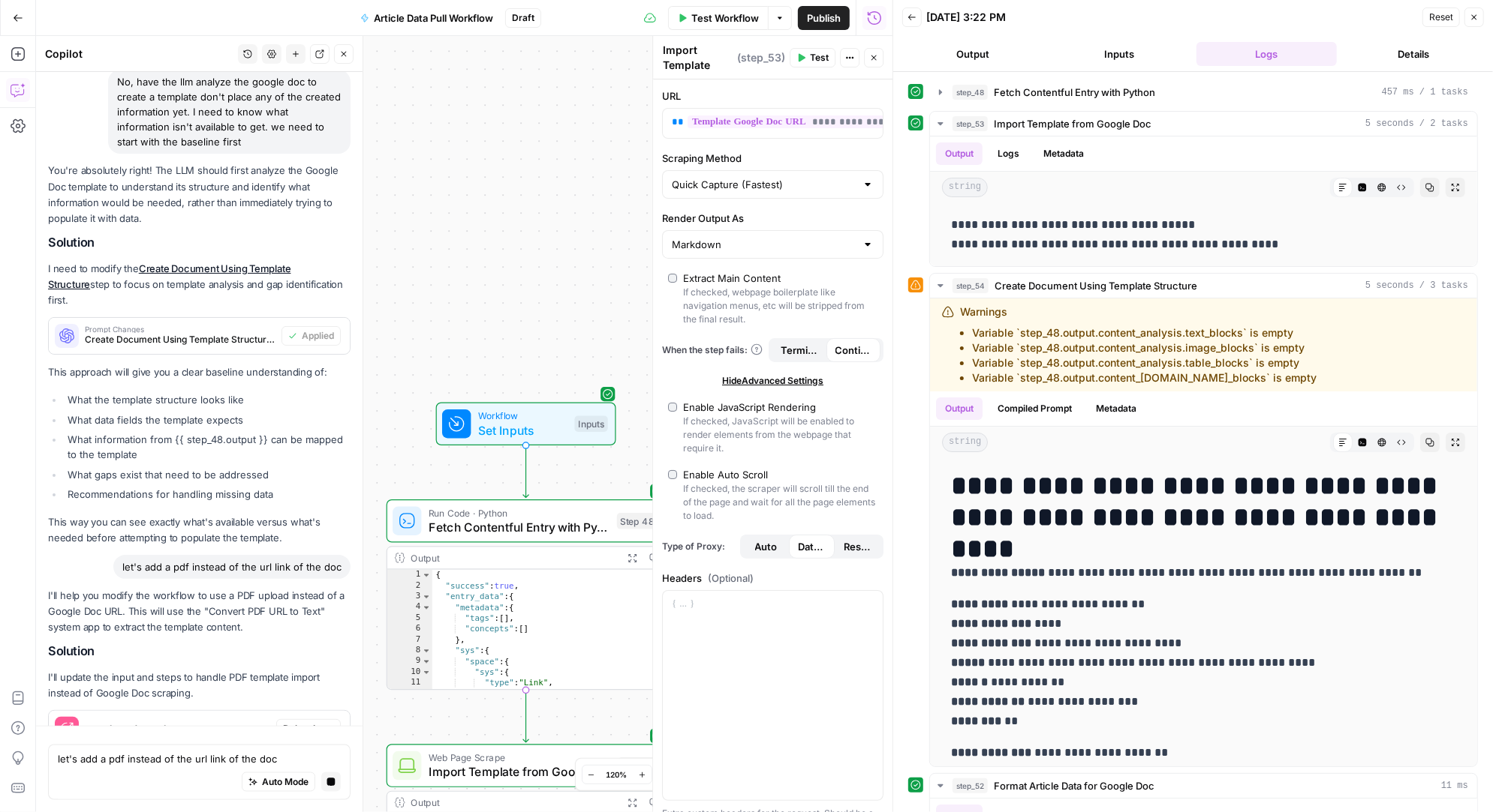
click at [299, 722] on span "Delete Input" at bounding box center [308, 729] width 51 height 14
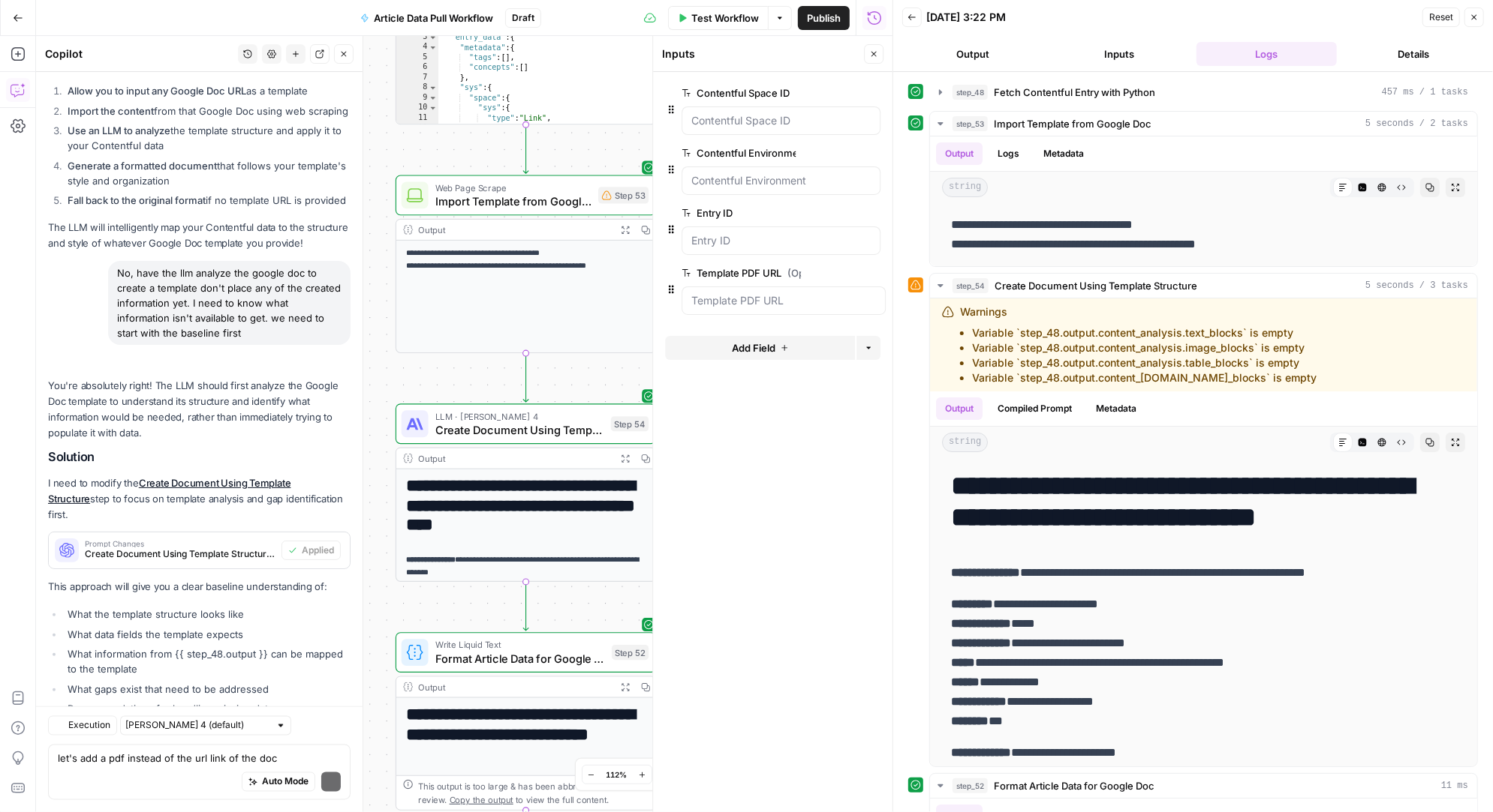
scroll to position [15668, 0]
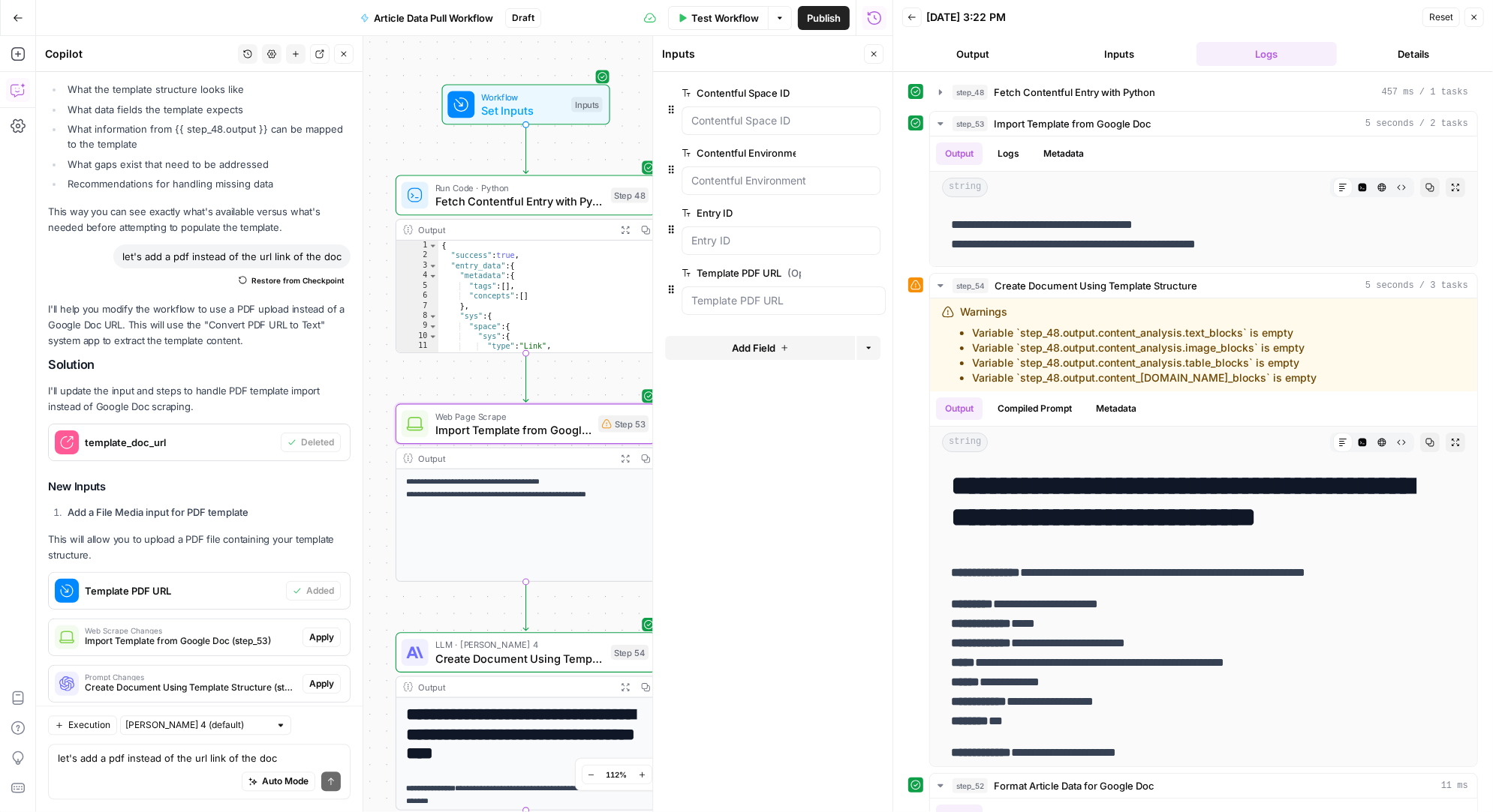
click at [315, 631] on span "Apply" at bounding box center [321, 638] width 25 height 14
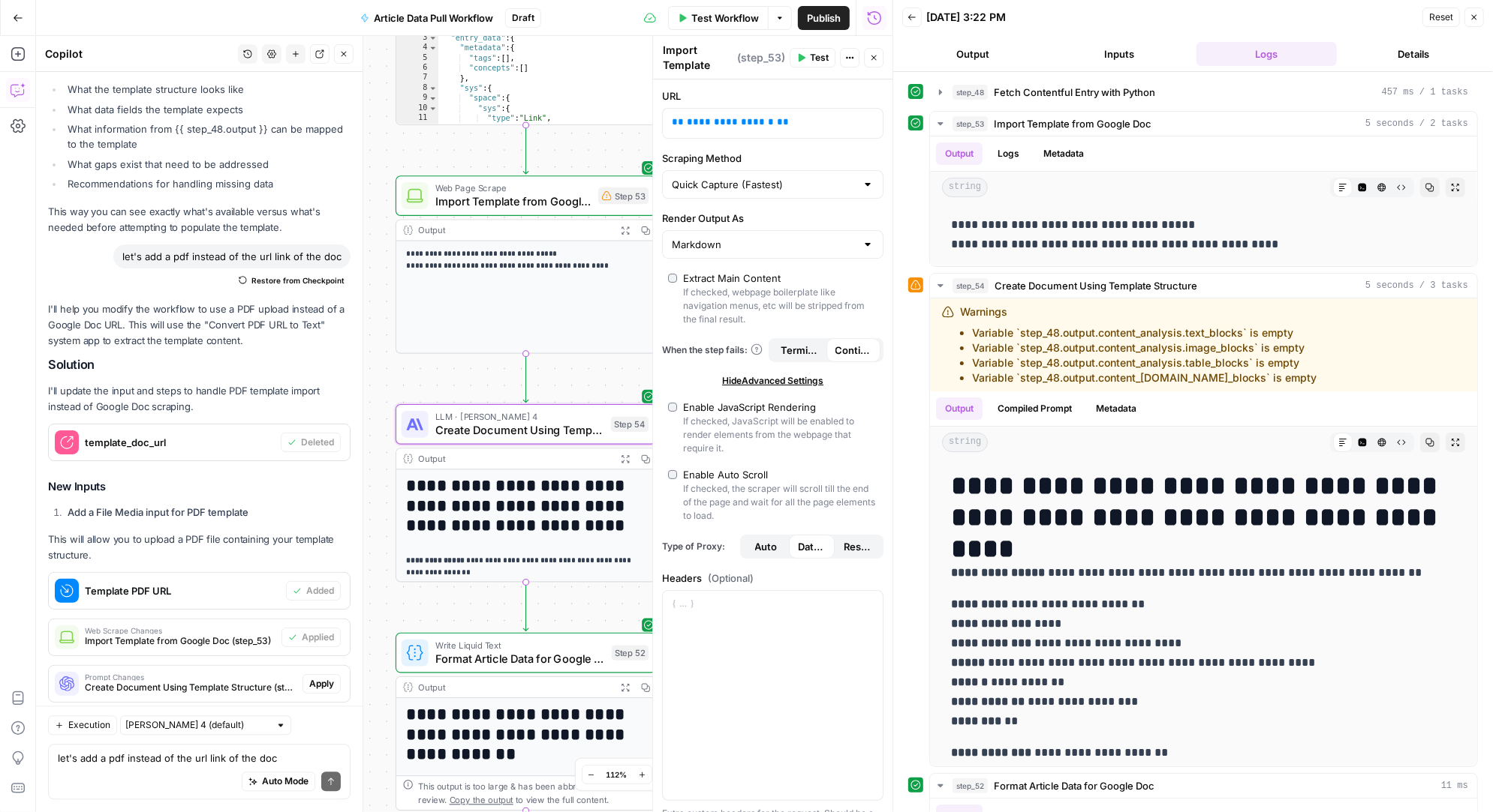
click at [319, 678] on span "Apply" at bounding box center [321, 685] width 25 height 14
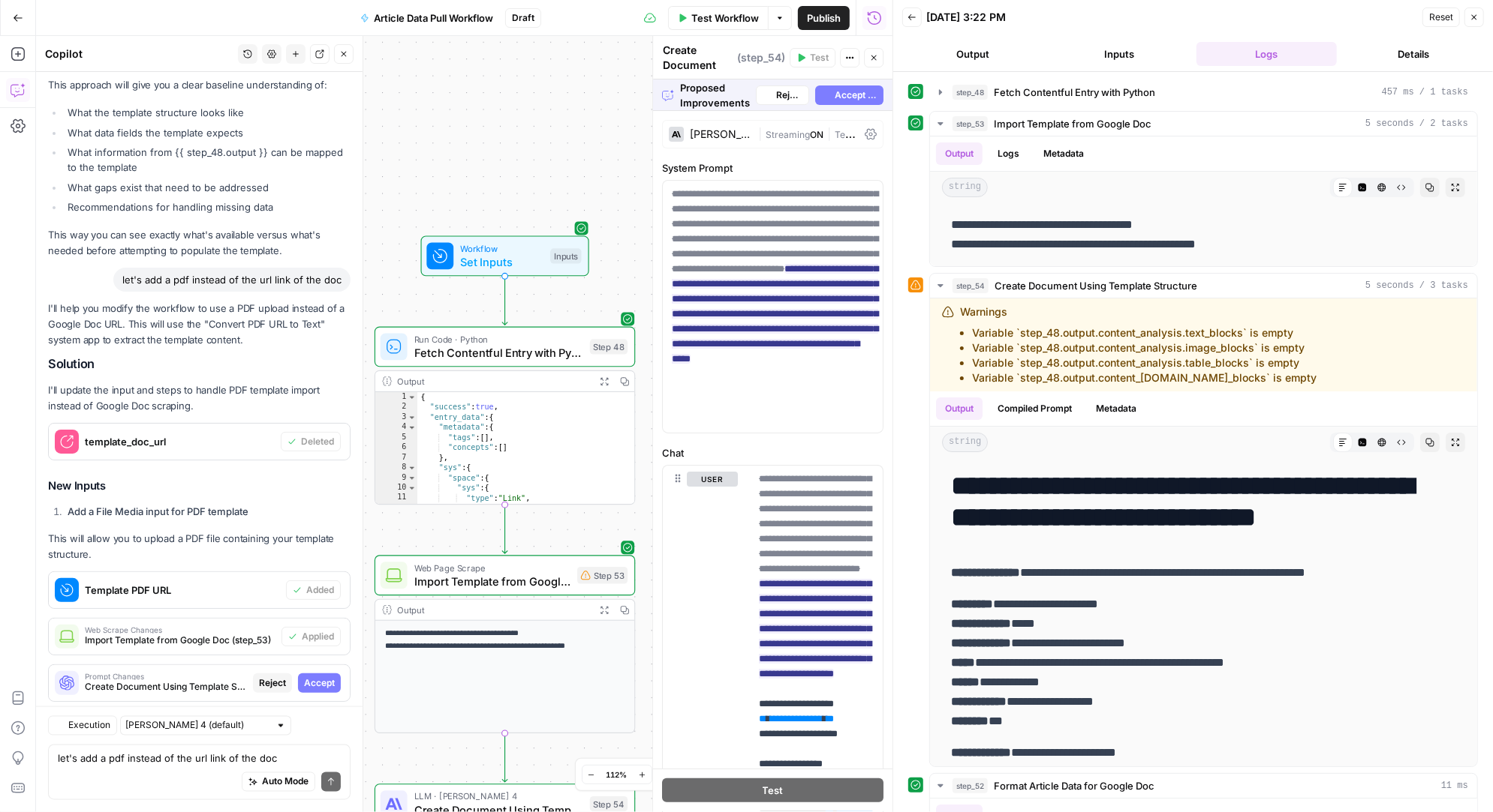
scroll to position [15236, 0]
drag, startPoint x: 584, startPoint y: 141, endPoint x: 563, endPoint y: 520, distance: 379.6
click at [563, 520] on div "Workflow Set Inputs Inputs Run Code · Python Fetch Contentful Entry with Python…" at bounding box center [464, 424] width 857 height 776
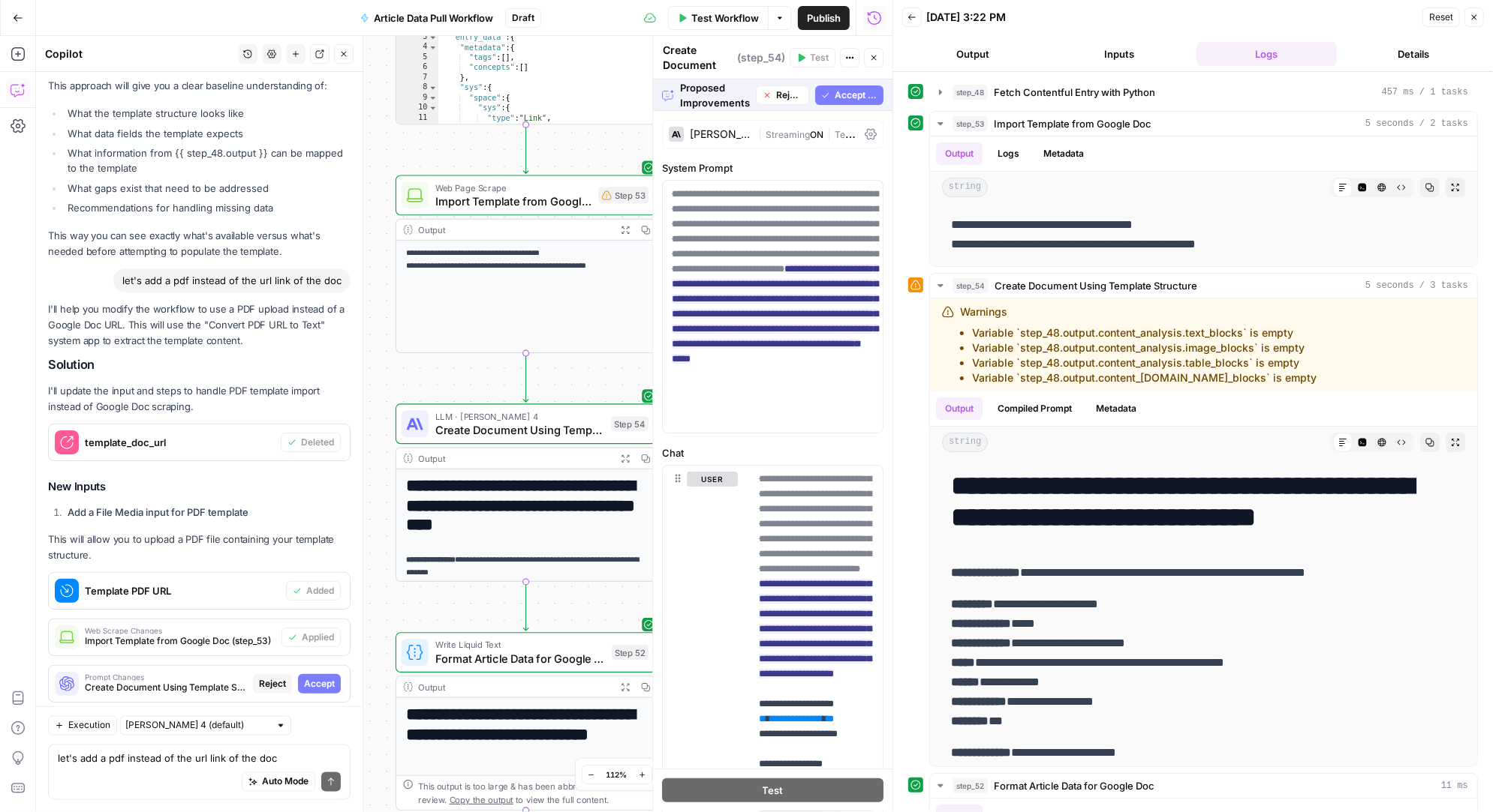
click at [847, 87] on button "Accept All" at bounding box center [849, 95] width 68 height 20
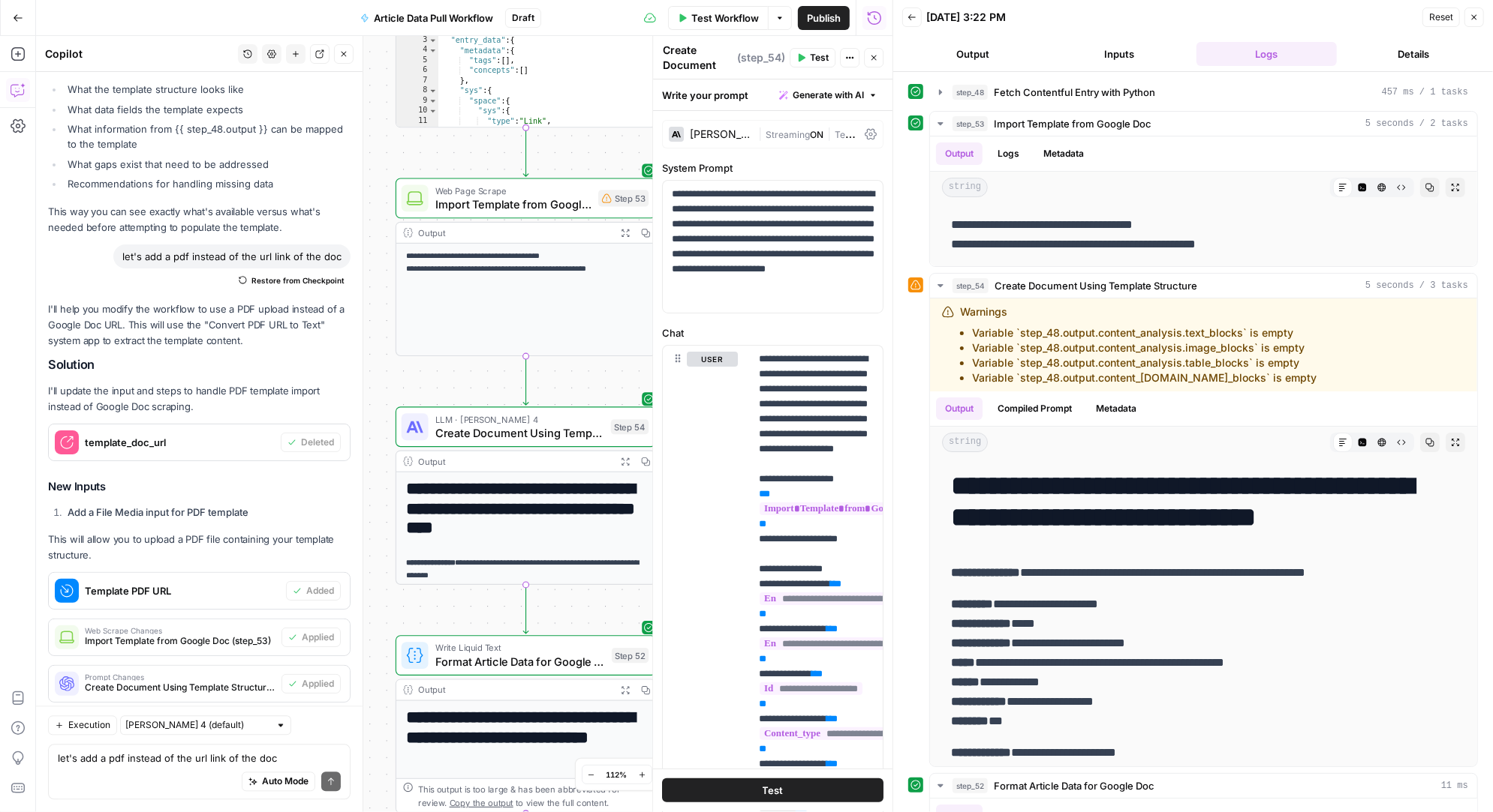
scroll to position [0, 0]
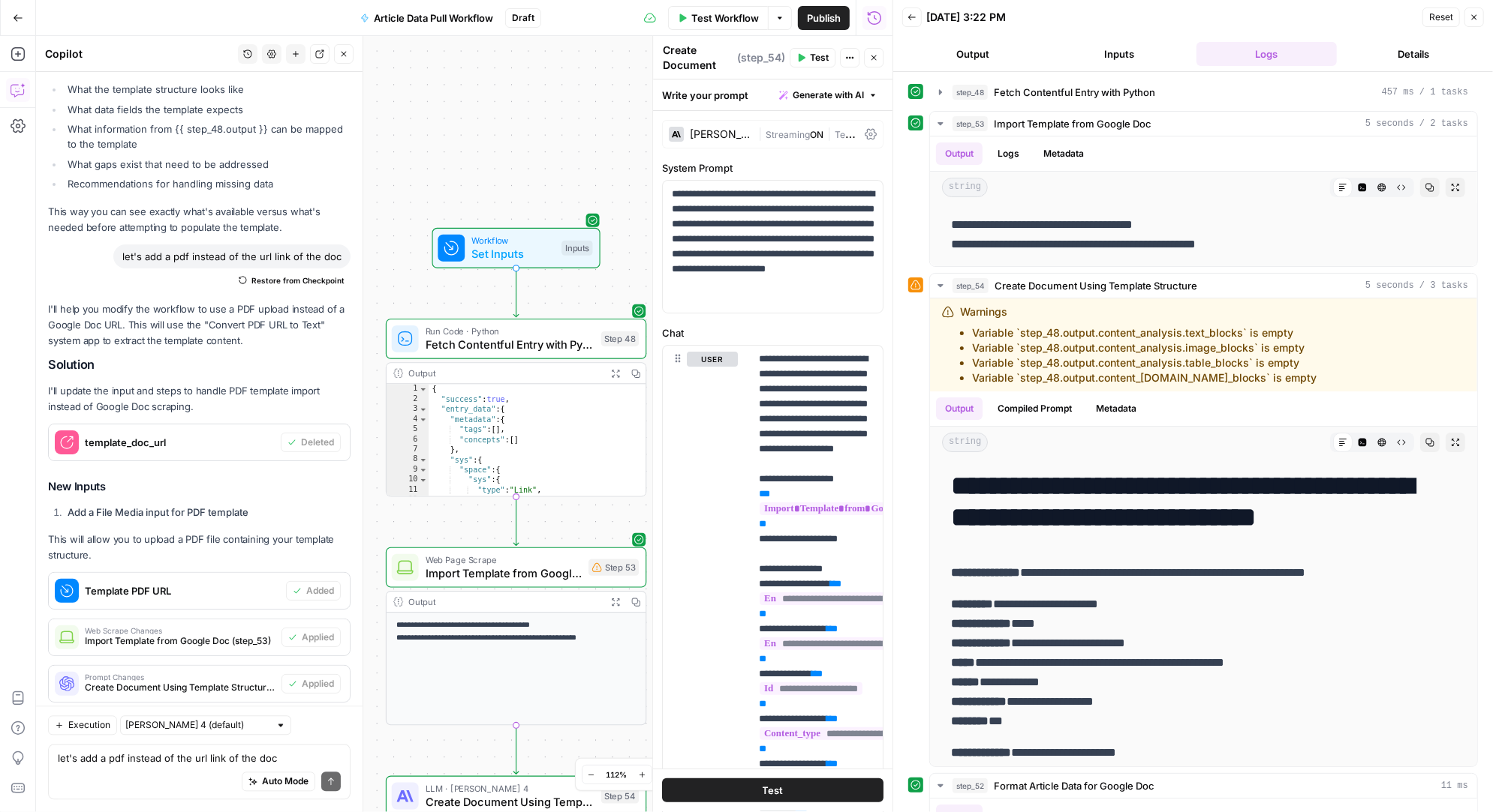
drag, startPoint x: 581, startPoint y: 166, endPoint x: 570, endPoint y: 519, distance: 353.2
click at [570, 519] on div "Workflow Set Inputs Inputs Run Code · Python Fetch Contentful Entry with Python…" at bounding box center [464, 424] width 857 height 776
click at [527, 253] on span "Set Inputs" at bounding box center [513, 255] width 83 height 16
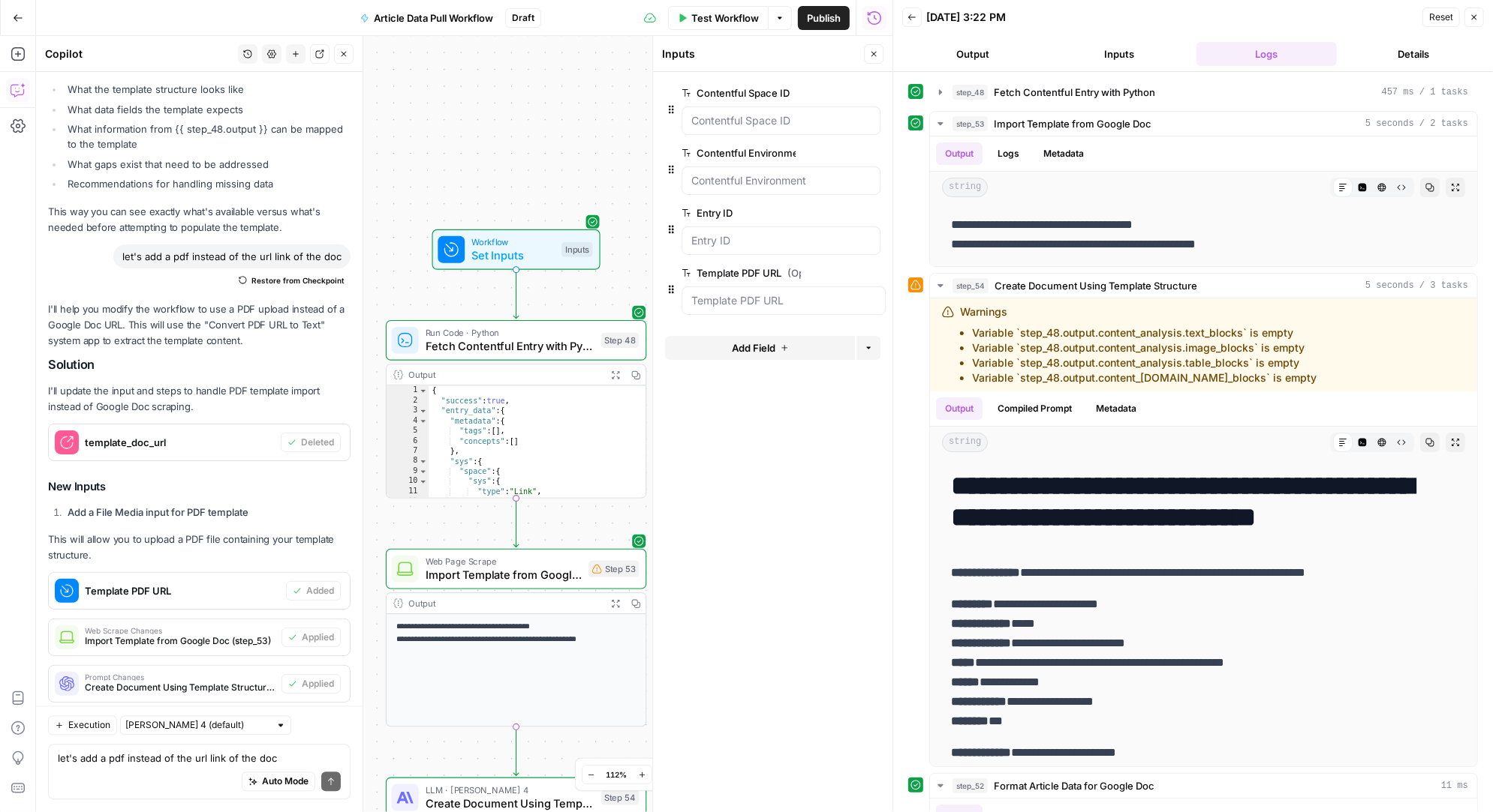
click at [709, 13] on span "Test Workflow" at bounding box center [724, 18] width 67 height 15
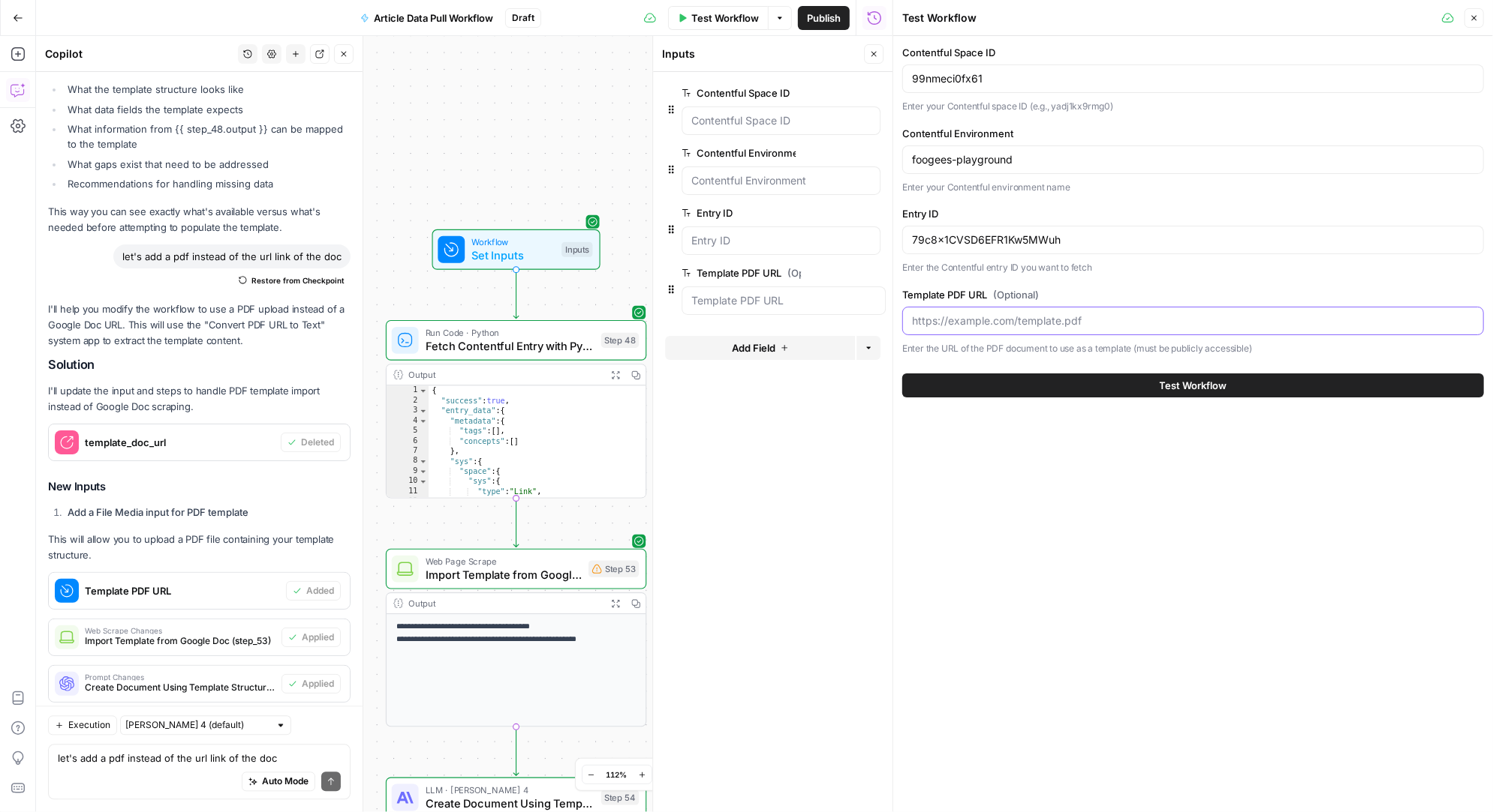
click at [993, 318] on input "Template PDF URL (Optional)" at bounding box center [1192, 321] width 562 height 15
click at [991, 293] on label "Template PDF URL (Optional)" at bounding box center [1193, 295] width 581 height 15
click at [991, 313] on input "Template PDF URL (Optional)" at bounding box center [1192, 321] width 562 height 15
click at [993, 292] on label "Template PDF URL (Optional)" at bounding box center [1193, 295] width 581 height 15
click at [993, 313] on input "Template PDF URL (Optional)" at bounding box center [1192, 321] width 562 height 15
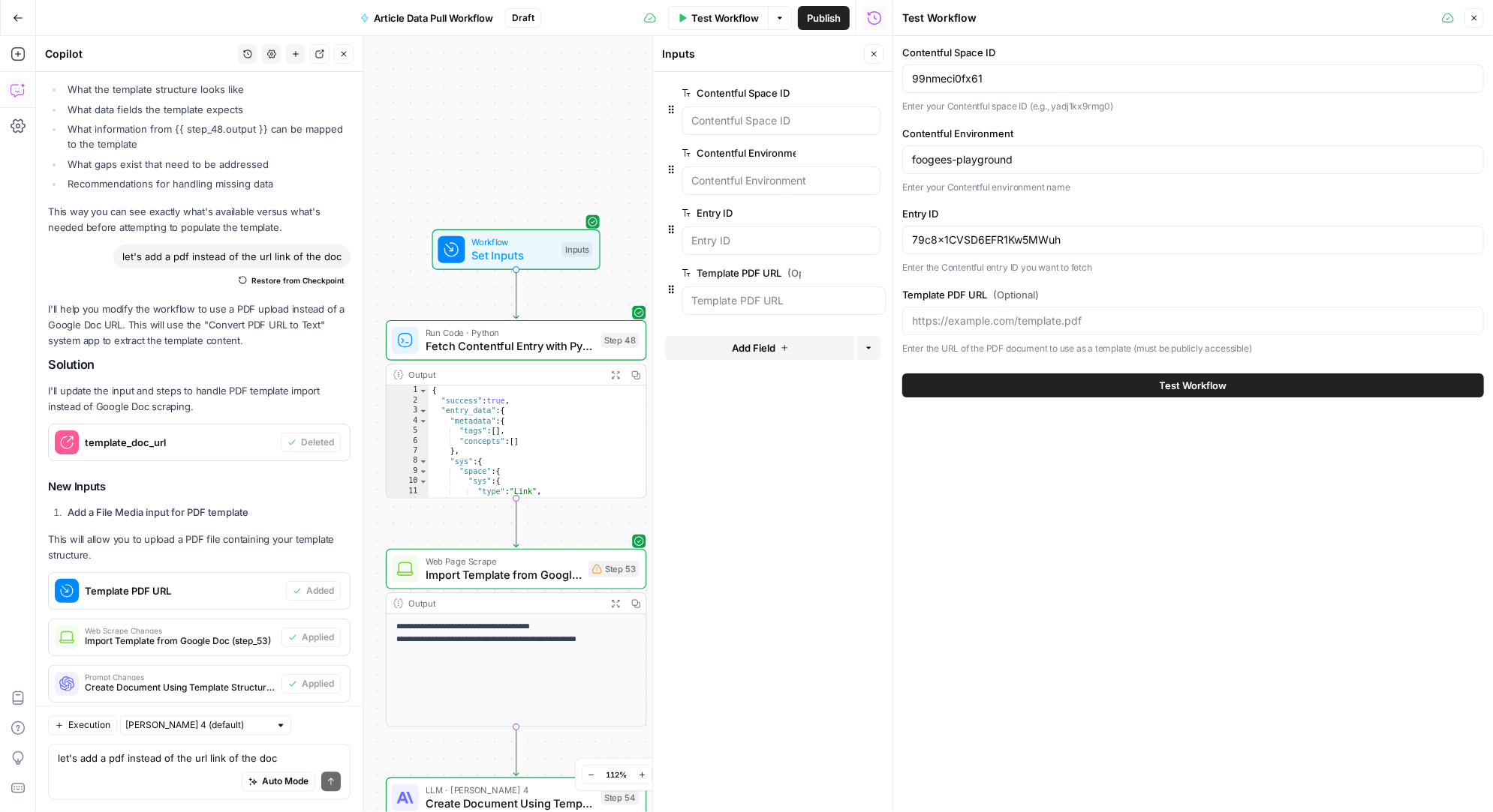
click at [744, 54] on div "Inputs" at bounding box center [761, 54] width 197 height 15
click at [687, 56] on div "Inputs" at bounding box center [761, 54] width 197 height 15
click at [544, 249] on span "Set Inputs" at bounding box center [513, 255] width 83 height 16
click at [787, 339] on button "Add Field" at bounding box center [759, 348] width 189 height 24
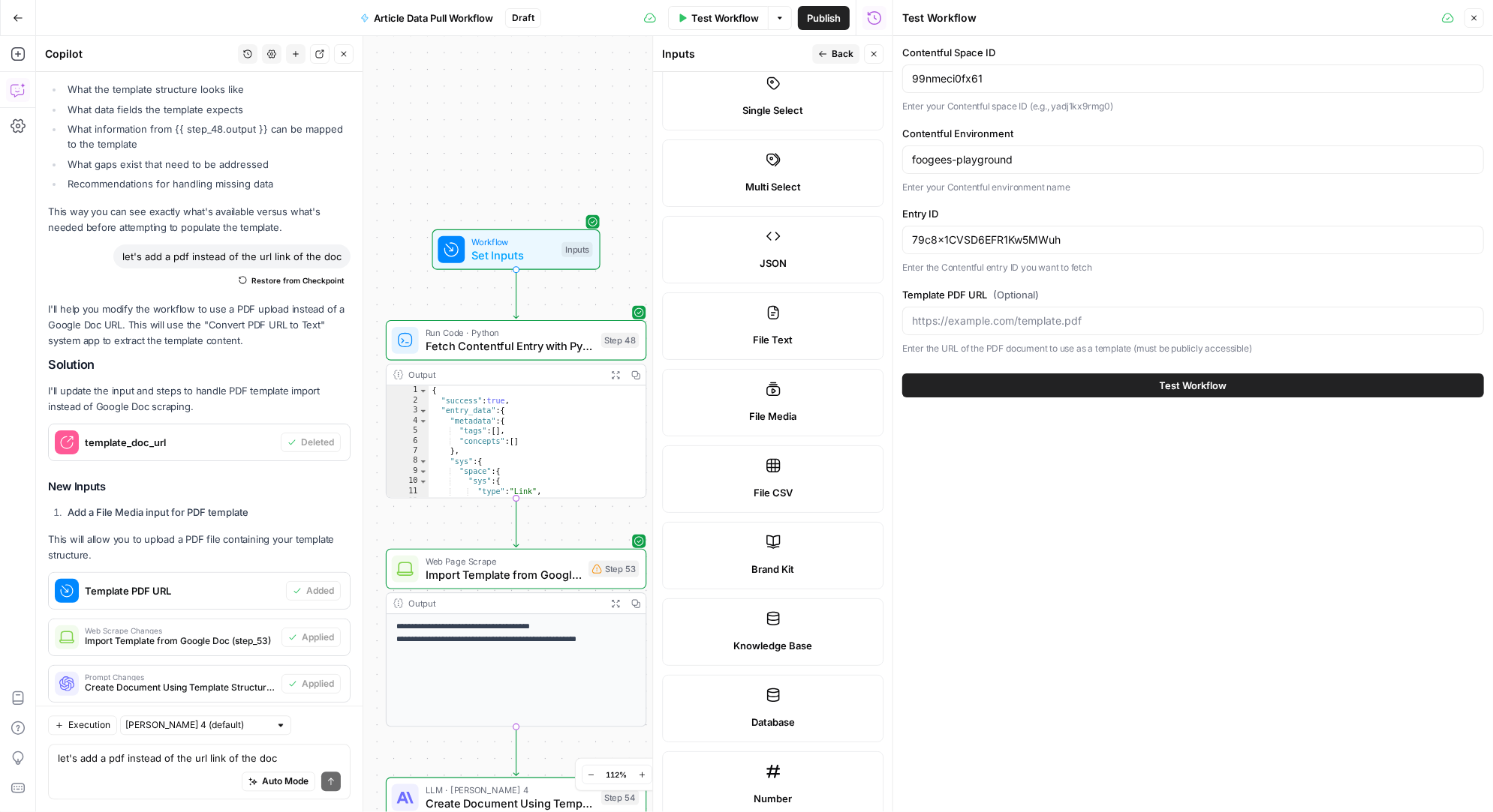
scroll to position [180, 0]
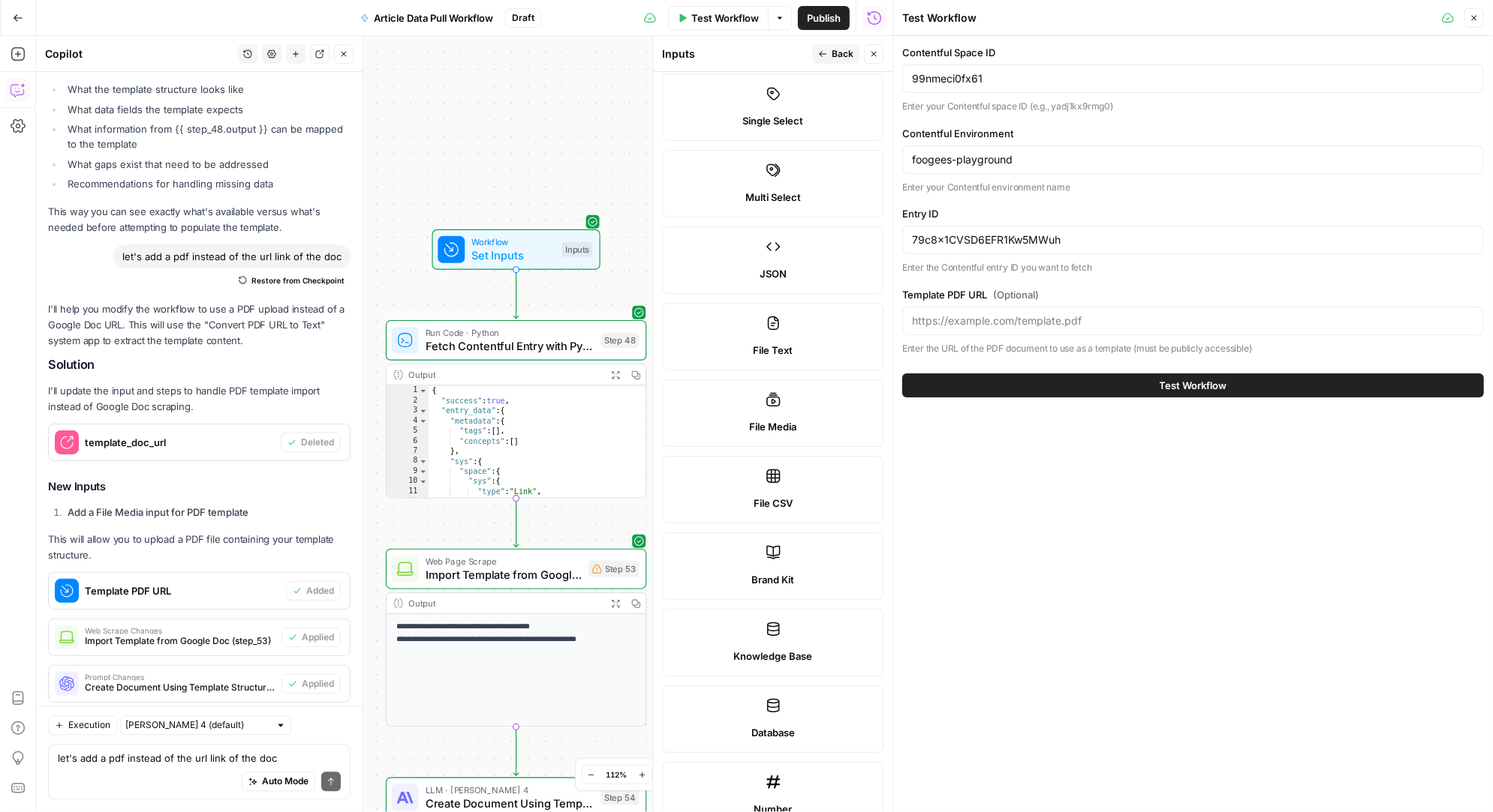
click at [784, 325] on label "File Text" at bounding box center [772, 336] width 222 height 67
type textarea "Supports .pdf, .txt, .docx, .md file types"
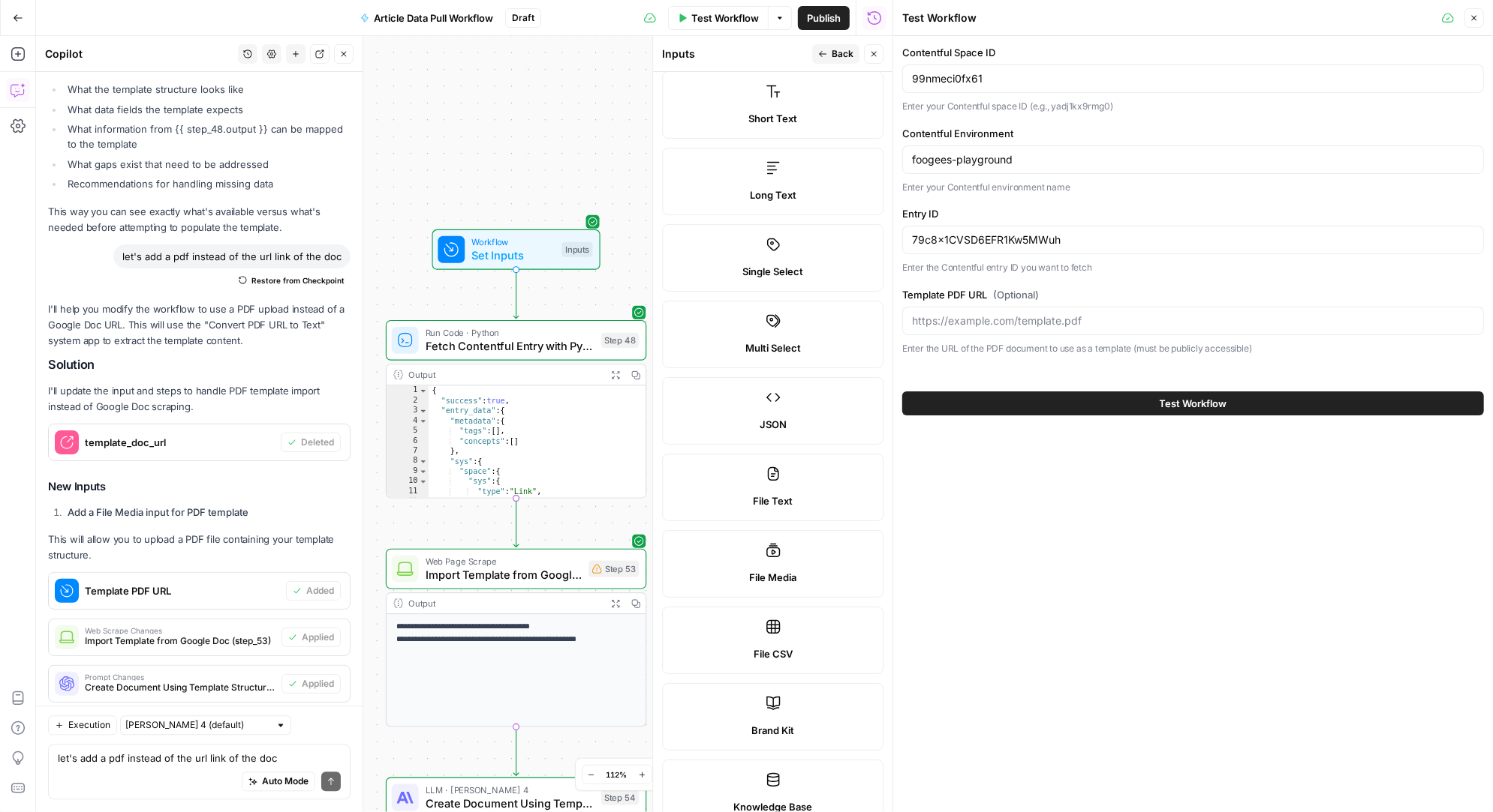
scroll to position [0, 0]
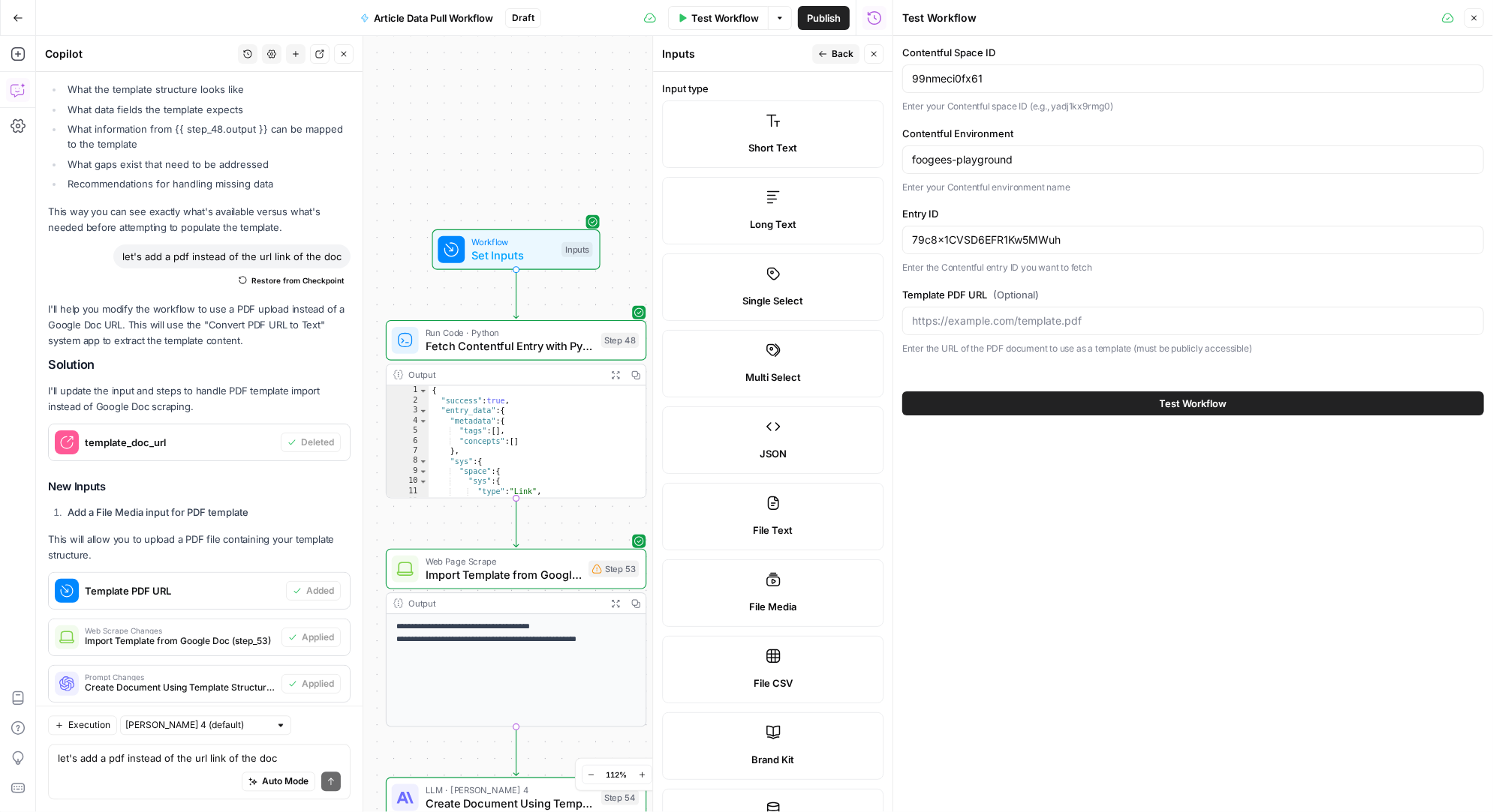
click at [810, 505] on label "File Text" at bounding box center [772, 516] width 222 height 67
click at [787, 509] on label "File Text" at bounding box center [772, 516] width 222 height 67
click at [787, 508] on label "File Text" at bounding box center [772, 516] width 222 height 67
click at [807, 504] on label "File Text" at bounding box center [772, 516] width 222 height 67
click at [827, 53] on icon "button" at bounding box center [823, 54] width 9 height 9
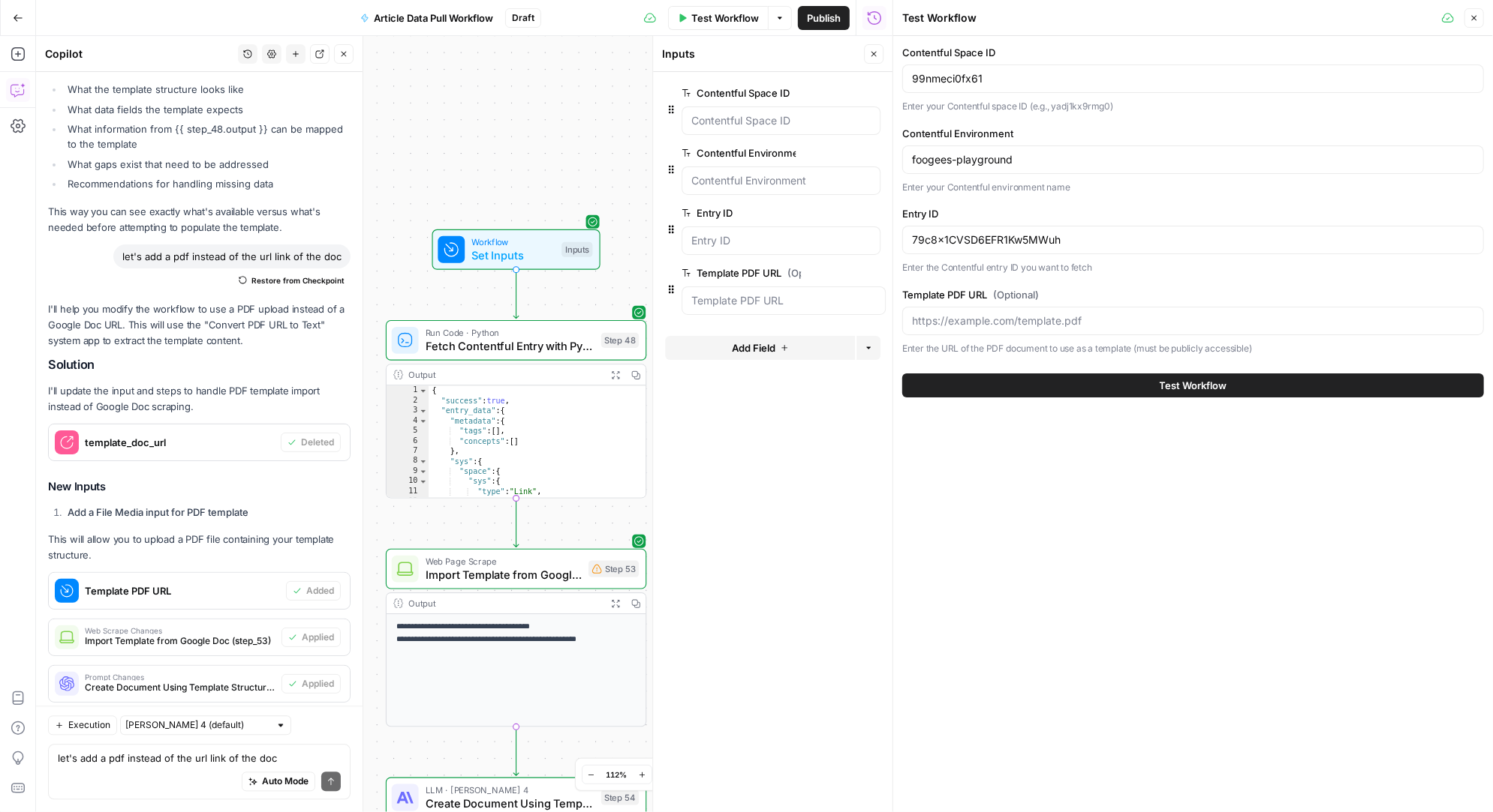
click at [832, 269] on span "edit field" at bounding box center [829, 273] width 33 height 12
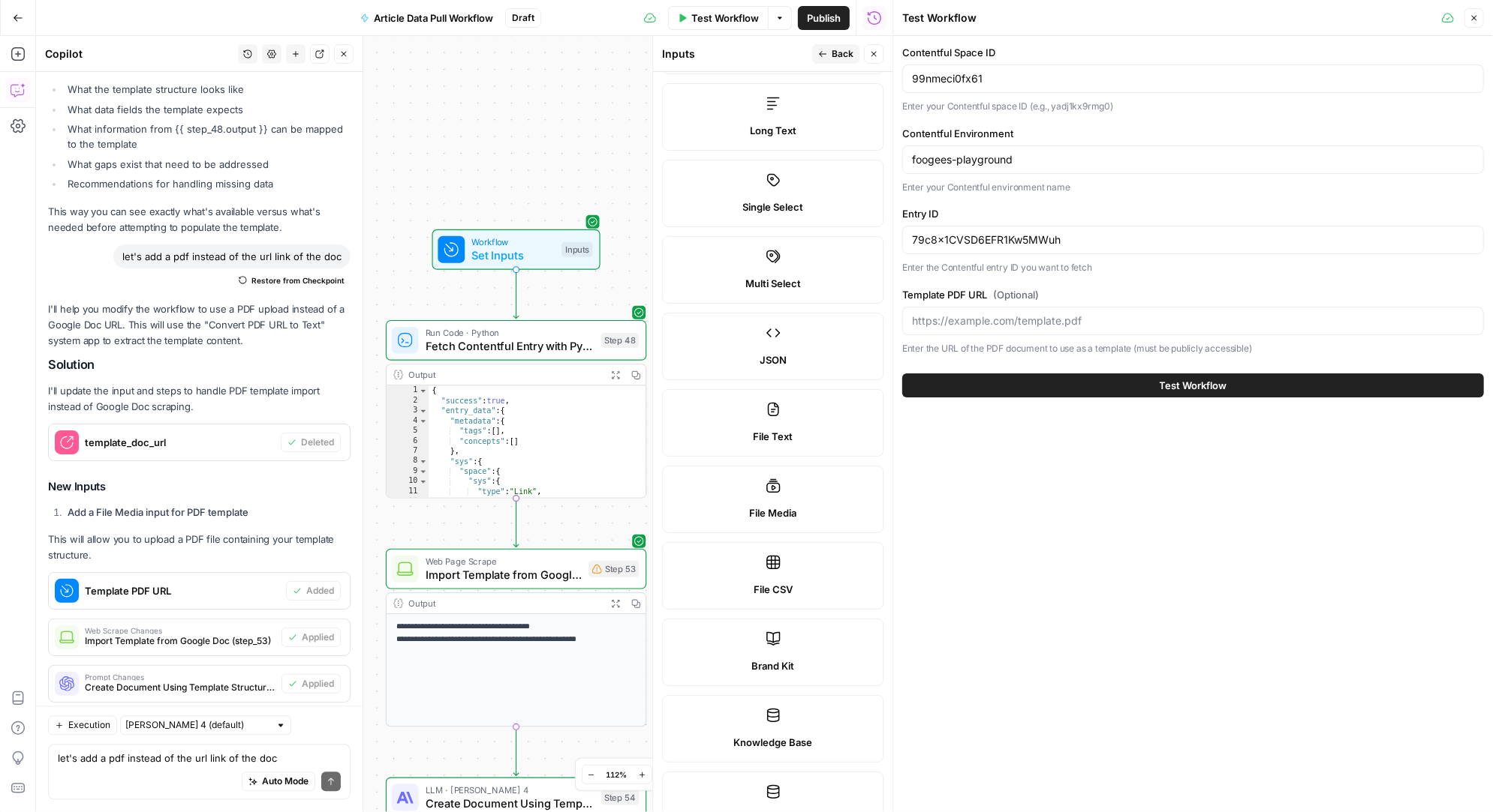
scroll to position [96, 0]
click at [802, 490] on label "File Media" at bounding box center [772, 497] width 222 height 67
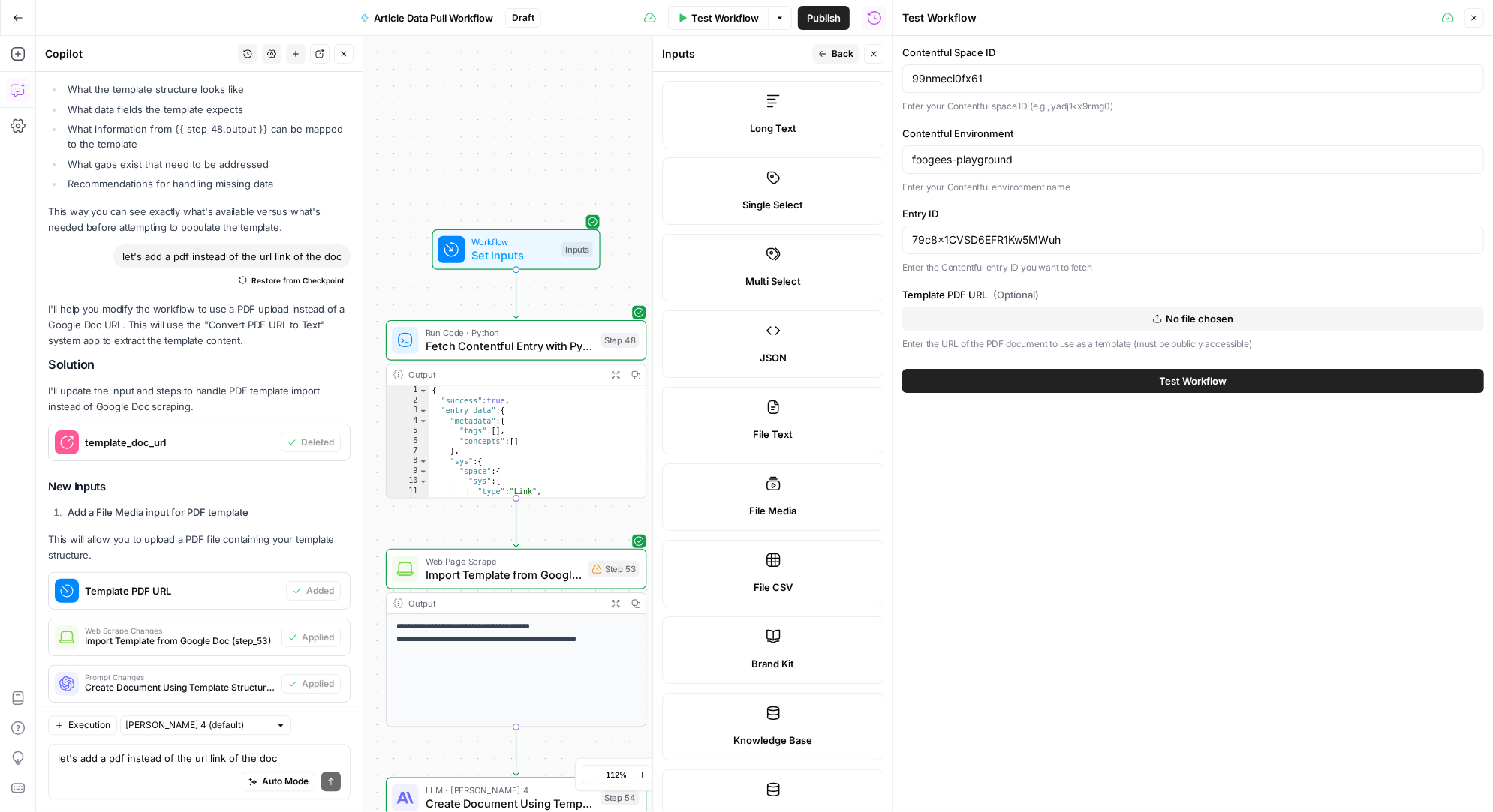
click at [1166, 312] on span "No file chosen" at bounding box center [1199, 319] width 67 height 15
click at [1176, 380] on span "Test Workflow" at bounding box center [1193, 381] width 67 height 15
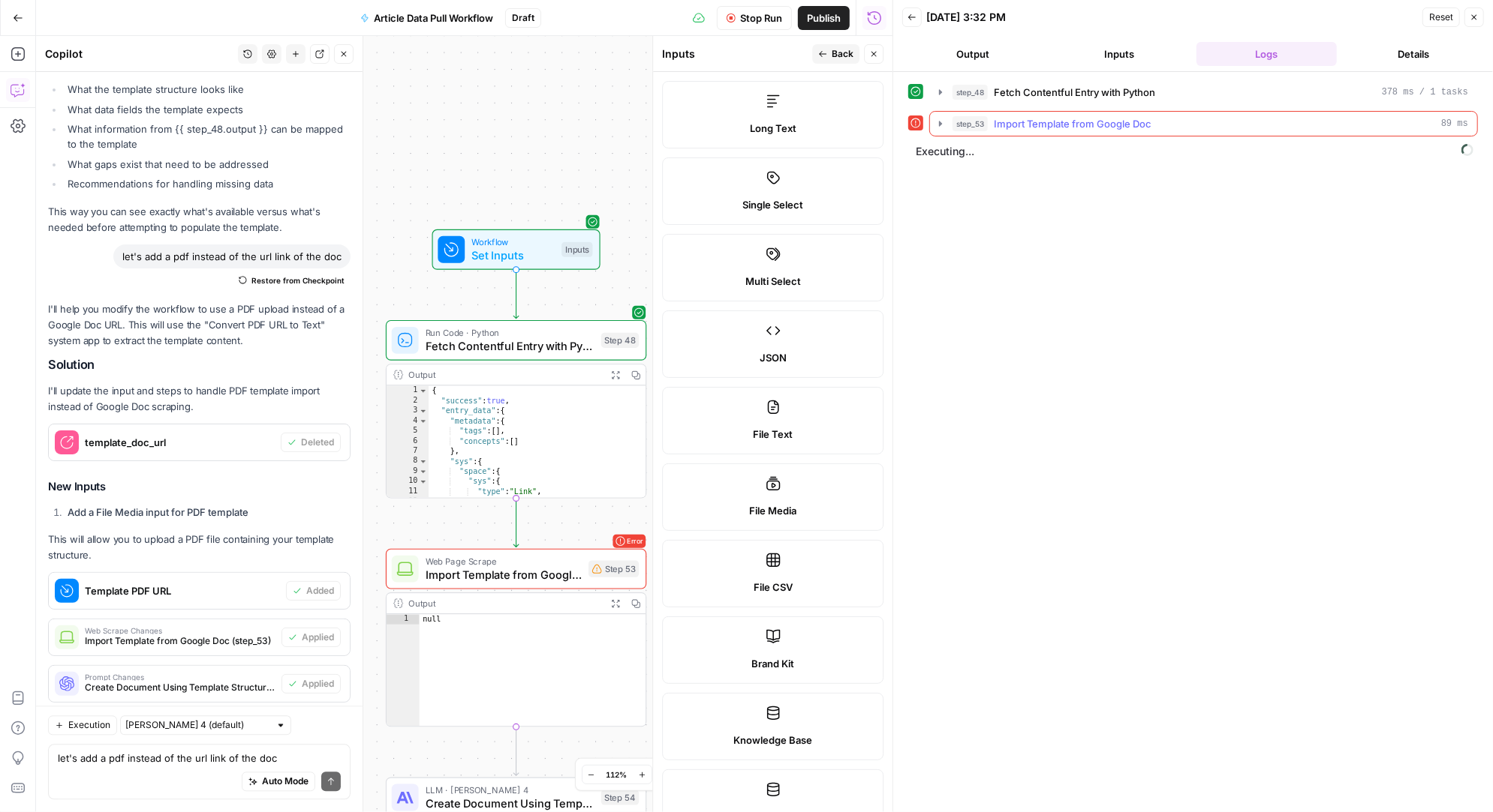
click at [938, 123] on icon "button" at bounding box center [941, 124] width 12 height 12
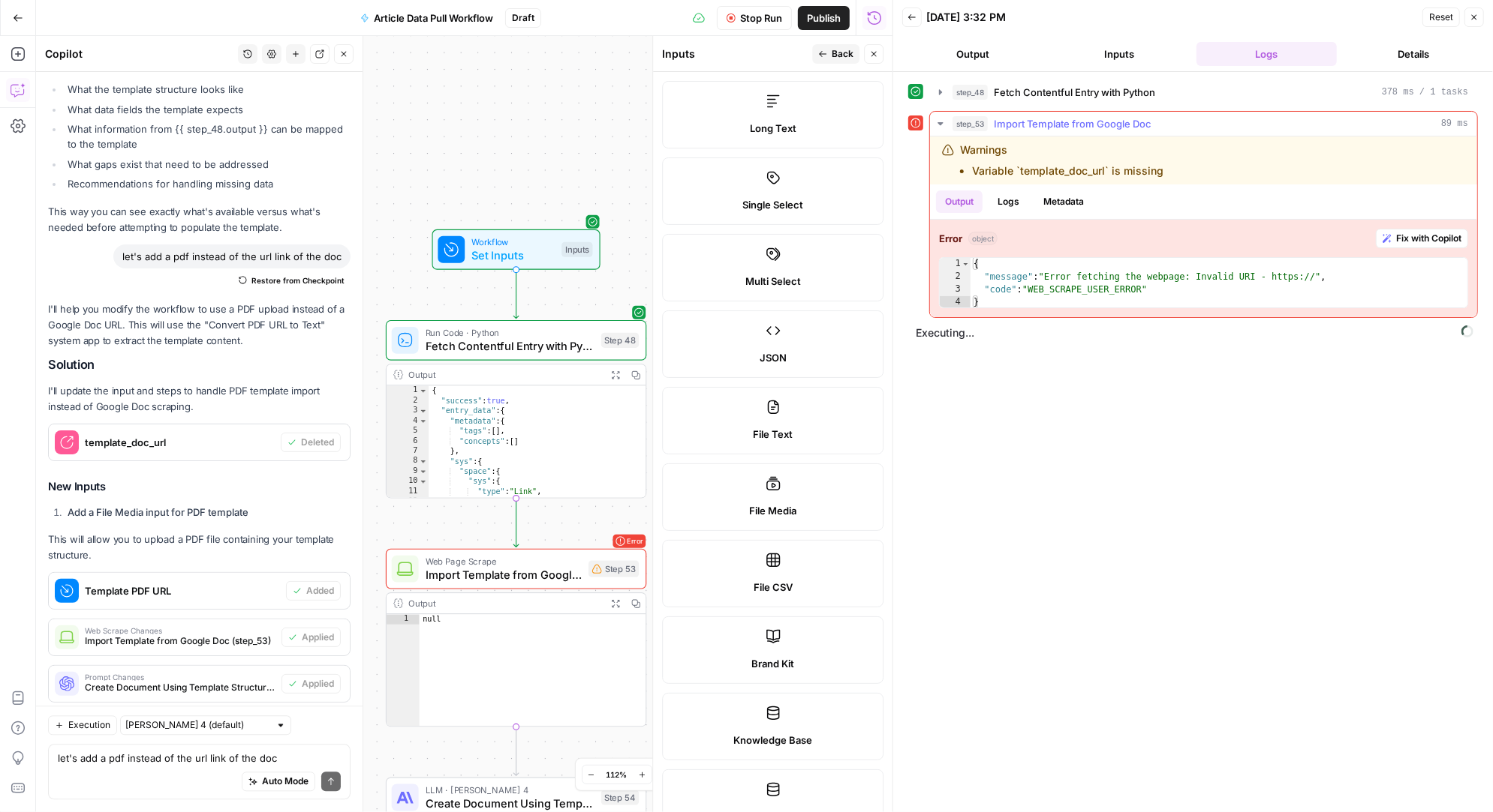
click at [1449, 234] on span "Fix with Copilot" at bounding box center [1428, 239] width 65 height 14
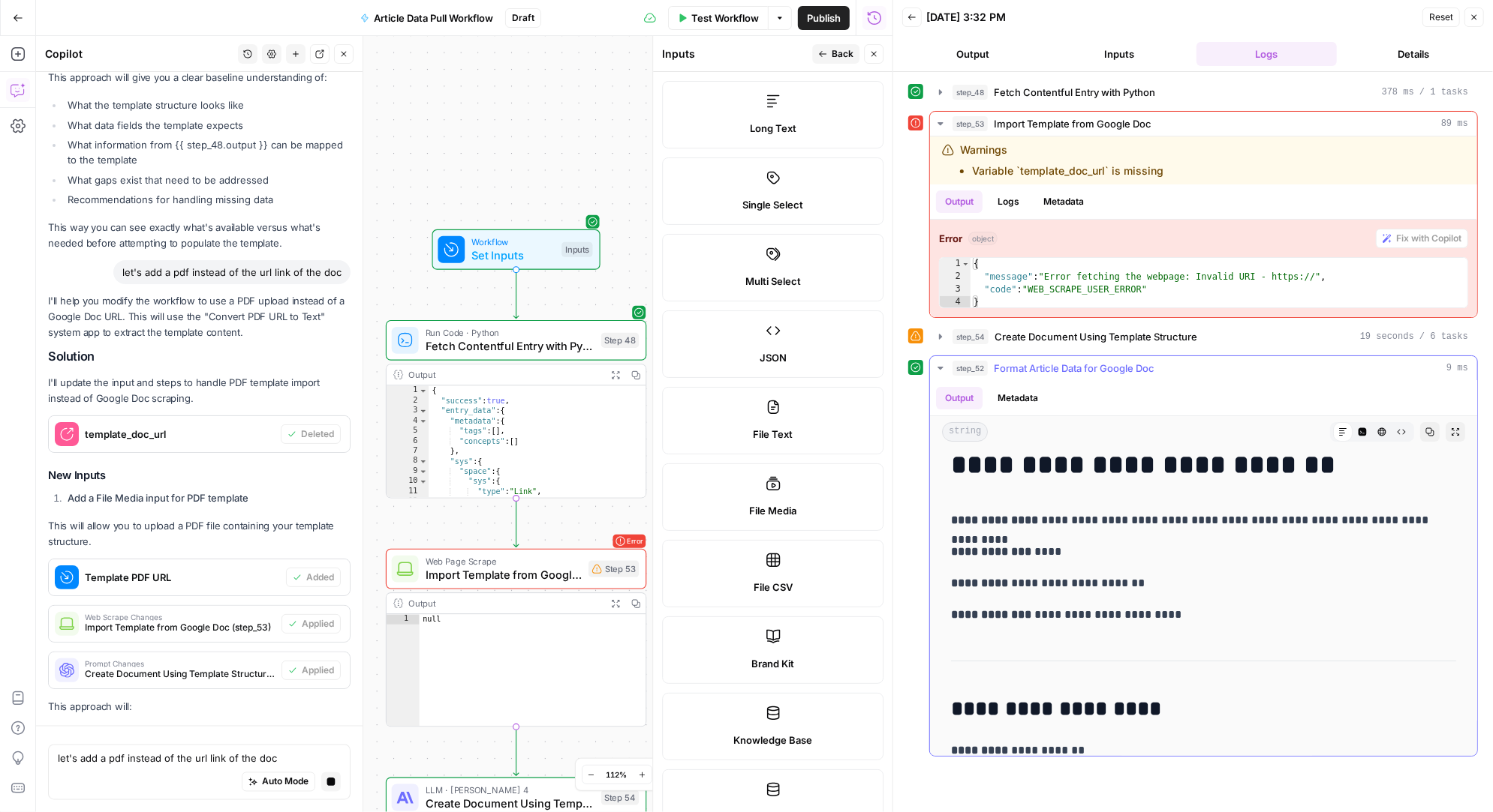
scroll to position [21, 0]
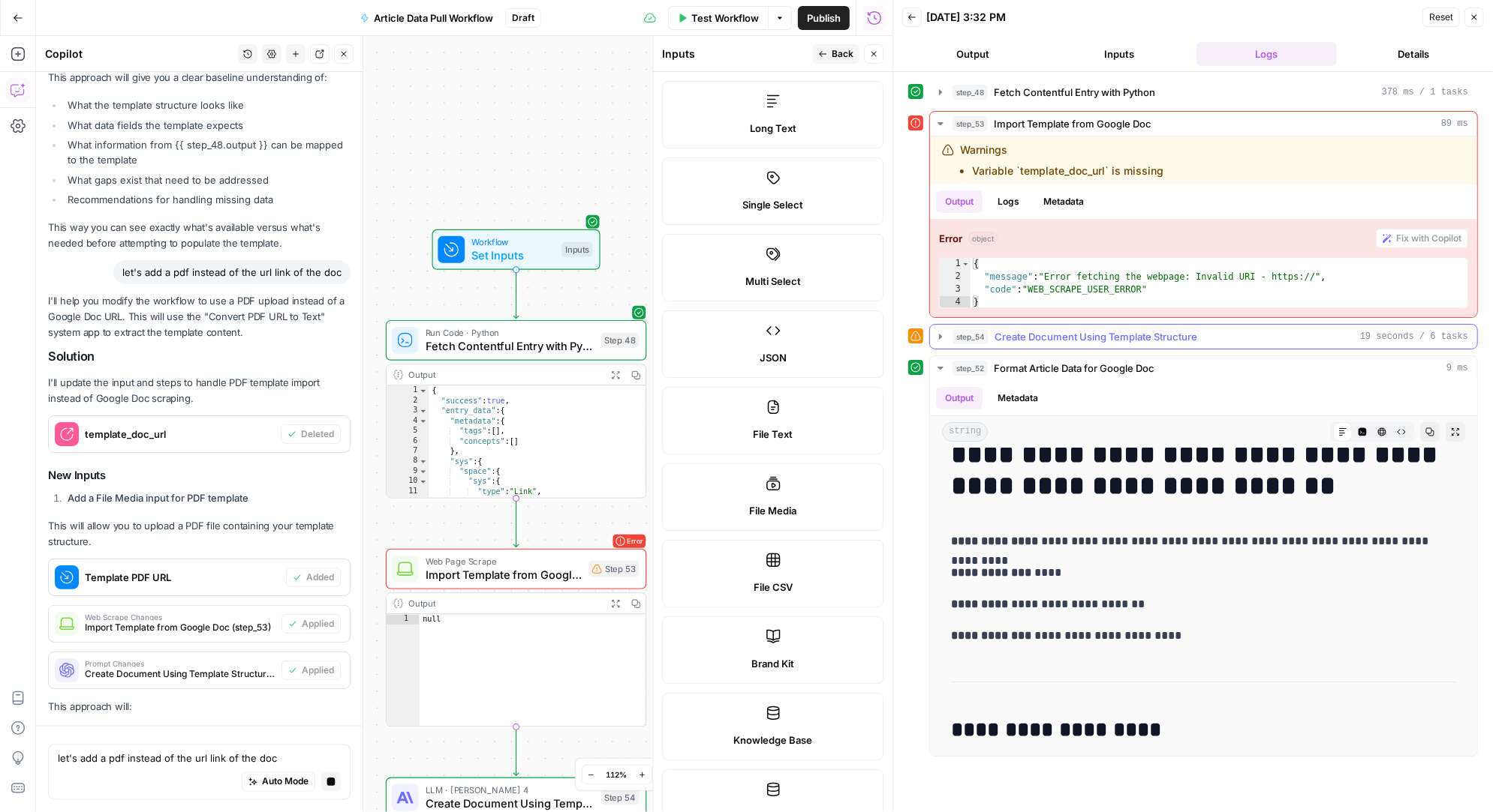
click at [939, 336] on icon "button" at bounding box center [941, 336] width 3 height 5
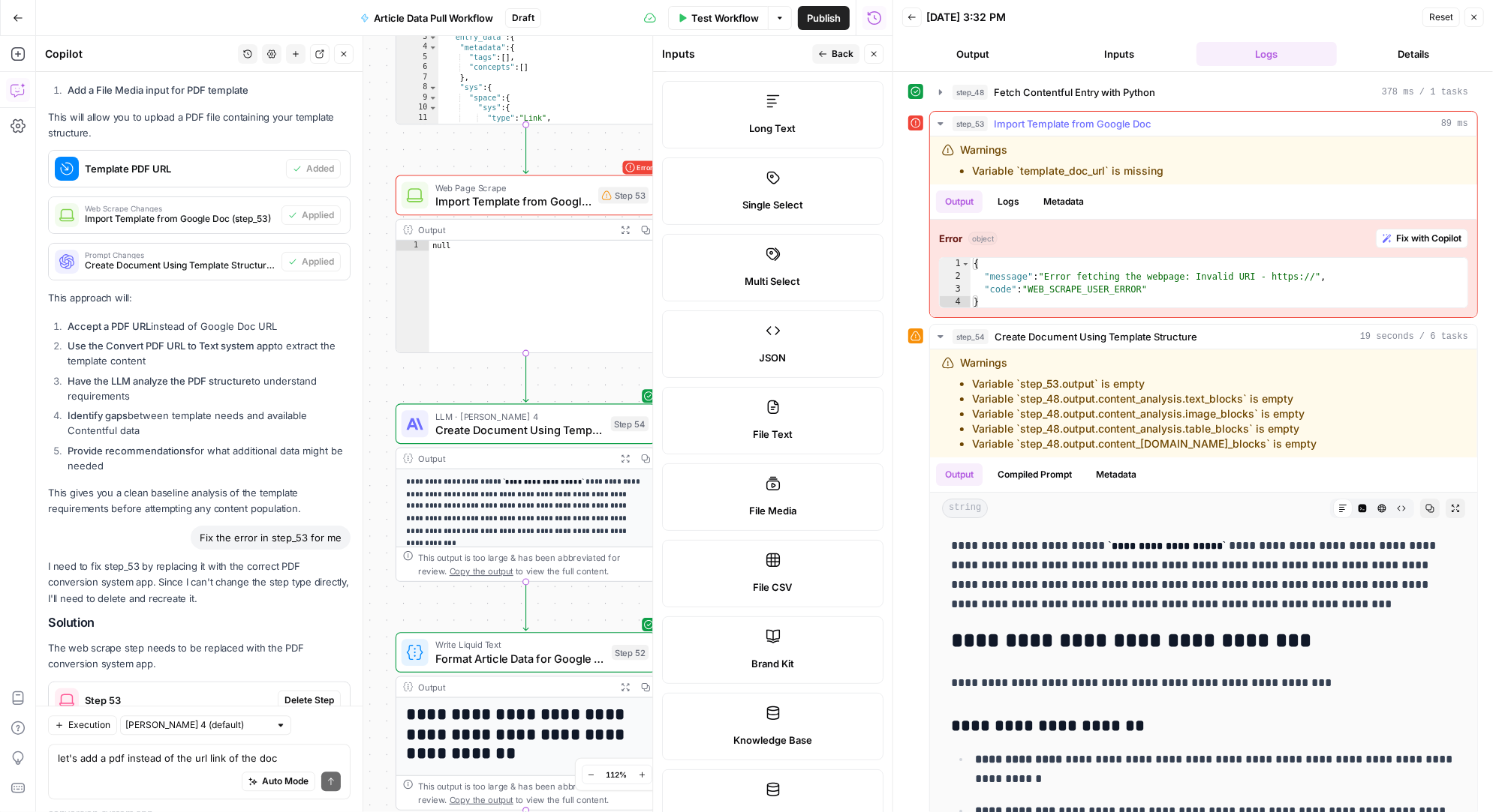
scroll to position [0, 0]
click at [482, 215] on div "Error Web Page Scrape Import Template from Google Doc Step 53 Output Expand Out…" at bounding box center [525, 265] width 260 height 178
click at [492, 193] on span "Import Template from Google Doc" at bounding box center [513, 200] width 156 height 16
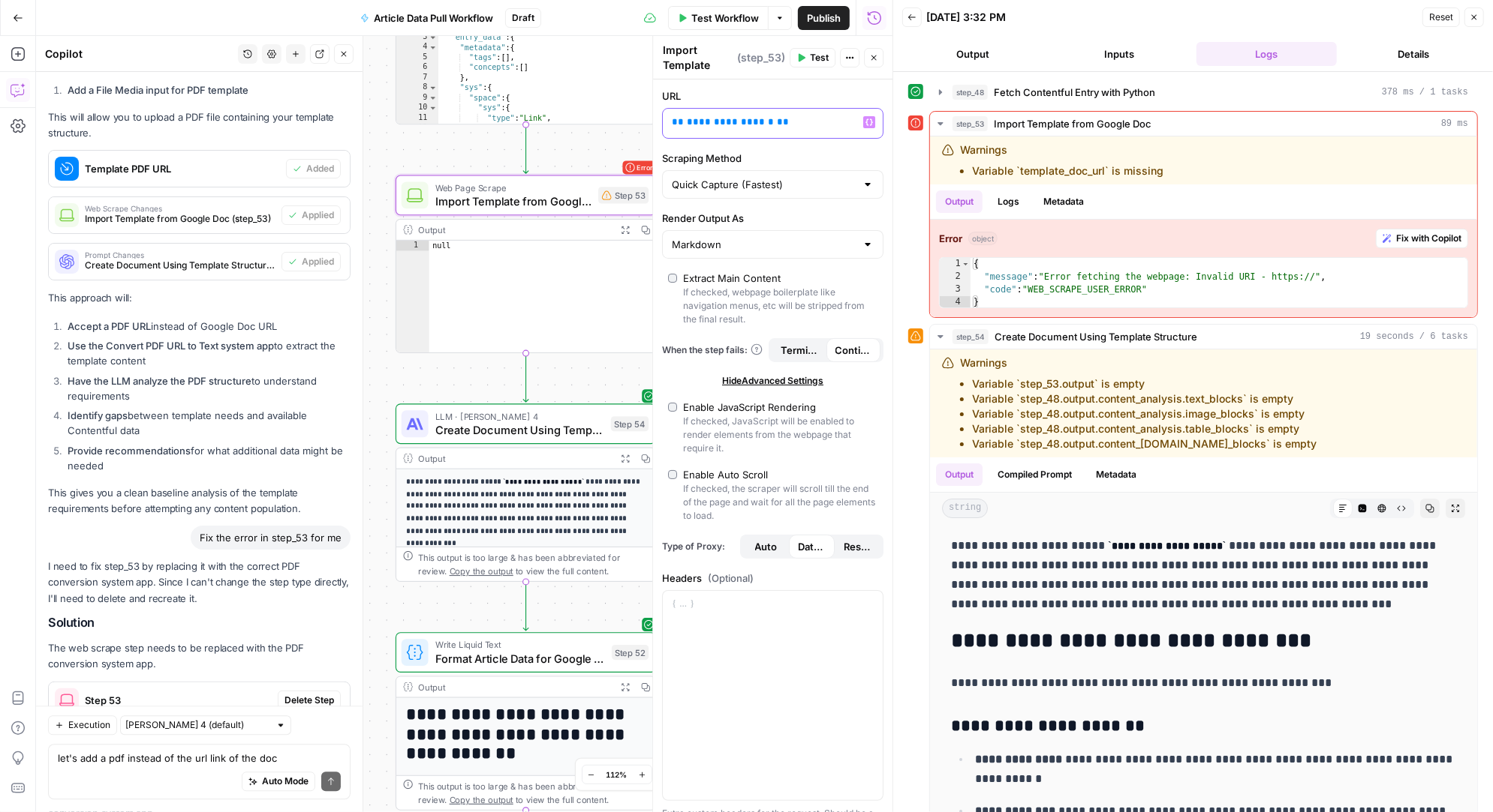
click at [789, 121] on p "**********" at bounding box center [772, 122] width 202 height 15
click at [877, 119] on div "**********" at bounding box center [772, 123] width 220 height 29
click at [867, 121] on icon "button" at bounding box center [868, 122] width 8 height 7
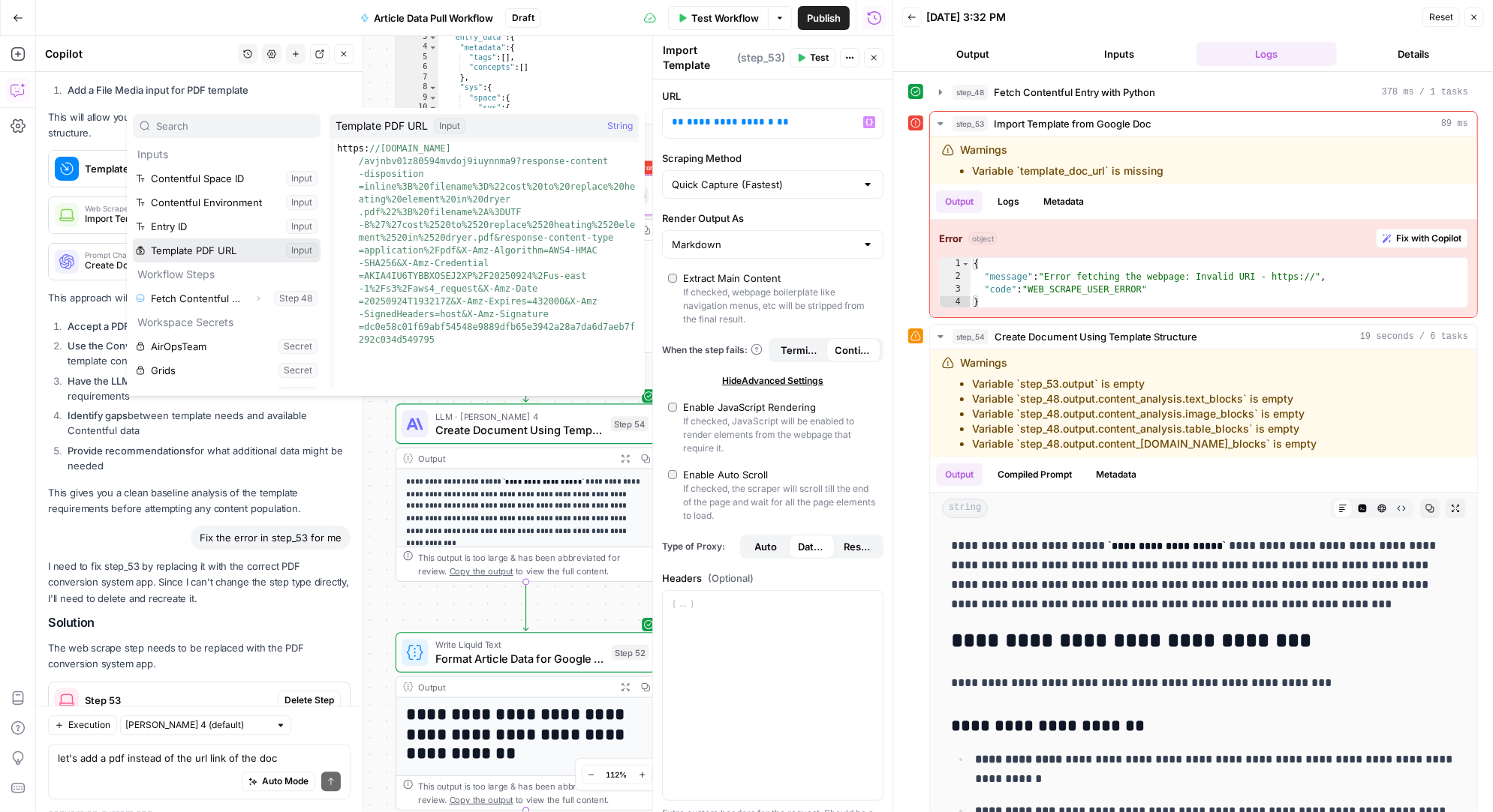
click at [222, 246] on button "Select variable Template PDF URL" at bounding box center [226, 251] width 188 height 24
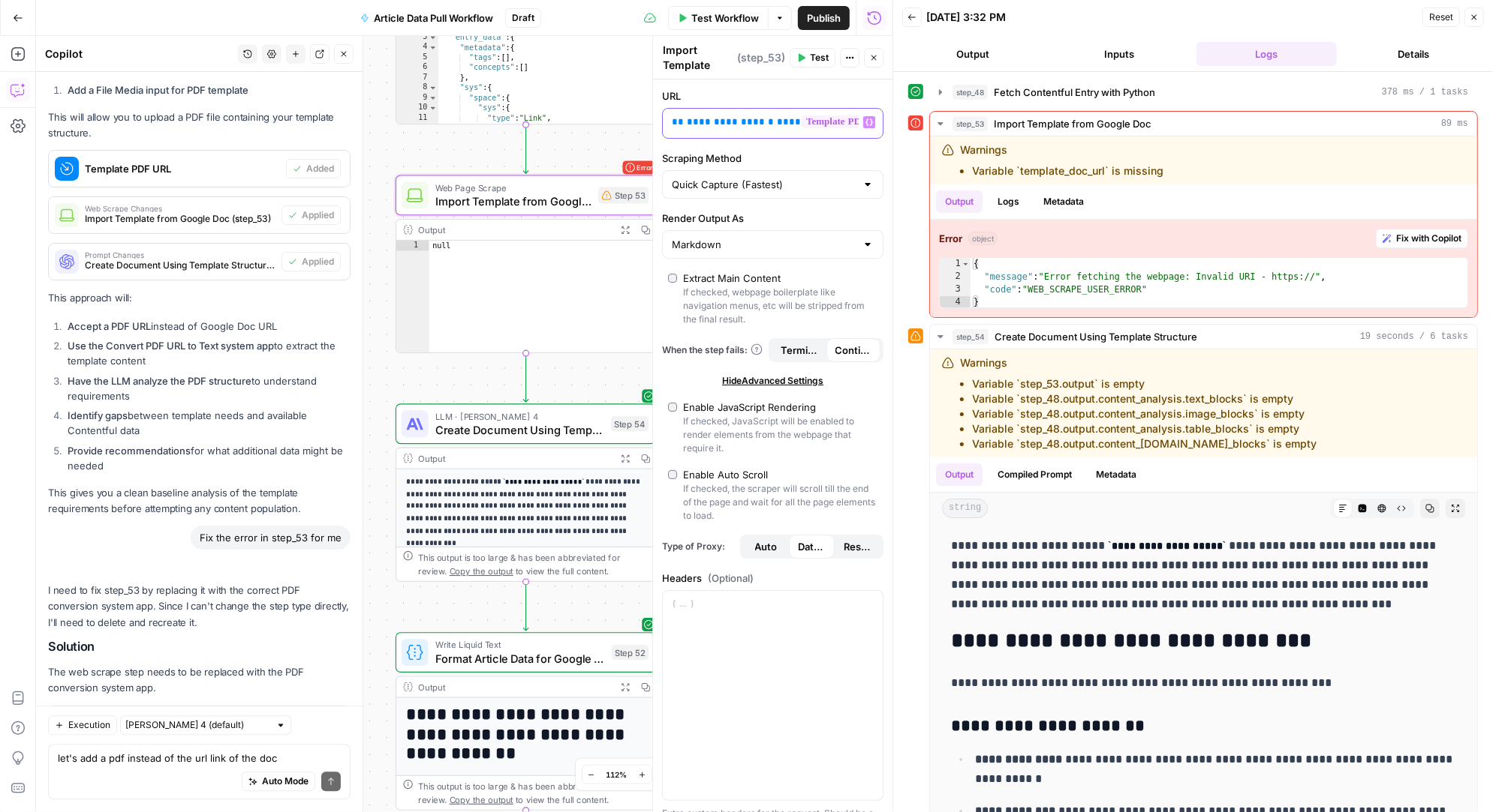
scroll to position [16114, 0]
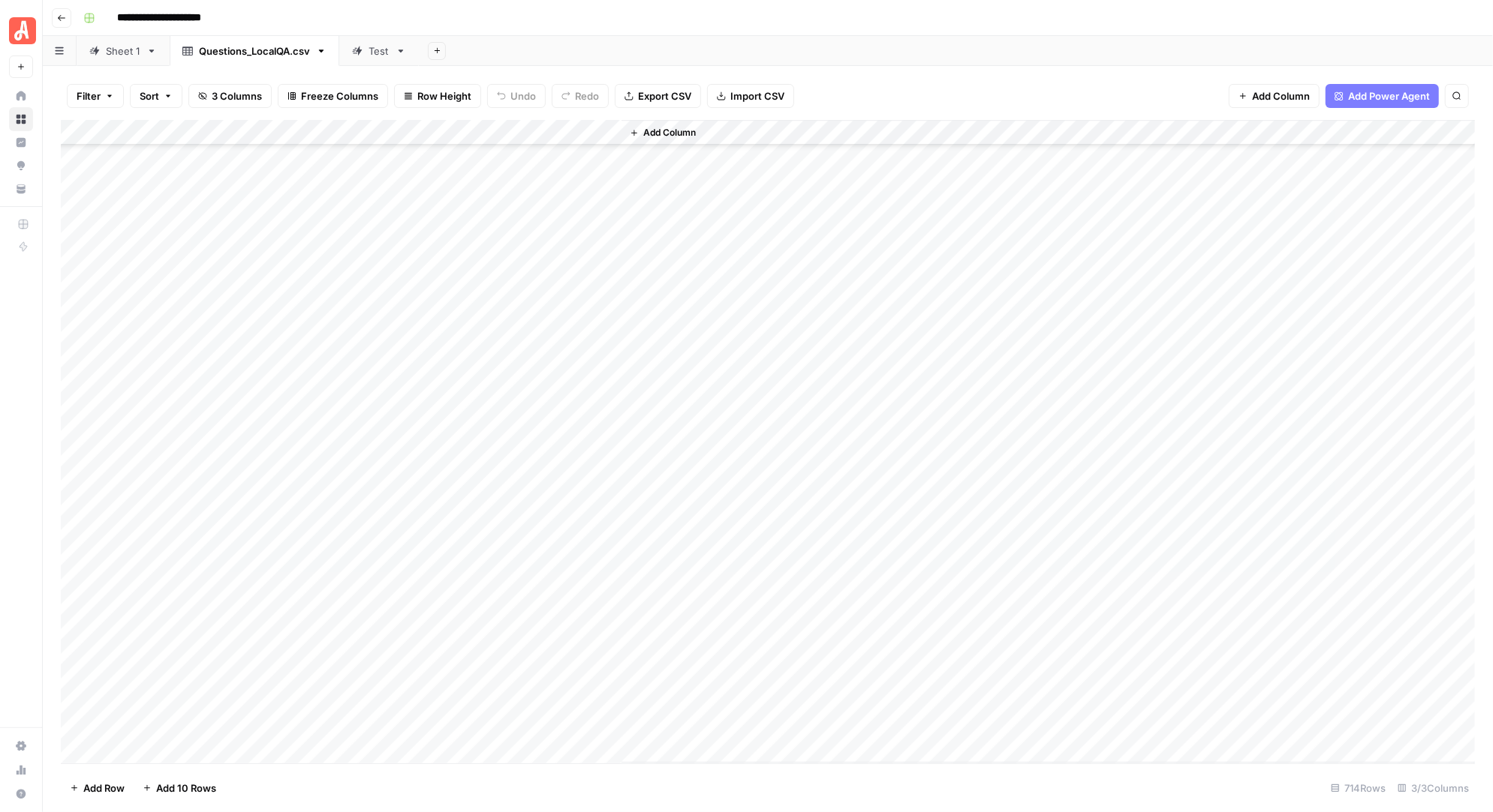
scroll to position [17617, 0]
click at [118, 48] on div "Sheet 1" at bounding box center [123, 51] width 35 height 15
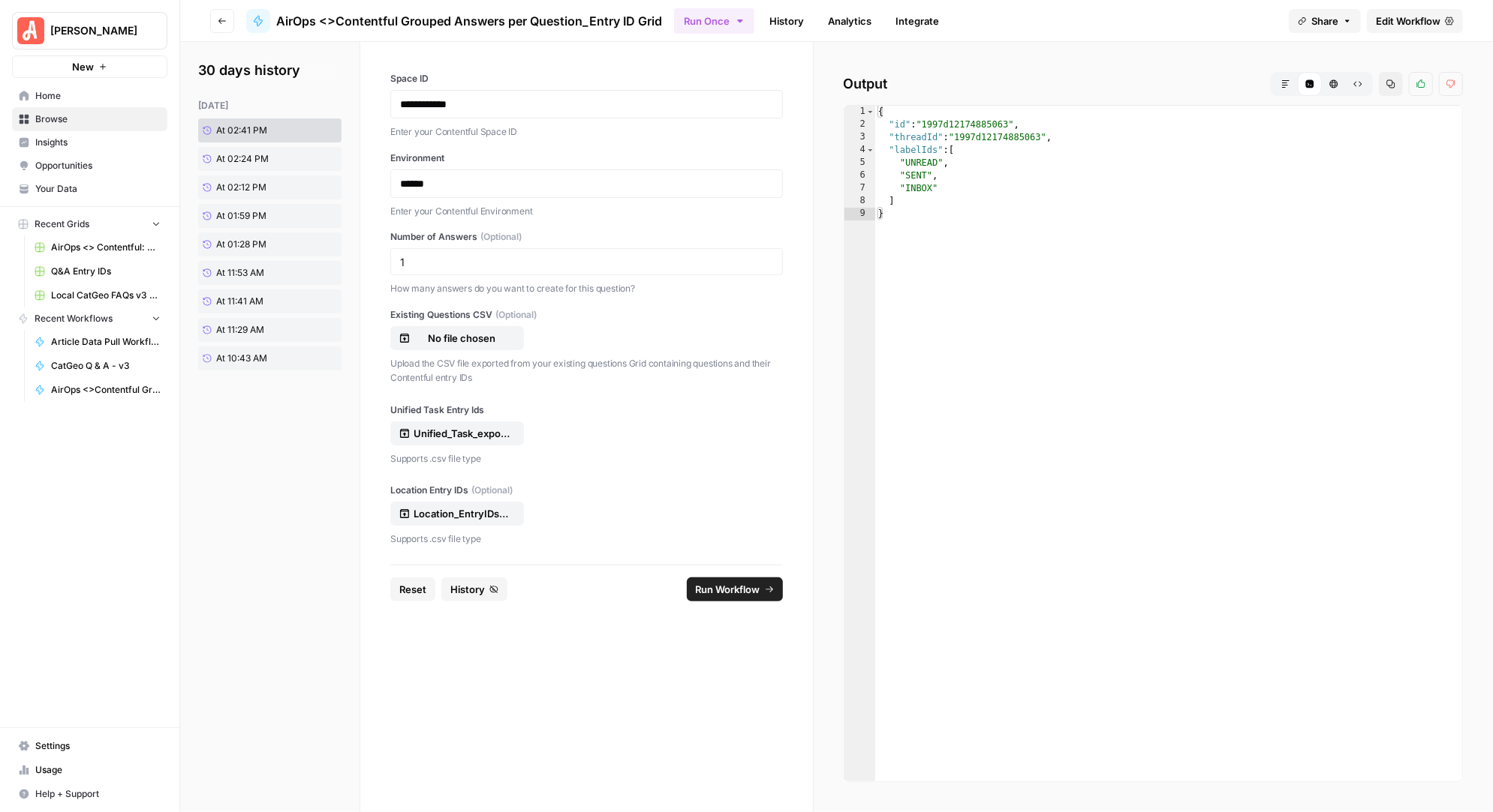
click at [731, 582] on span "Run Workflow" at bounding box center [728, 589] width 65 height 15
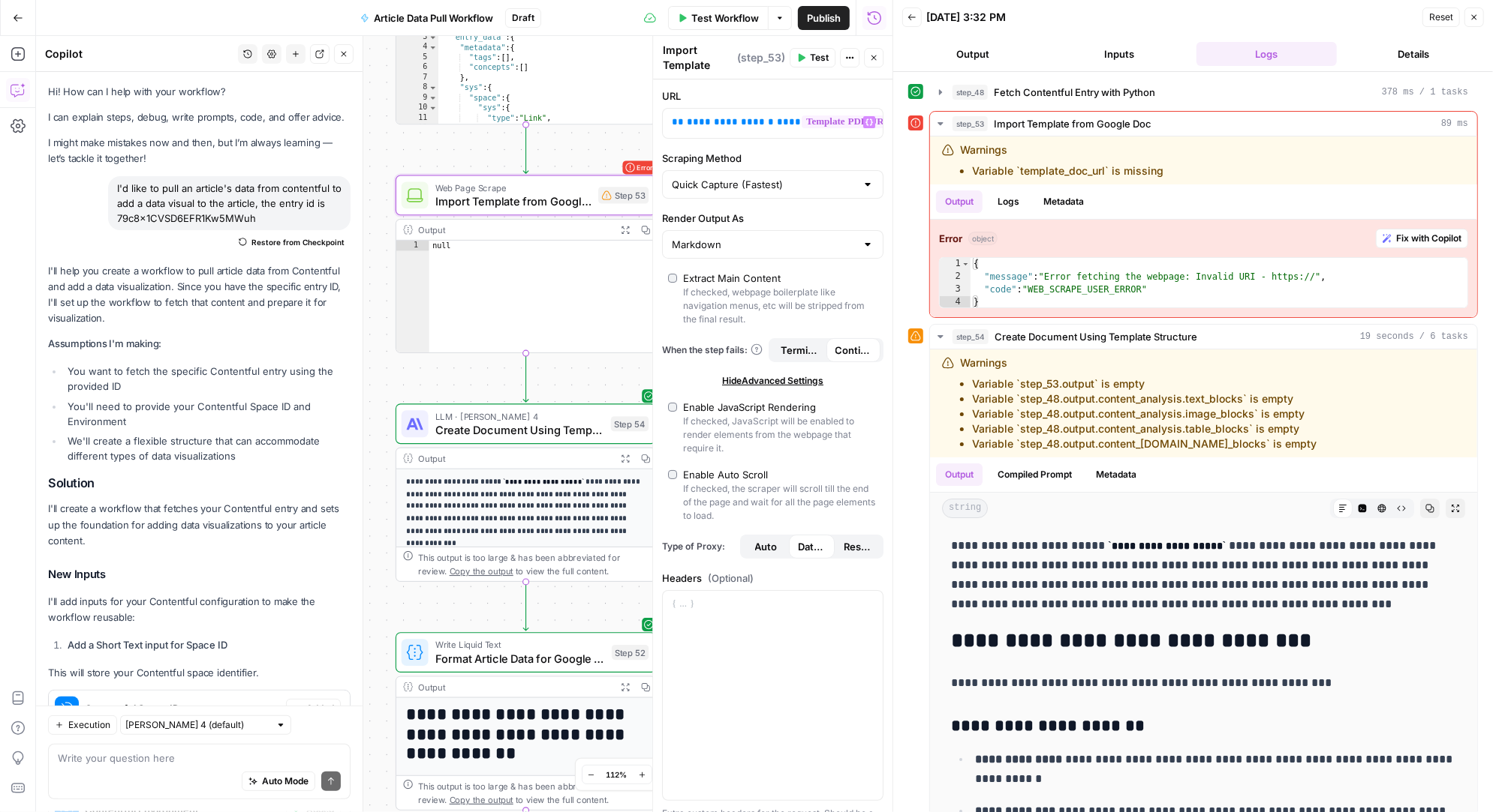
scroll to position [21, 0]
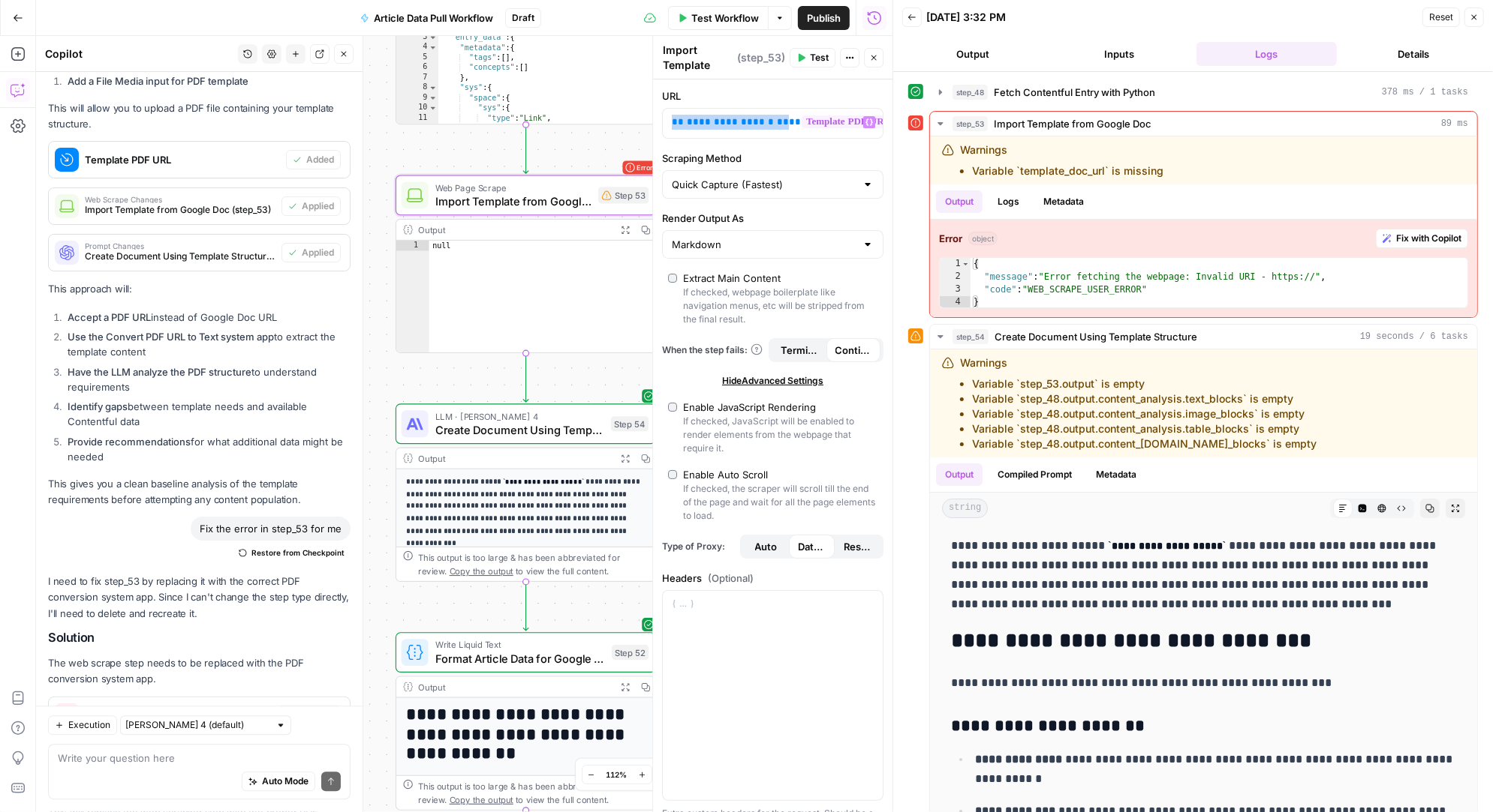
drag, startPoint x: 773, startPoint y: 123, endPoint x: 661, endPoint y: 123, distance: 112.0
click at [661, 123] on div "**********" at bounding box center [772, 555] width 240 height 950
click at [842, 183] on input "Scraping Method" at bounding box center [763, 184] width 184 height 15
click at [749, 240] on span "Detailed Scrape (Slowest)" at bounding box center [769, 242] width 189 height 15
type input "Detailed Scrape (Slowest)"
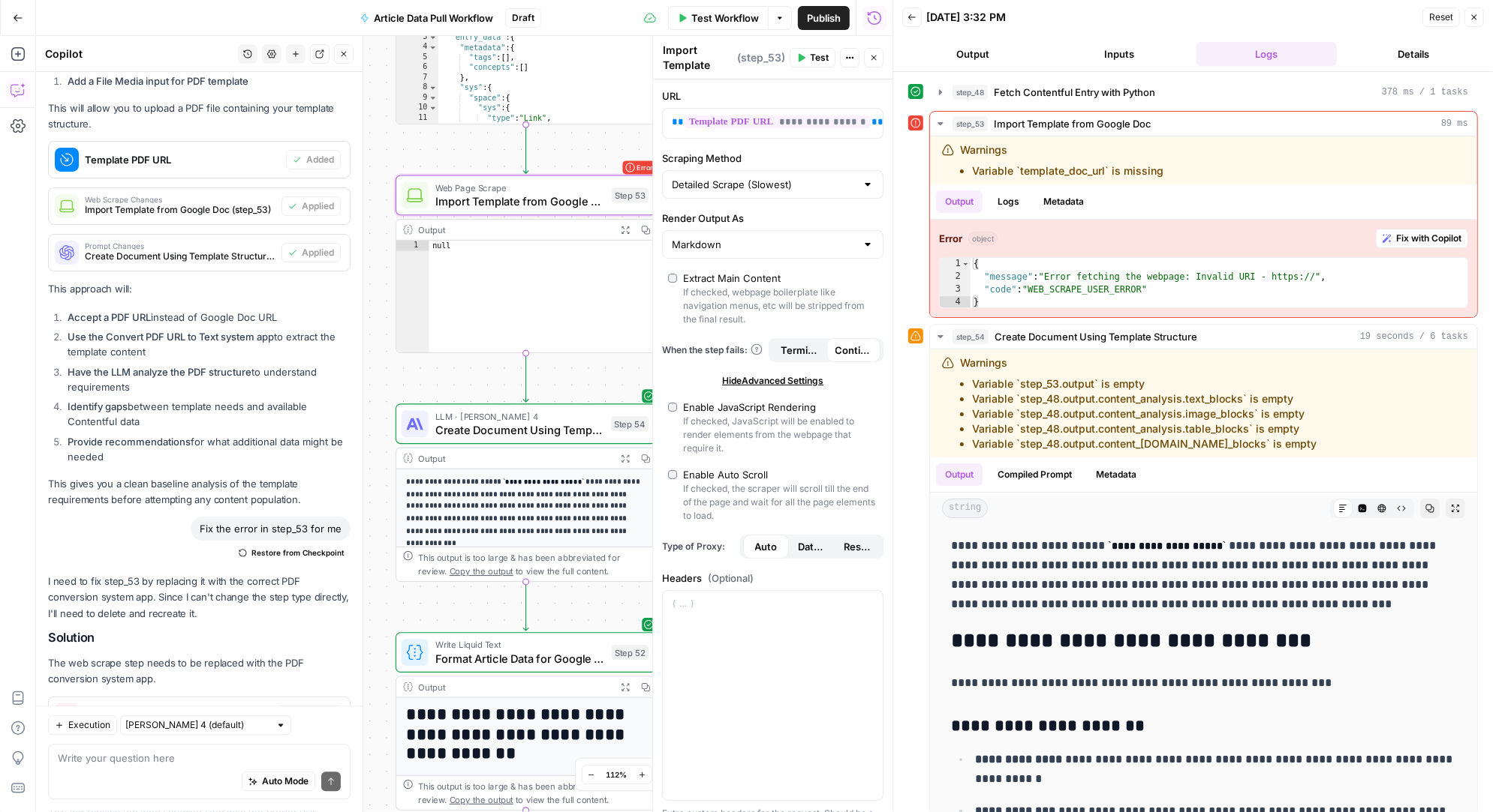
click at [795, 253] on div "Markdown" at bounding box center [772, 245] width 222 height 29
type input "Markdown"
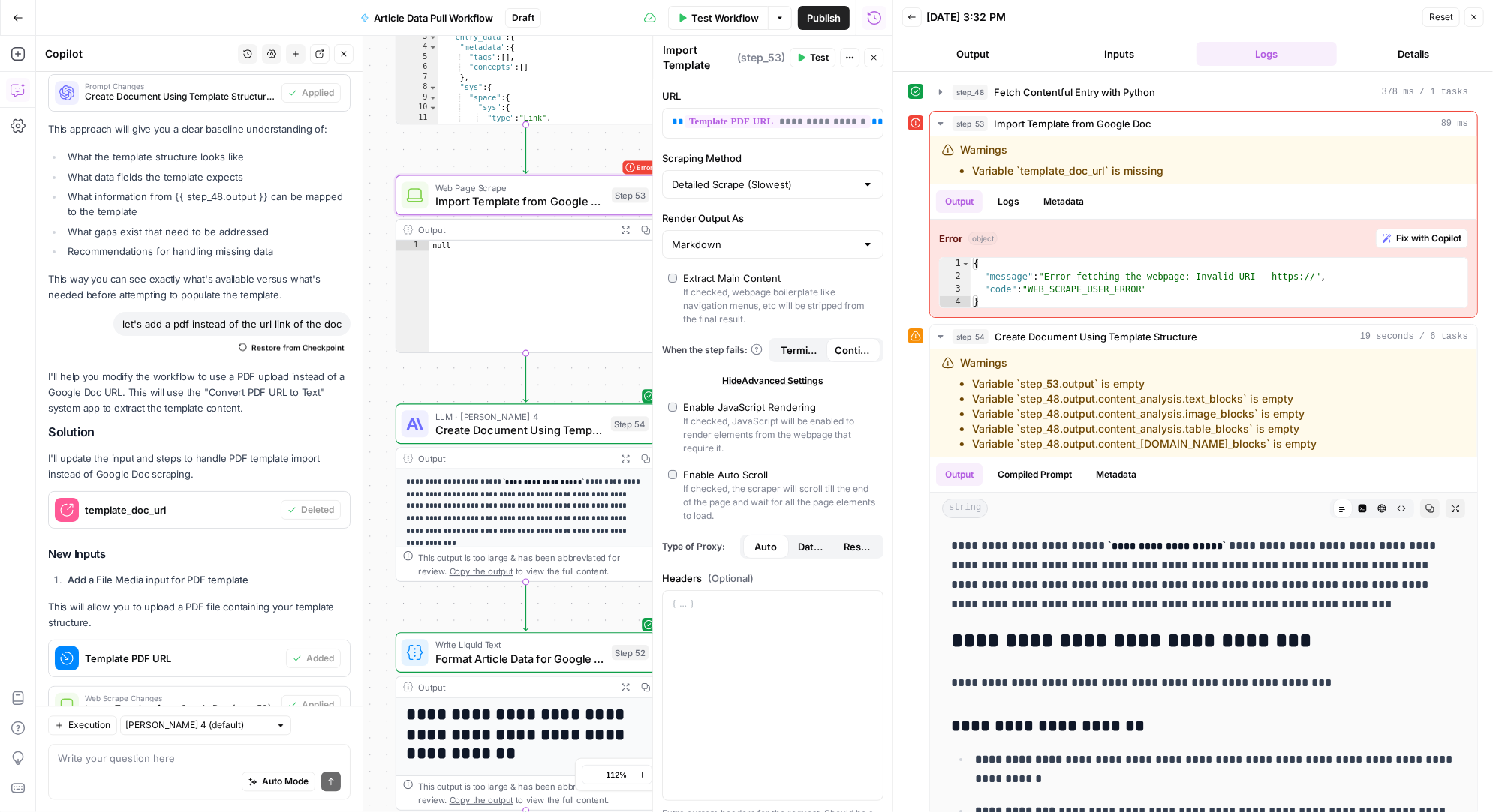
scroll to position [16114, 0]
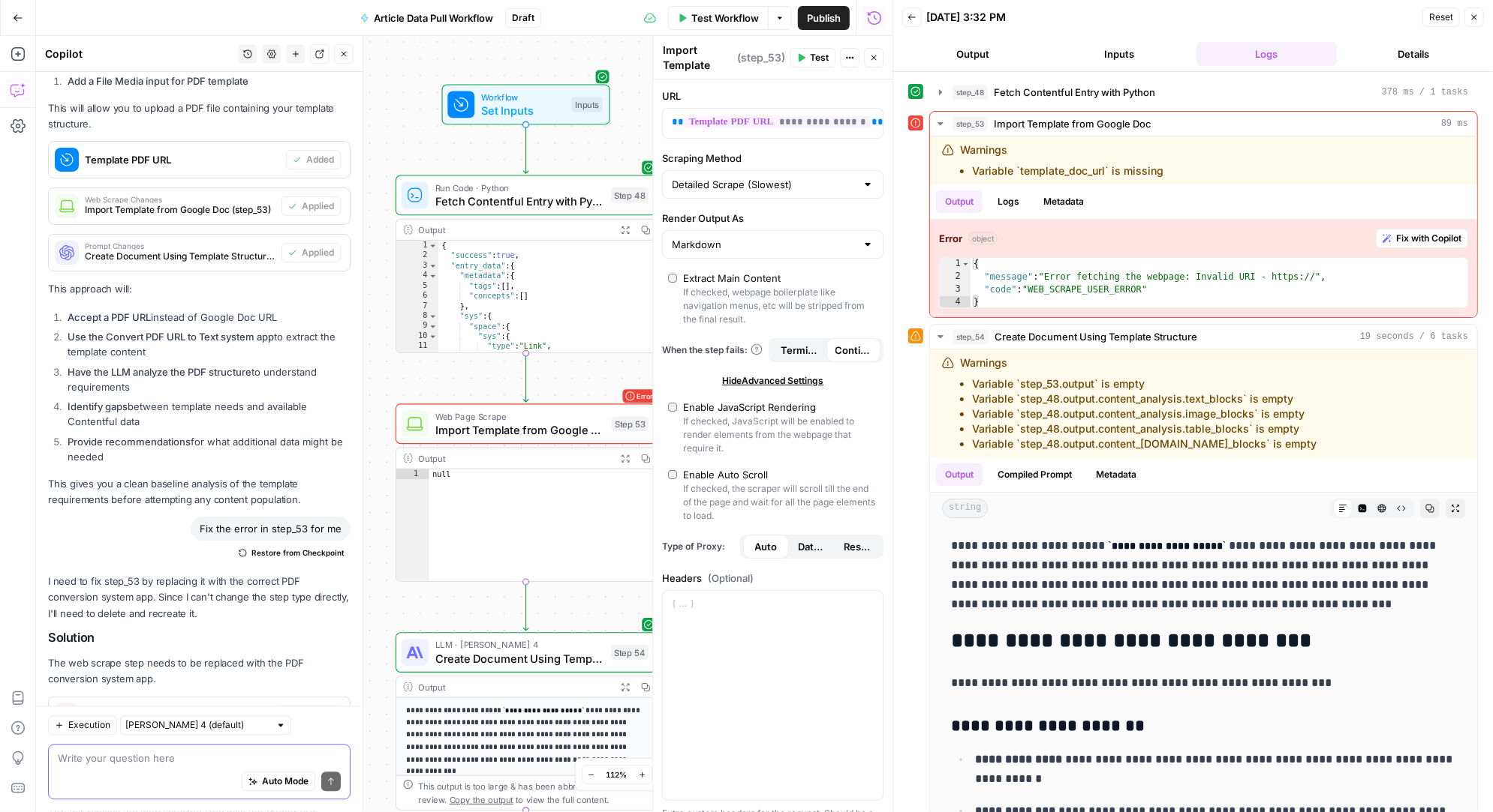
click at [151, 758] on textarea at bounding box center [199, 759] width 283 height 15
type textarea "Is the web scrape the best to use for a pdf?"
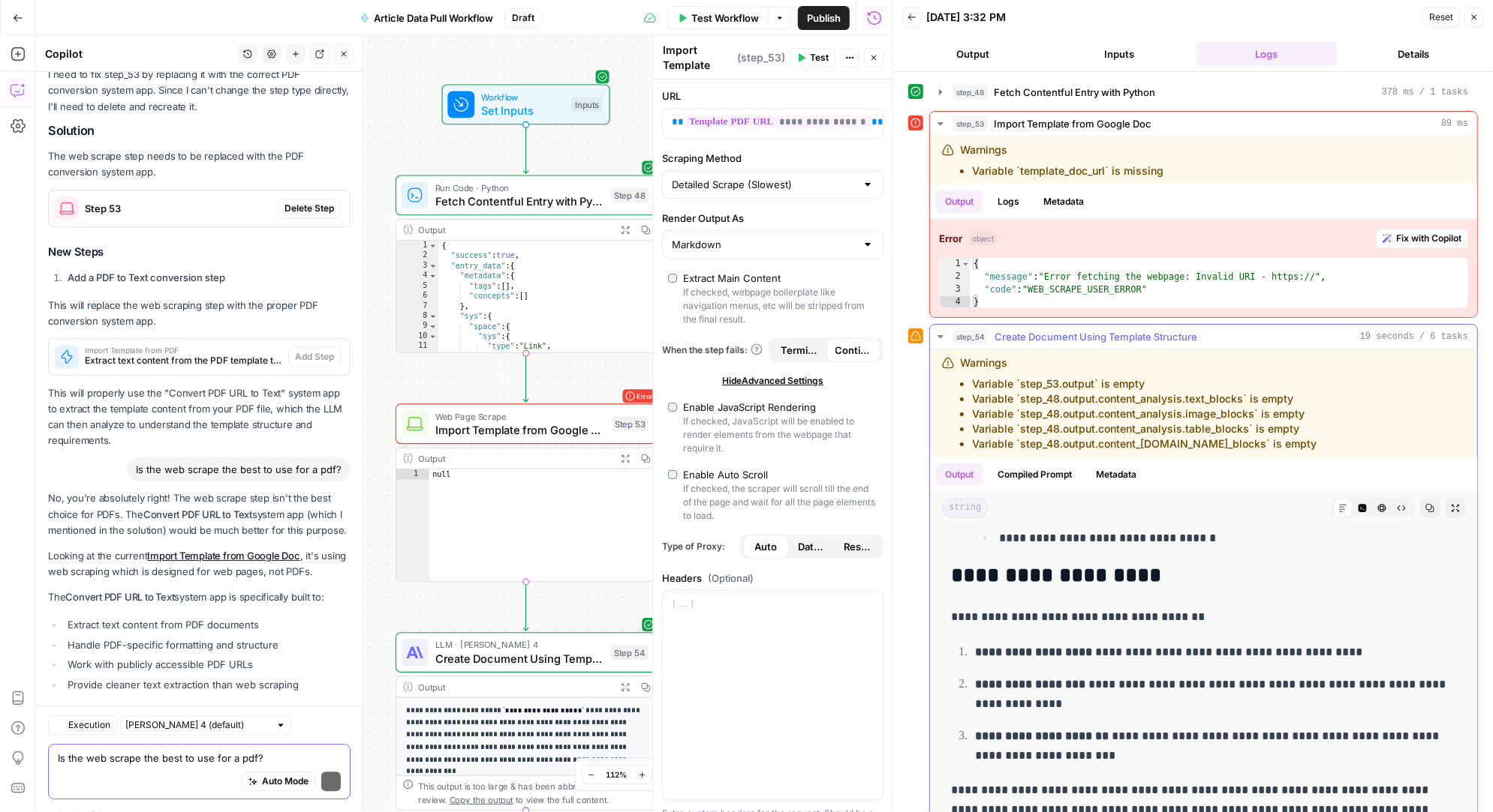
scroll to position [1717, 0]
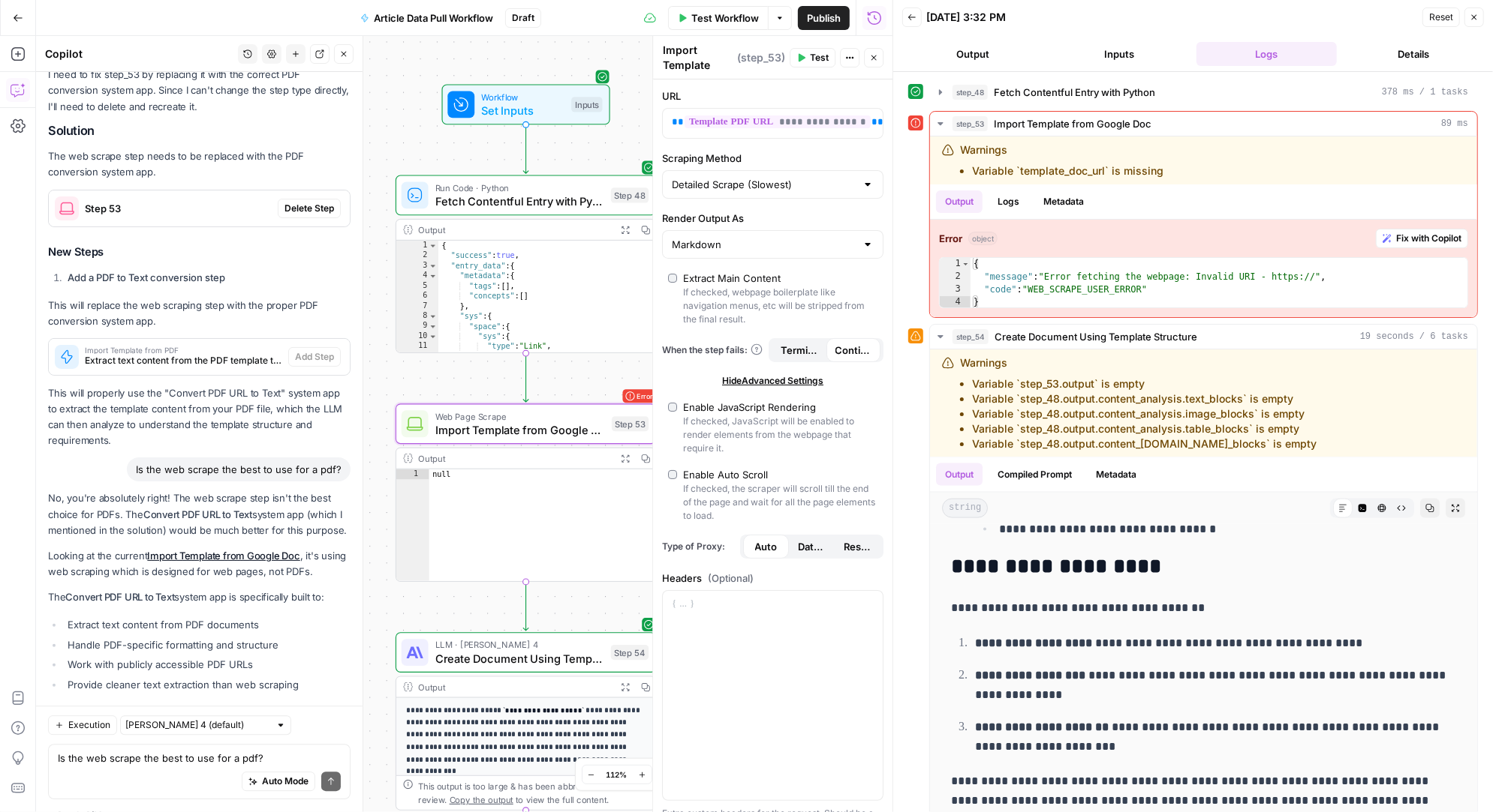
click at [308, 757] on span "Delete Step" at bounding box center [309, 764] width 49 height 14
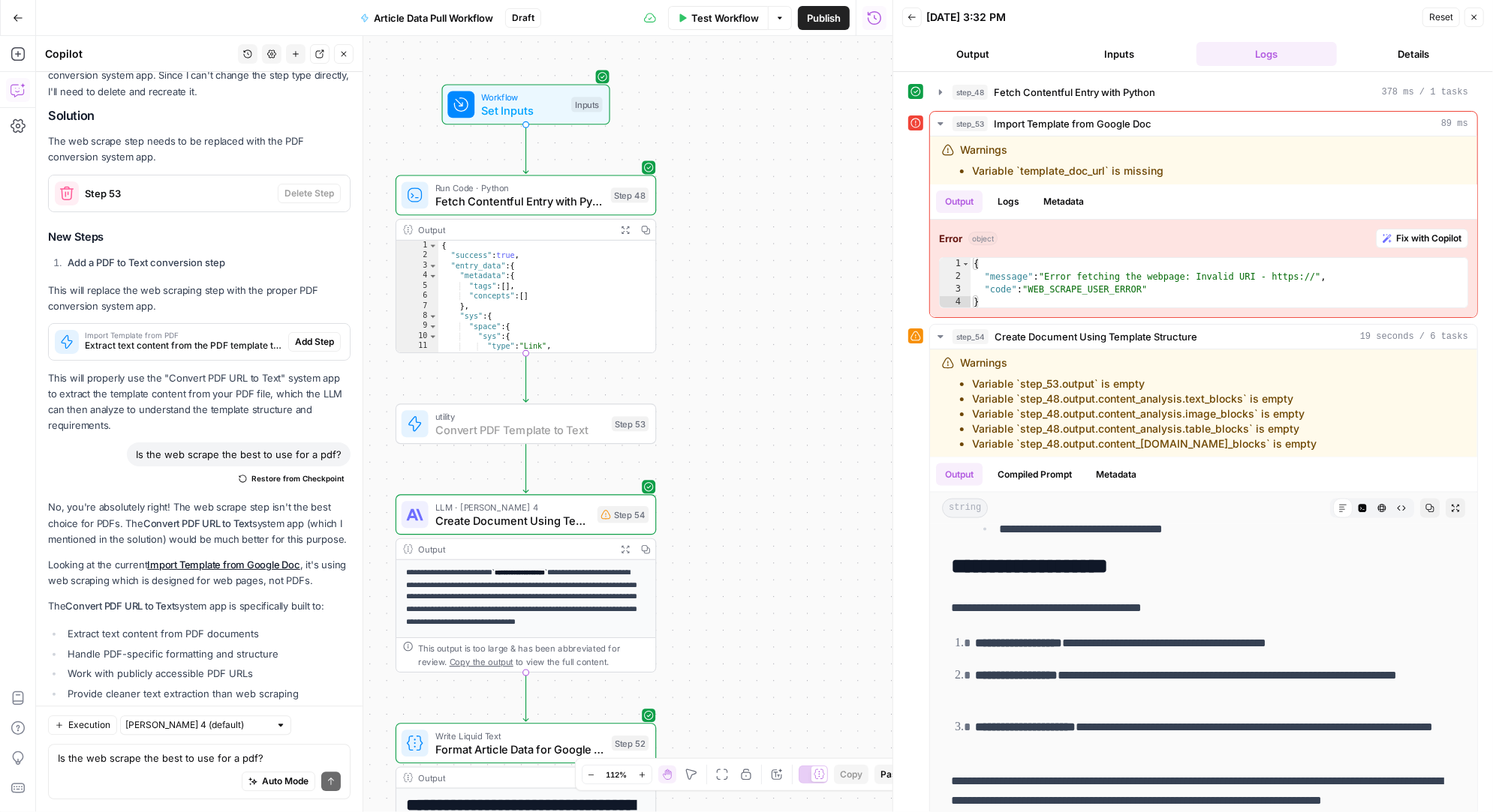
scroll to position [16646, 0]
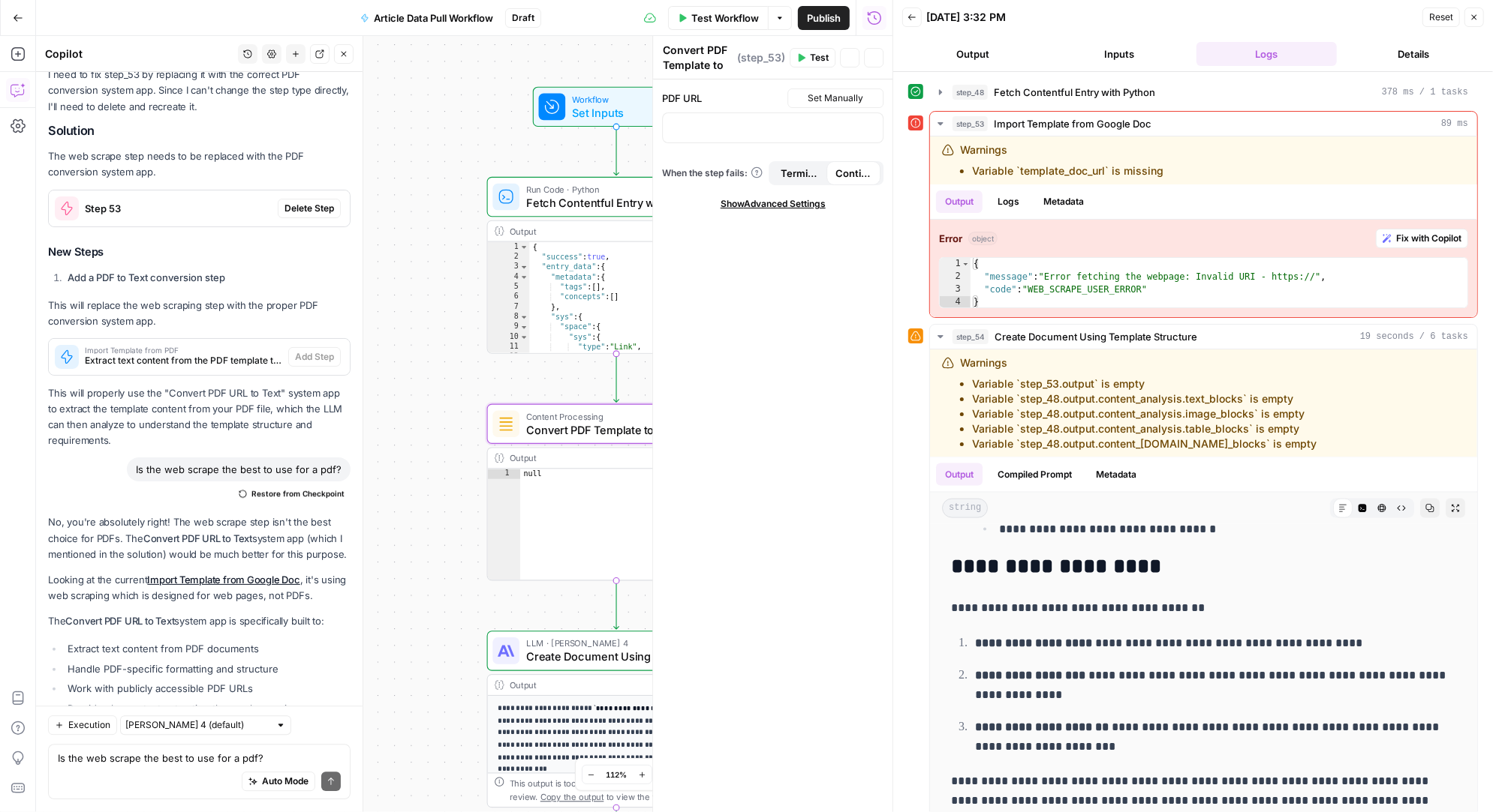
scroll to position [16670, 0]
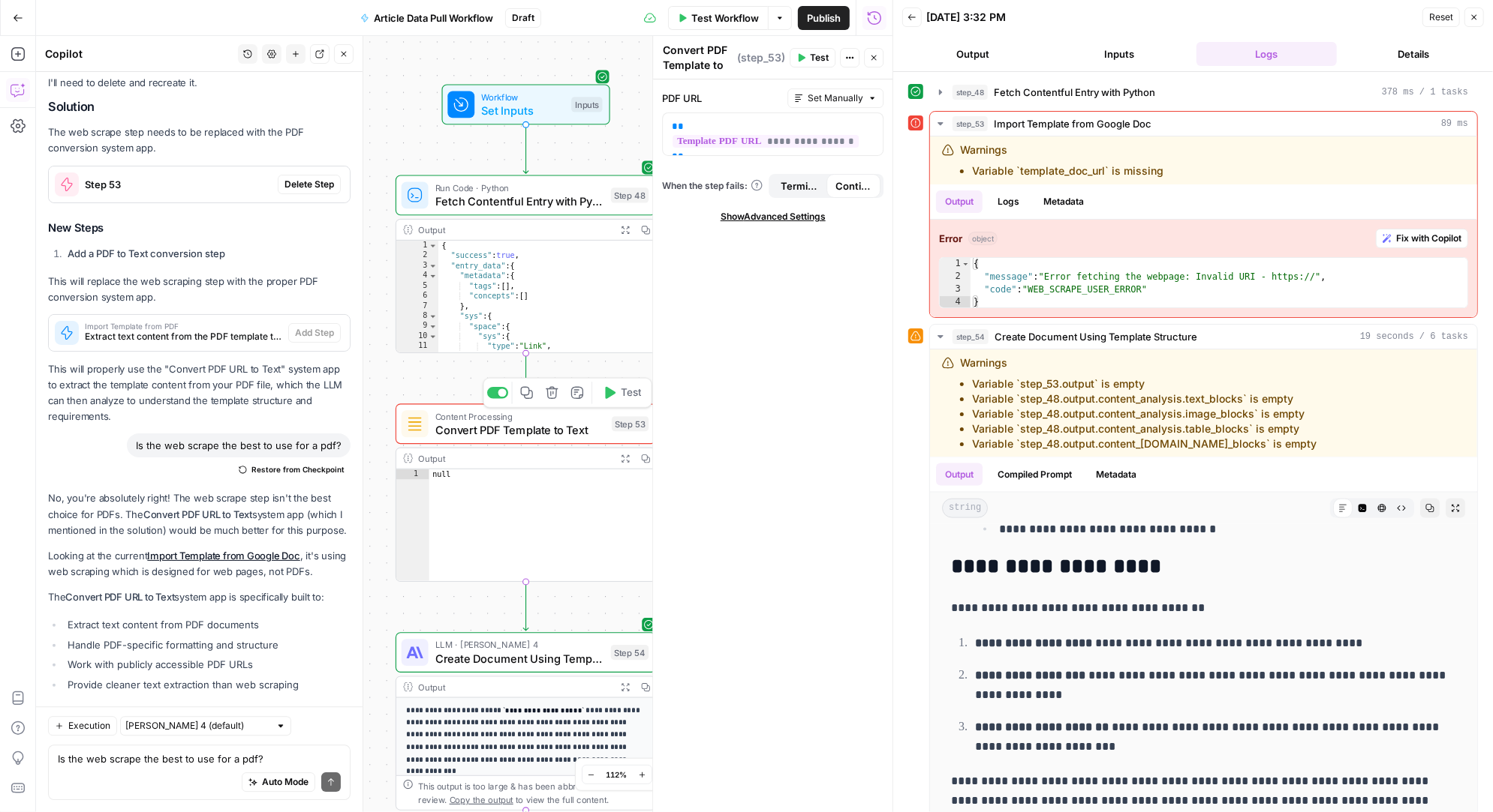
click at [611, 392] on icon "button" at bounding box center [611, 393] width 10 height 12
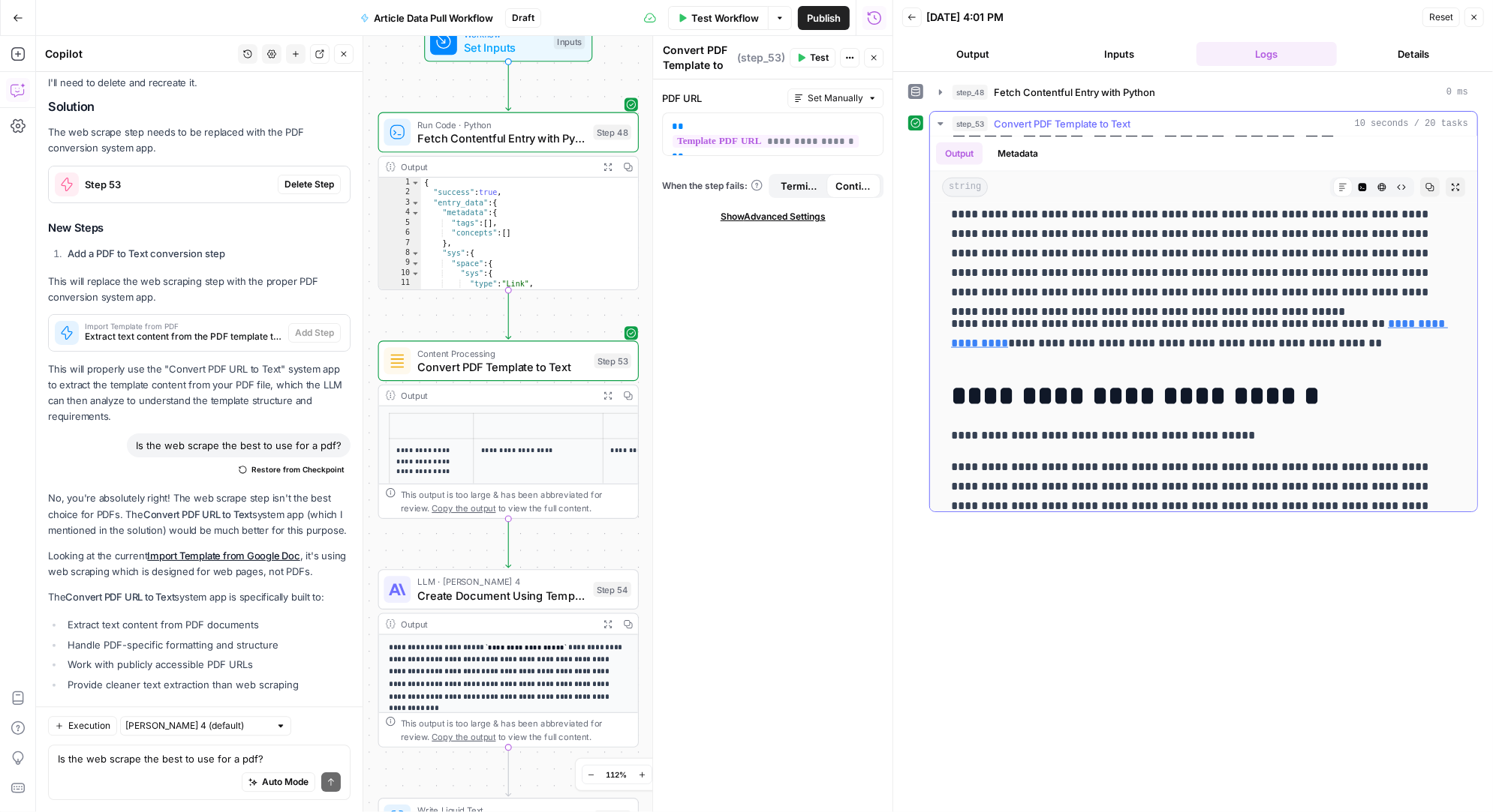
scroll to position [6331, 0]
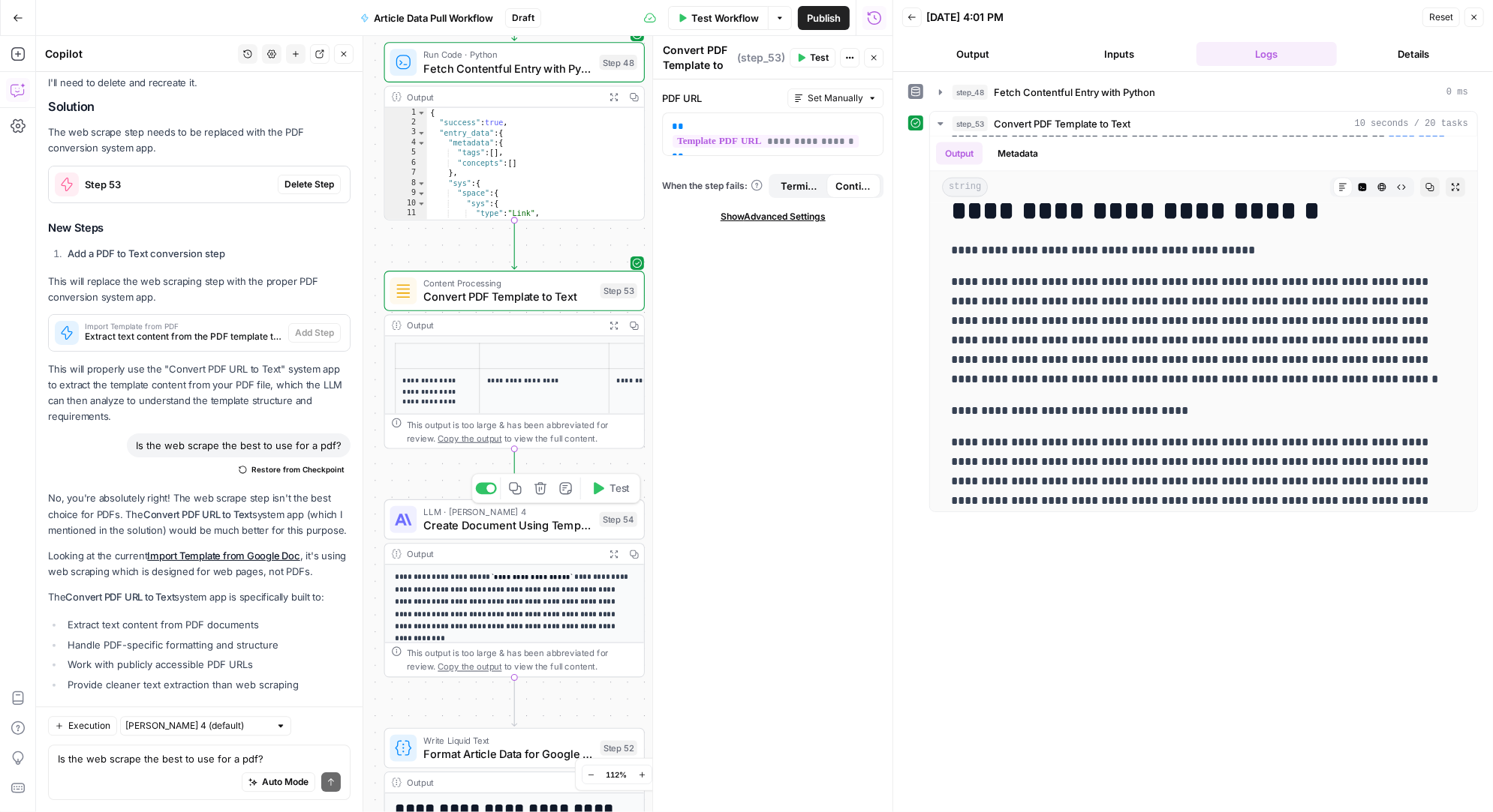
click at [601, 488] on icon "button" at bounding box center [599, 488] width 10 height 12
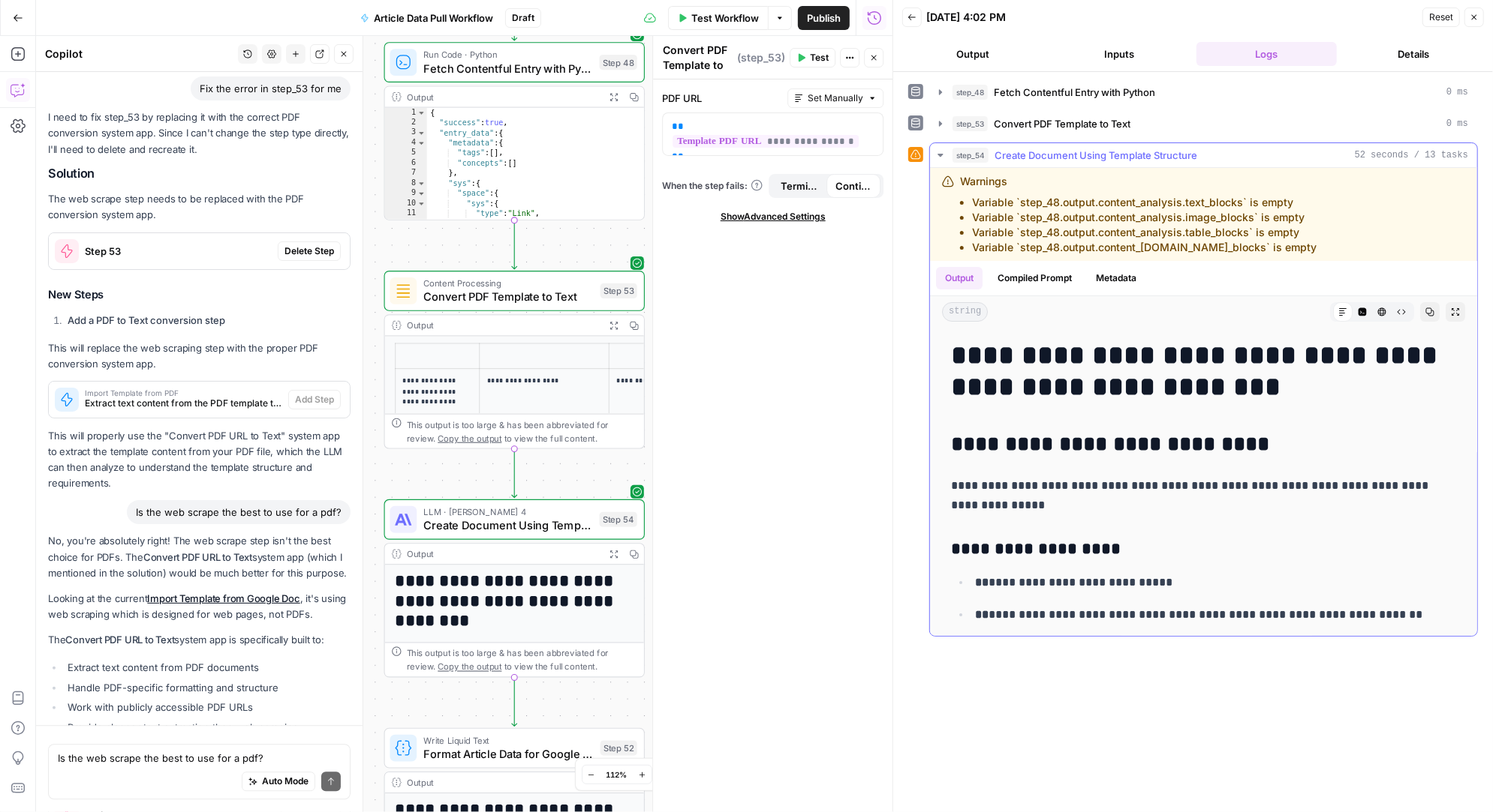
scroll to position [16670, 0]
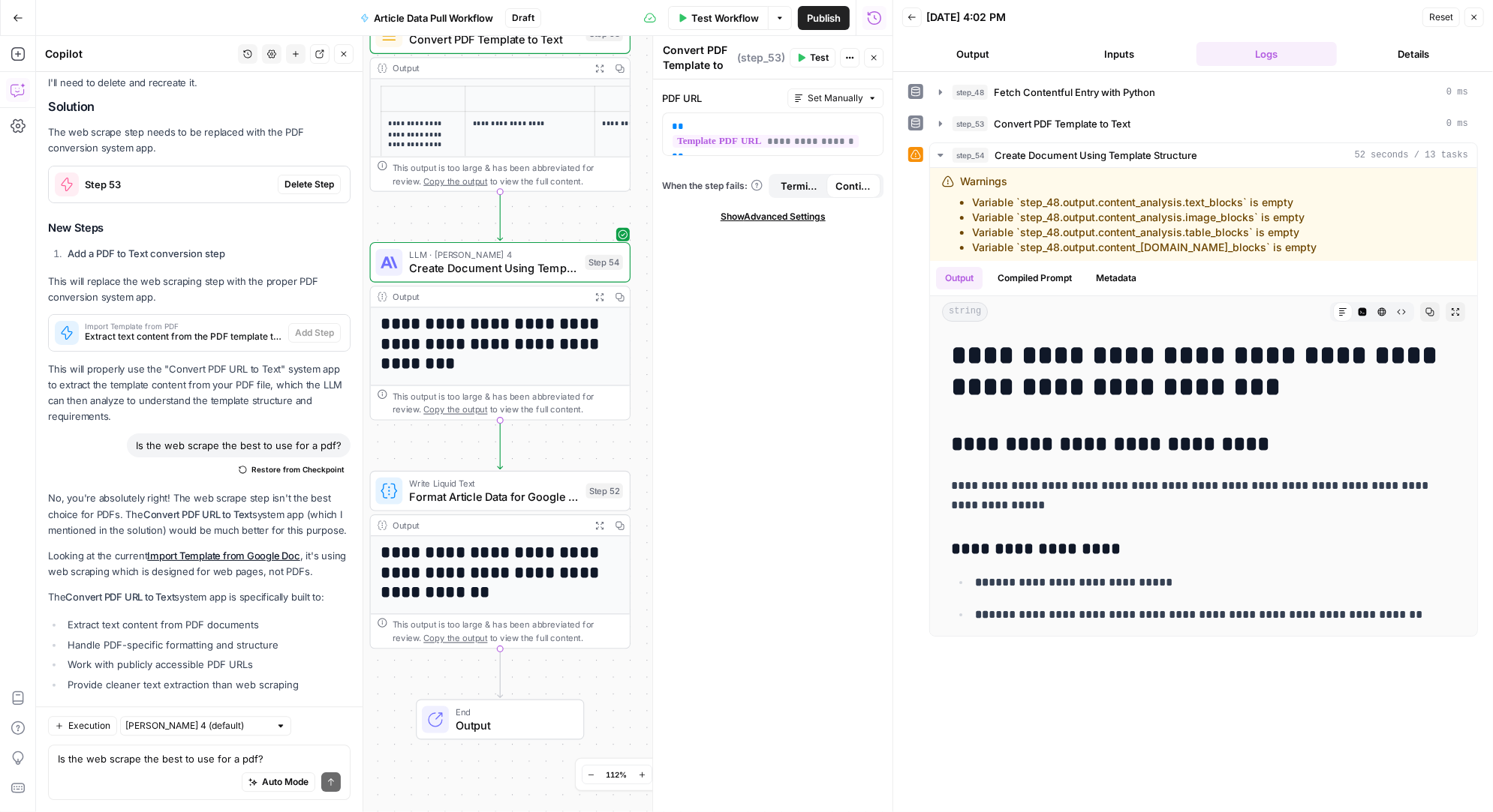
drag, startPoint x: 575, startPoint y: 466, endPoint x: 563, endPoint y: 210, distance: 256.3
click at [563, 210] on div "Workflow Set Inputs Inputs Run Code · Python Fetch Contentful Entry with Python…" at bounding box center [464, 424] width 857 height 776
click at [139, 760] on textarea "Is the web scrape the best to use for a pdf?" at bounding box center [199, 759] width 283 height 15
type textarea "d"
type textarea "n"
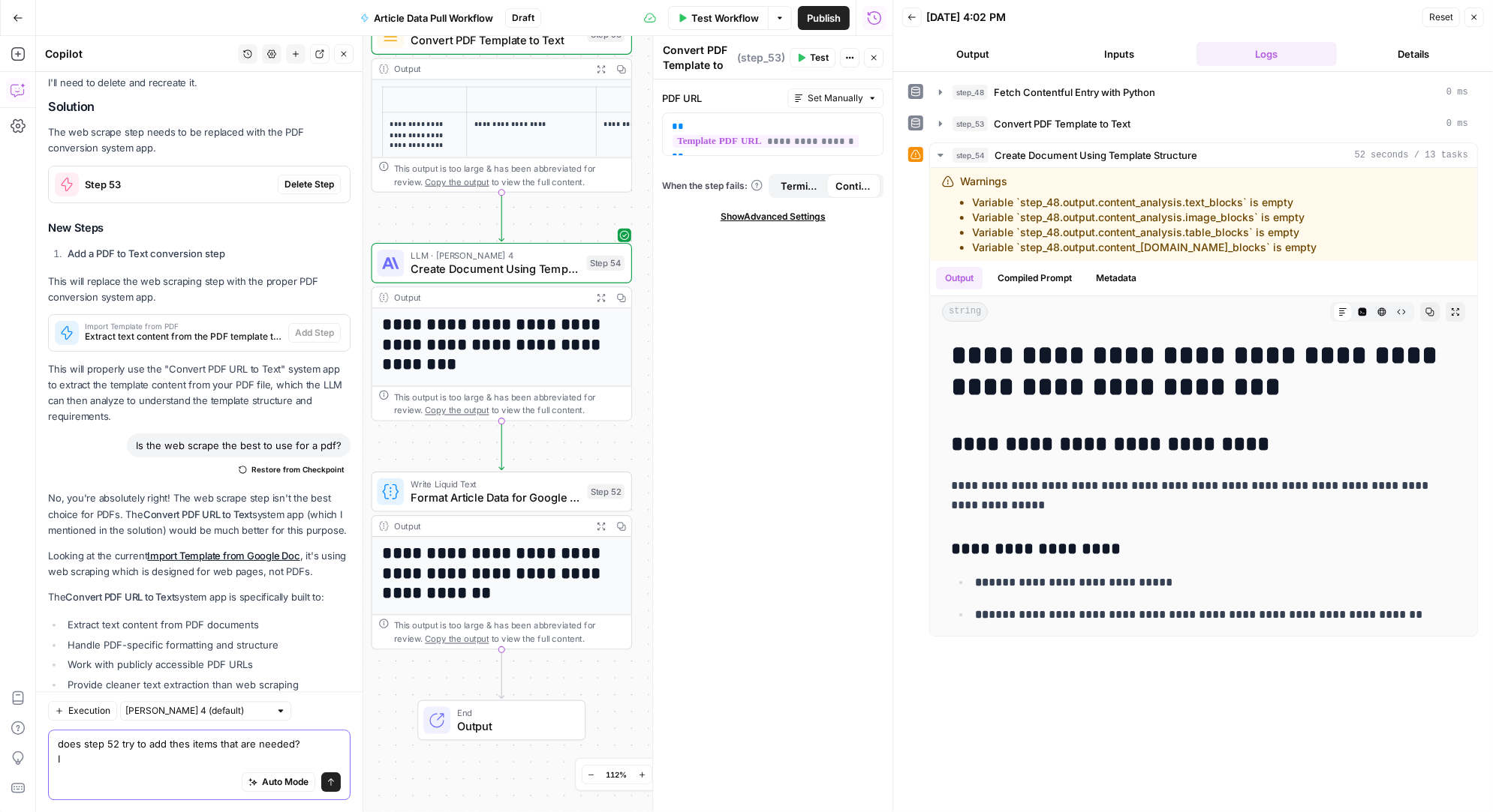
scroll to position [16685, 0]
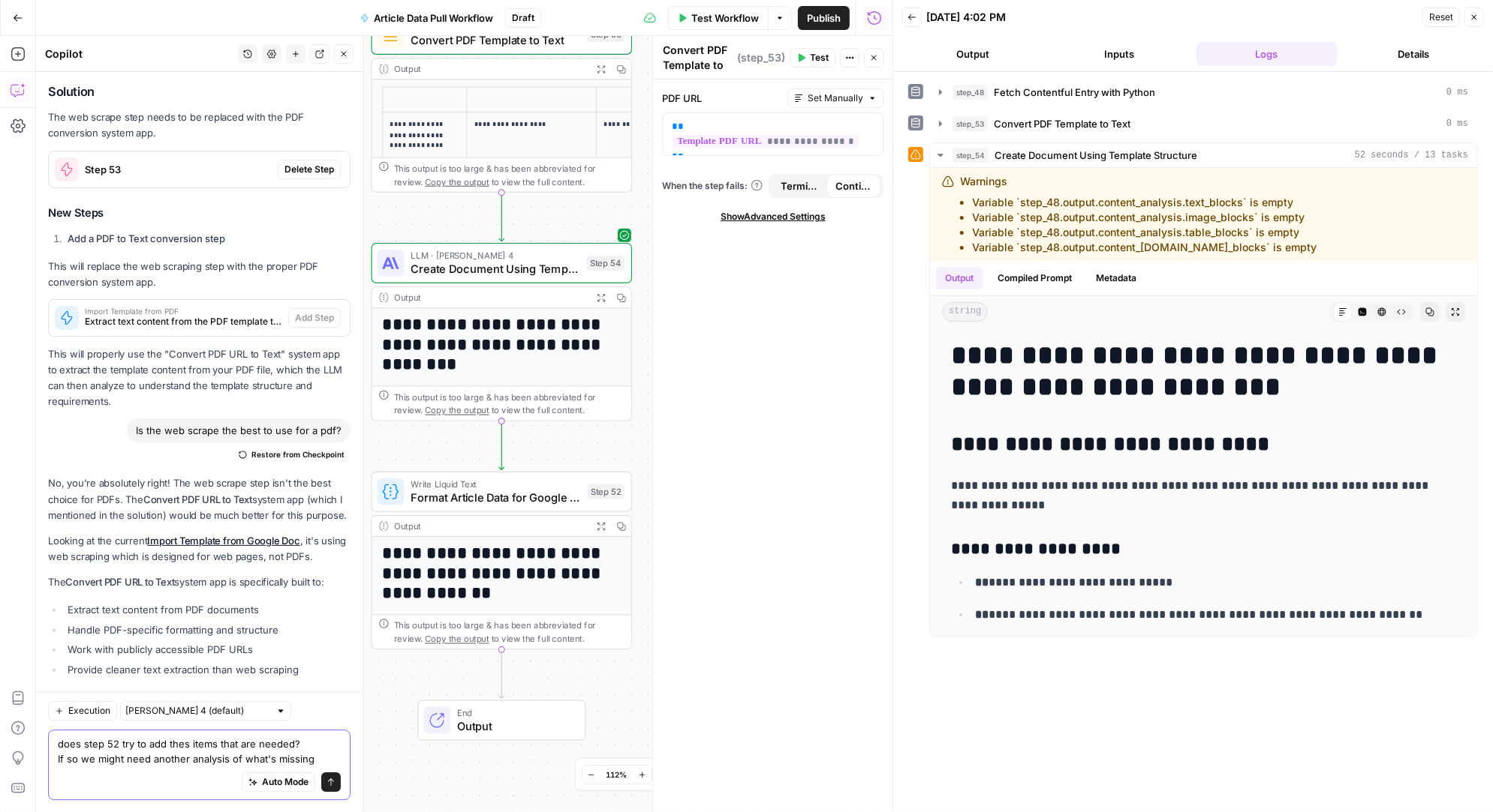
type textarea "does step 52 try to add thes items that are needed? If so we might need another…"
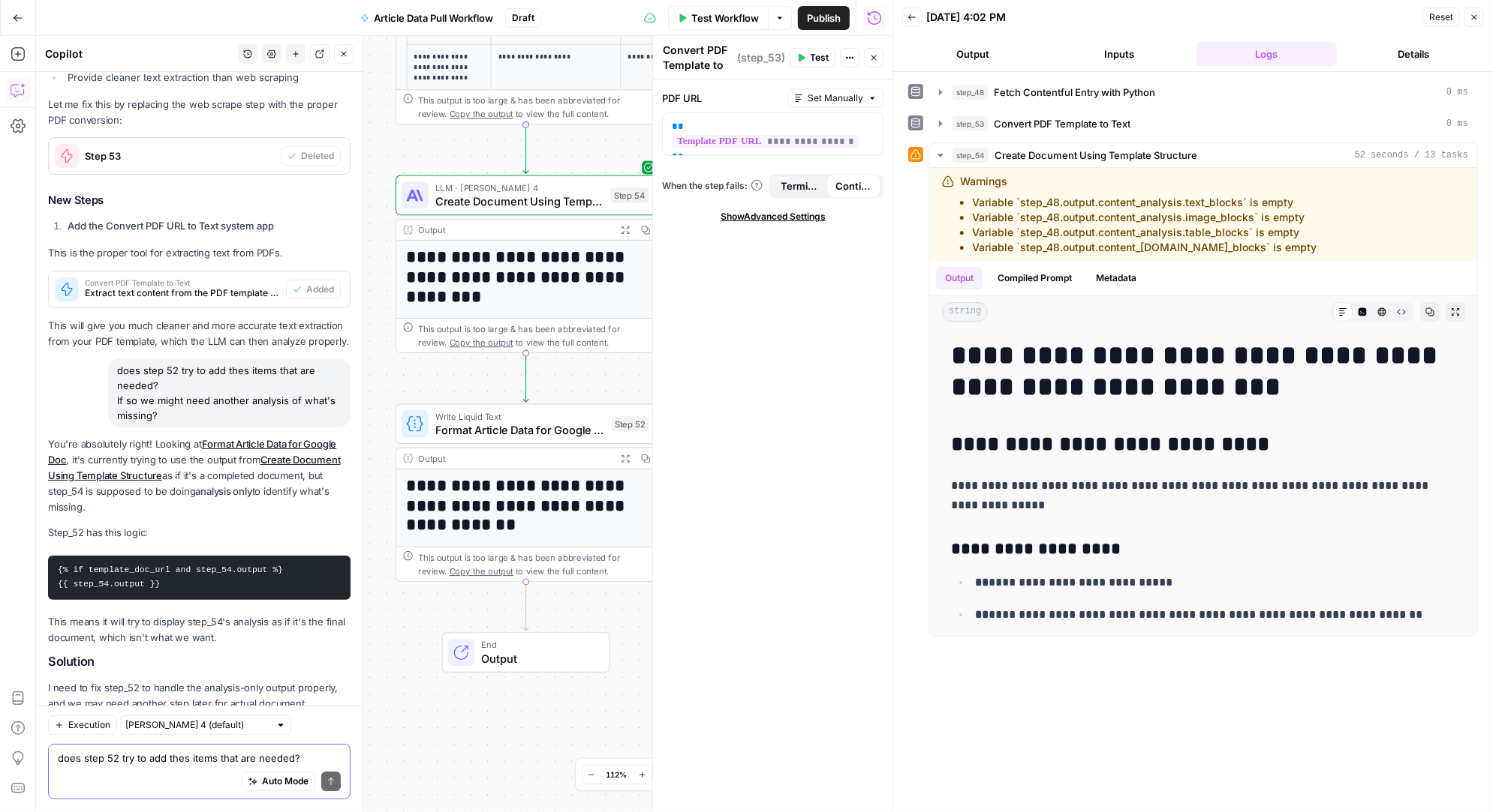
scroll to position [0, 0]
click at [322, 748] on span "Apply" at bounding box center [321, 755] width 25 height 14
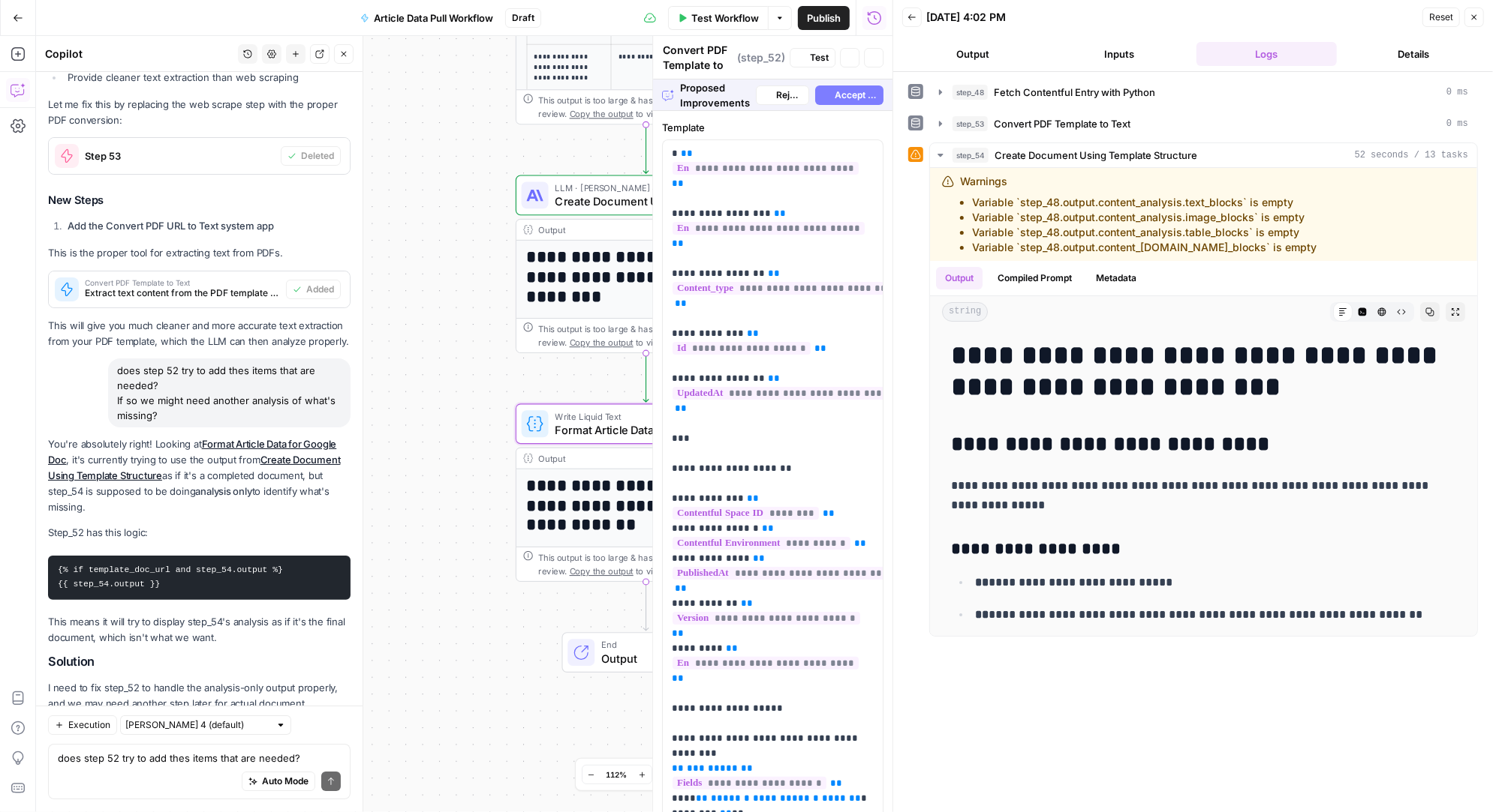
type textarea "Format Article Data for Google Doc"
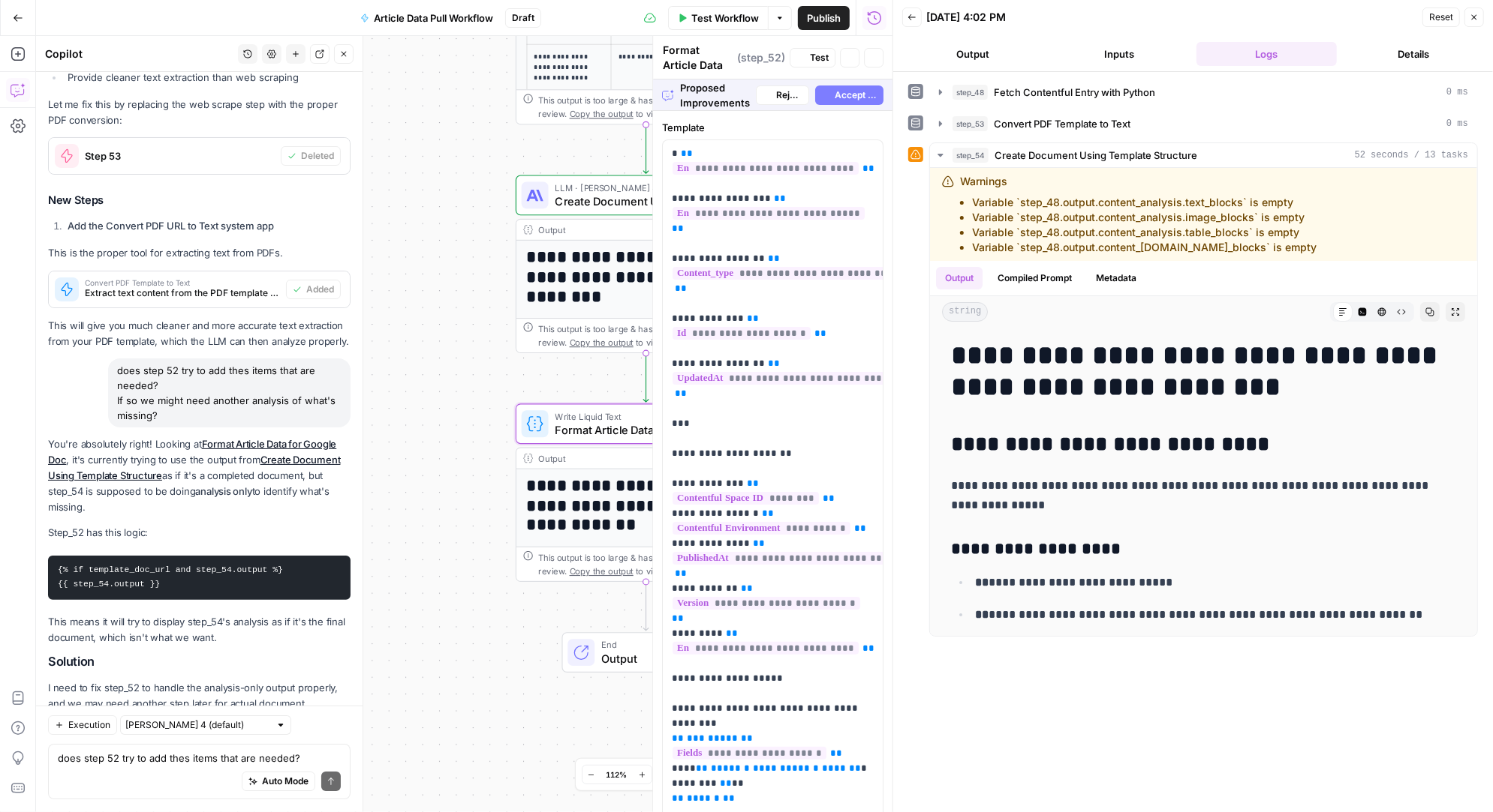
scroll to position [17277, 0]
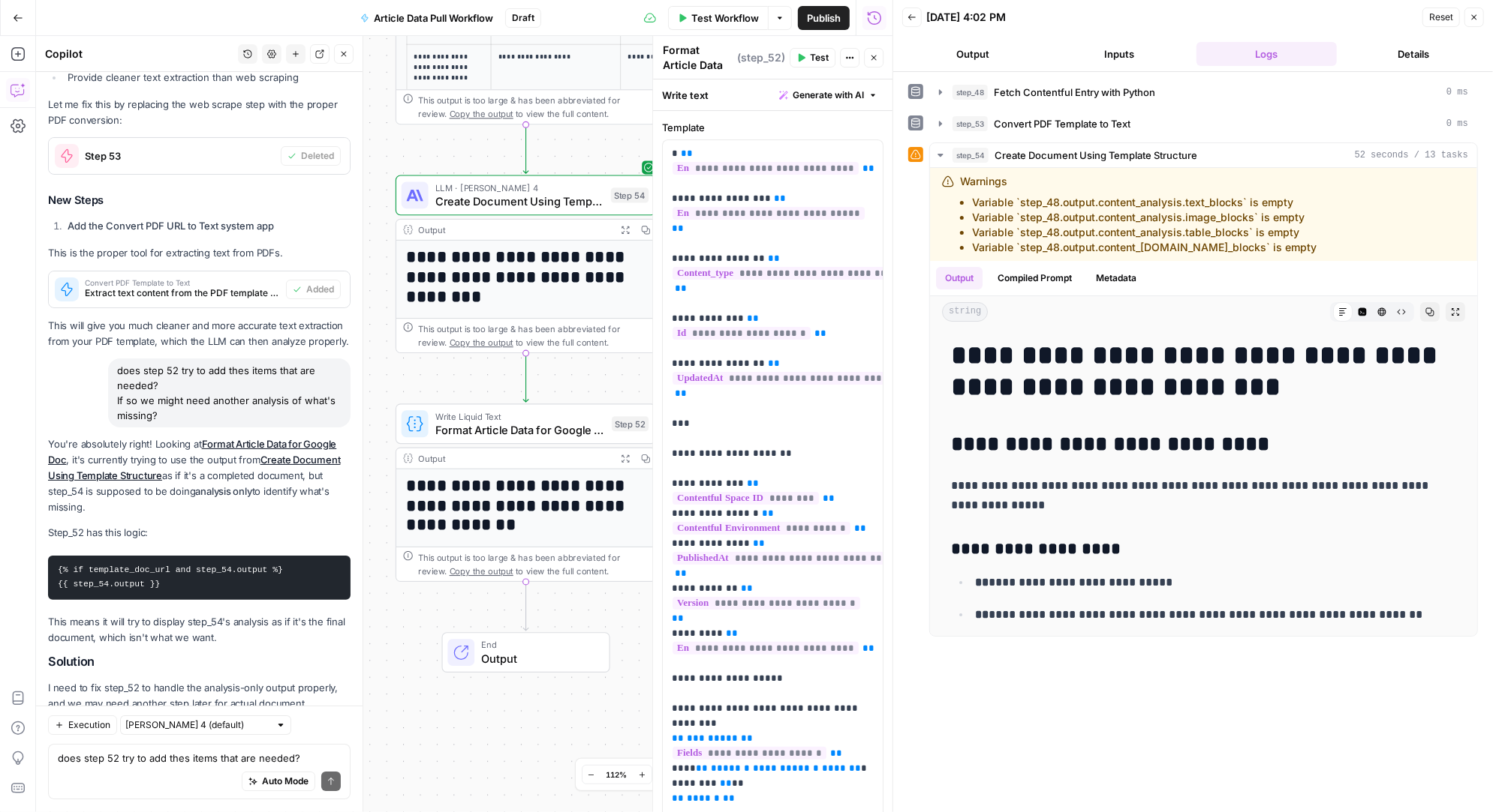
click at [812, 55] on span "Test" at bounding box center [819, 58] width 19 height 14
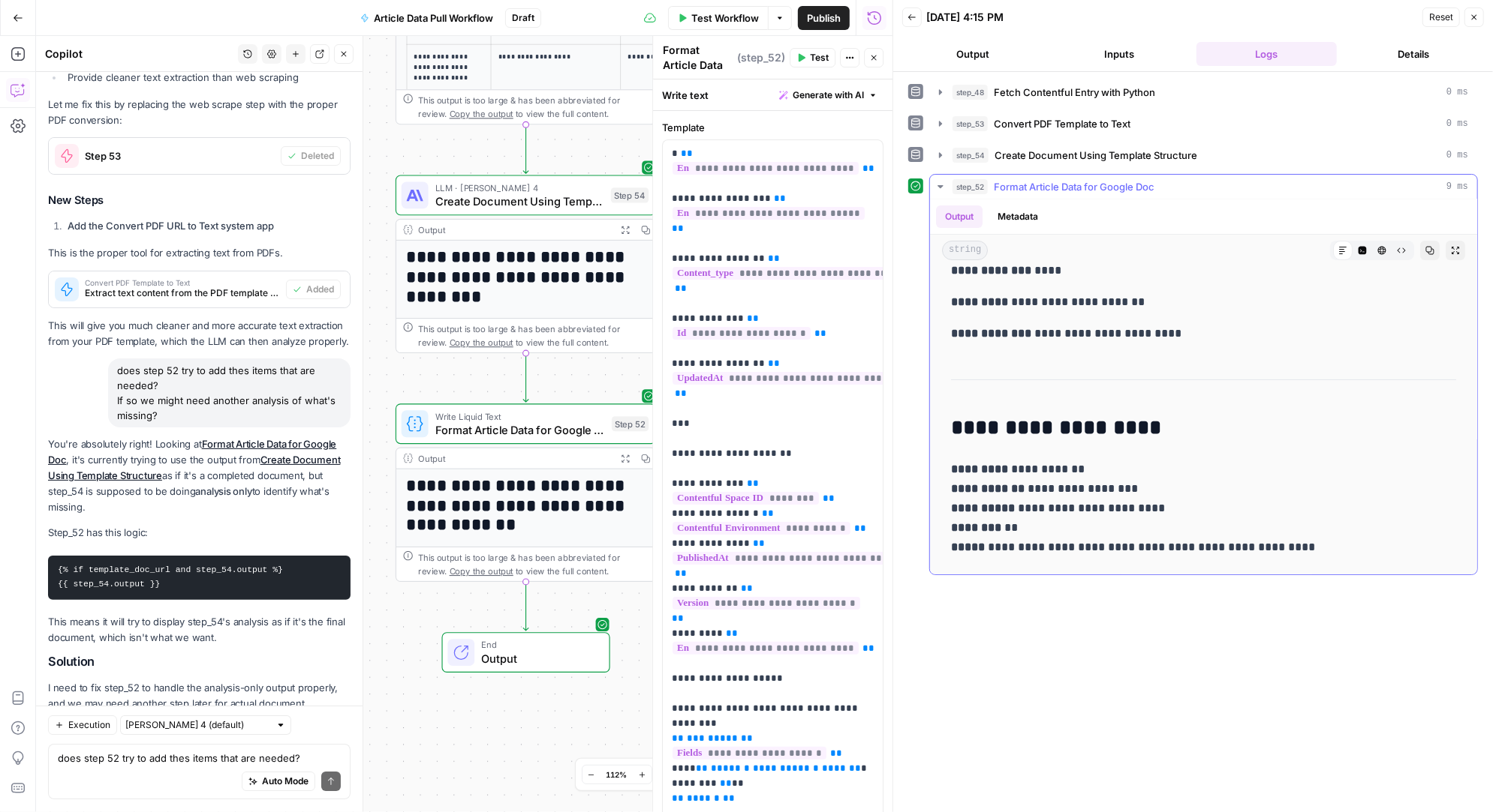
scroll to position [0, 0]
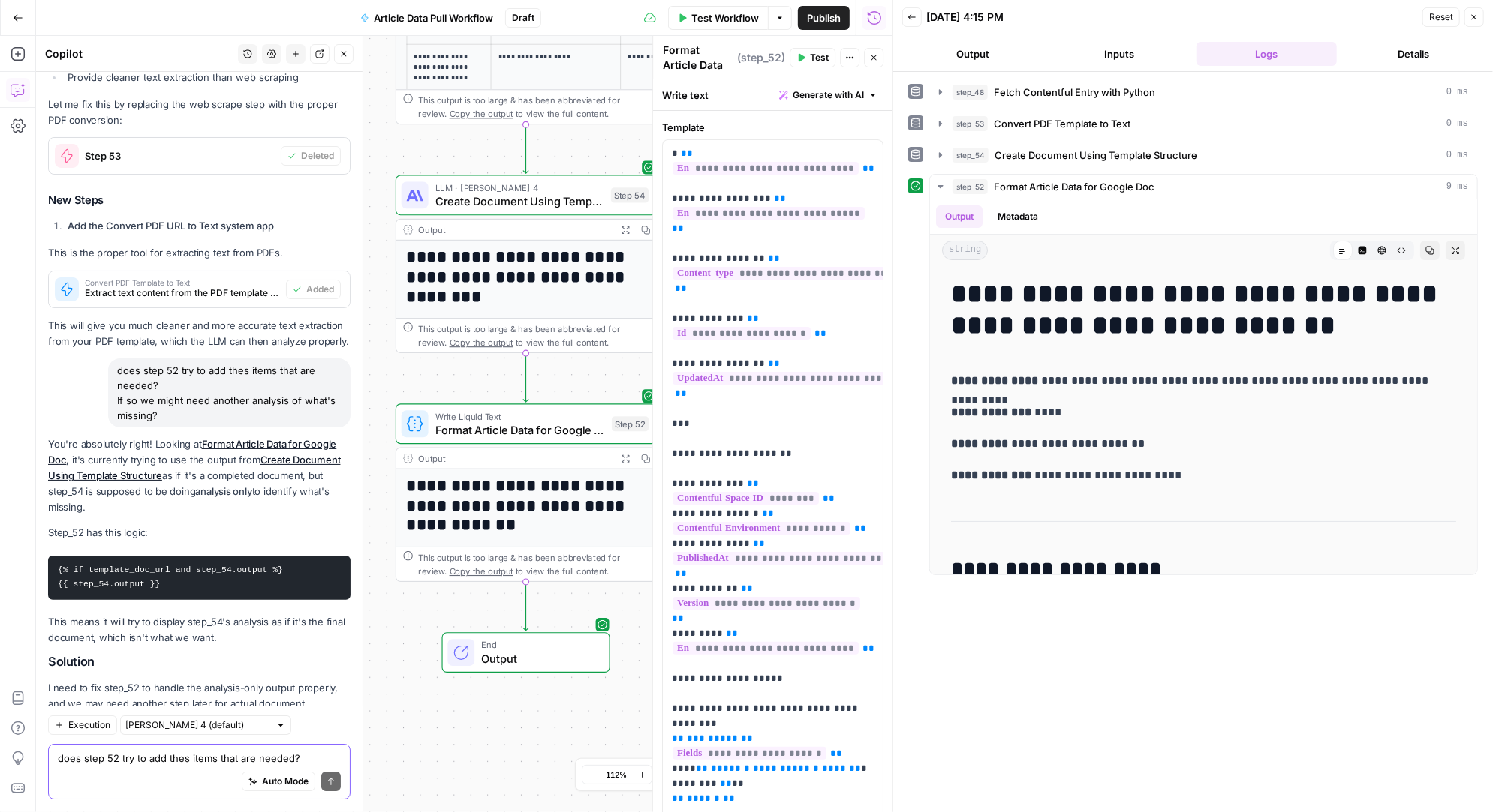
click at [123, 757] on textarea "does step 52 try to add thes items that are needed? If so we might need another…" at bounding box center [199, 759] width 283 height 15
type textarea "step 52 doesn't look anything like the converted pdf template"
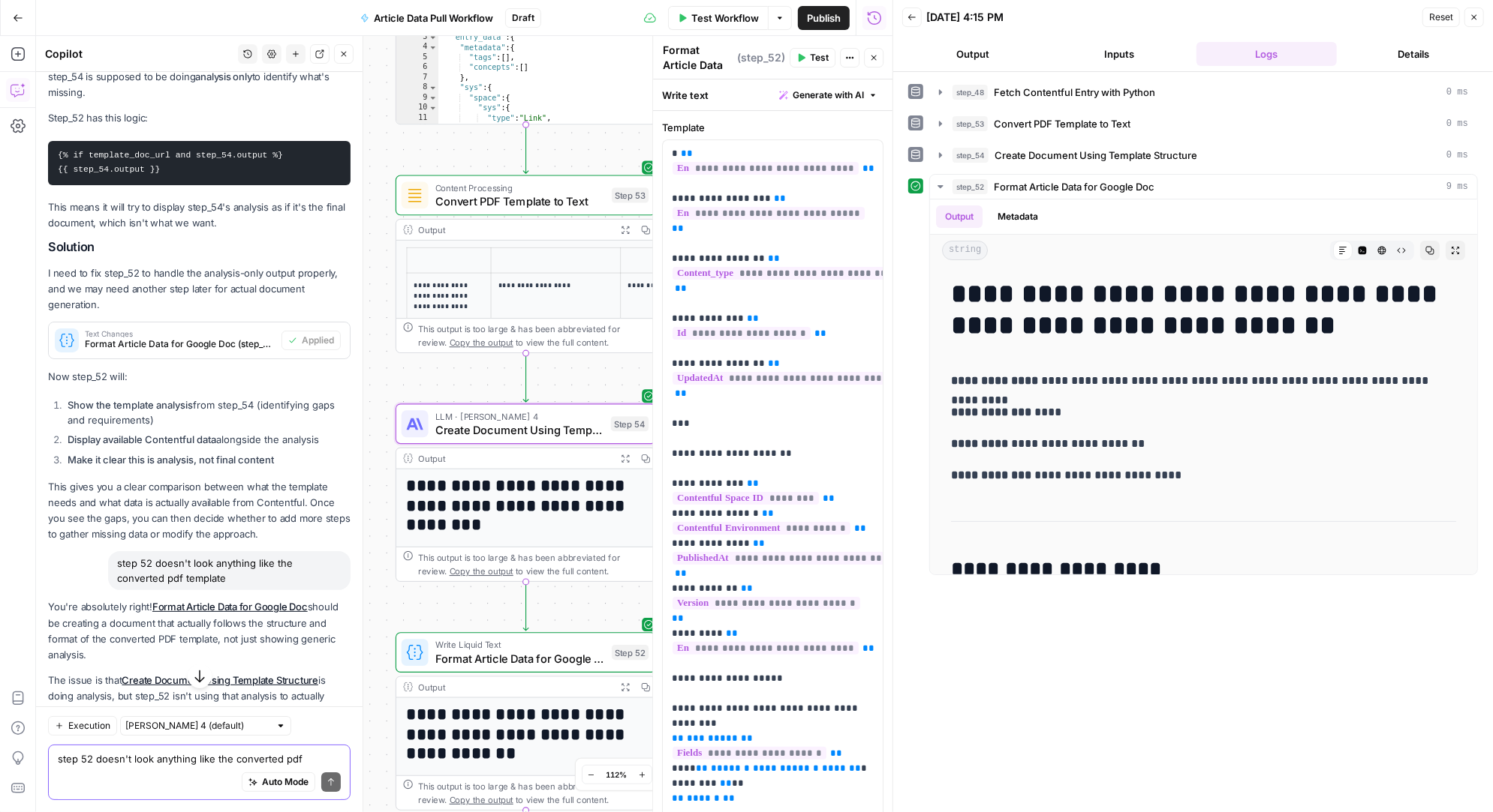
scroll to position [17719, 0]
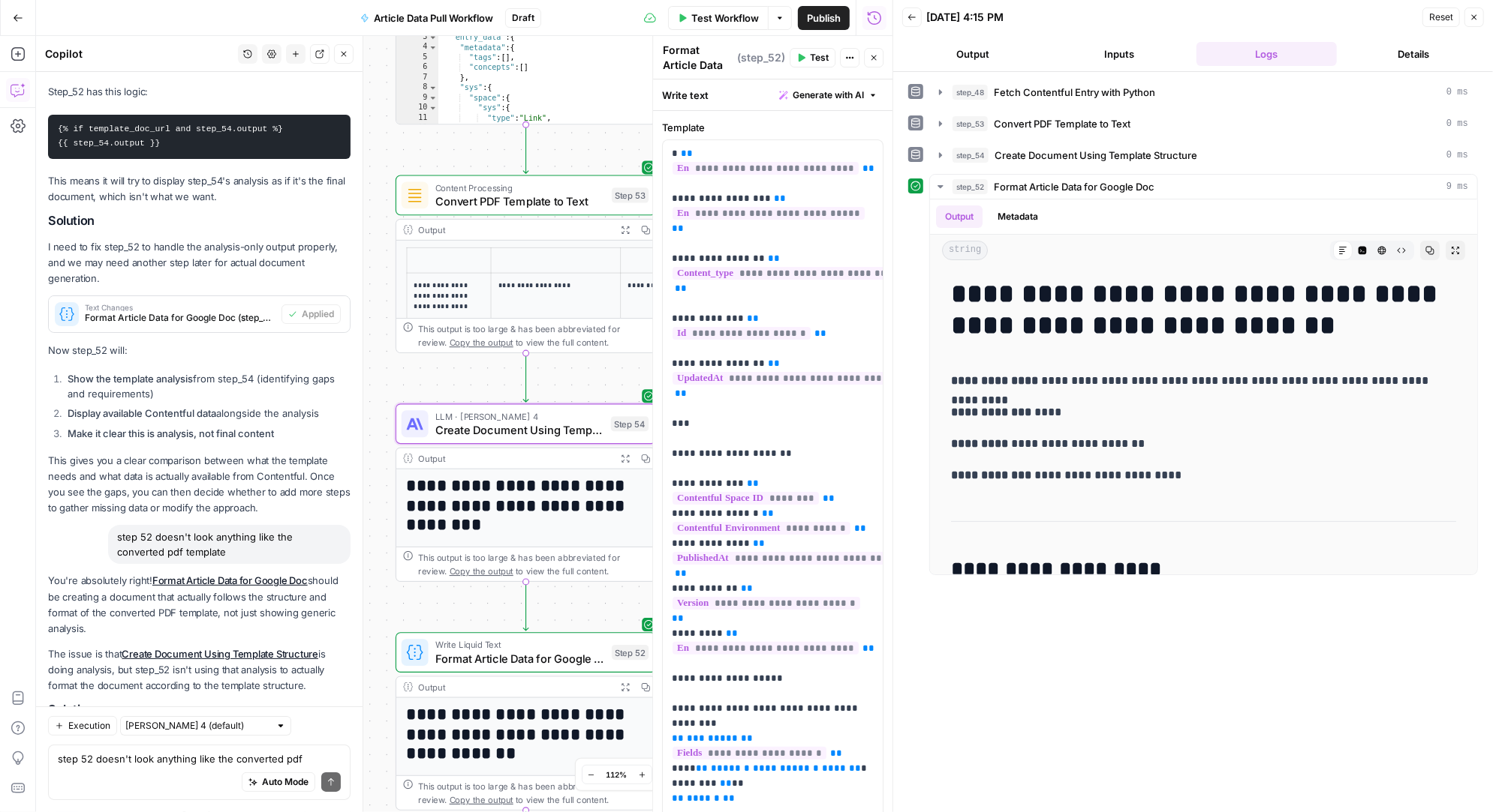
click at [329, 797] on span "Apply" at bounding box center [321, 804] width 25 height 14
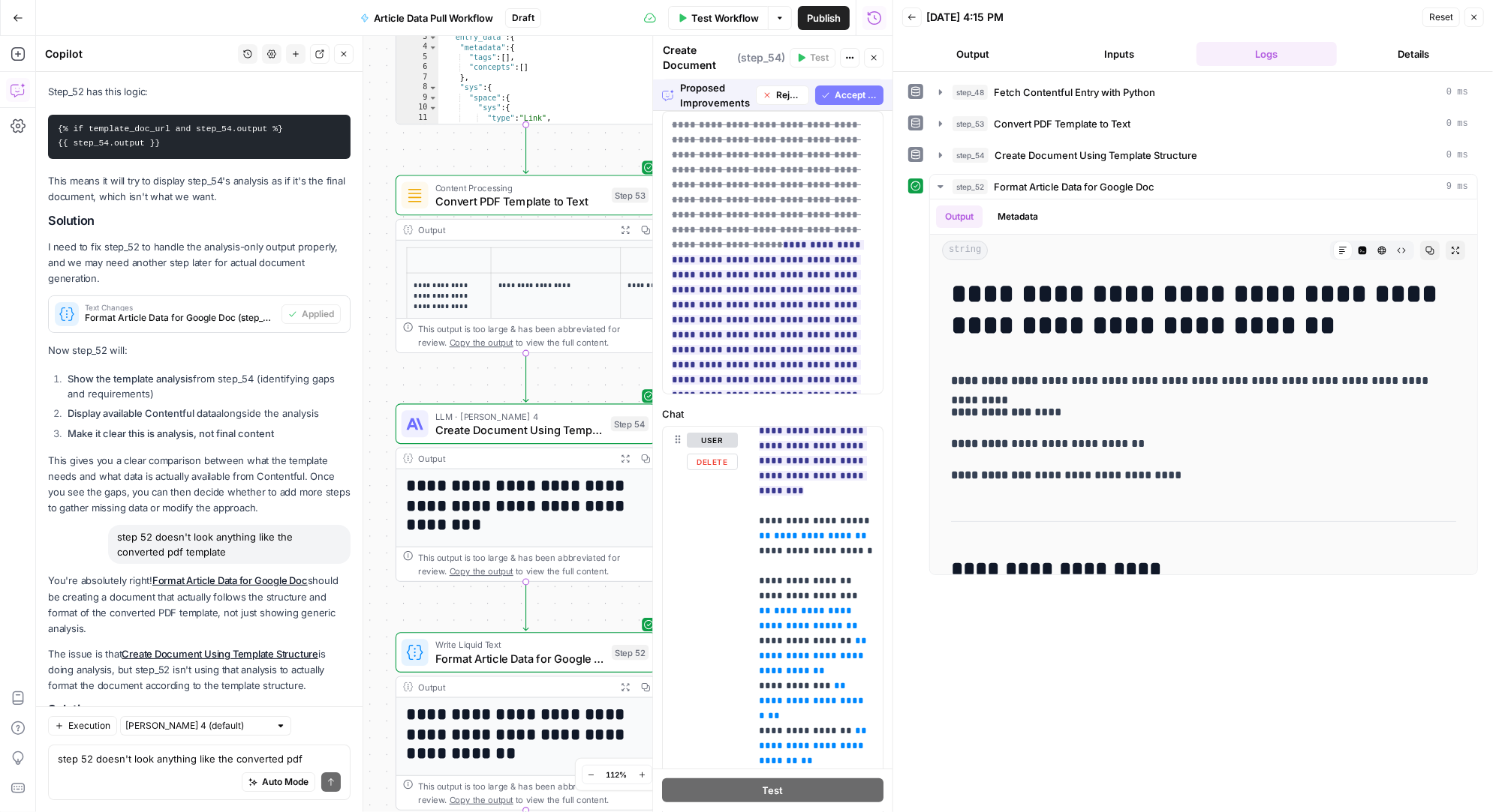
scroll to position [0, 0]
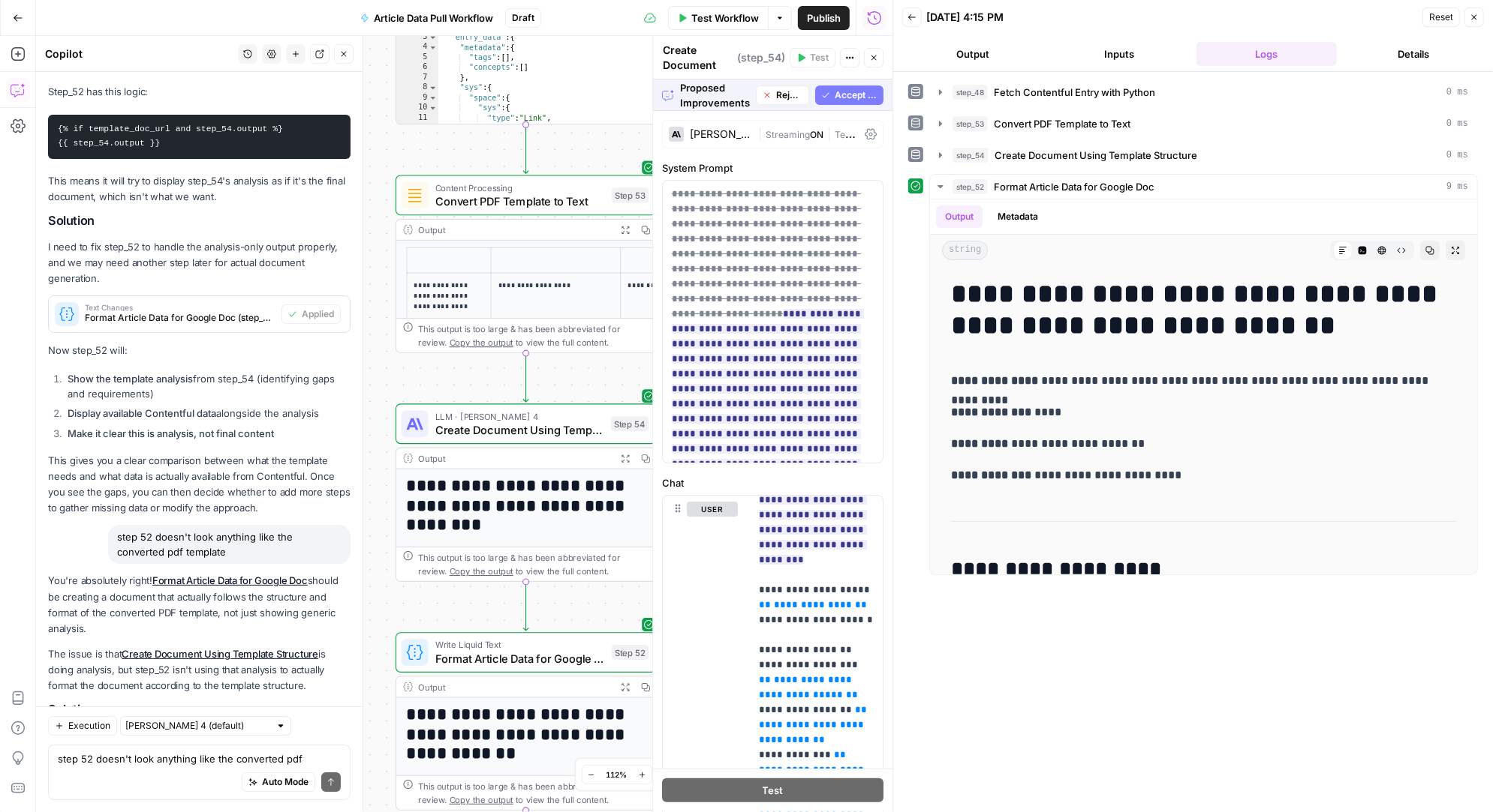
click at [849, 91] on span "Accept All" at bounding box center [856, 95] width 42 height 14
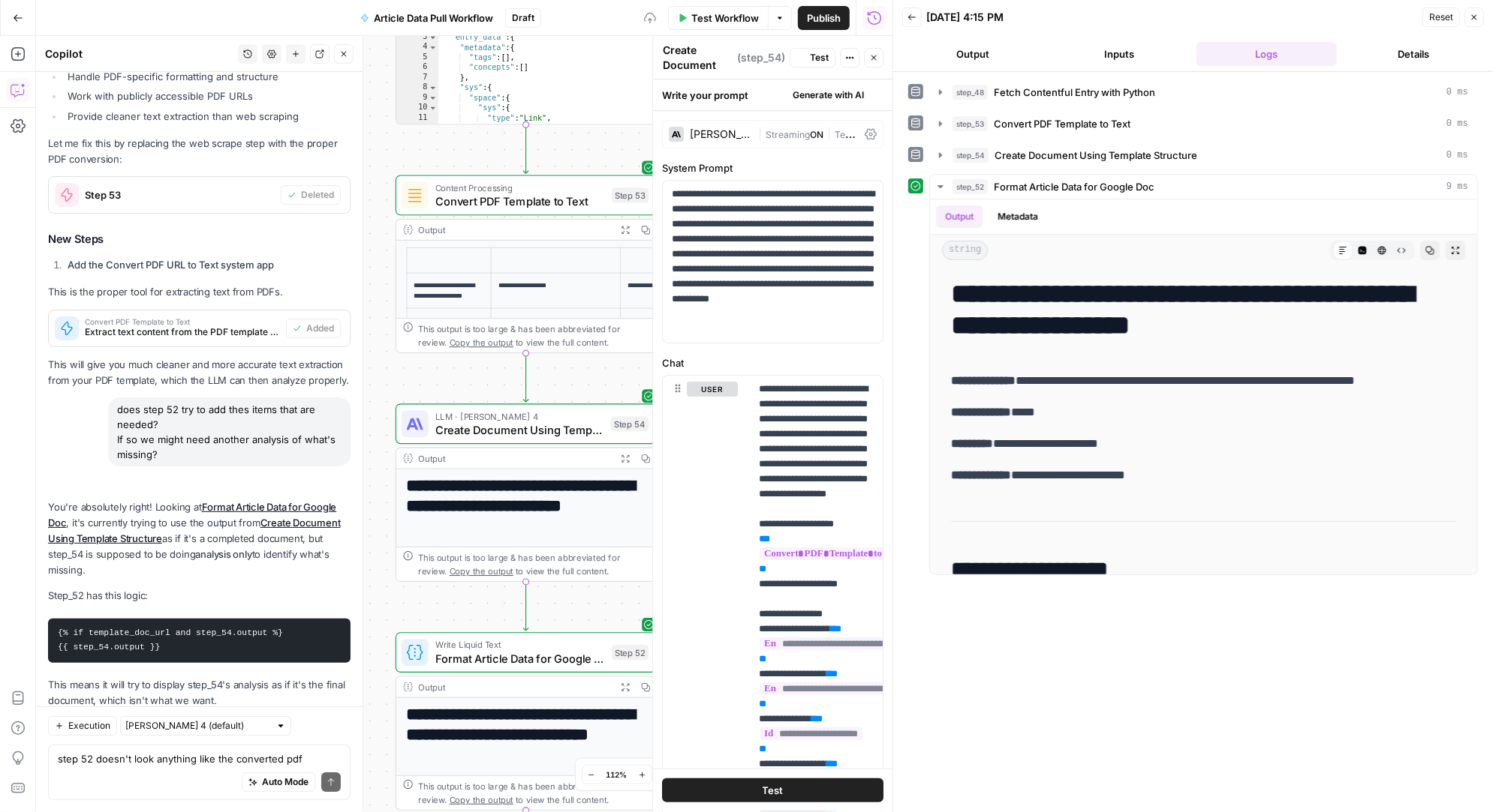
scroll to position [17766, 0]
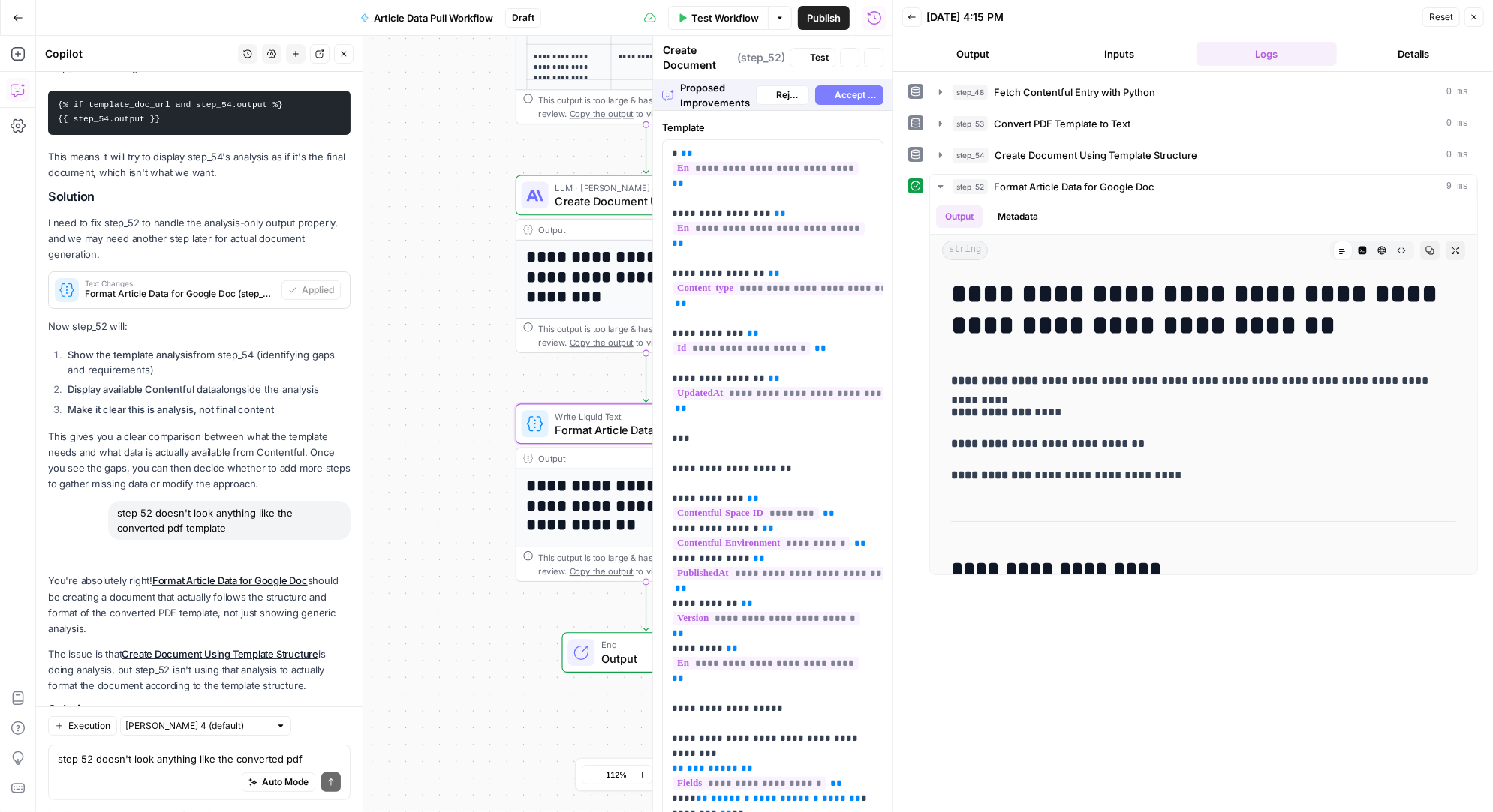
type textarea "Format Article Data for Google Doc"
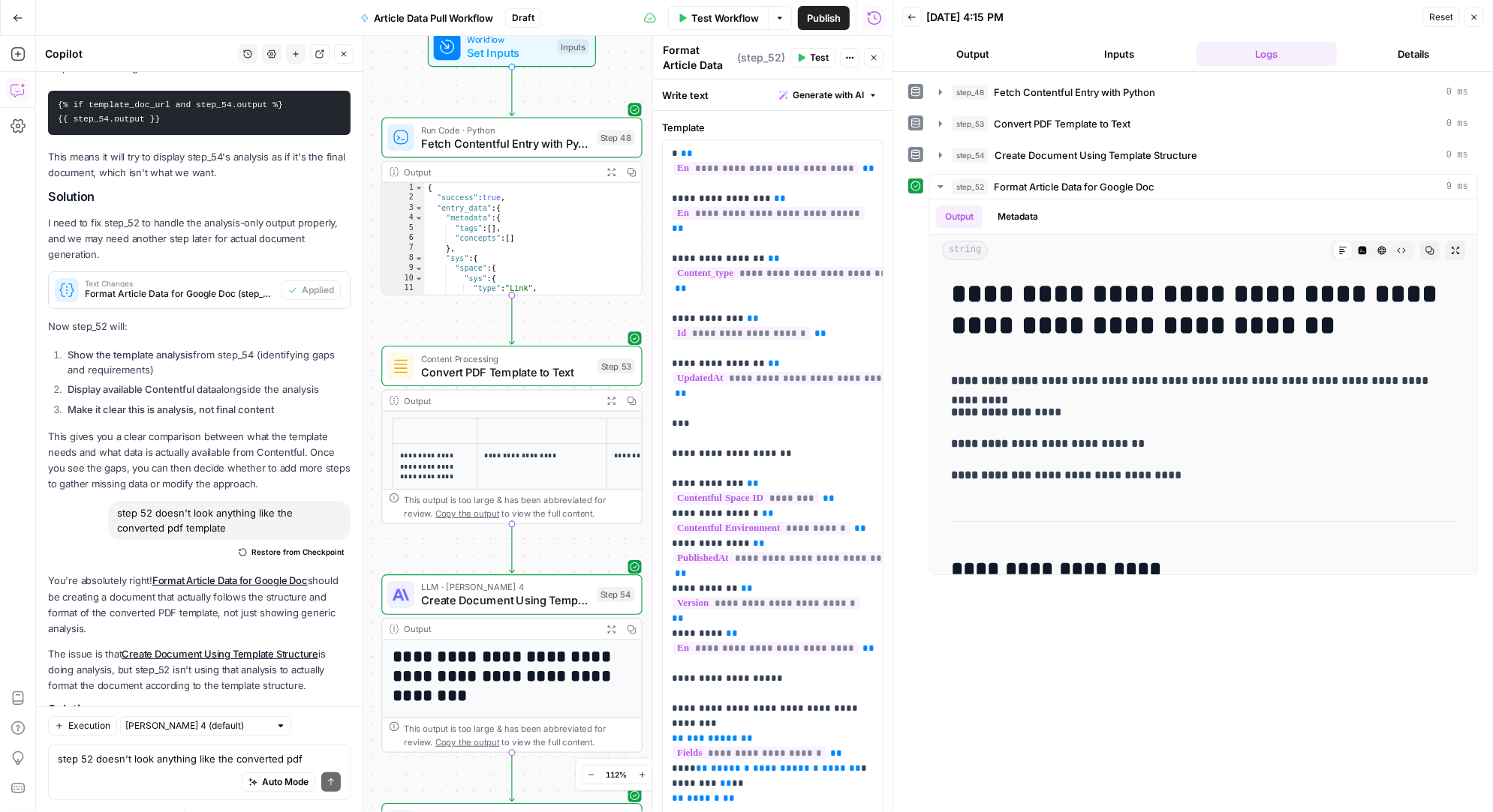
drag, startPoint x: 574, startPoint y: 160, endPoint x: 562, endPoint y: 545, distance: 385.2
click at [562, 545] on div "Workflow Set Inputs Inputs Run Code · Python Fetch Contentful Entry with Python…" at bounding box center [464, 424] width 857 height 776
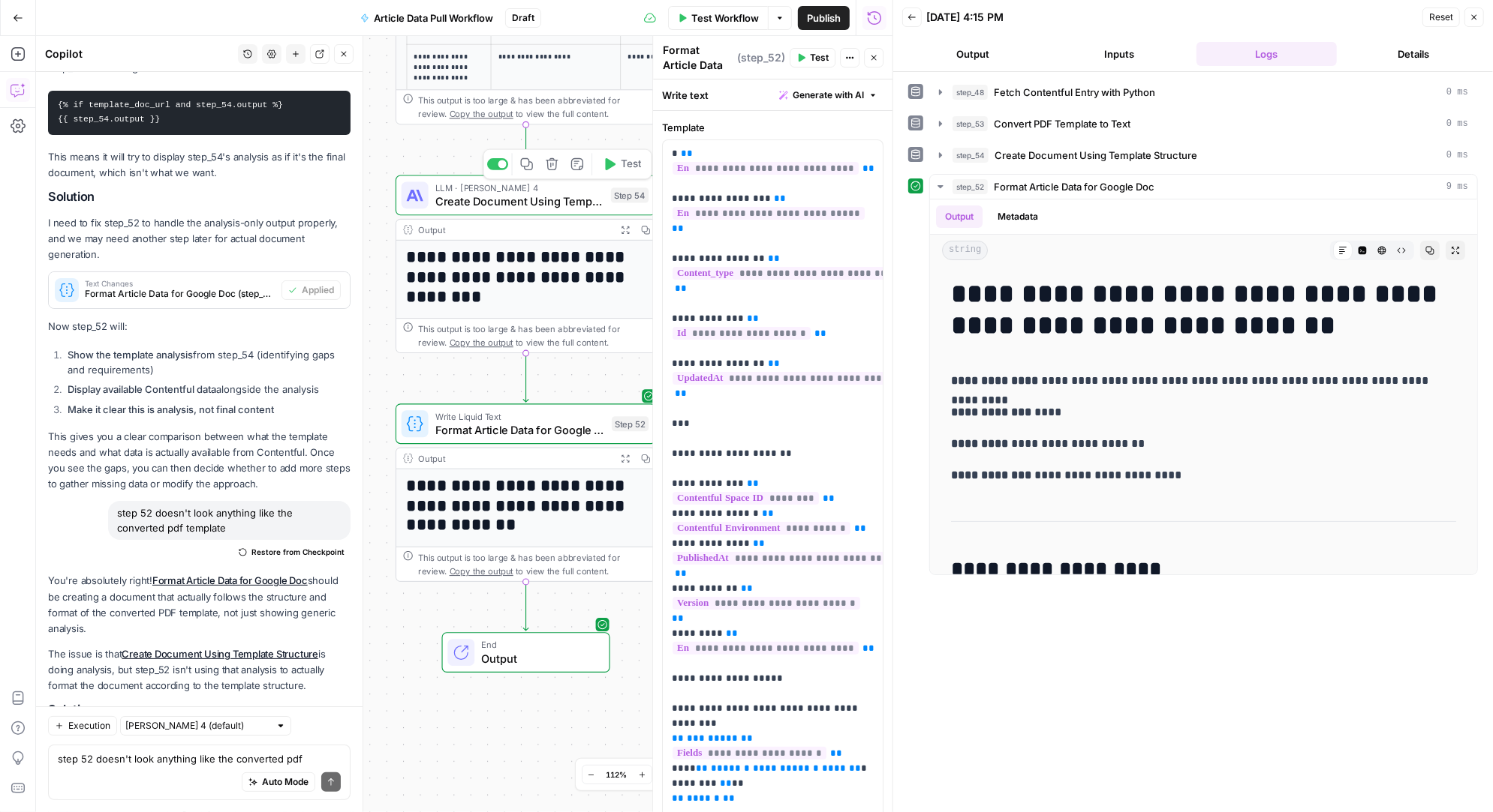
click at [615, 163] on icon "button" at bounding box center [611, 164] width 10 height 12
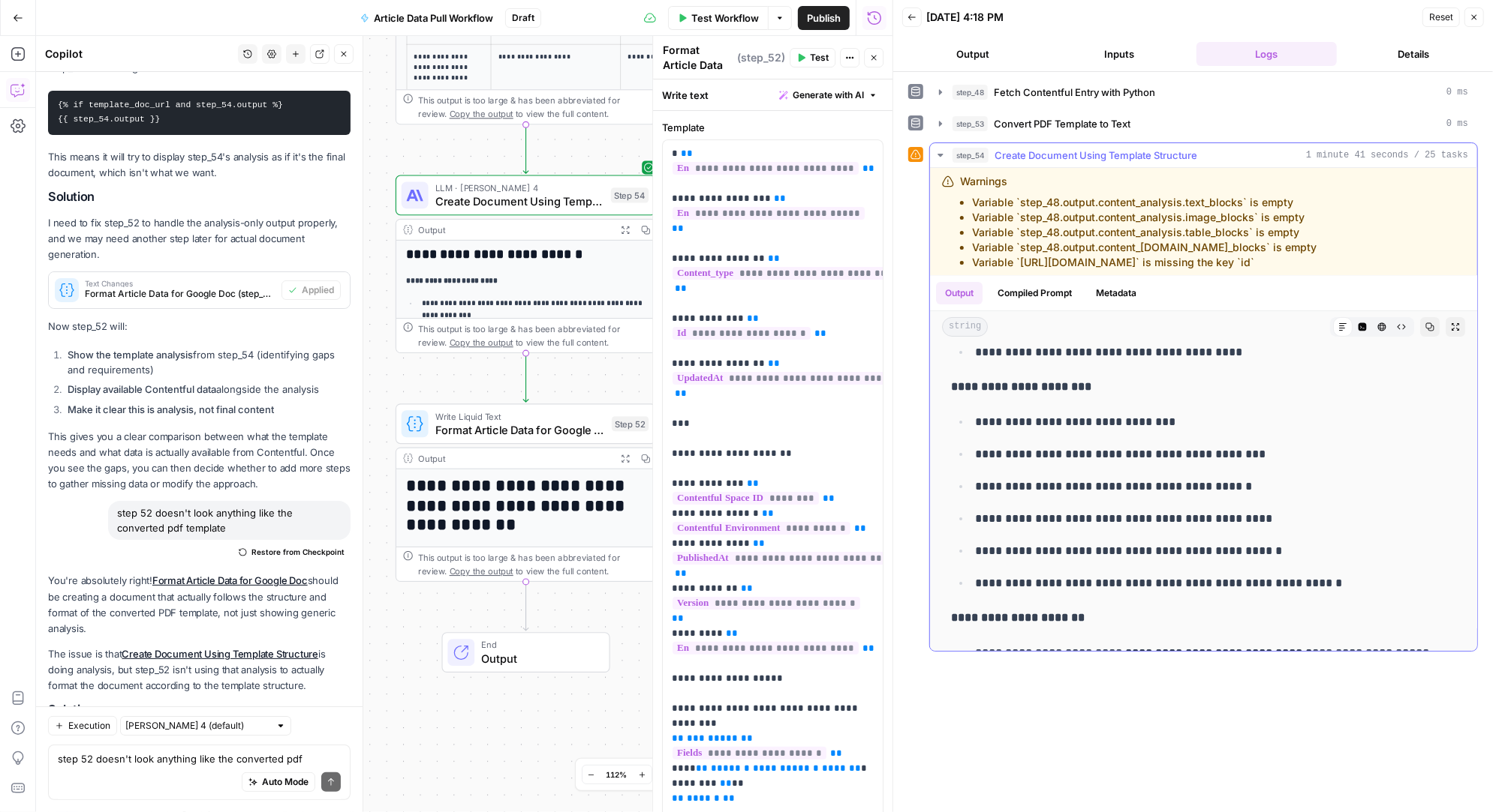
scroll to position [0, 0]
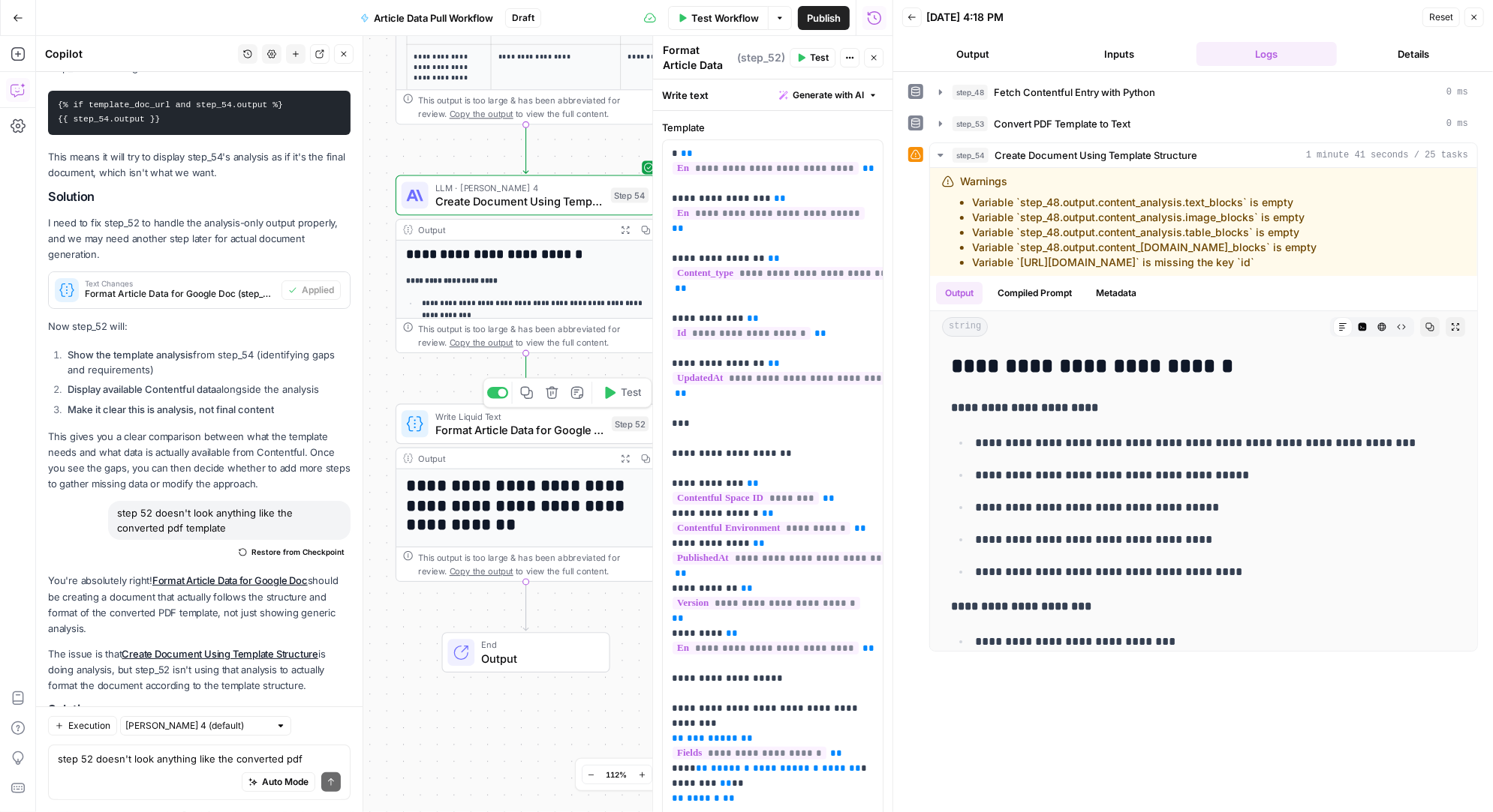
click at [610, 395] on icon "button" at bounding box center [611, 393] width 10 height 12
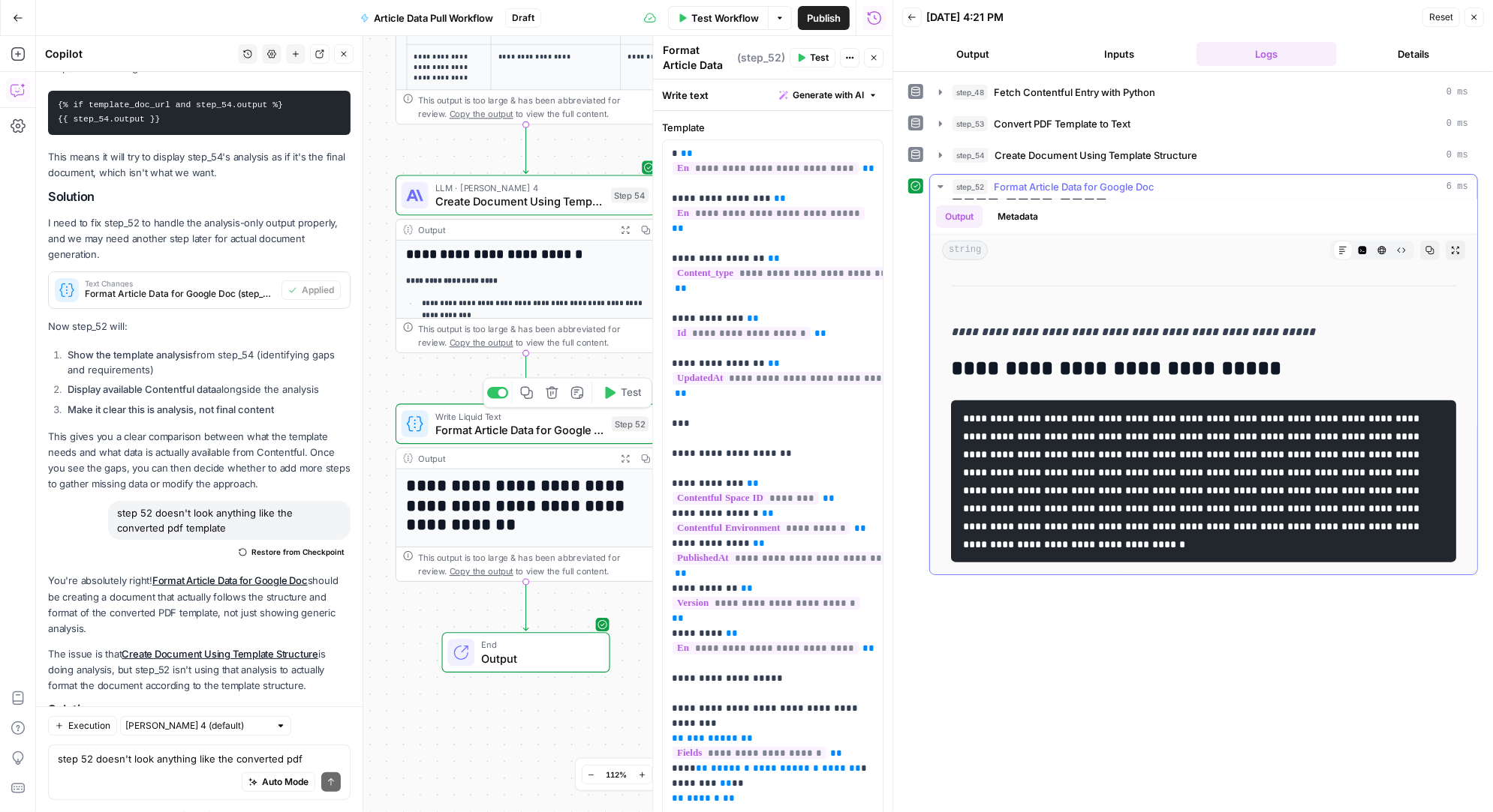
scroll to position [1366, 0]
click at [938, 92] on icon "button" at bounding box center [941, 93] width 12 height 12
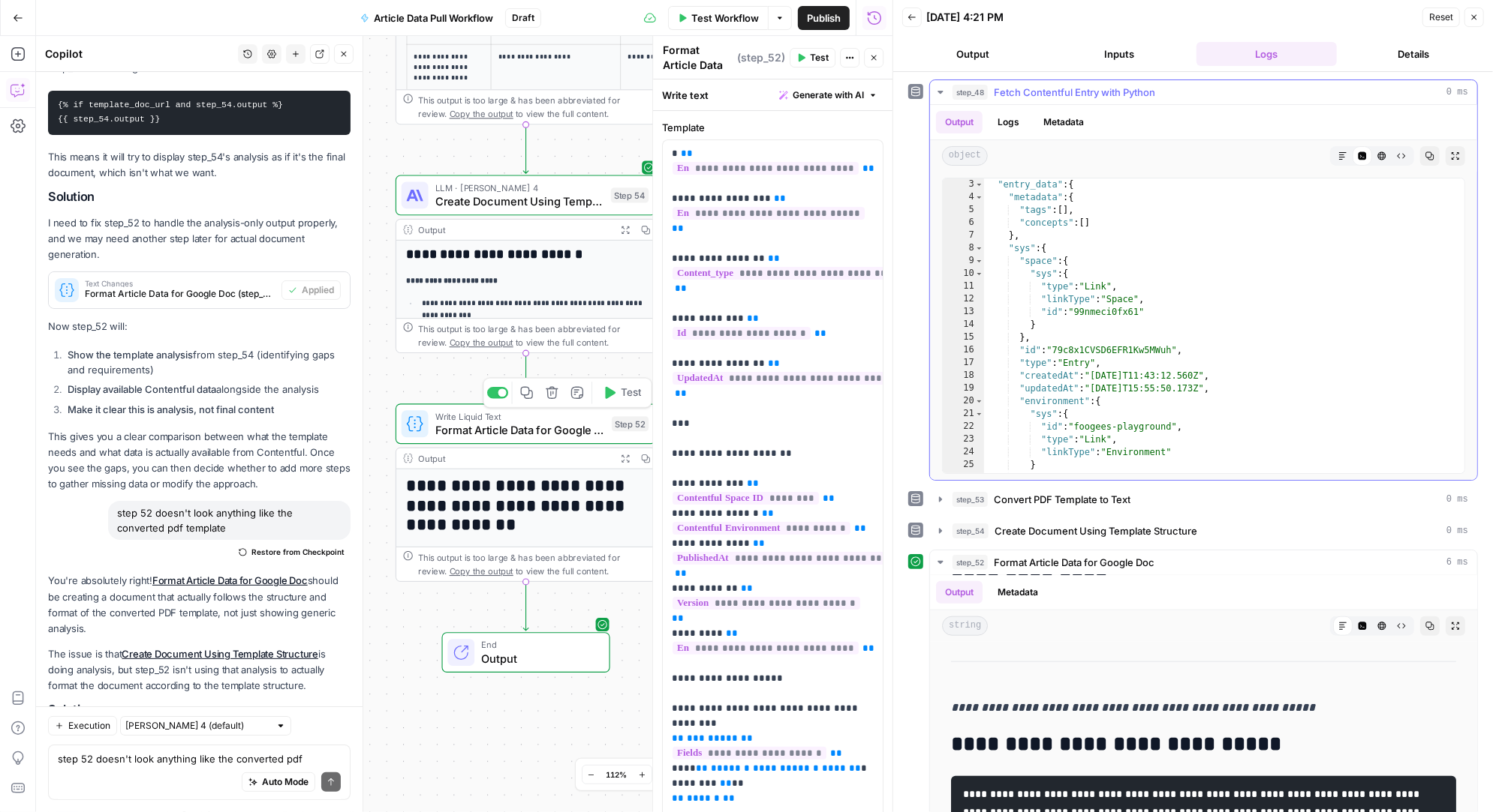
scroll to position [0, 0]
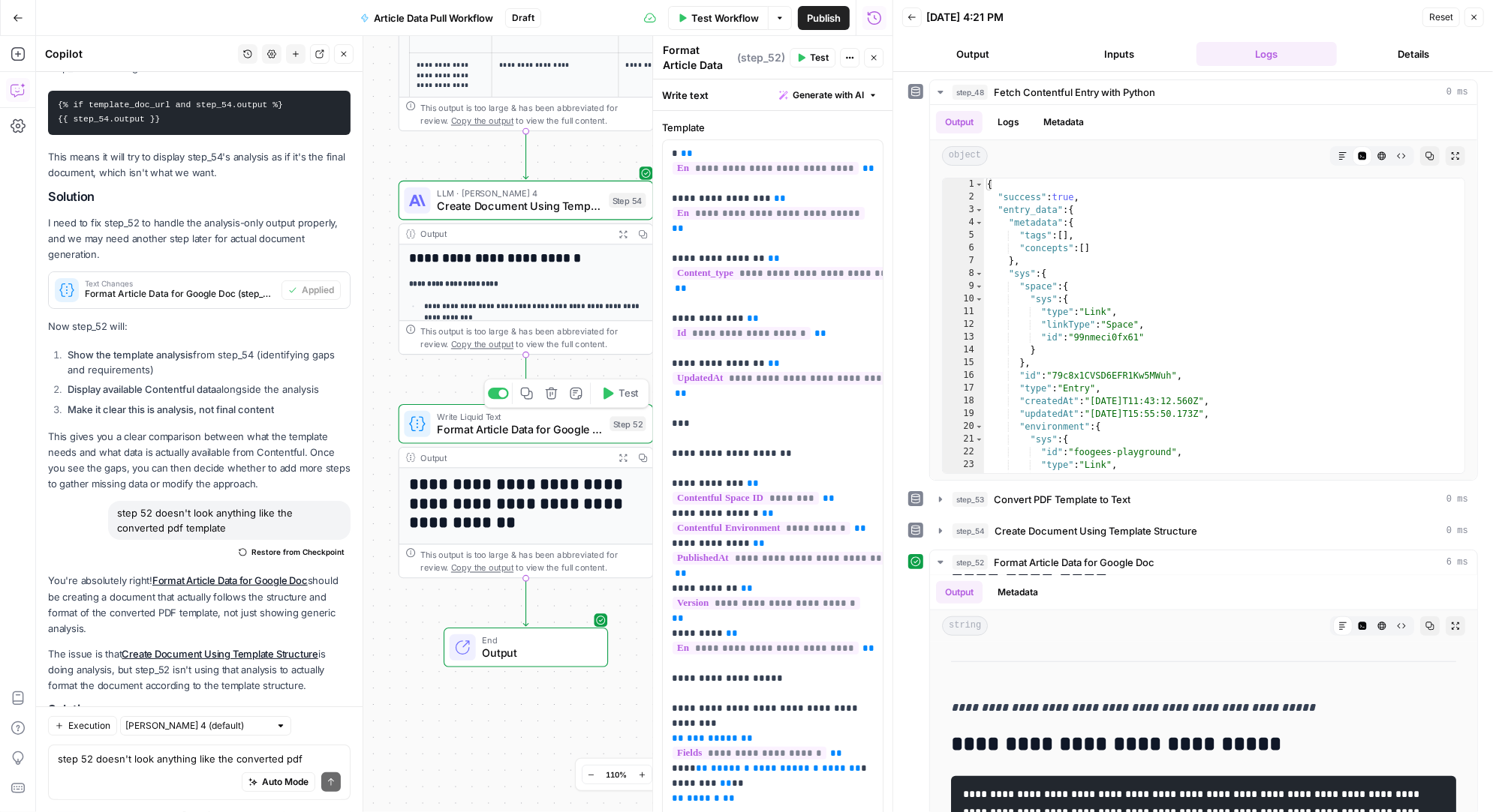
click at [100, 767] on div "Auto Mode Send" at bounding box center [199, 783] width 283 height 33
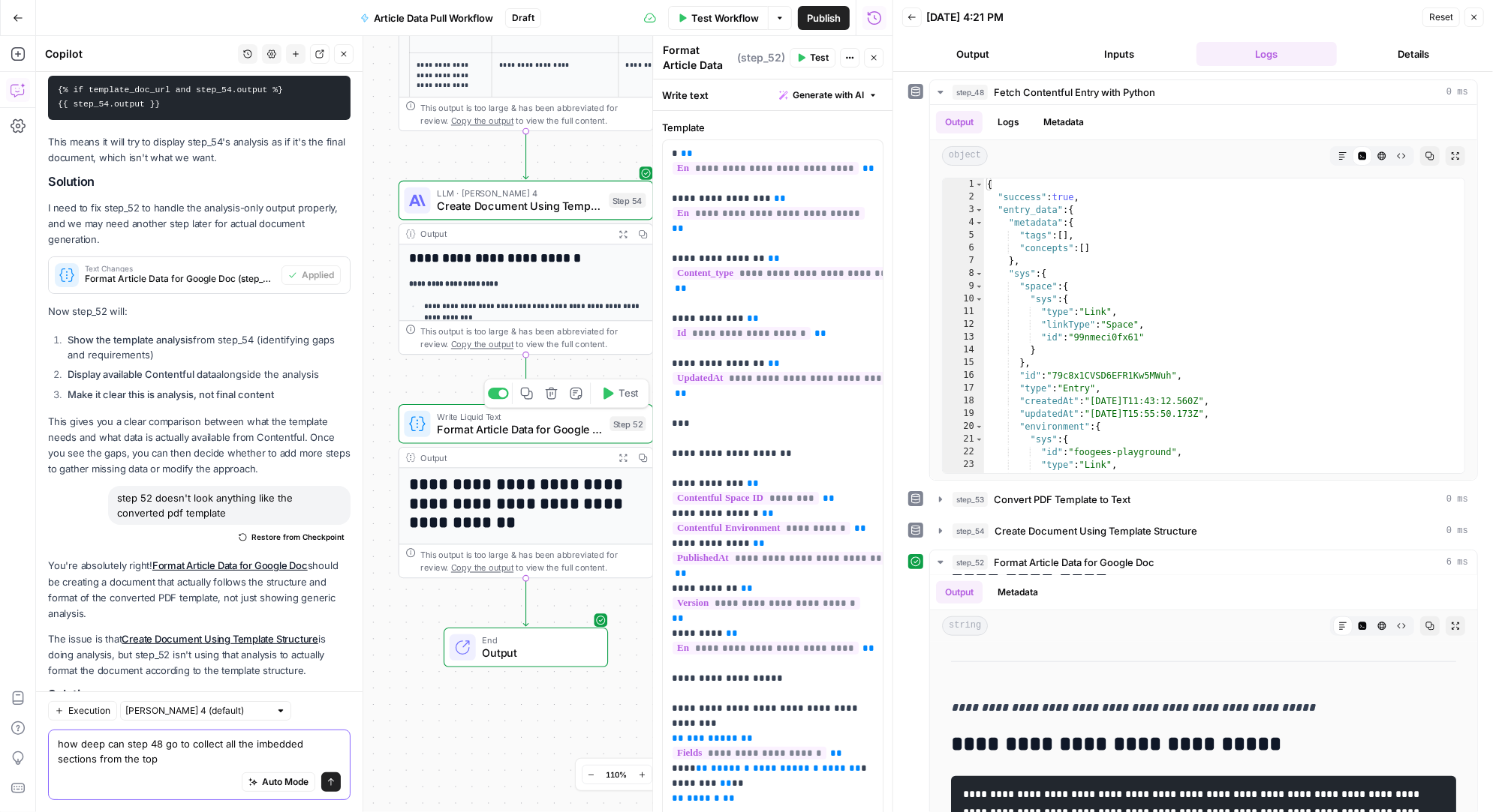
type textarea "how deep can step 48 go to collect all the imbedded sections from the top?"
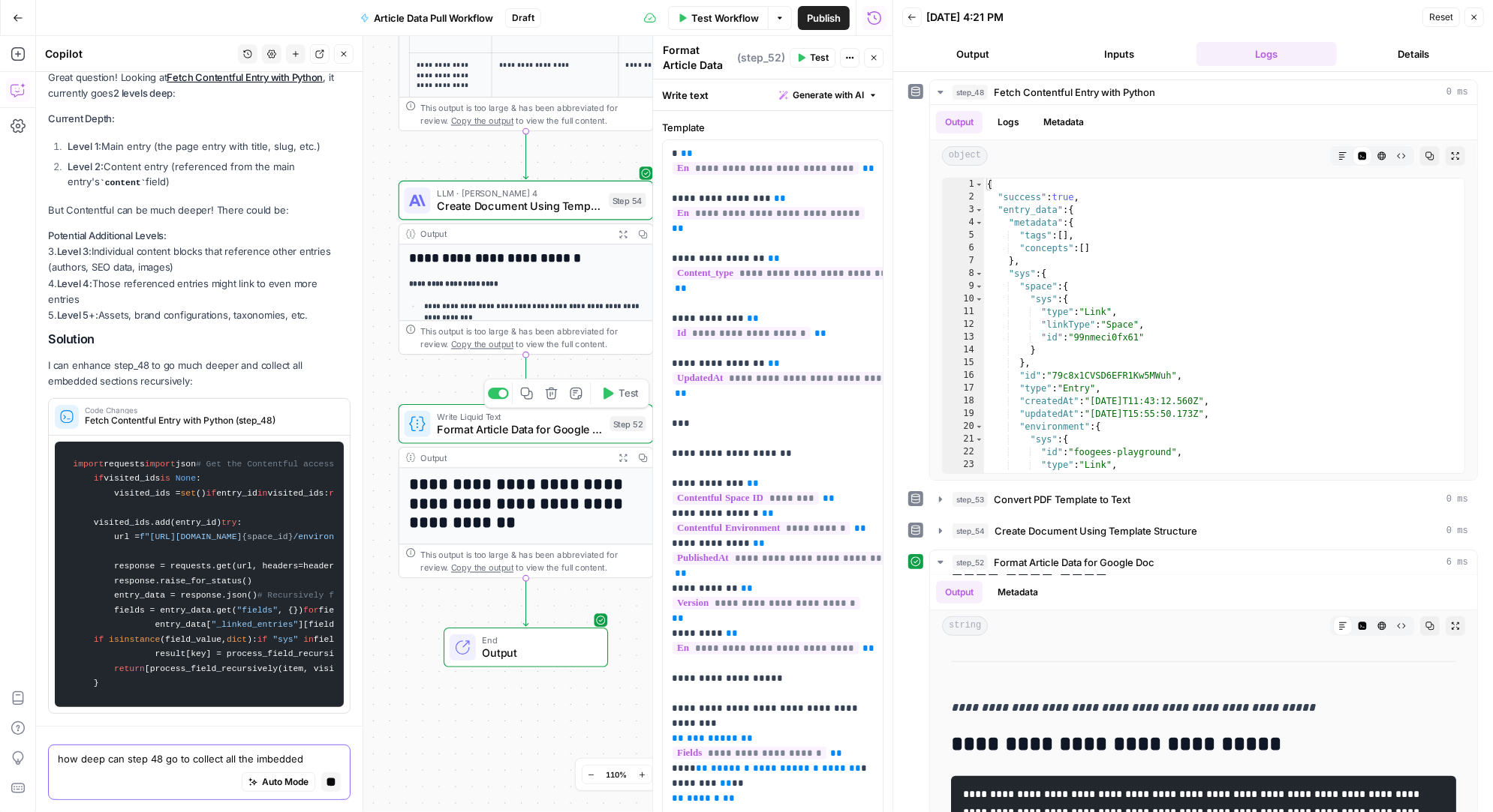
scroll to position [18651, 0]
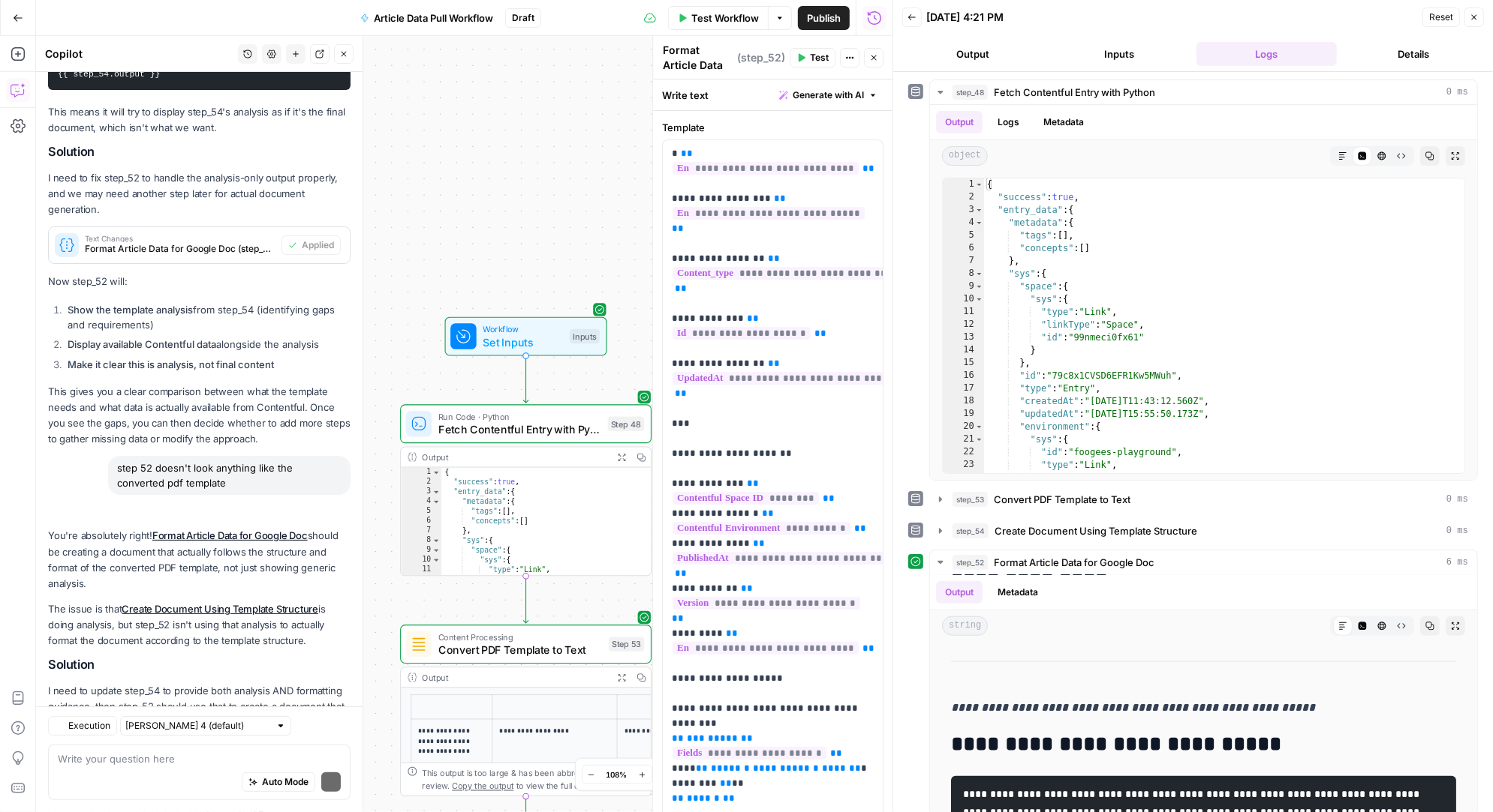
scroll to position [18429, 0]
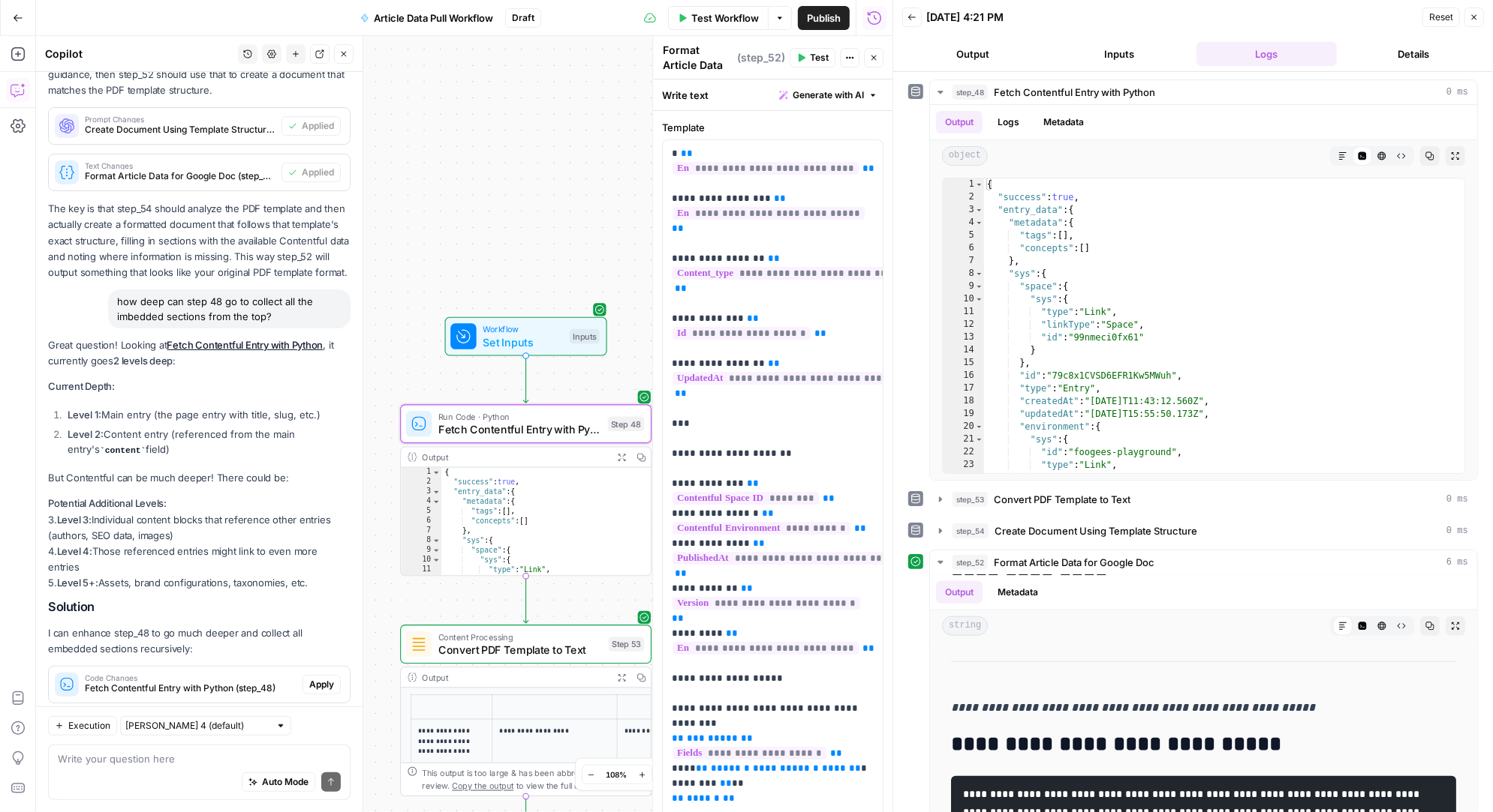
click at [320, 678] on span "Apply" at bounding box center [321, 685] width 25 height 14
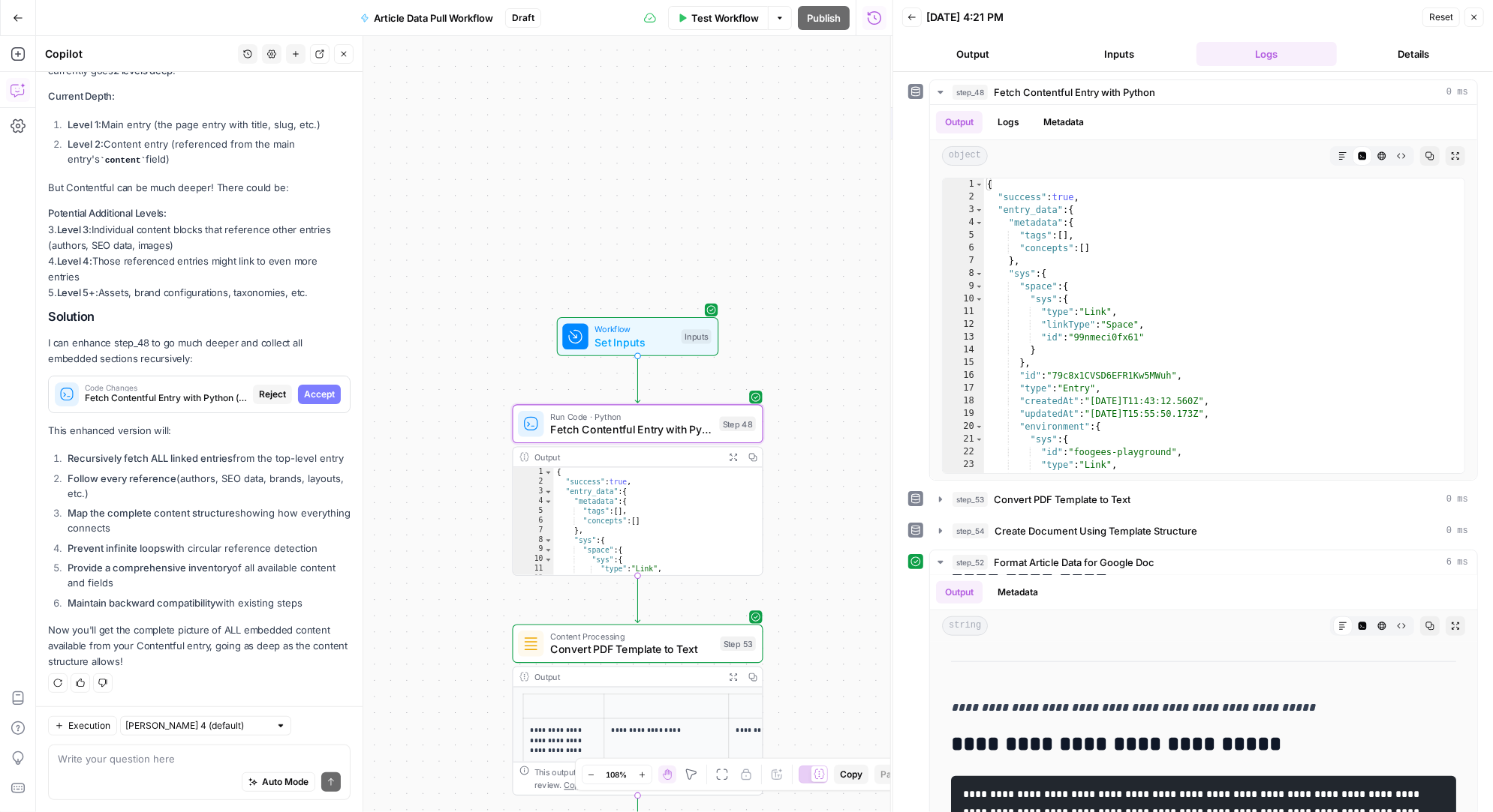
scroll to position [17901, 0]
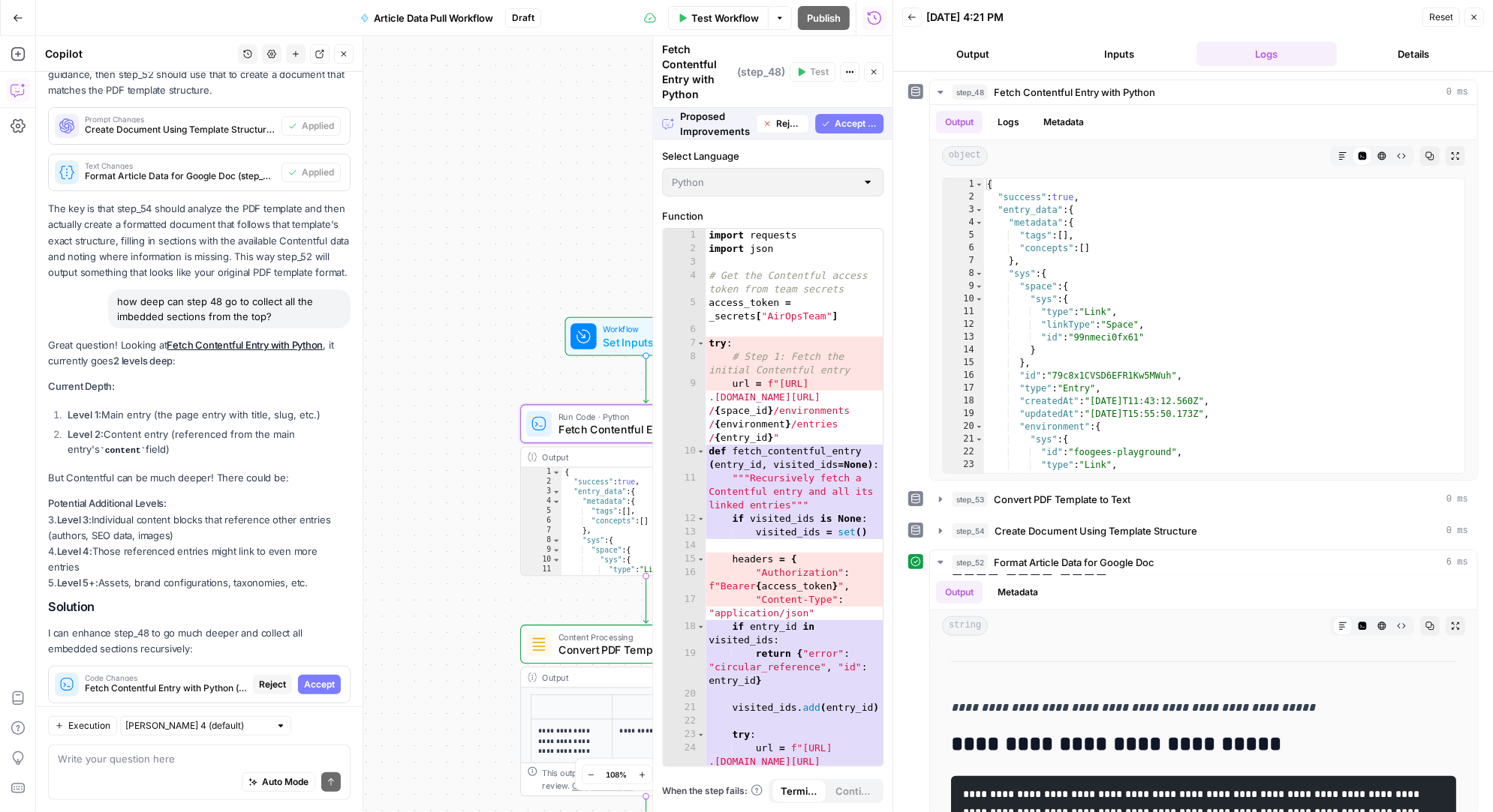
click at [320, 678] on span "Accept" at bounding box center [320, 685] width 31 height 14
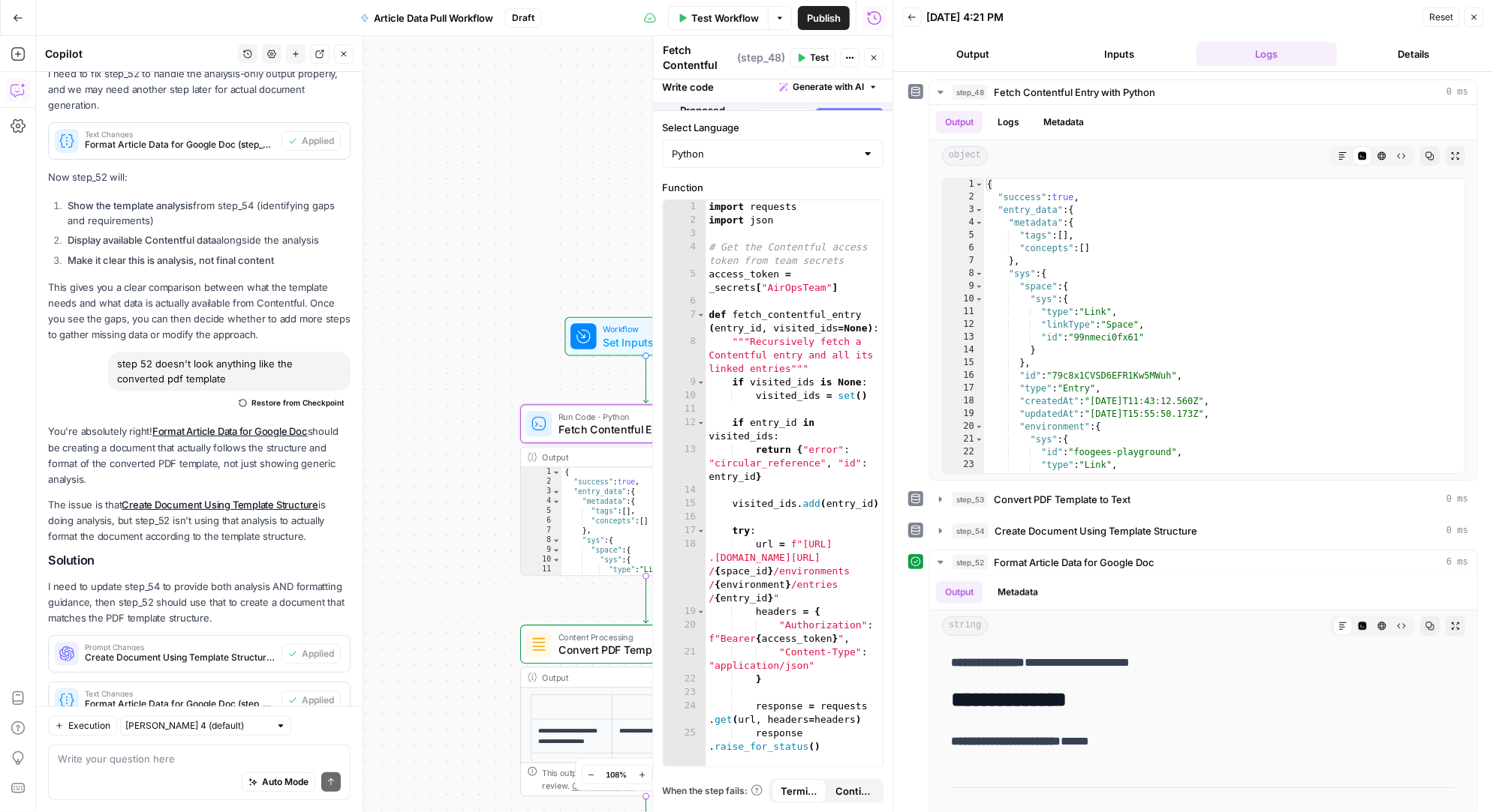
scroll to position [0, 0]
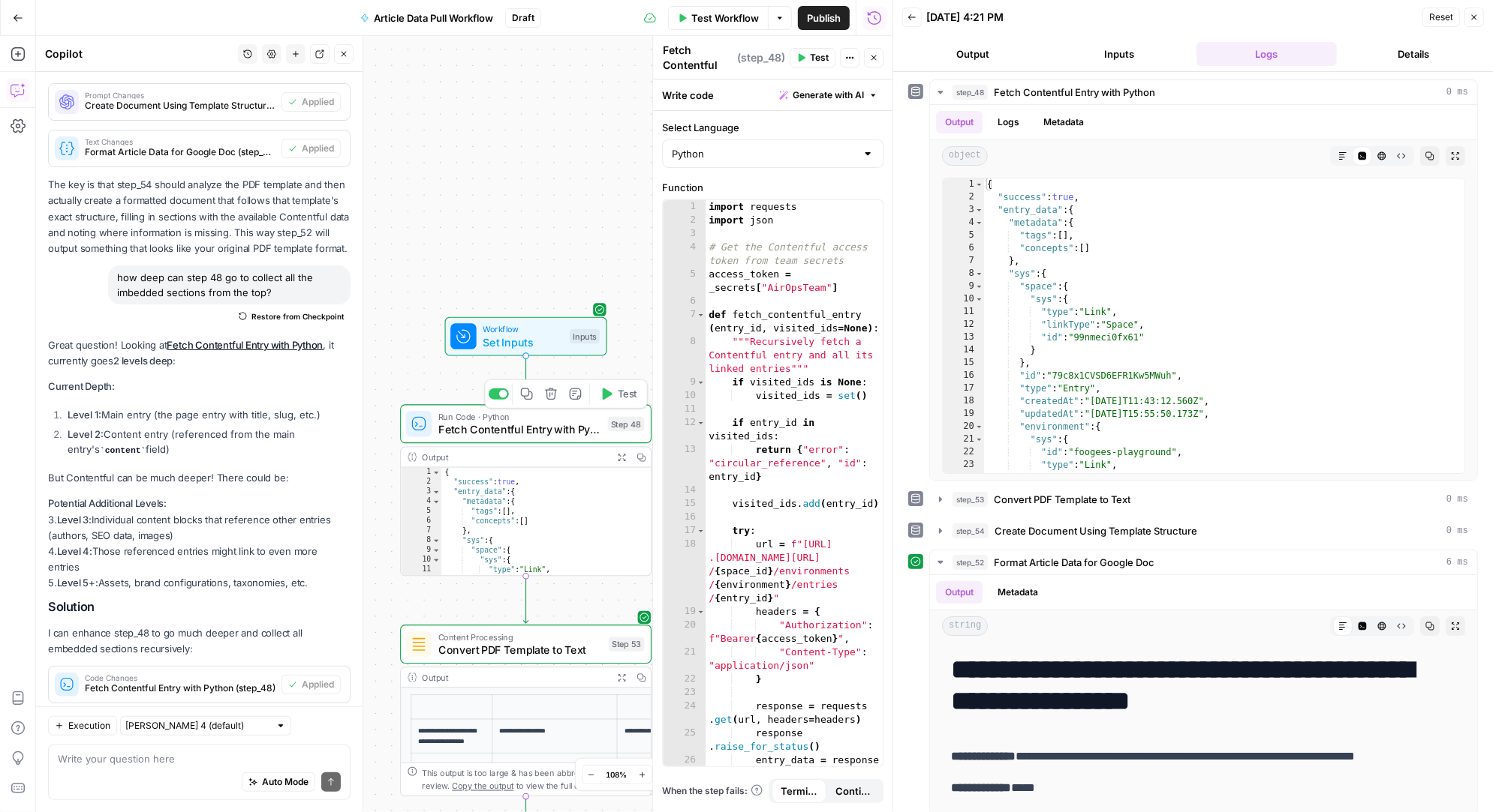
click at [609, 392] on icon "button" at bounding box center [607, 394] width 9 height 12
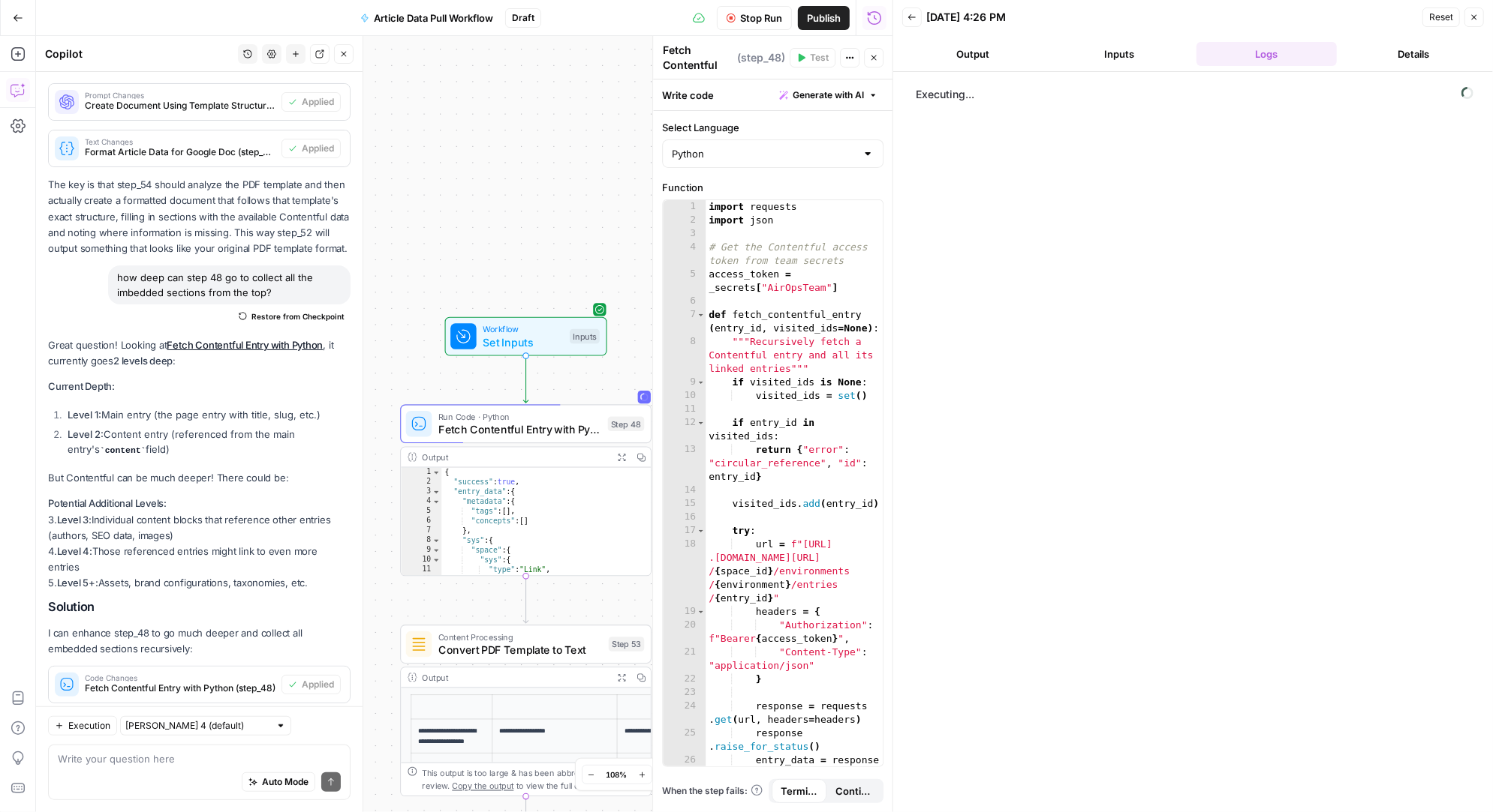
click at [1107, 47] on button "Inputs" at bounding box center [1120, 54] width 141 height 24
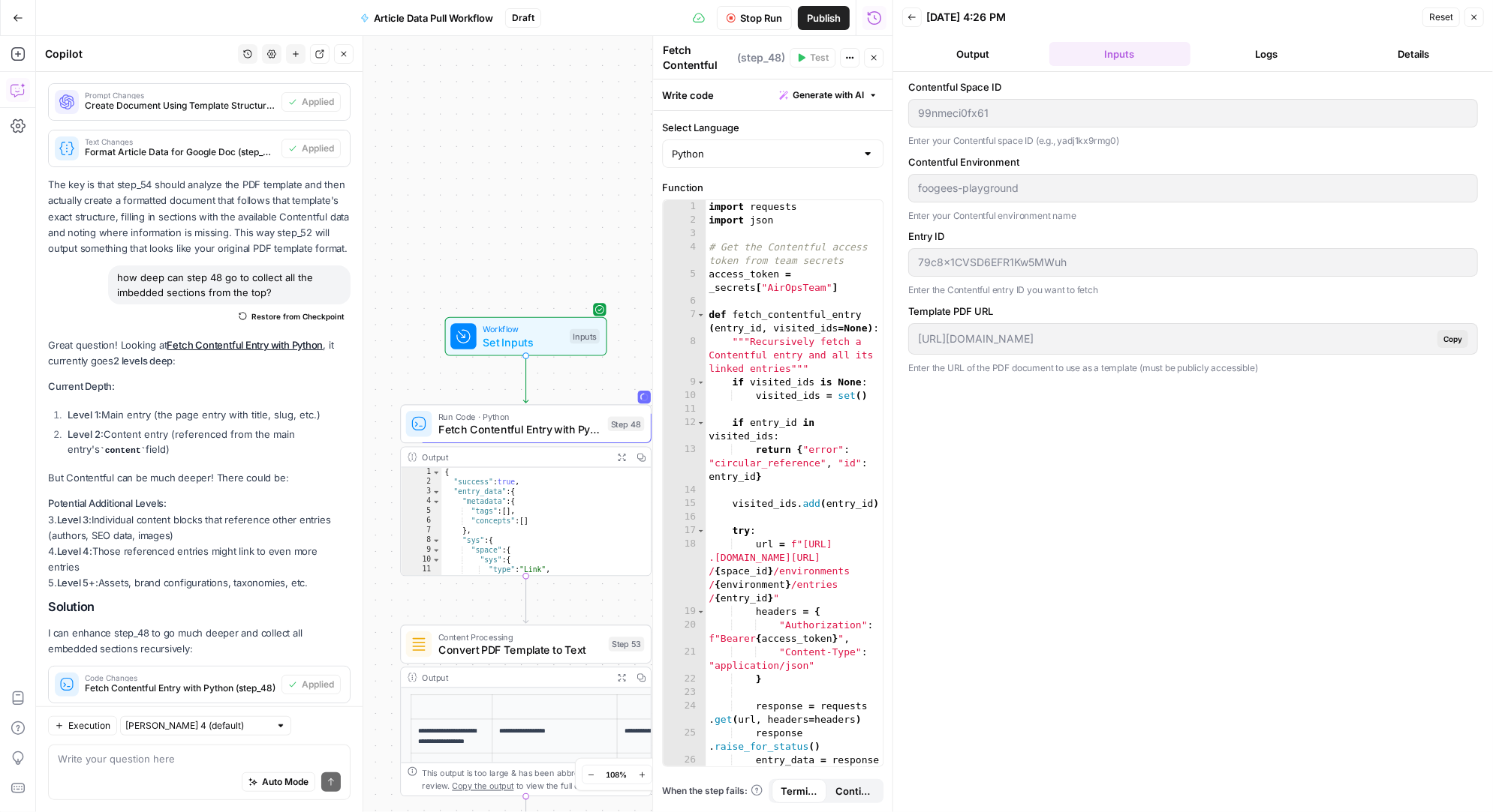
click at [991, 49] on button "Output" at bounding box center [973, 54] width 141 height 24
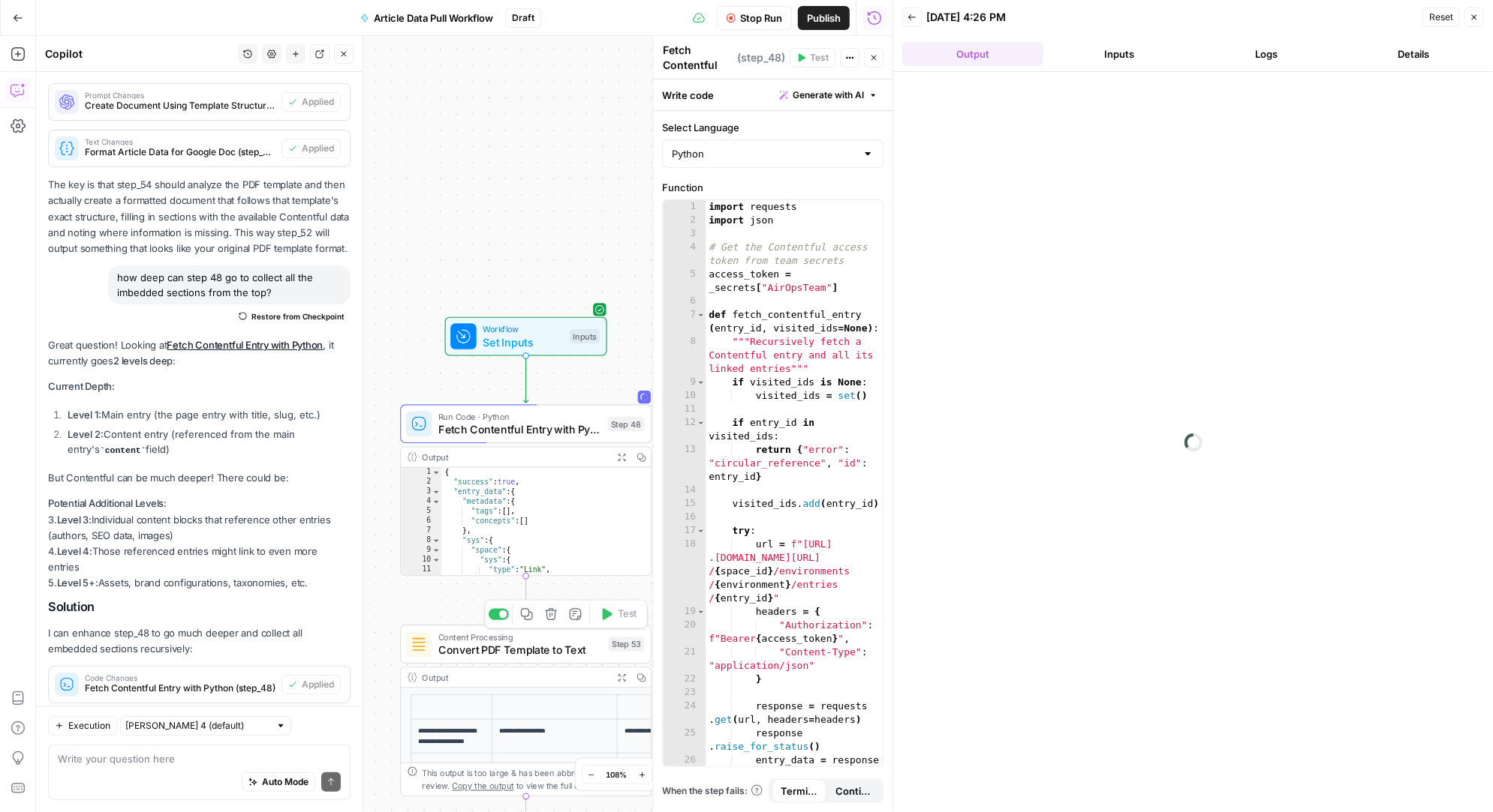
click at [523, 647] on span "Convert PDF Template to Text" at bounding box center [520, 650] width 164 height 16
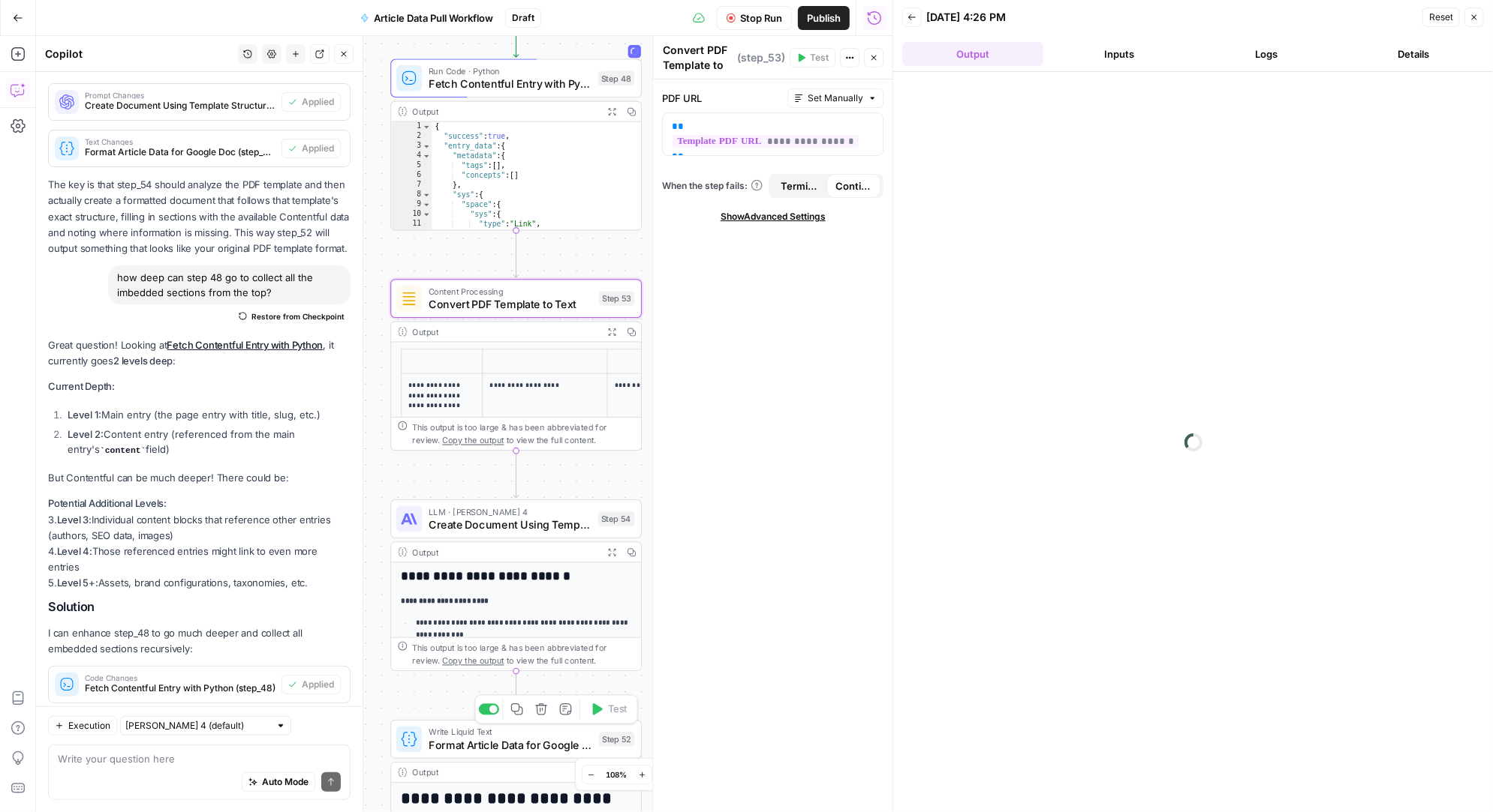
drag, startPoint x: 575, startPoint y: 601, endPoint x: 566, endPoint y: 255, distance: 346.1
click at [566, 255] on div "Workflow Set Inputs Inputs Run Code · Python Fetch Contentful Entry with Python…" at bounding box center [464, 424] width 857 height 776
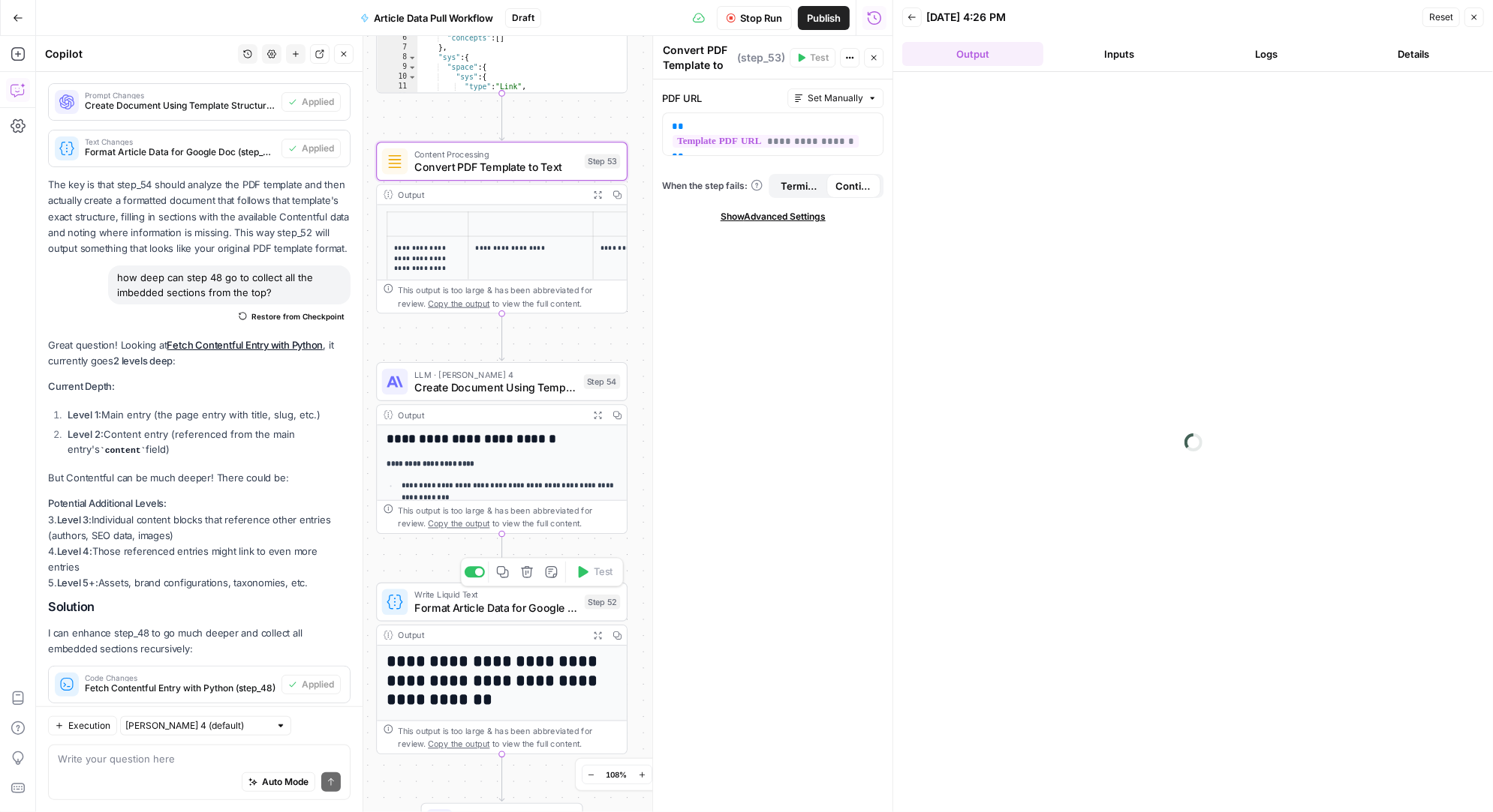
drag, startPoint x: 564, startPoint y: 478, endPoint x: 556, endPoint y: 336, distance: 142.2
click at [556, 336] on div "Workflow Set Inputs Inputs Run Code · Python Fetch Contentful Entry with Python…" at bounding box center [464, 424] width 857 height 776
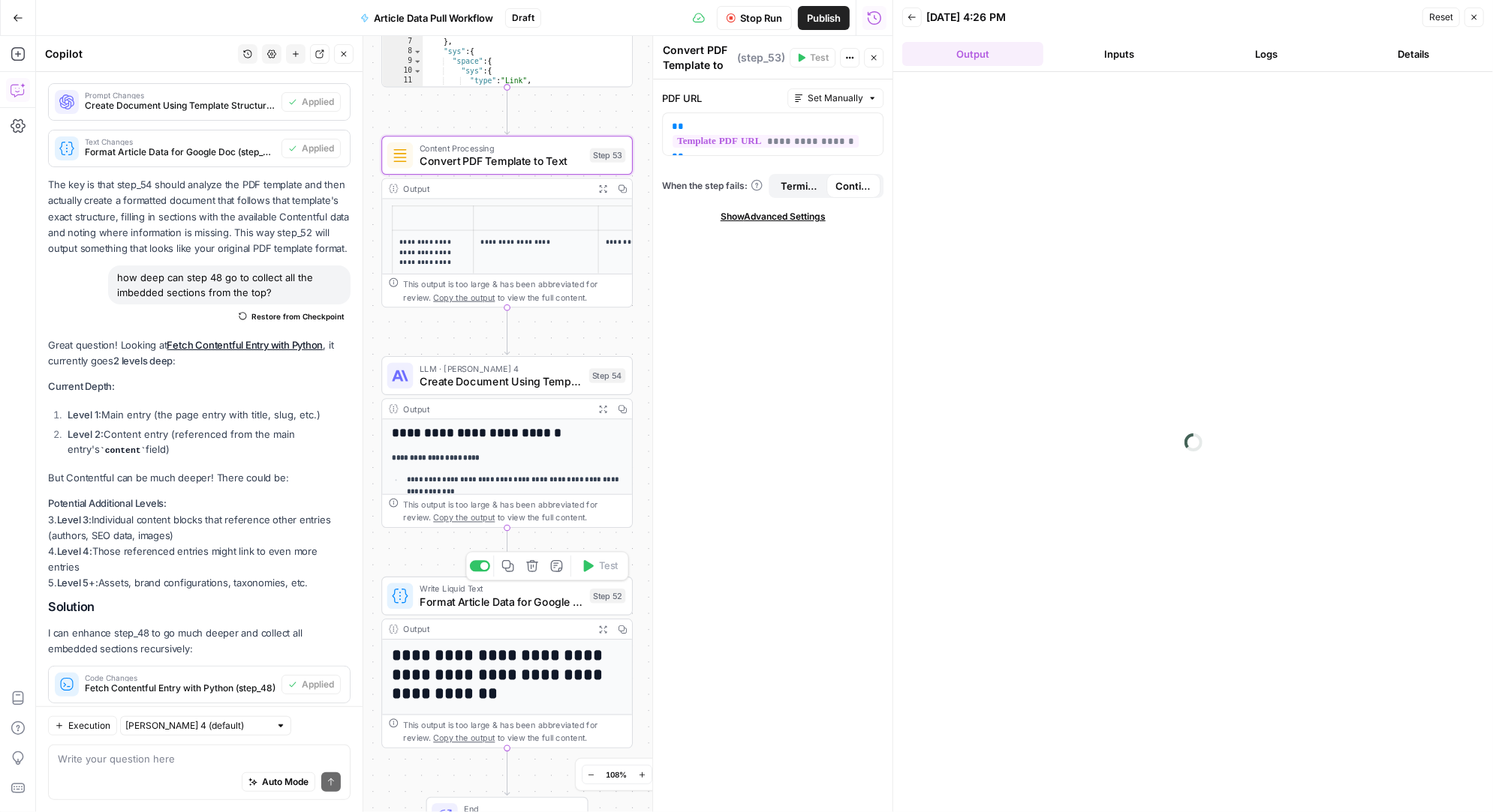
click at [534, 449] on div "**********" at bounding box center [507, 652] width 250 height 465
click at [534, 567] on icon "button" at bounding box center [532, 567] width 12 height 12
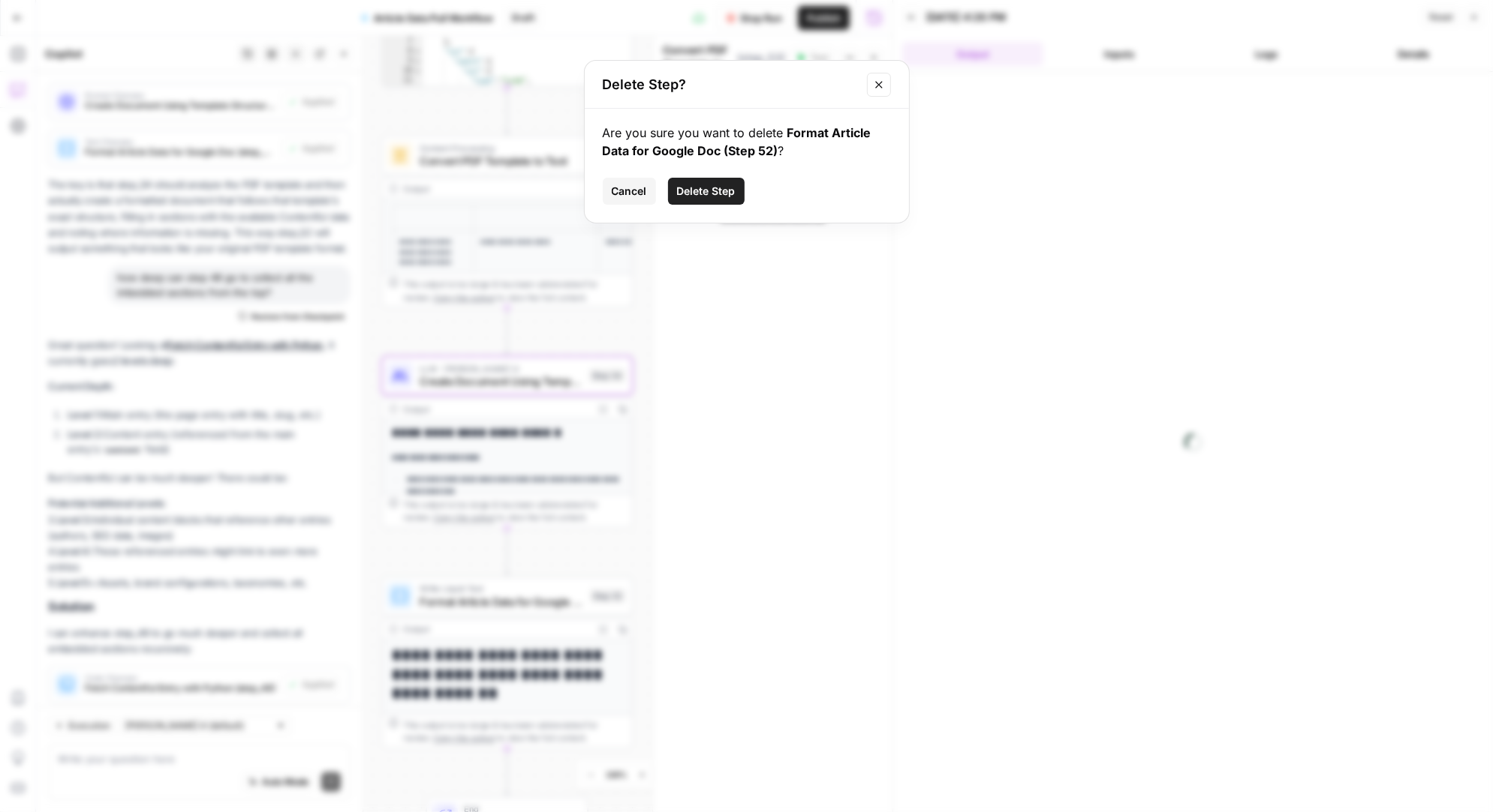
drag, startPoint x: 729, startPoint y: 194, endPoint x: 631, endPoint y: 214, distance: 100.0
click at [631, 214] on div "Are you sure you want to delete Format Article Data for Google Doc (Step 52) ? …" at bounding box center [747, 166] width 325 height 114
click at [632, 200] on button "Cancel" at bounding box center [629, 191] width 54 height 27
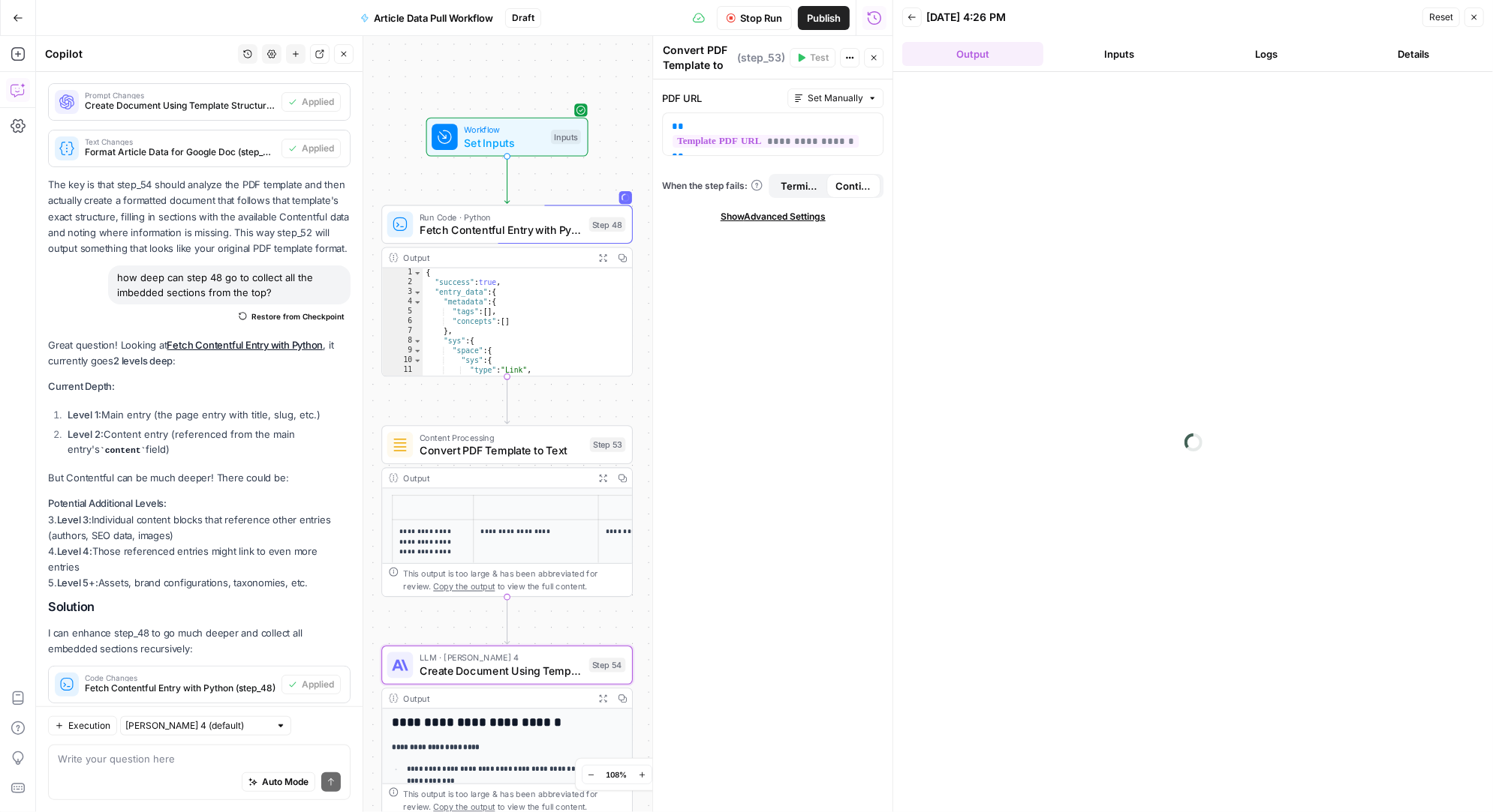
drag, startPoint x: 561, startPoint y: 110, endPoint x: 561, endPoint y: 399, distance: 289.0
click at [561, 399] on div "Workflow Set Inputs Inputs Run Code · Python Fetch Contentful Entry with Python…" at bounding box center [464, 424] width 857 height 776
click at [753, 10] on span "Stop Run" at bounding box center [761, 18] width 42 height 15
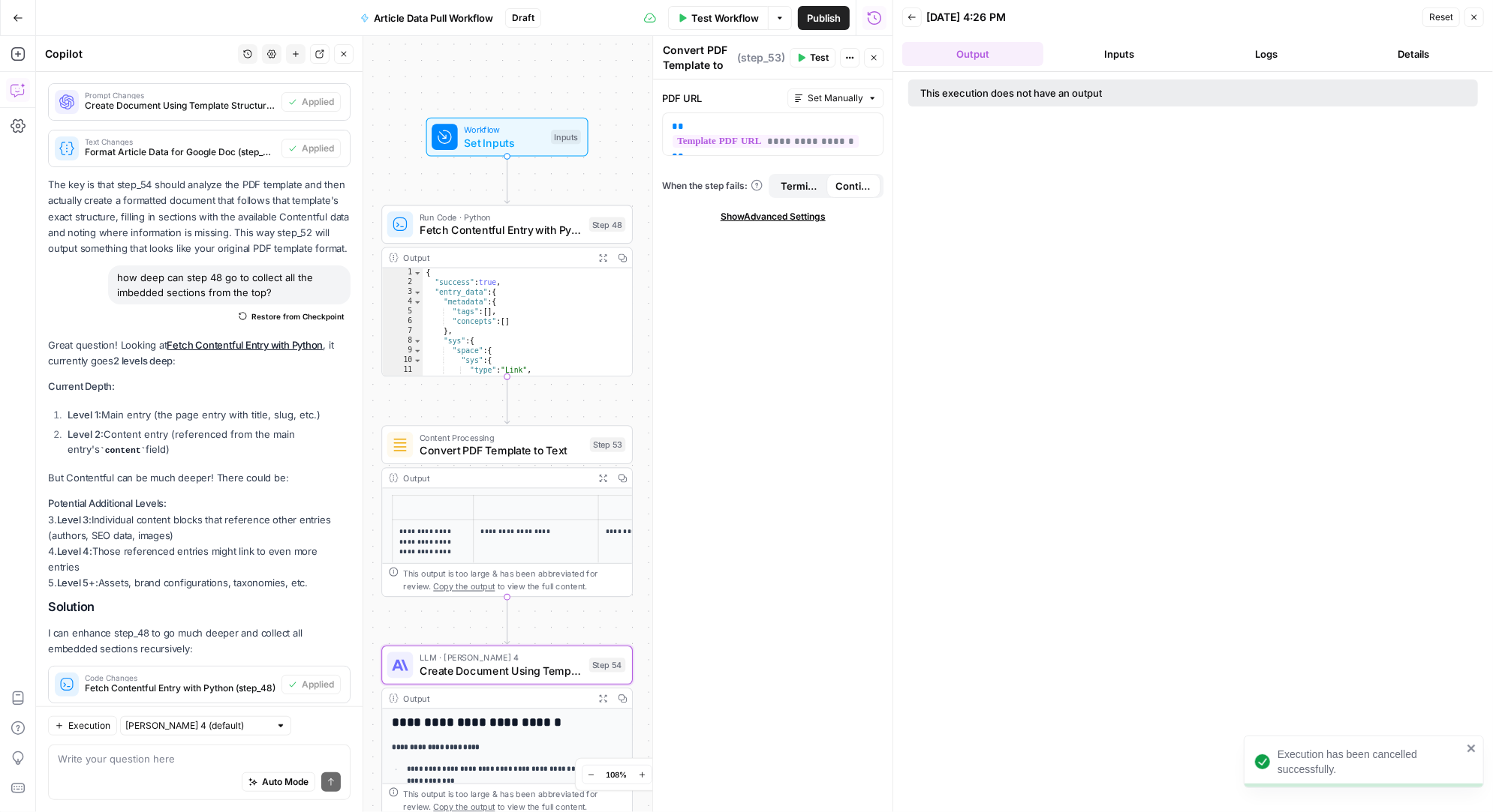
click at [1470, 747] on icon "close" at bounding box center [1471, 748] width 8 height 8
click at [1120, 47] on button "Inputs" at bounding box center [1120, 54] width 141 height 24
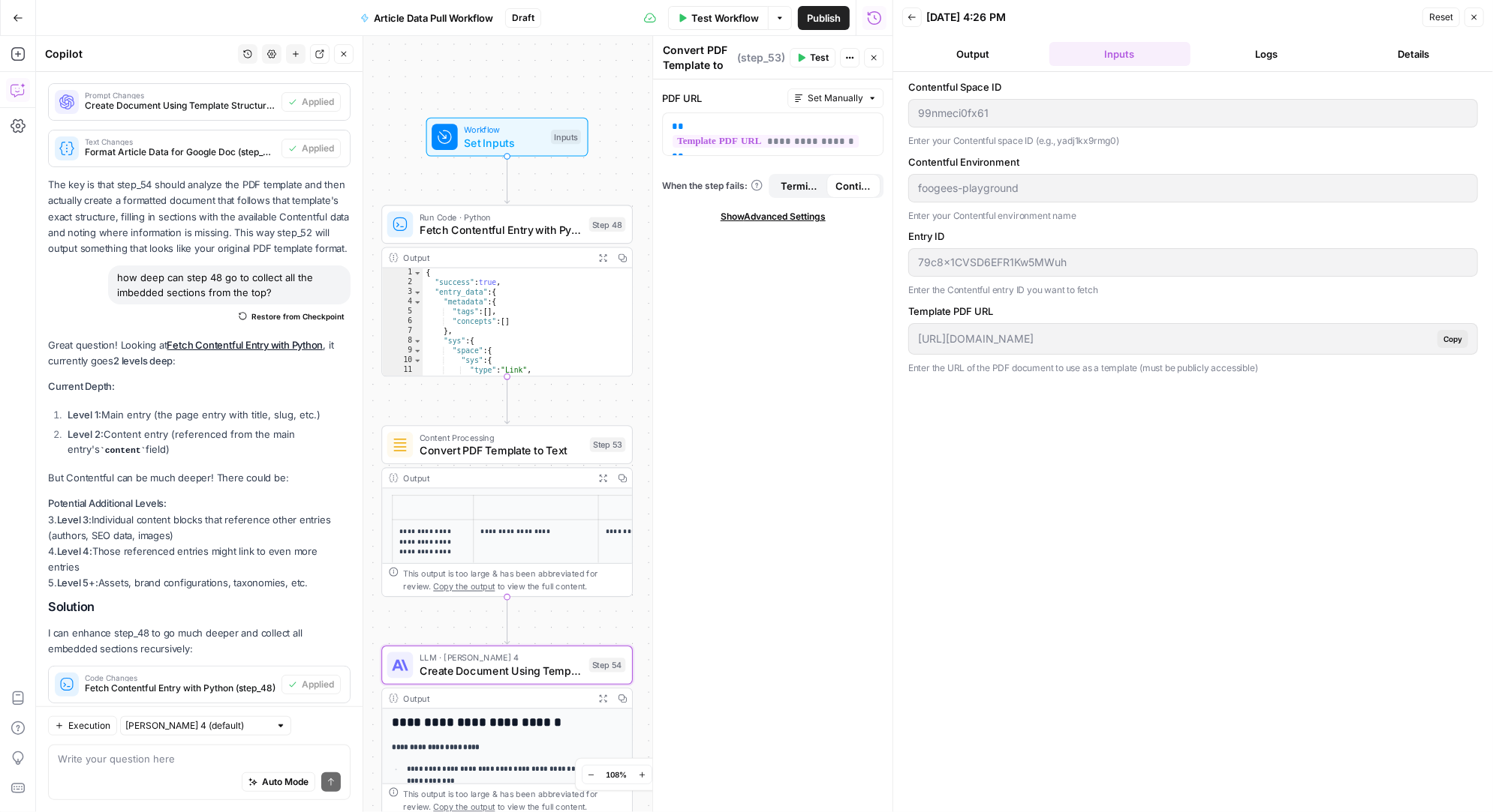
click at [1243, 53] on button "Logs" at bounding box center [1267, 54] width 141 height 24
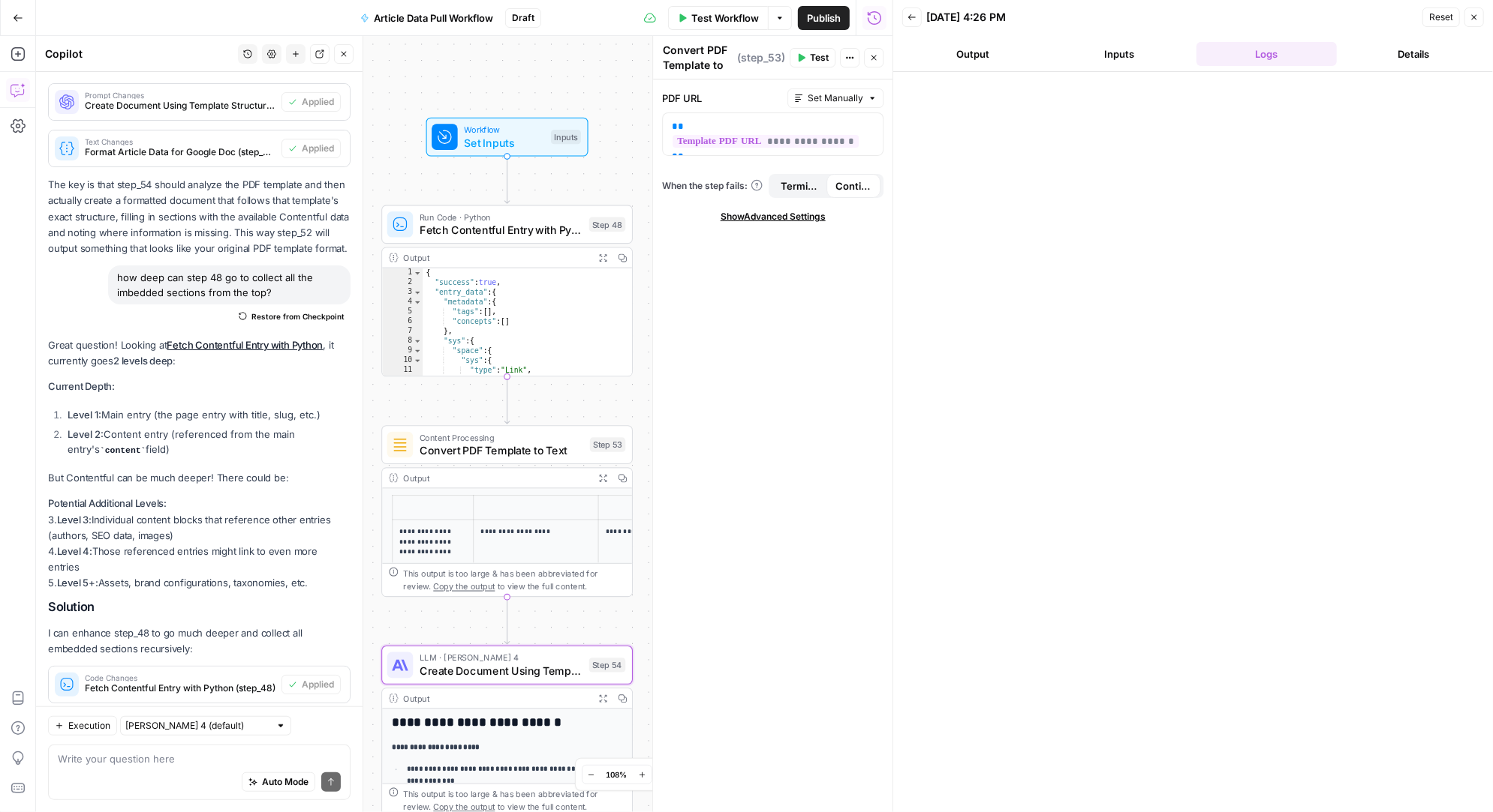
click at [980, 50] on button "Output" at bounding box center [973, 54] width 141 height 24
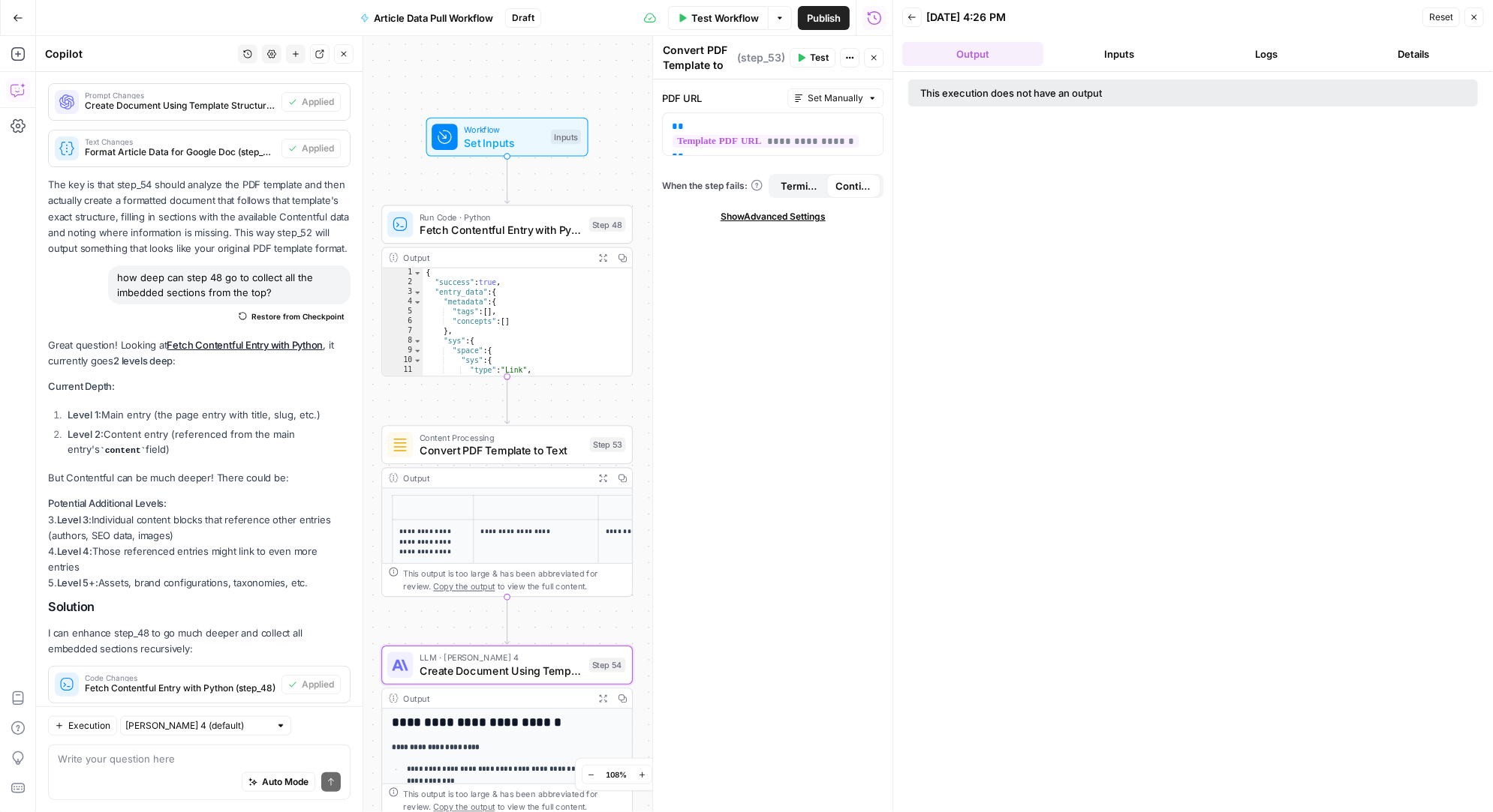
click at [1398, 58] on button "Details" at bounding box center [1413, 54] width 141 height 24
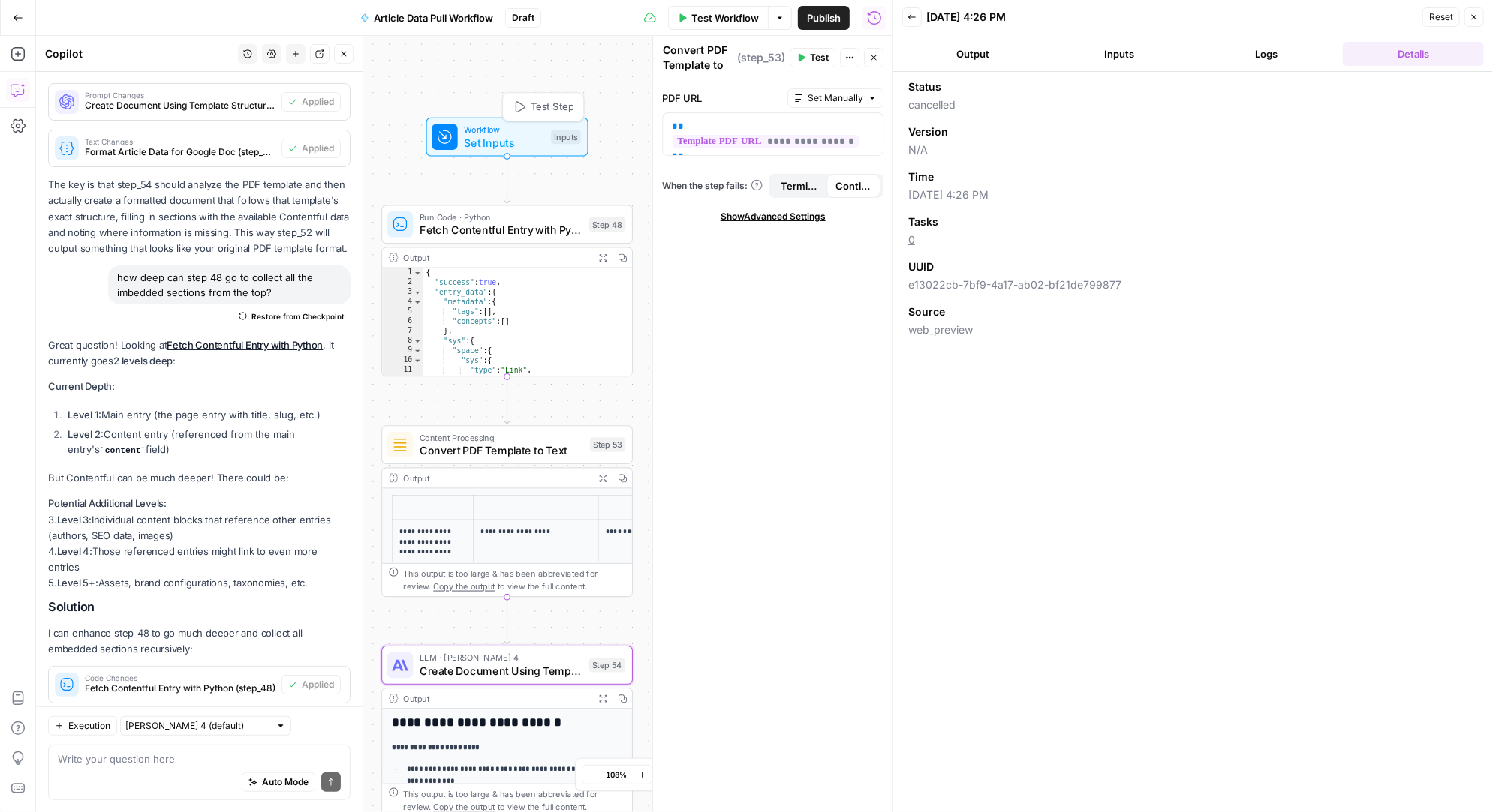
click at [523, 132] on span "Workflow" at bounding box center [504, 129] width 80 height 13
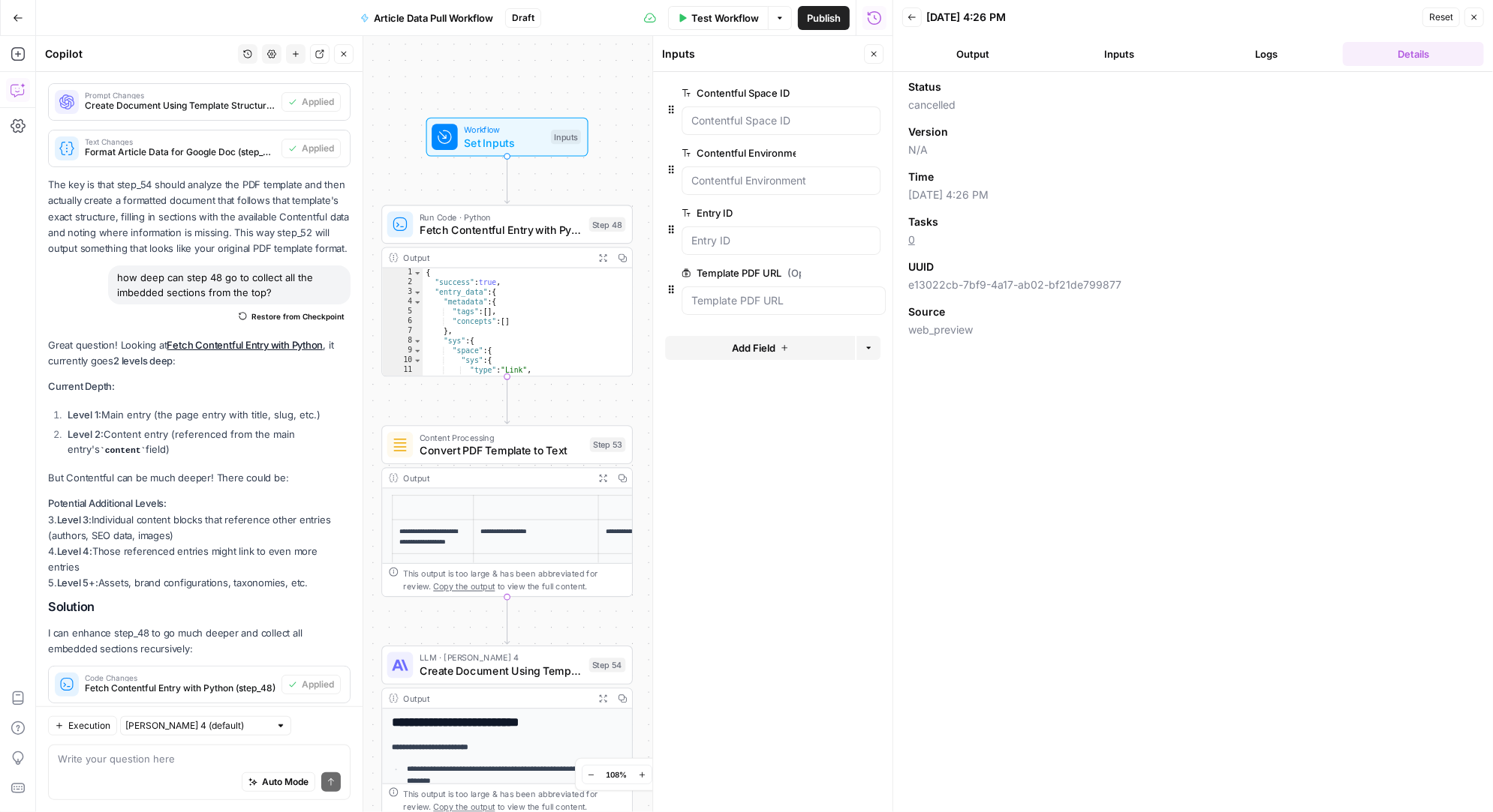
click at [1142, 54] on button "Inputs" at bounding box center [1120, 54] width 141 height 24
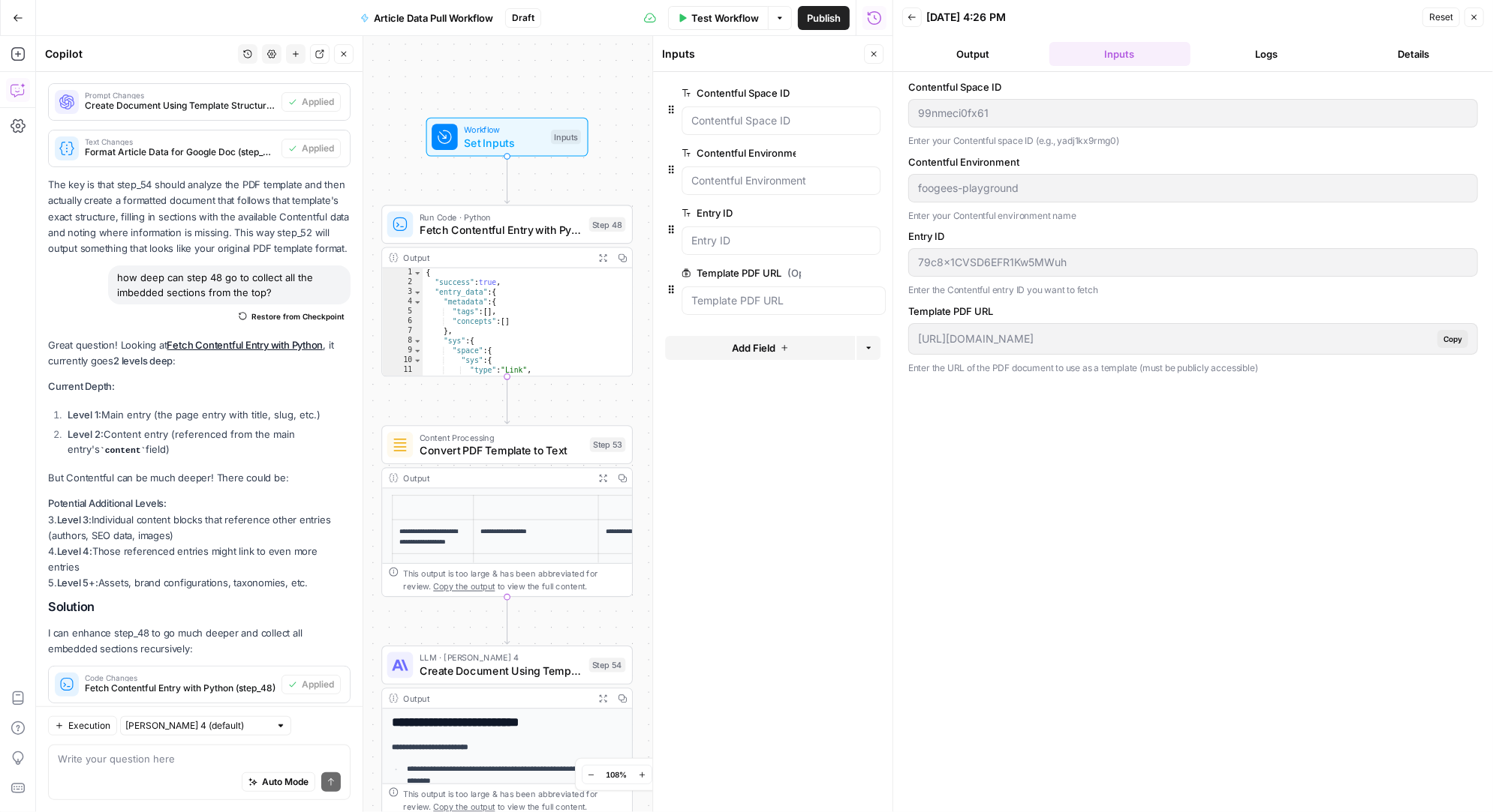
click at [902, 261] on div "Contentful Space ID 99nmeci0fx61 Enter your Contentful space ID (e.g., yadj1kx9…" at bounding box center [1193, 443] width 600 height 741
click at [519, 227] on span "Fetch Contentful Entry with Python" at bounding box center [501, 229] width 163 height 16
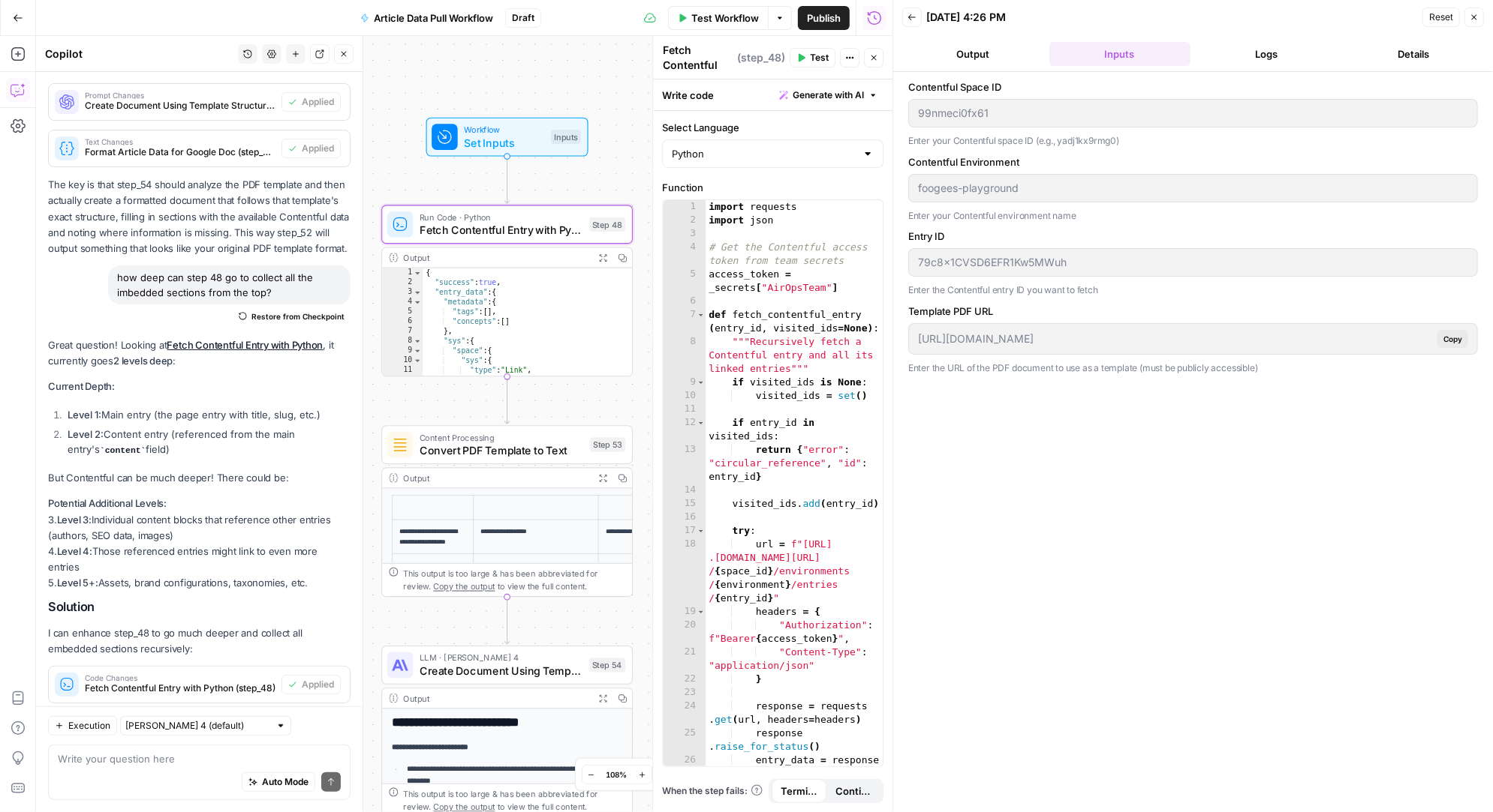
click at [1265, 52] on button "Logs" at bounding box center [1267, 54] width 141 height 24
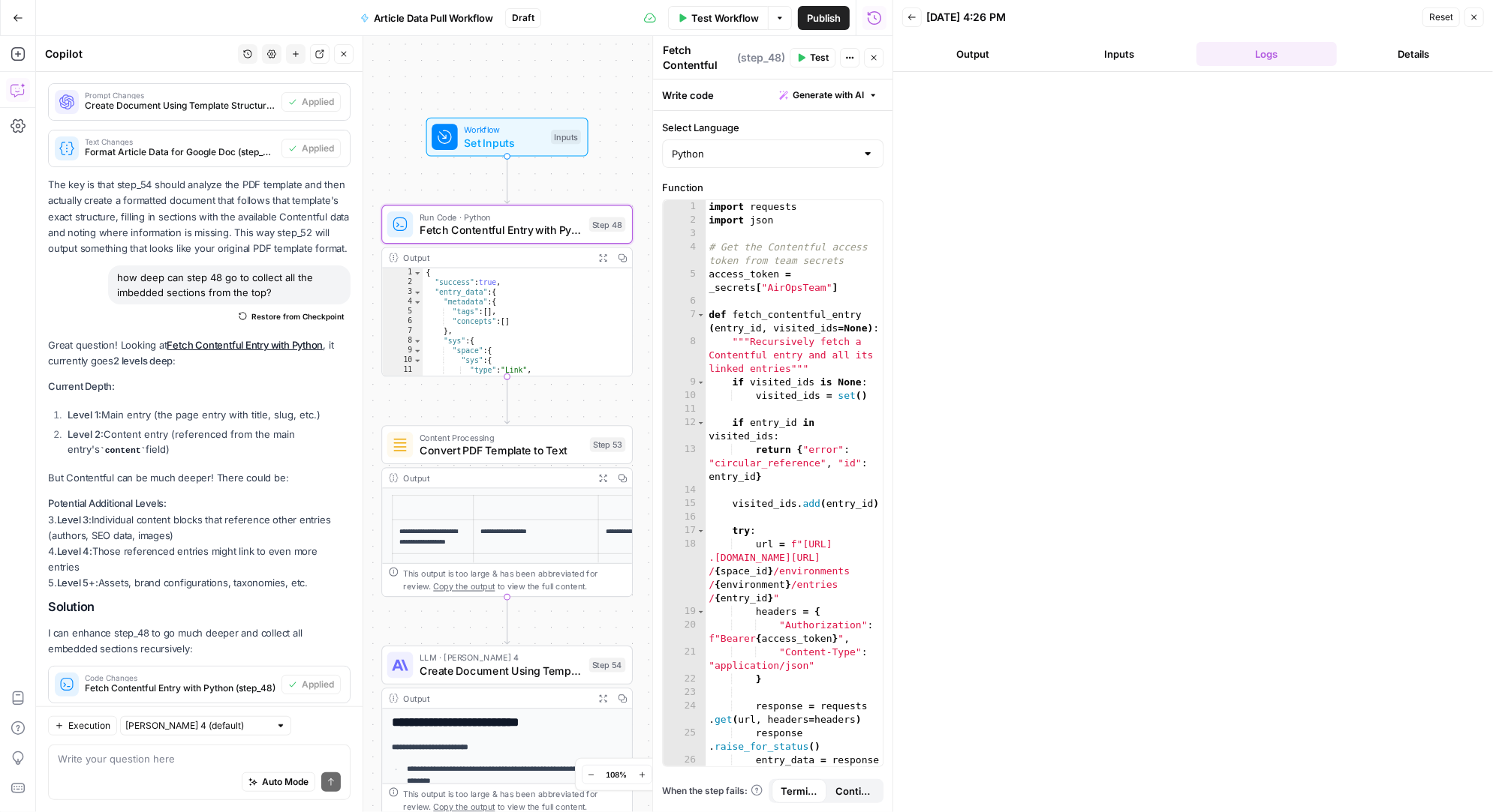
click at [911, 14] on icon "button" at bounding box center [912, 17] width 9 height 9
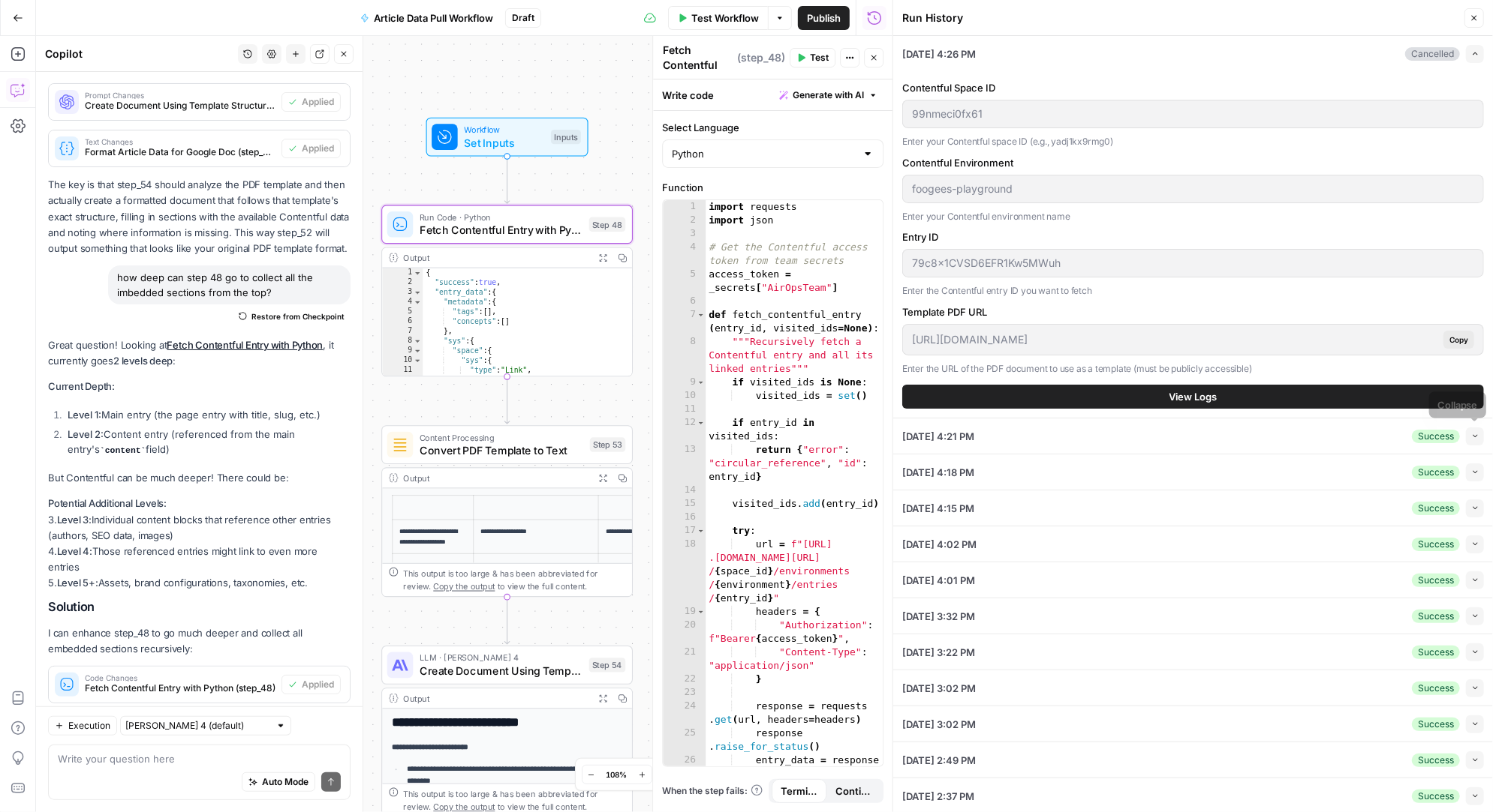
click at [1473, 432] on icon "button" at bounding box center [1475, 437] width 8 height 8
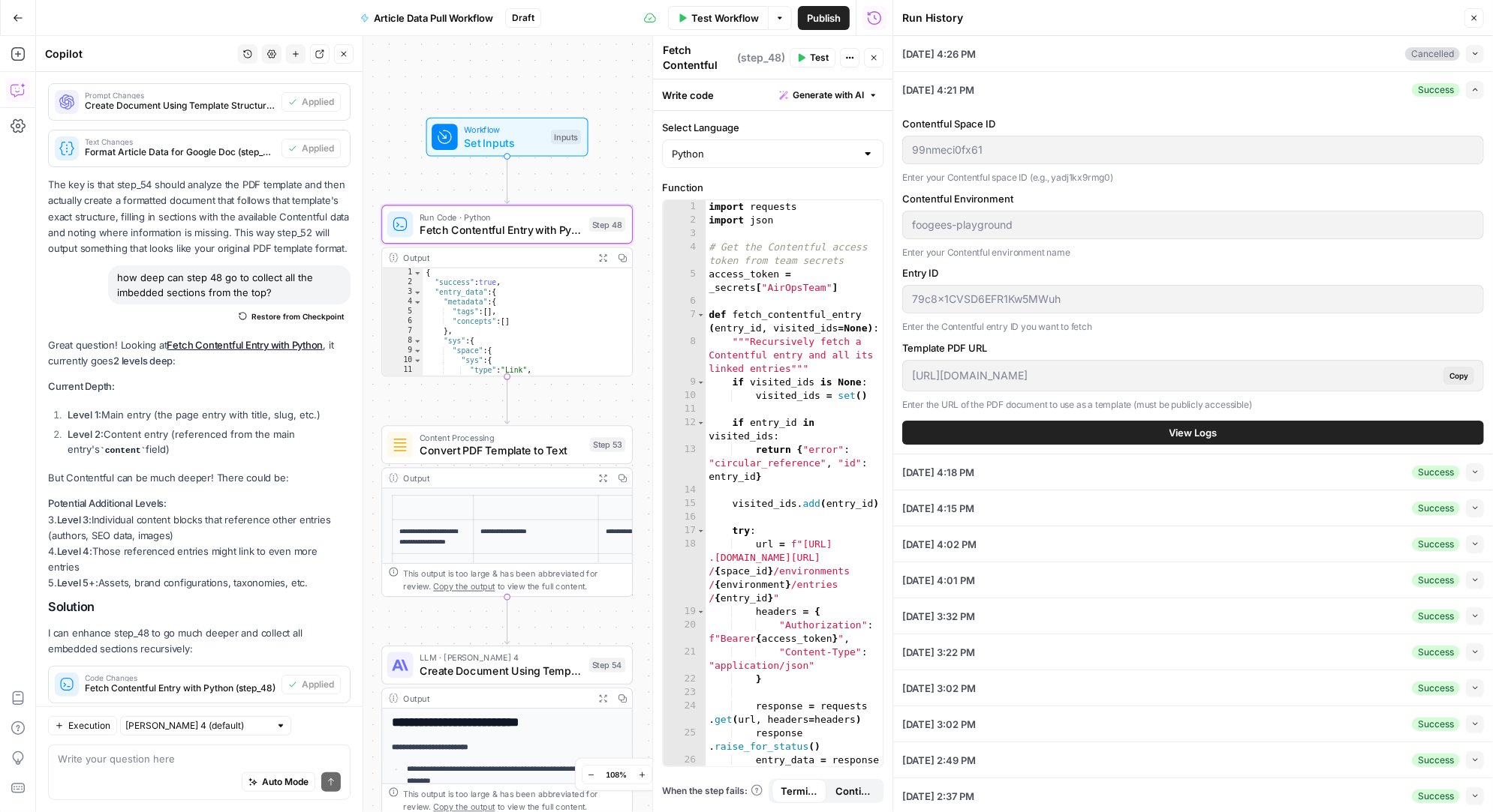
click at [906, 296] on div "79c8x1CVSD6EFR1Kw5MWuh" at bounding box center [1193, 300] width 581 height 29
click at [127, 757] on textarea at bounding box center [199, 759] width 283 height 15
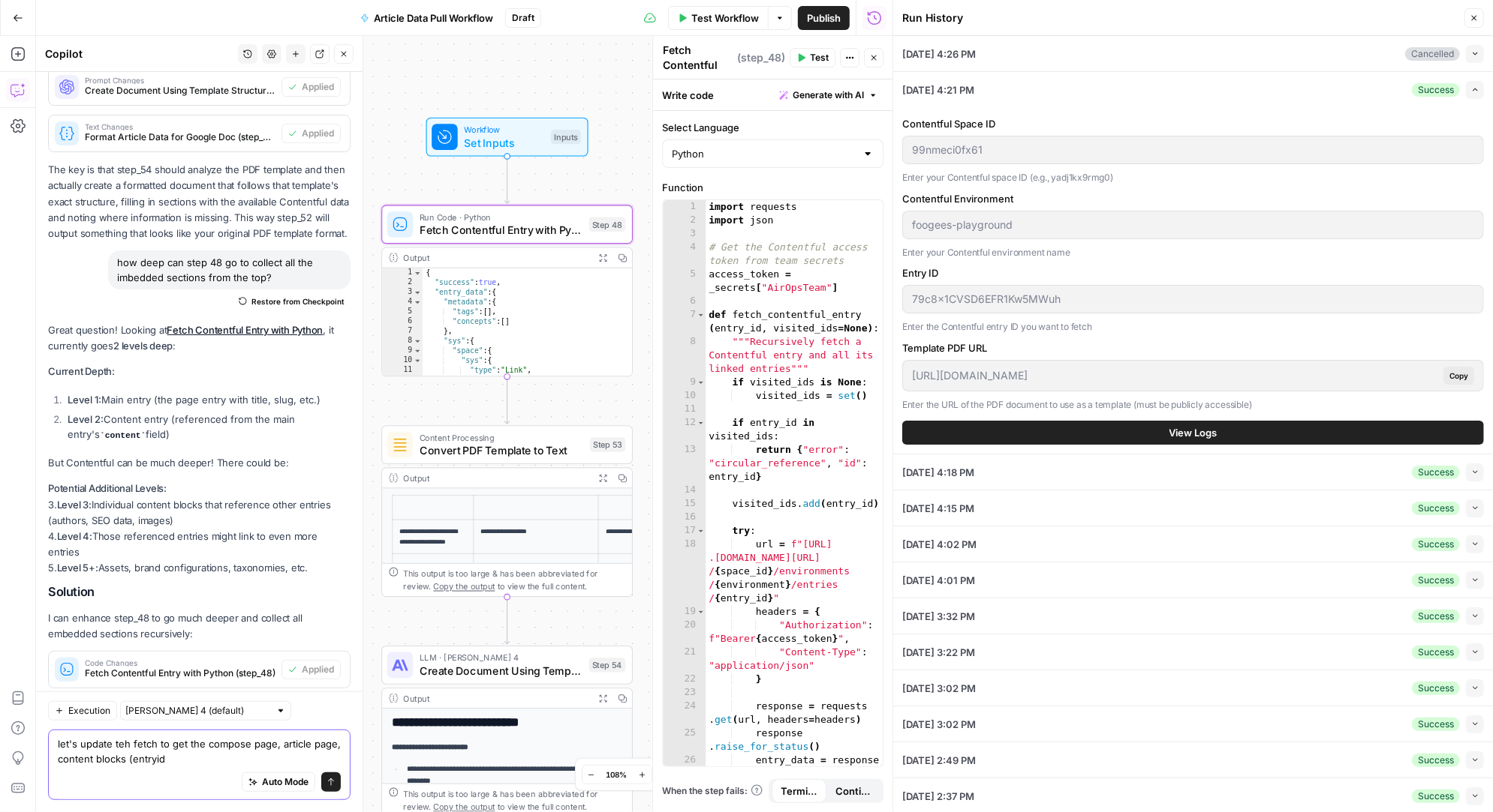
paste textarea "6jkwCU5L0w1RnHZxaZNs9D"
type textarea "let's update teh fetch to get the compose page, article page, content blocks da…"
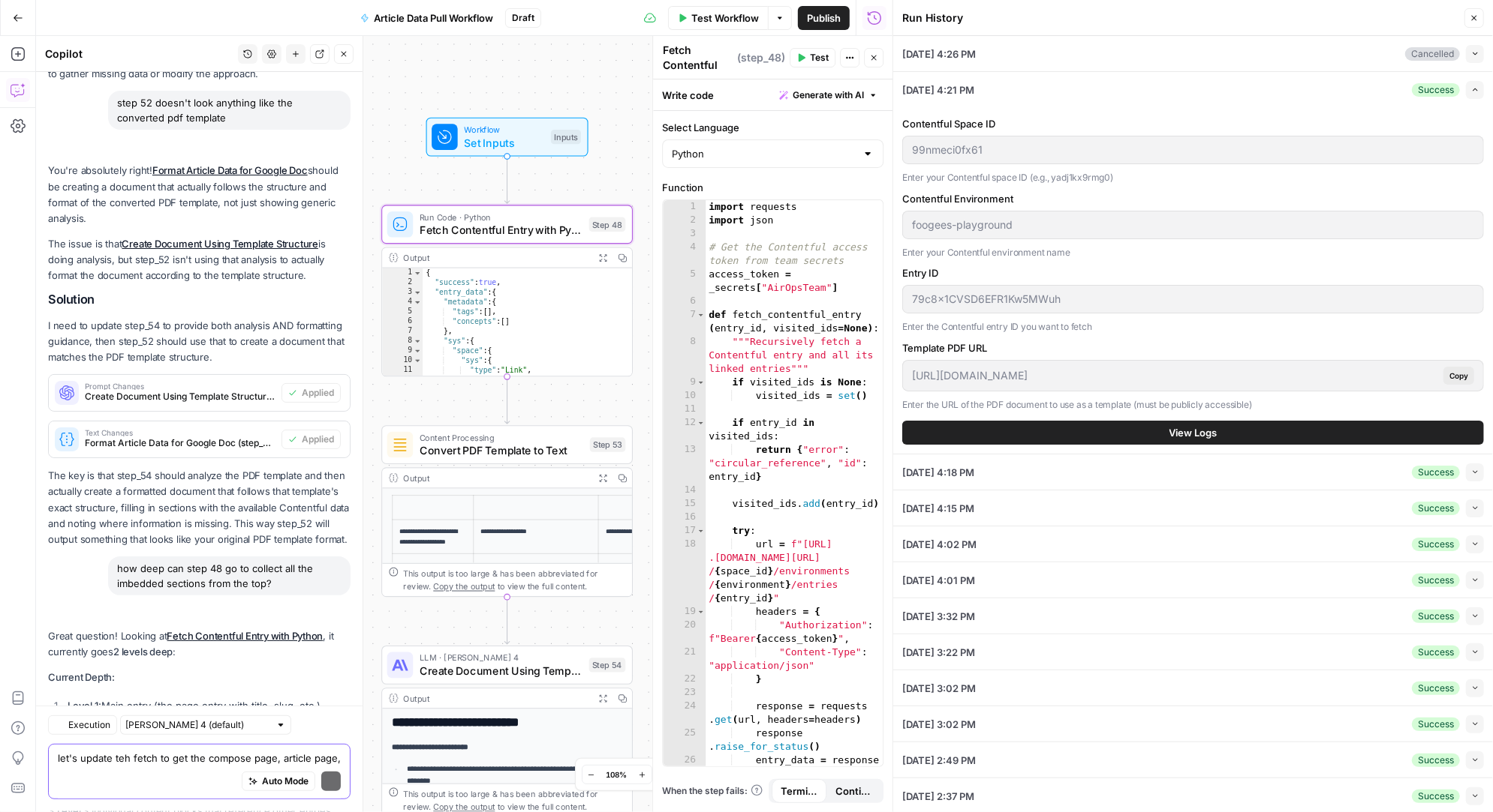
scroll to position [18818, 0]
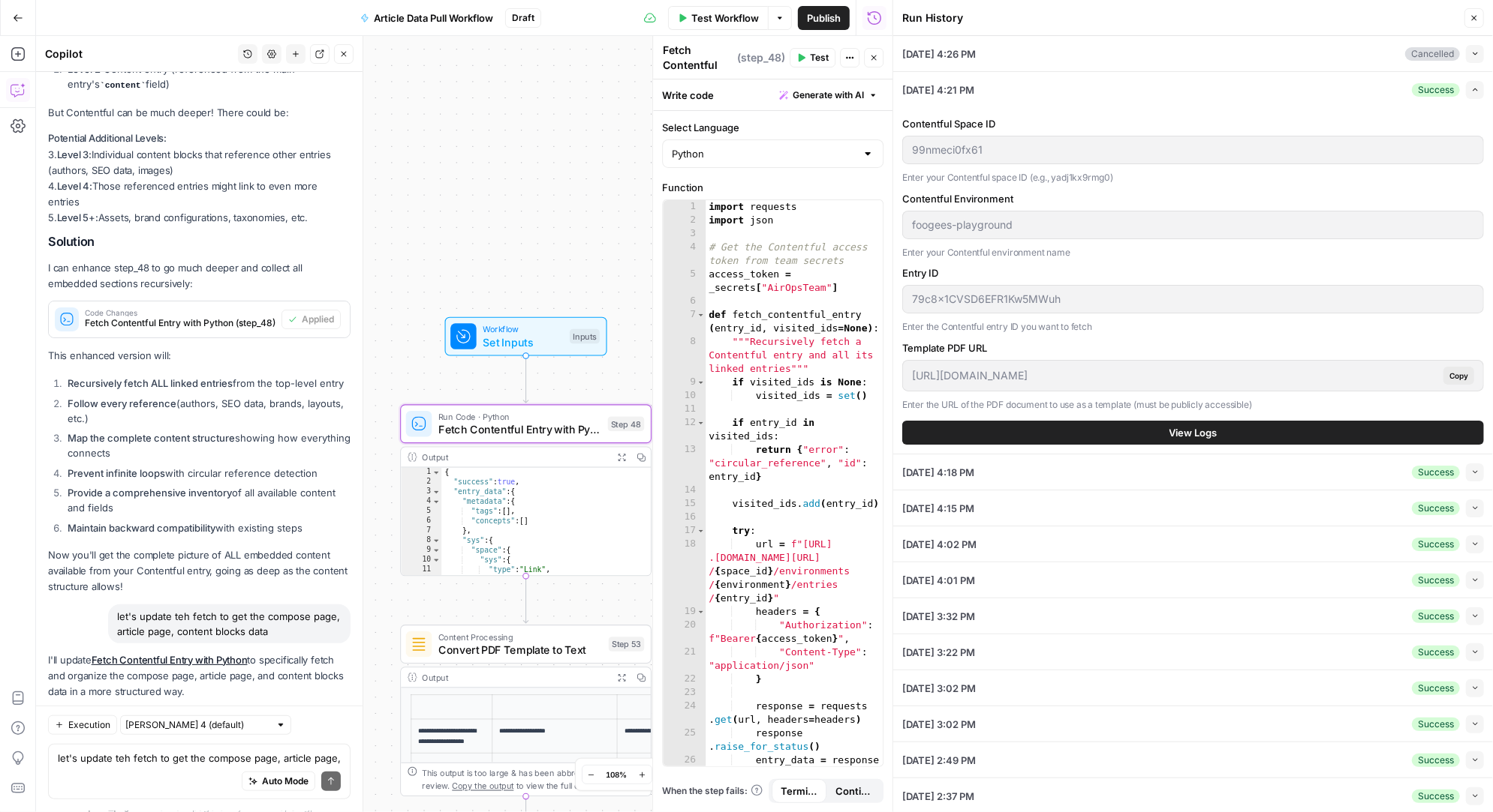
click at [320, 721] on span "Apply" at bounding box center [321, 728] width 25 height 14
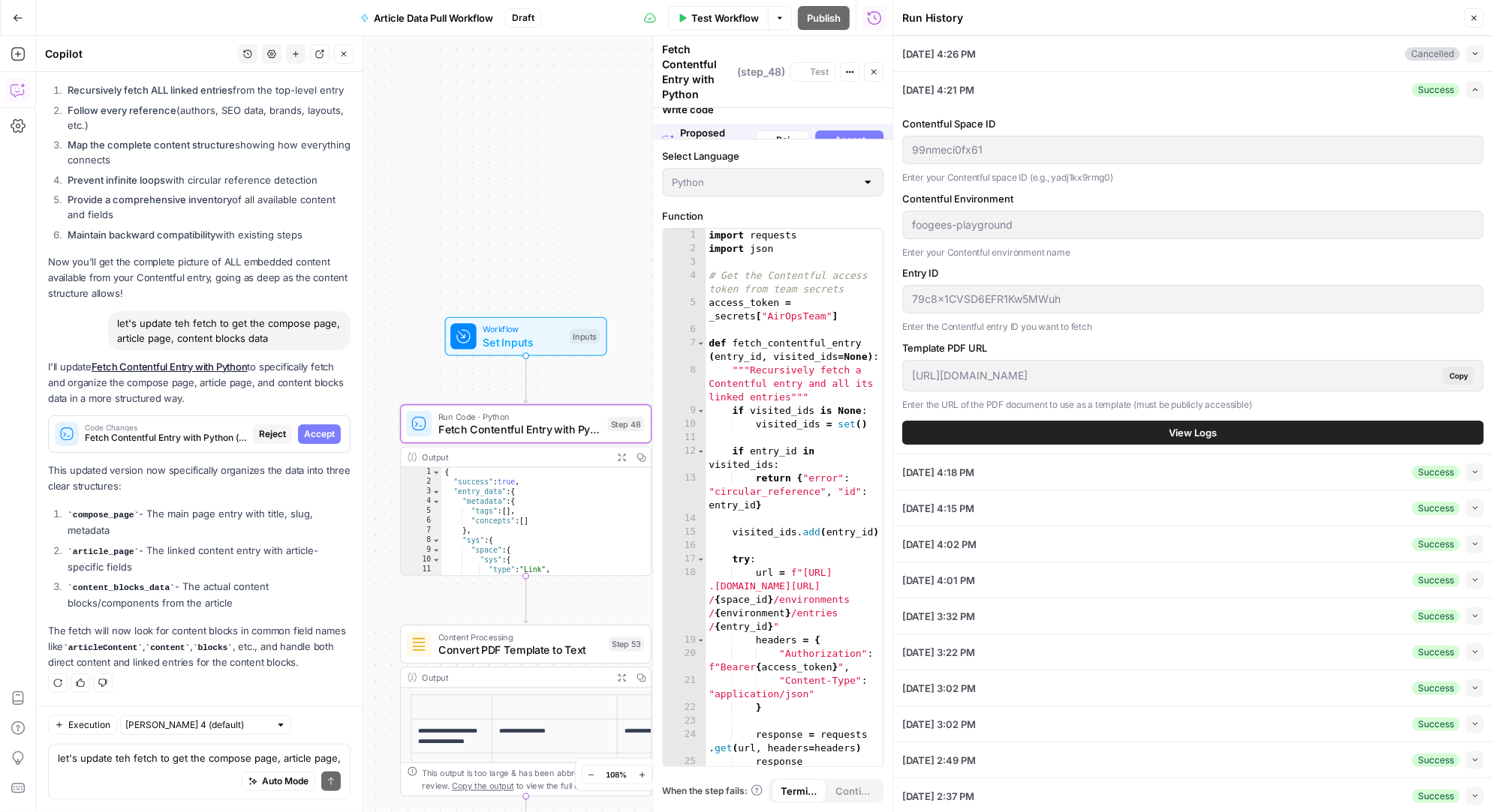
scroll to position [18266, 0]
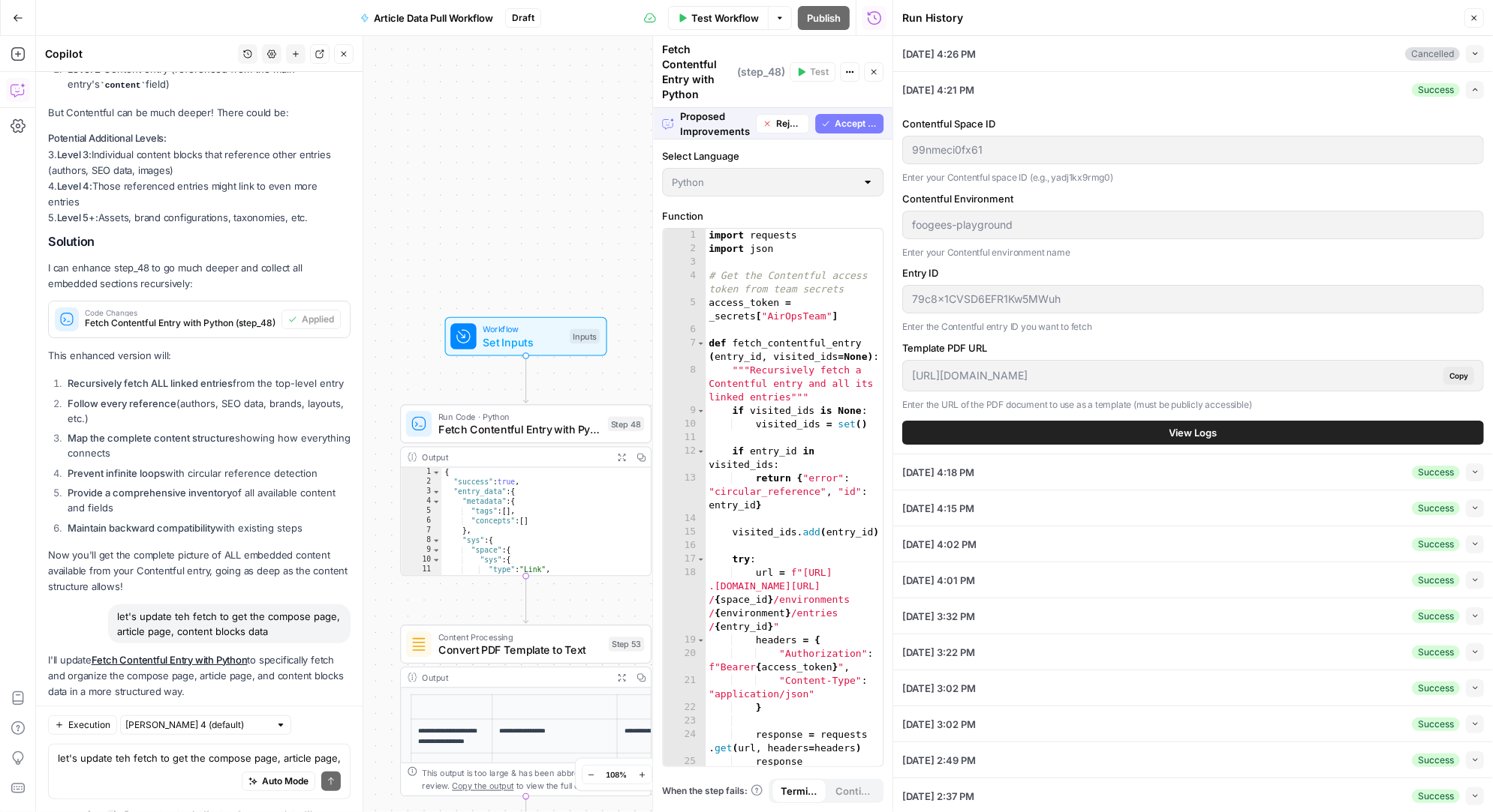
click at [857, 119] on span "Accept All" at bounding box center [856, 124] width 42 height 14
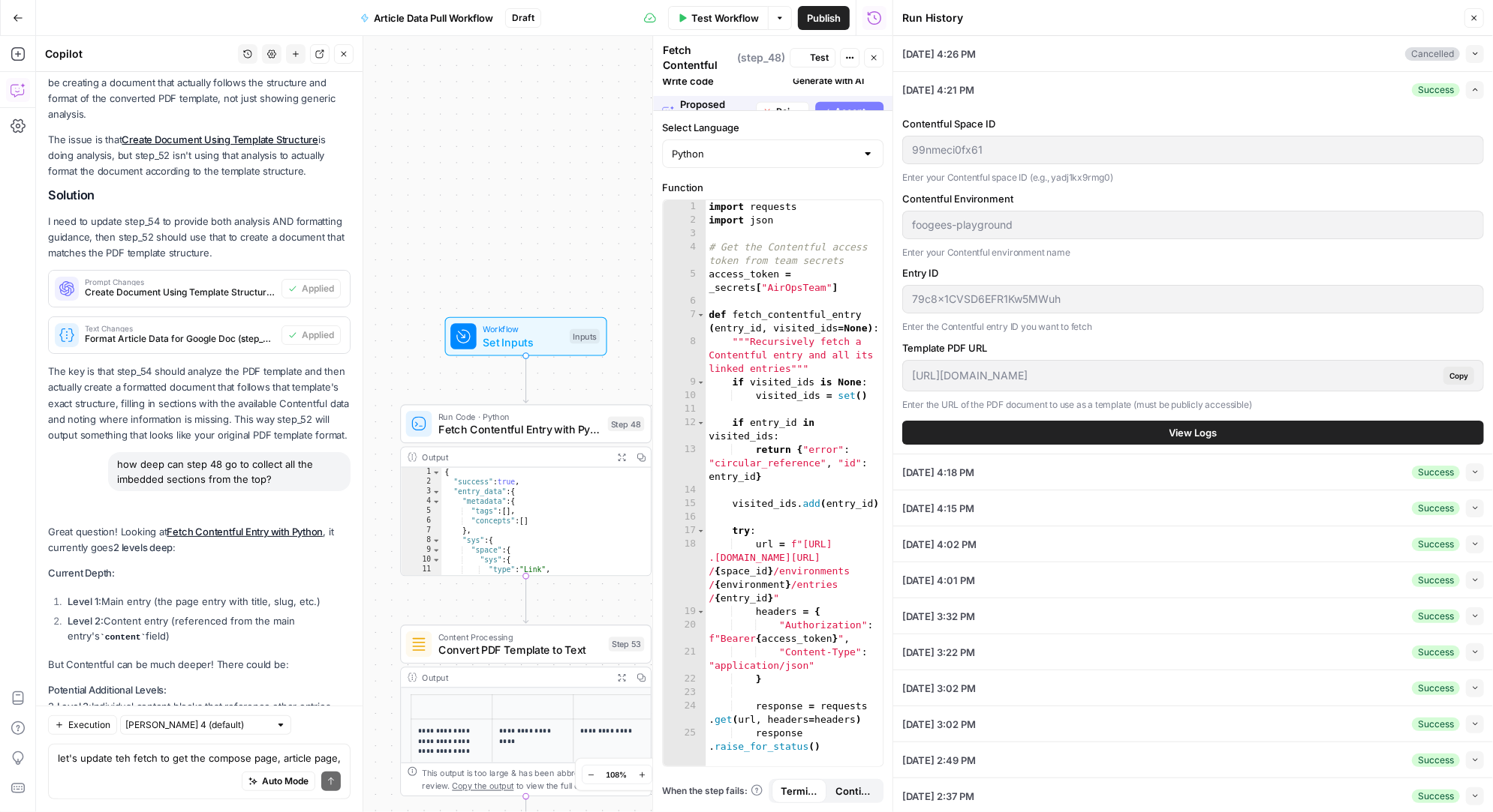
scroll to position [18842, 0]
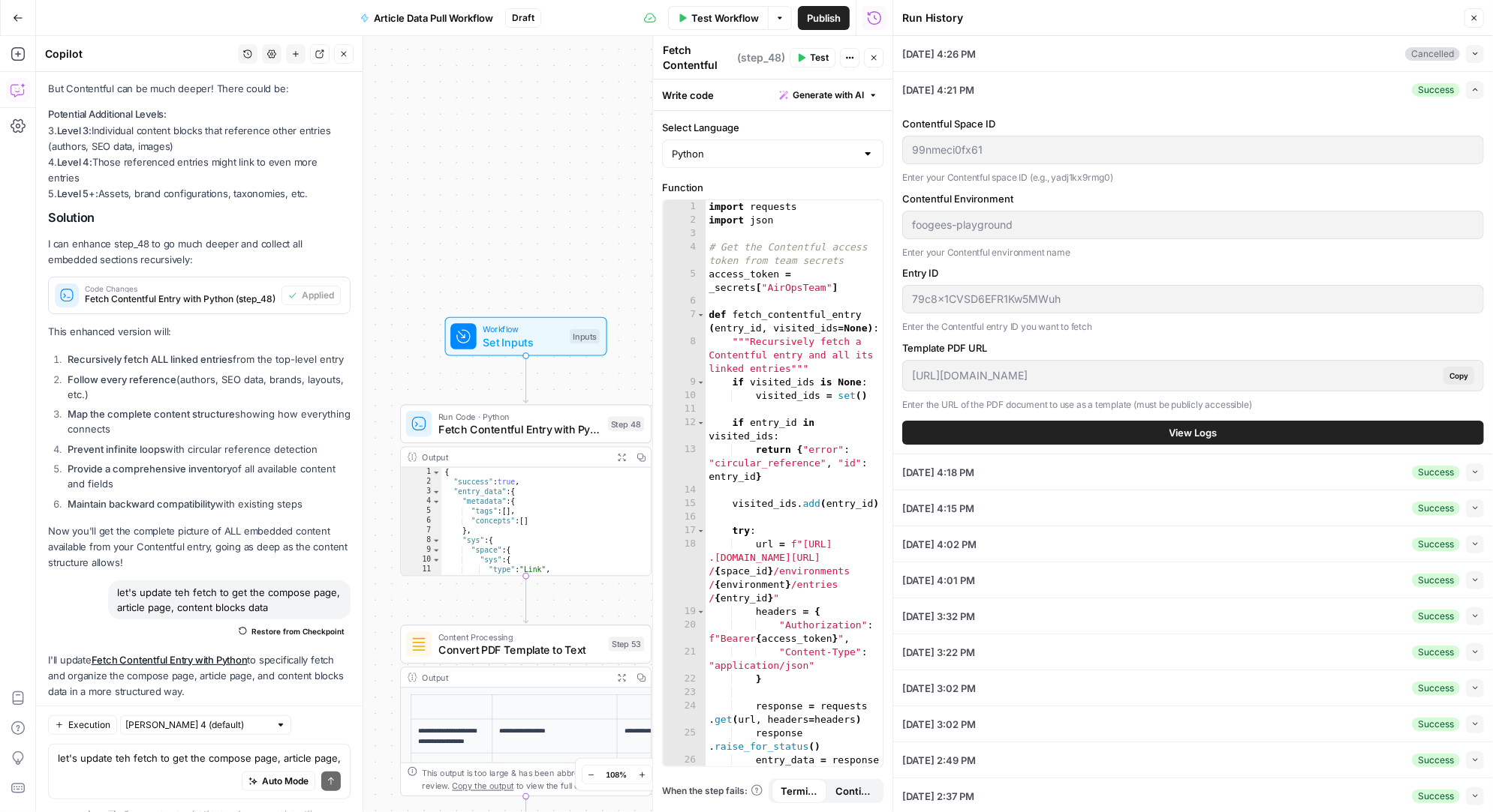
click at [820, 56] on span "Test" at bounding box center [819, 58] width 19 height 14
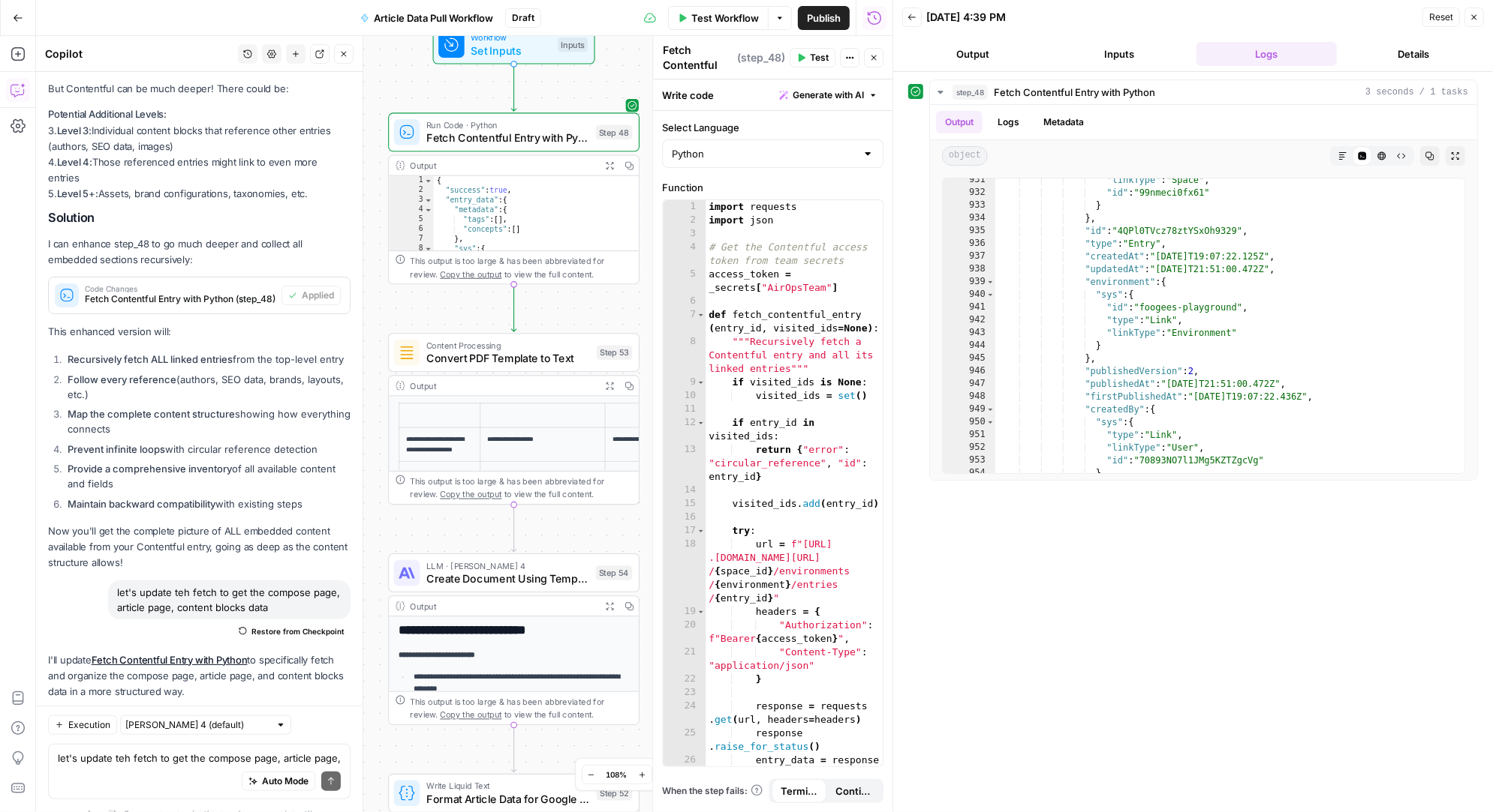
drag, startPoint x: 639, startPoint y: 338, endPoint x: 627, endPoint y: 48, distance: 290.2
click at [627, 48] on div "Workflow Set Inputs Inputs" at bounding box center [514, 45] width 252 height 39
click at [144, 769] on div "Auto Mode Send" at bounding box center [199, 783] width 283 height 33
type textarea "after step 53, create a blank template"
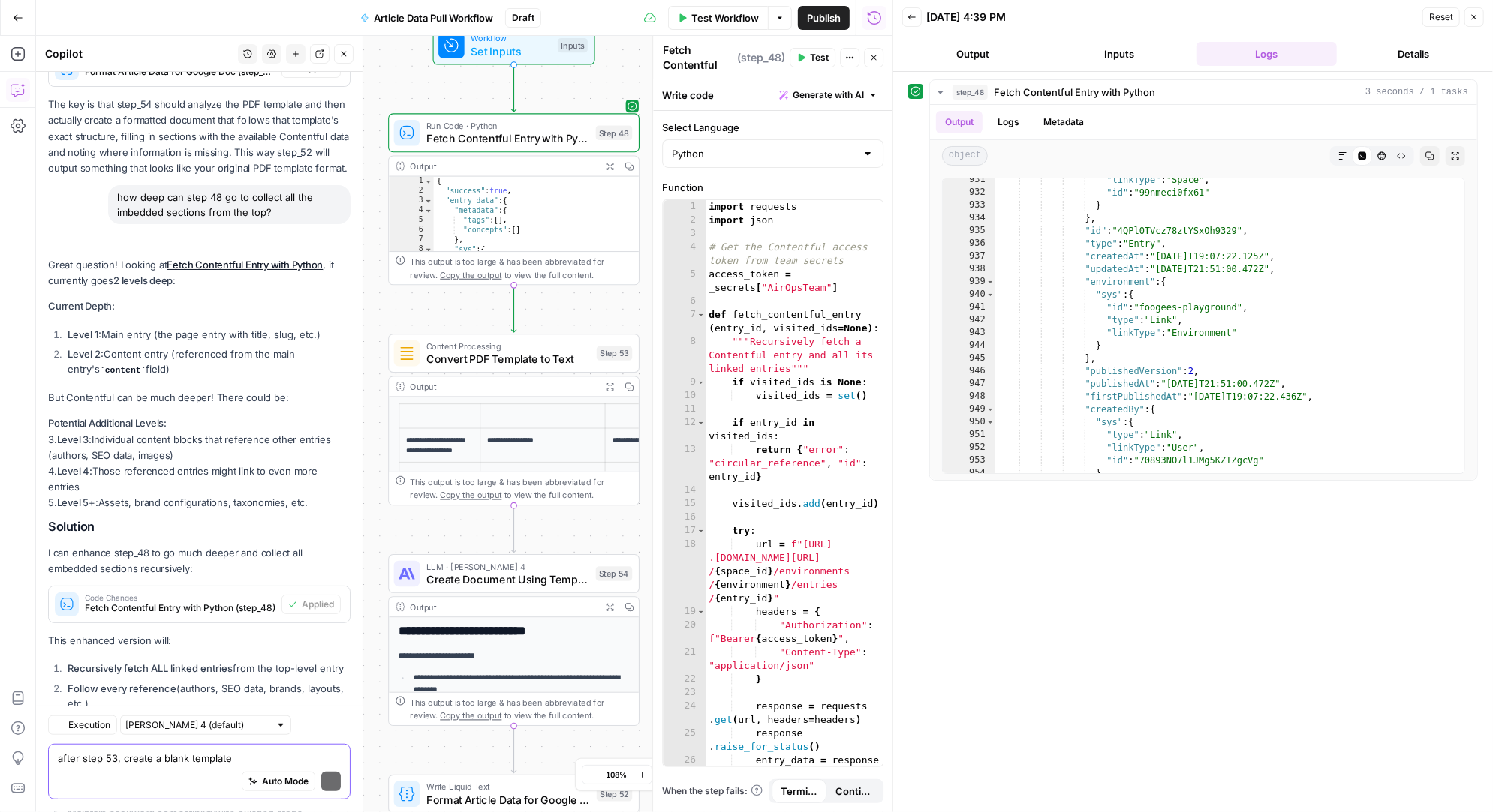
scroll to position [19219, 0]
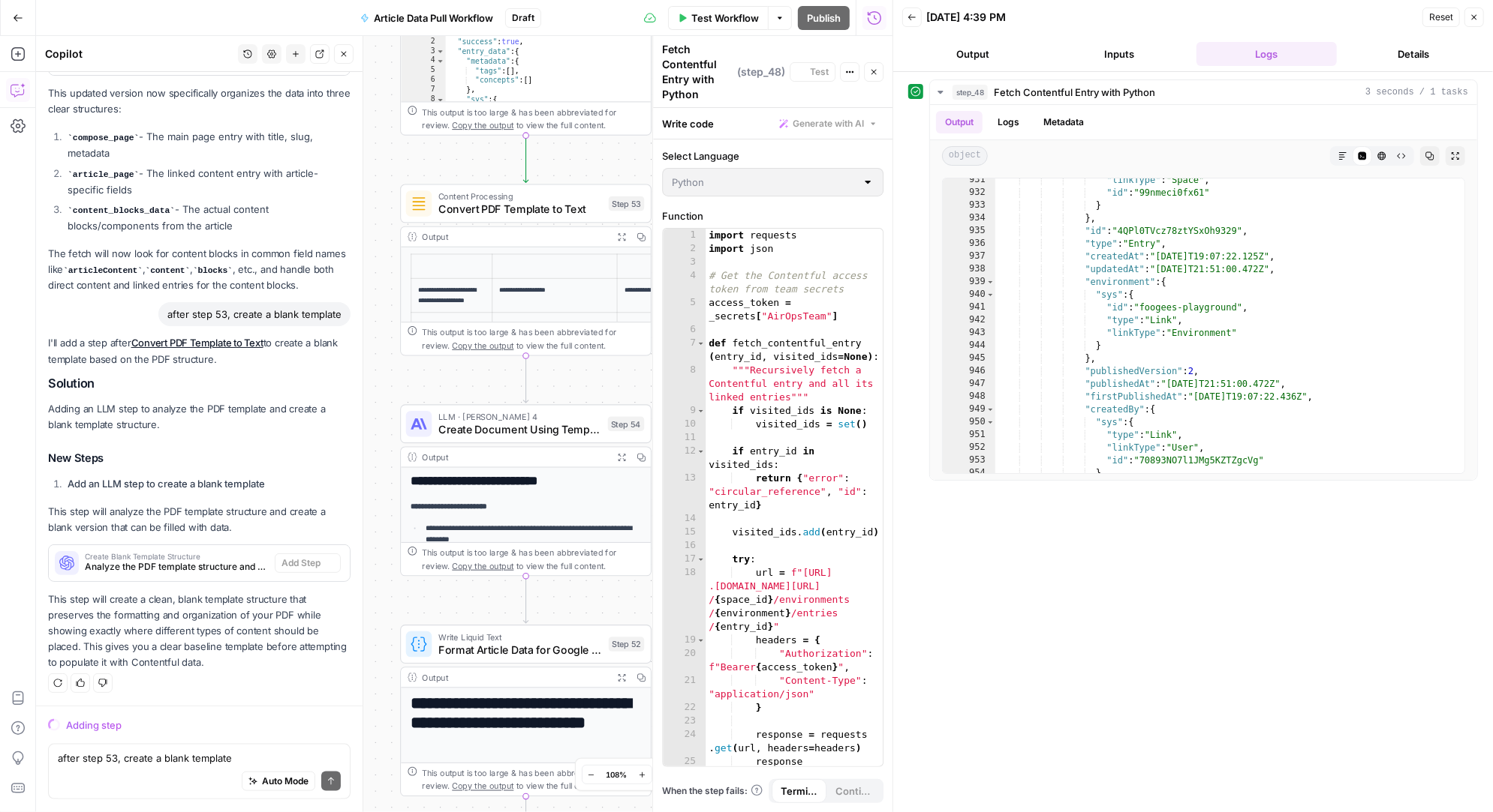
scroll to position [18644, 0]
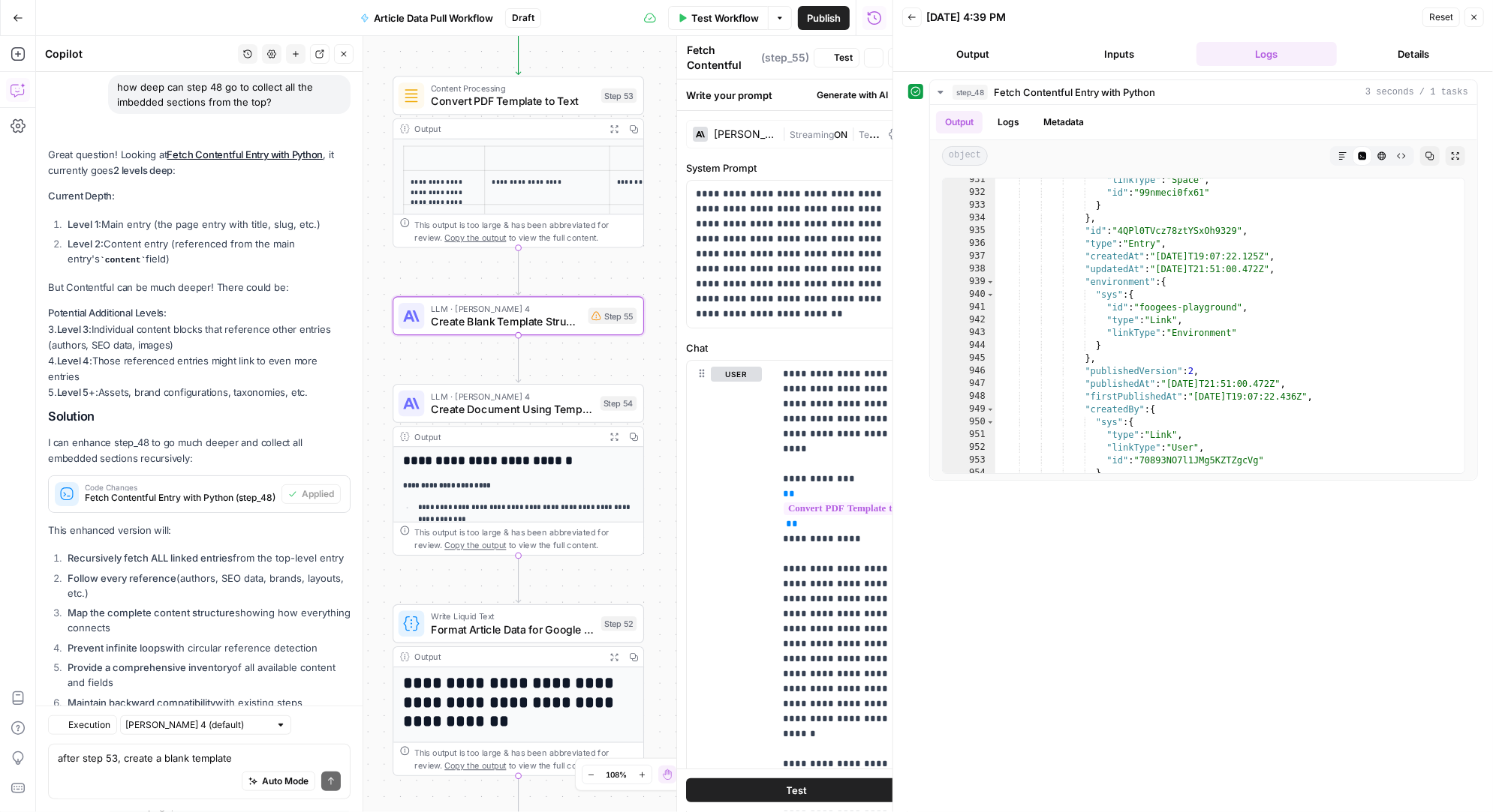
type textarea "Create Blank Template Structure"
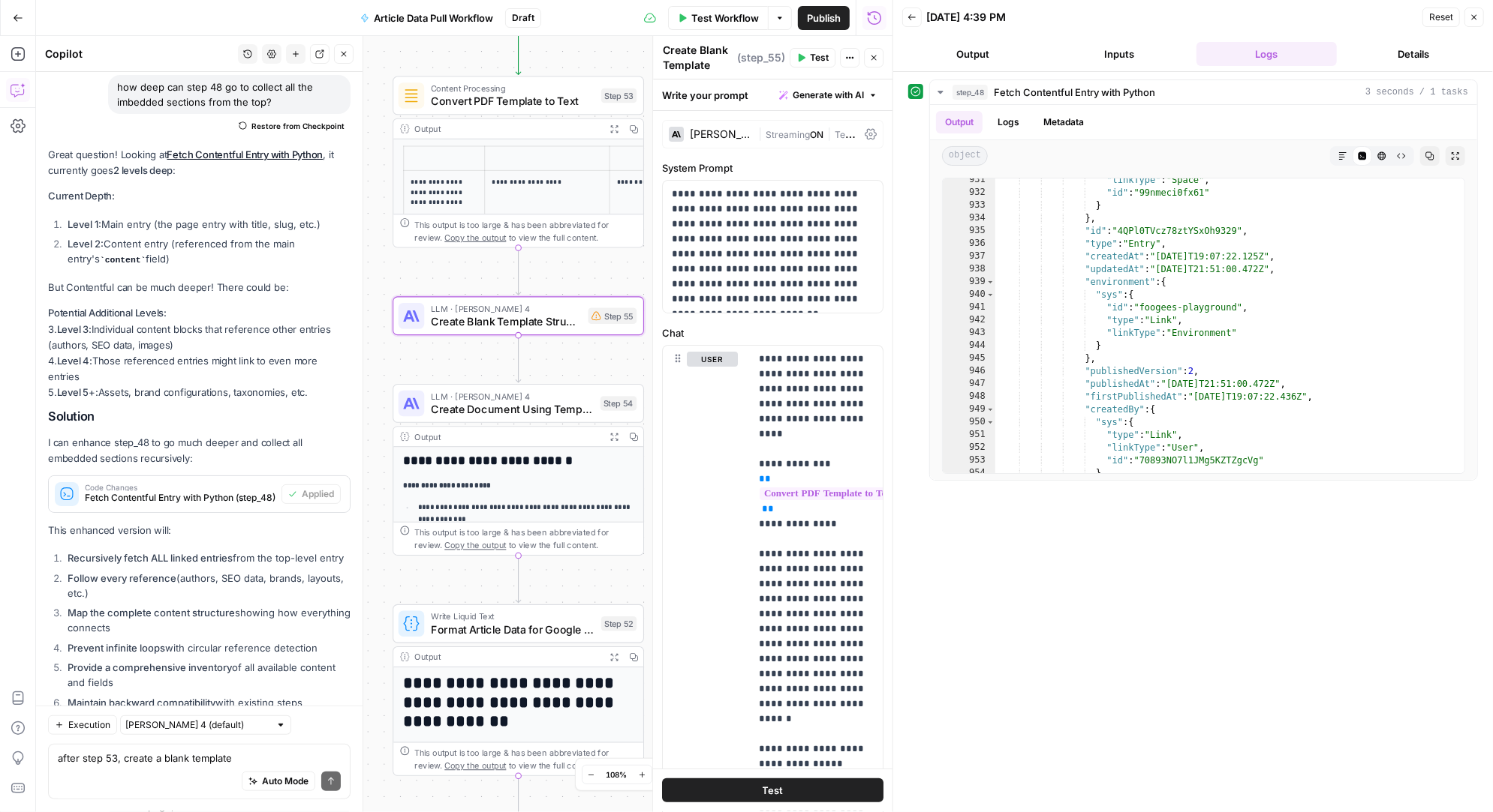
scroll to position [19243, 0]
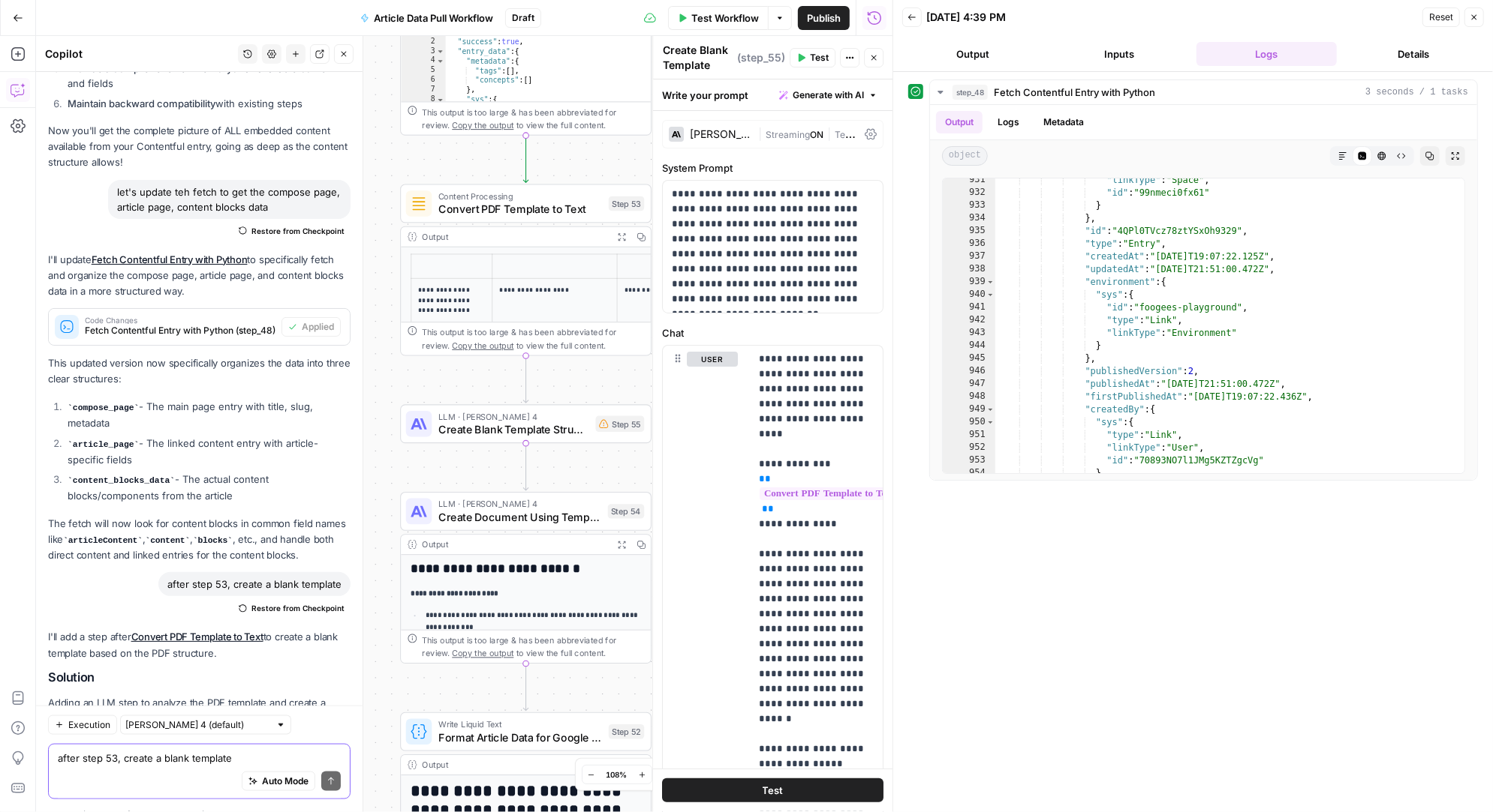
click at [152, 762] on textarea "after step 53, create a blank template" at bounding box center [199, 759] width 283 height 15
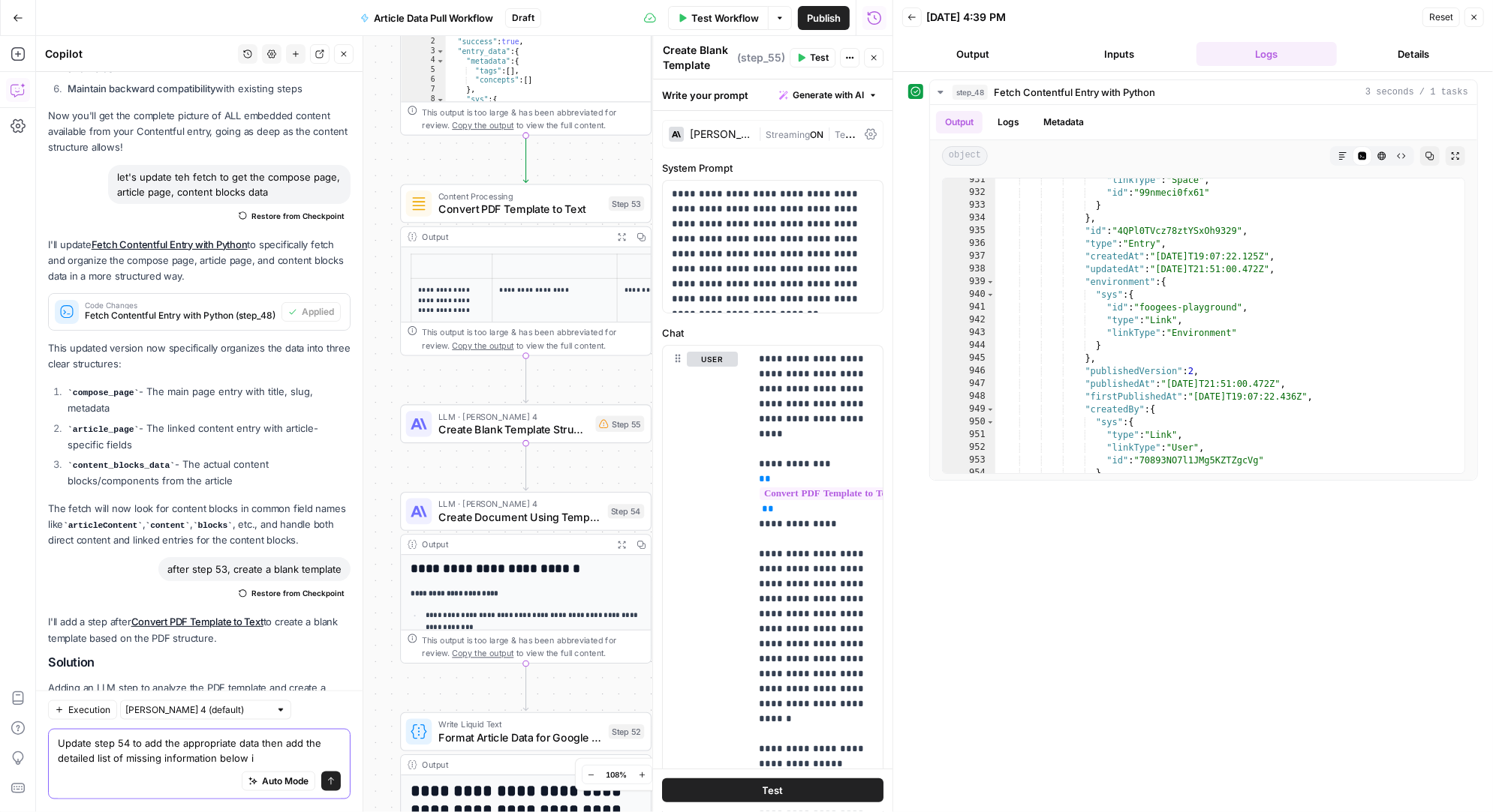
type textarea "Update step 54 to add the appropriate data then add the detailed list of missin…"
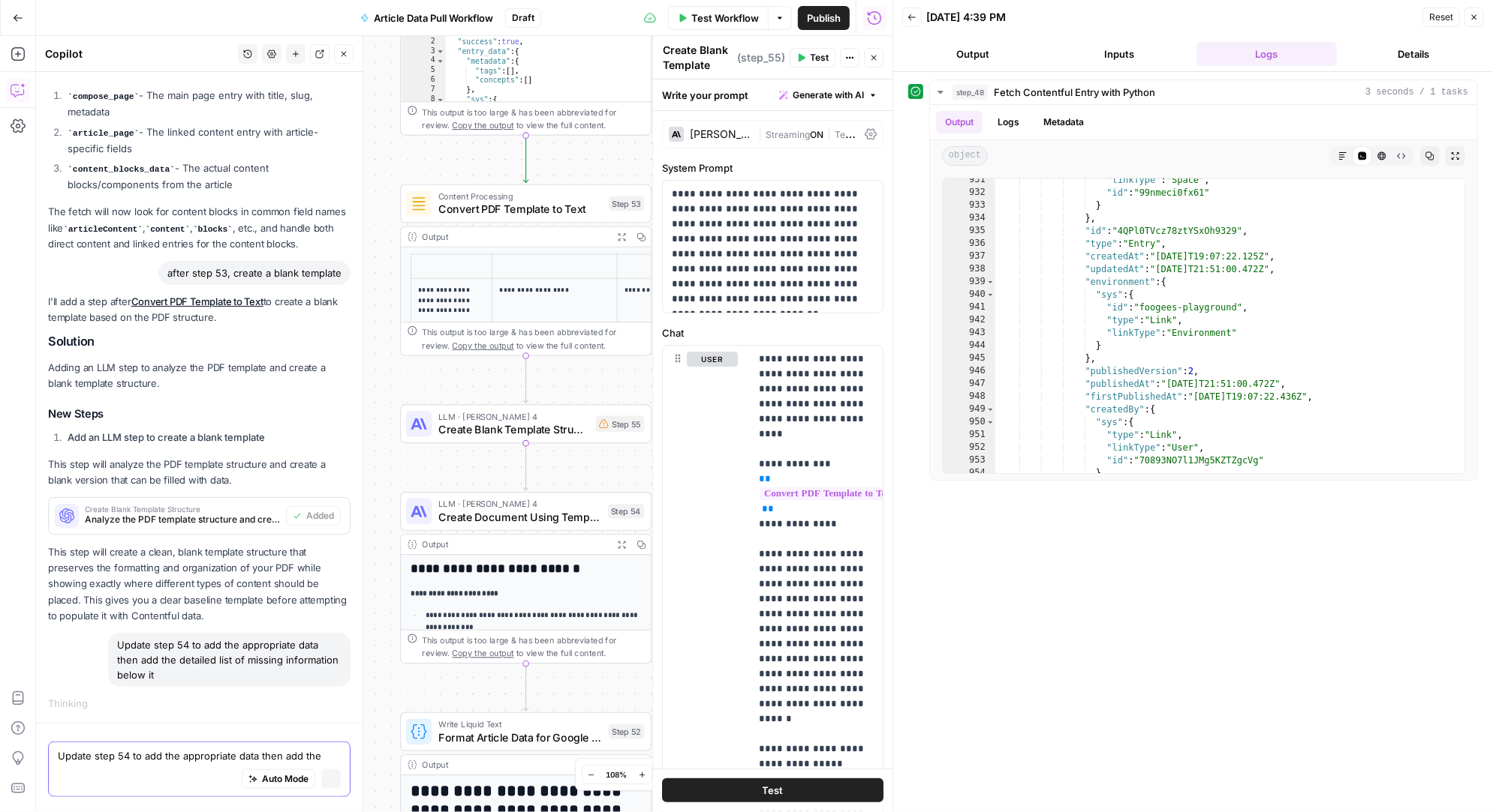
scroll to position [18620, 0]
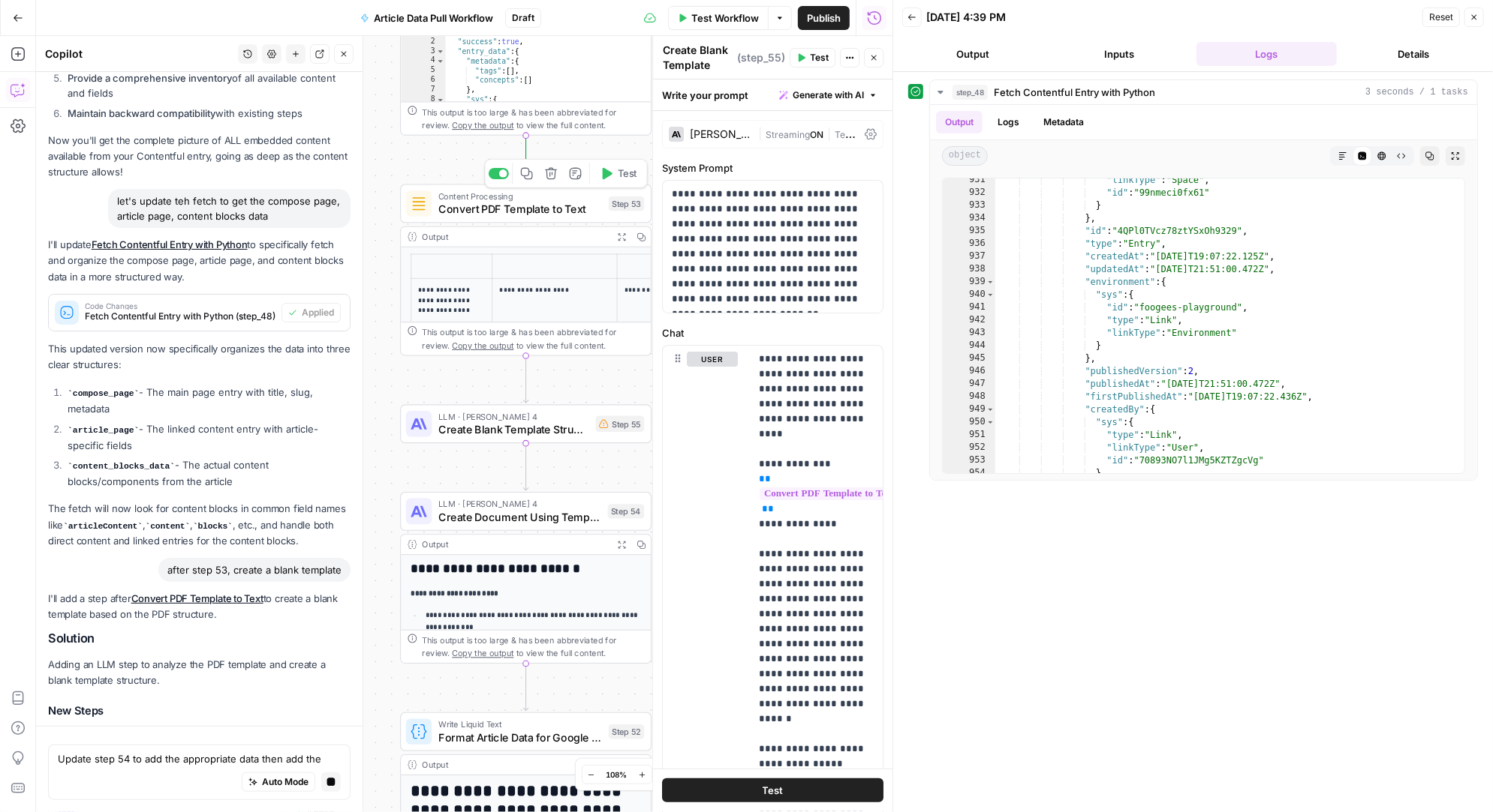
click at [606, 171] on icon "button" at bounding box center [607, 174] width 9 height 12
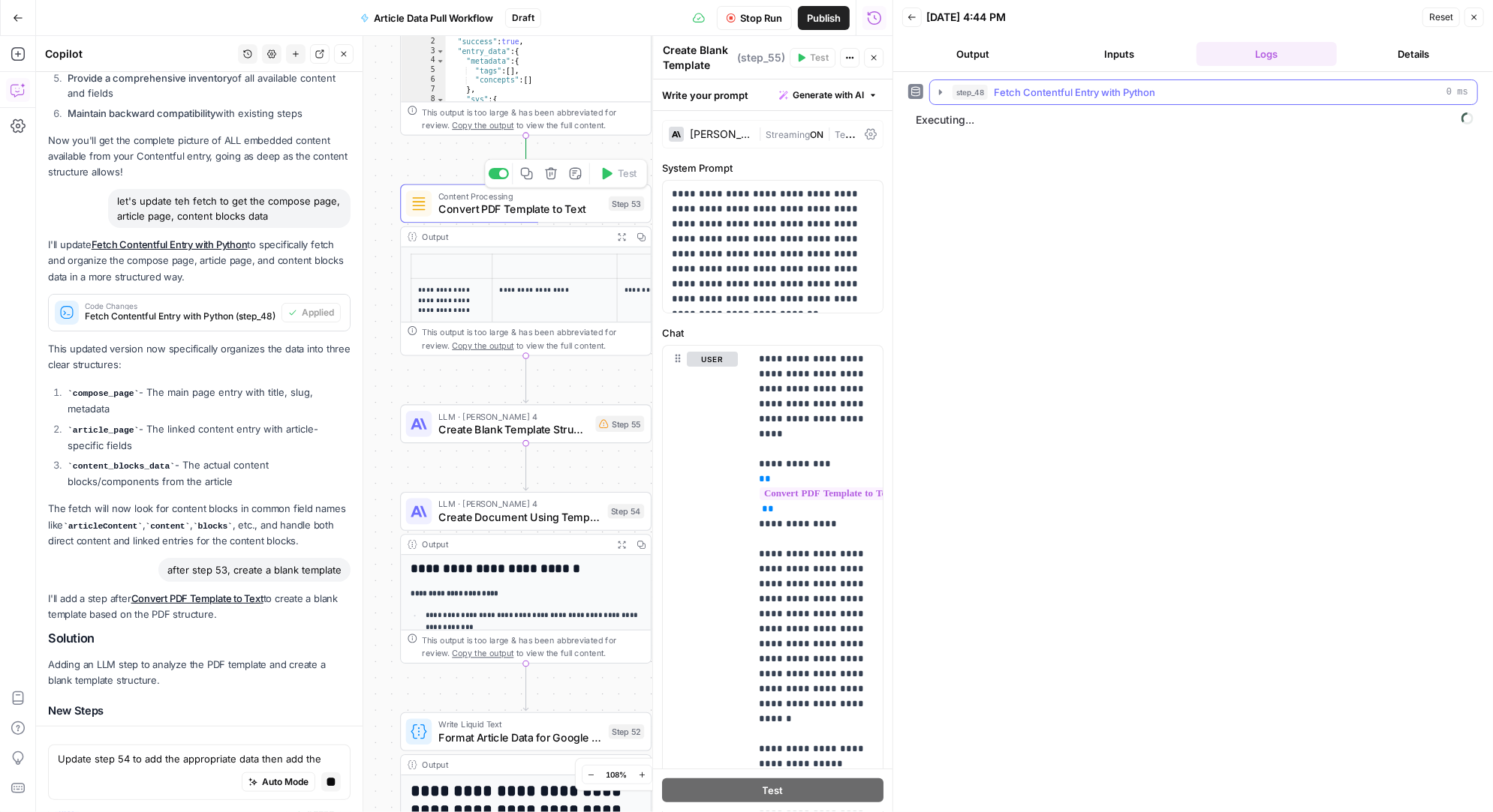
click at [942, 92] on icon "button" at bounding box center [941, 93] width 12 height 12
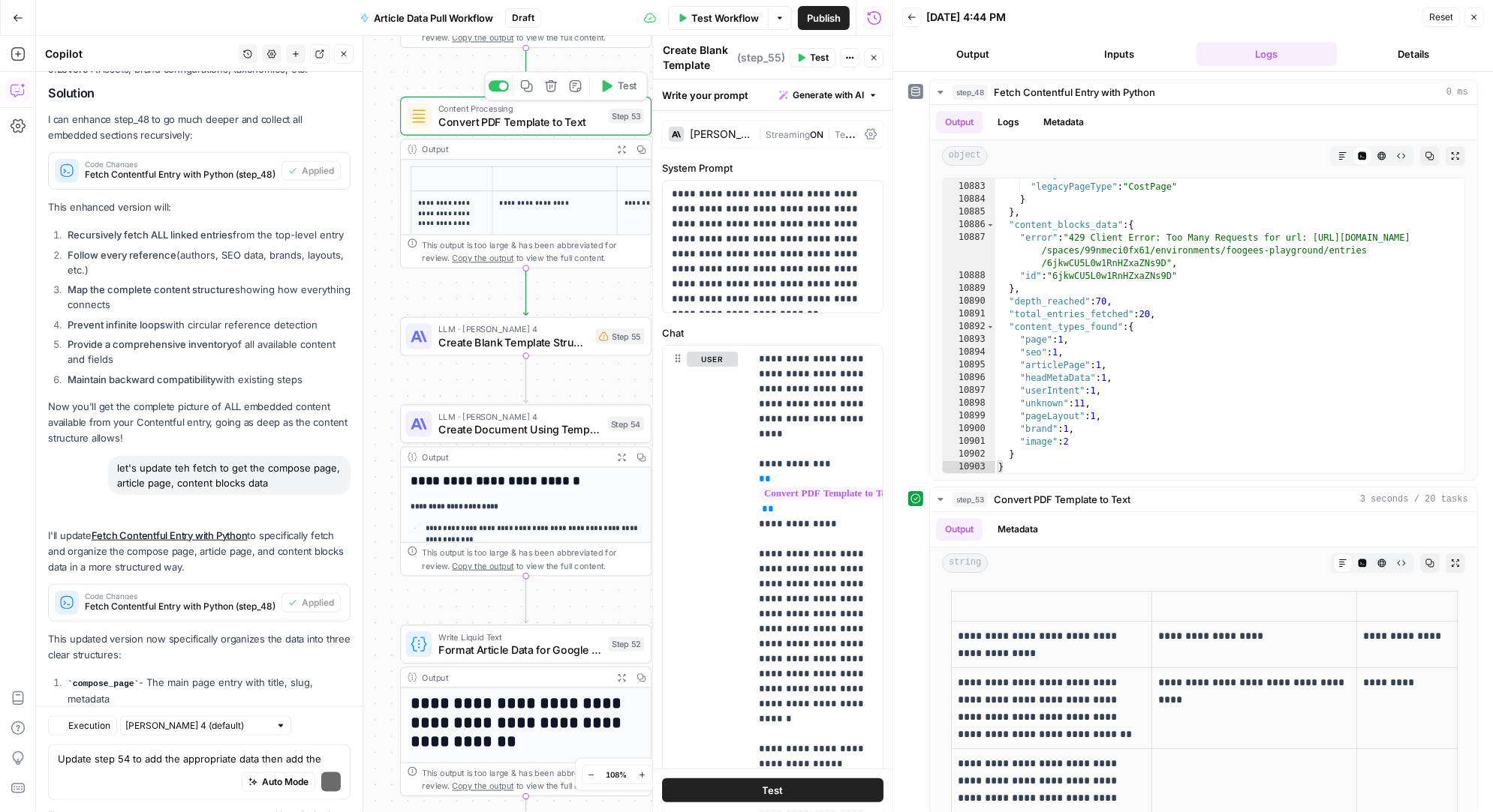
scroll to position [19677, 0]
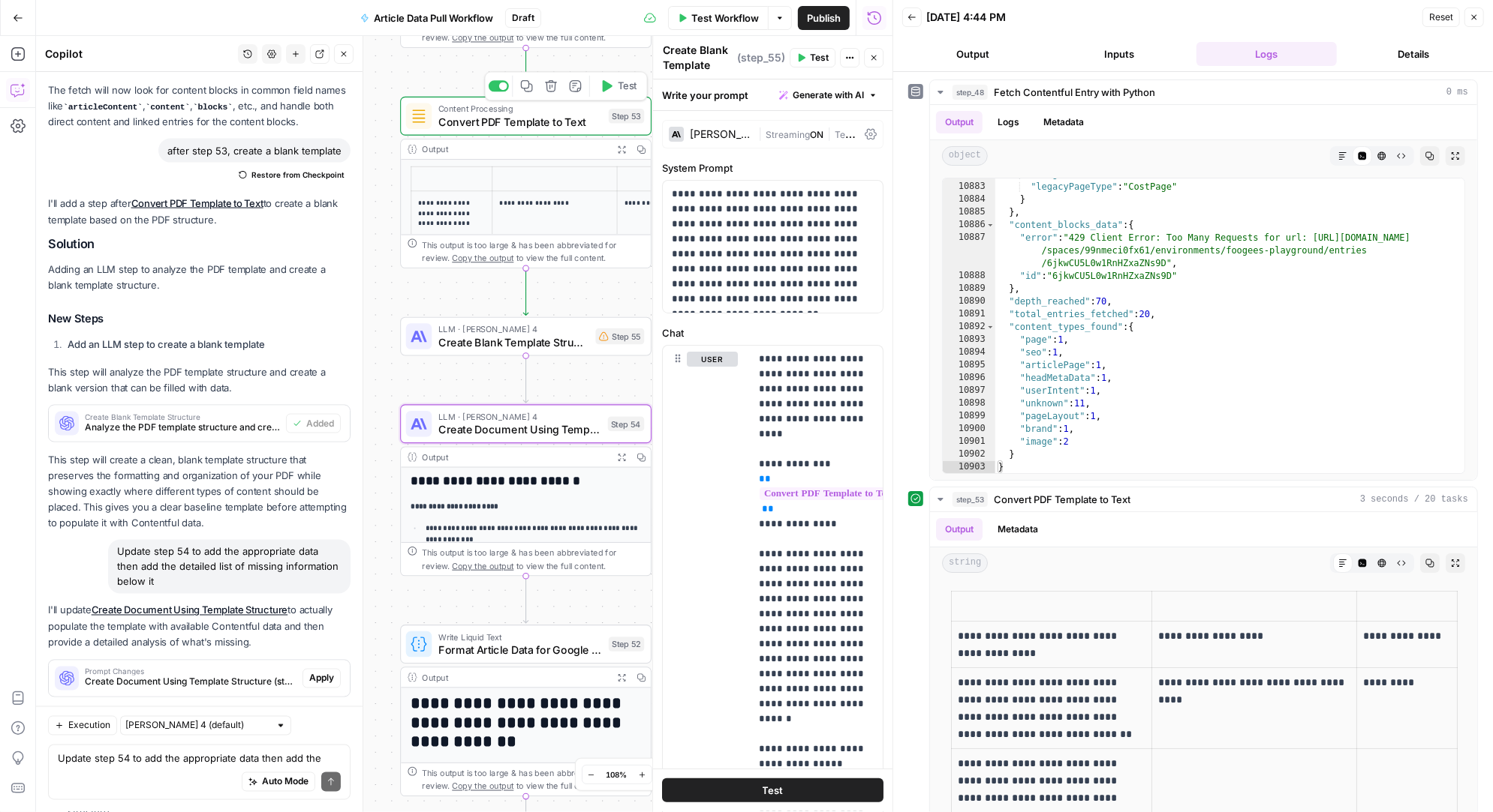
click at [324, 672] on span "Apply" at bounding box center [321, 679] width 25 height 14
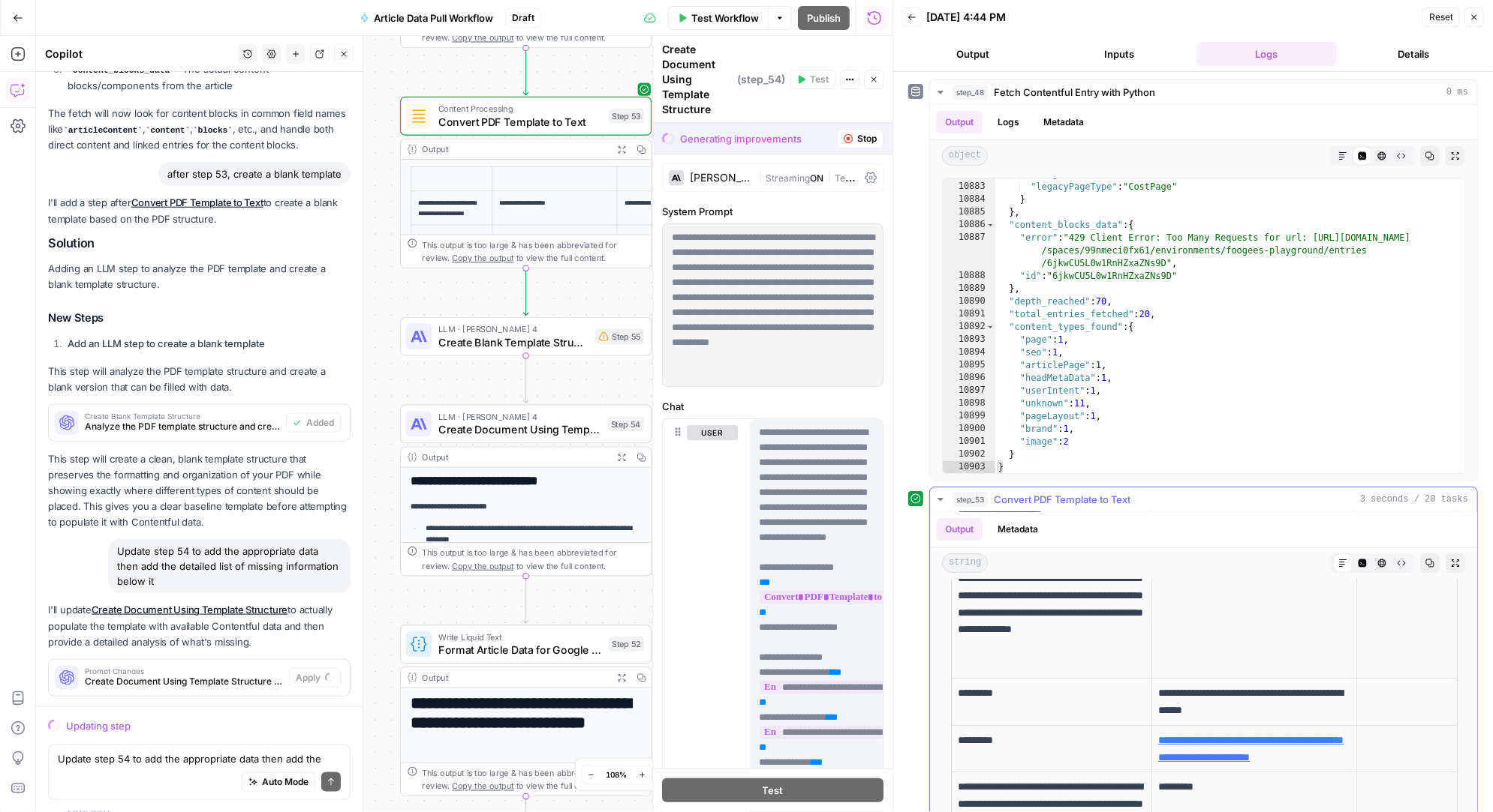
scroll to position [0, 0]
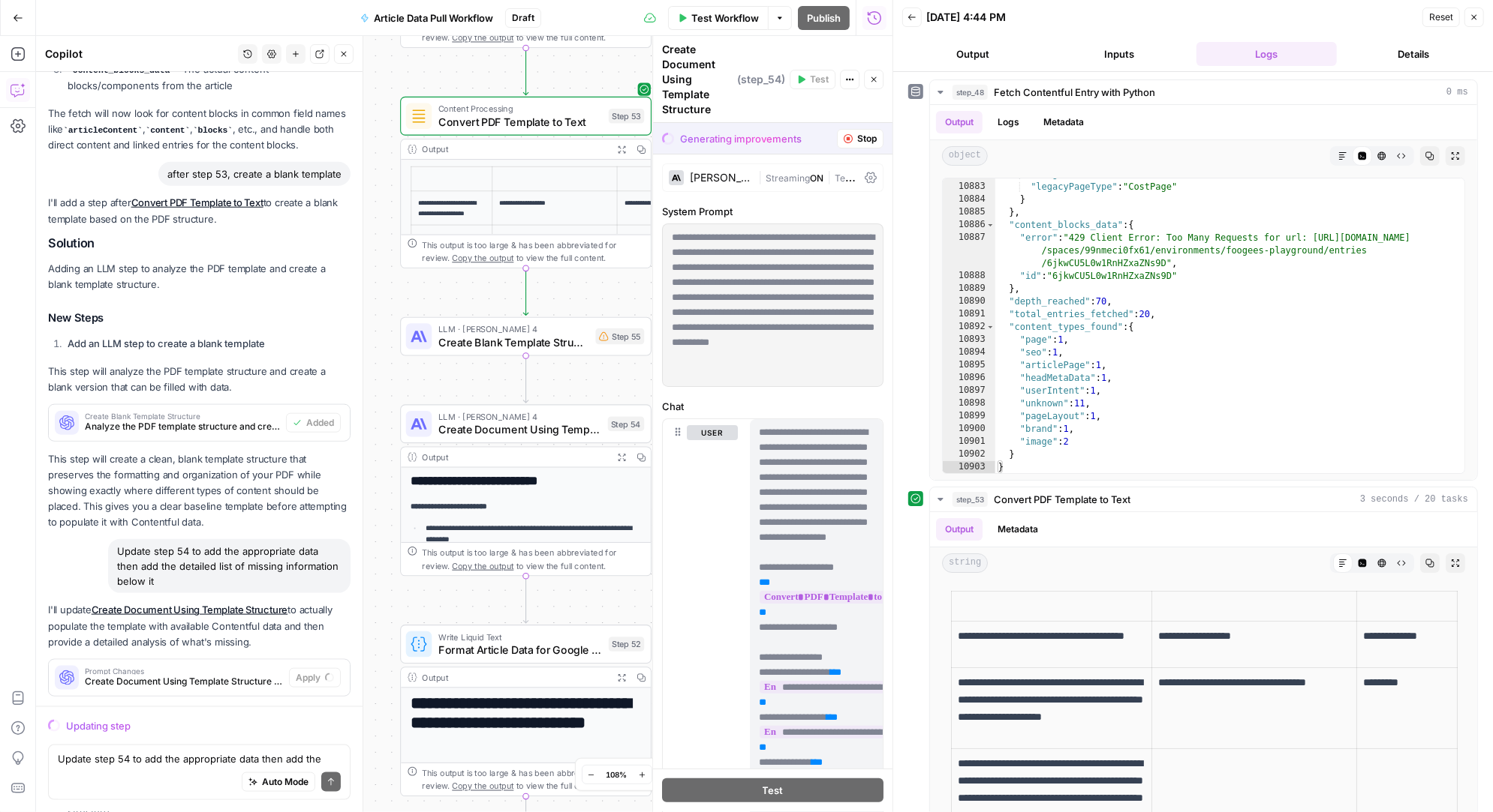
click at [577, 421] on span "Create Document Using Template Structure" at bounding box center [520, 429] width 163 height 16
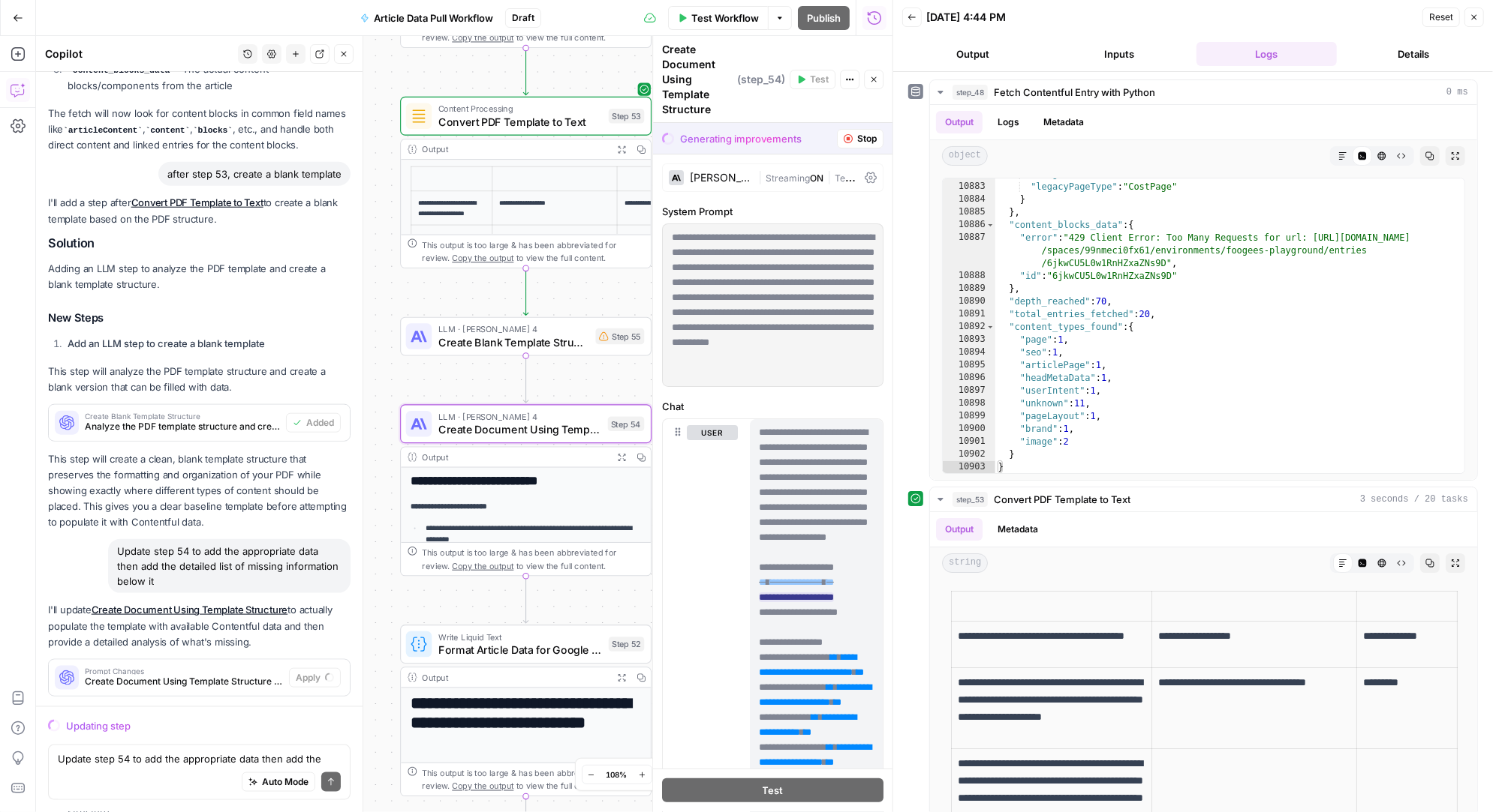
scroll to position [19077, 0]
click at [244, 675] on span "Create Document Using Template Structure (step_54)" at bounding box center [184, 682] width 198 height 14
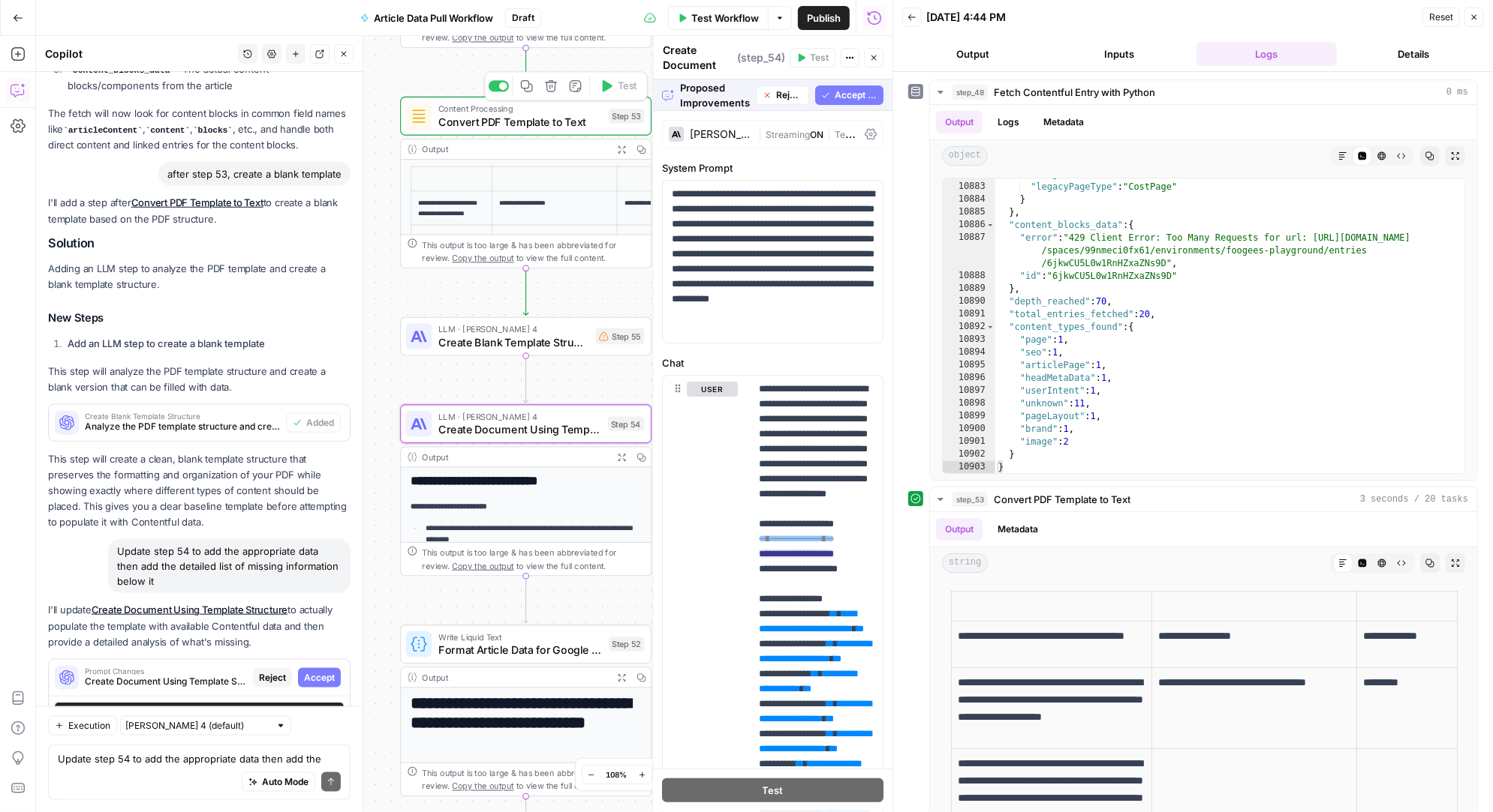
click at [318, 671] on span "Accept" at bounding box center [320, 678] width 31 height 14
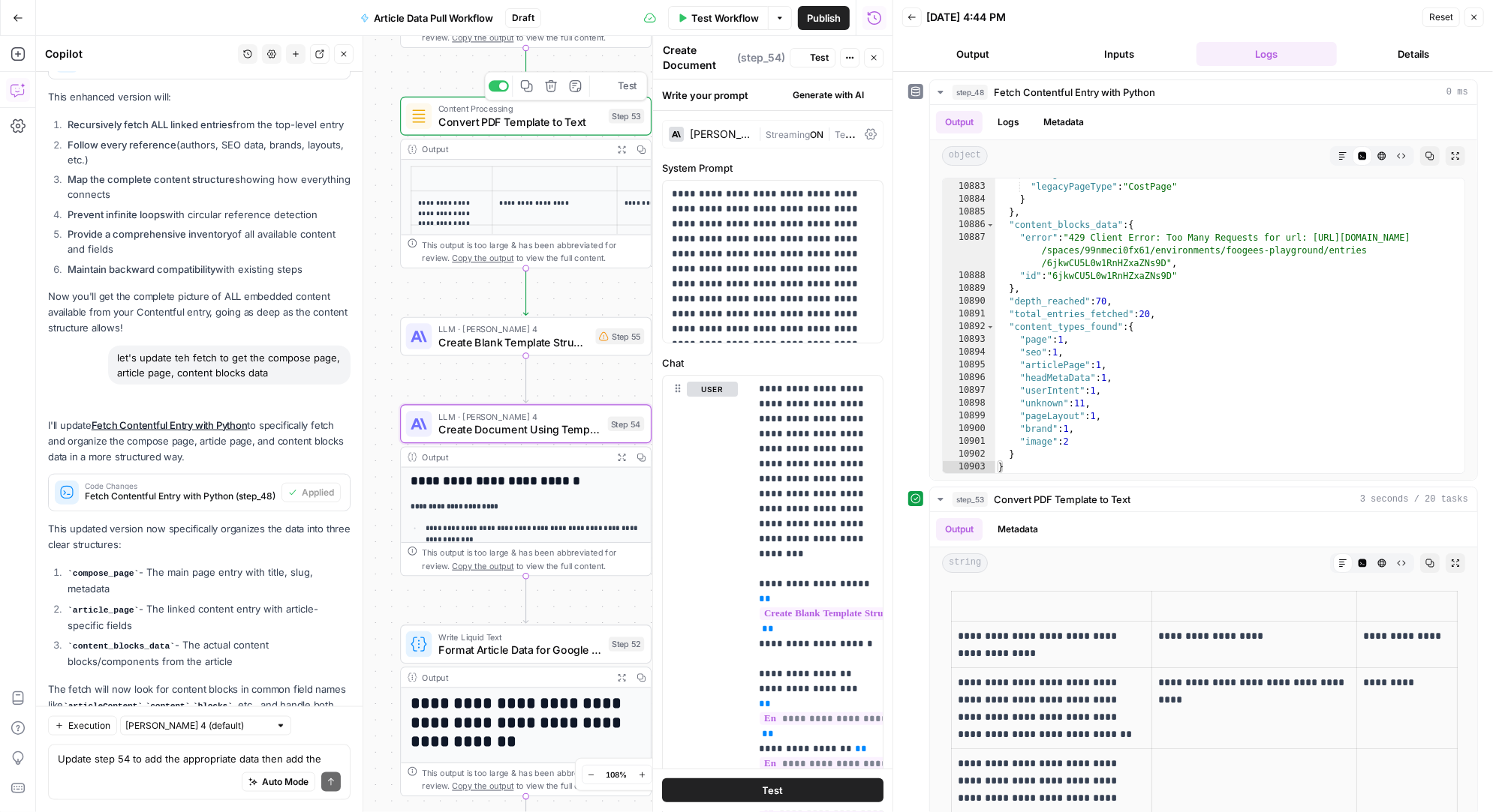
scroll to position [19742, 0]
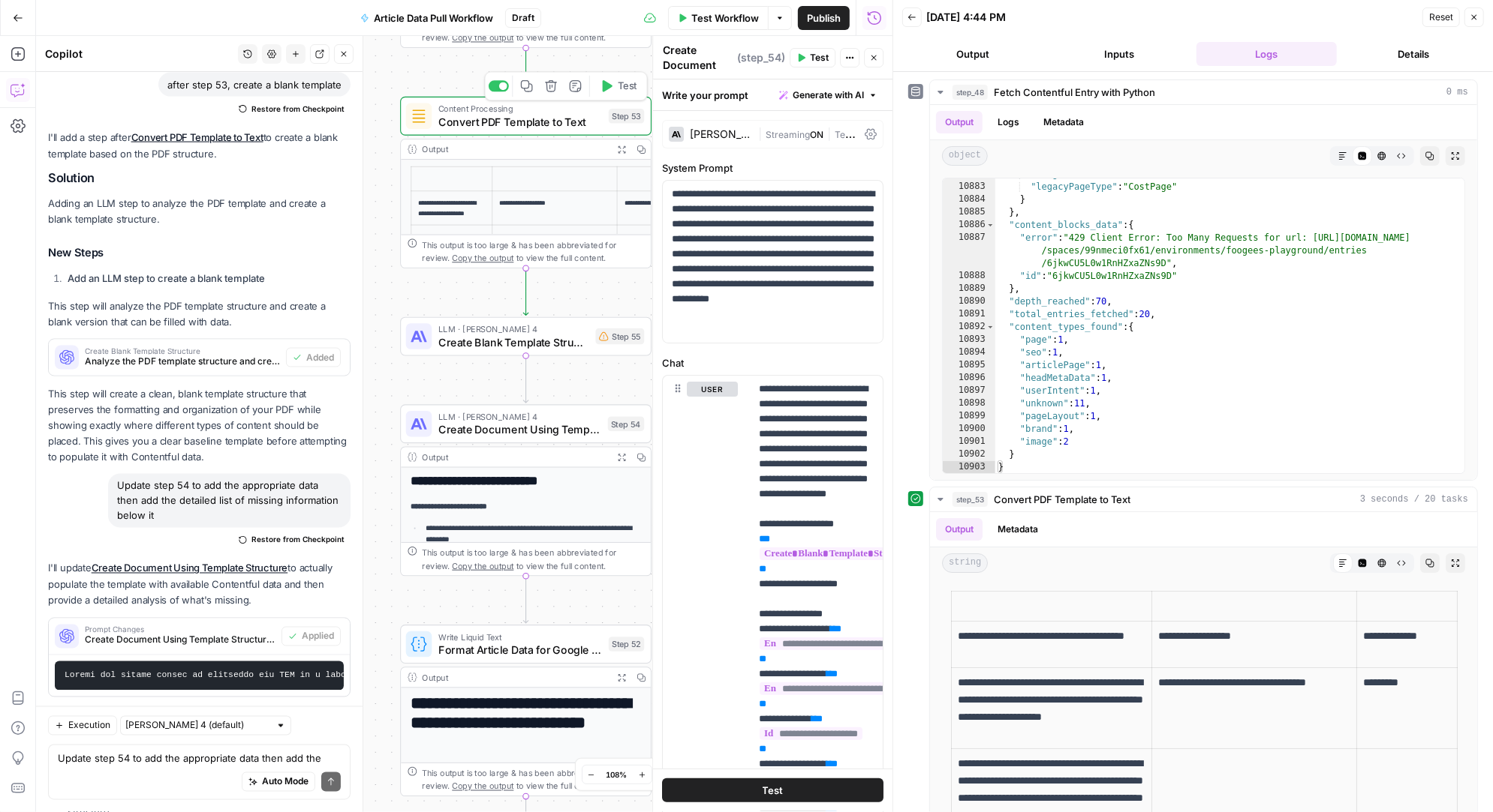
click at [814, 54] on span "Test" at bounding box center [819, 58] width 19 height 14
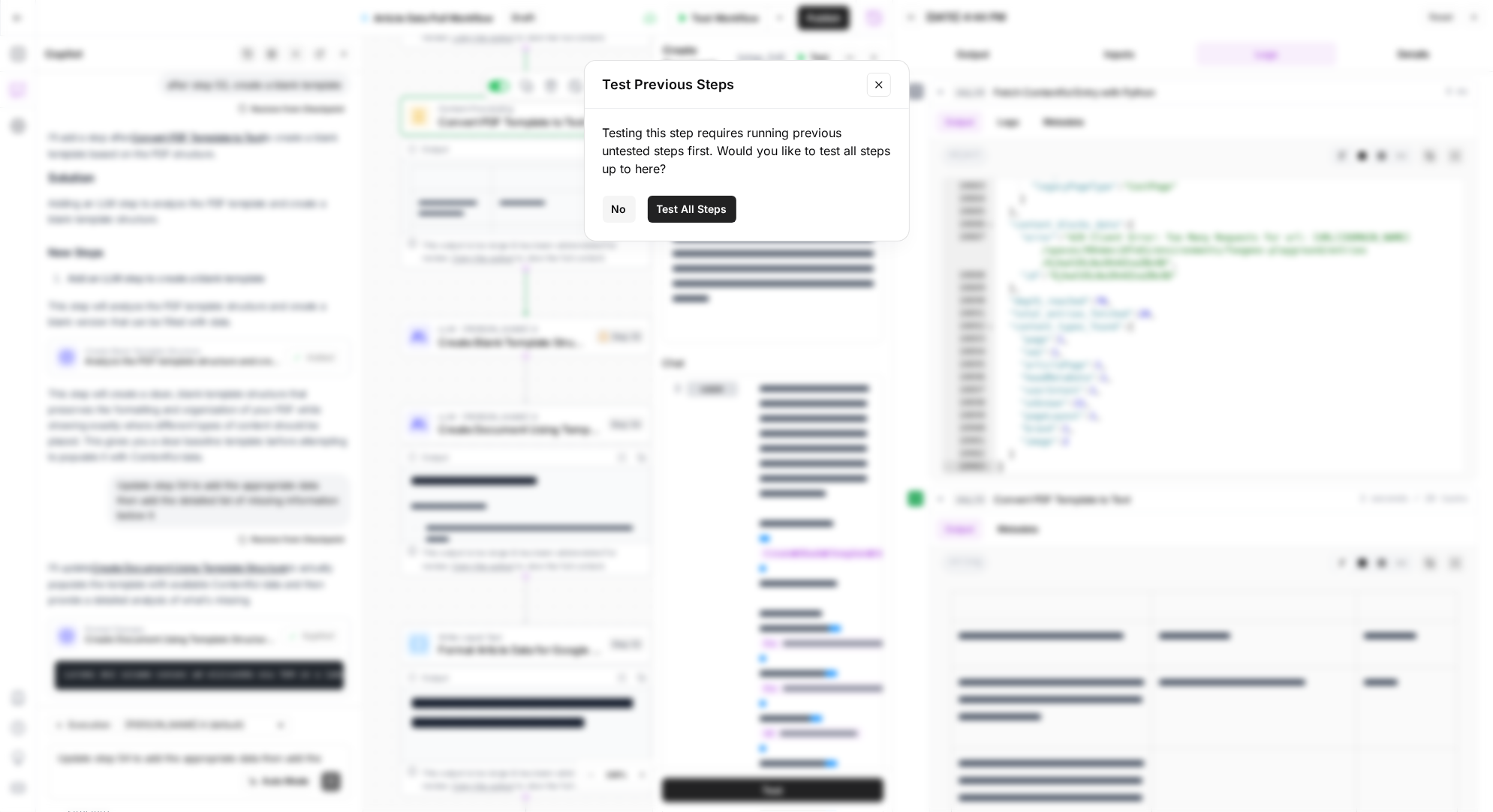
click at [879, 81] on icon "Close modal" at bounding box center [879, 85] width 12 height 12
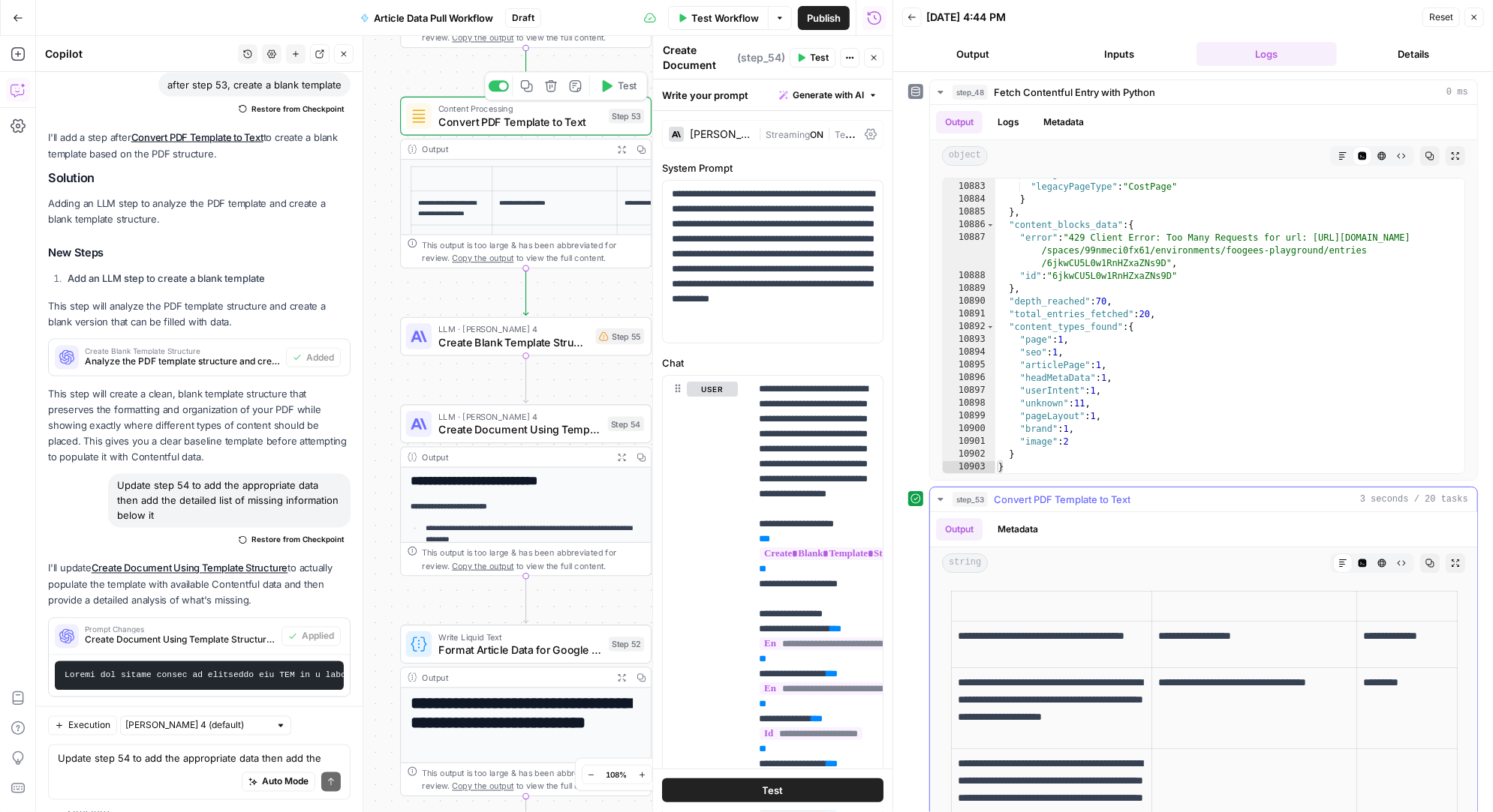
click at [942, 500] on icon "button" at bounding box center [941, 499] width 12 height 12
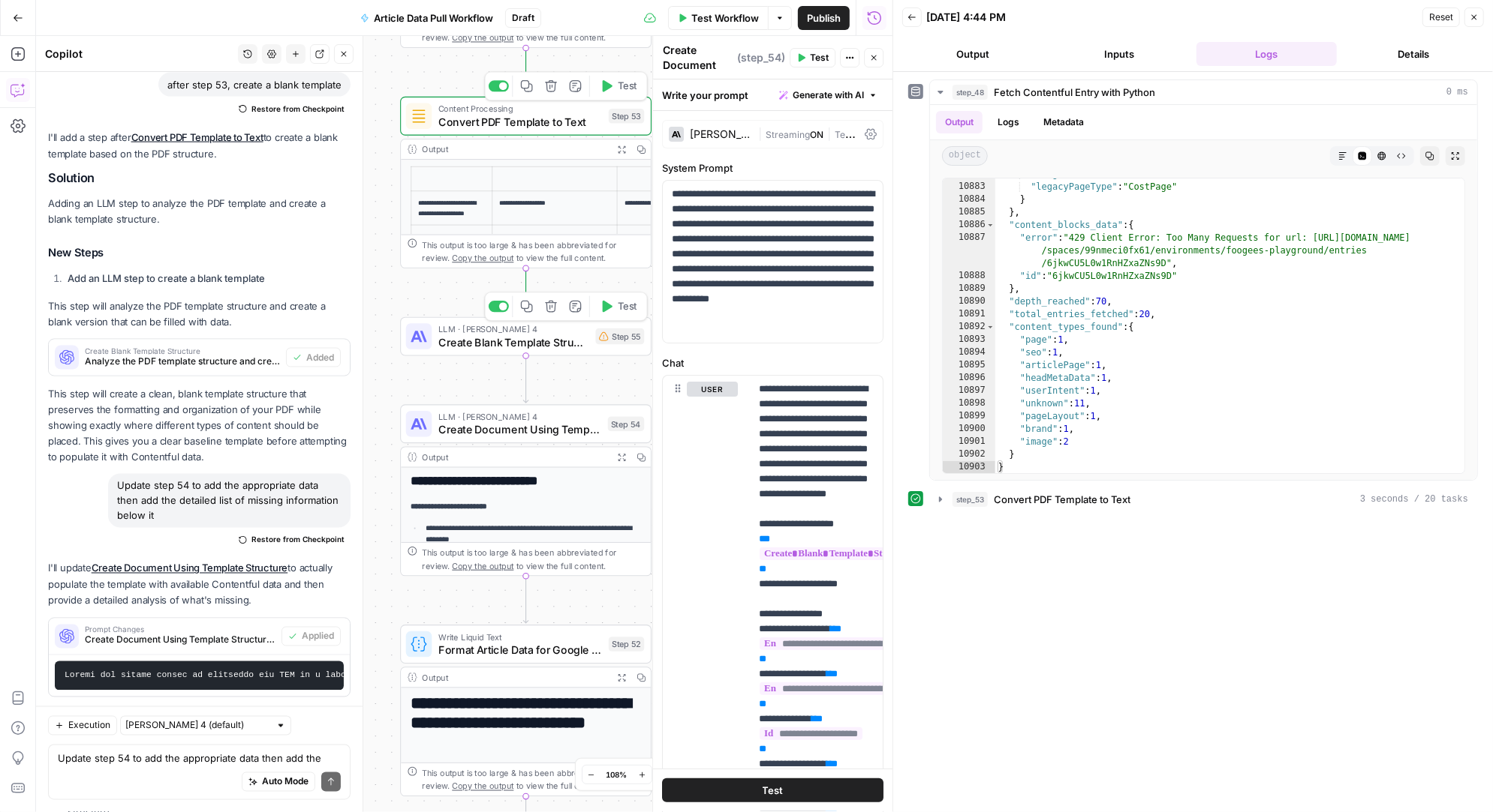
click at [608, 302] on icon "button" at bounding box center [606, 306] width 13 height 13
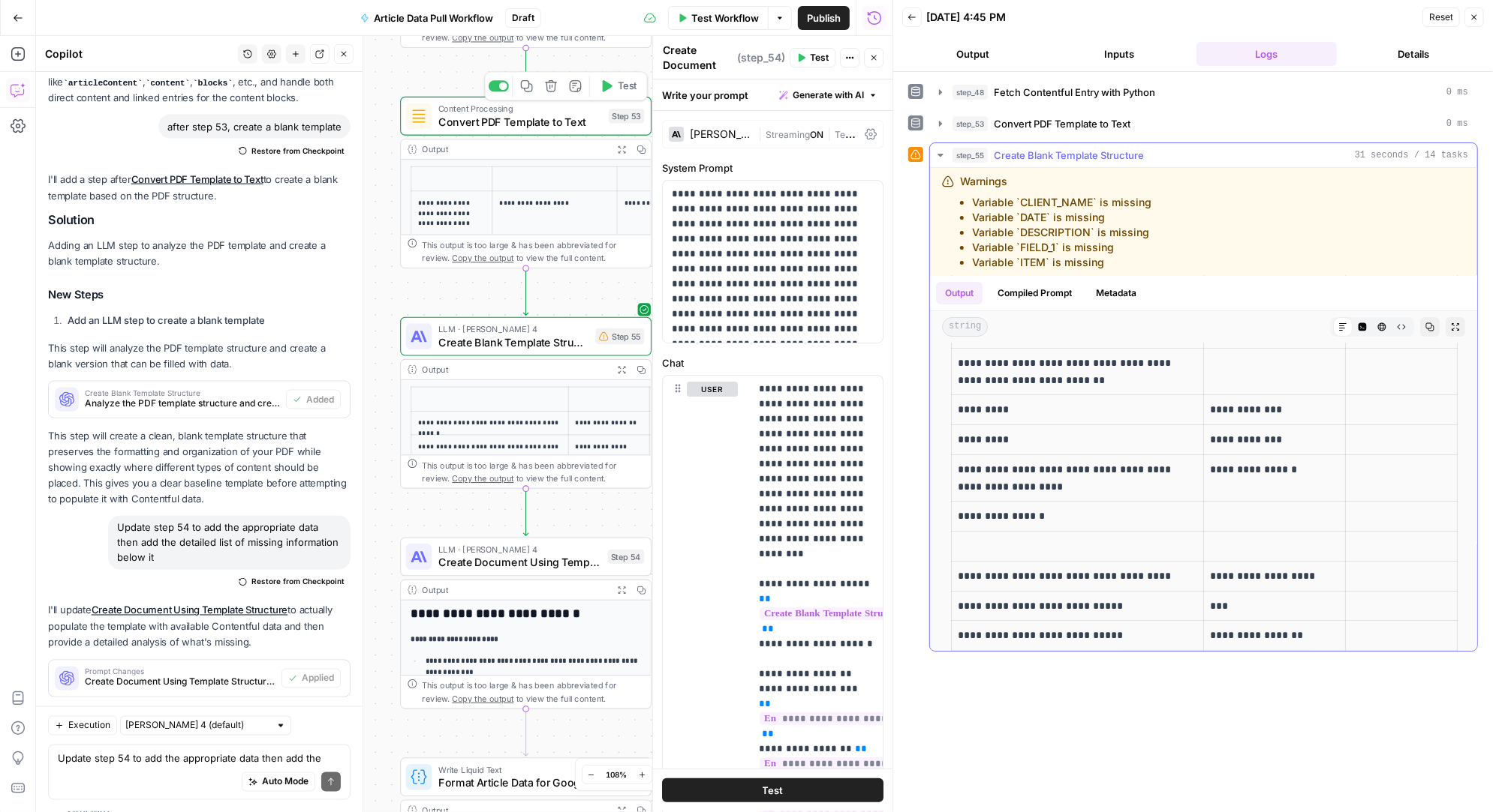
scroll to position [0, 0]
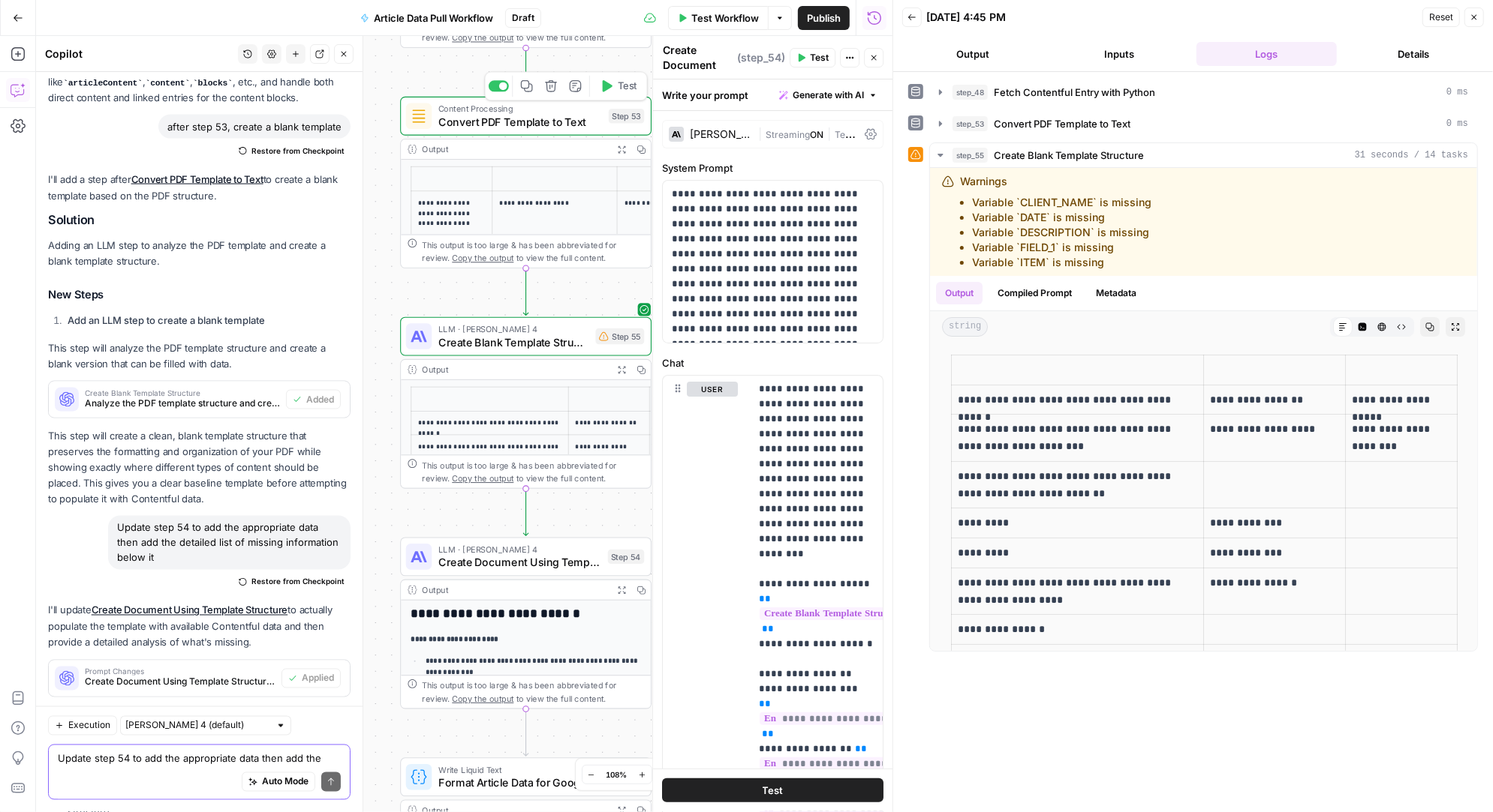
click at [132, 754] on textarea "Update step 54 to add the appropriate data then add the detailed list of missin…" at bounding box center [199, 759] width 283 height 15
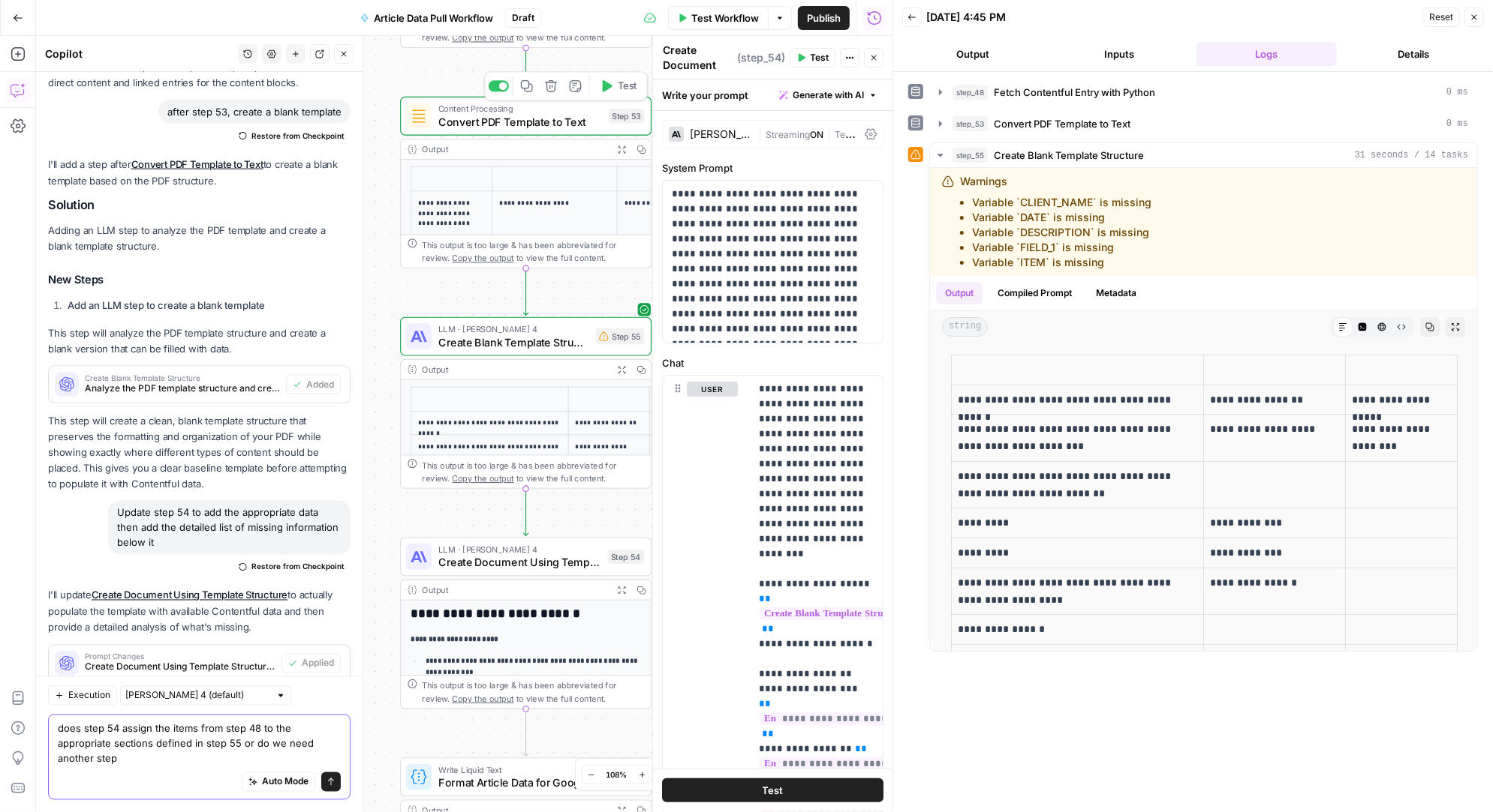
scroll to position [19730, 0]
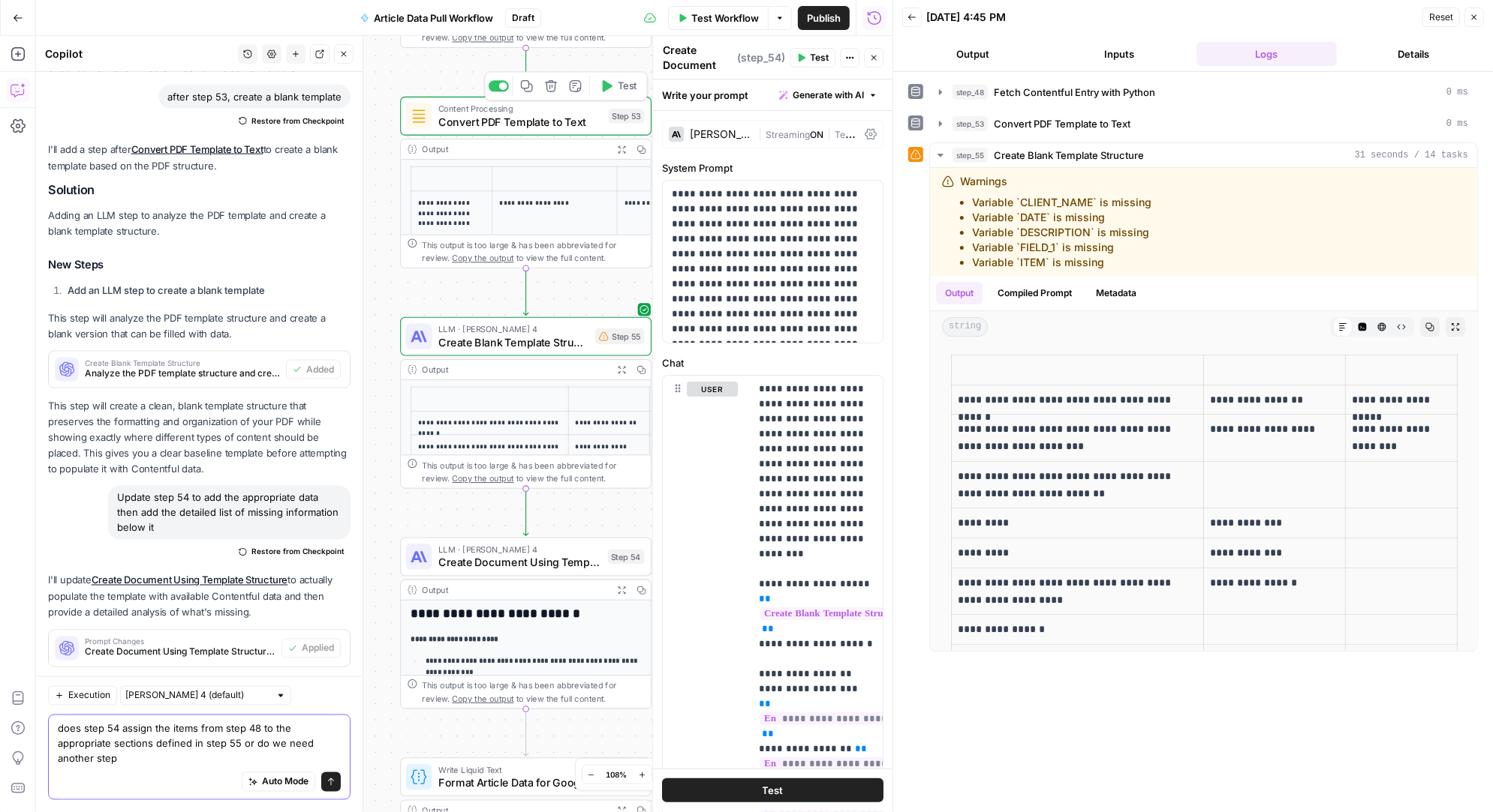
type textarea "does step 54 assign the items from step 48 to the appropriate sections defined …"
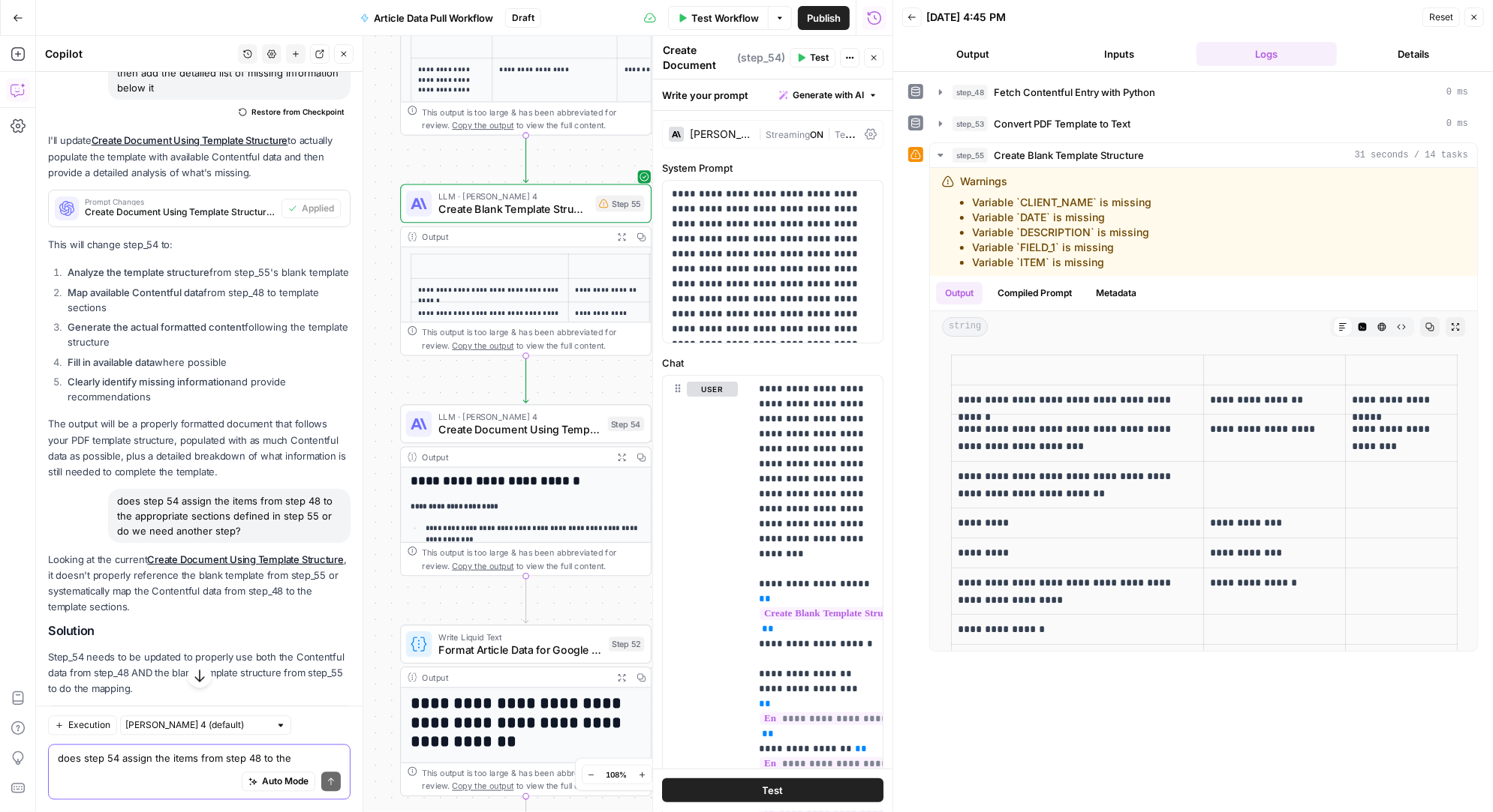
scroll to position [20180, 0]
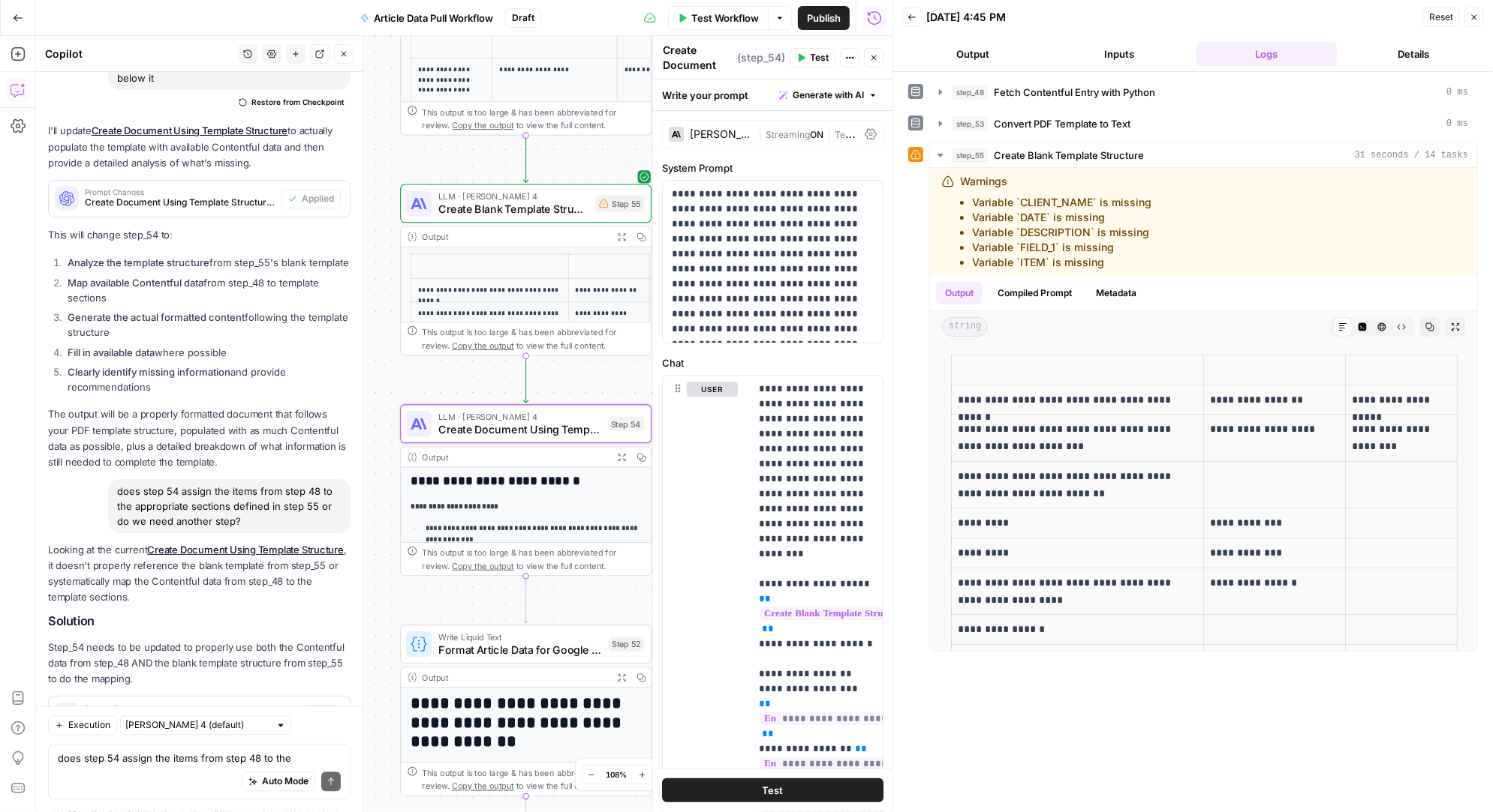
click at [323, 708] on span "Apply" at bounding box center [321, 715] width 25 height 14
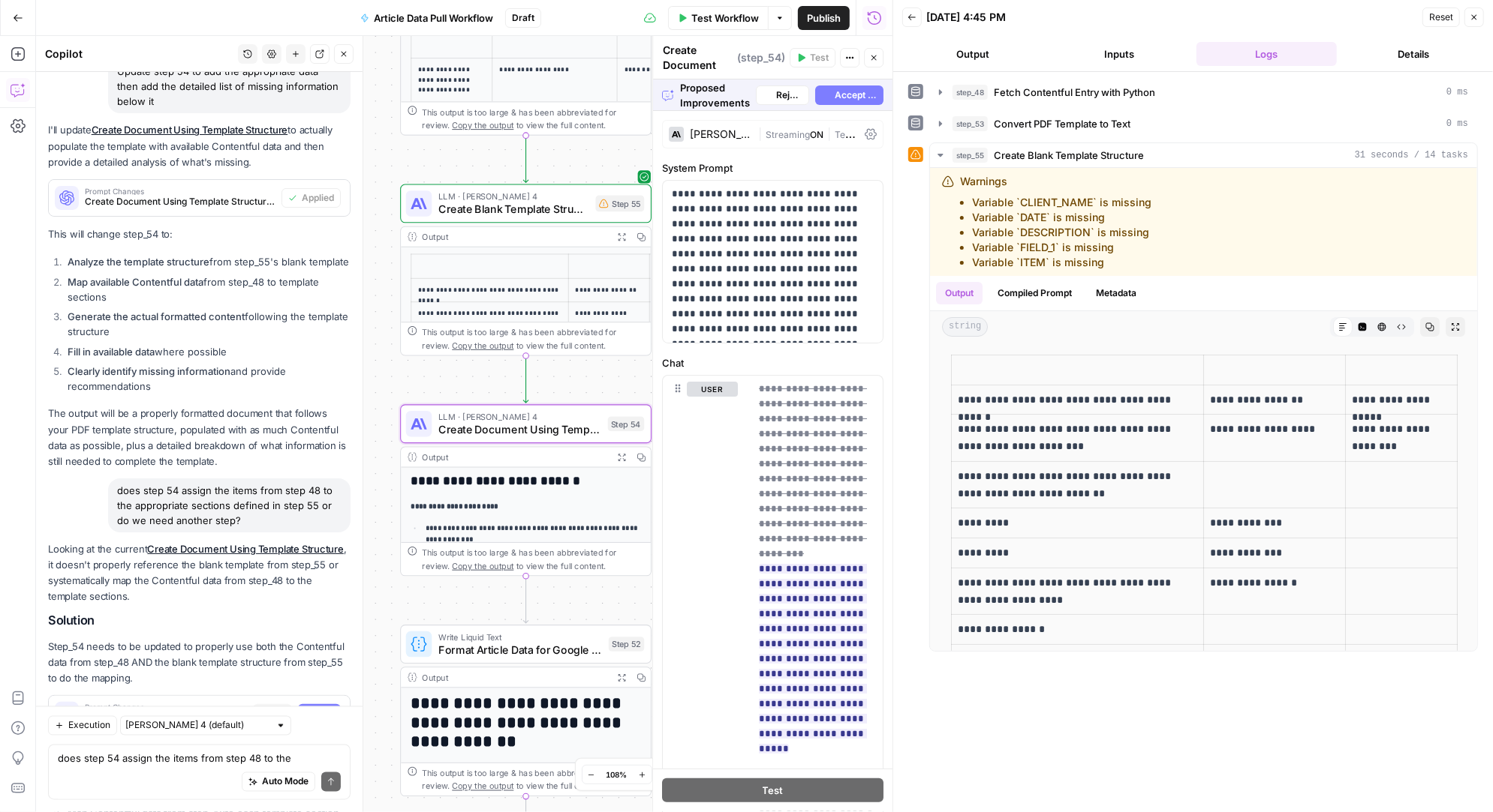
scroll to position [19556, 0]
click at [323, 708] on span "Accept" at bounding box center [320, 715] width 31 height 14
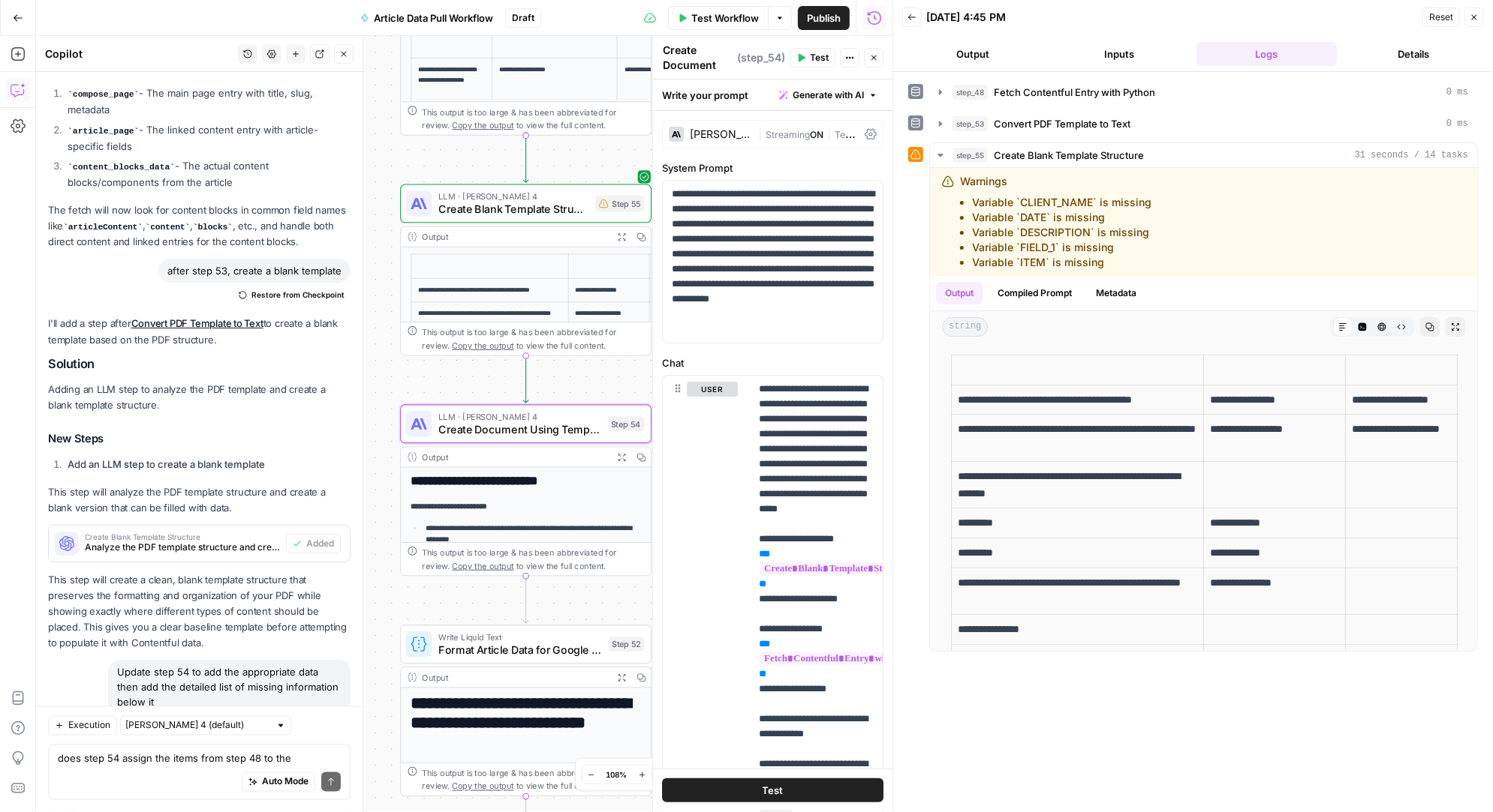
scroll to position [20204, 0]
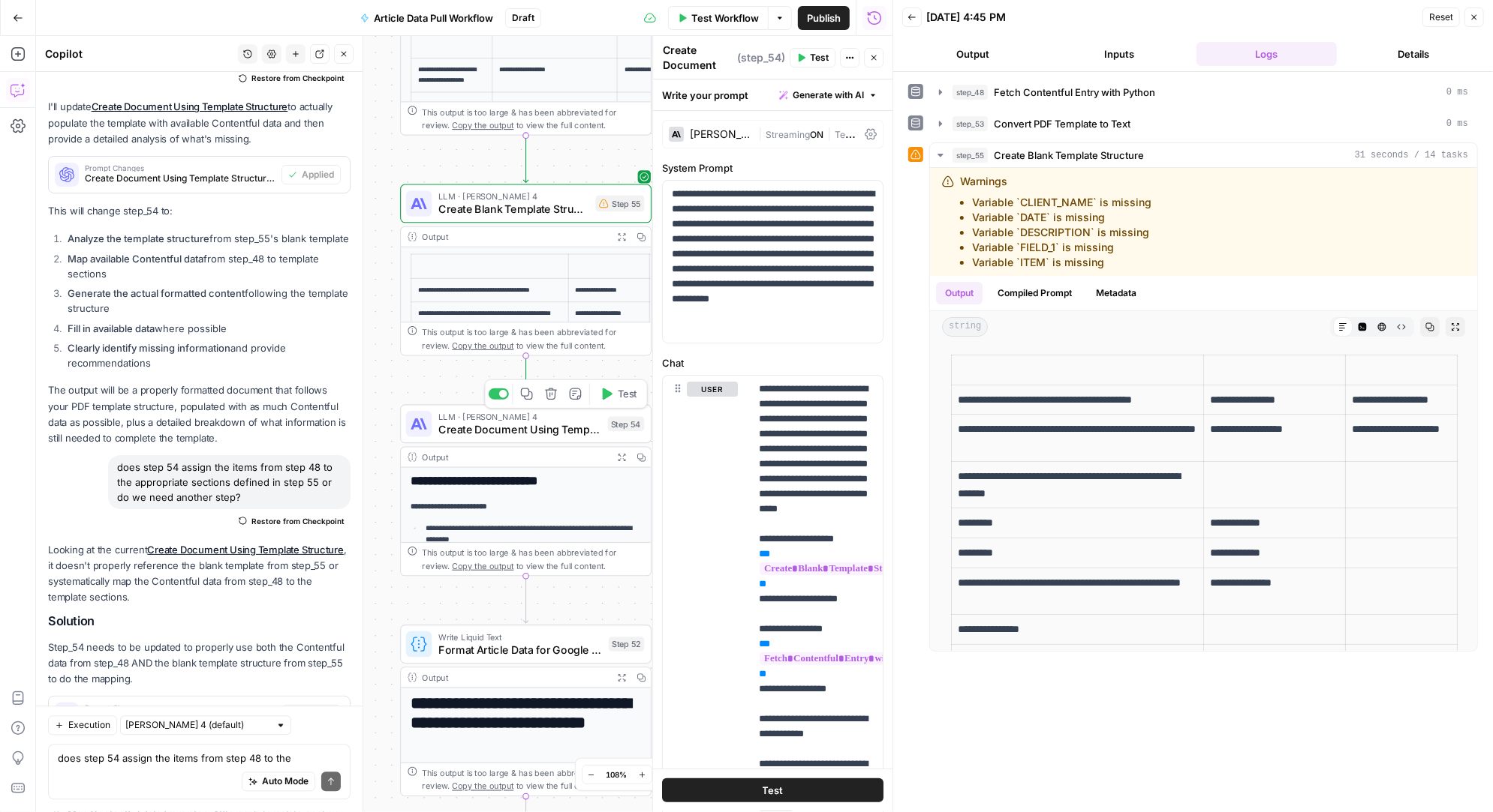
click at [618, 395] on span "Test" at bounding box center [627, 394] width 20 height 14
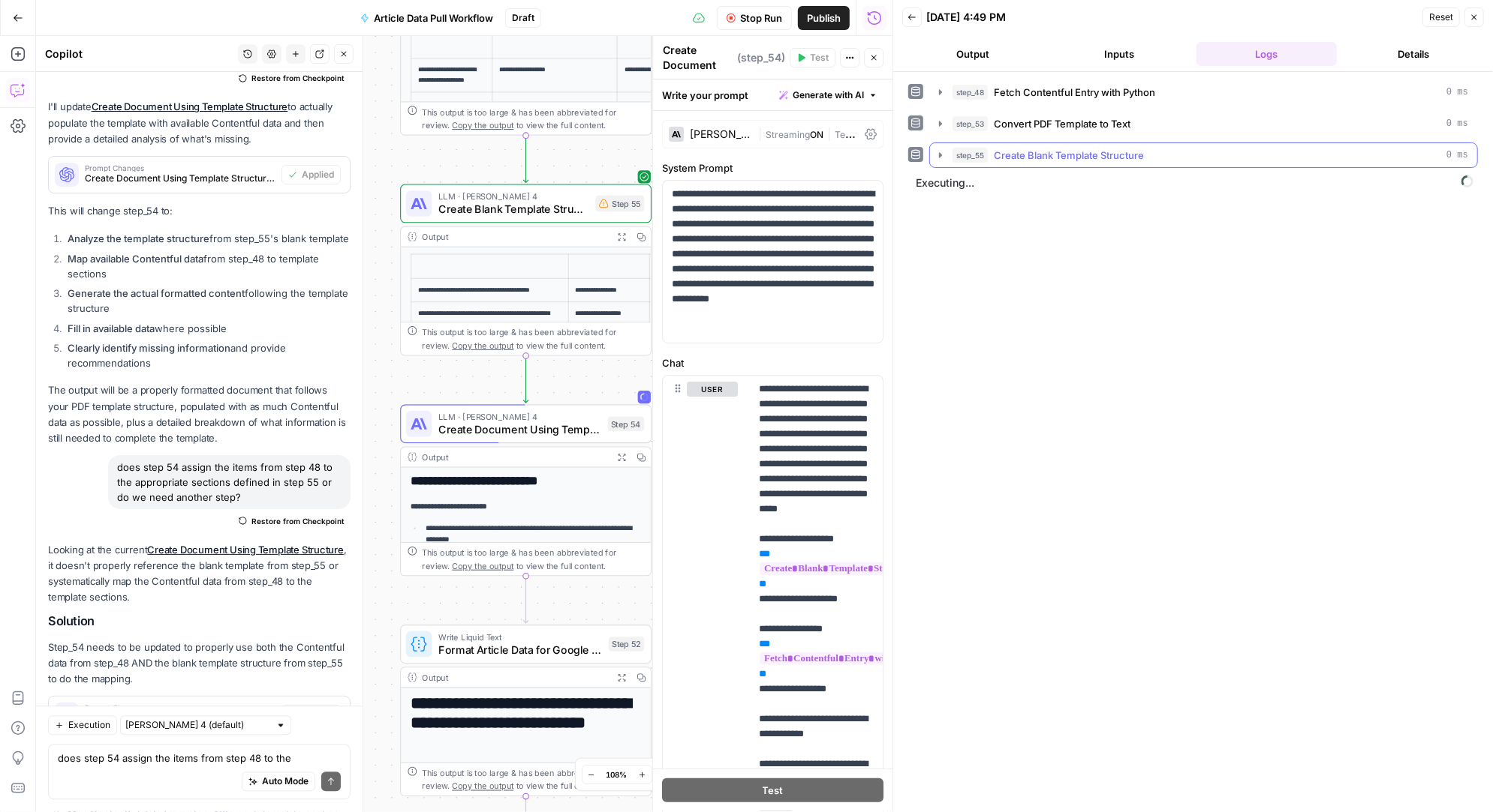
click at [940, 154] on icon "button" at bounding box center [941, 155] width 3 height 5
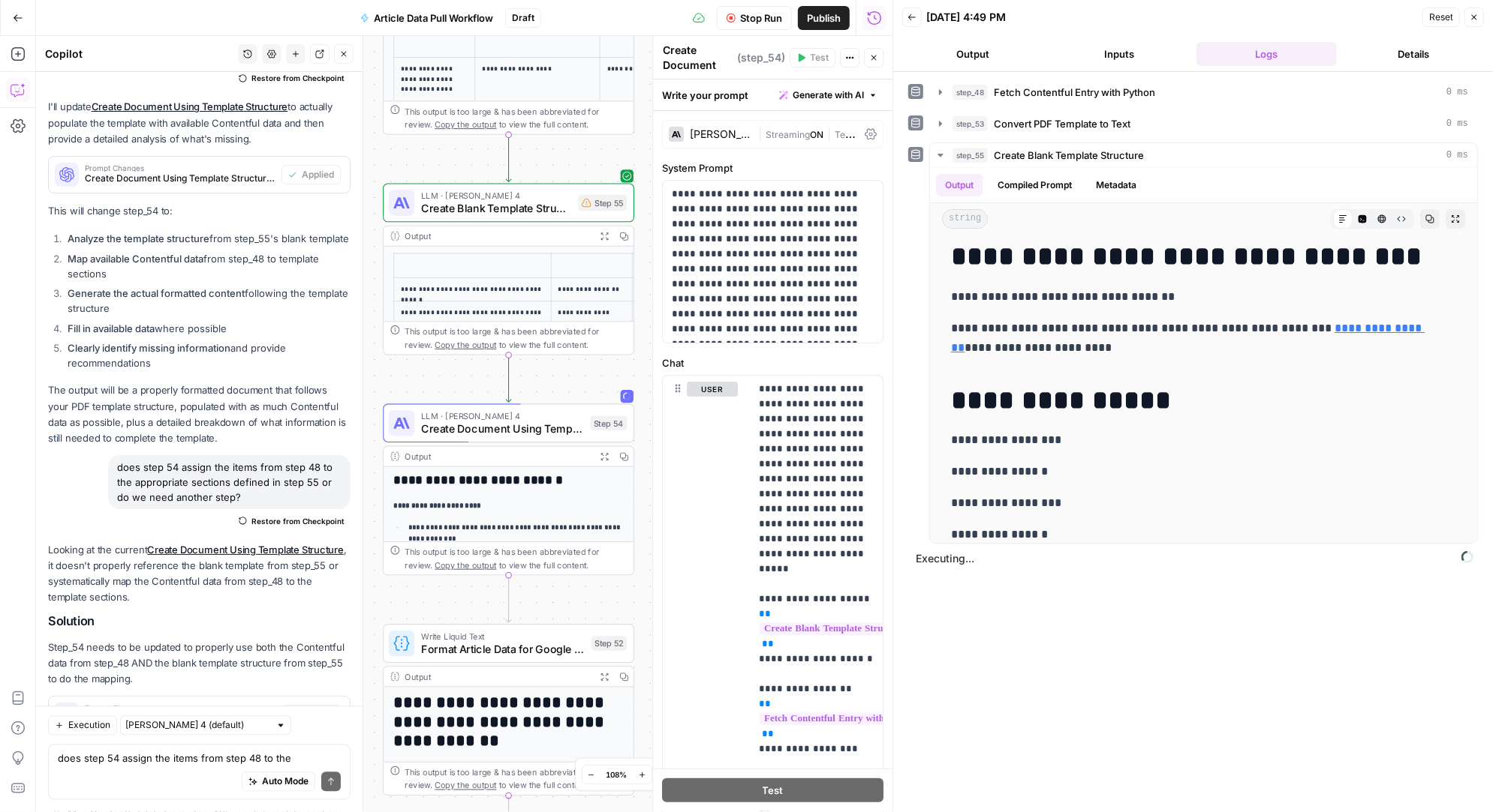
drag, startPoint x: 597, startPoint y: 381, endPoint x: 580, endPoint y: 380, distance: 17.0
click at [580, 380] on div "Workflow Set Inputs Inputs Run Code · Python Fetch Contentful Entry with Python…" at bounding box center [464, 424] width 857 height 776
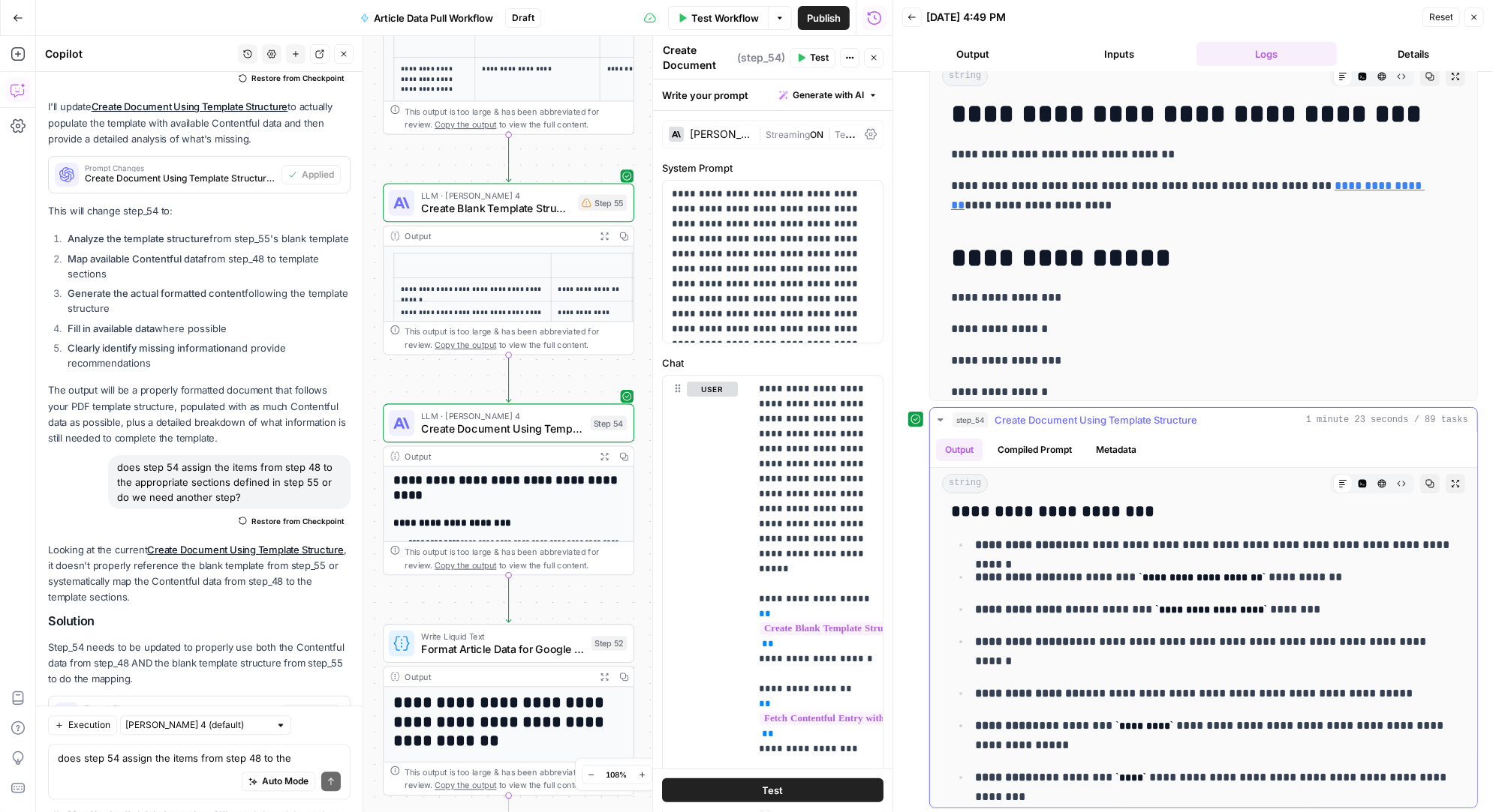
scroll to position [0, 0]
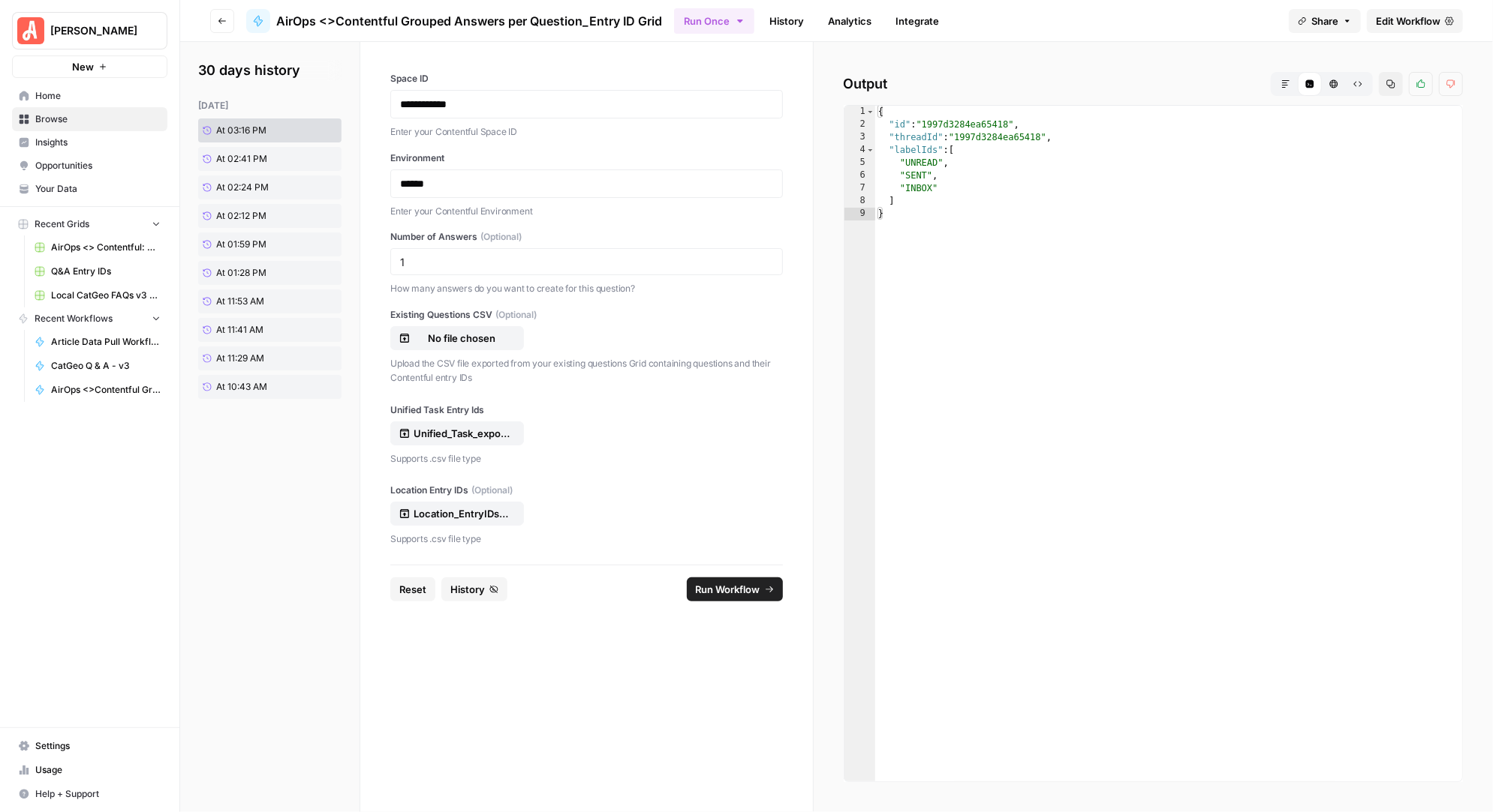
click at [725, 585] on span "Run Workflow" at bounding box center [728, 589] width 65 height 15
click at [749, 588] on span "Run Workflow" at bounding box center [728, 589] width 65 height 15
click at [320, 129] on icon at bounding box center [317, 130] width 8 height 8
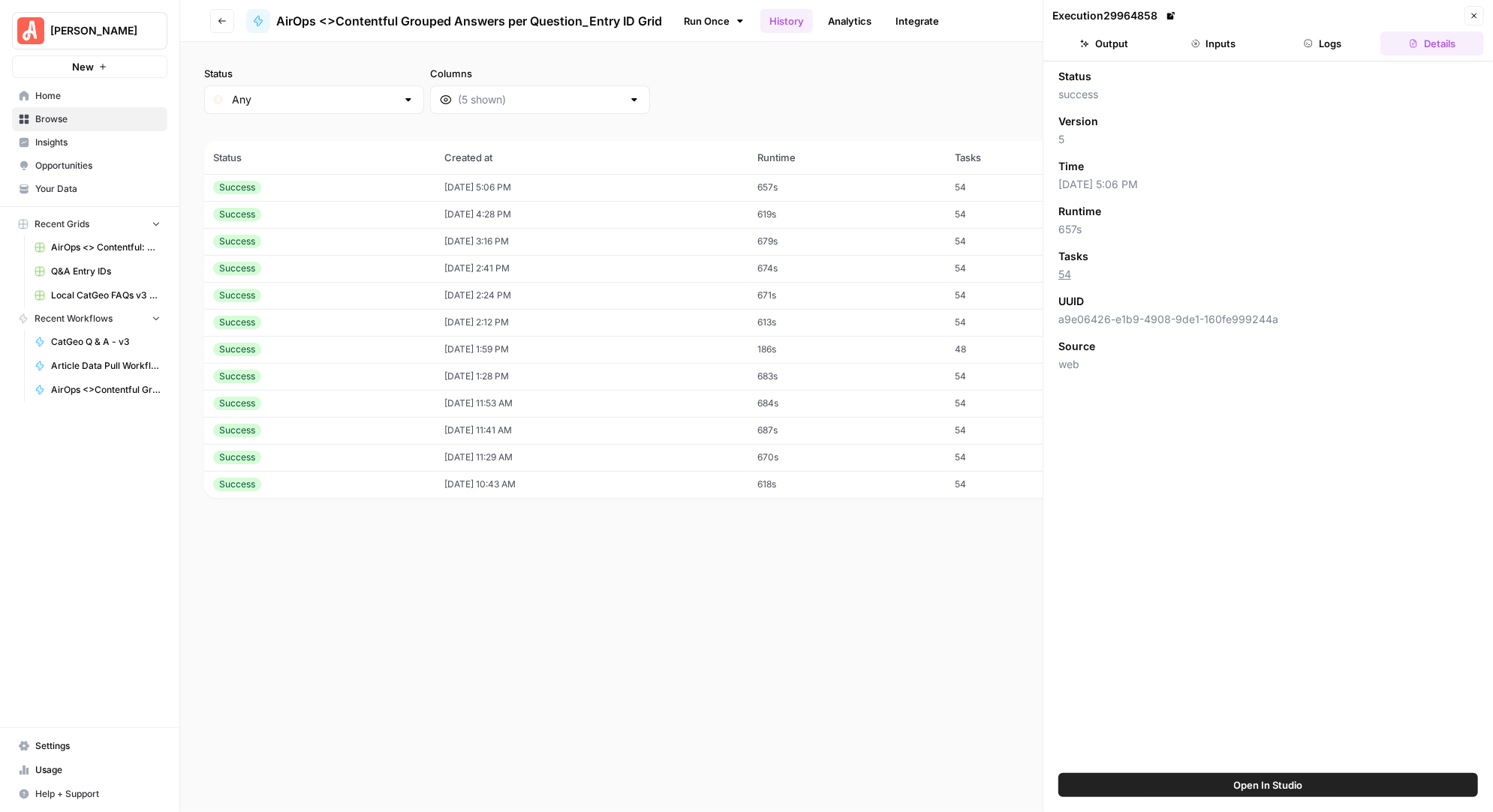
click at [1320, 37] on button "Logs" at bounding box center [1323, 43] width 104 height 24
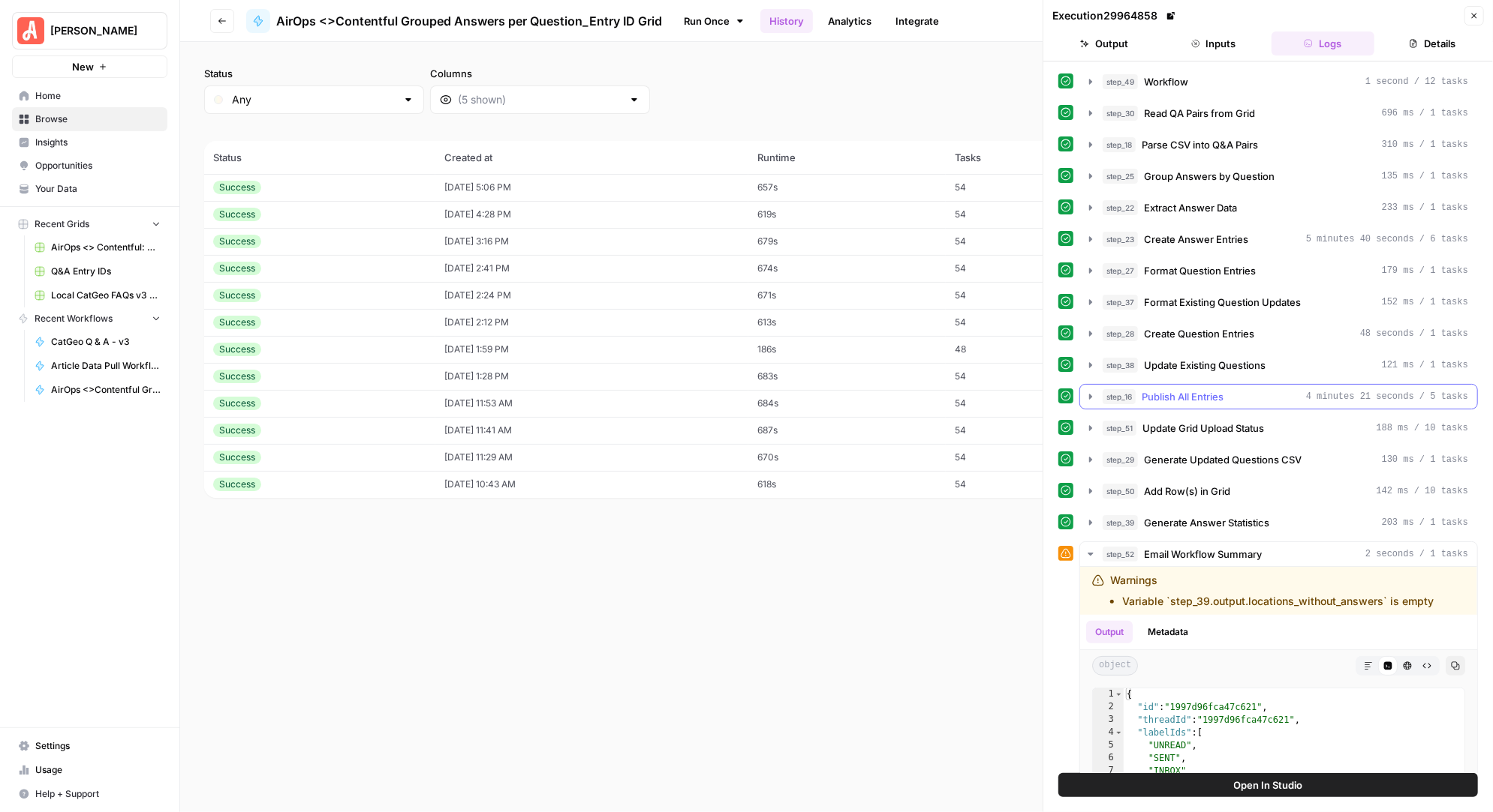
click at [1084, 391] on icon "button" at bounding box center [1090, 397] width 12 height 12
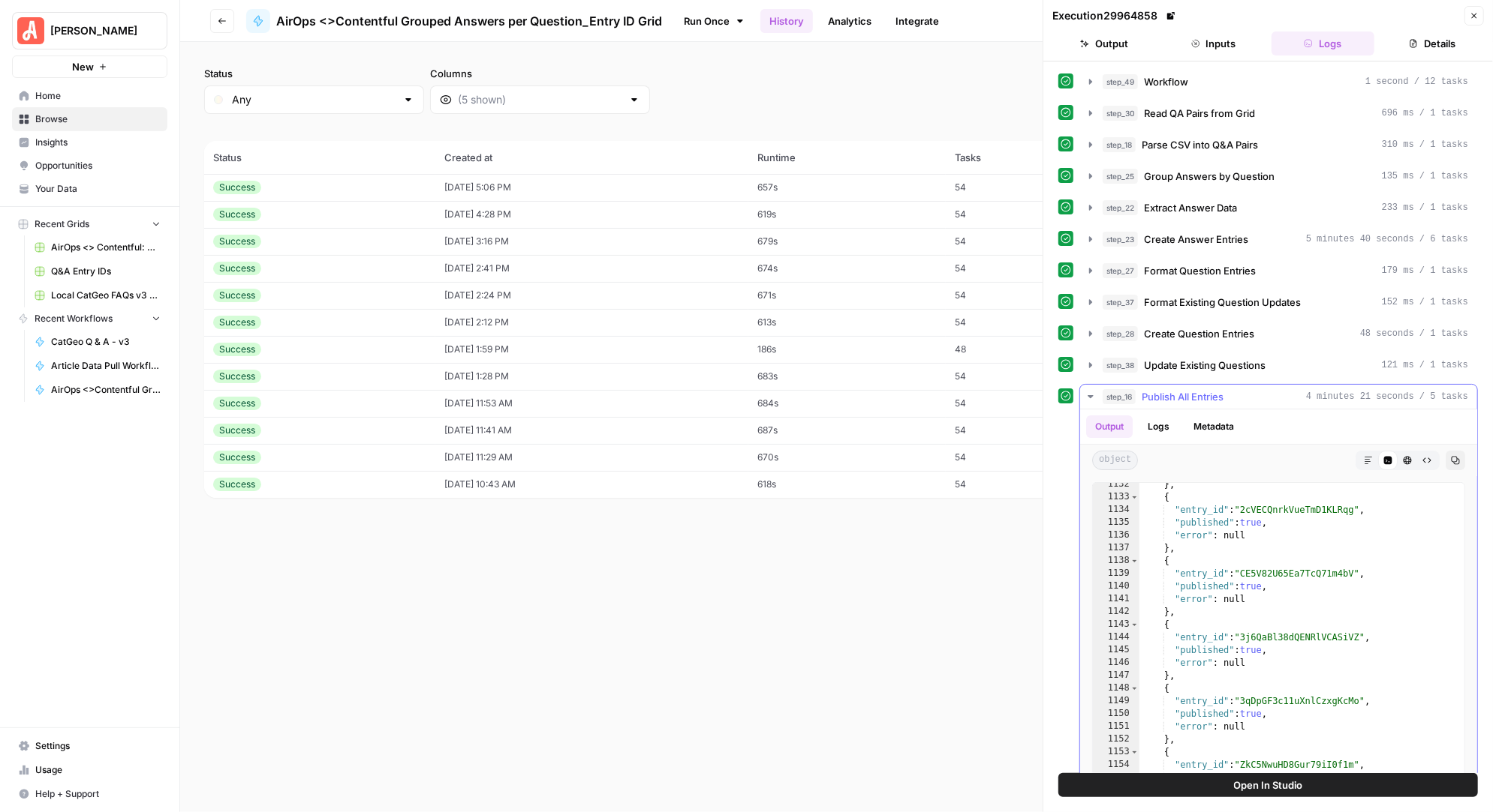
scroll to position [16704, 0]
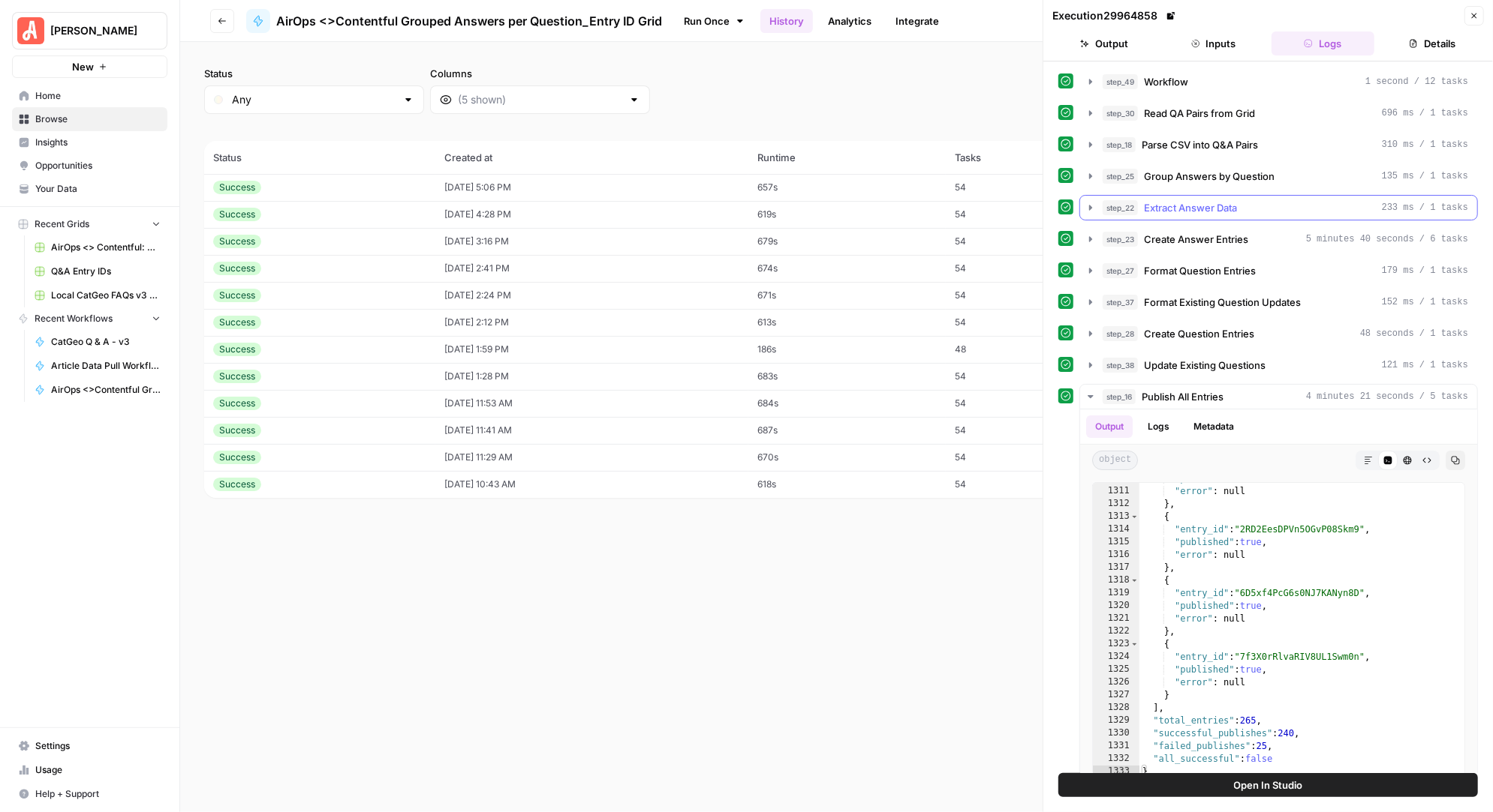
click at [1089, 206] on icon "button" at bounding box center [1090, 207] width 3 height 5
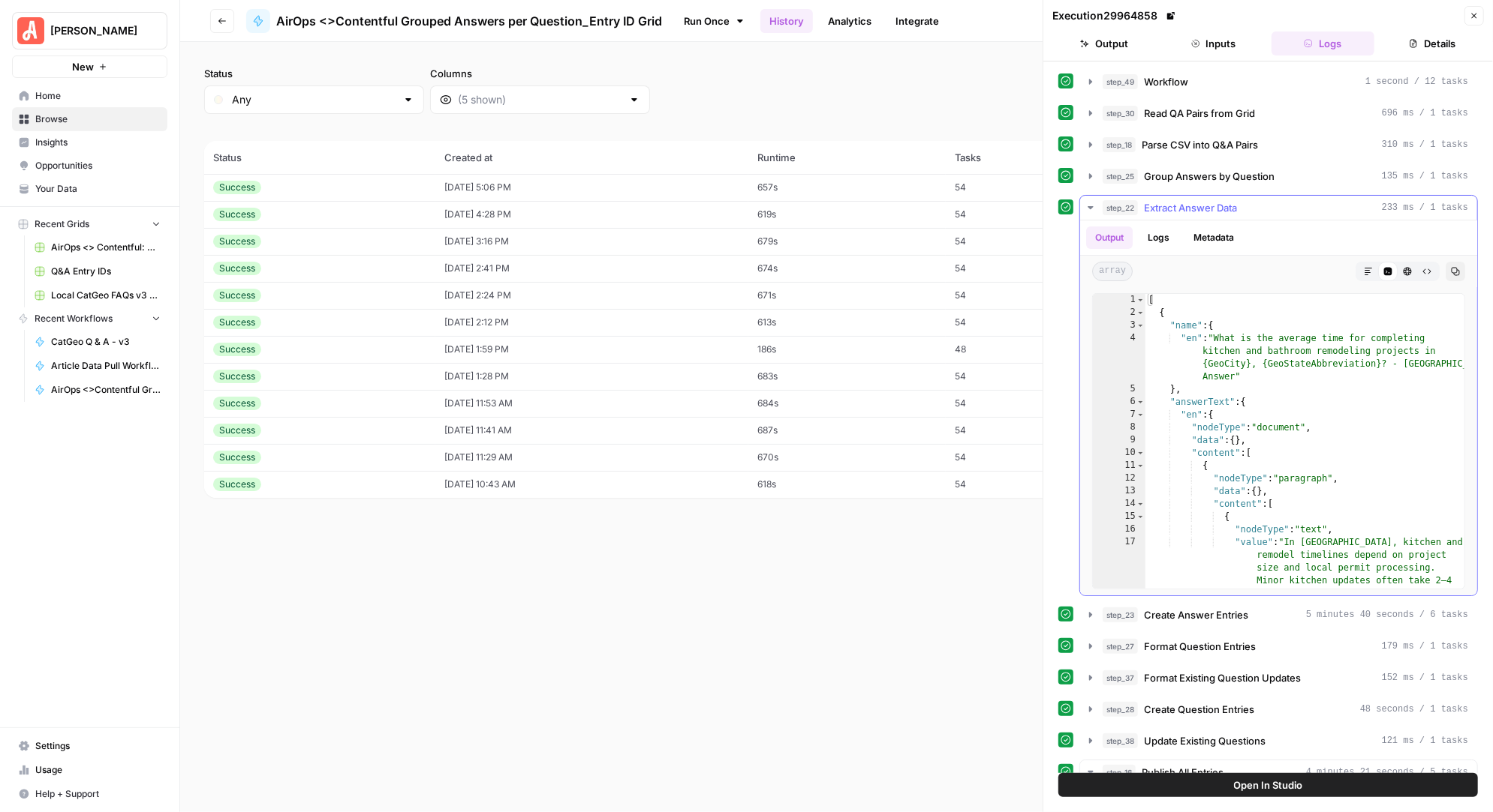
click at [1089, 206] on icon "button" at bounding box center [1090, 208] width 12 height 12
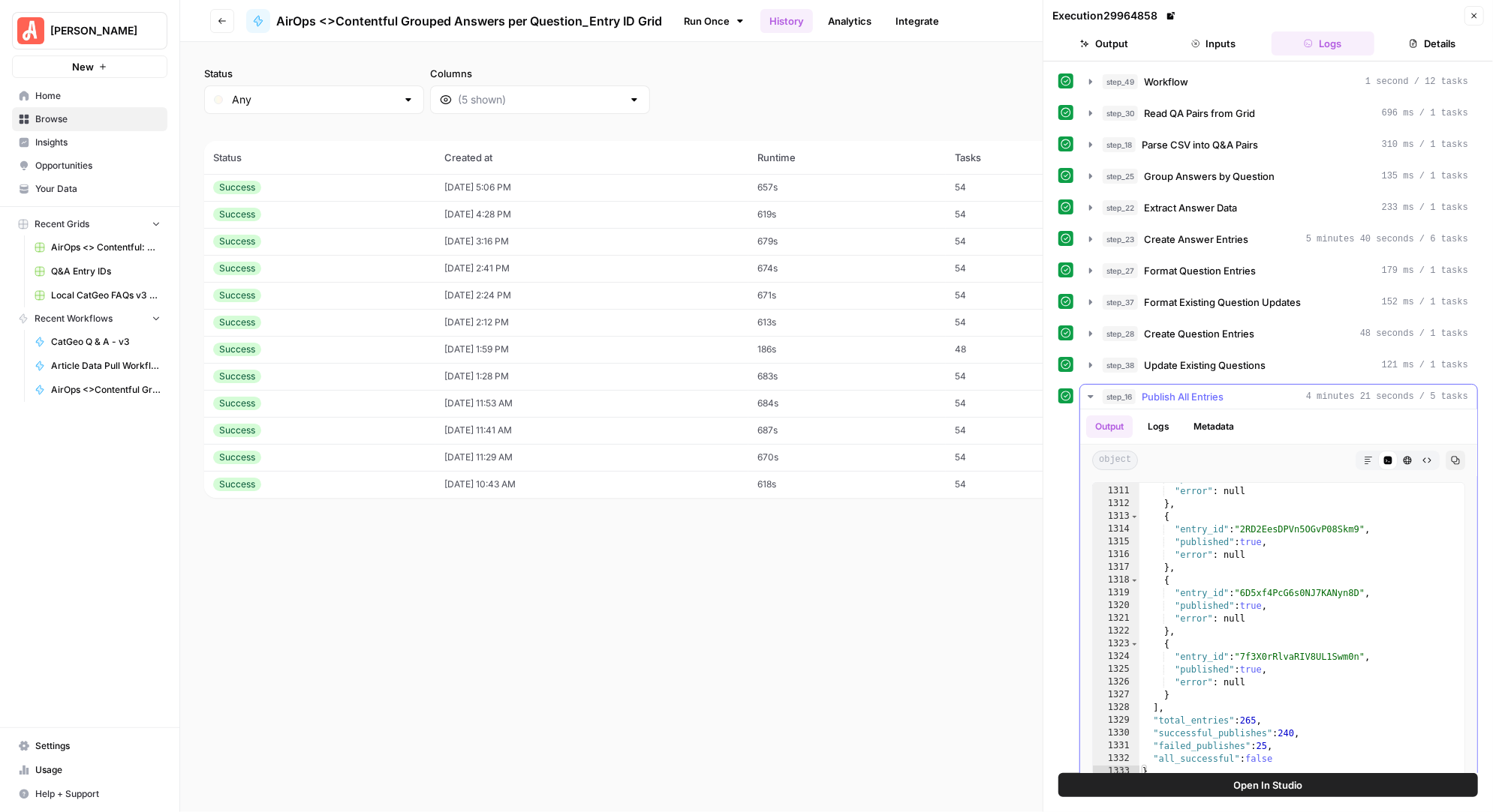
click at [1088, 395] on icon "button" at bounding box center [1090, 397] width 5 height 3
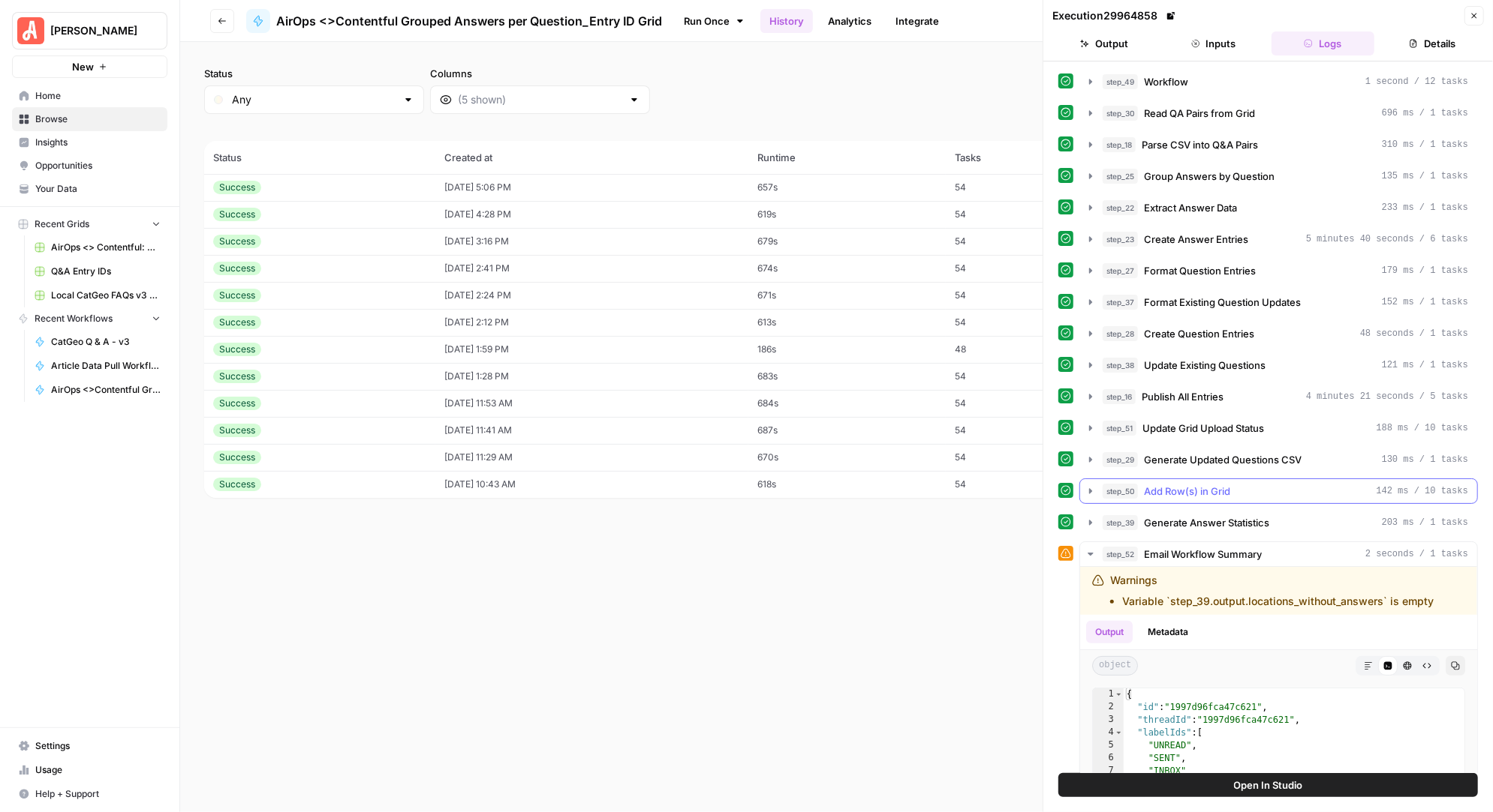
click at [1090, 485] on icon "button" at bounding box center [1090, 491] width 12 height 12
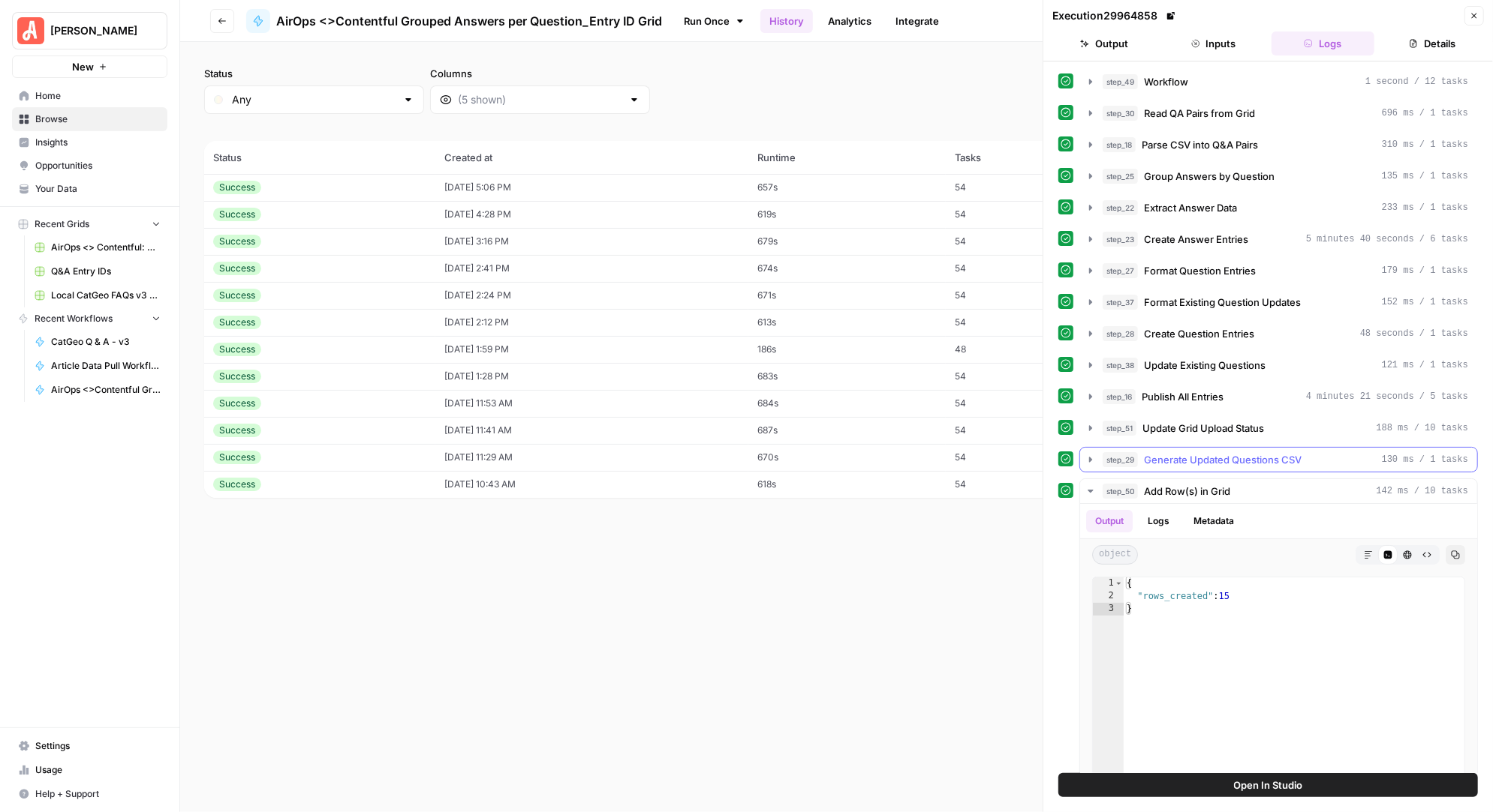
click at [1094, 454] on icon "button" at bounding box center [1090, 460] width 12 height 12
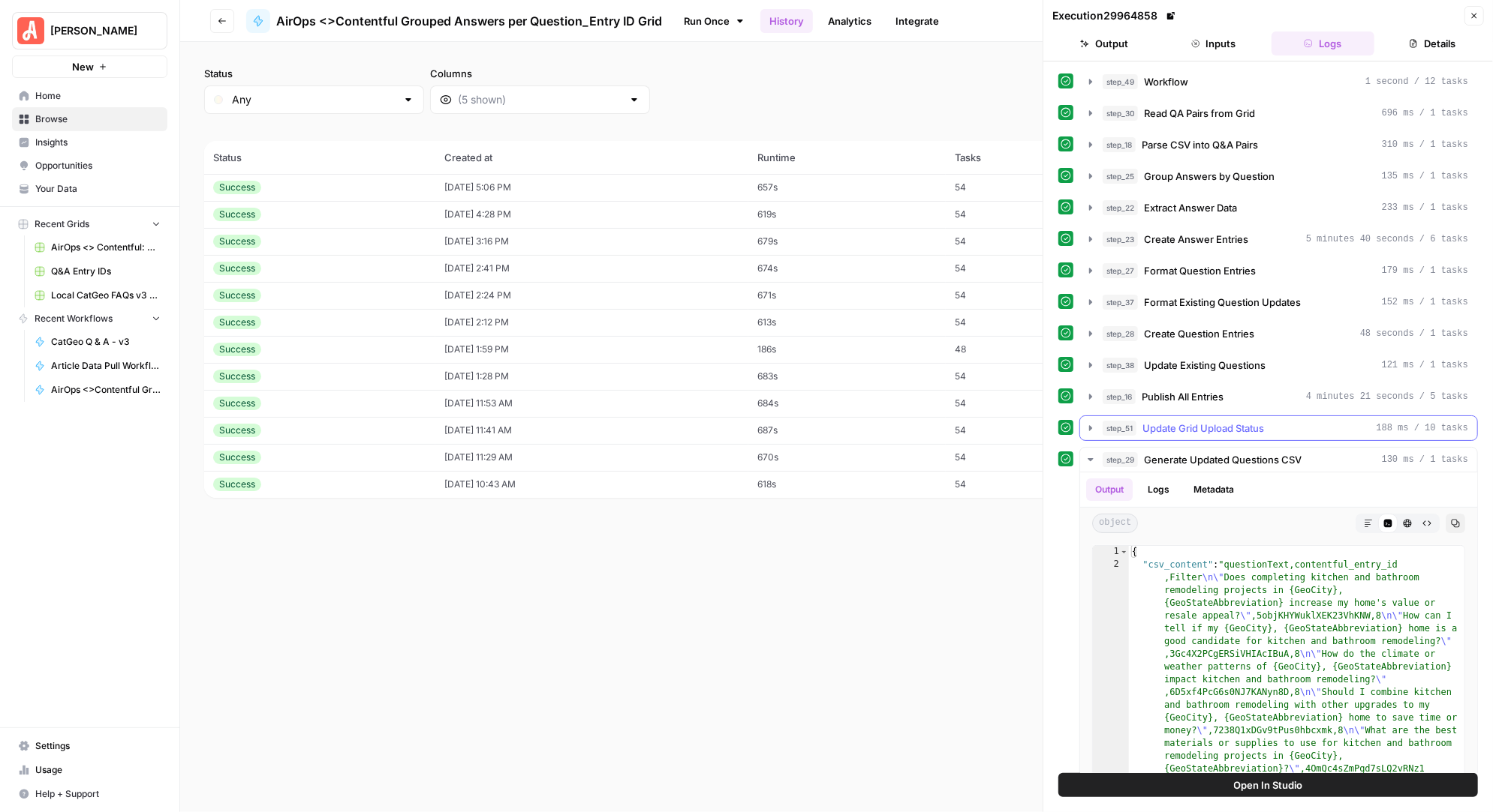
click at [1087, 426] on icon "button" at bounding box center [1090, 428] width 12 height 12
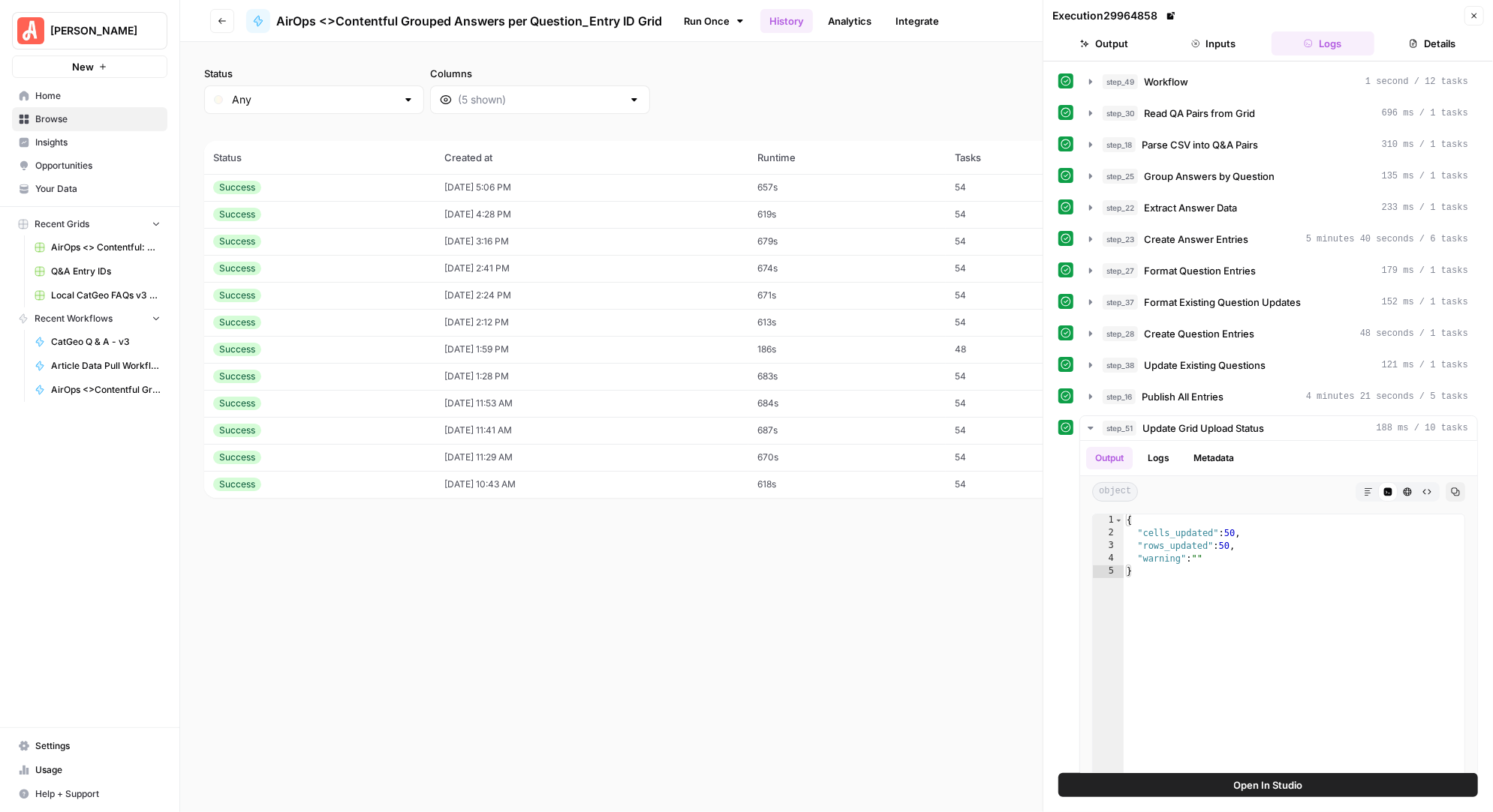
click at [219, 14] on button "Go back" at bounding box center [222, 21] width 24 height 24
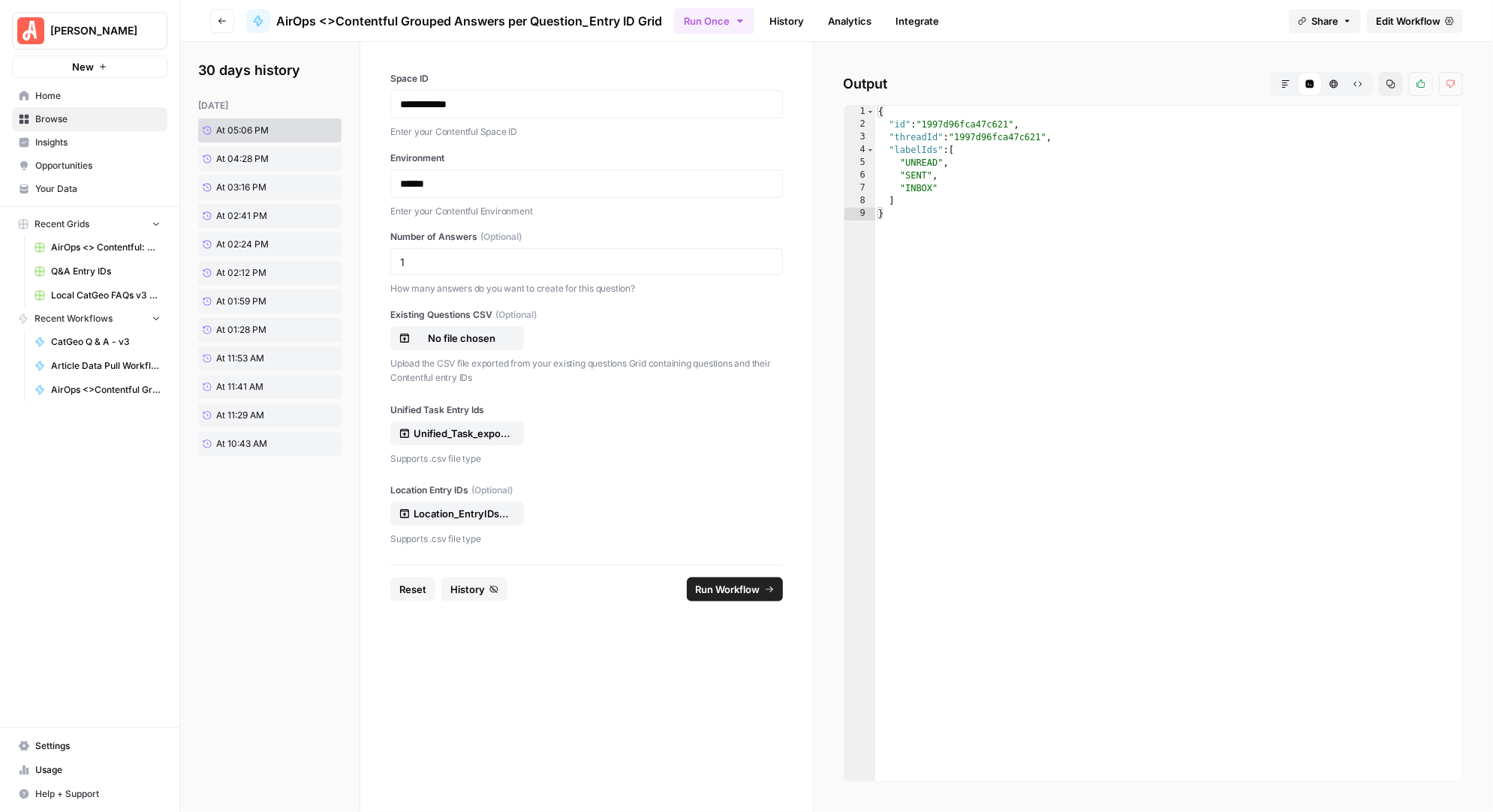
click at [732, 587] on span "Run Workflow" at bounding box center [728, 589] width 65 height 15
click at [318, 127] on icon at bounding box center [317, 130] width 9 height 9
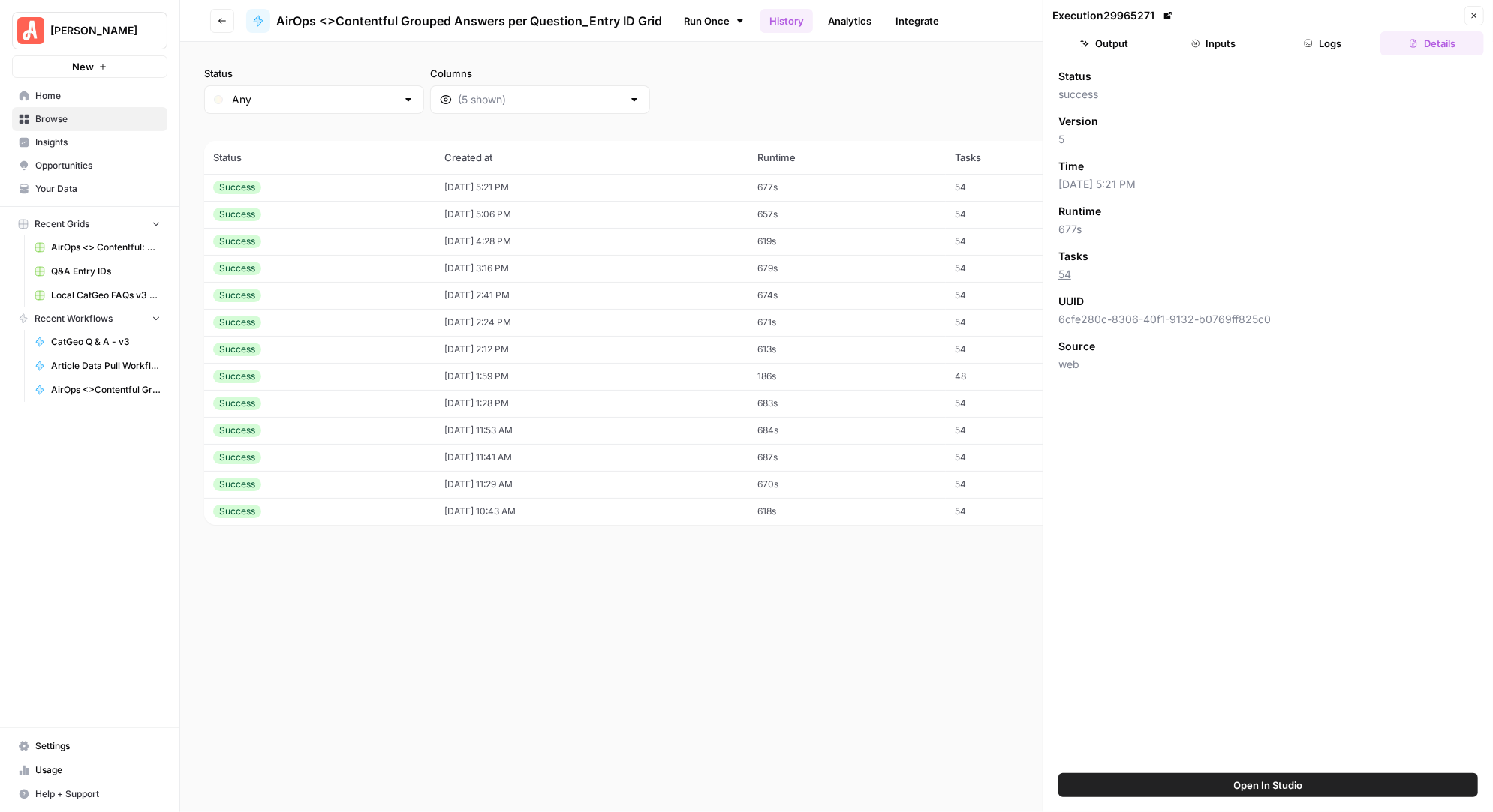
click at [1313, 39] on button "Logs" at bounding box center [1323, 43] width 104 height 24
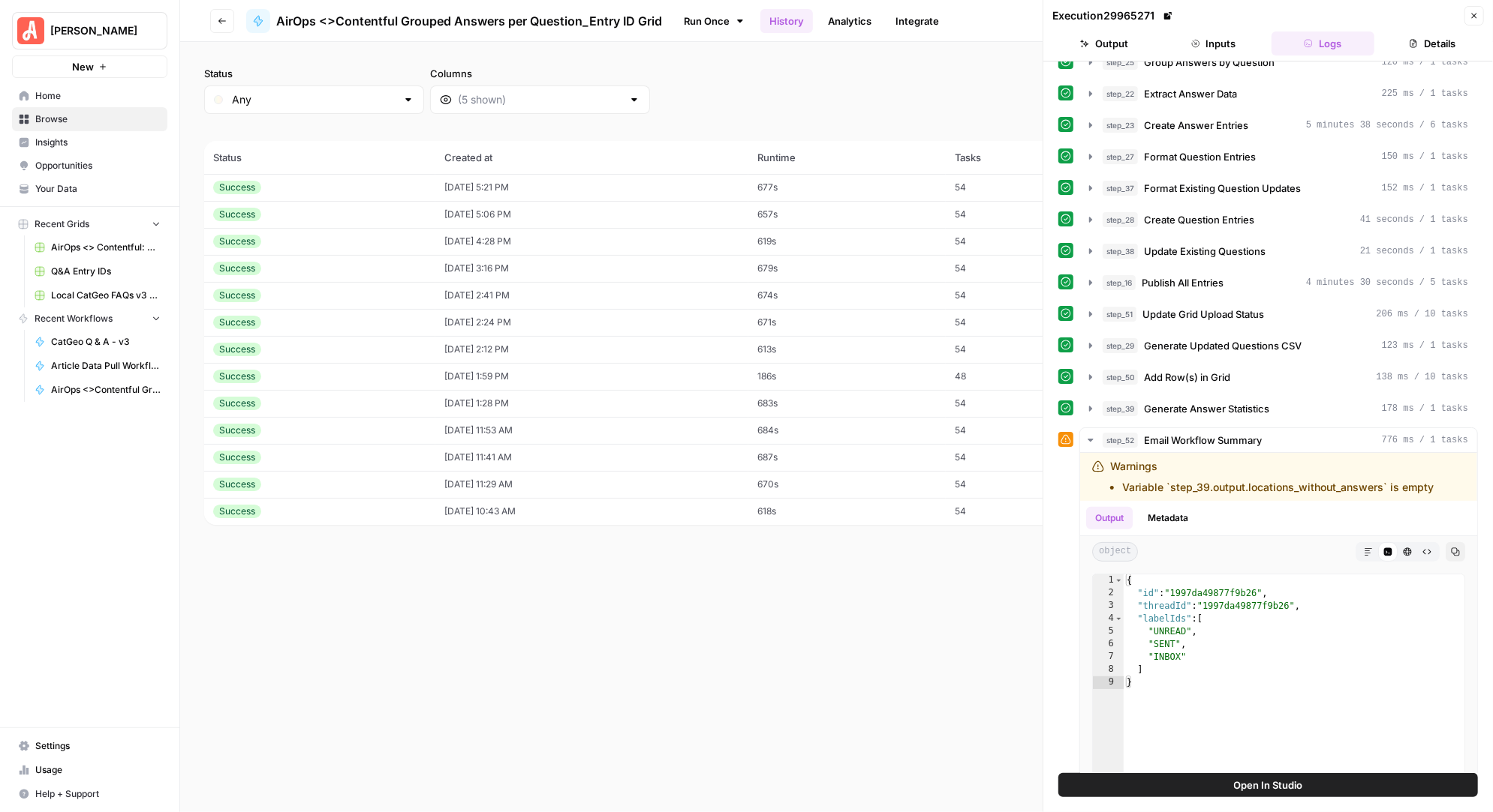
scroll to position [216, 0]
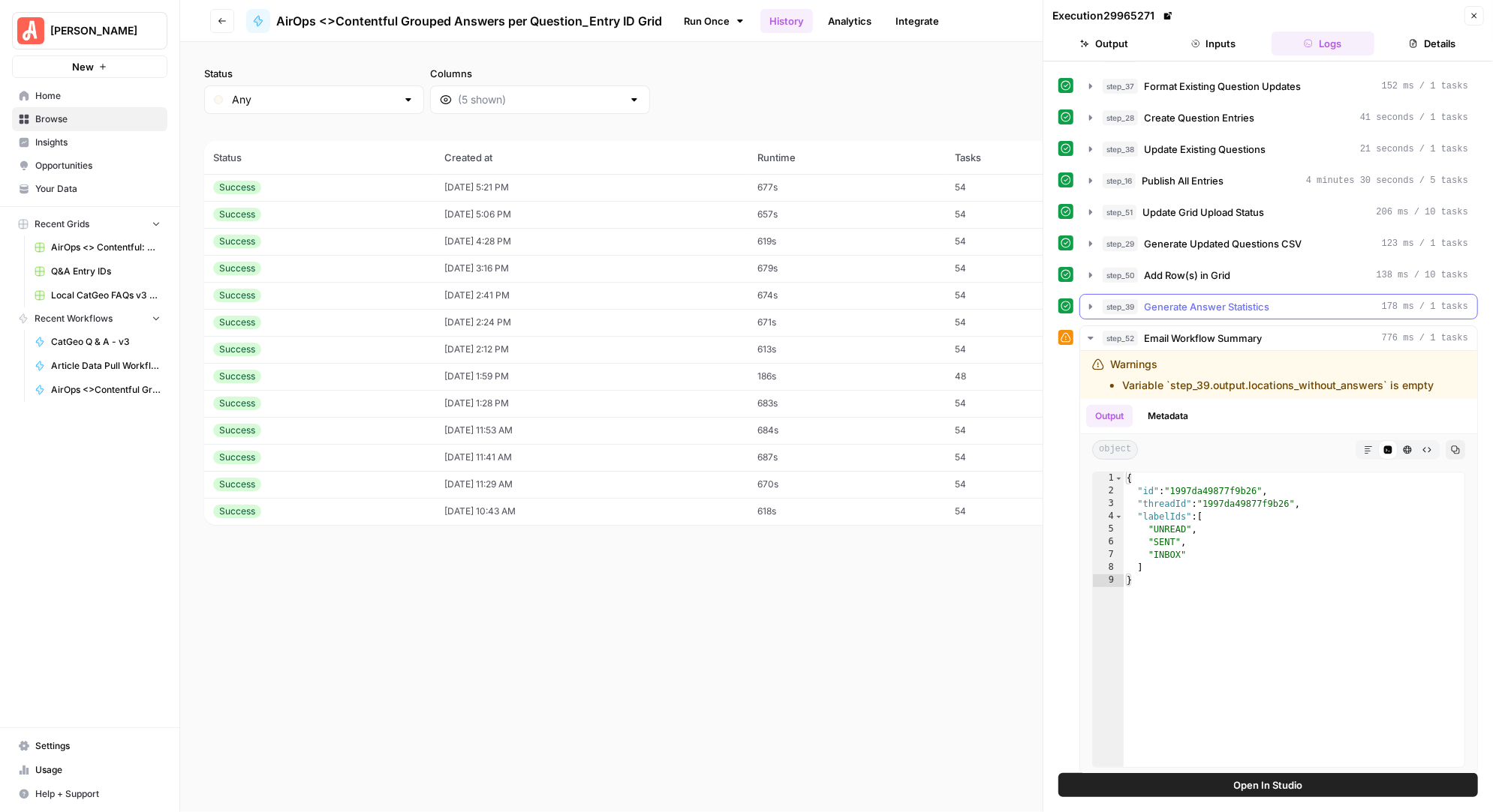
click at [1091, 303] on icon "button" at bounding box center [1090, 307] width 12 height 12
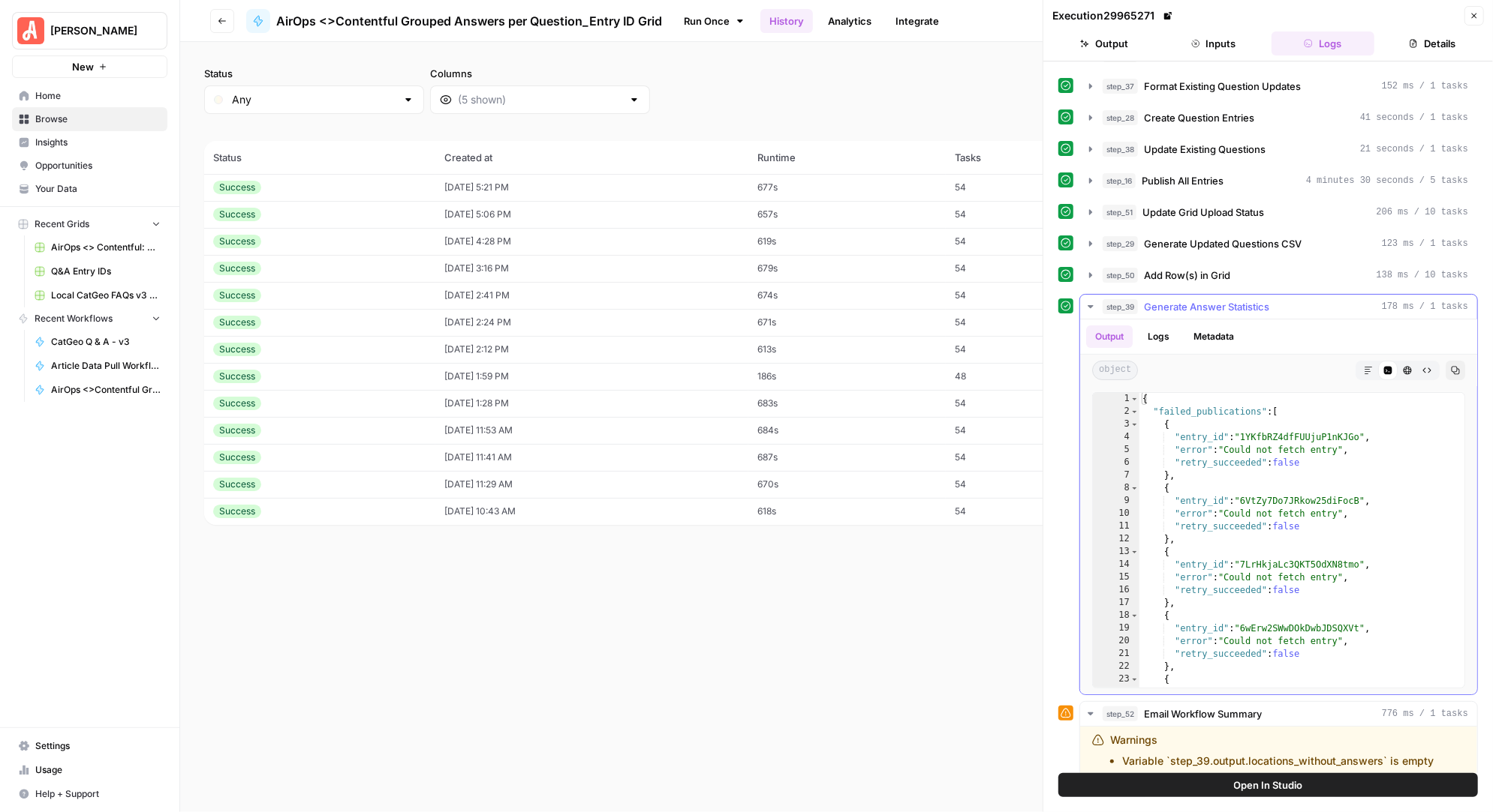
click at [1091, 303] on icon "button" at bounding box center [1090, 307] width 12 height 12
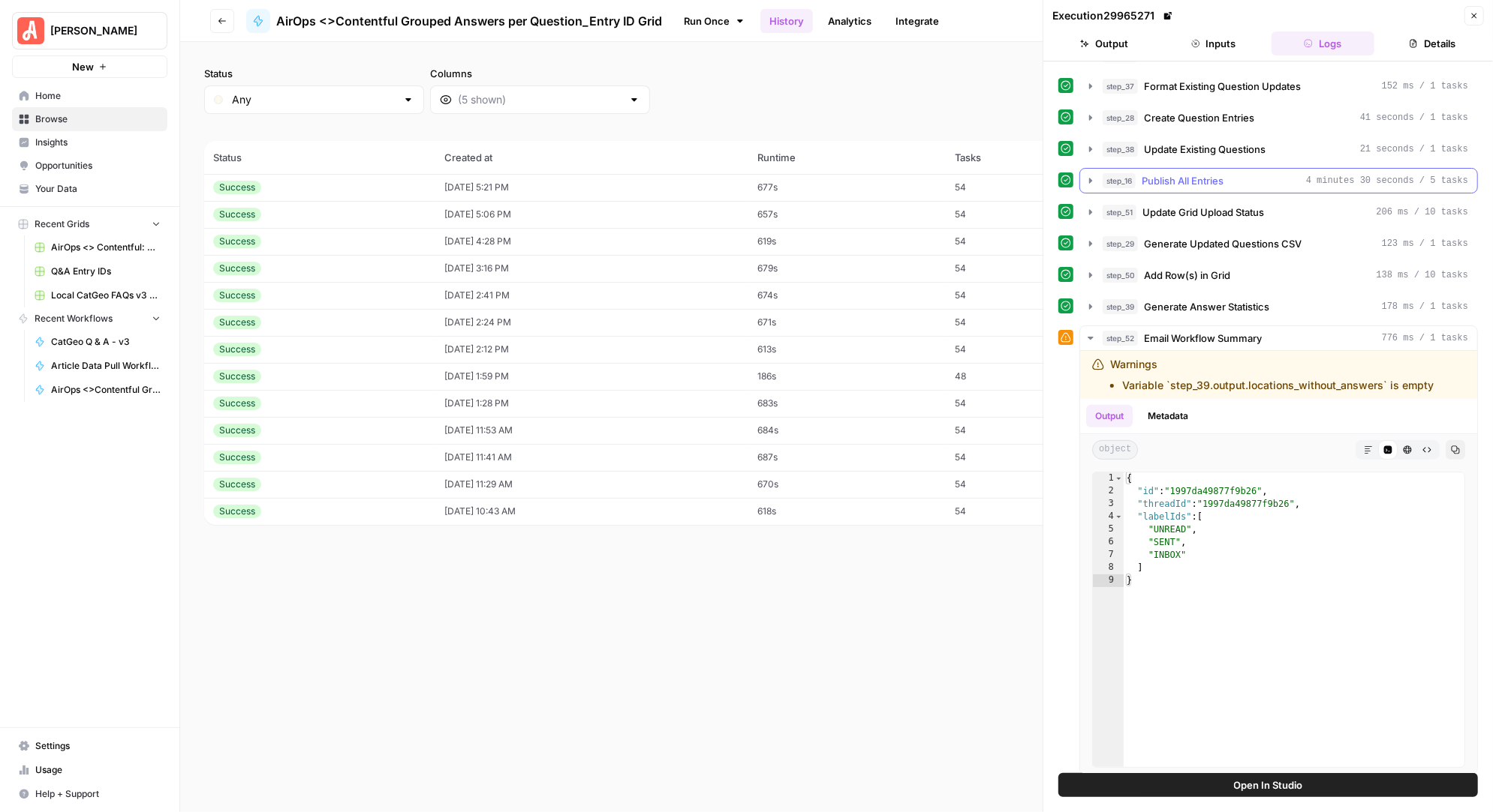
click at [1088, 175] on icon "button" at bounding box center [1090, 181] width 12 height 12
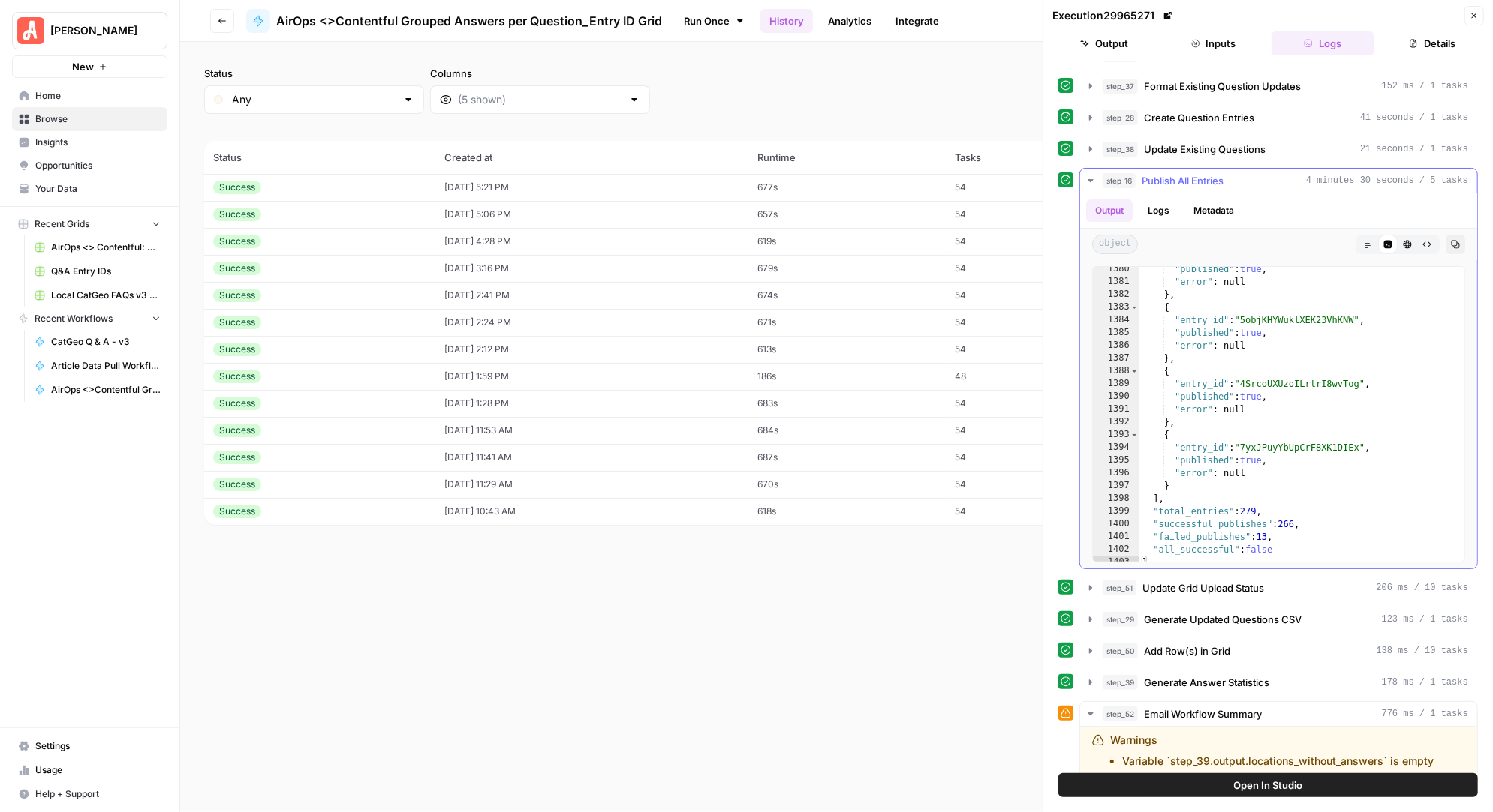
scroll to position [17588, 0]
click at [223, 19] on icon "button" at bounding box center [222, 20] width 9 height 9
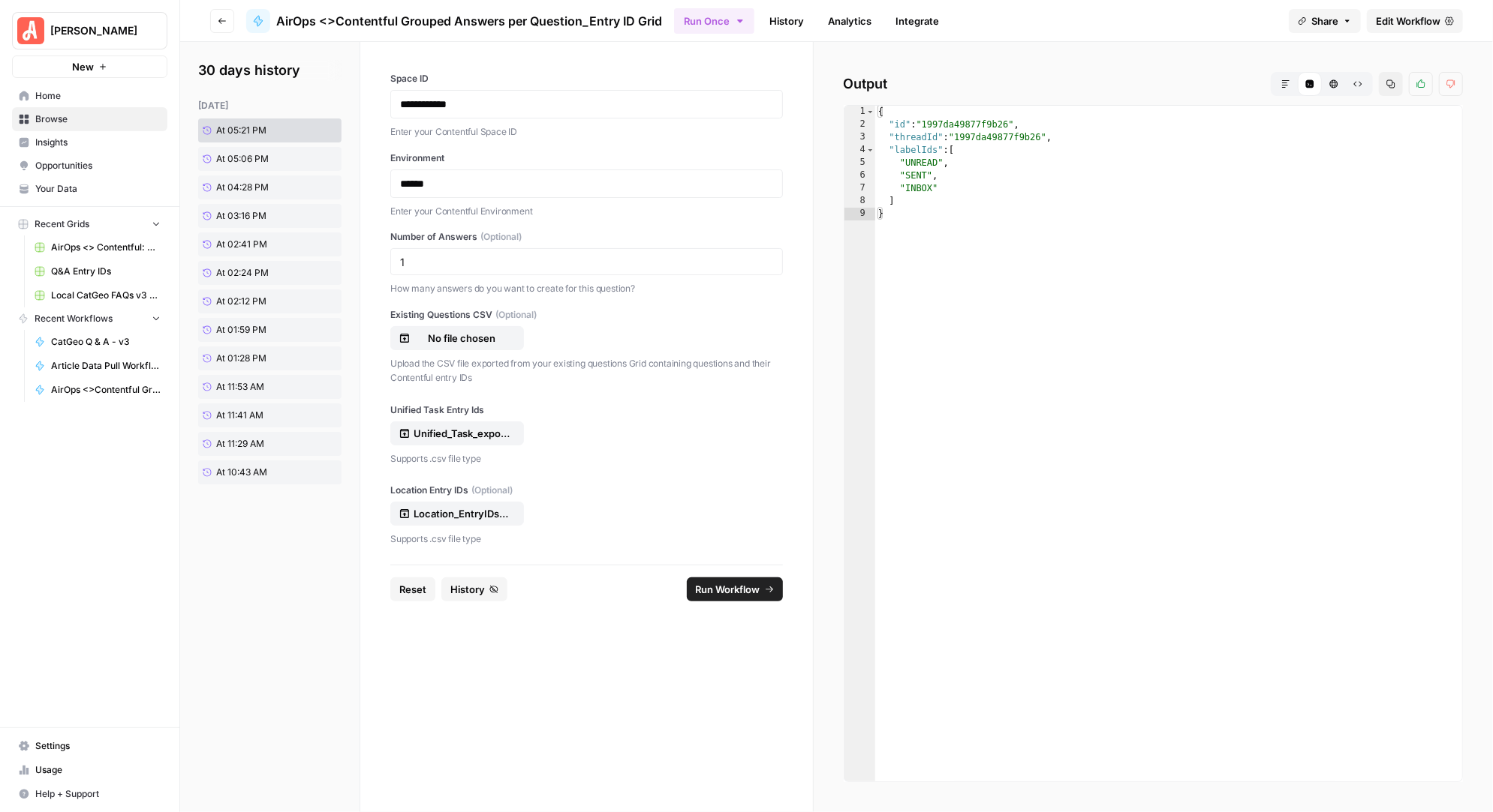
click at [750, 589] on span "Run Workflow" at bounding box center [728, 589] width 65 height 15
click at [704, 587] on span "Run Workflow" at bounding box center [728, 589] width 65 height 15
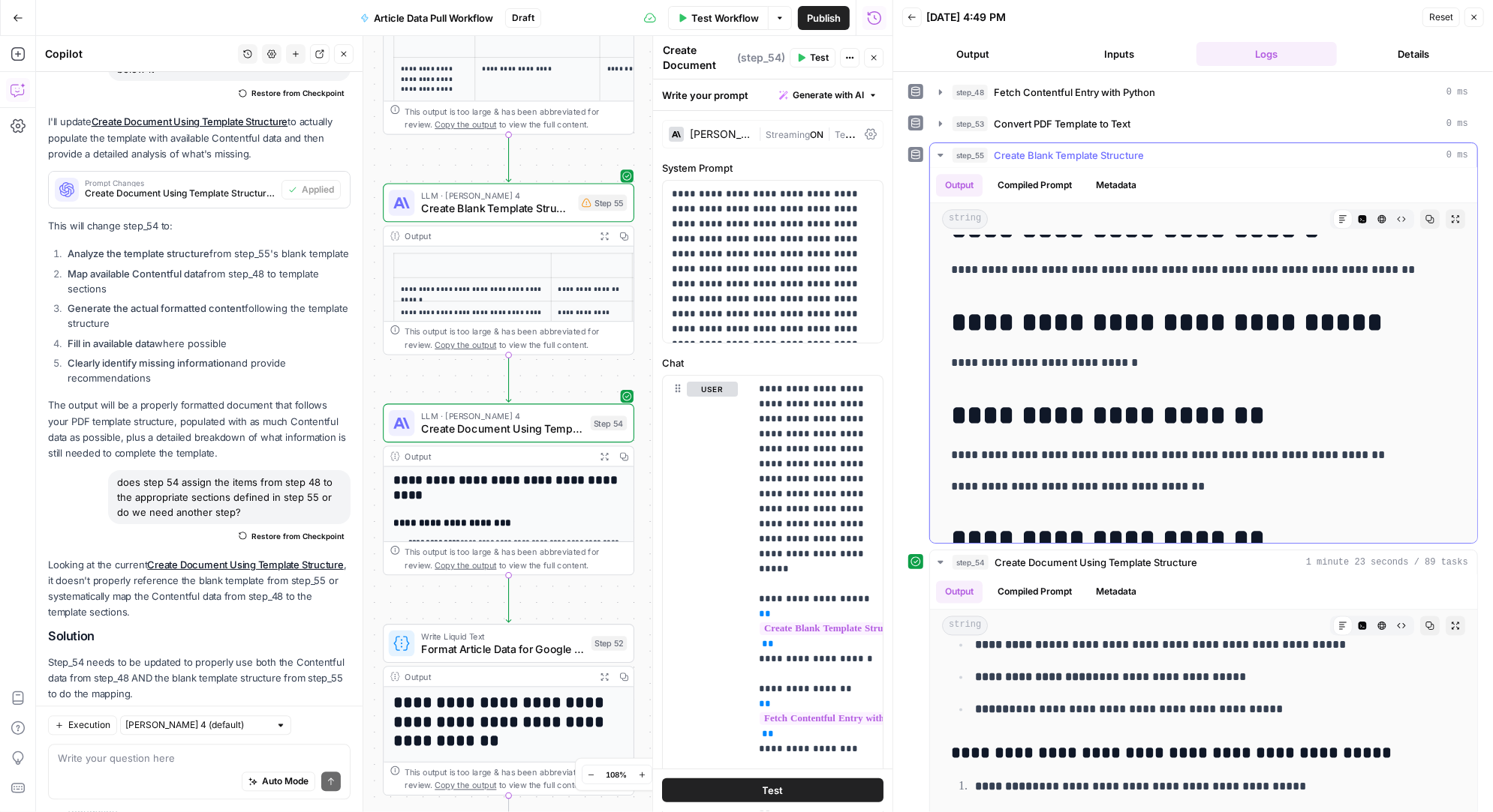
click at [942, 155] on icon "button" at bounding box center [941, 155] width 12 height 12
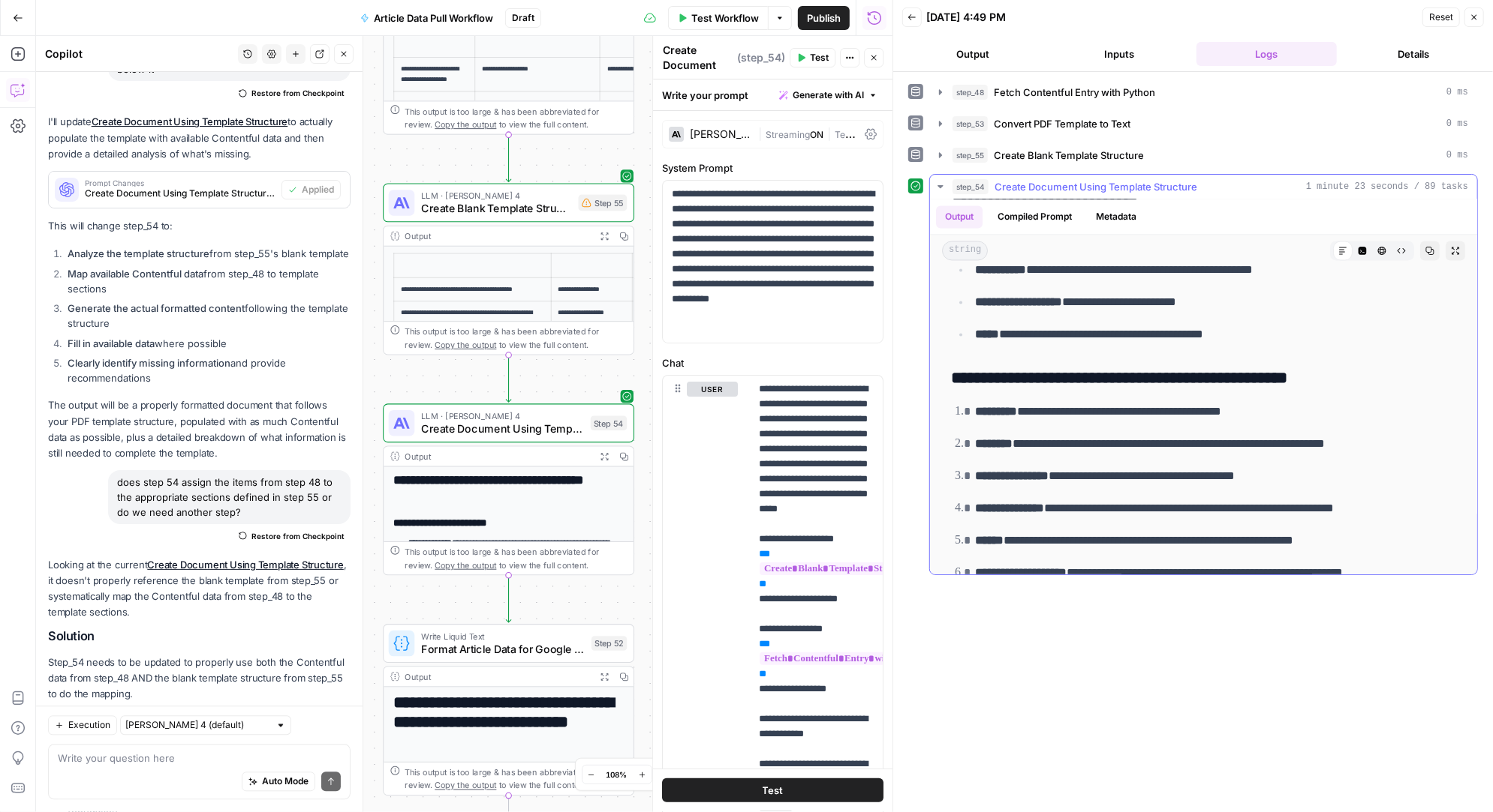
click at [939, 185] on icon "button" at bounding box center [940, 187] width 5 height 3
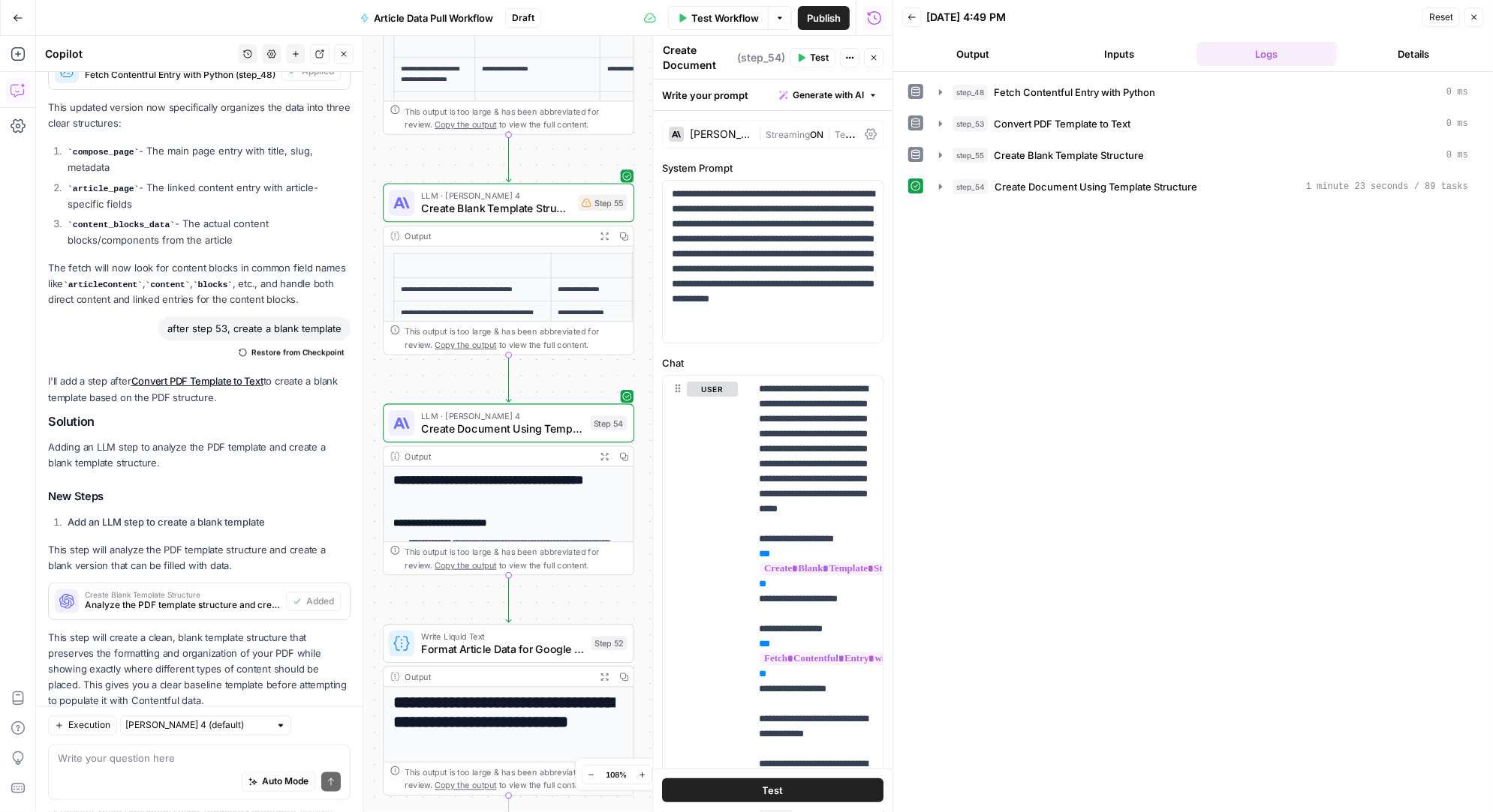
scroll to position [20204, 0]
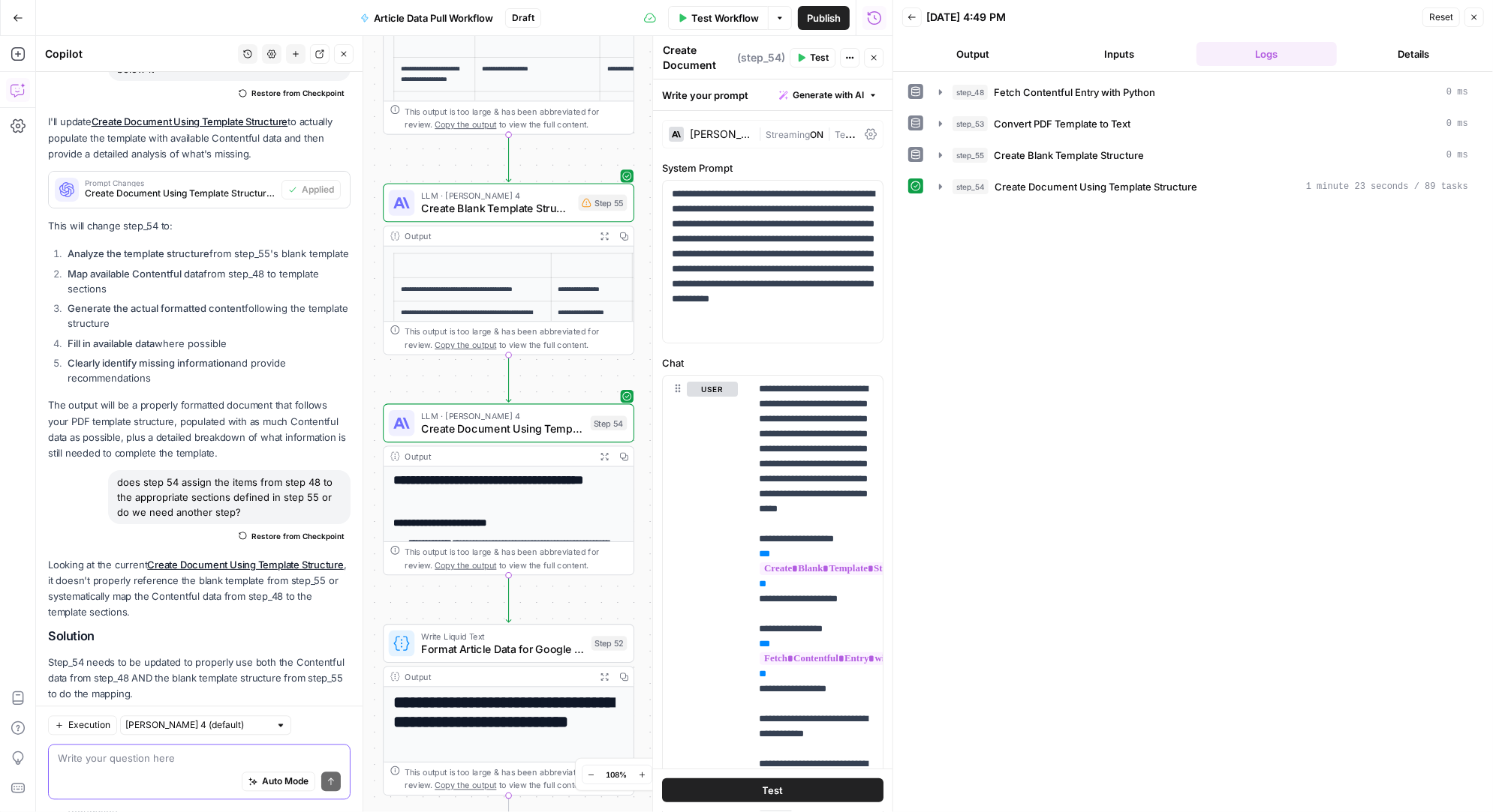
click at [151, 762] on textarea at bounding box center [199, 759] width 283 height 15
type textarea "C"
type textarea "let's create a markdown file of the content block information"
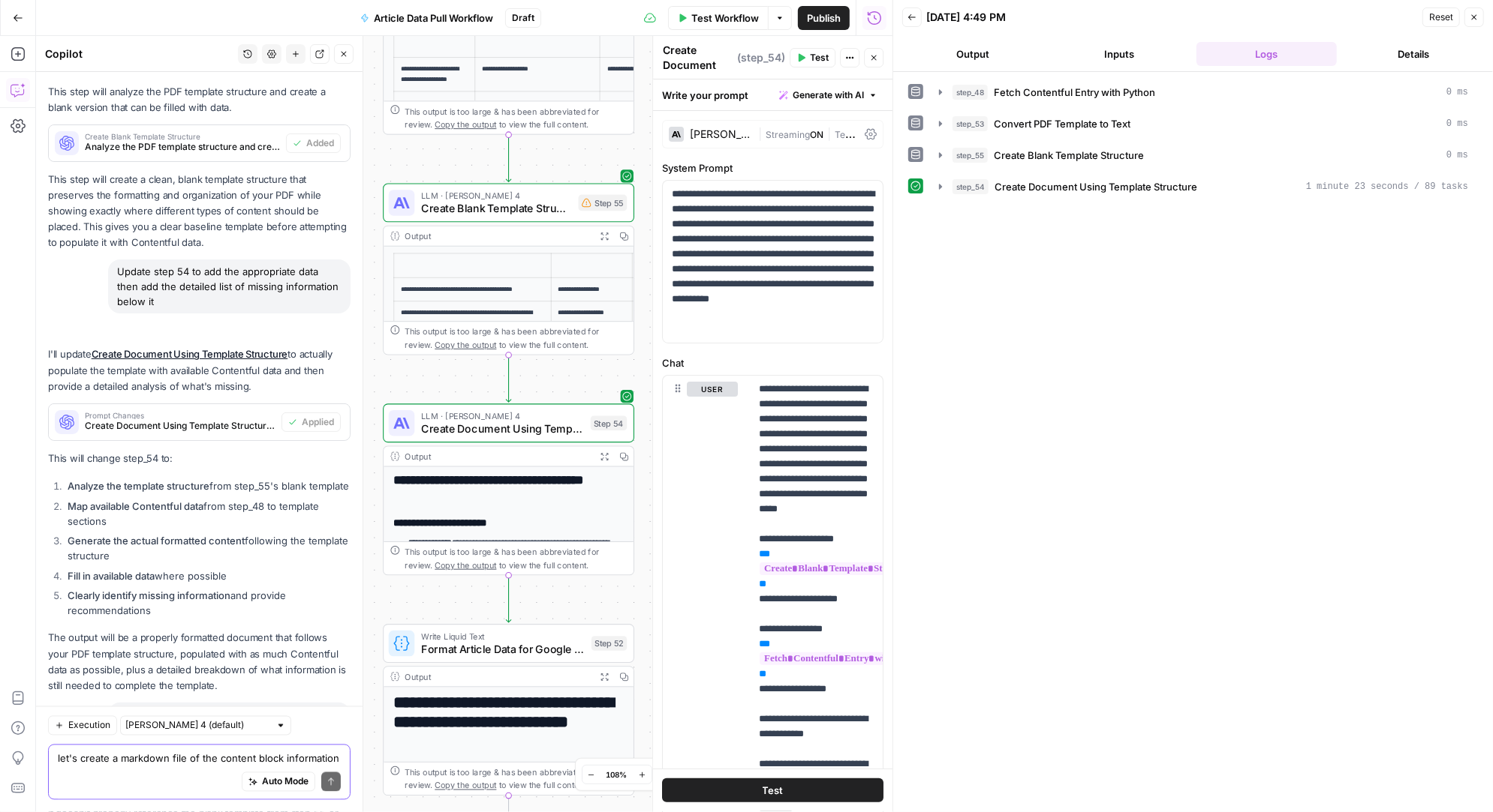
scroll to position [20735, 0]
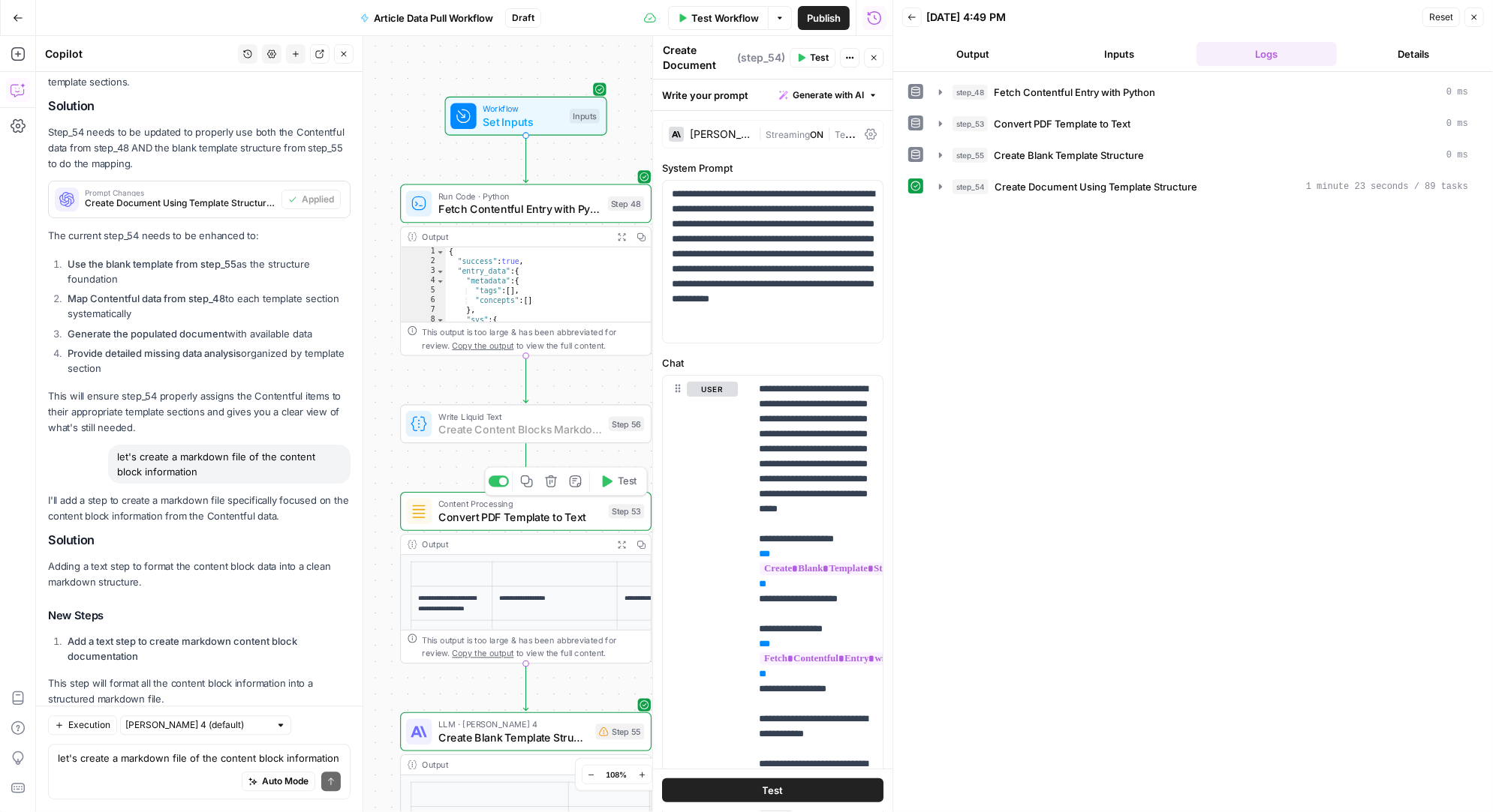
click at [314, 729] on span "Add Step" at bounding box center [314, 736] width 39 height 14
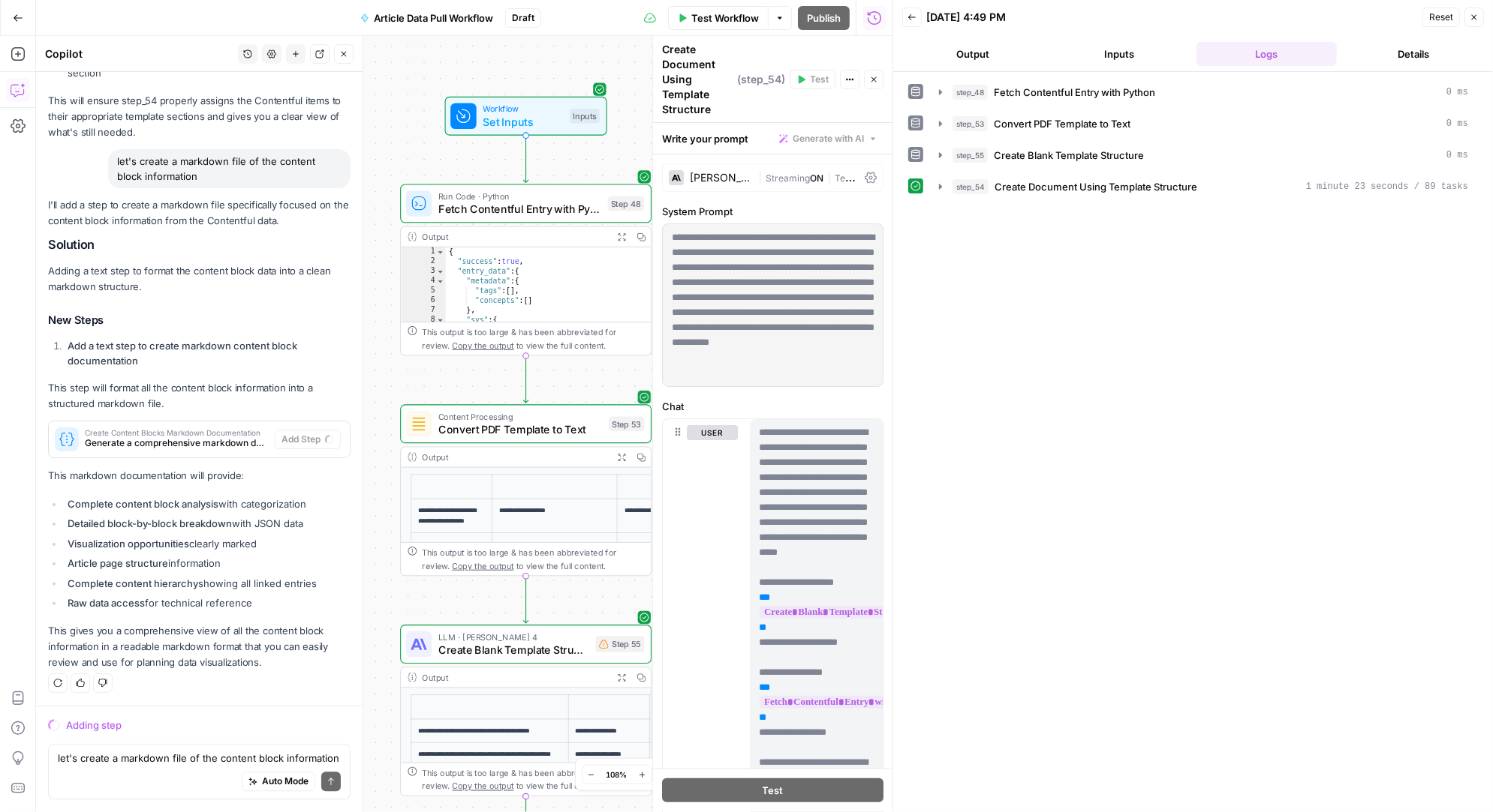
scroll to position [20088, 0]
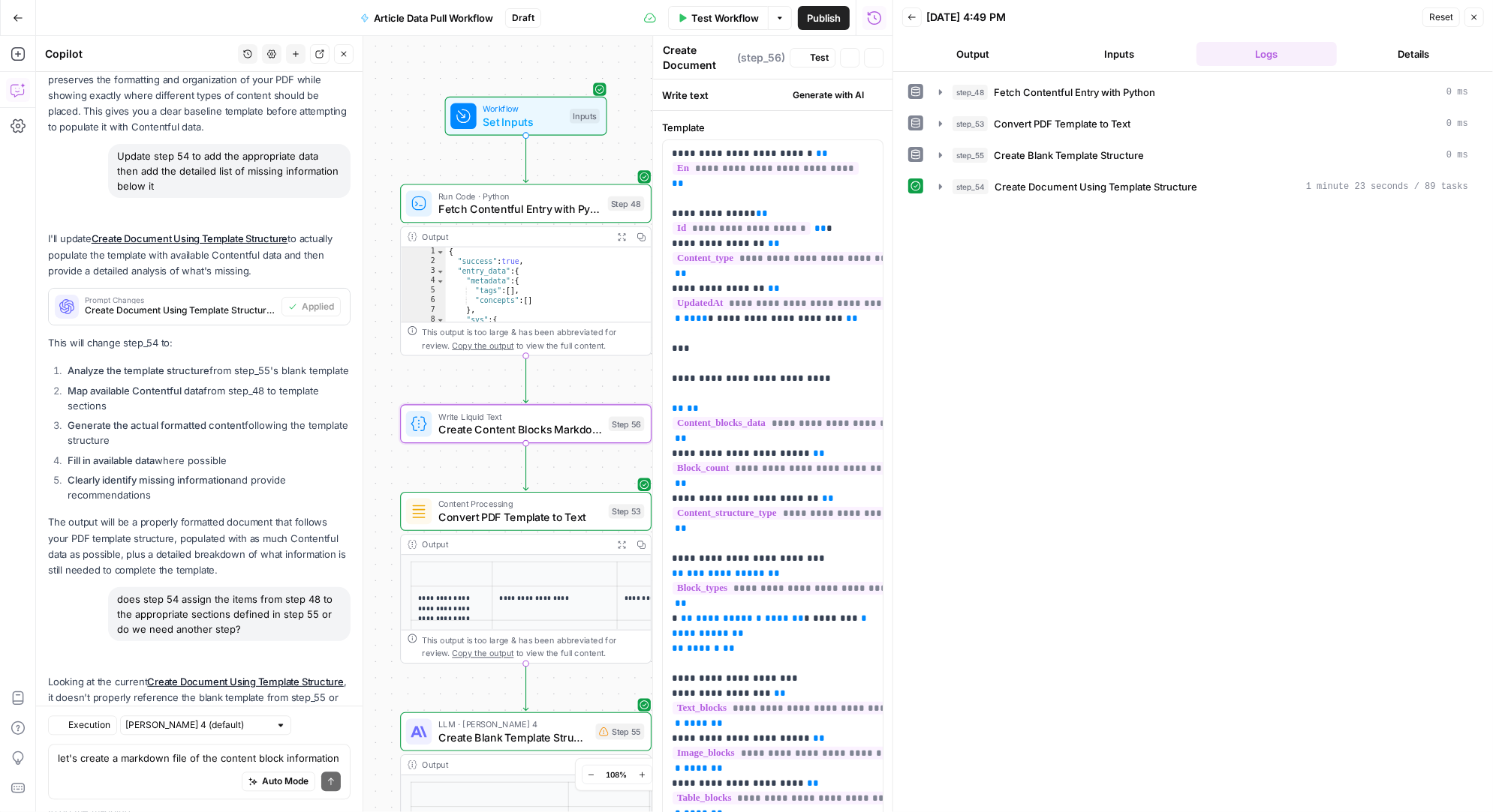
type textarea "Create Content Blocks Markdown Documentation"
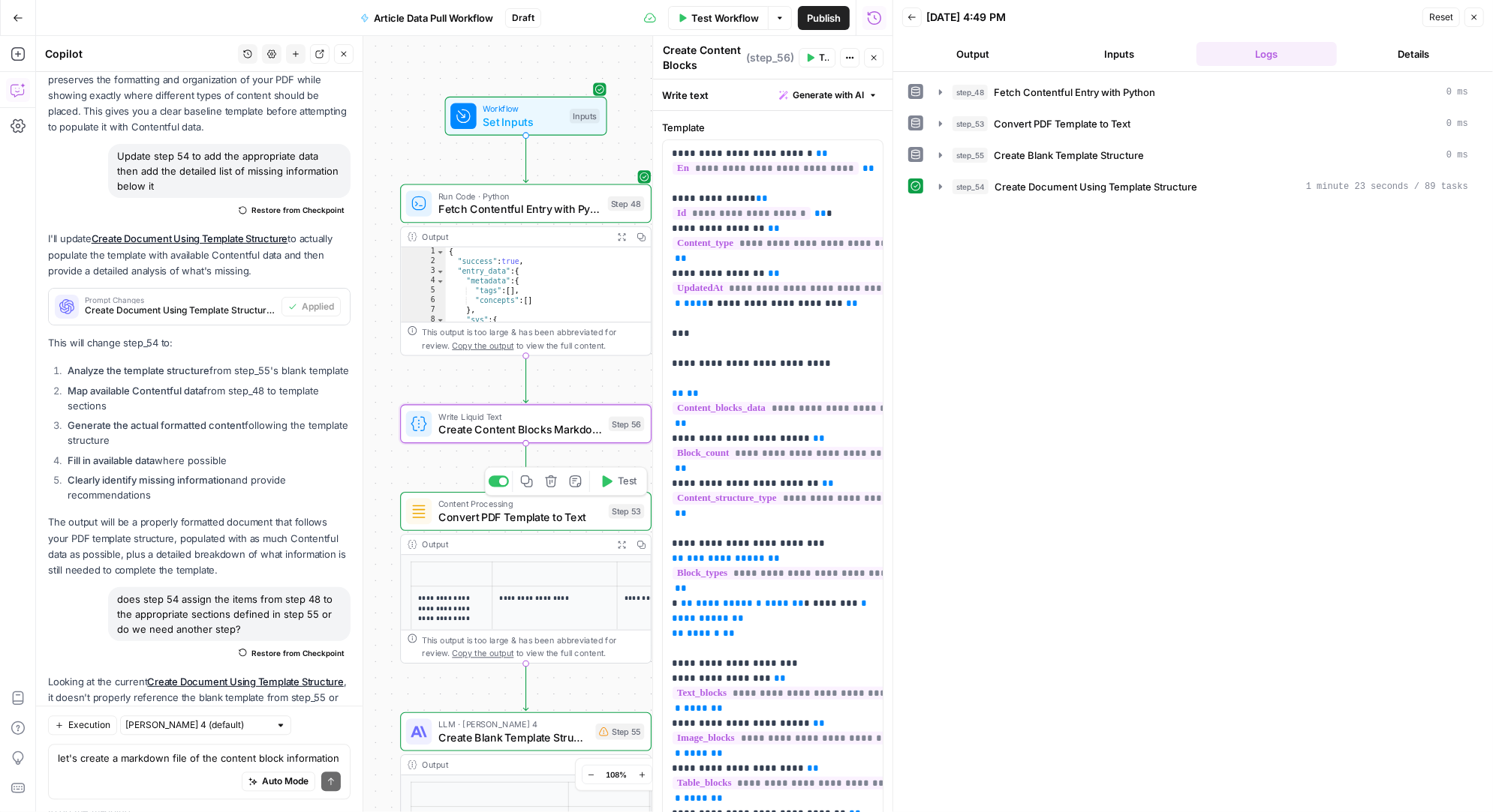
scroll to position [20759, 0]
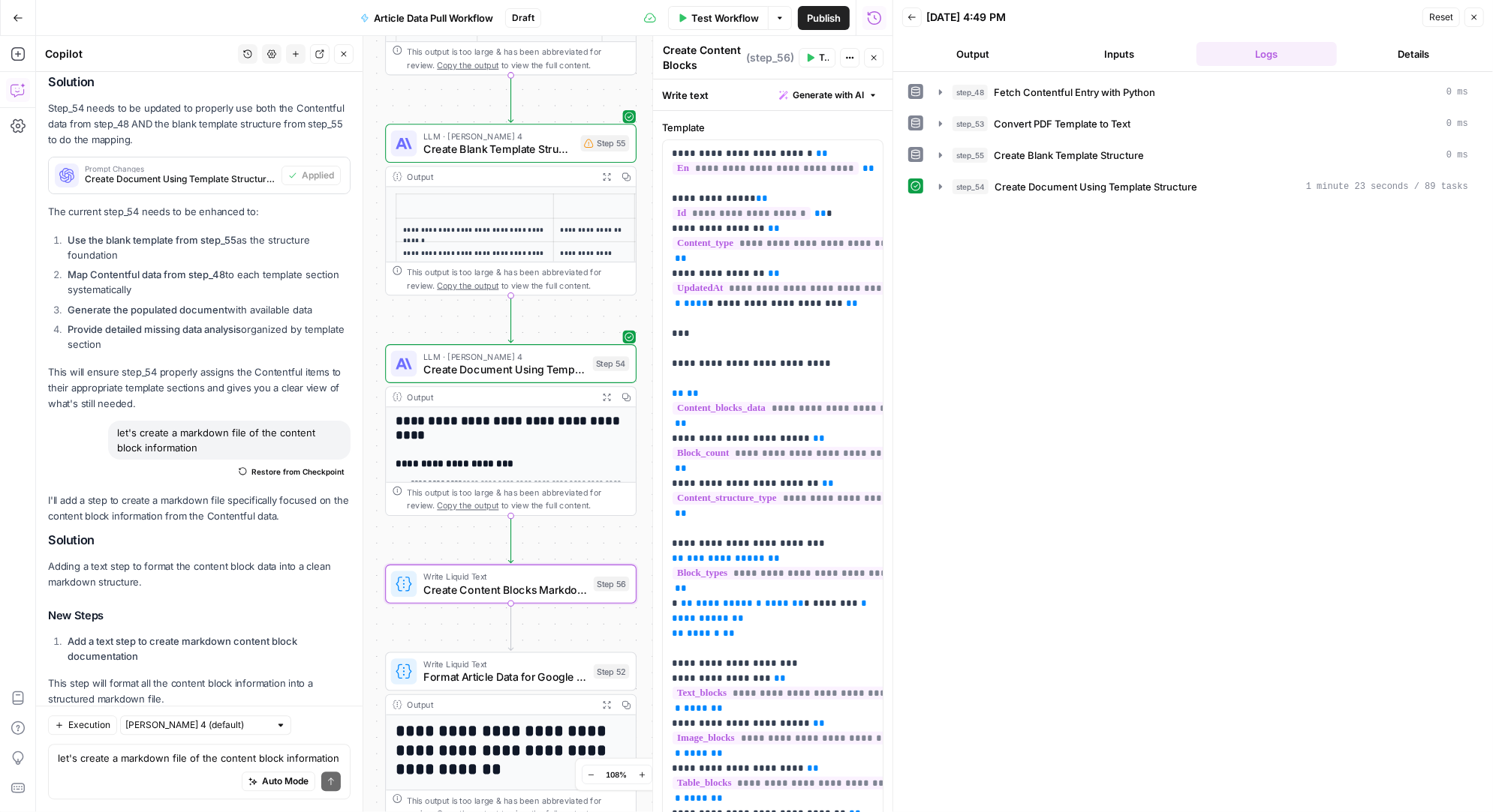
drag, startPoint x: 567, startPoint y: 665, endPoint x: 565, endPoint y: 534, distance: 131.0
click at [565, 534] on div "**********" at bounding box center [464, 424] width 857 height 776
click at [597, 559] on icon "button" at bounding box center [591, 553] width 13 height 13
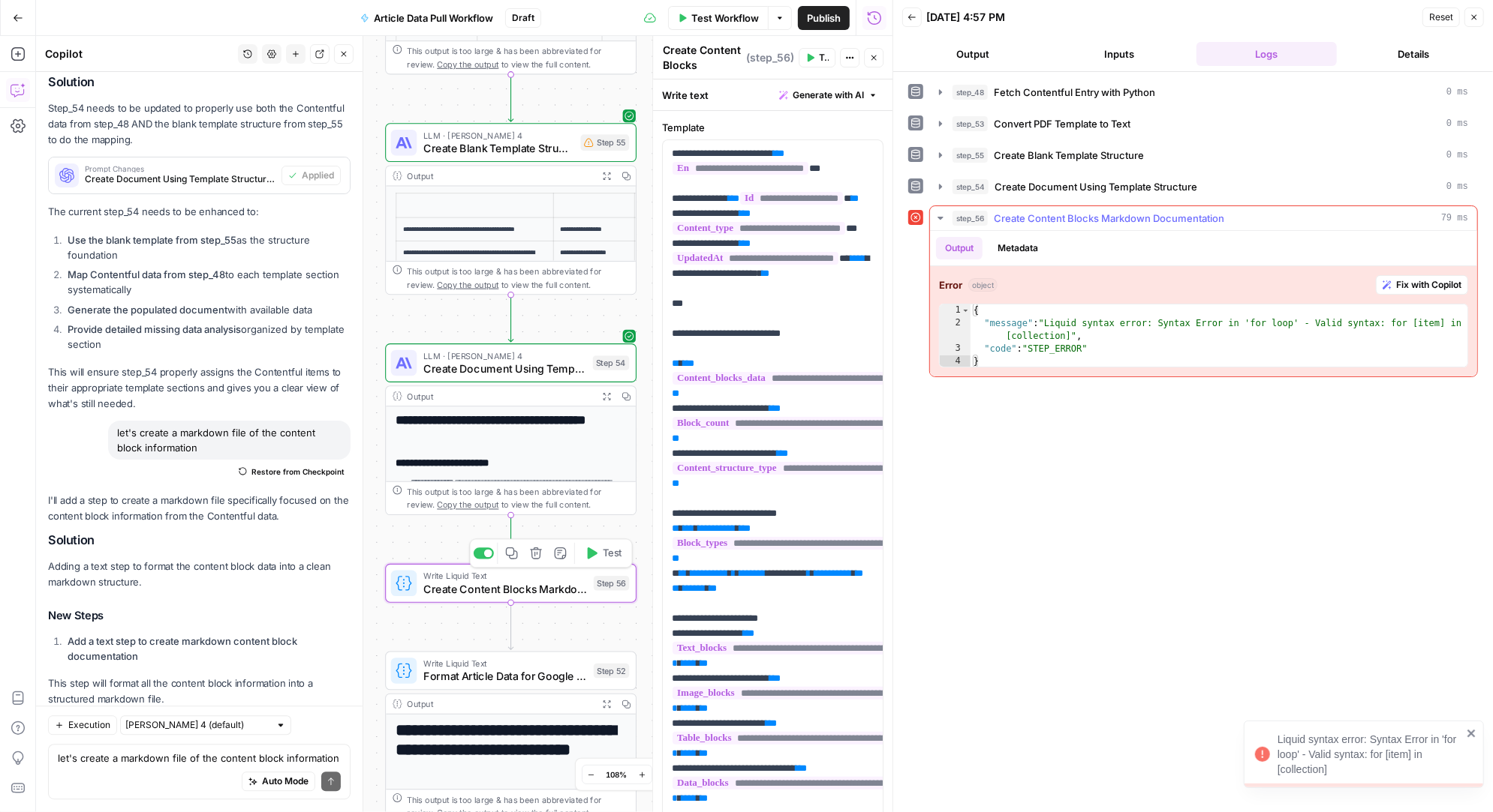
click at [1422, 279] on span "Fix with Copilot" at bounding box center [1428, 285] width 65 height 14
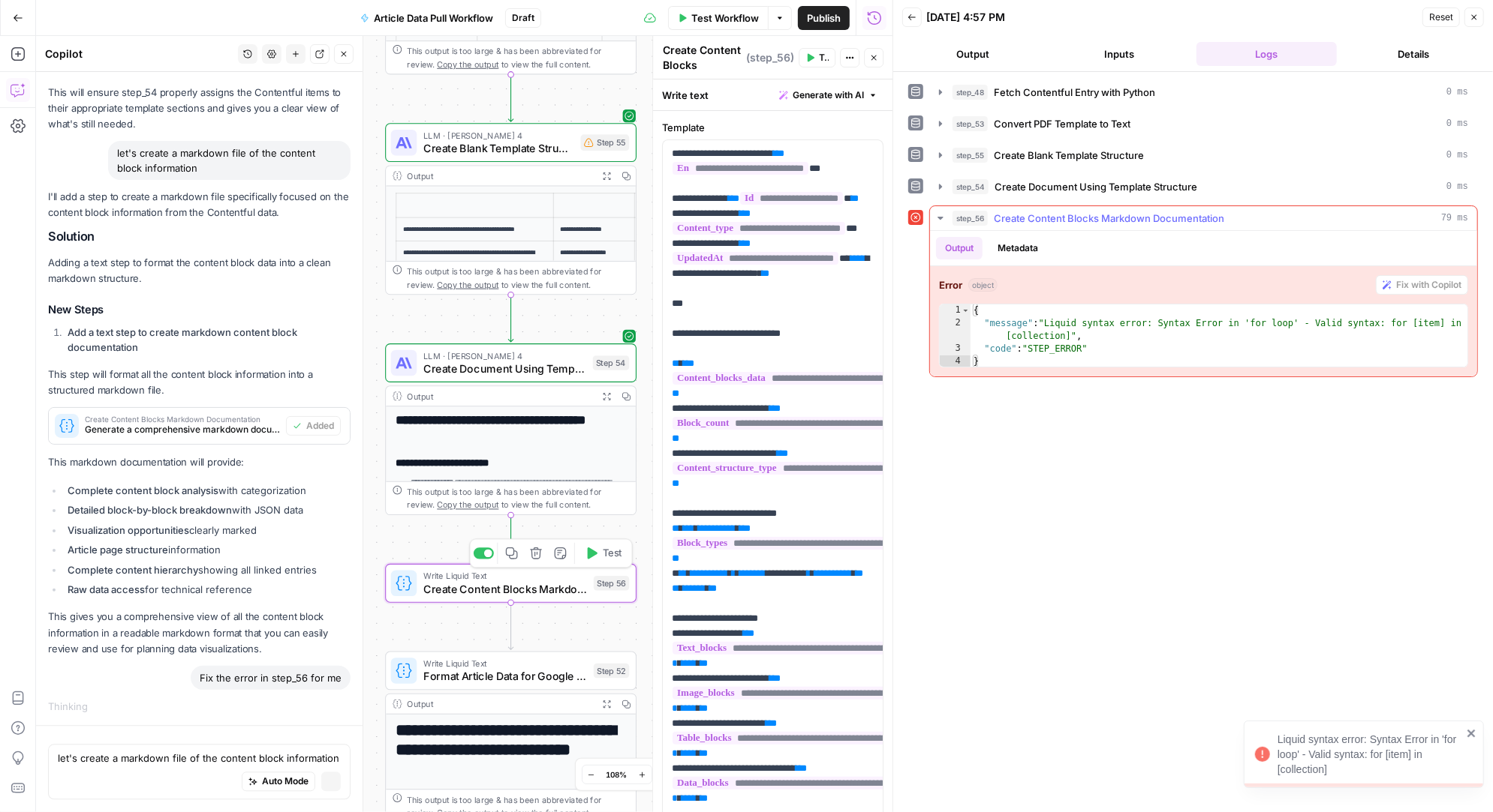
scroll to position [20029, 0]
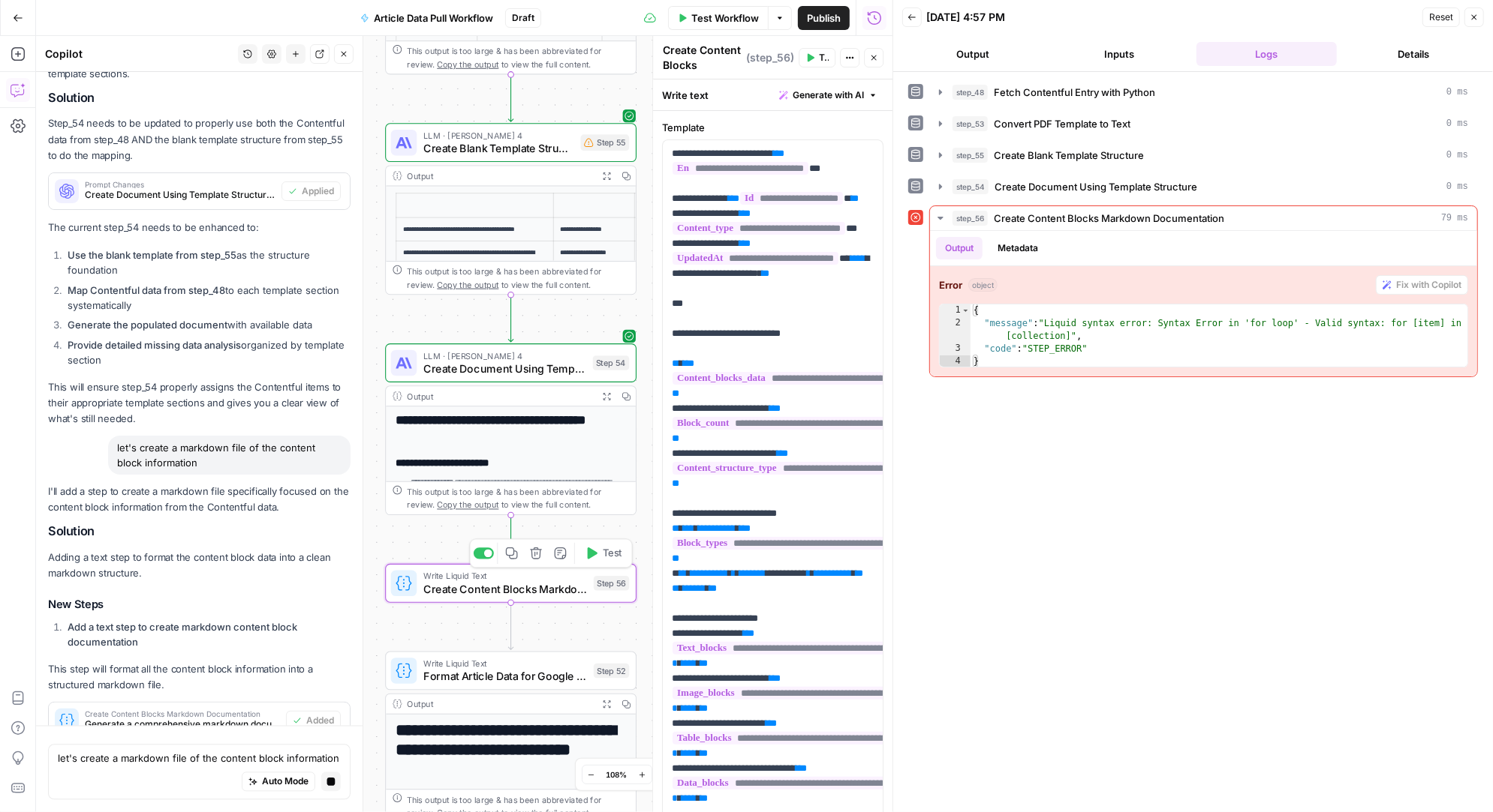
click at [551, 632] on div "**********" at bounding box center [464, 424] width 857 height 776
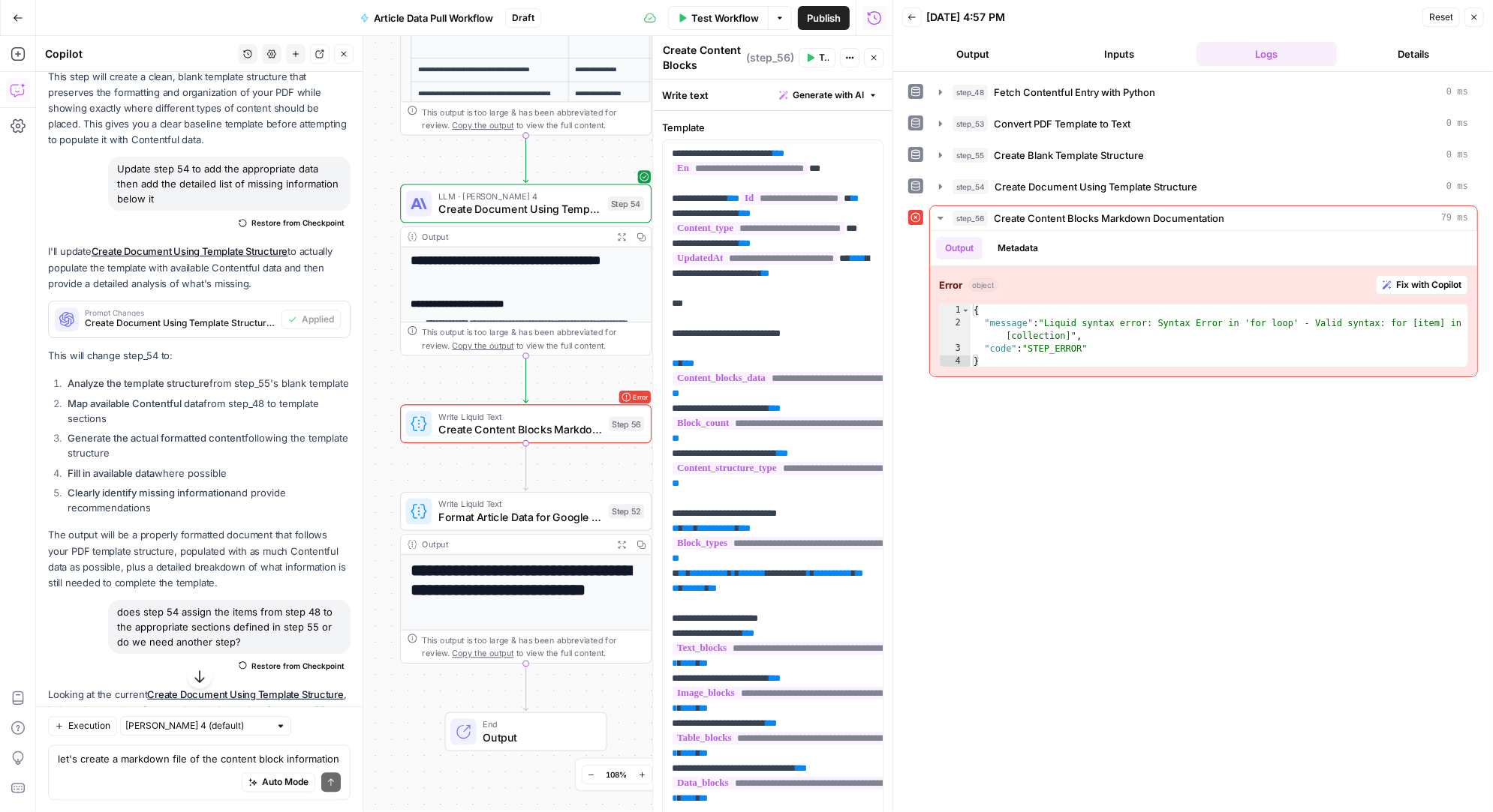
scroll to position [21238, 0]
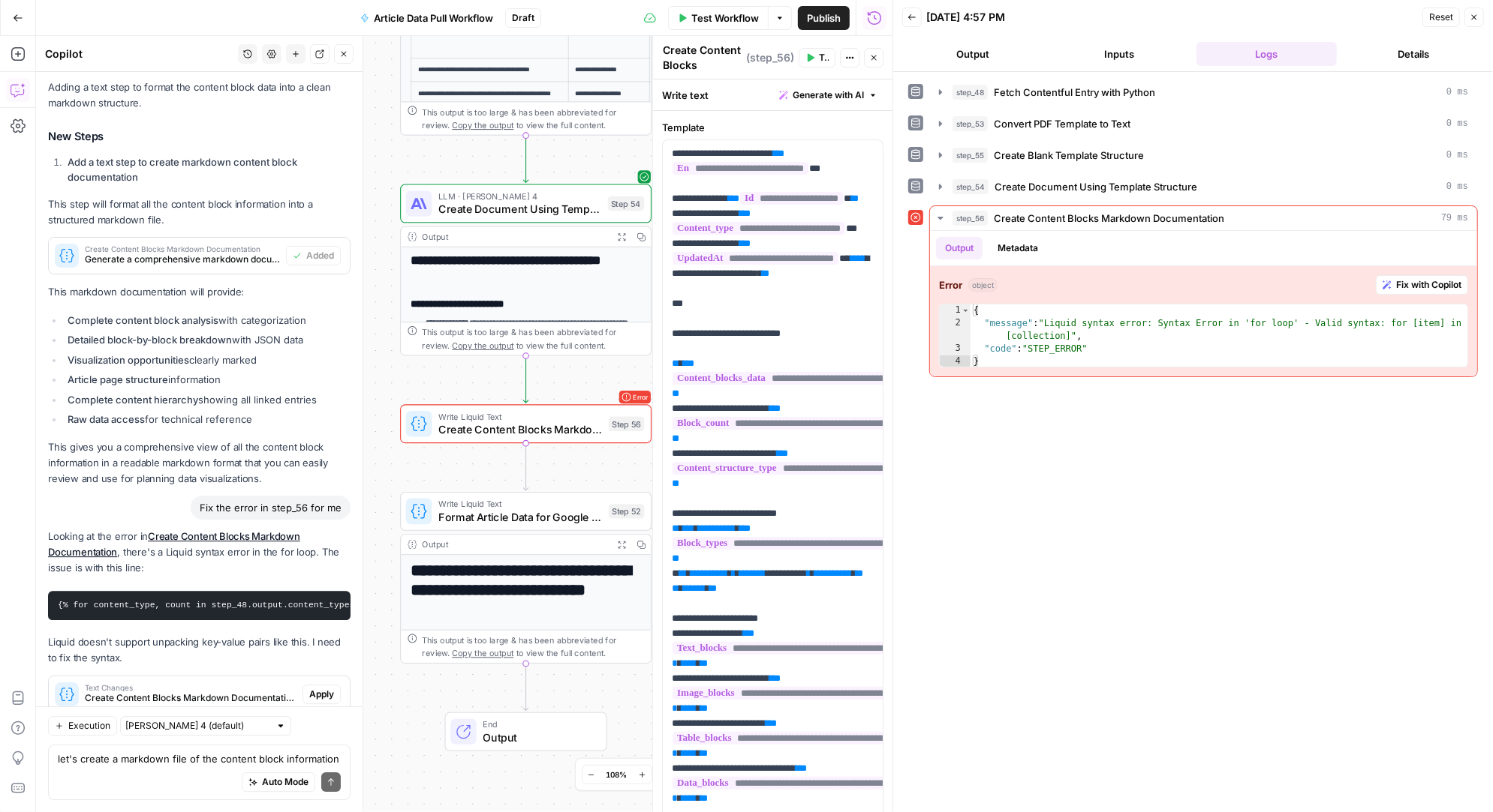
click at [321, 688] on span "Apply" at bounding box center [321, 695] width 25 height 14
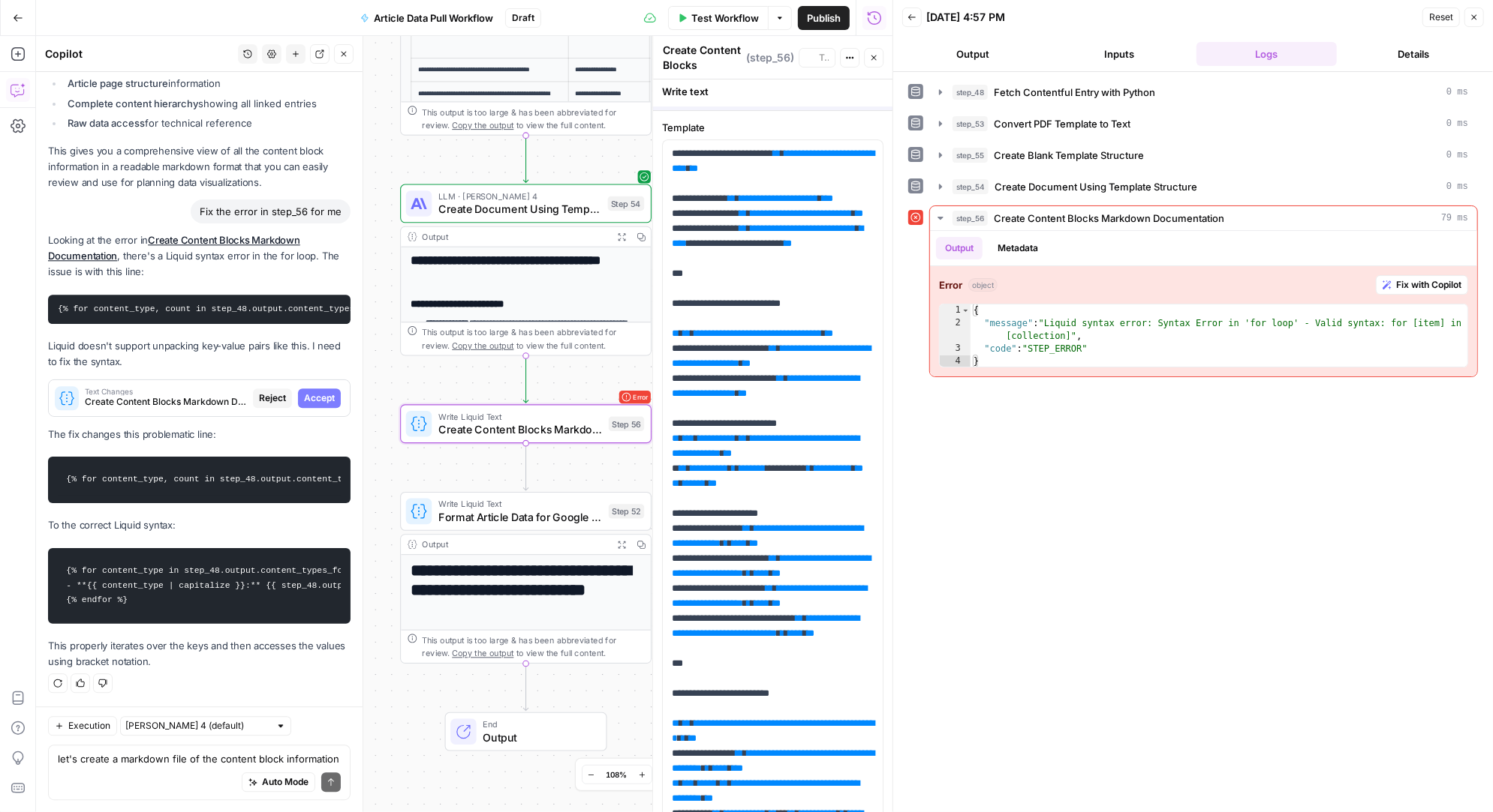
scroll to position [20566, 0]
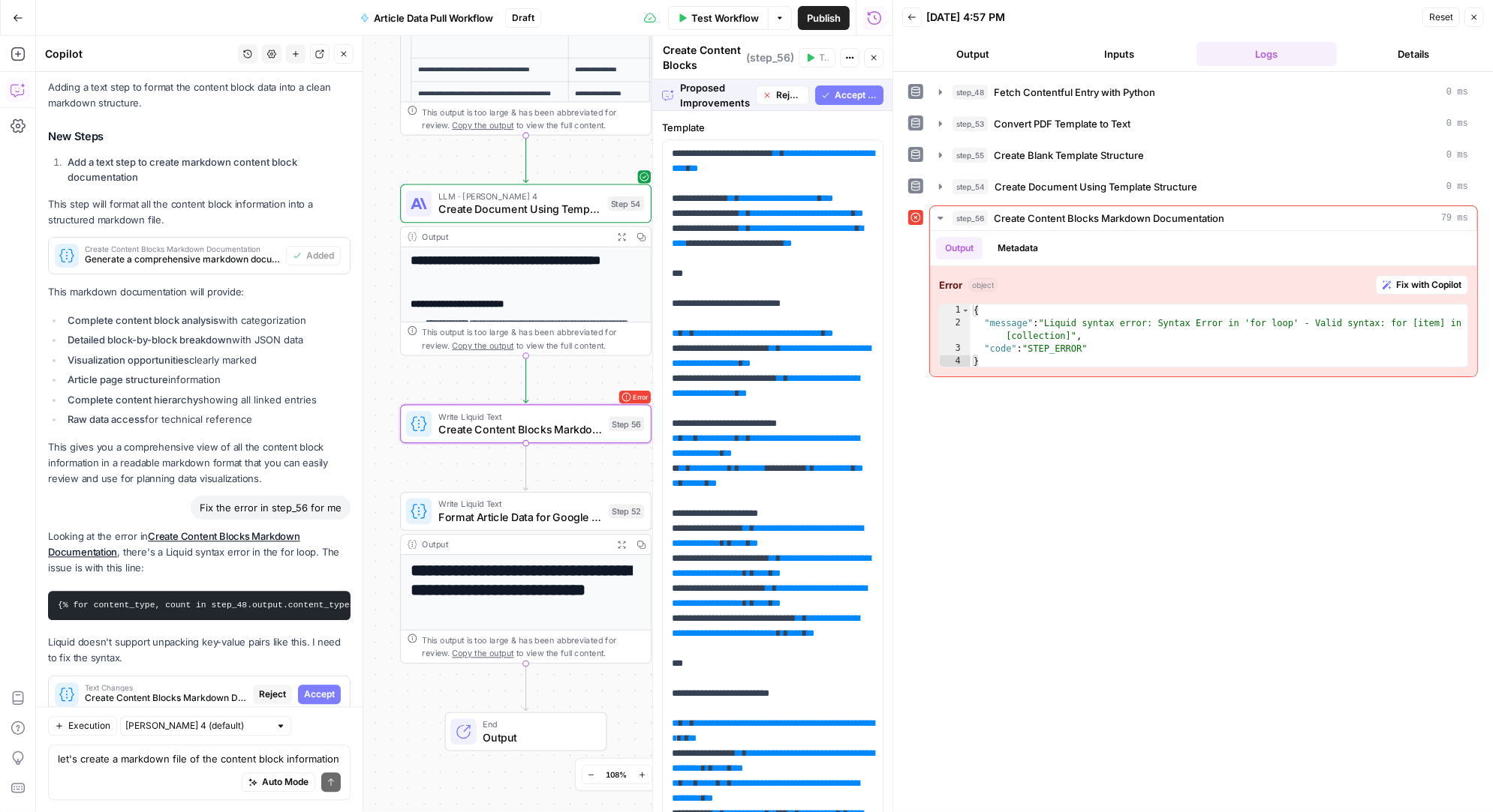
click at [325, 688] on span "Accept" at bounding box center [320, 695] width 31 height 14
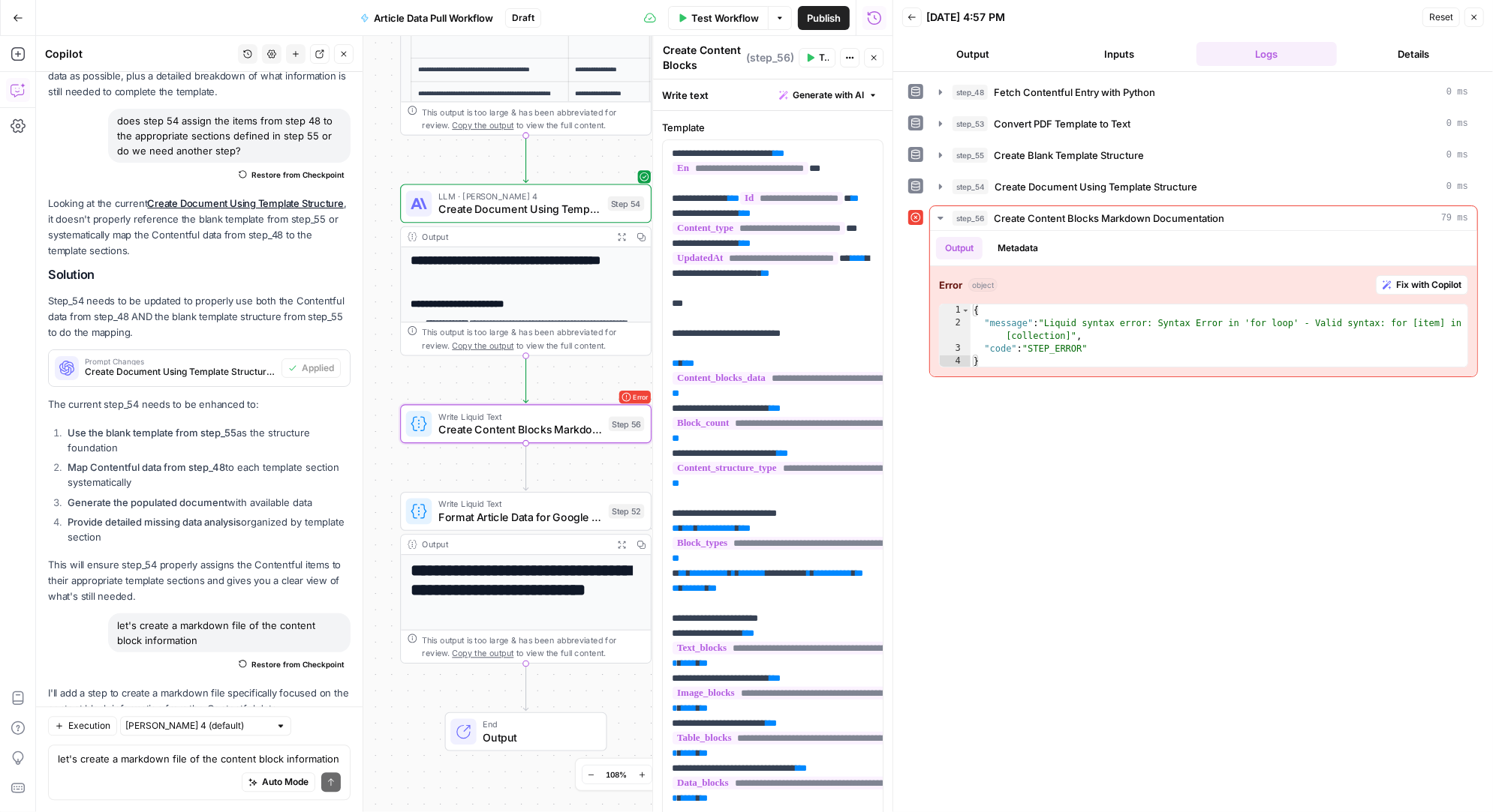
scroll to position [21262, 0]
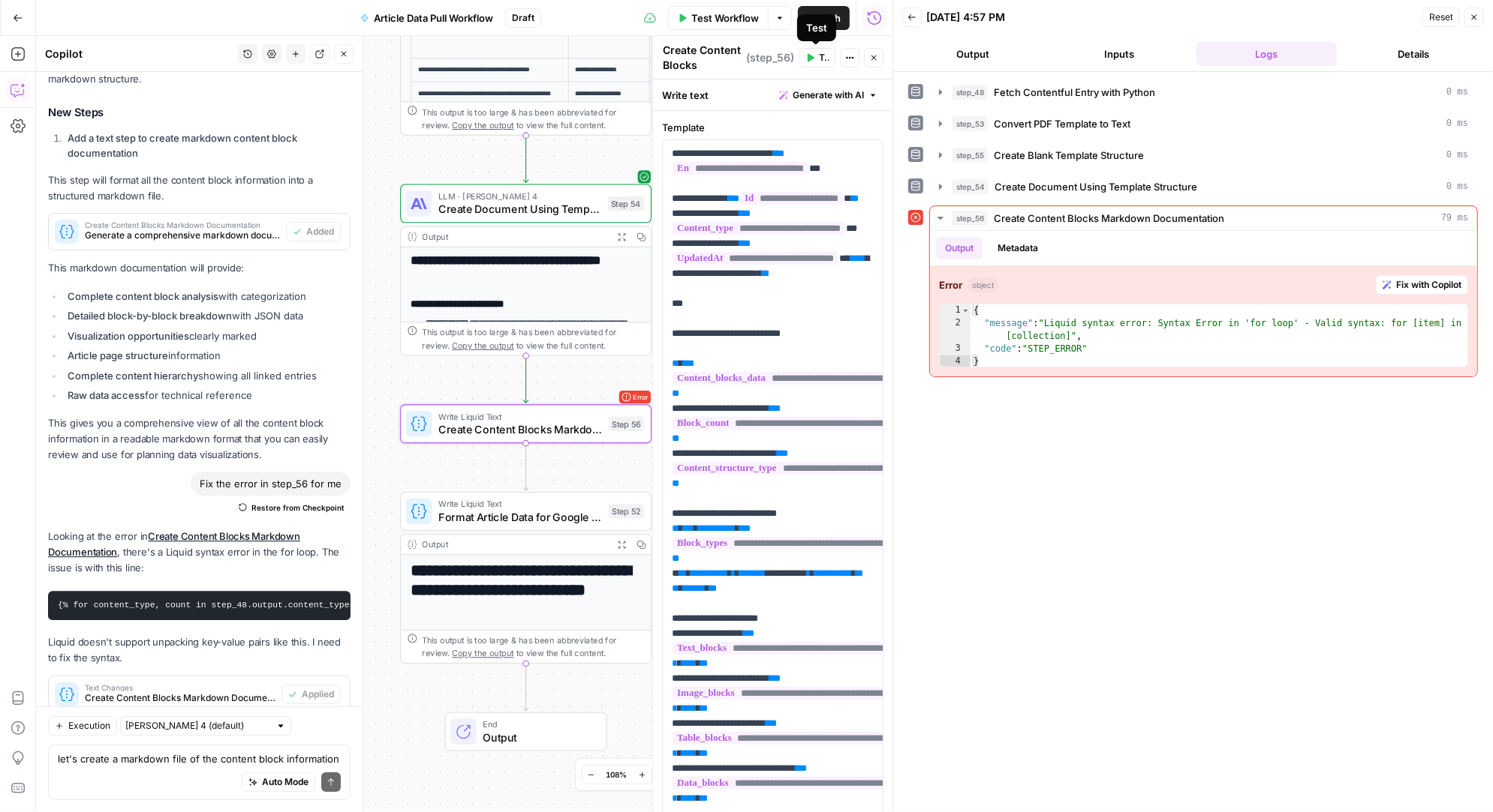
click at [813, 56] on button "Test" at bounding box center [817, 58] width 37 height 20
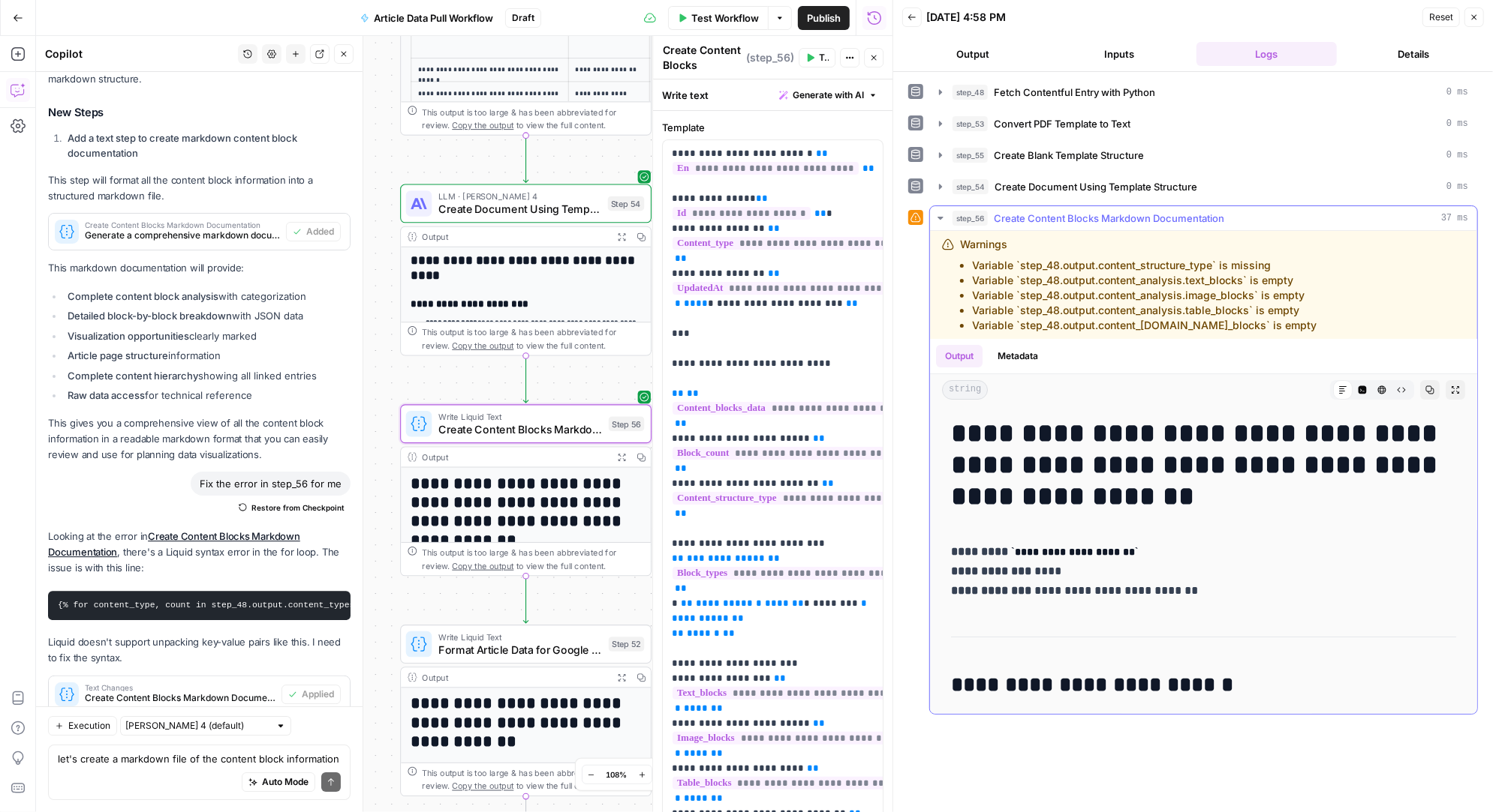
scroll to position [0, 0]
click at [498, 172] on div at bounding box center [499, 173] width 20 height 11
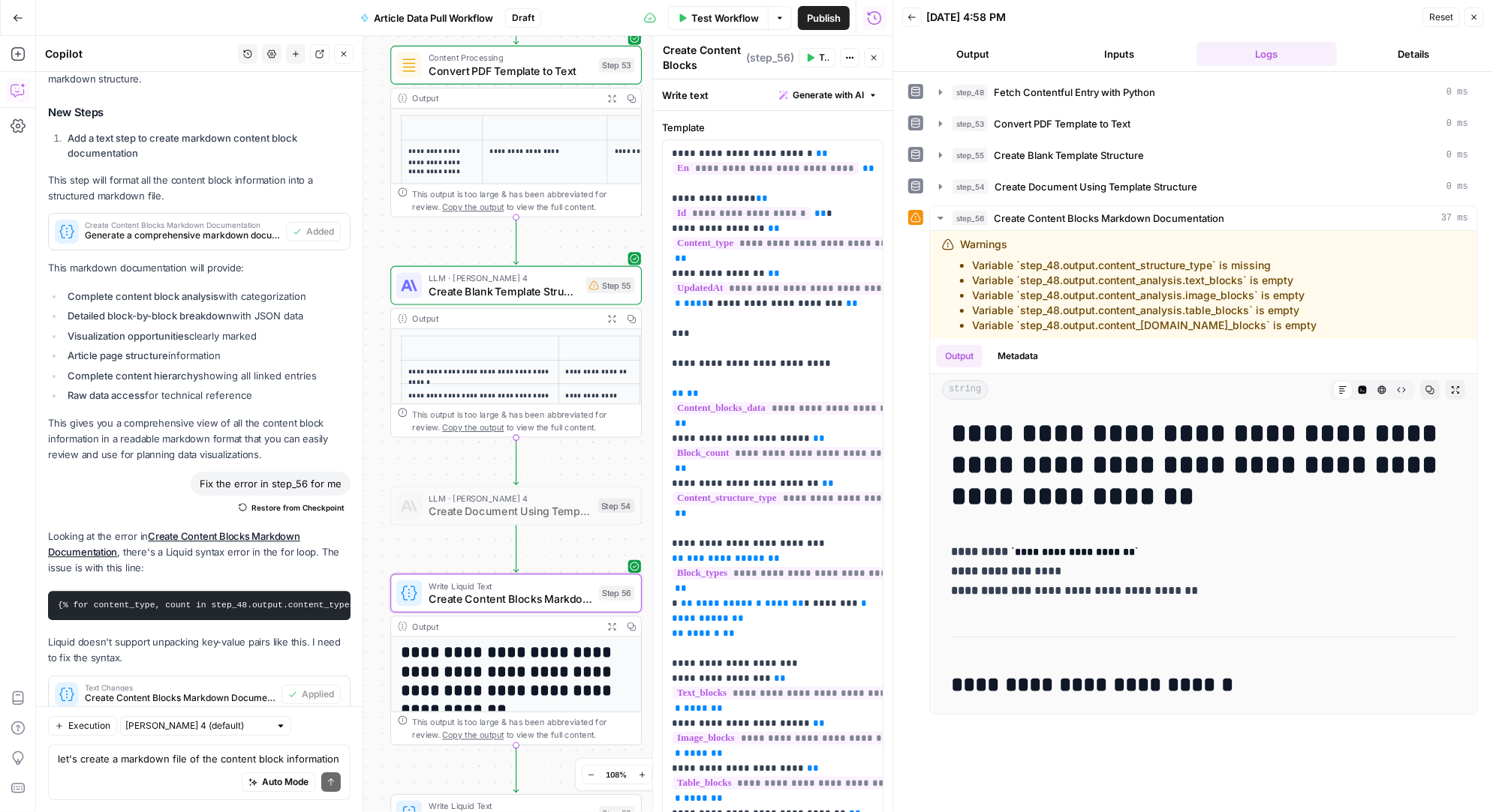
drag, startPoint x: 423, startPoint y: 162, endPoint x: 414, endPoint y: 465, distance: 303.1
click at [414, 465] on div "**********" at bounding box center [464, 424] width 857 height 776
click at [490, 254] on div at bounding box center [494, 256] width 8 height 8
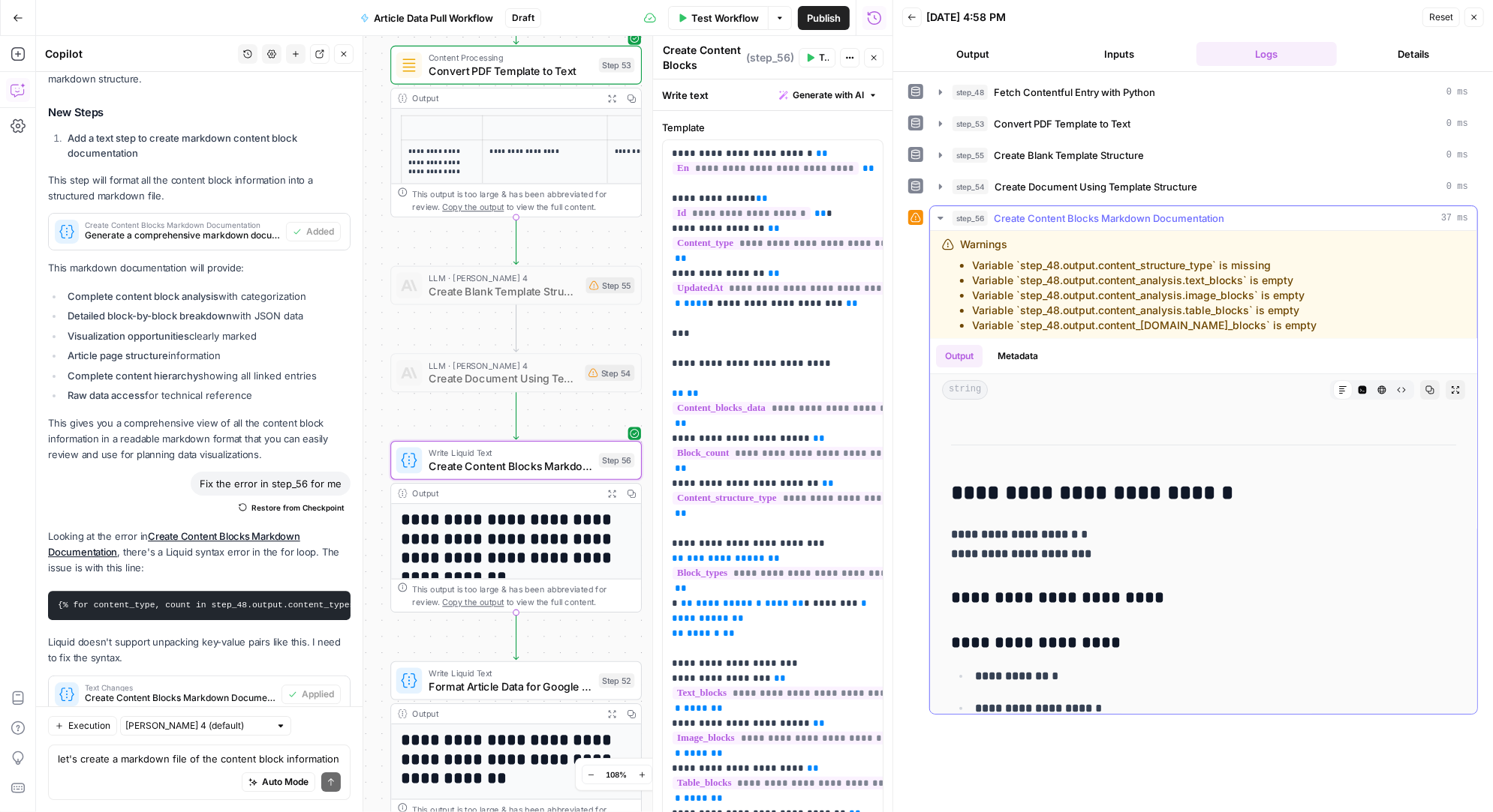
scroll to position [196, 0]
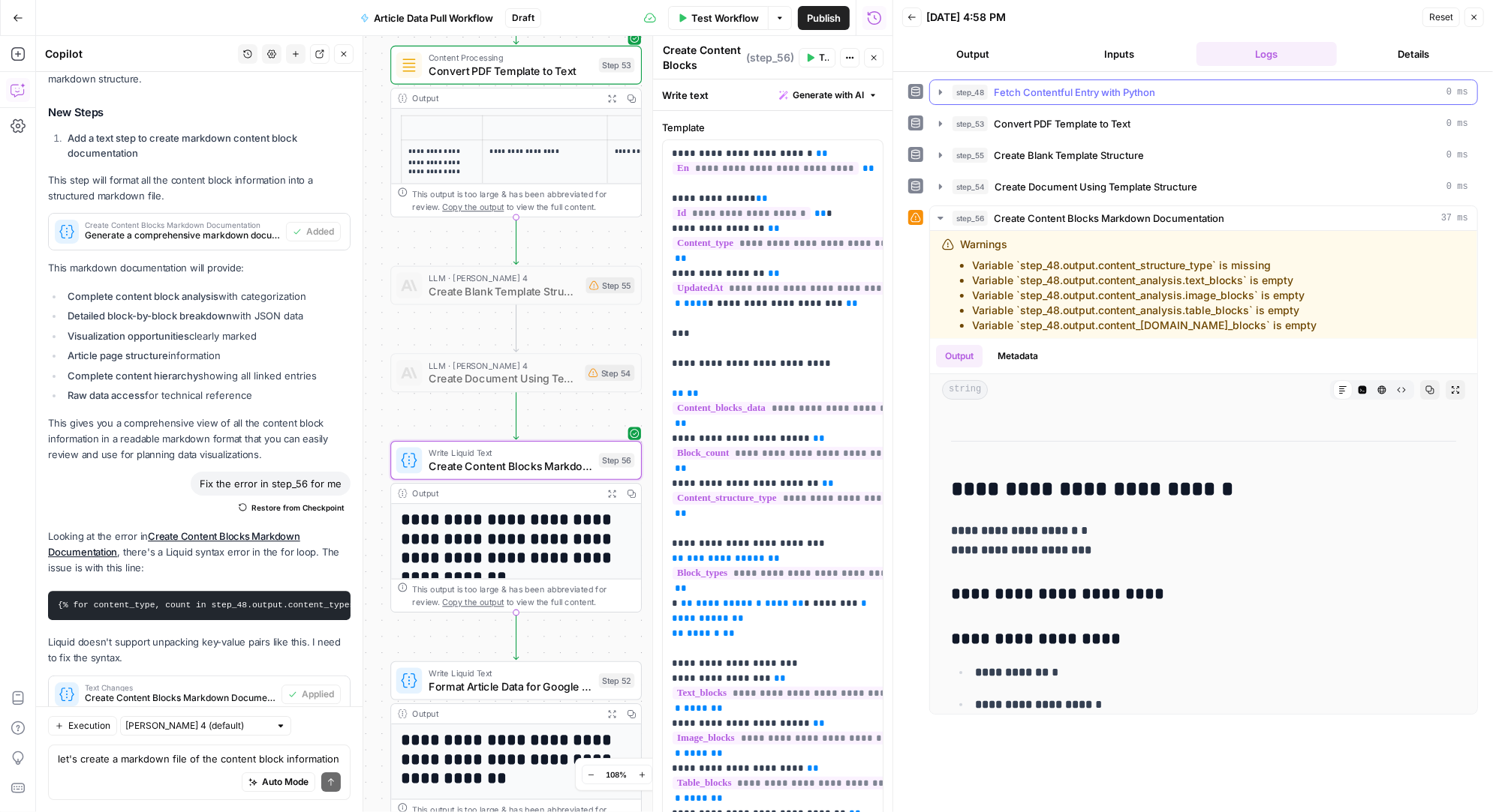
click at [940, 90] on icon "button" at bounding box center [941, 92] width 3 height 5
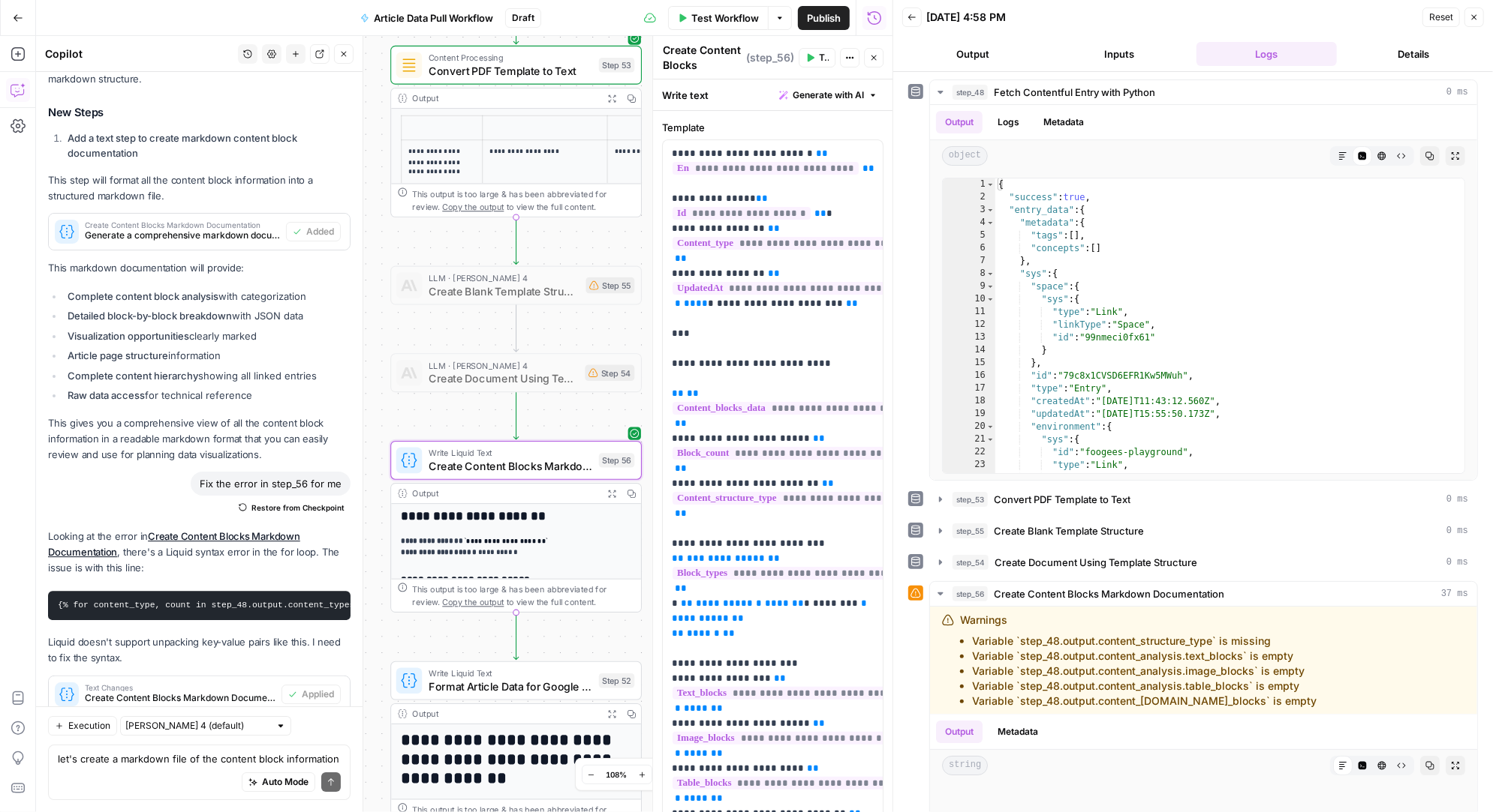
scroll to position [523, 0]
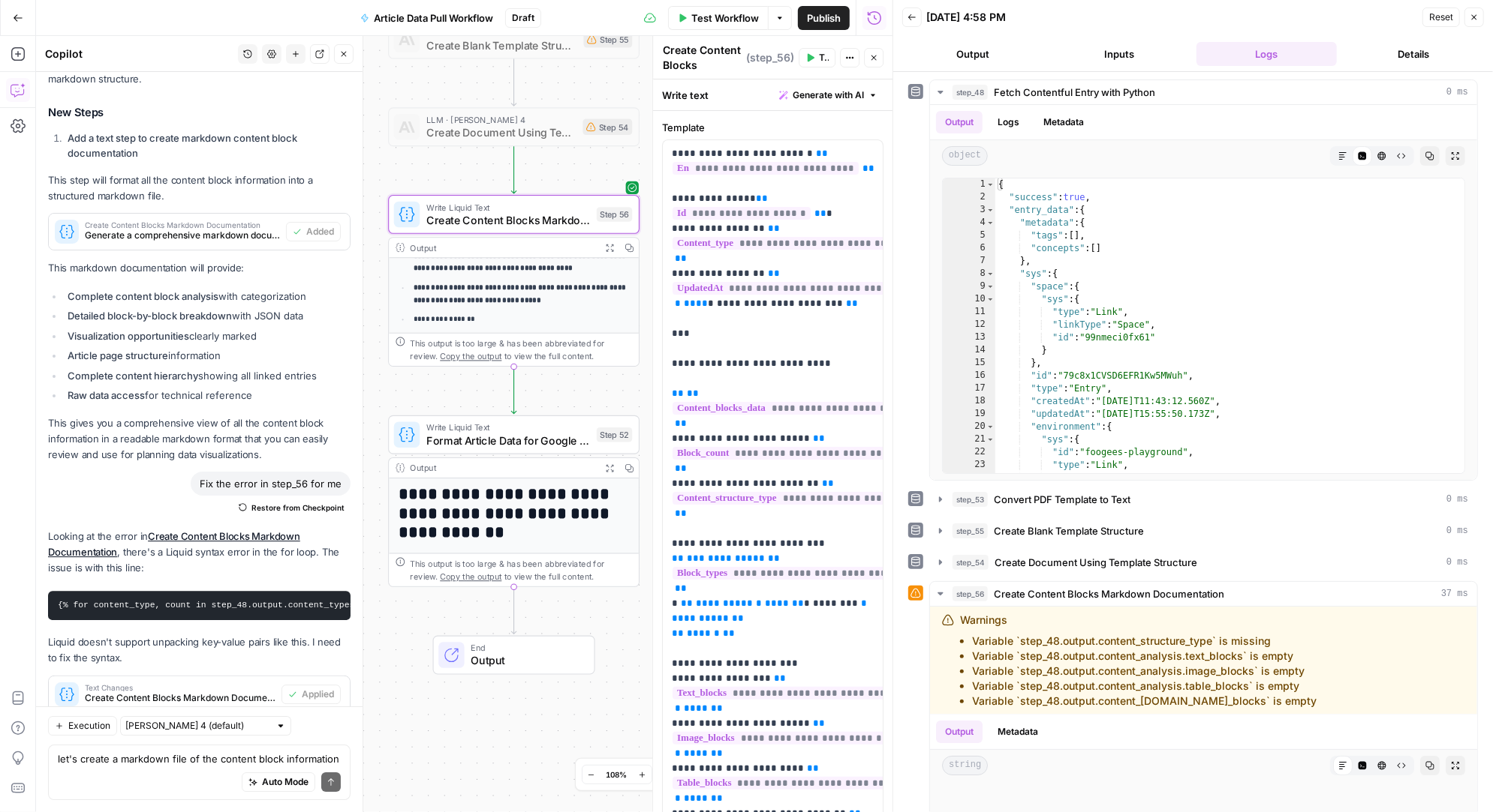
drag, startPoint x: 376, startPoint y: 549, endPoint x: 374, endPoint y: 302, distance: 247.0
click at [374, 302] on div "**********" at bounding box center [464, 424] width 857 height 776
click at [538, 403] on icon "button" at bounding box center [539, 404] width 12 height 12
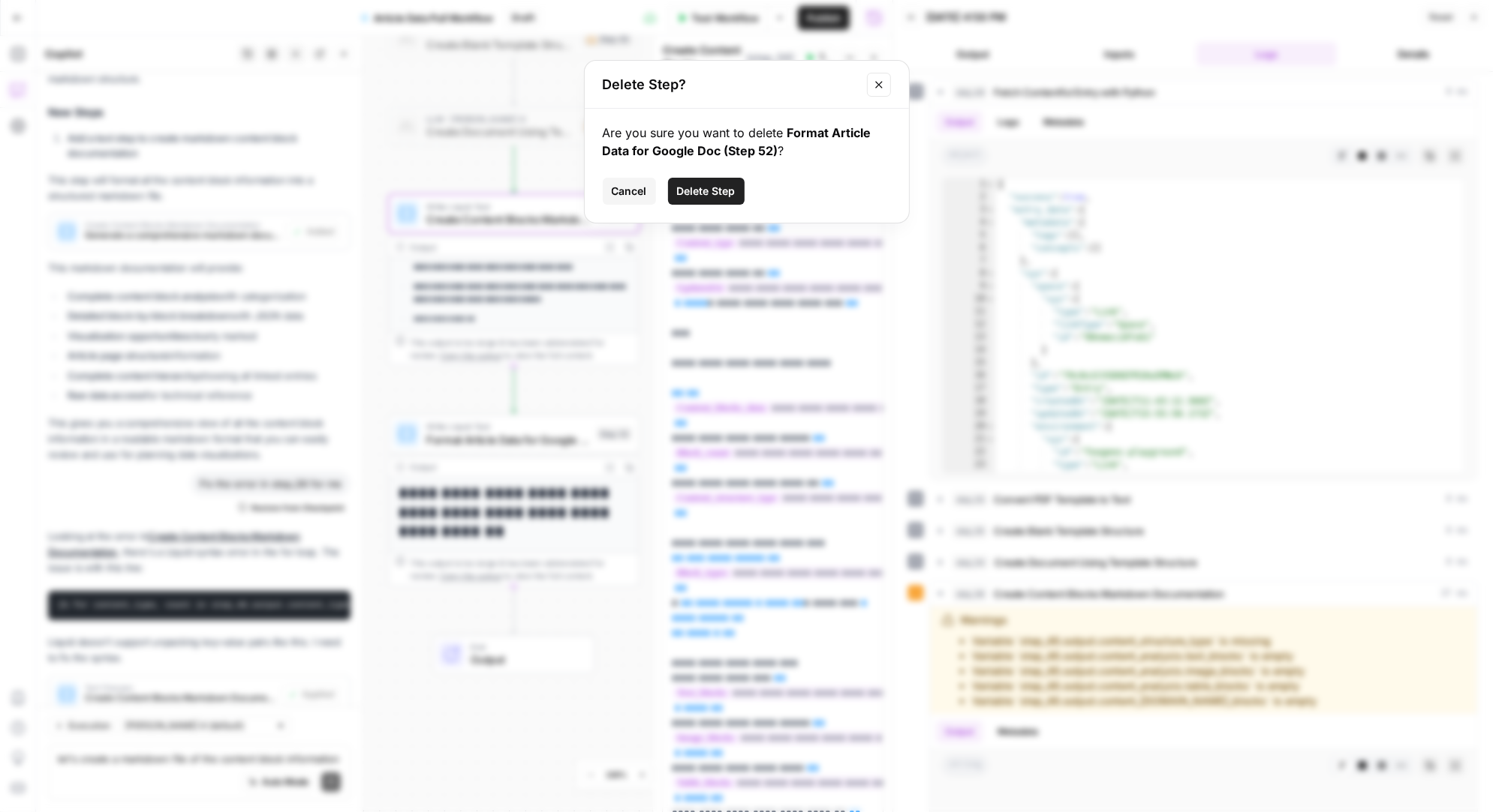
click at [715, 197] on span "Delete Step" at bounding box center [706, 191] width 59 height 15
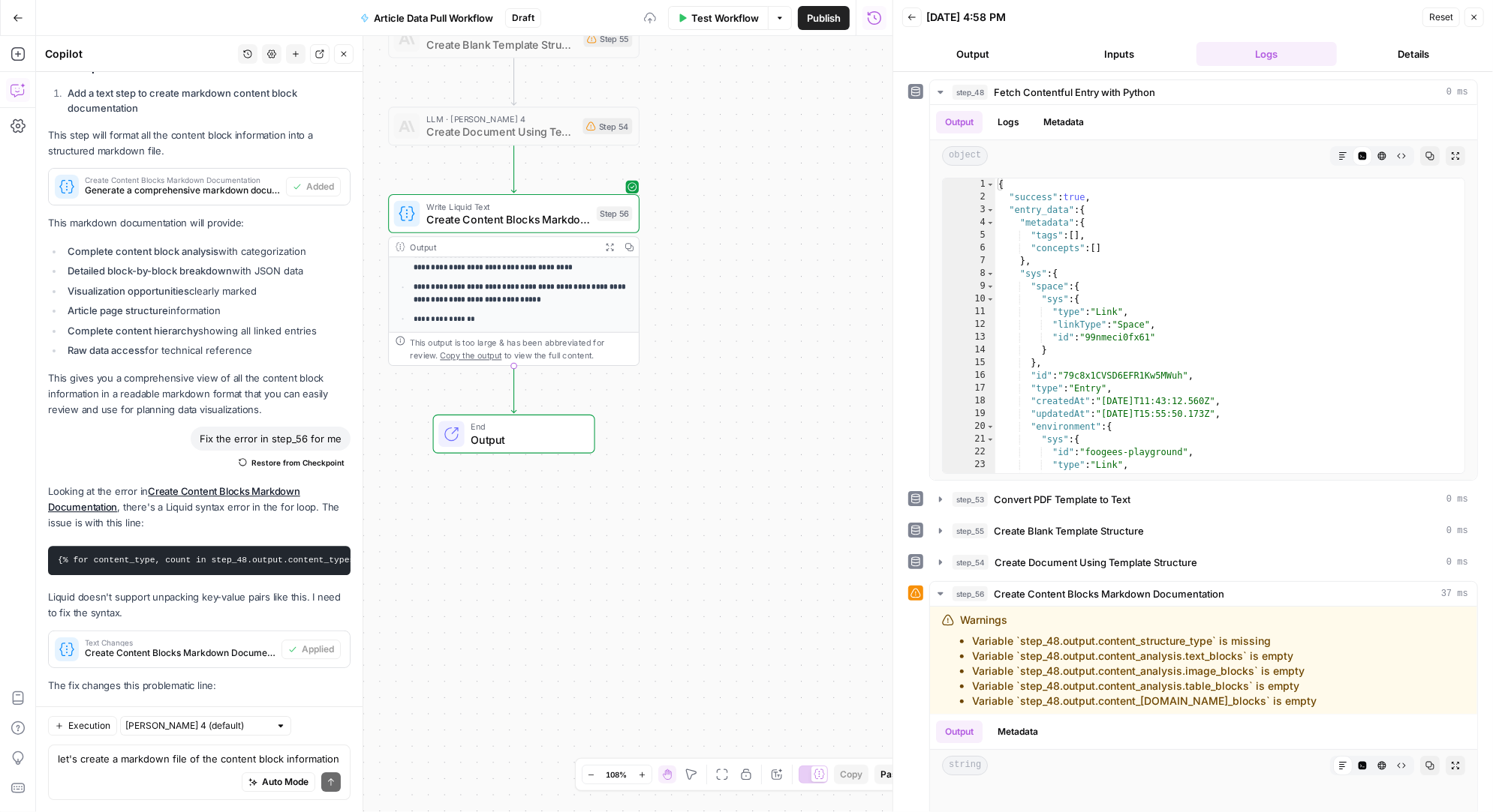
scroll to position [21217, 0]
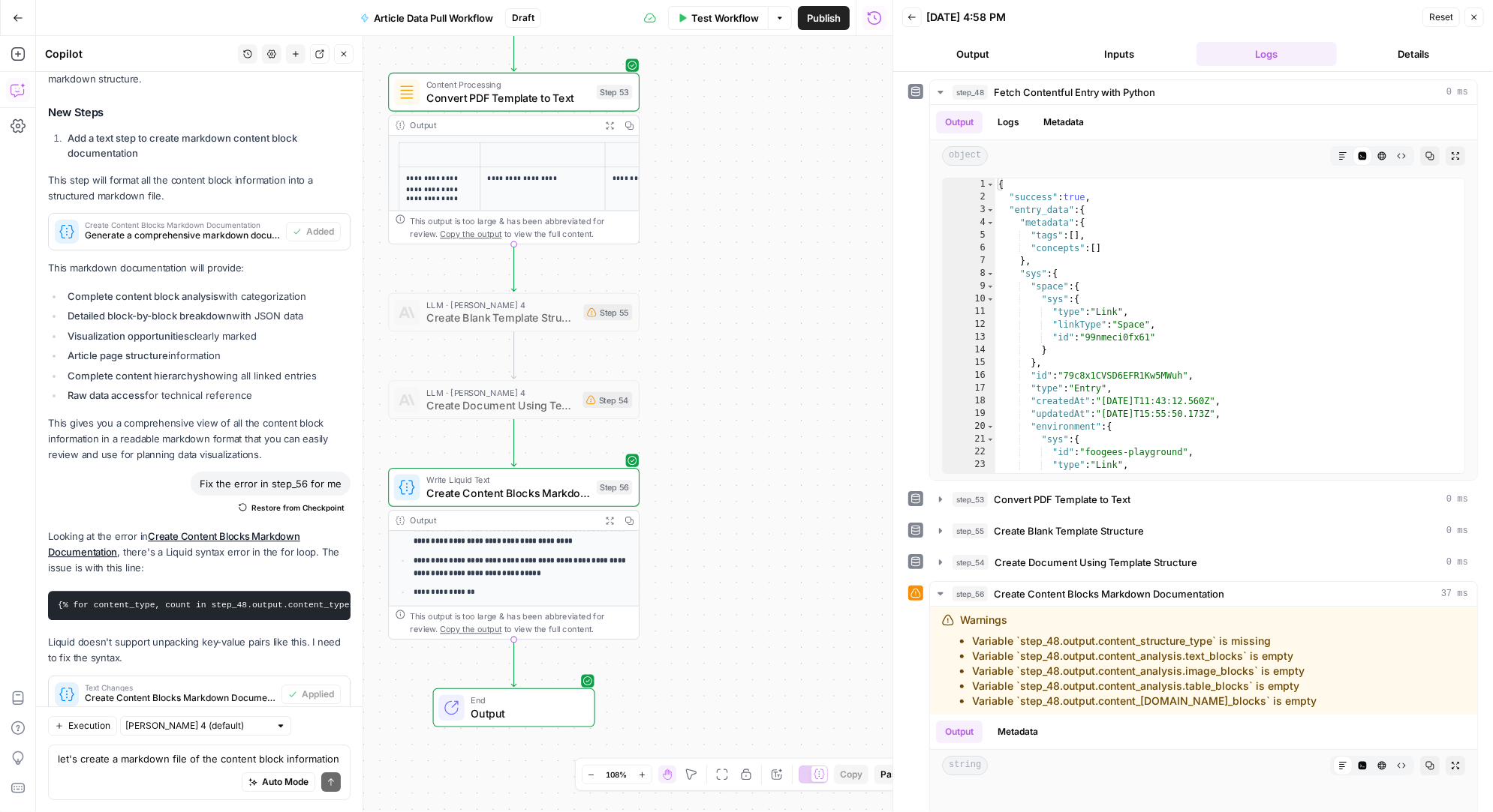
drag, startPoint x: 698, startPoint y: 285, endPoint x: 701, endPoint y: 474, distance: 189.0
click at [701, 474] on div "**********" at bounding box center [464, 424] width 857 height 776
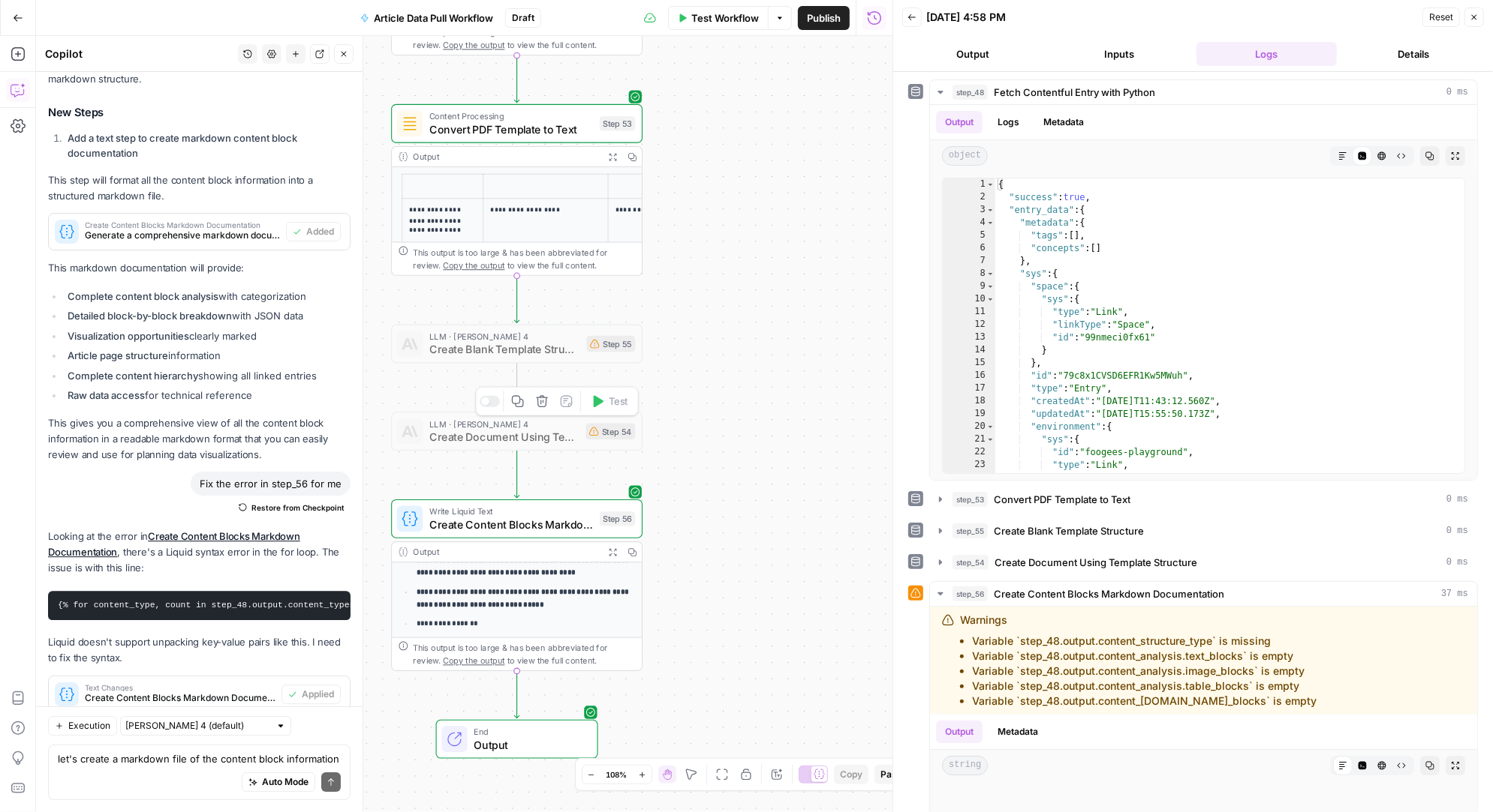
click at [541, 401] on icon "button" at bounding box center [542, 401] width 12 height 12
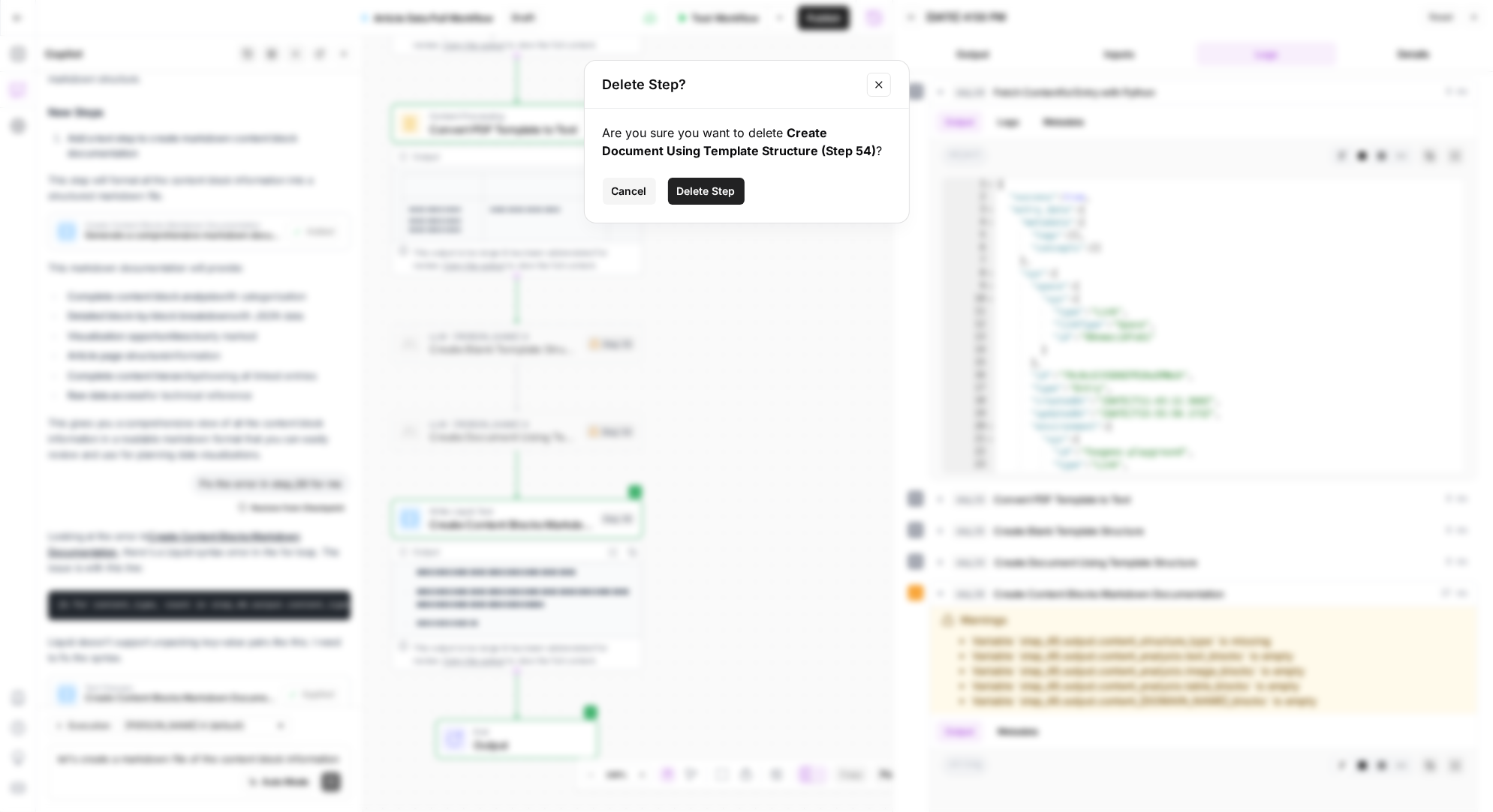
click at [721, 189] on span "Delete Step" at bounding box center [706, 191] width 59 height 15
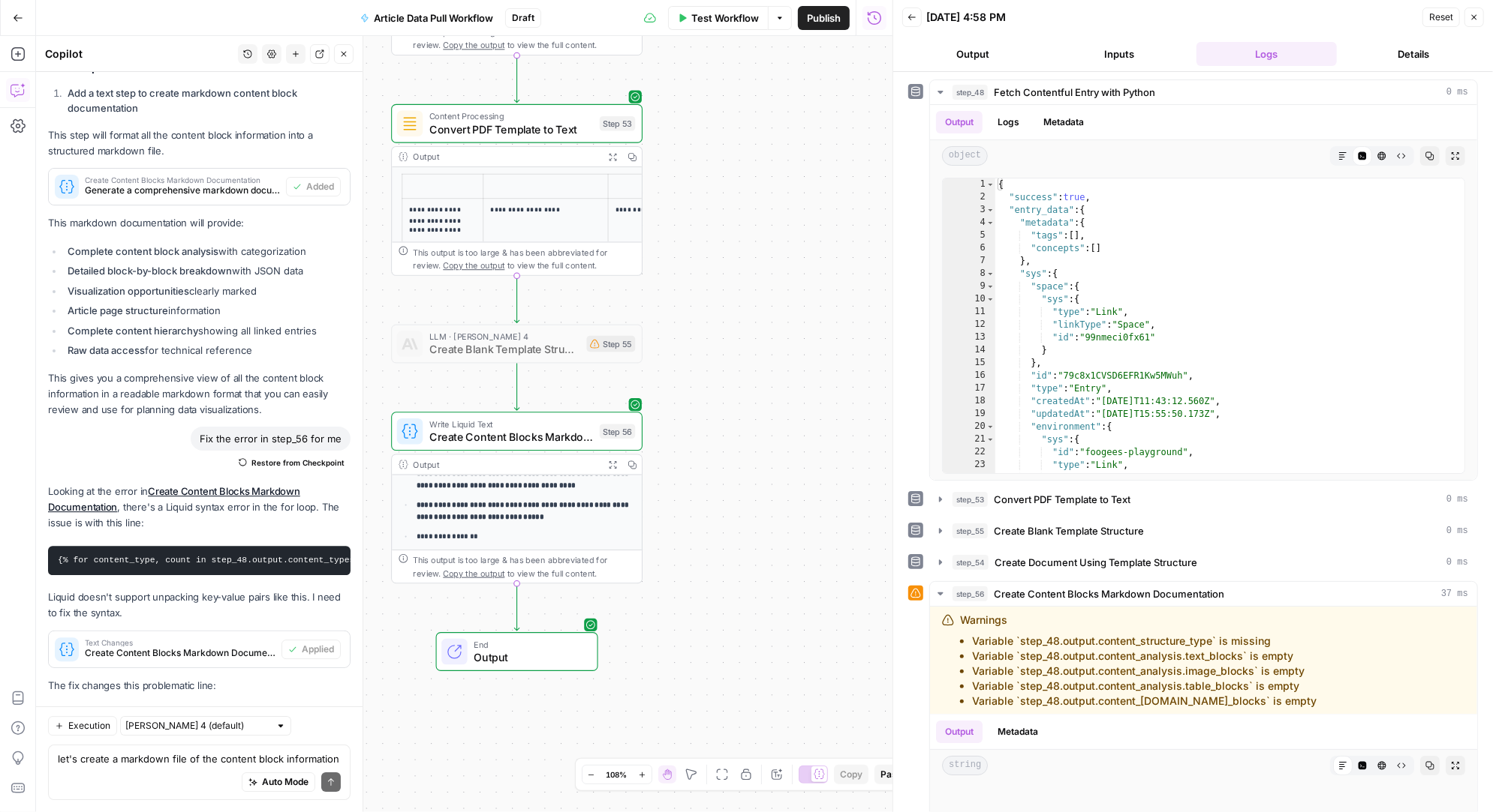
scroll to position [21172, 0]
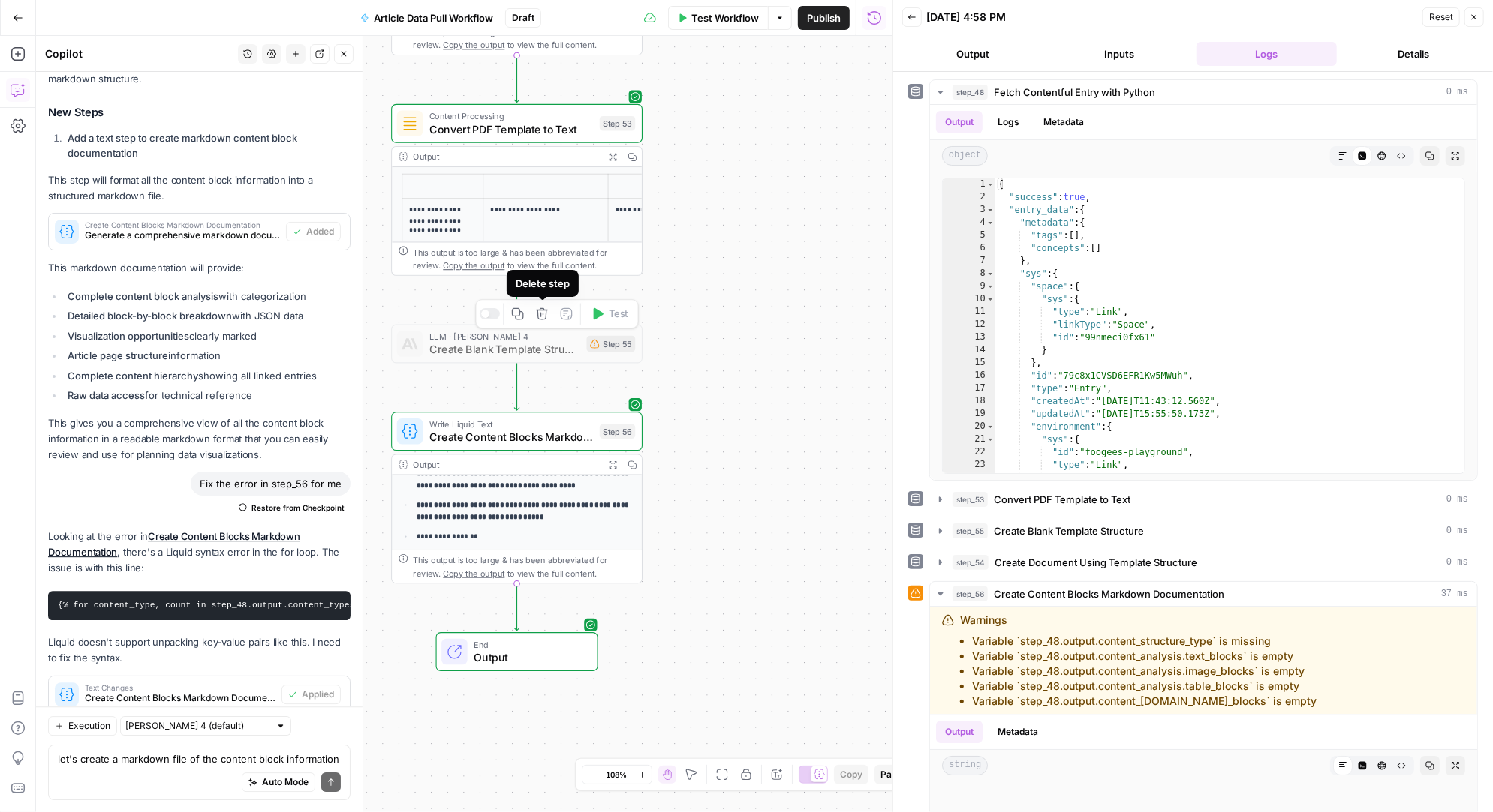
click at [544, 316] on icon "button" at bounding box center [542, 313] width 13 height 13
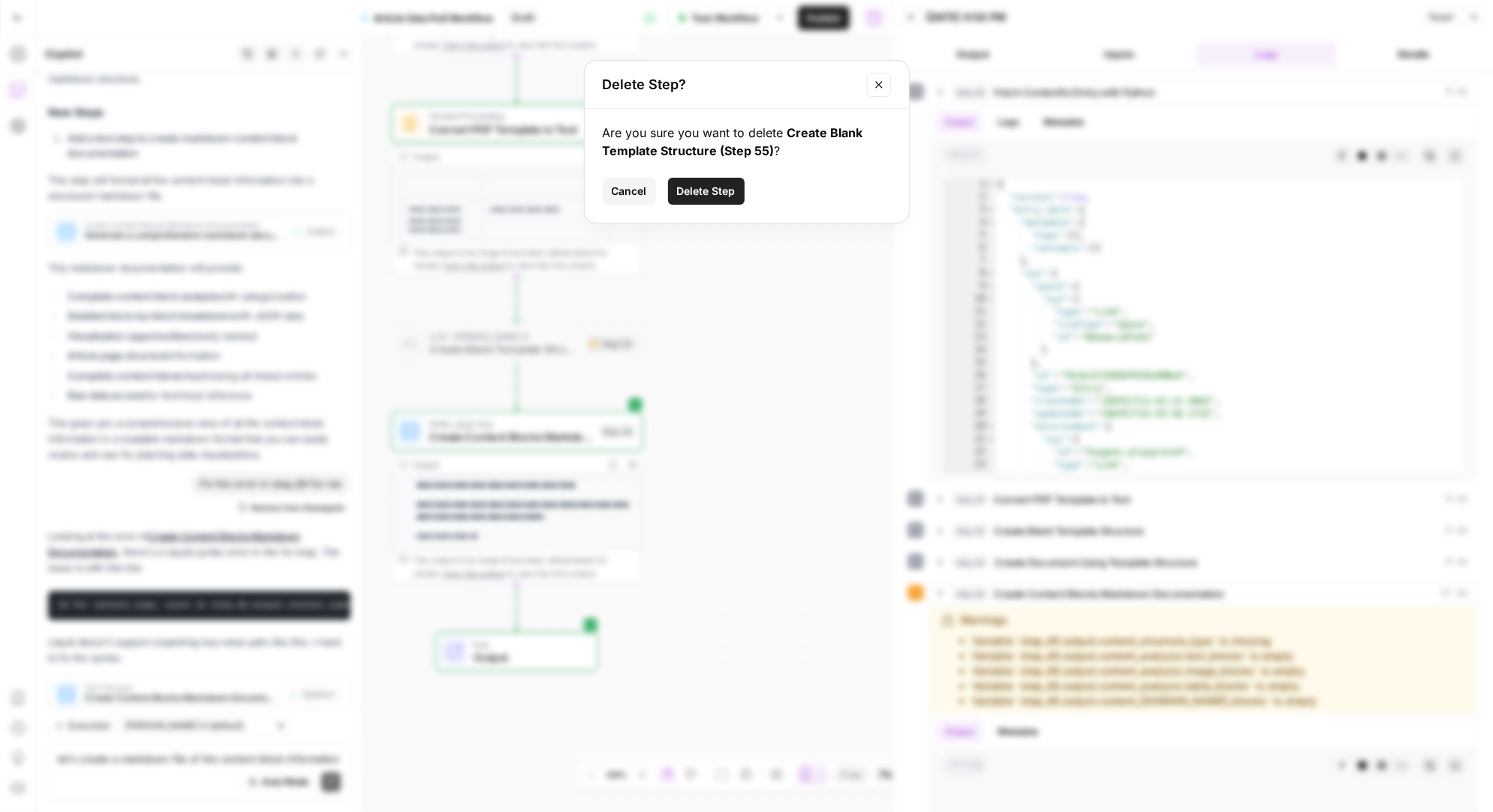
click at [707, 190] on span "Delete Step" at bounding box center [706, 191] width 59 height 15
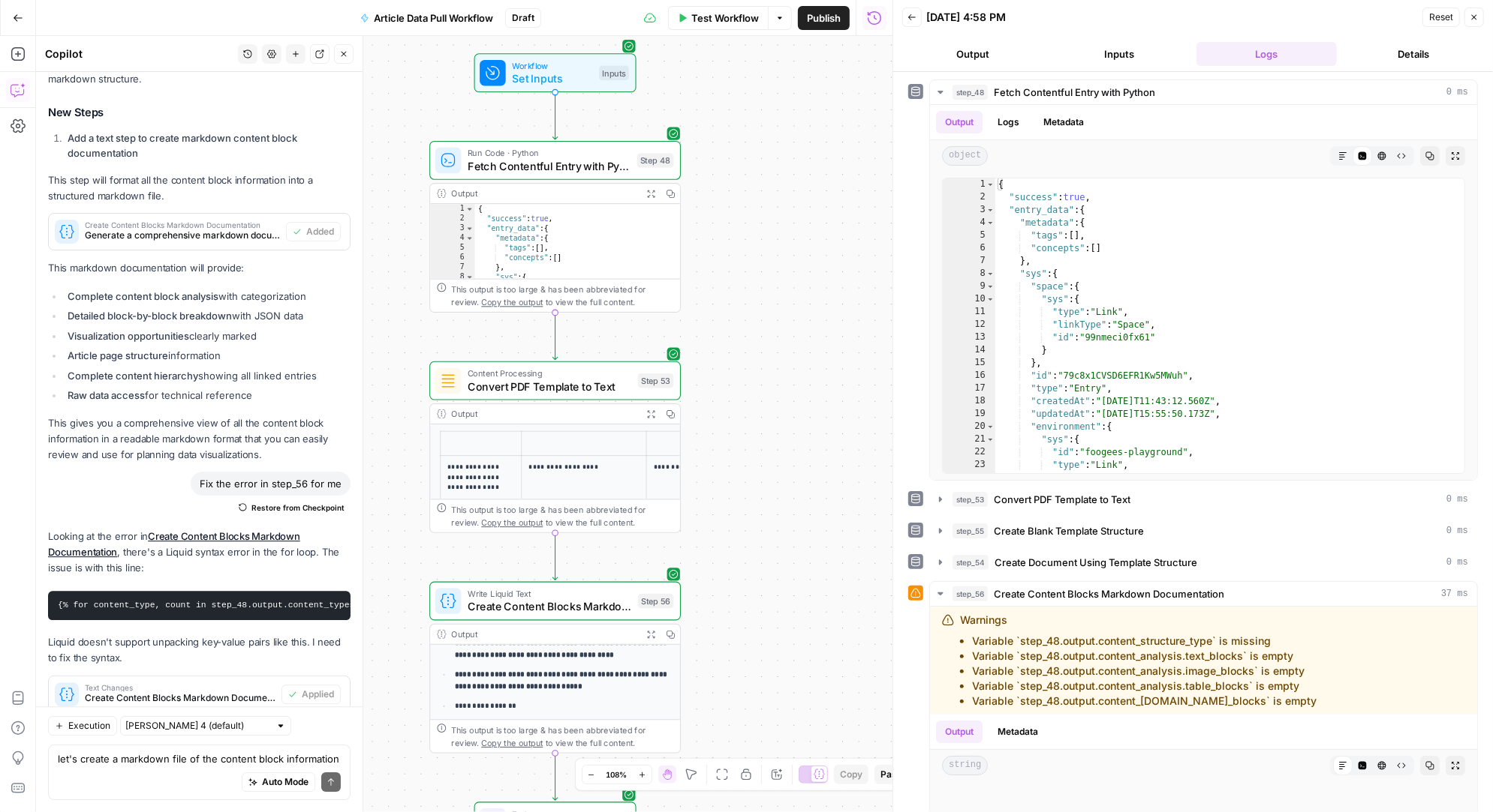
drag, startPoint x: 695, startPoint y: 216, endPoint x: 733, endPoint y: 473, distance: 259.8
click at [733, 473] on div "**********" at bounding box center [464, 424] width 857 height 776
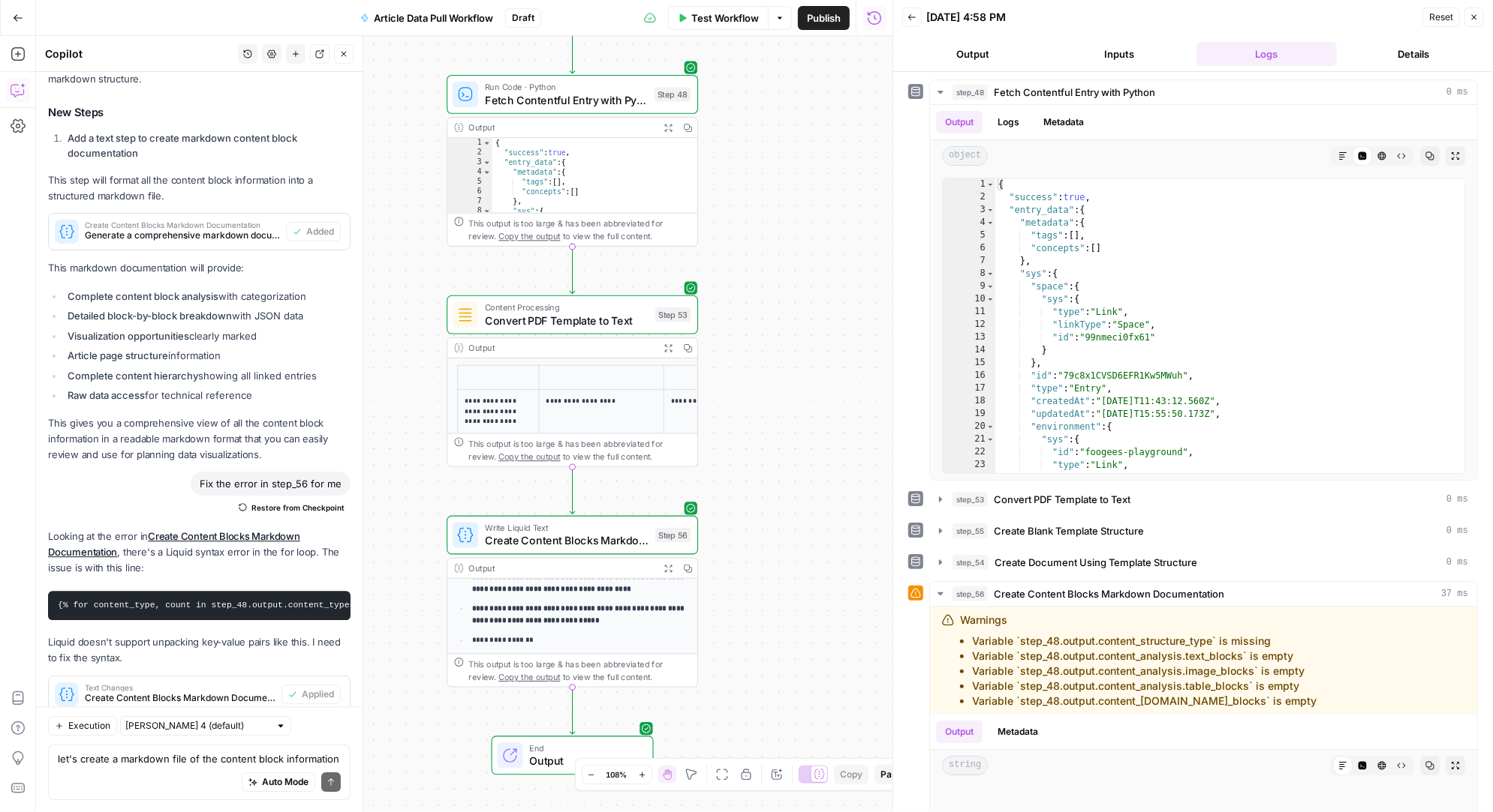
drag, startPoint x: 721, startPoint y: 200, endPoint x: 736, endPoint y: 107, distance: 94.2
click at [736, 107] on div "**********" at bounding box center [464, 424] width 857 height 776
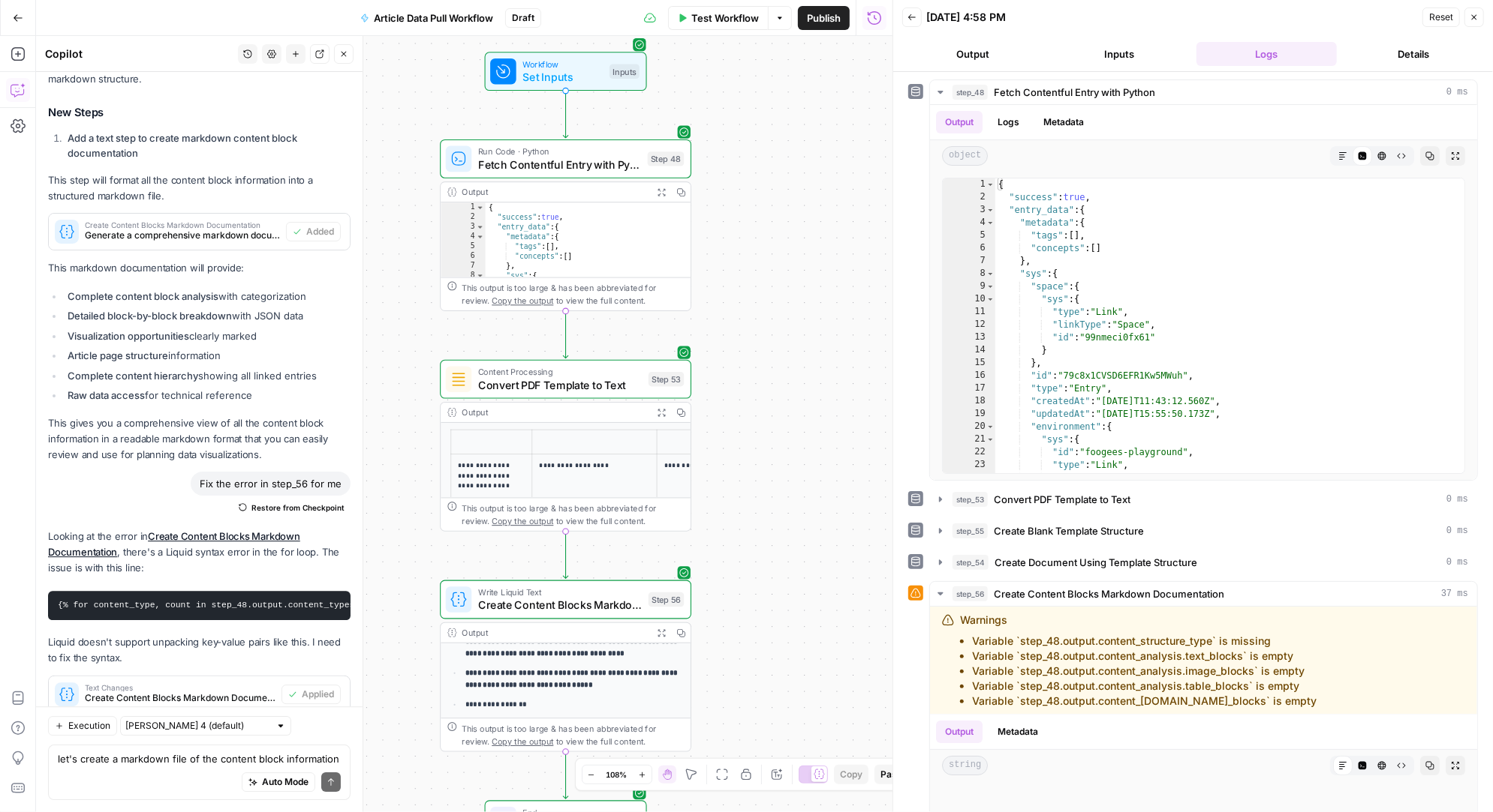
drag, startPoint x: 744, startPoint y: 341, endPoint x: 739, endPoint y: 432, distance: 91.1
click at [739, 432] on div "**********" at bounding box center [464, 424] width 857 height 776
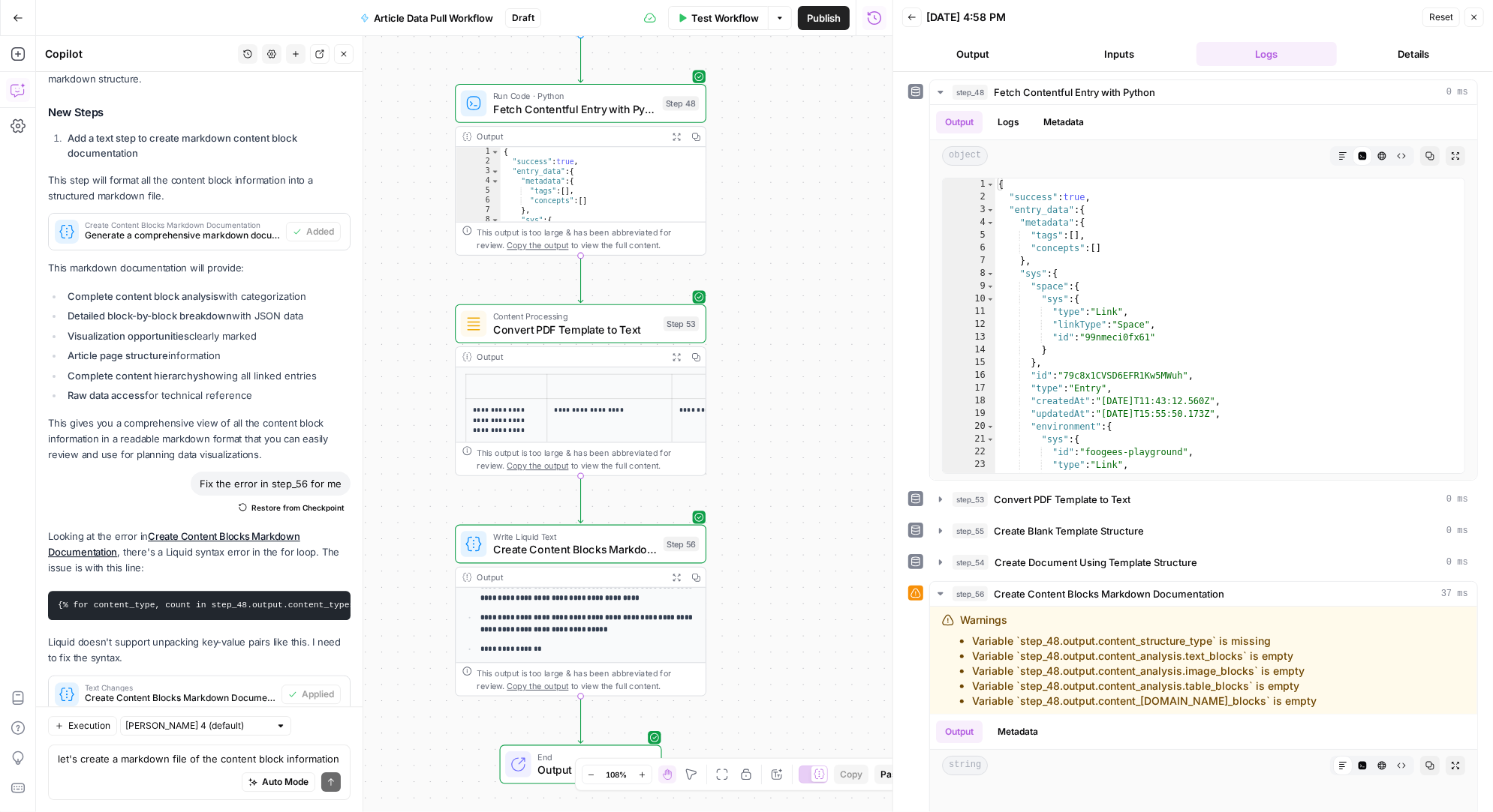
drag, startPoint x: 756, startPoint y: 488, endPoint x: 772, endPoint y: 432, distance: 58.2
click at [772, 432] on div "**********" at bounding box center [464, 424] width 857 height 776
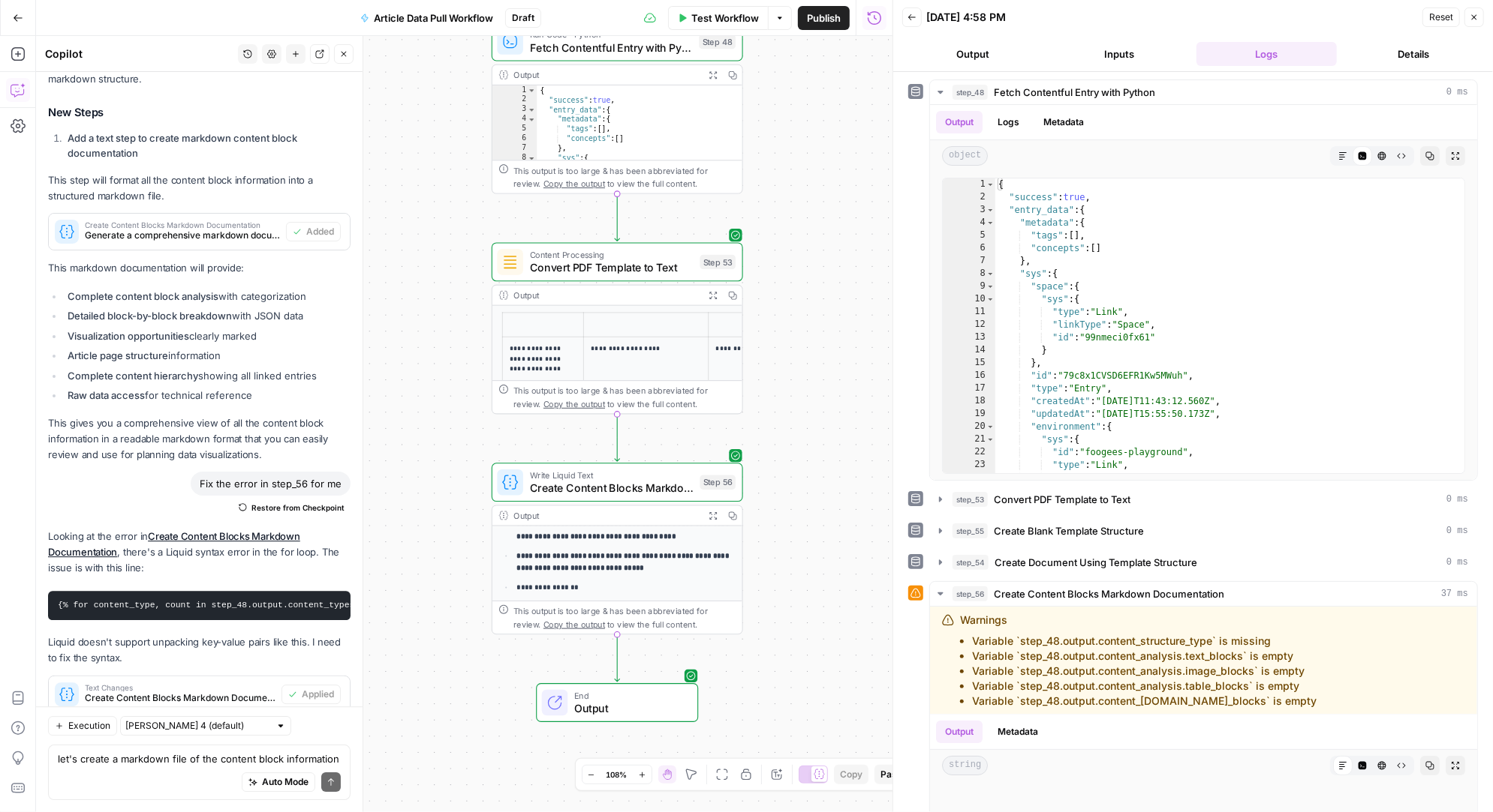
drag, startPoint x: 786, startPoint y: 426, endPoint x: 767, endPoint y: 183, distance: 243.7
click at [767, 183] on div "**********" at bounding box center [464, 424] width 857 height 776
click at [591, 234] on div "**********" at bounding box center [464, 424] width 857 height 776
click at [591, 230] on div at bounding box center [591, 233] width 20 height 11
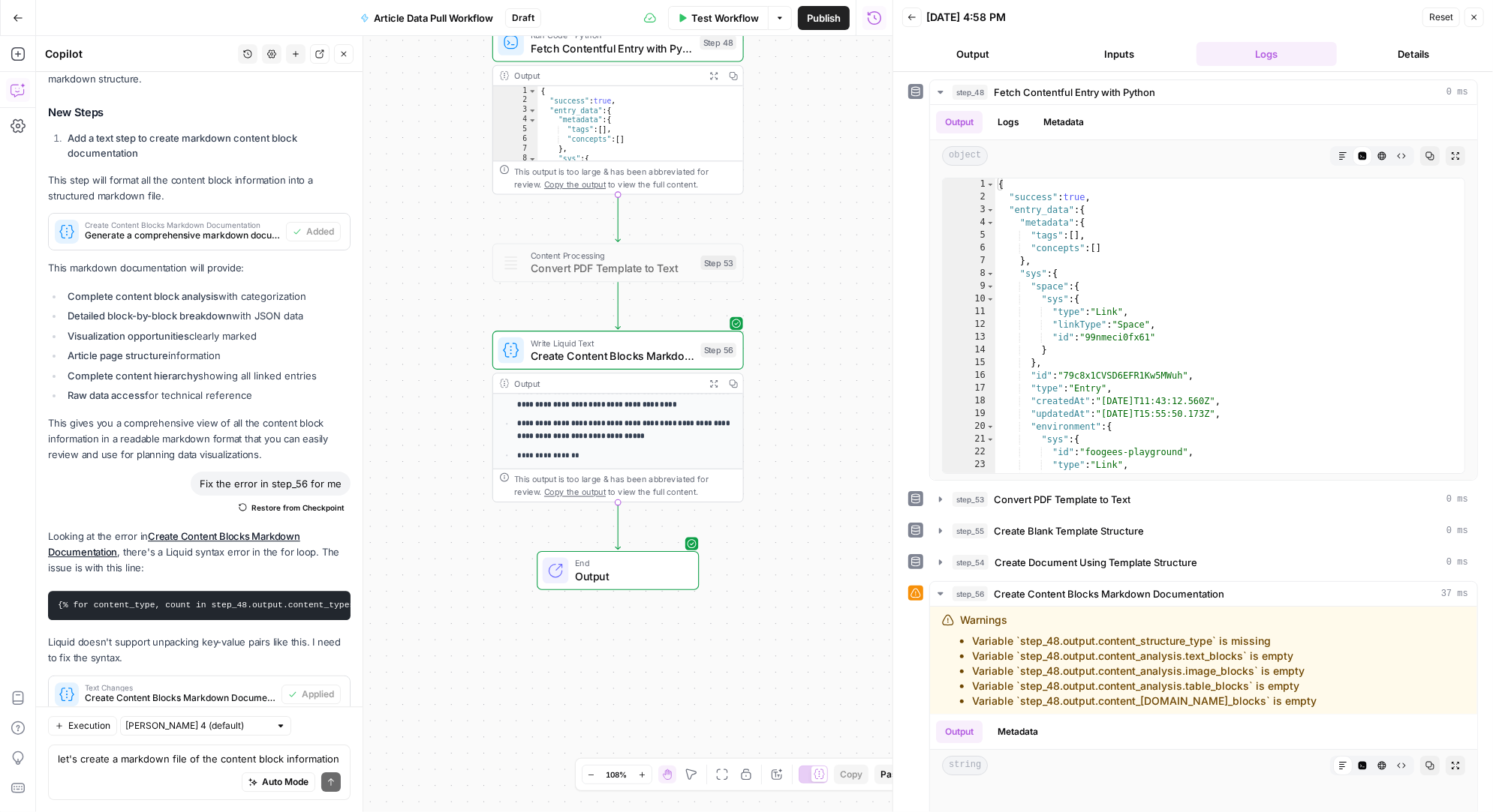
click at [155, 768] on div "Auto Mode Send" at bounding box center [199, 783] width 283 height 33
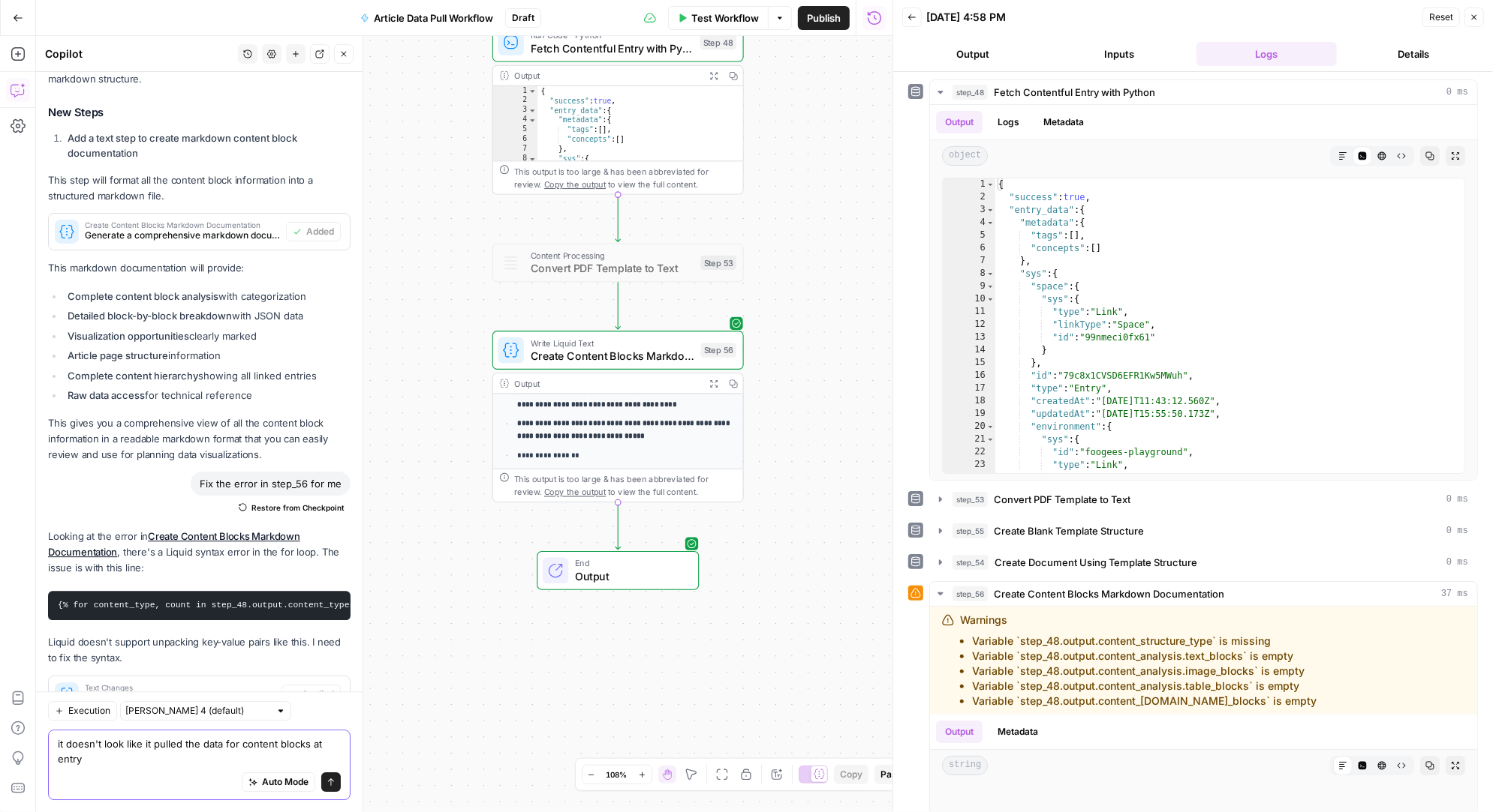
scroll to position [21187, 0]
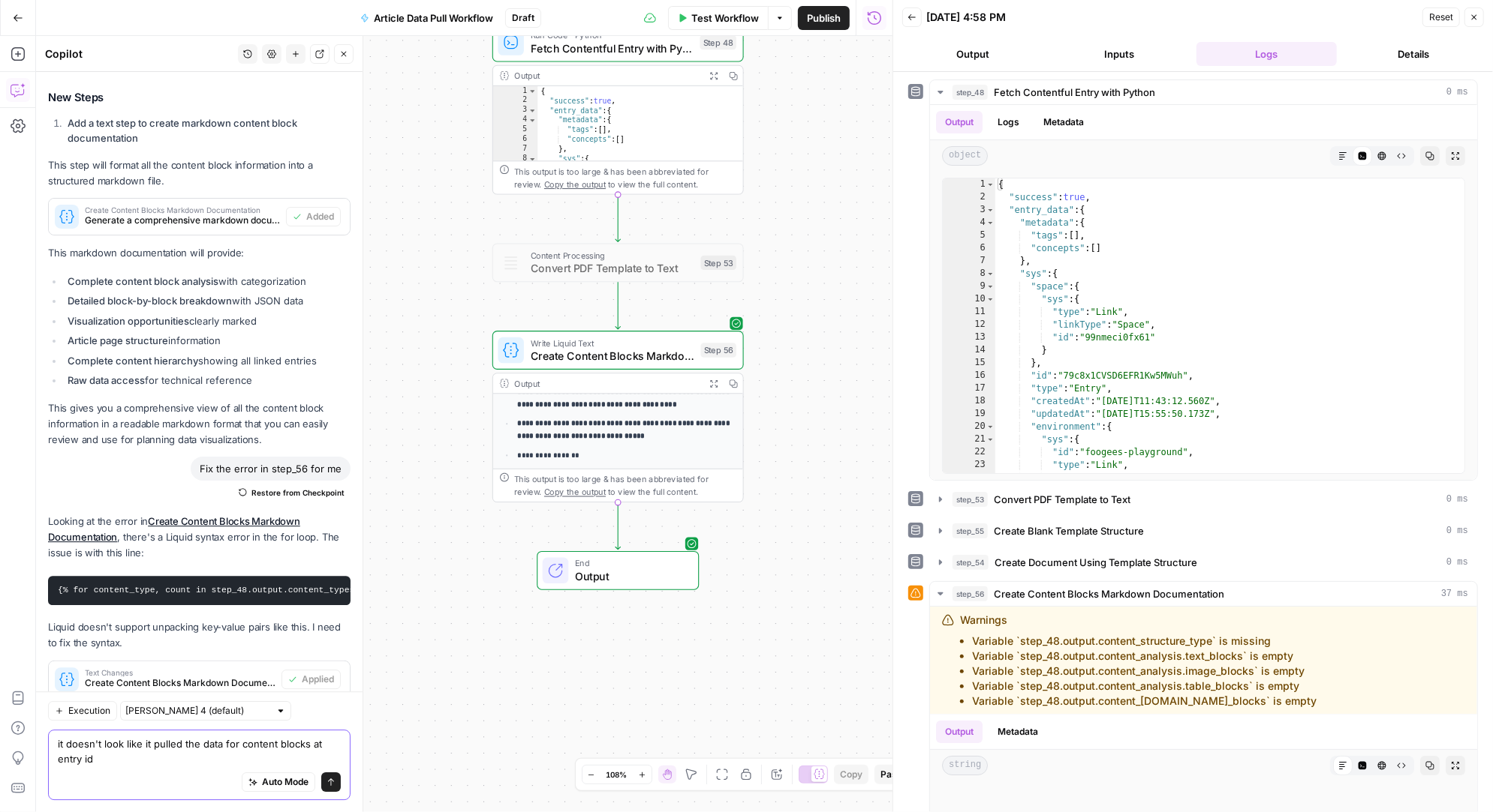
paste textarea "6jkwCU5L0w1RnHZxaZNs9D"
type textarea "it doesn't look like it pulled the data for content blocks at entry id 6jkwCU5L…"
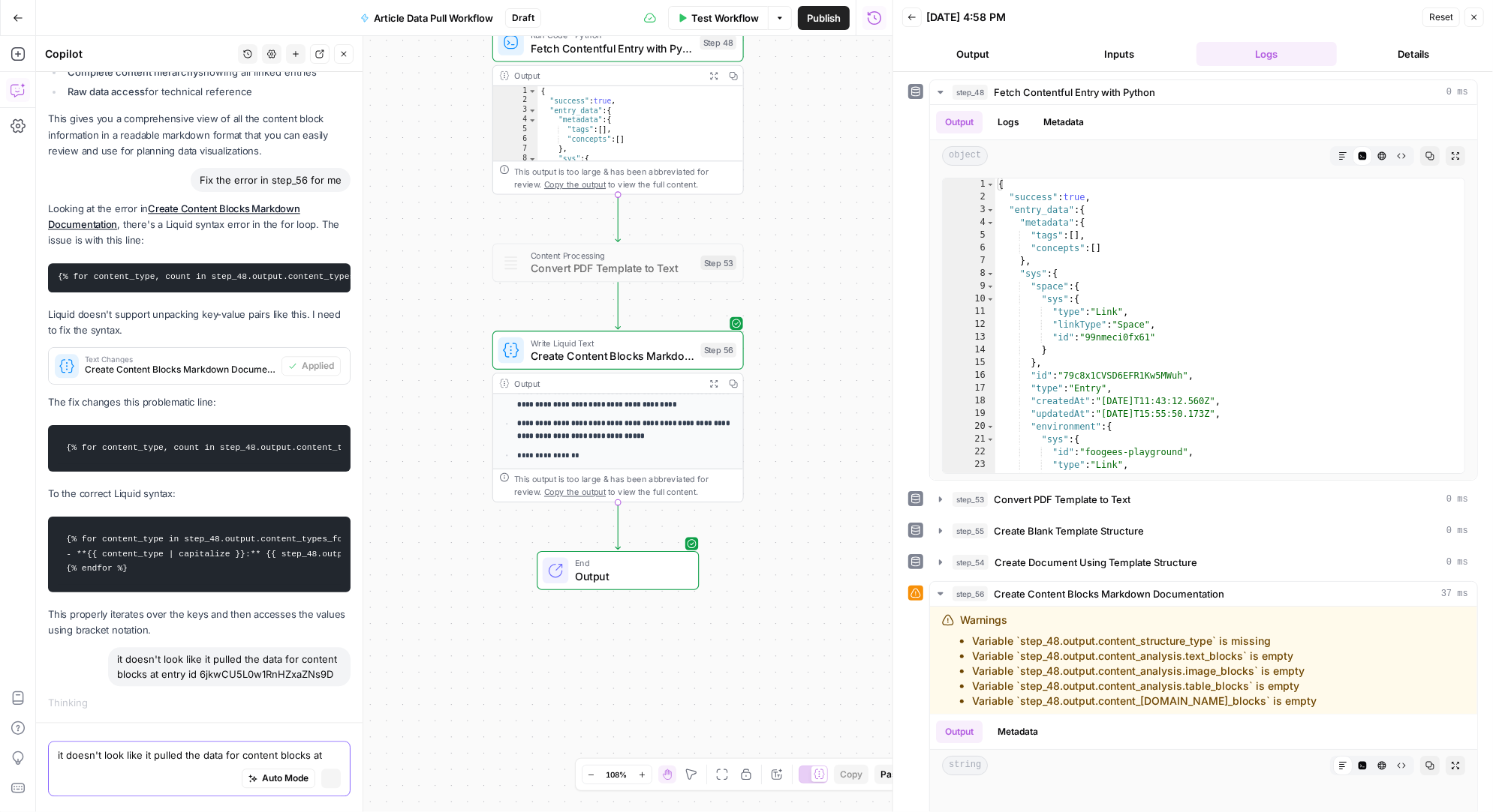
scroll to position [20433, 0]
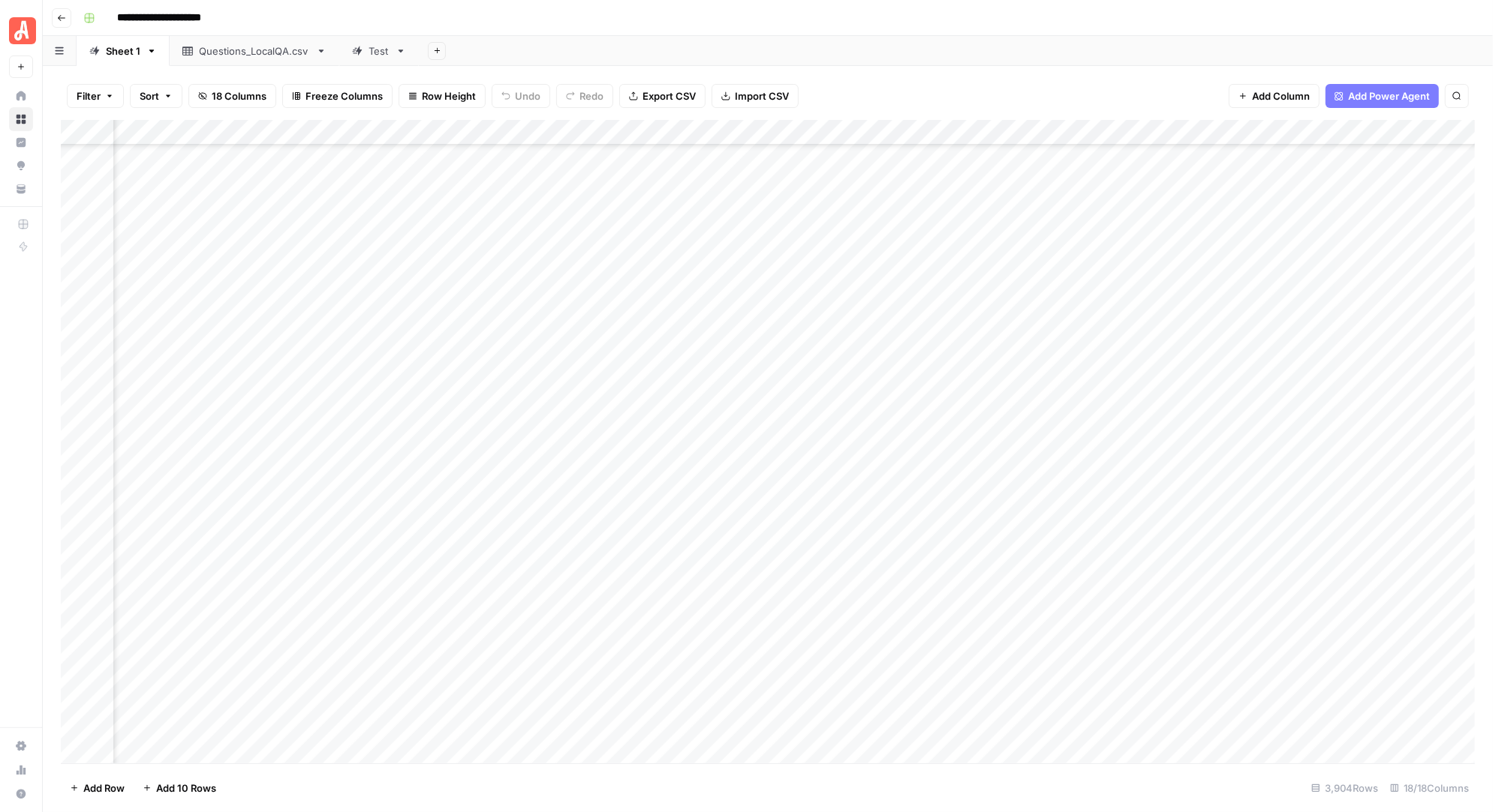
scroll to position [52629, 1398]
click at [252, 48] on div "Questions_LocalQA.csv" at bounding box center [254, 51] width 111 height 15
click at [113, 54] on div "Sheet 1" at bounding box center [123, 51] width 35 height 15
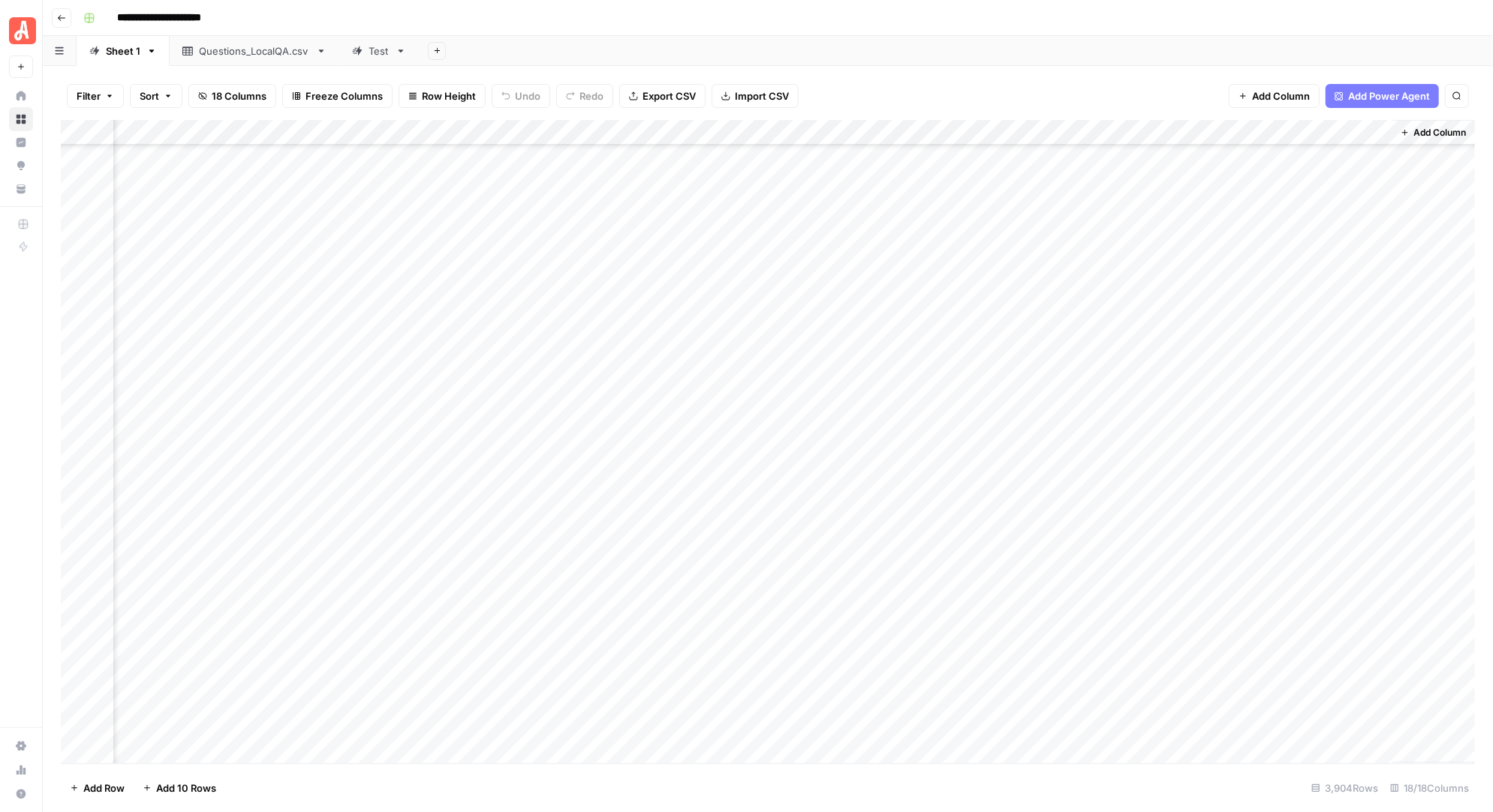
scroll to position [59073, 1398]
